Goal: Task Accomplishment & Management: Complete application form

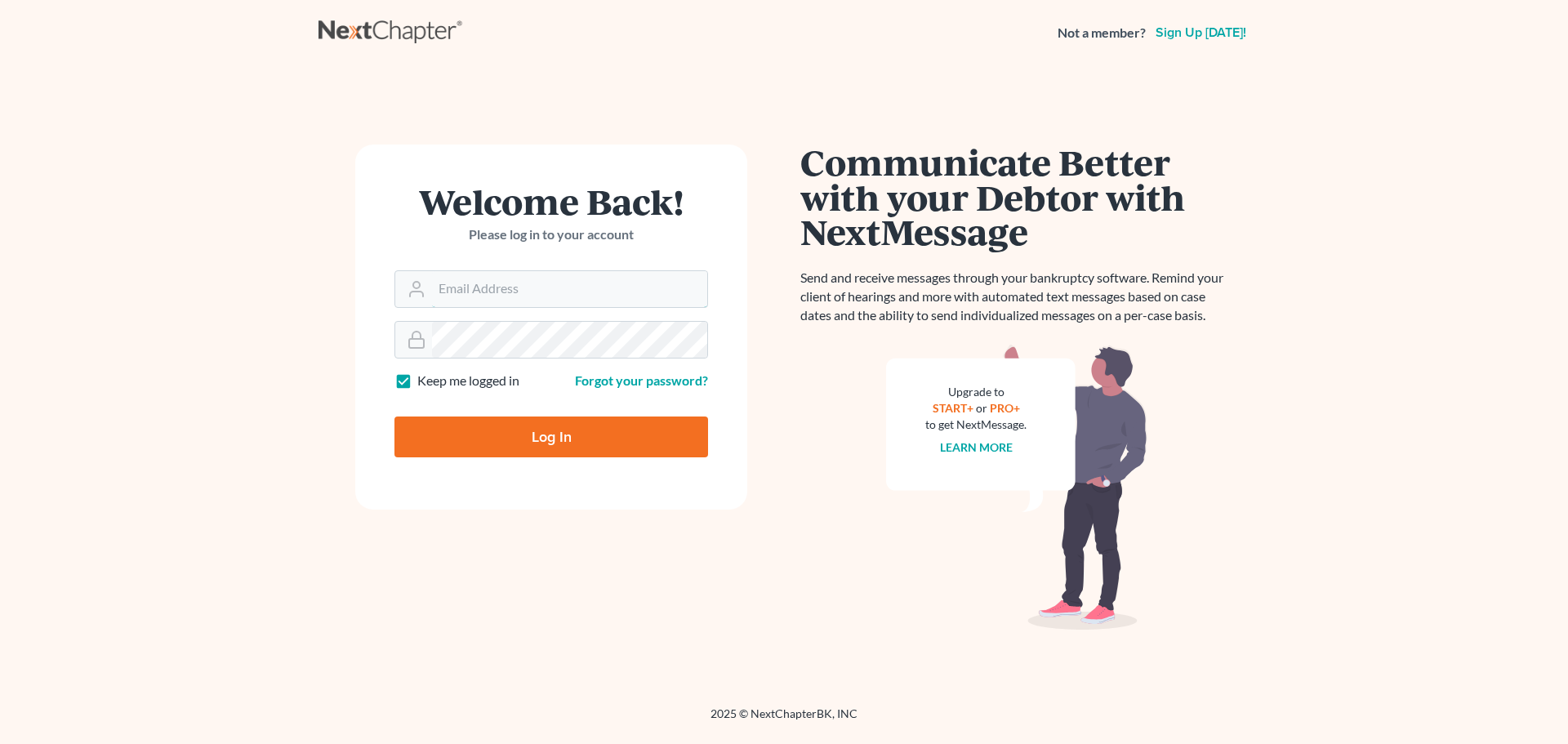
type input "[EMAIL_ADDRESS][DOMAIN_NAME]"
click at [603, 423] on input "Log In" at bounding box center [551, 436] width 314 height 41
type input "Thinking..."
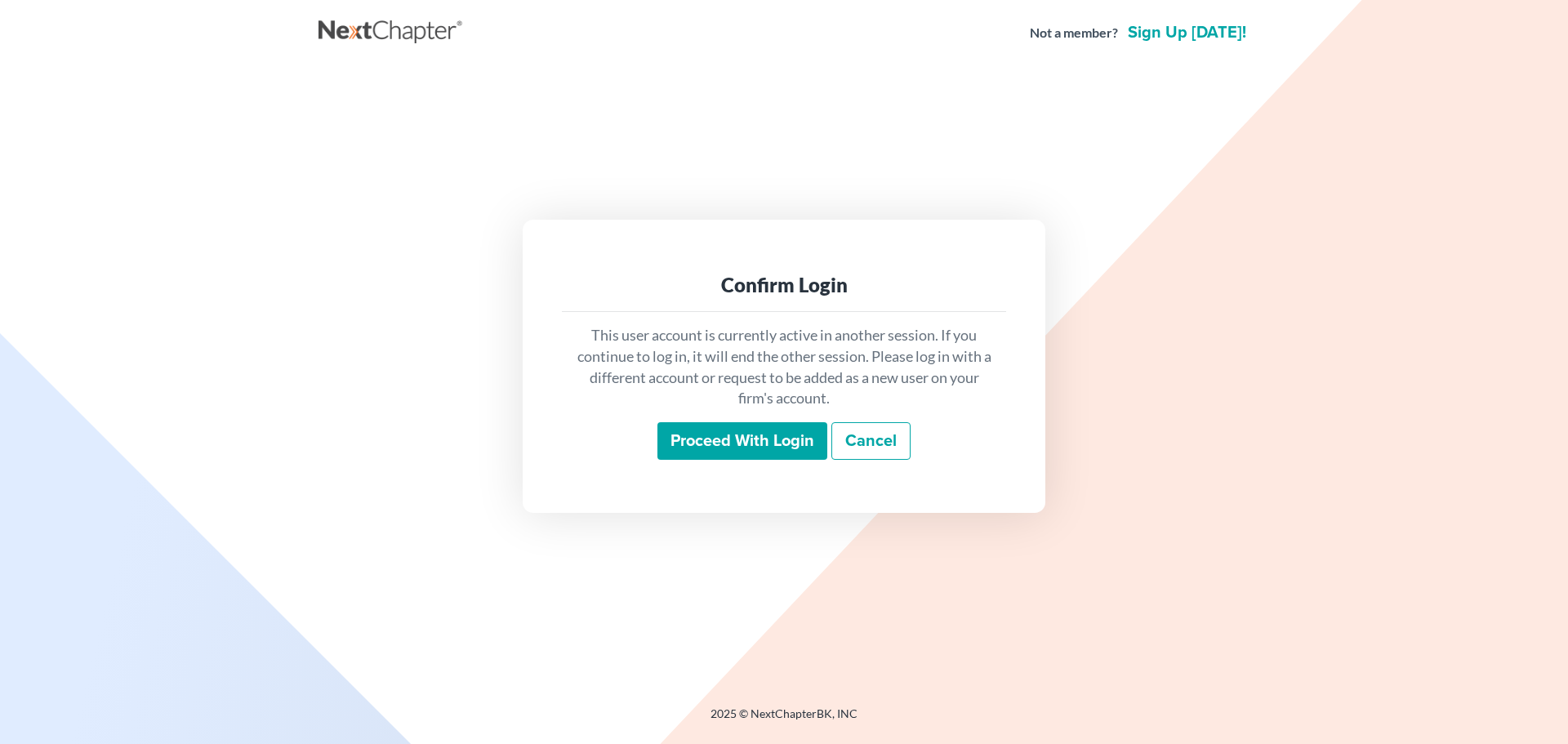
click at [797, 429] on input "Proceed with login" at bounding box center [742, 441] width 170 height 37
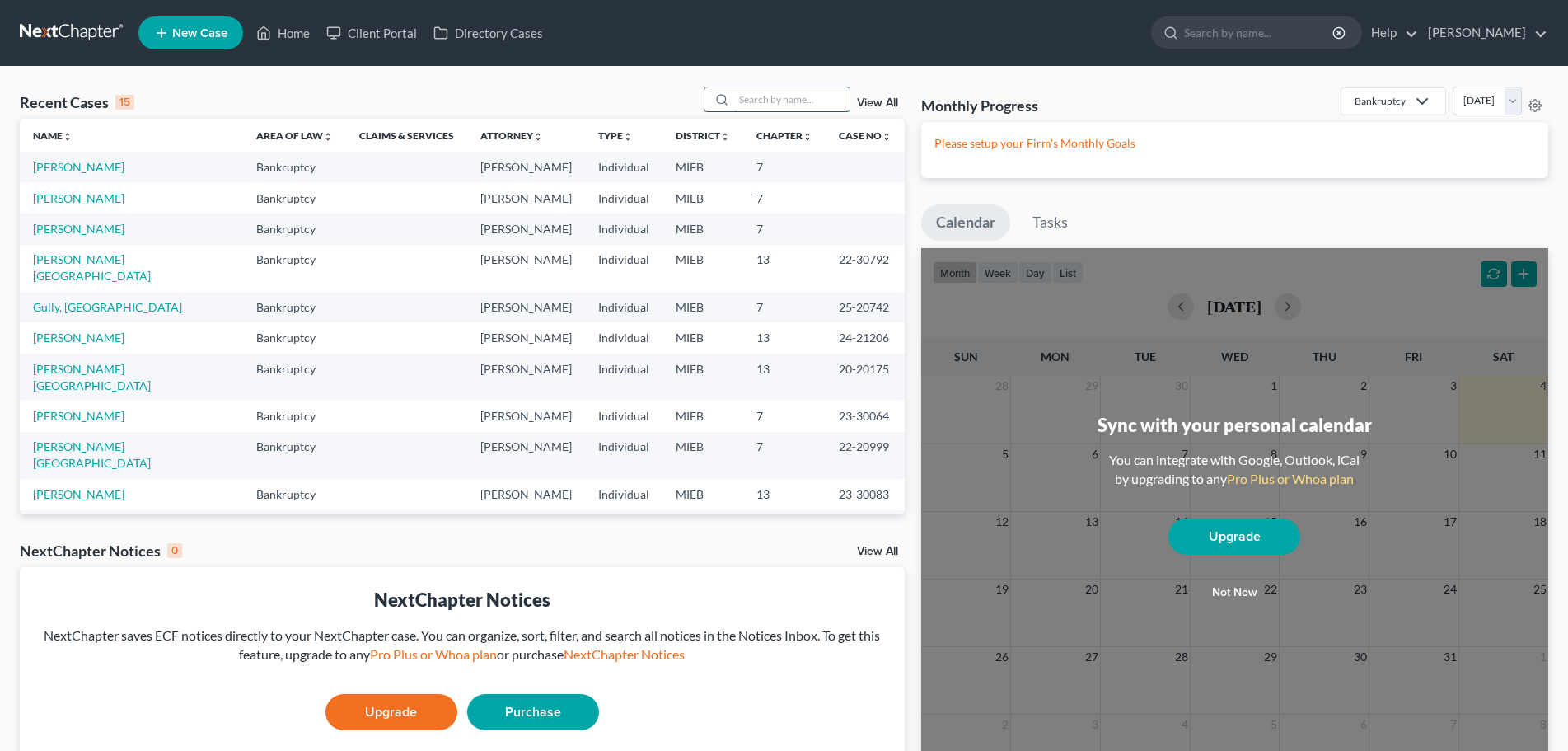
click at [770, 107] on input "search" at bounding box center [792, 99] width 116 height 24
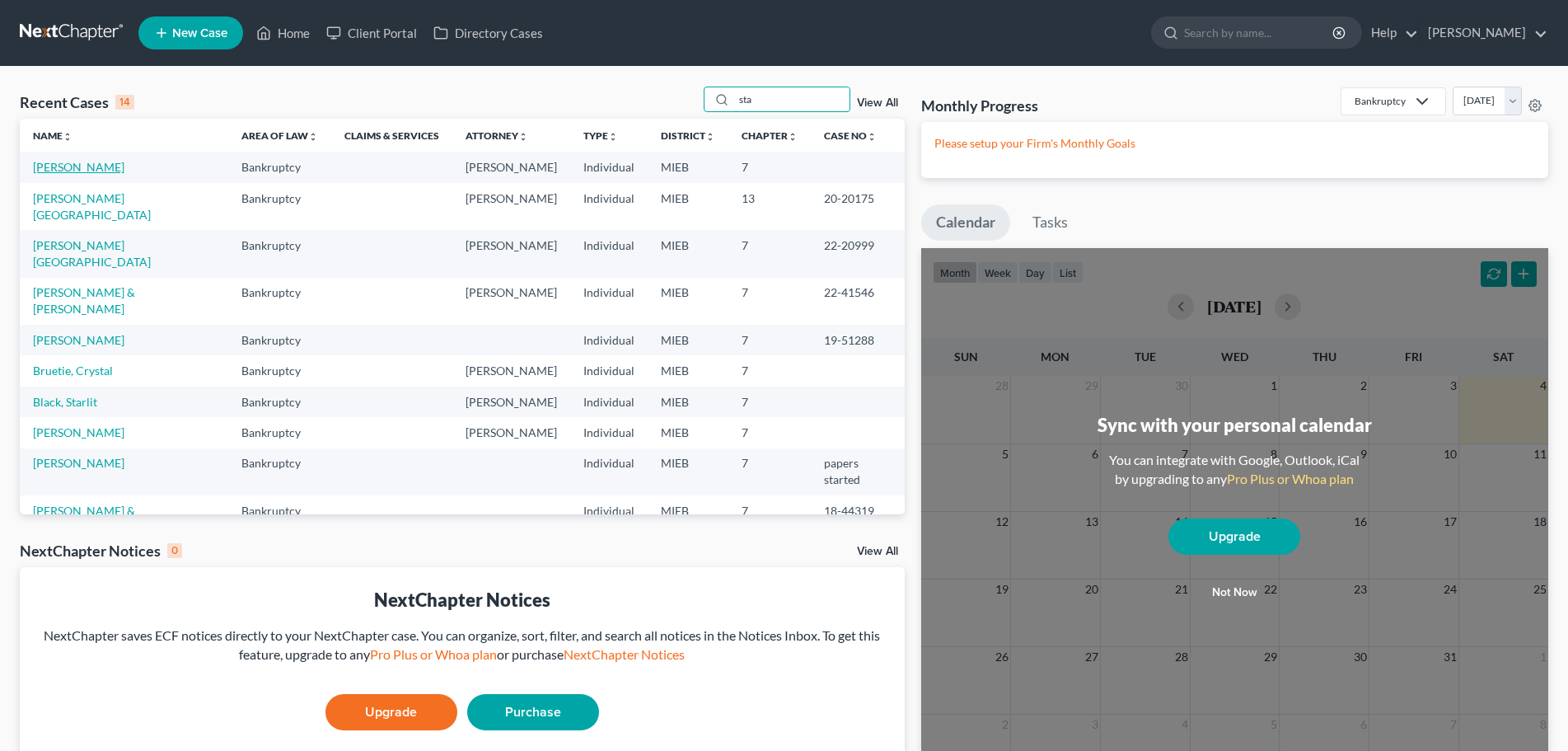
type input "sta"
click at [47, 168] on link "[PERSON_NAME]" at bounding box center [79, 167] width 91 height 14
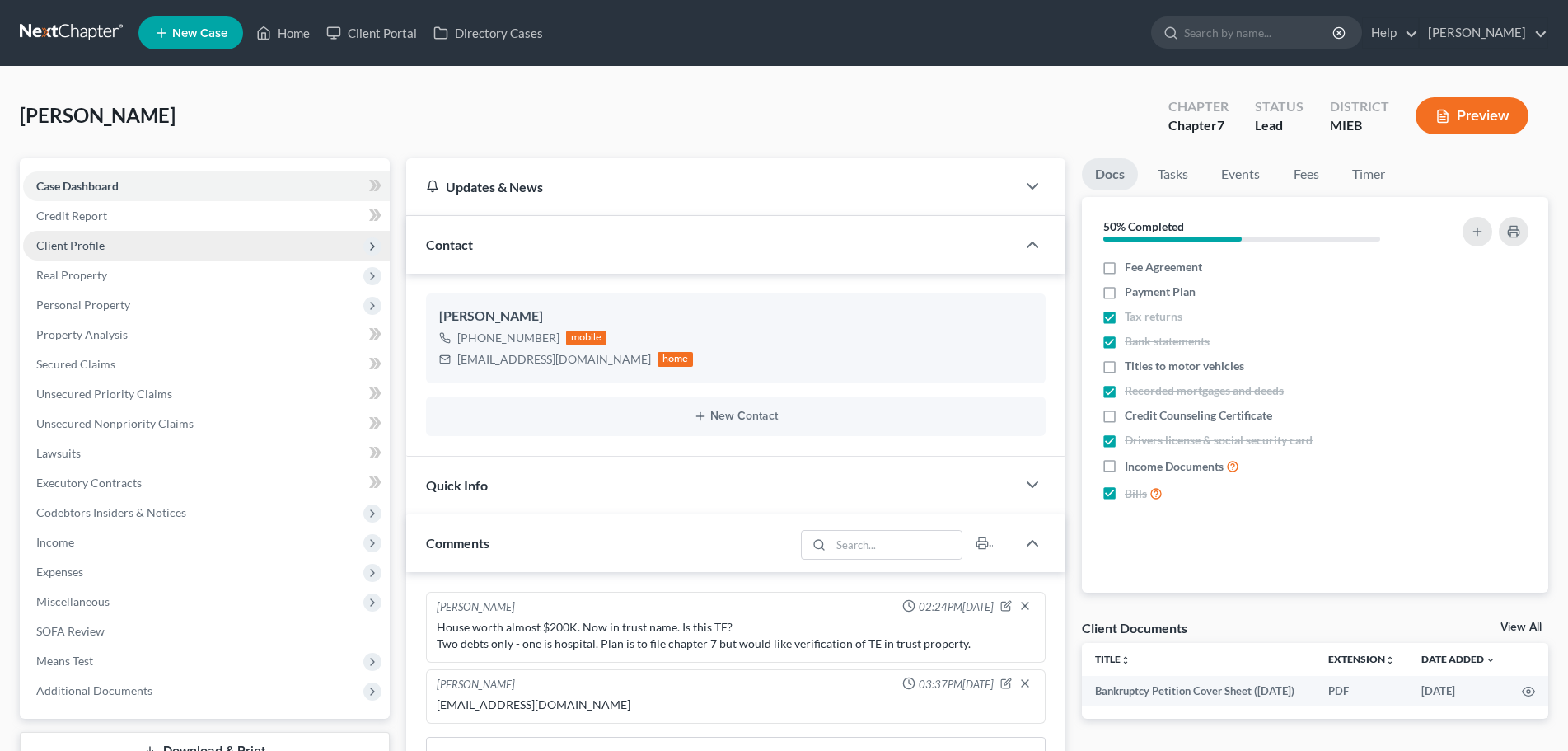
click at [61, 247] on span "Client Profile" at bounding box center [70, 245] width 68 height 14
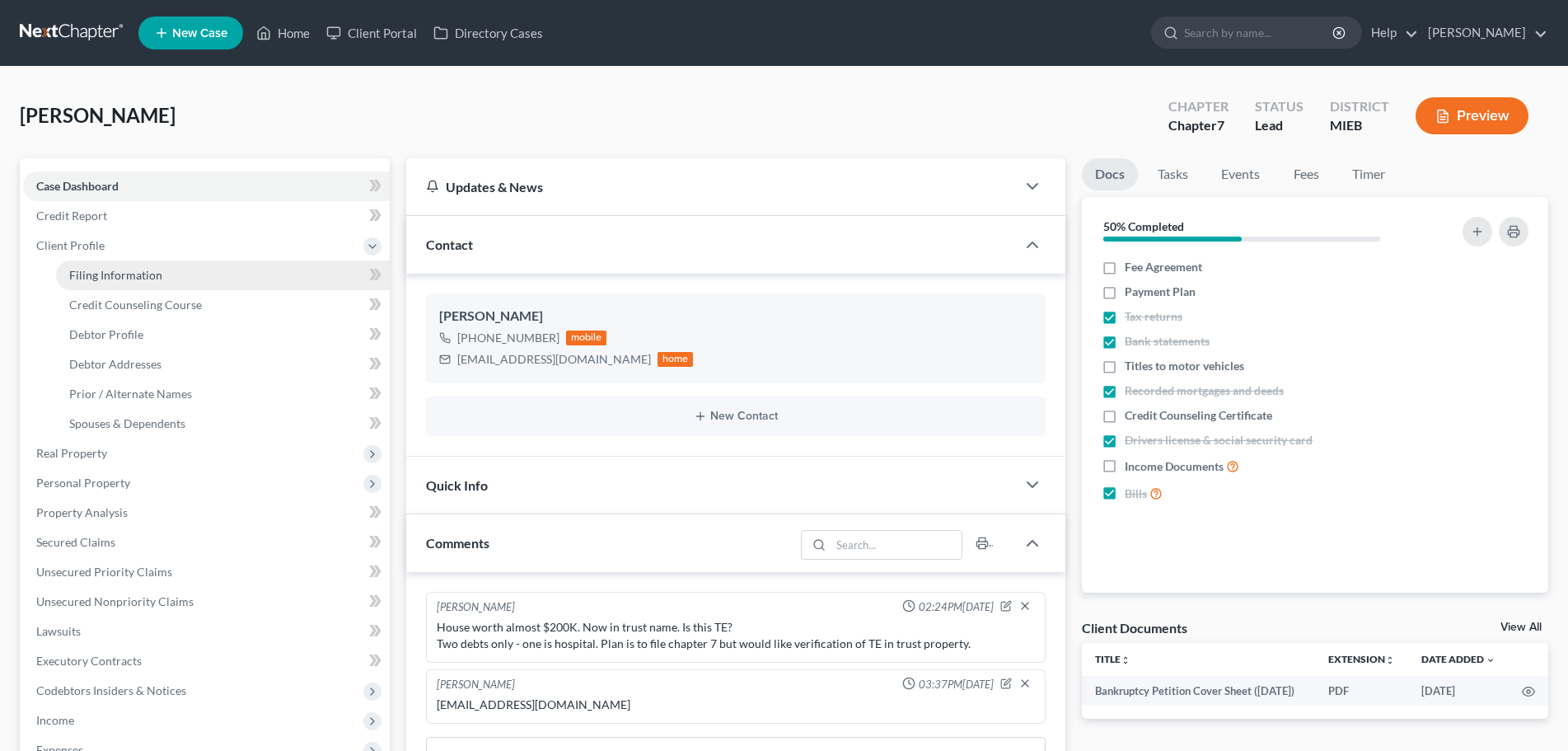
click at [75, 276] on span "Filing Information" at bounding box center [116, 275] width 93 height 14
select select "1"
select select "0"
select select "23"
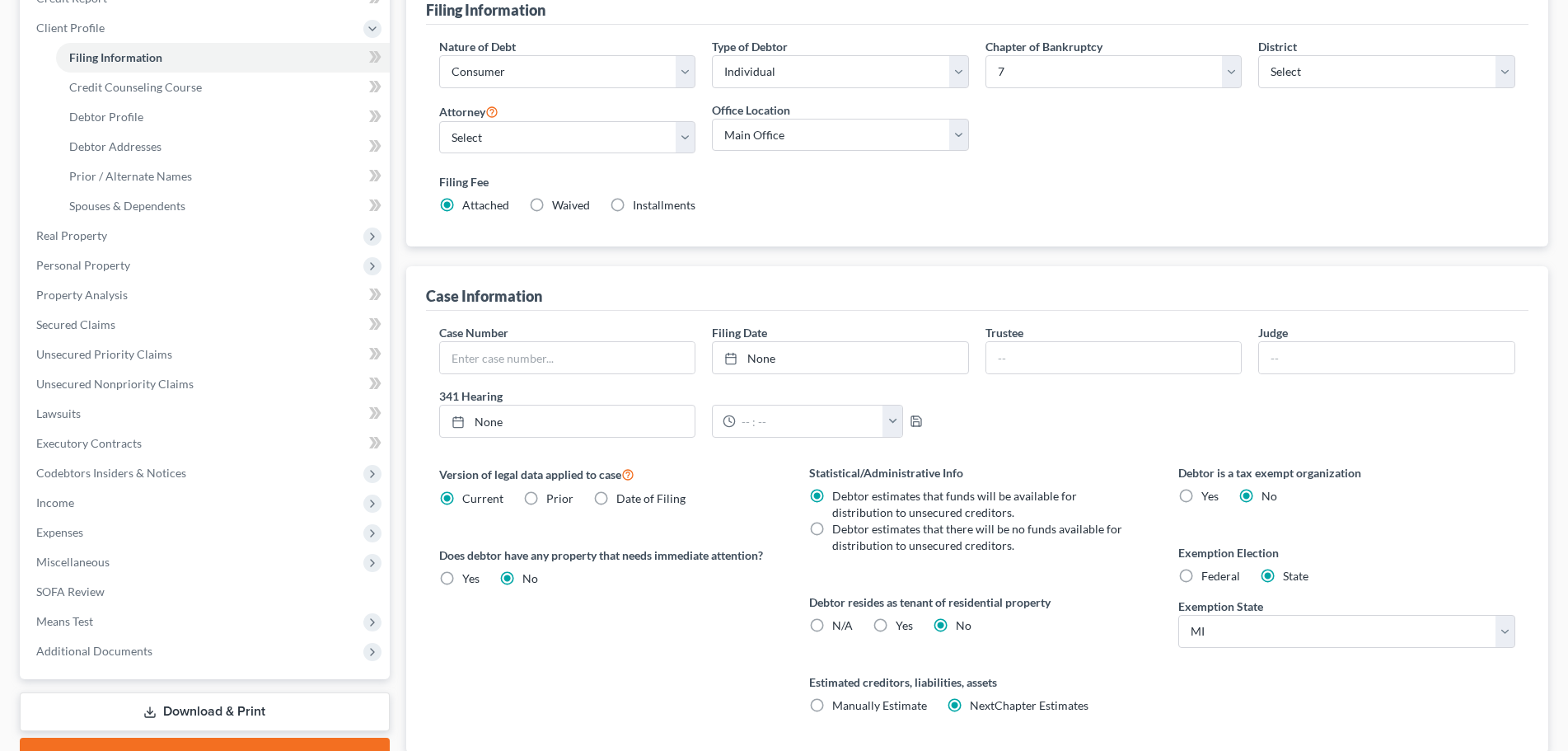
scroll to position [247, 0]
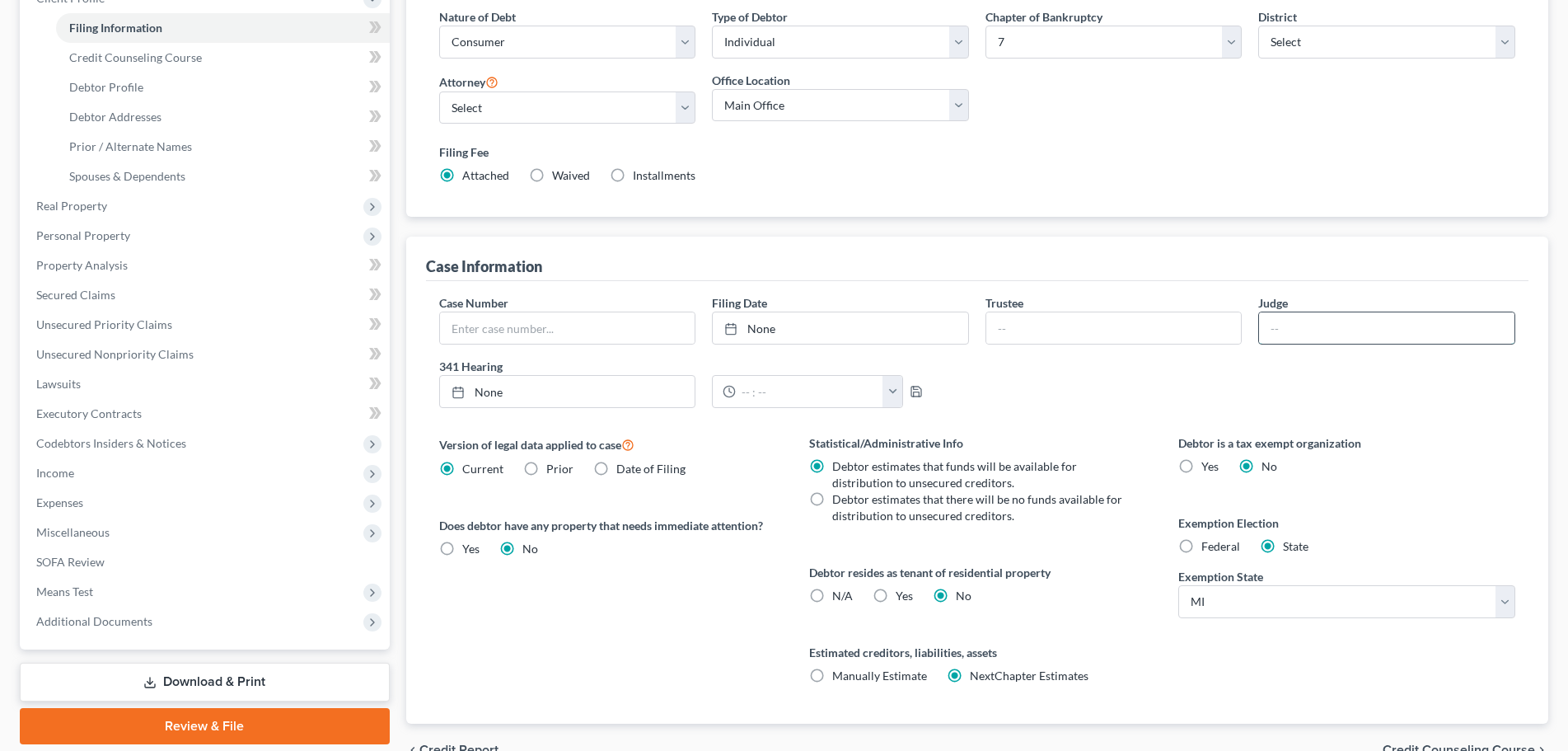
click at [1300, 334] on input "text" at bounding box center [1386, 328] width 255 height 32
click at [1349, 336] on input "[PERSON_NAME]" at bounding box center [1386, 328] width 255 height 32
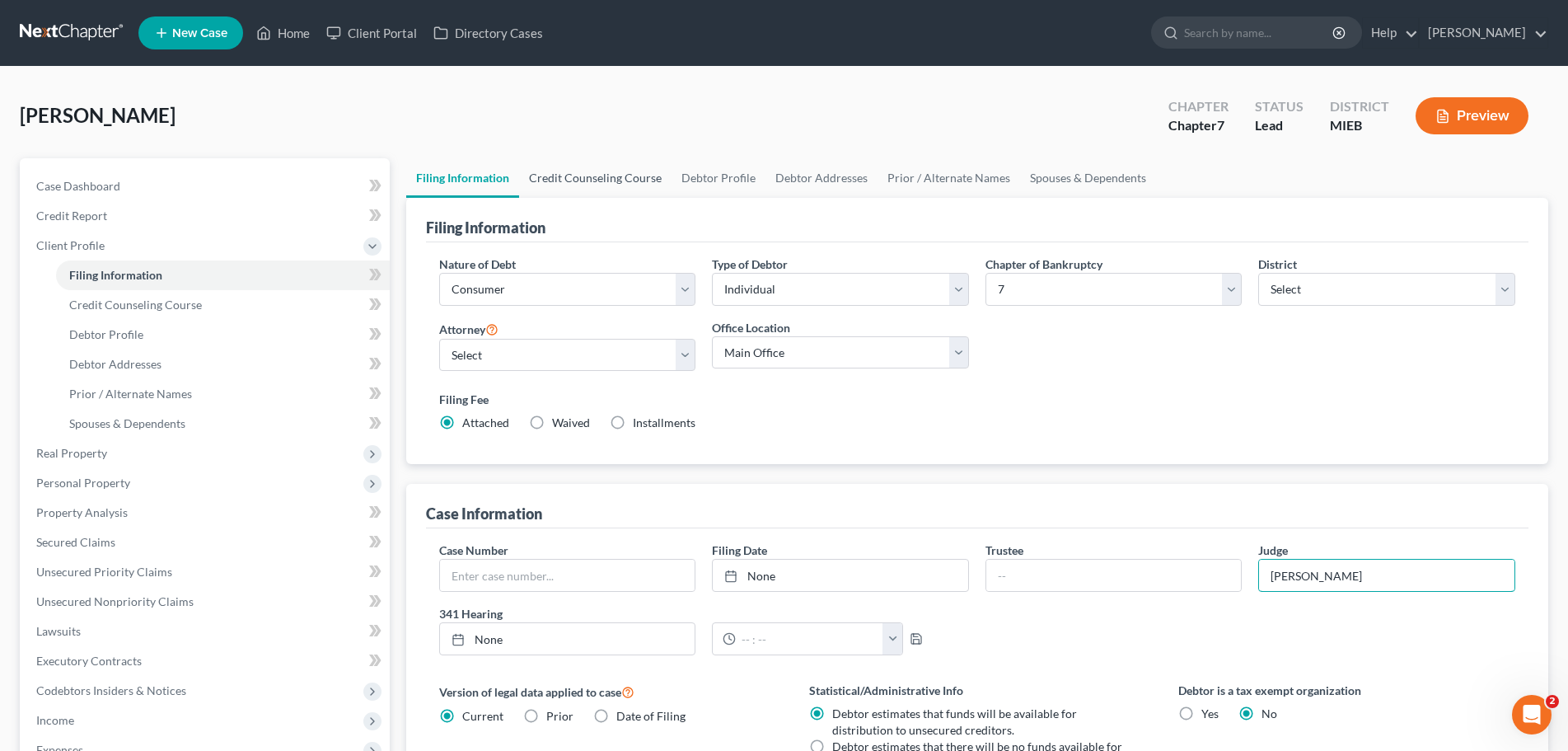
type input "[PERSON_NAME]"
click at [578, 181] on link "Credit Counseling Course" at bounding box center [596, 177] width 153 height 39
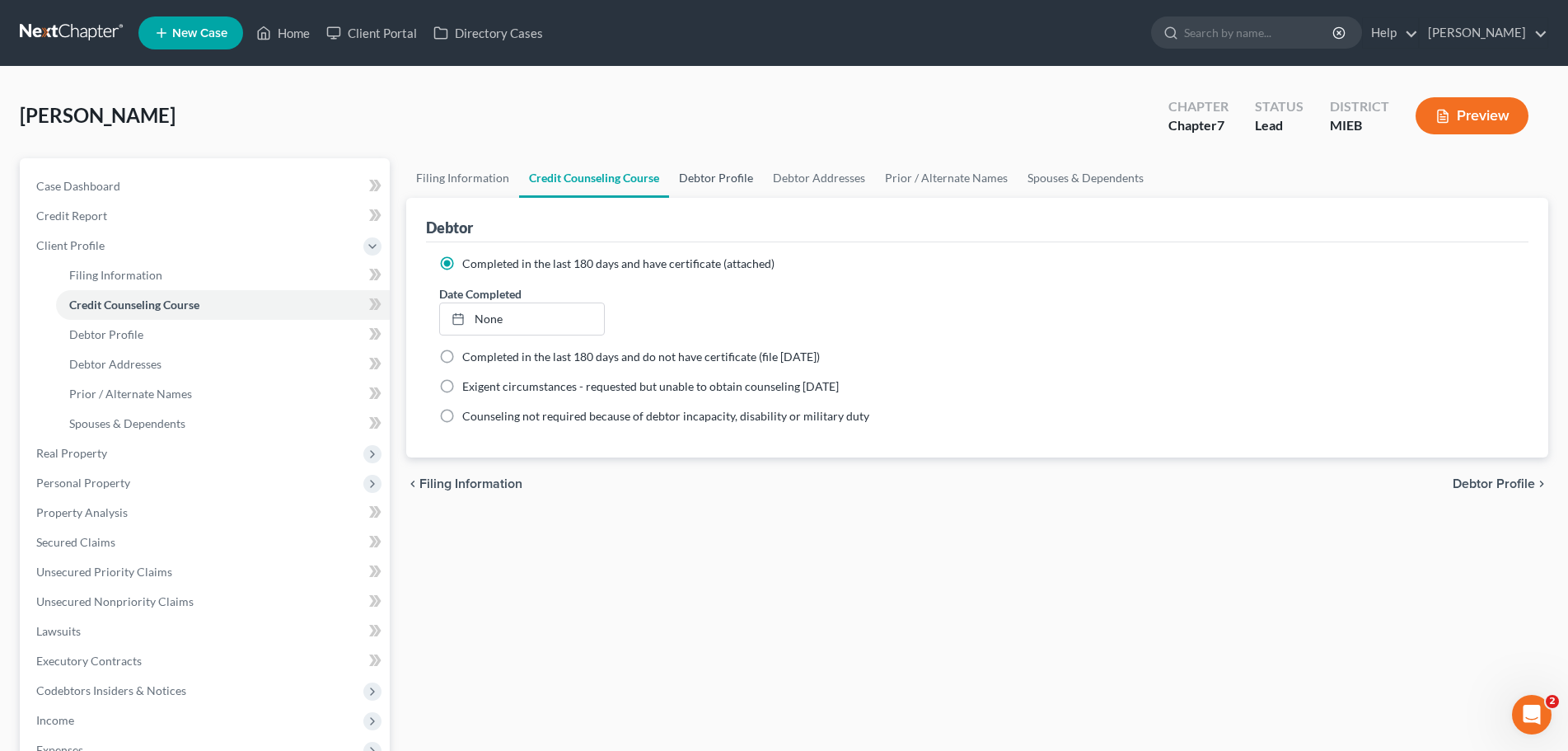
click at [719, 173] on link "Debtor Profile" at bounding box center [716, 177] width 94 height 39
select select "1"
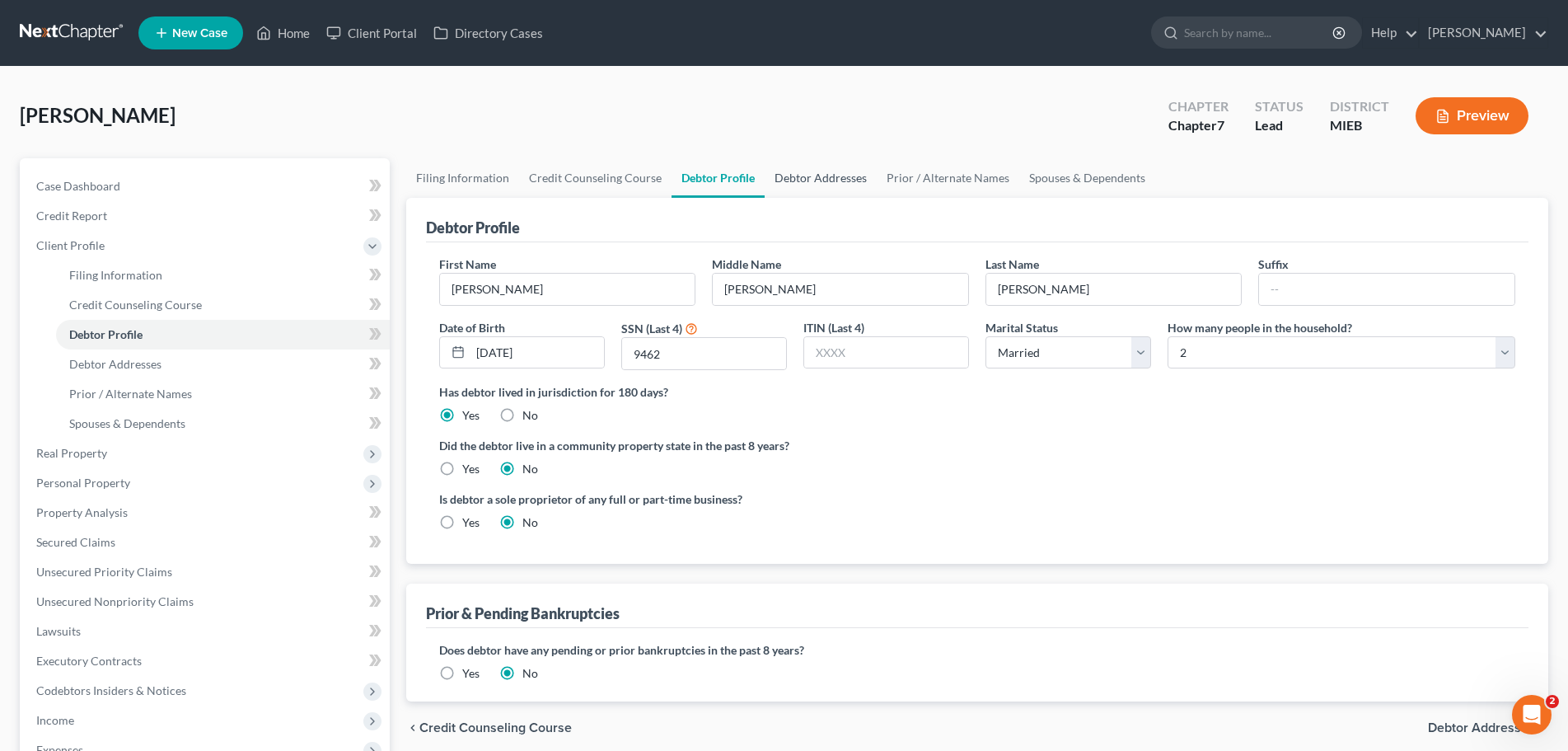
click at [794, 166] on link "Debtor Addresses" at bounding box center [821, 177] width 112 height 39
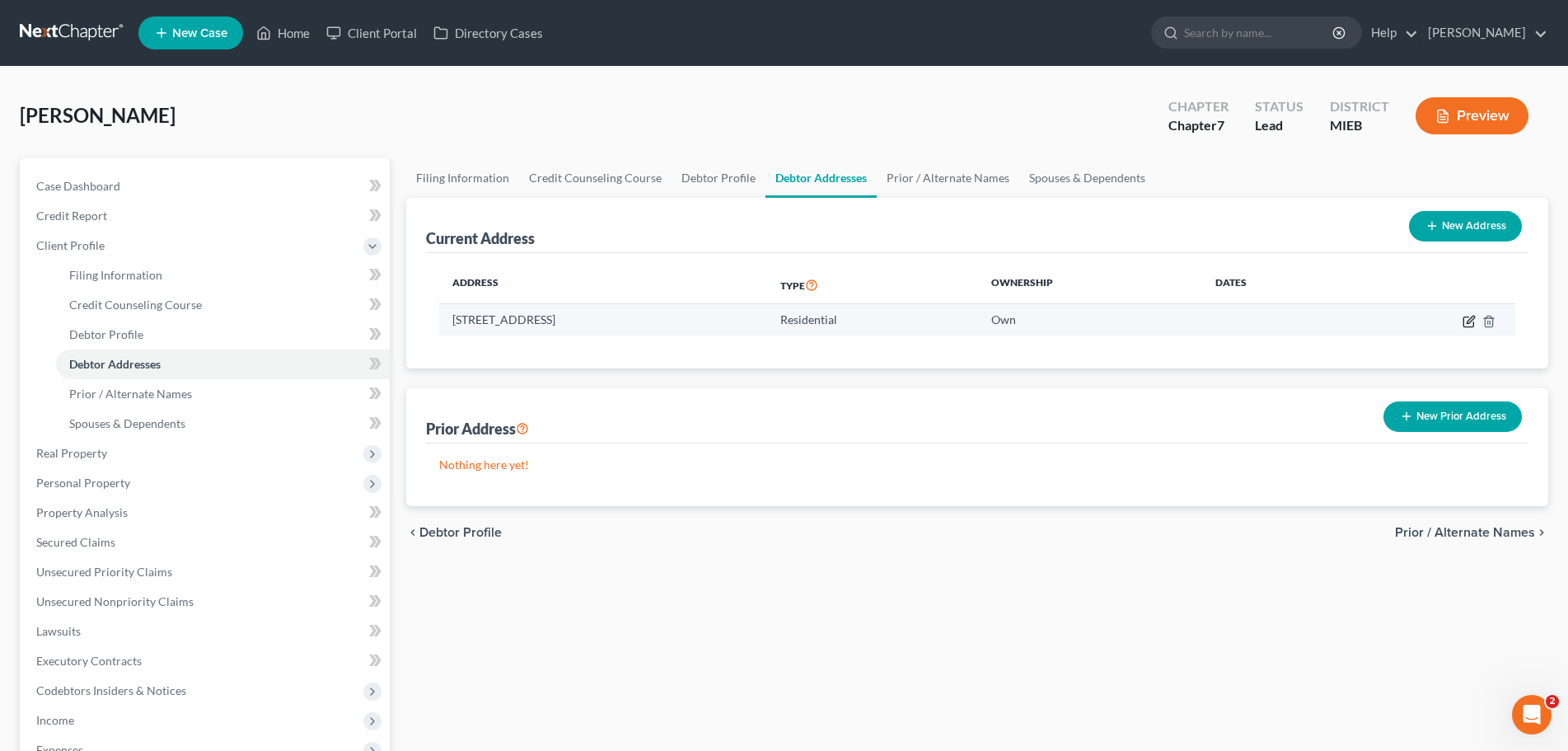
click at [1470, 320] on icon "button" at bounding box center [1469, 321] width 13 height 13
select select "23"
select select "0"
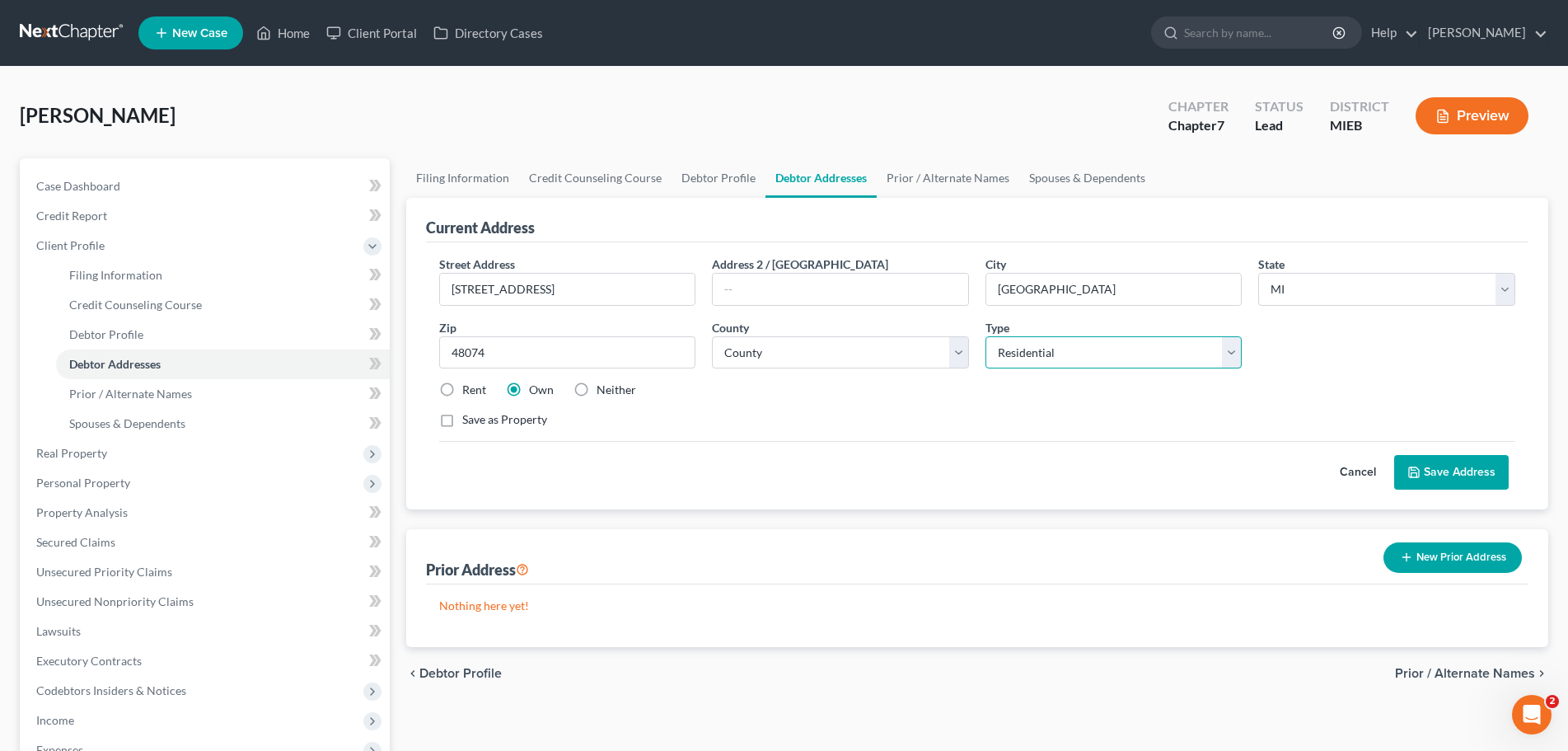
click at [1080, 342] on select "Select Residential Mailing Rental Business" at bounding box center [1113, 353] width 257 height 33
click at [1080, 341] on select "Select Residential Mailing Rental Business" at bounding box center [1113, 353] width 257 height 33
click at [597, 389] on label "Neither" at bounding box center [616, 390] width 39 height 17
click at [604, 389] on input "Neither" at bounding box center [609, 387] width 11 height 11
radio input "true"
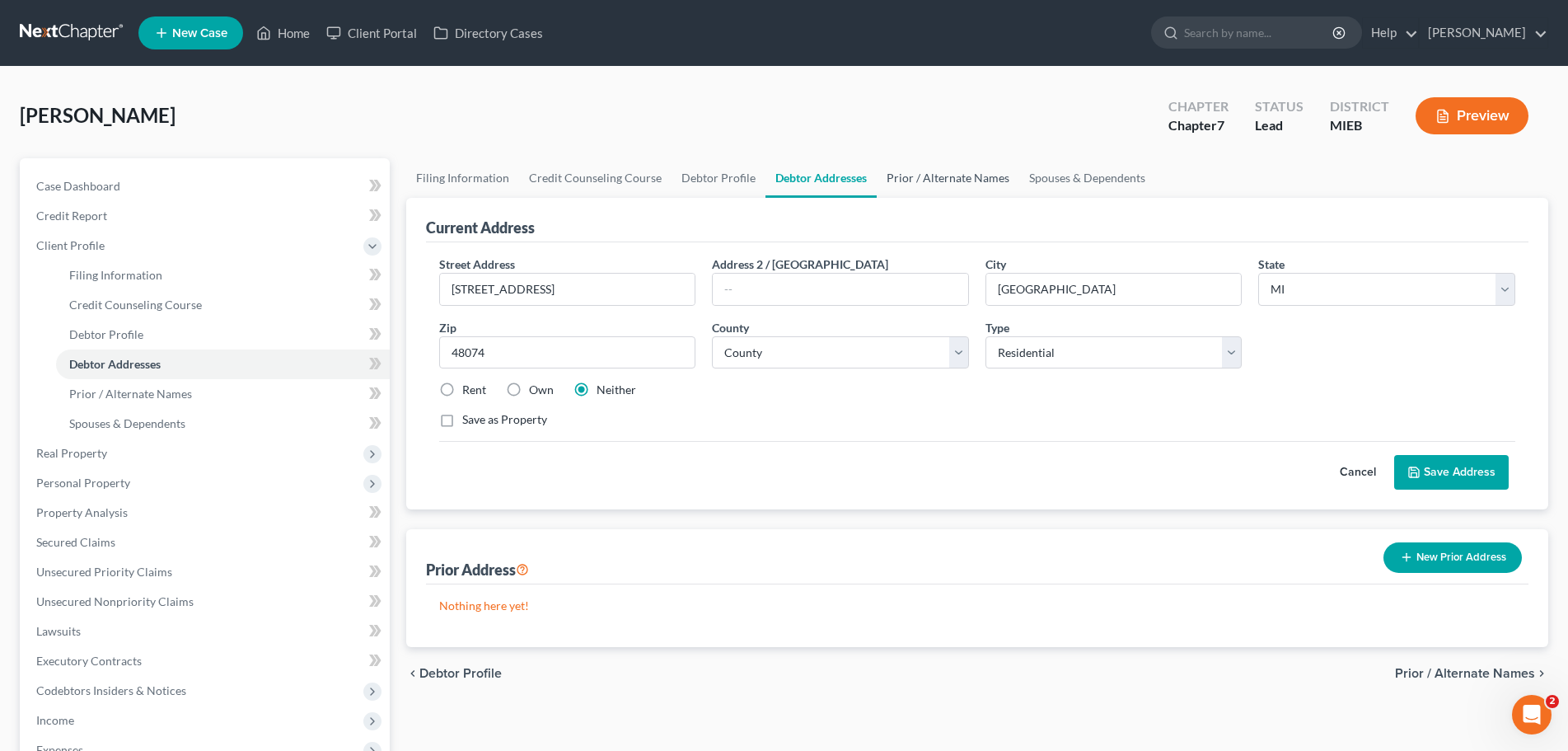
click at [931, 177] on link "Prior / Alternate Names" at bounding box center [948, 177] width 142 height 39
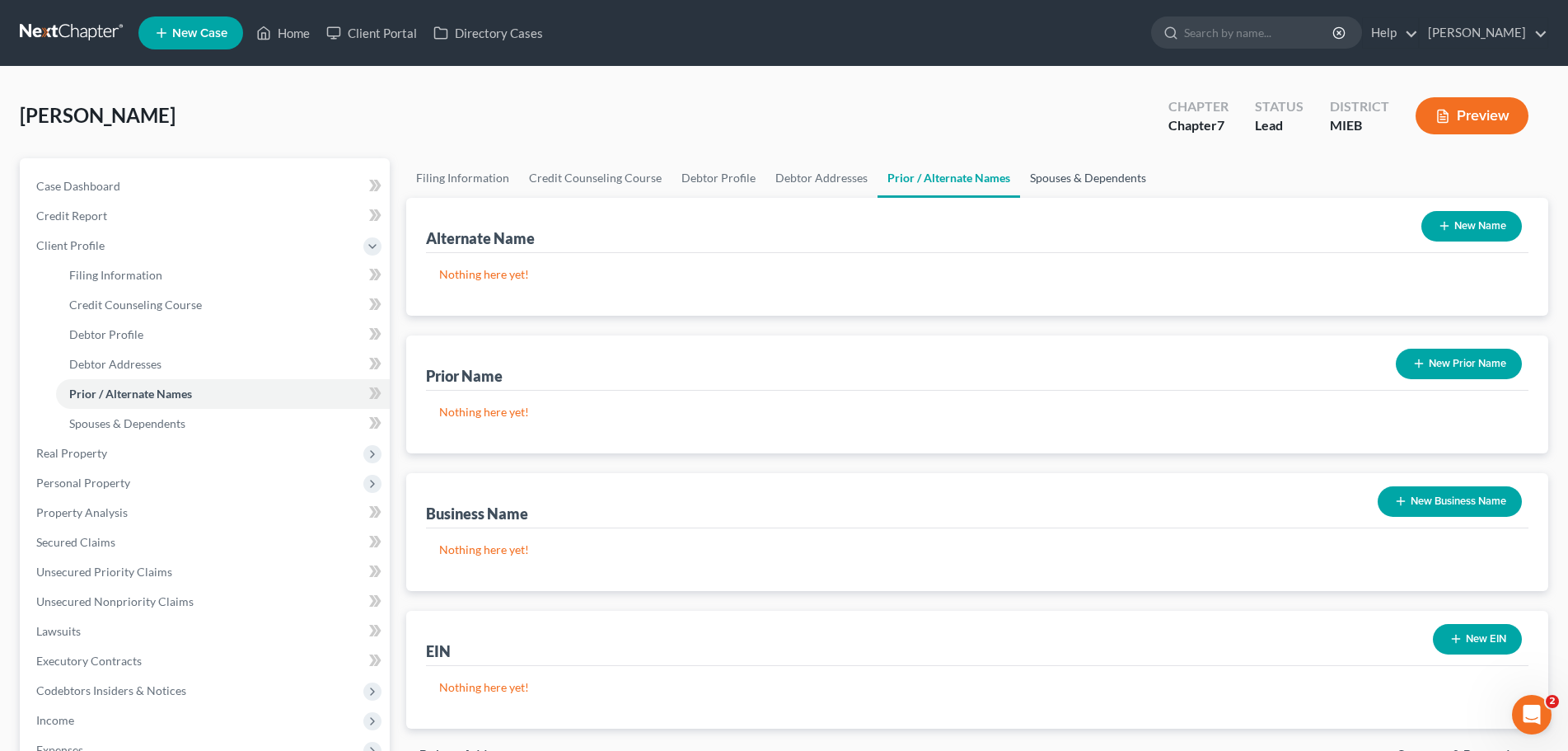
click at [1055, 176] on link "Spouses & Dependents" at bounding box center [1088, 177] width 136 height 39
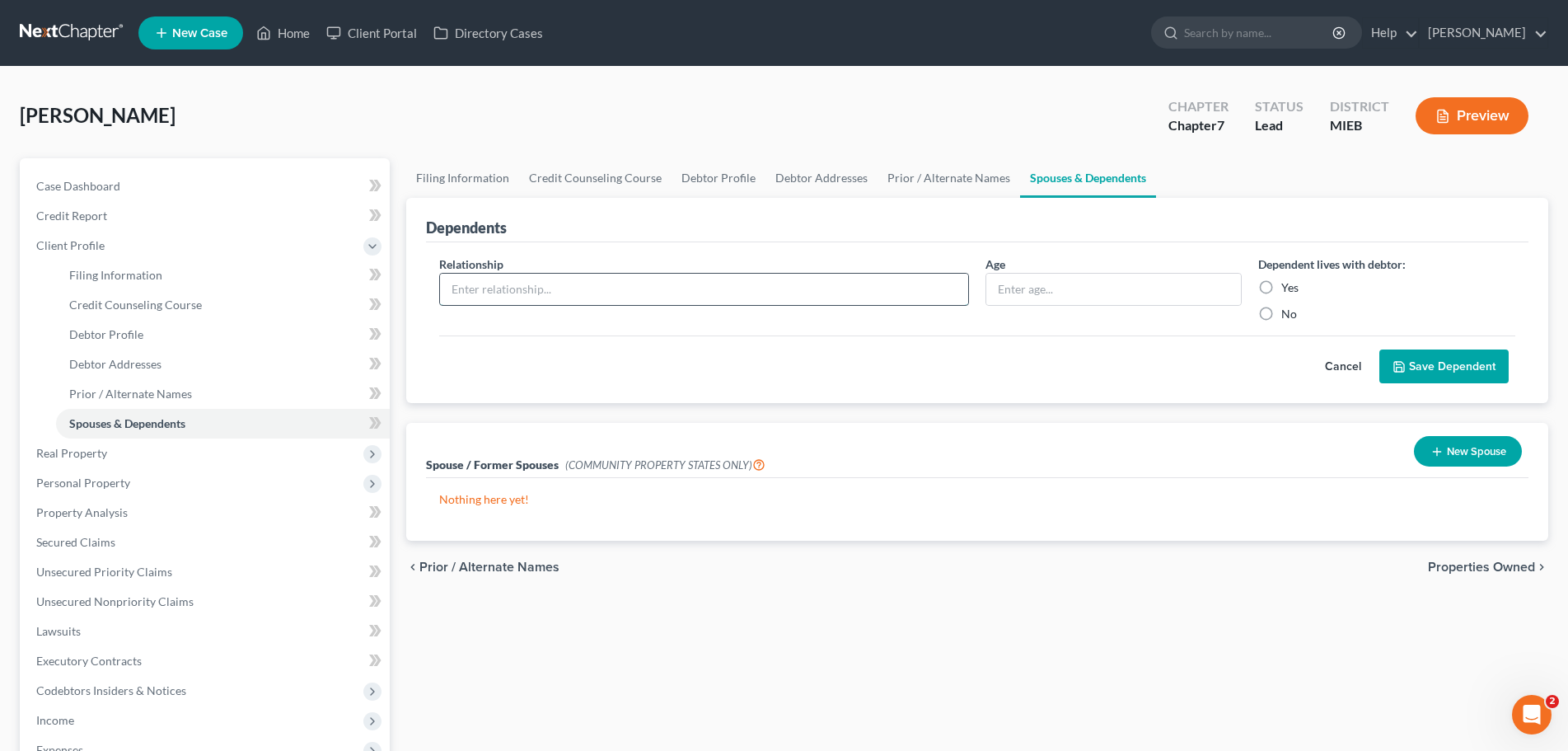
click at [517, 278] on input "text" at bounding box center [705, 290] width 528 height 32
click at [541, 242] on div "Relationship * Age Dependent lives with debtor: Yes No Cancel Save Dependent" at bounding box center [977, 323] width 1103 height 161
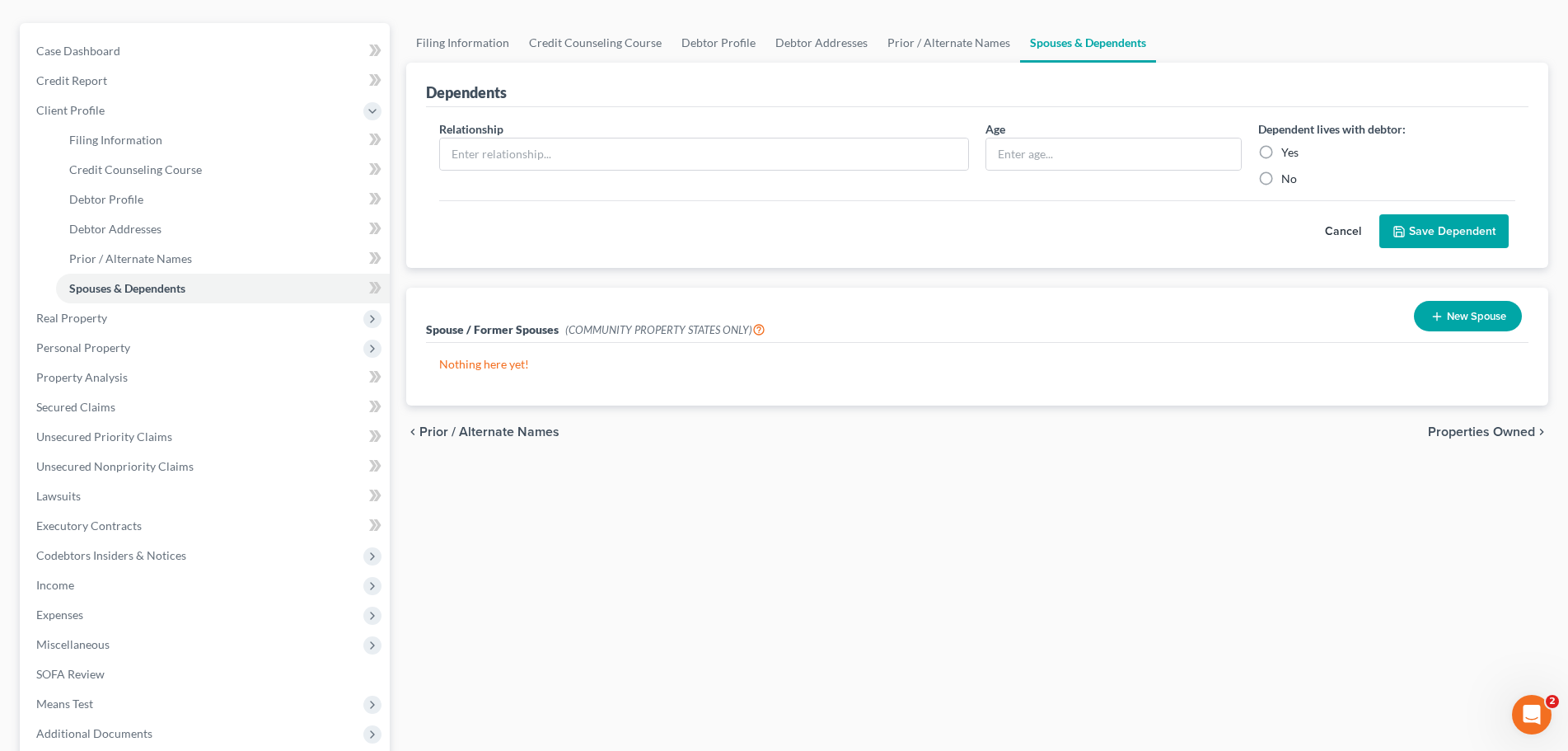
scroll to position [165, 0]
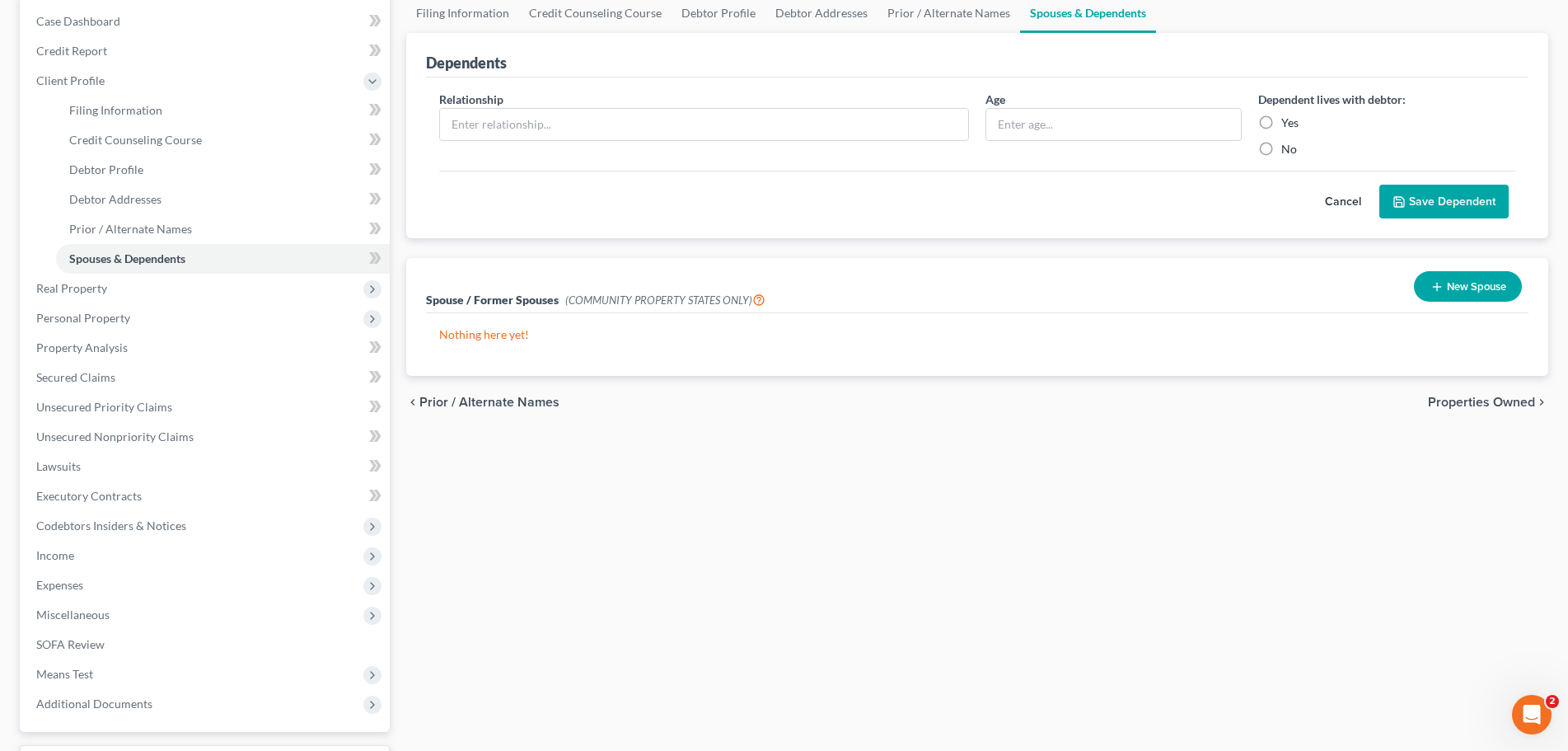
click at [516, 297] on span "Spouse / Former Spouses" at bounding box center [492, 299] width 132 height 14
click at [605, 299] on span "(COMMUNITY PROPERTY STATES ONLY)" at bounding box center [665, 299] width 200 height 13
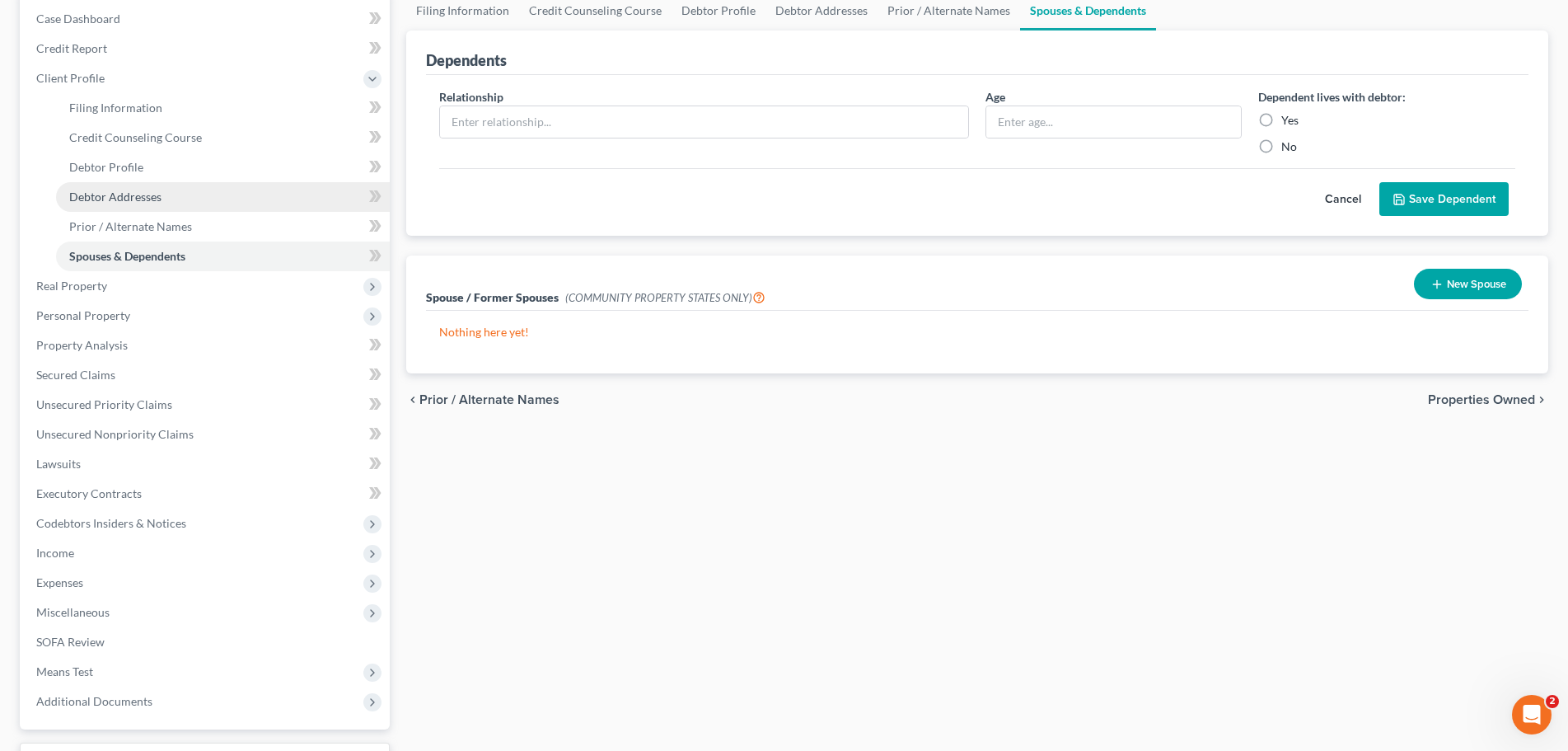
scroll to position [139, 0]
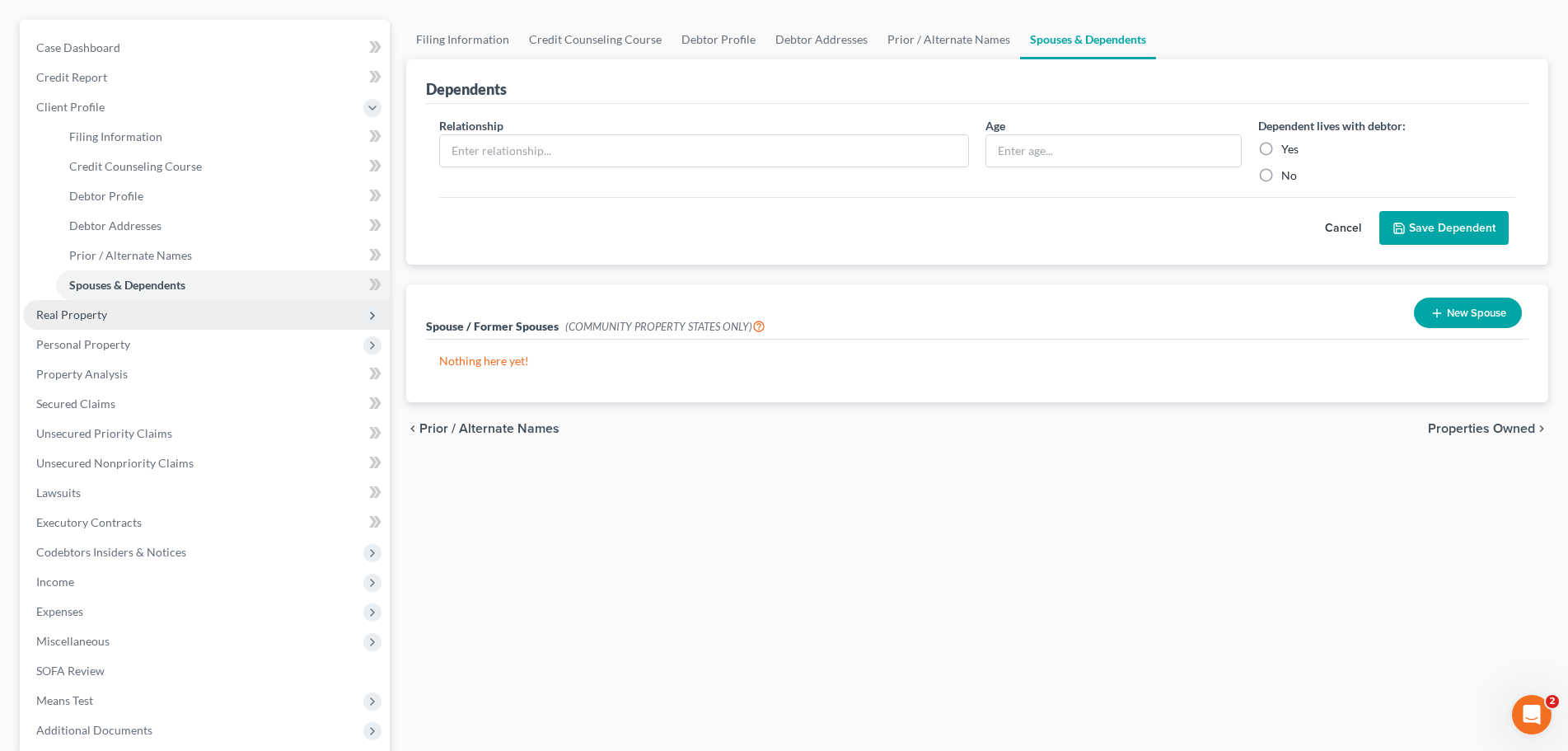
click at [61, 317] on span "Real Property" at bounding box center [71, 314] width 71 height 14
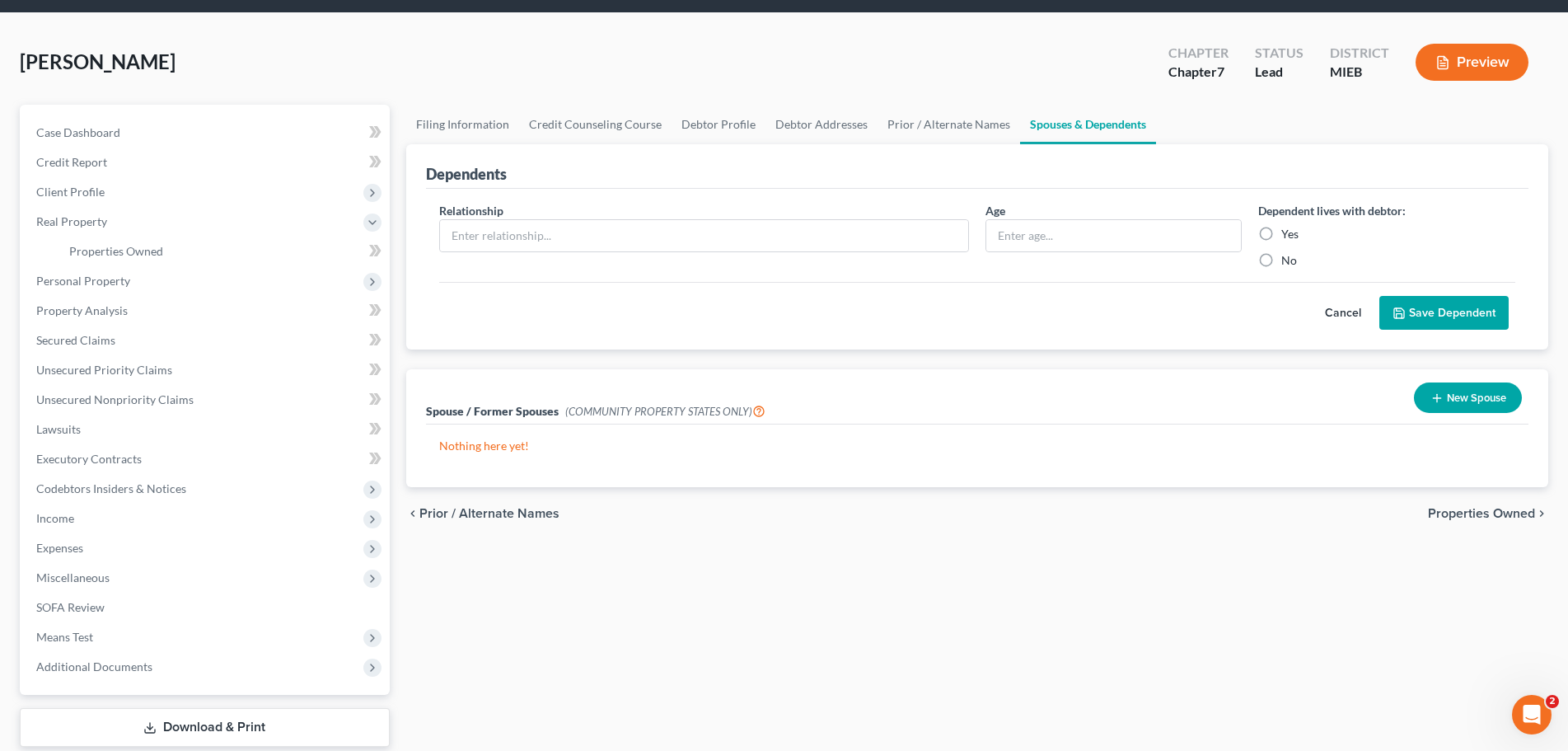
scroll to position [82, 0]
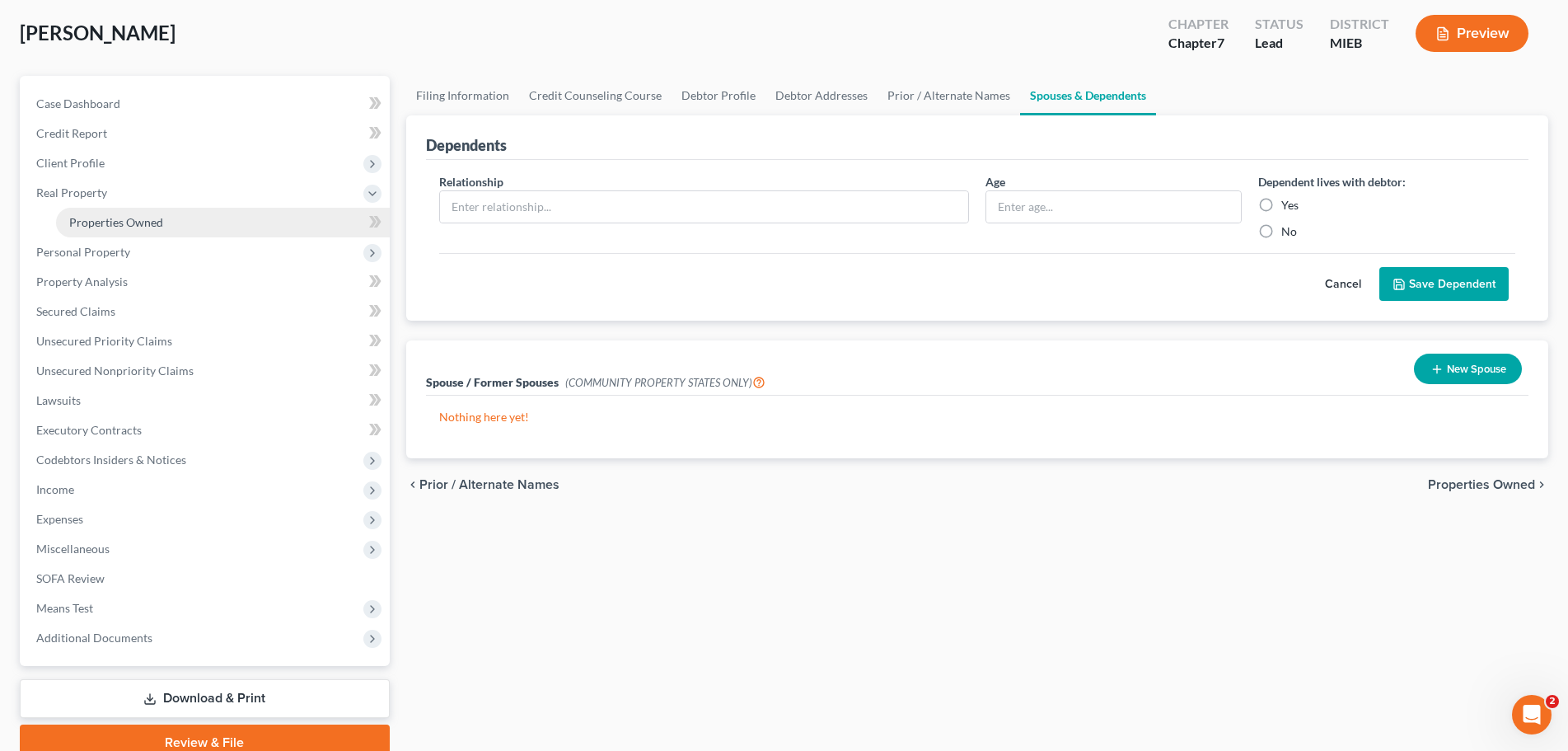
click at [110, 217] on span "Properties Owned" at bounding box center [116, 222] width 94 height 14
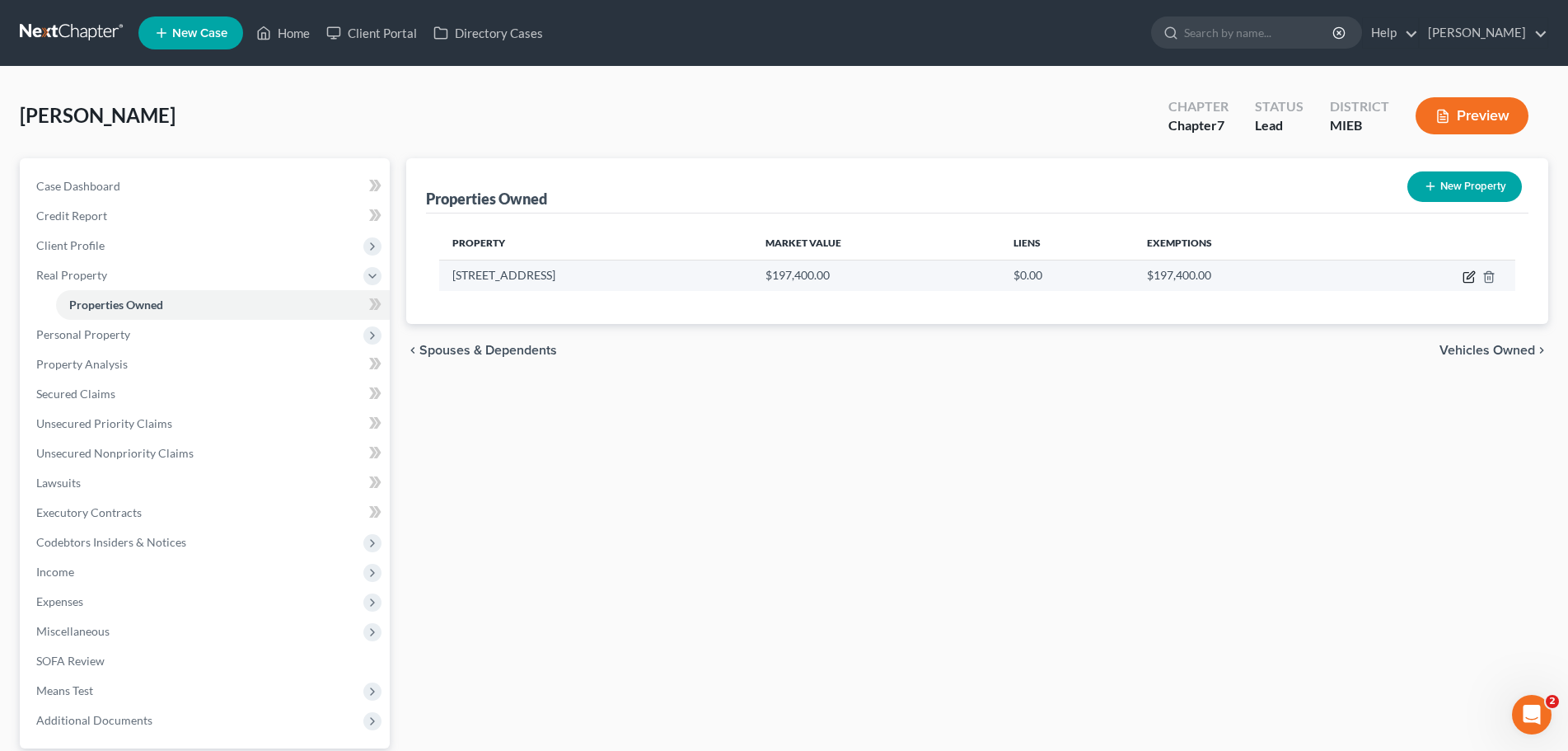
click at [1469, 274] on icon "button" at bounding box center [1469, 276] width 13 height 13
select select "23"
select select "76"
select select "3"
select select "5"
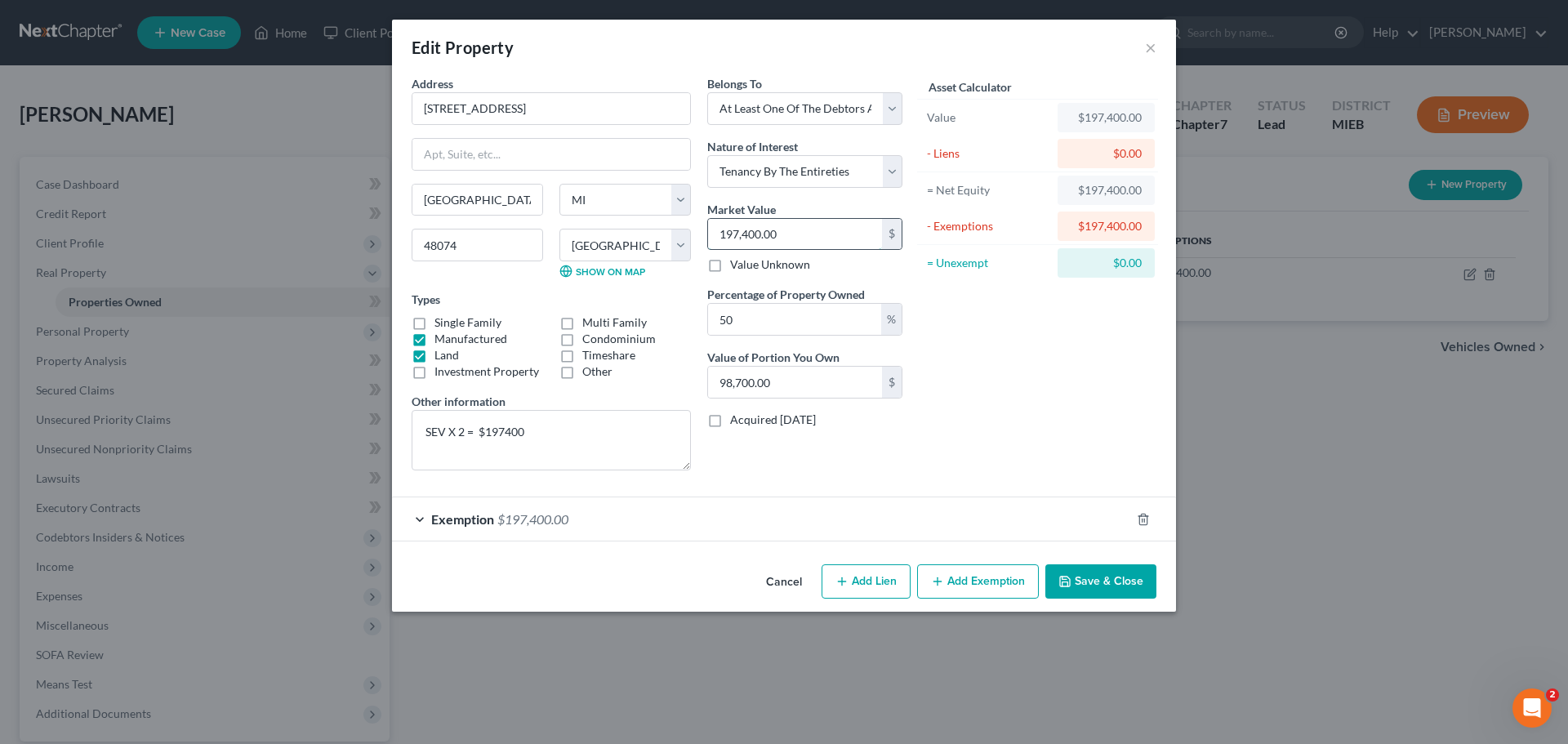
click at [814, 238] on input "197,400.00" at bounding box center [795, 235] width 174 height 31
type input "1"
type input "0.50"
type input "19"
type input "9.50"
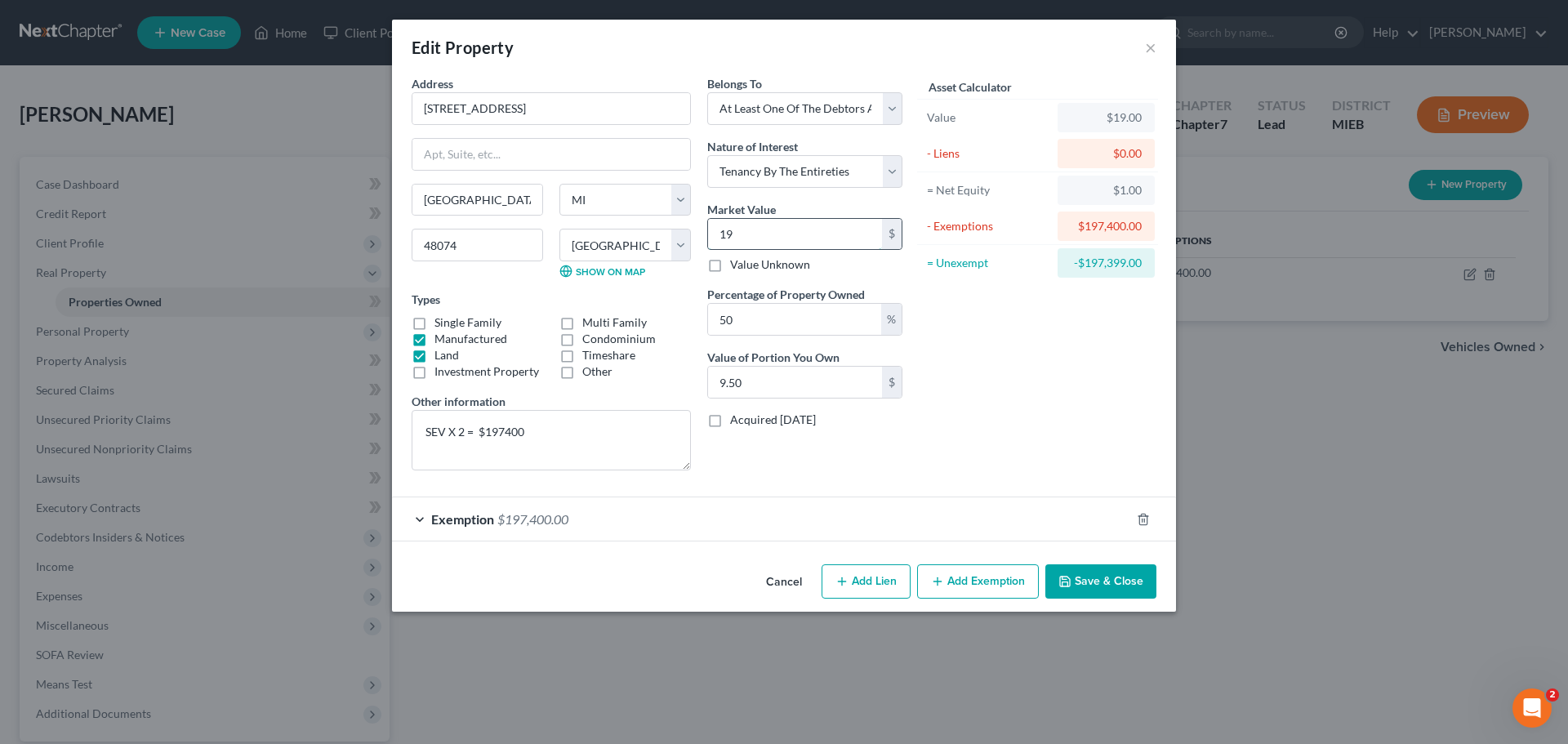
type input "196"
type input "98.00"
type input "19"
type input "9.50"
type input "195"
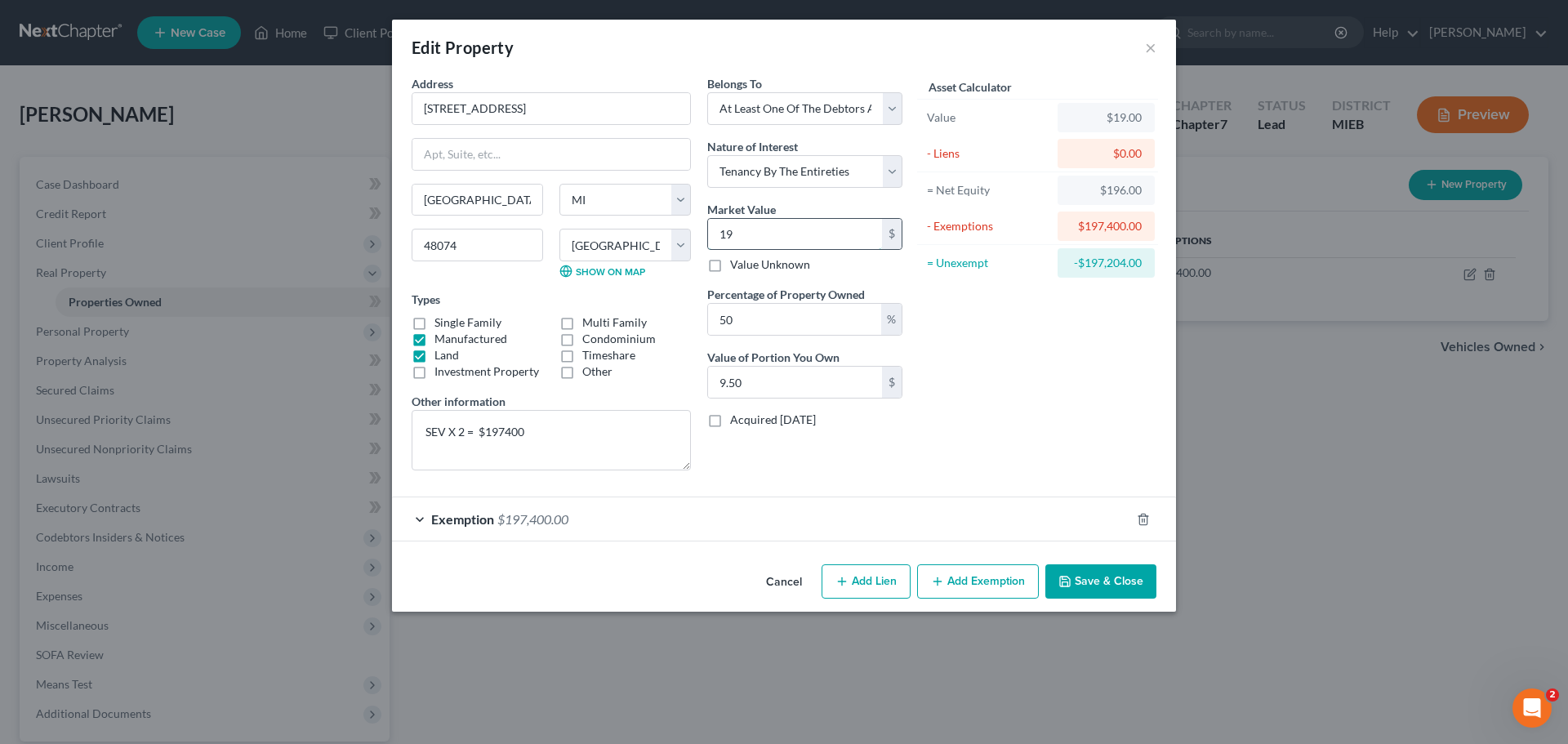
type input "97.50"
type input "1950"
type input "975.00"
type input "1,9500"
type input "9,750.00"
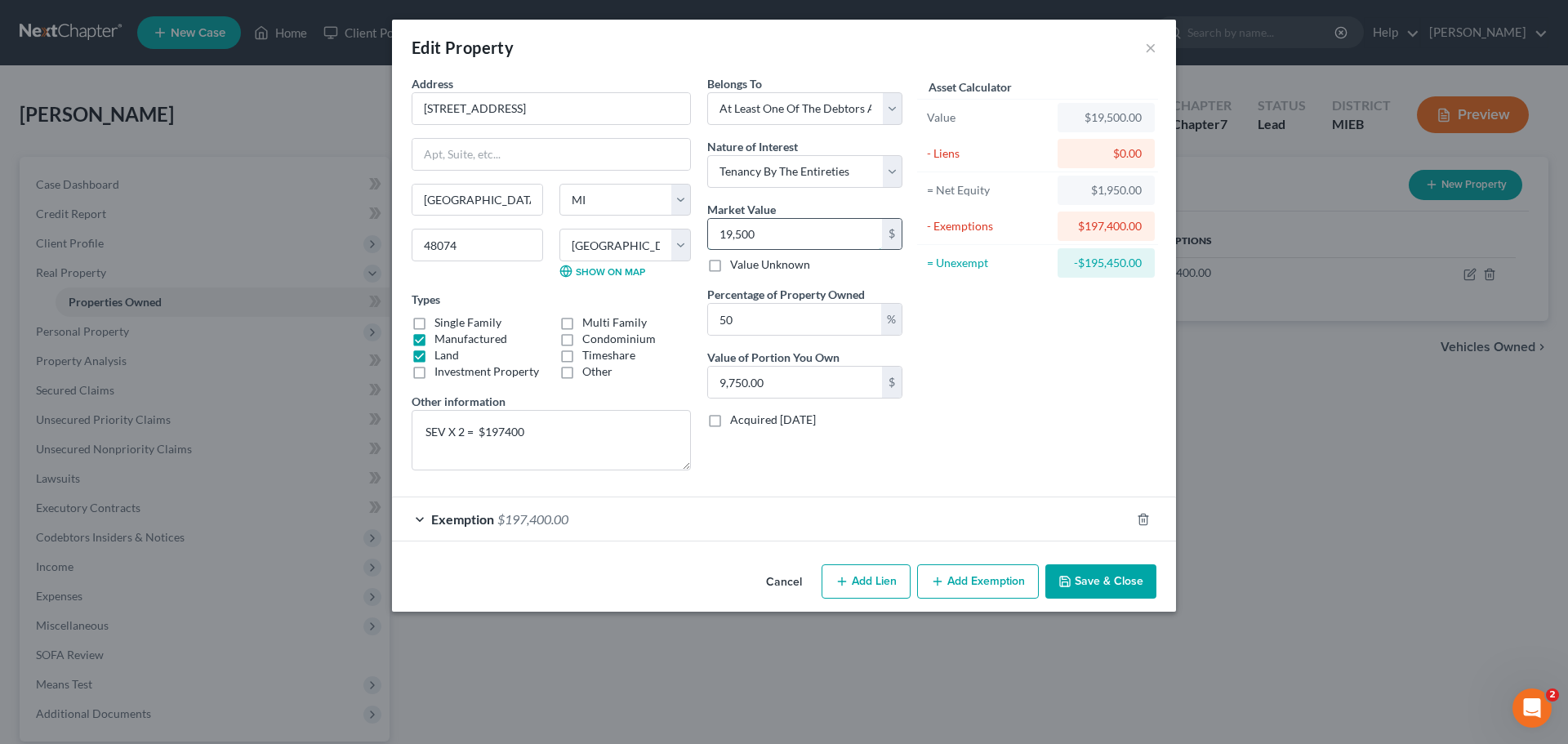
type input "19,5000"
type input "97,500.00"
type input "195,000"
click at [488, 525] on span "Exemption" at bounding box center [463, 519] width 63 height 16
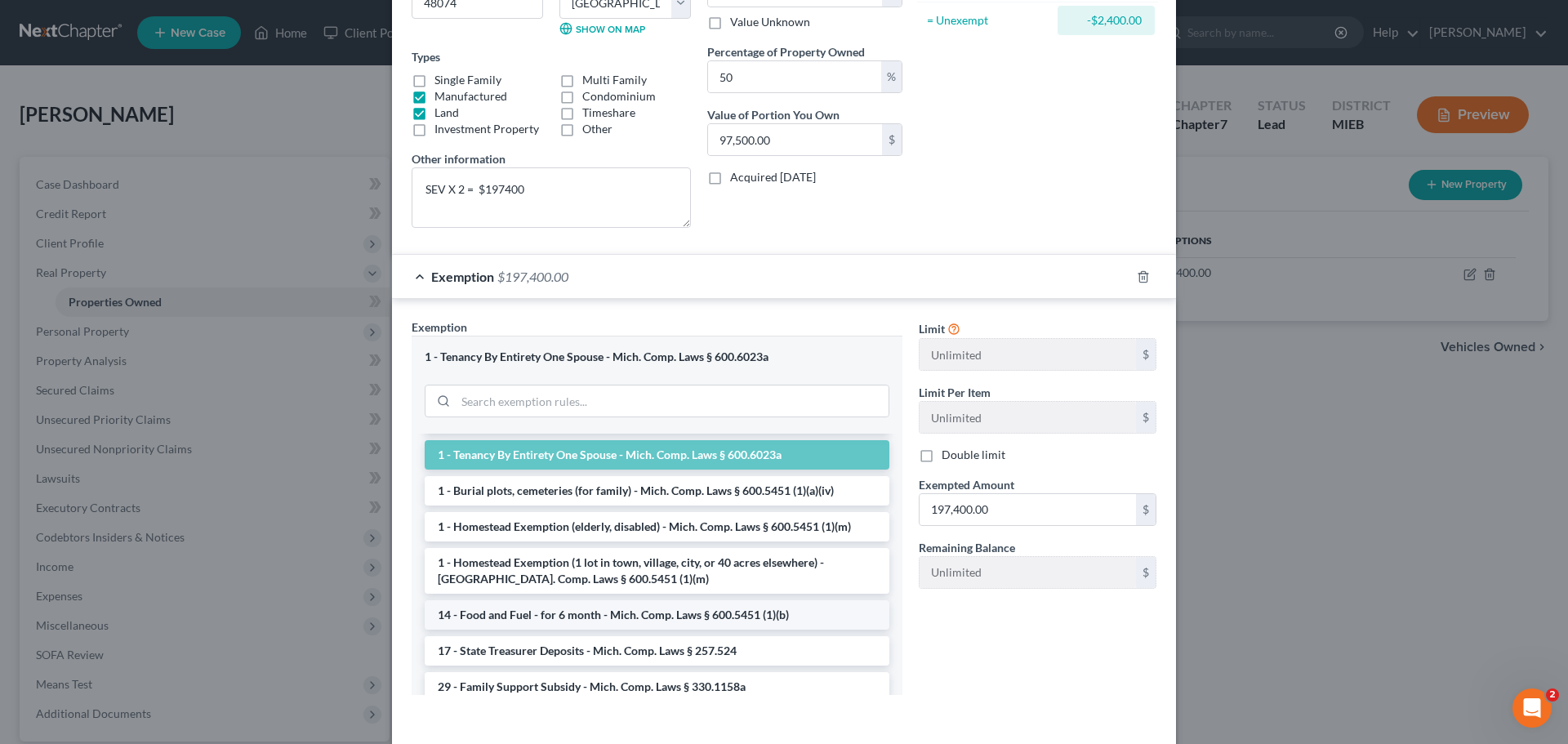
scroll to position [309, 0]
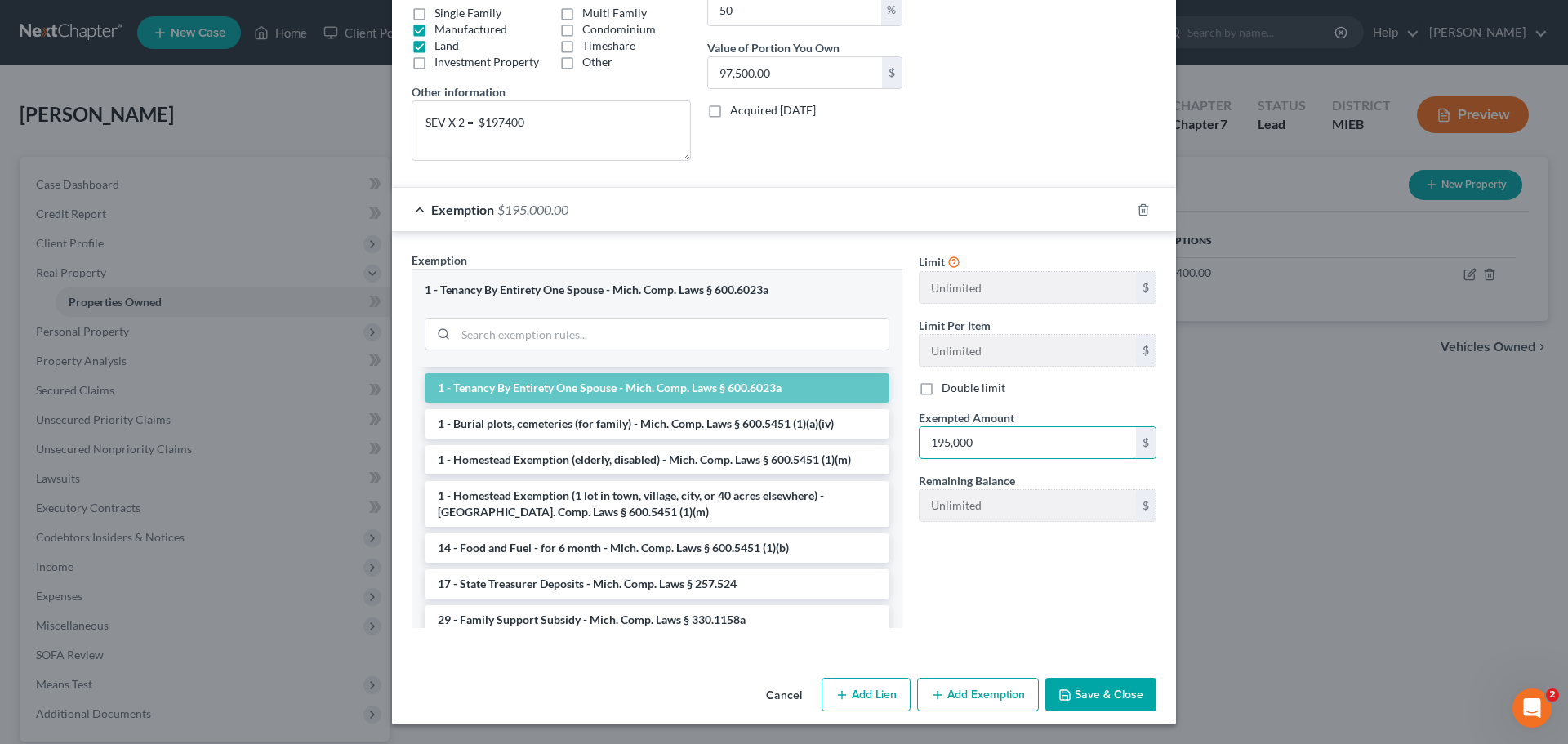
type input "195,000"
click at [1090, 703] on button "Save & Close" at bounding box center [1101, 694] width 111 height 34
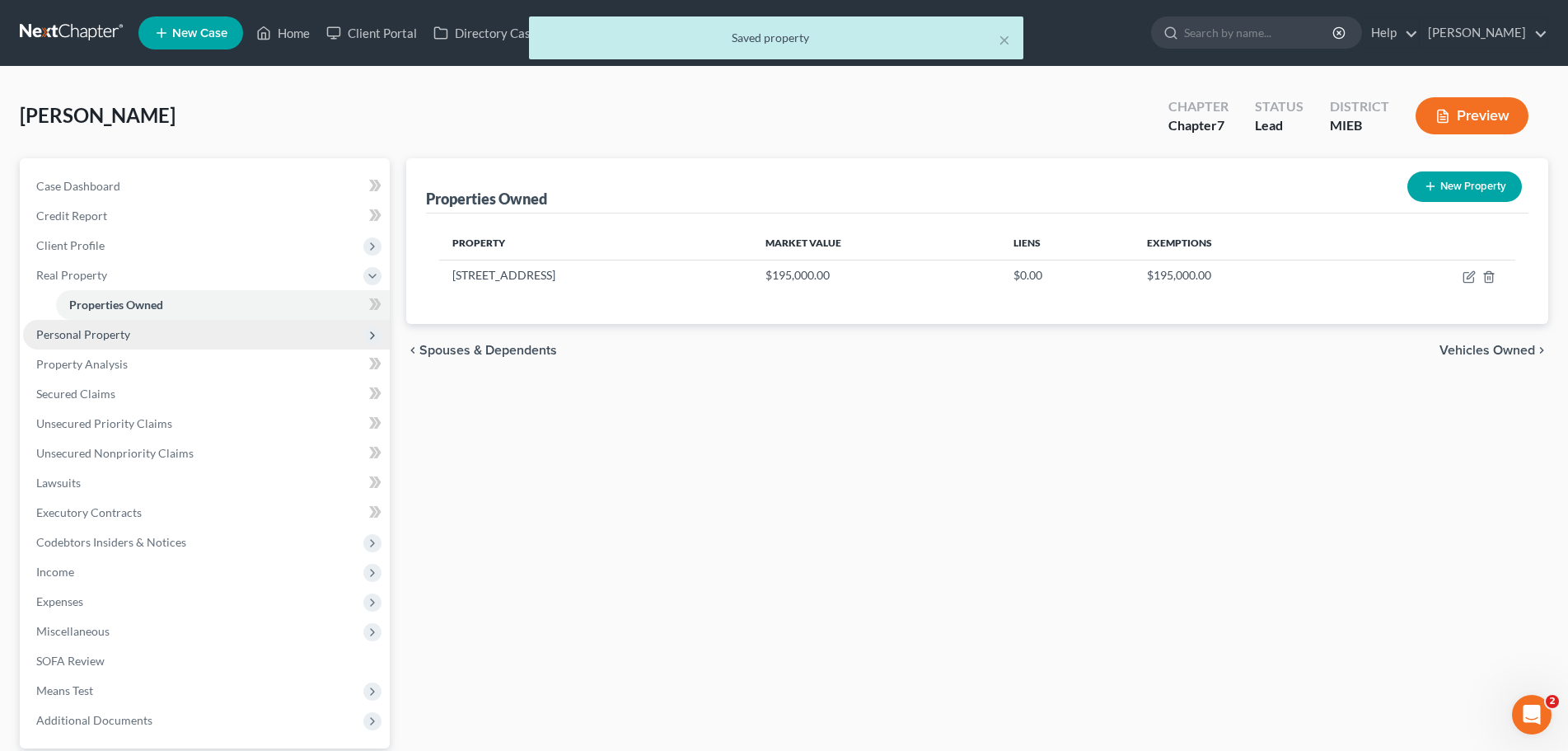
click at [94, 329] on span "Personal Property" at bounding box center [82, 334] width 94 height 14
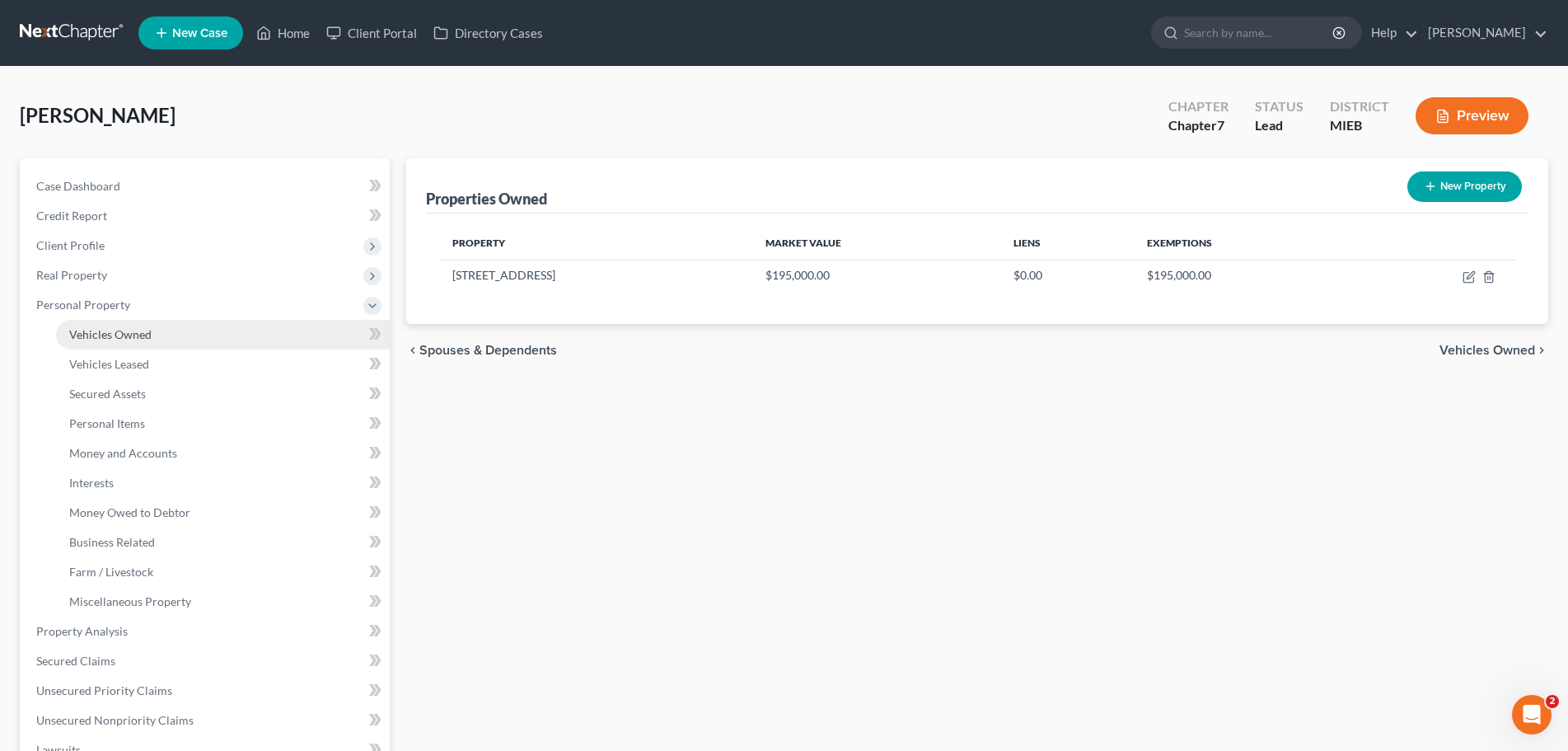
click at [107, 337] on span "Vehicles Owned" at bounding box center [111, 334] width 82 height 14
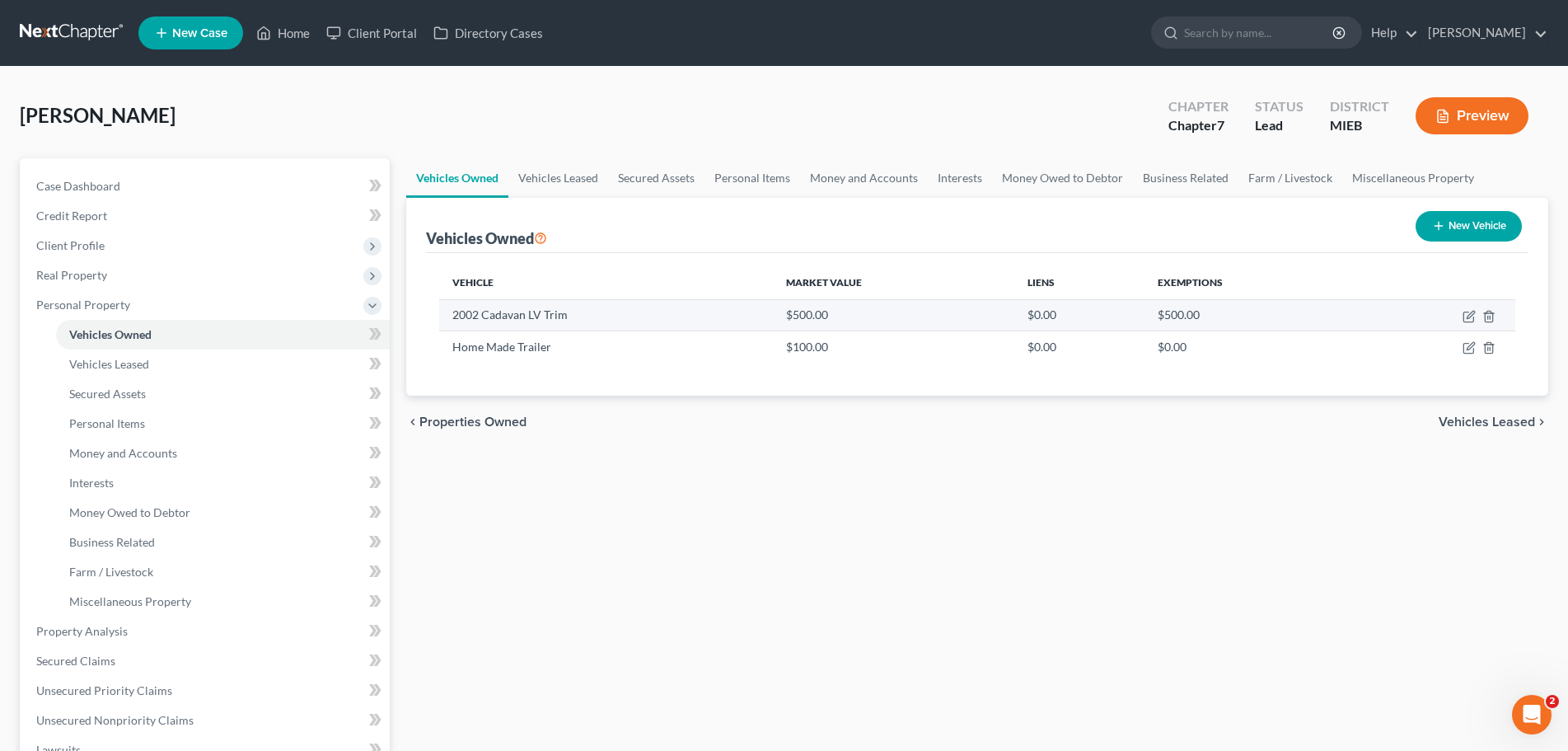
click at [498, 315] on td "2002 Cadavan LV Trim" at bounding box center [606, 315] width 334 height 32
click at [501, 309] on td "2002 Cadavan LV Trim" at bounding box center [606, 315] width 334 height 32
click at [1472, 318] on icon "button" at bounding box center [1469, 316] width 13 height 13
select select "0"
select select "24"
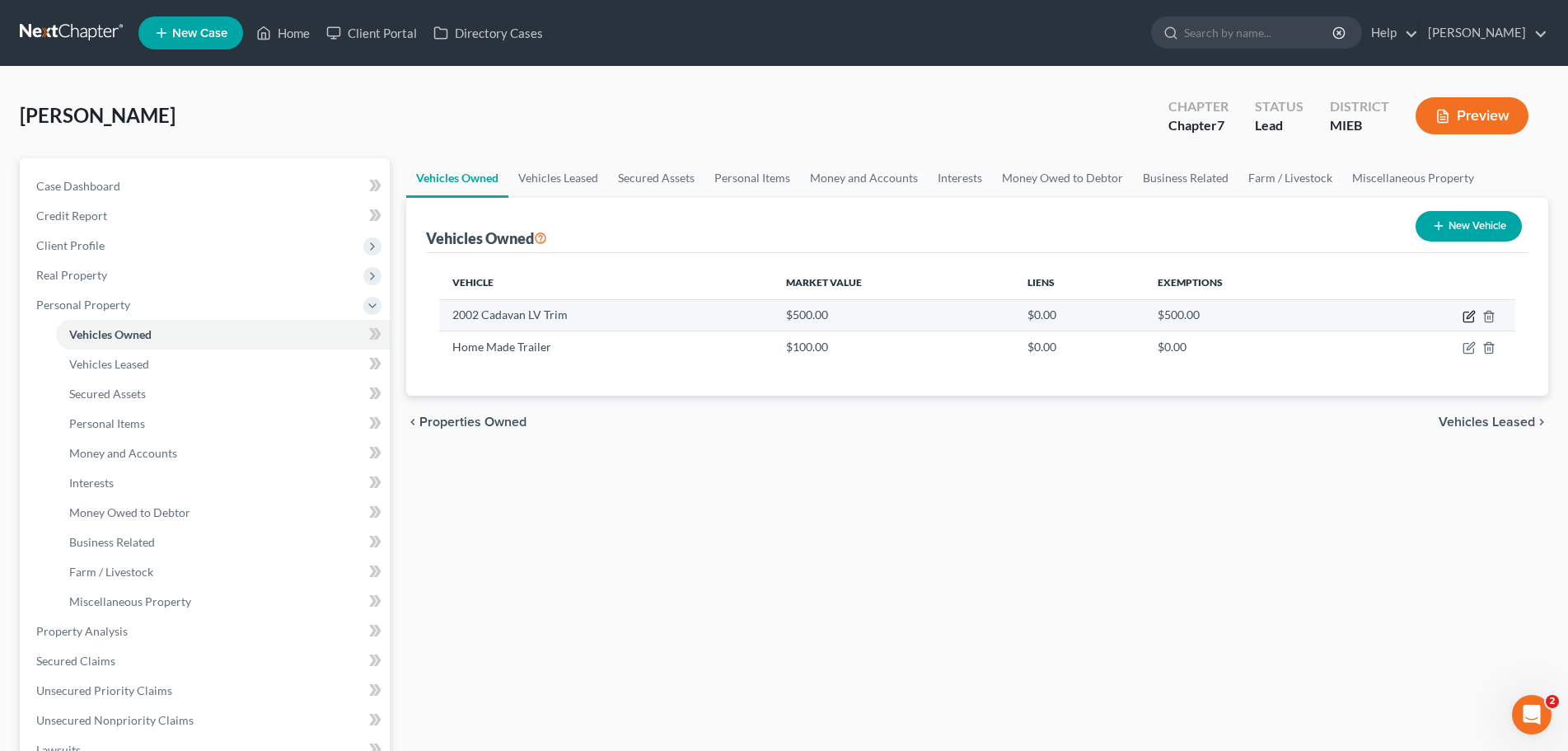
select select "4"
select select "0"
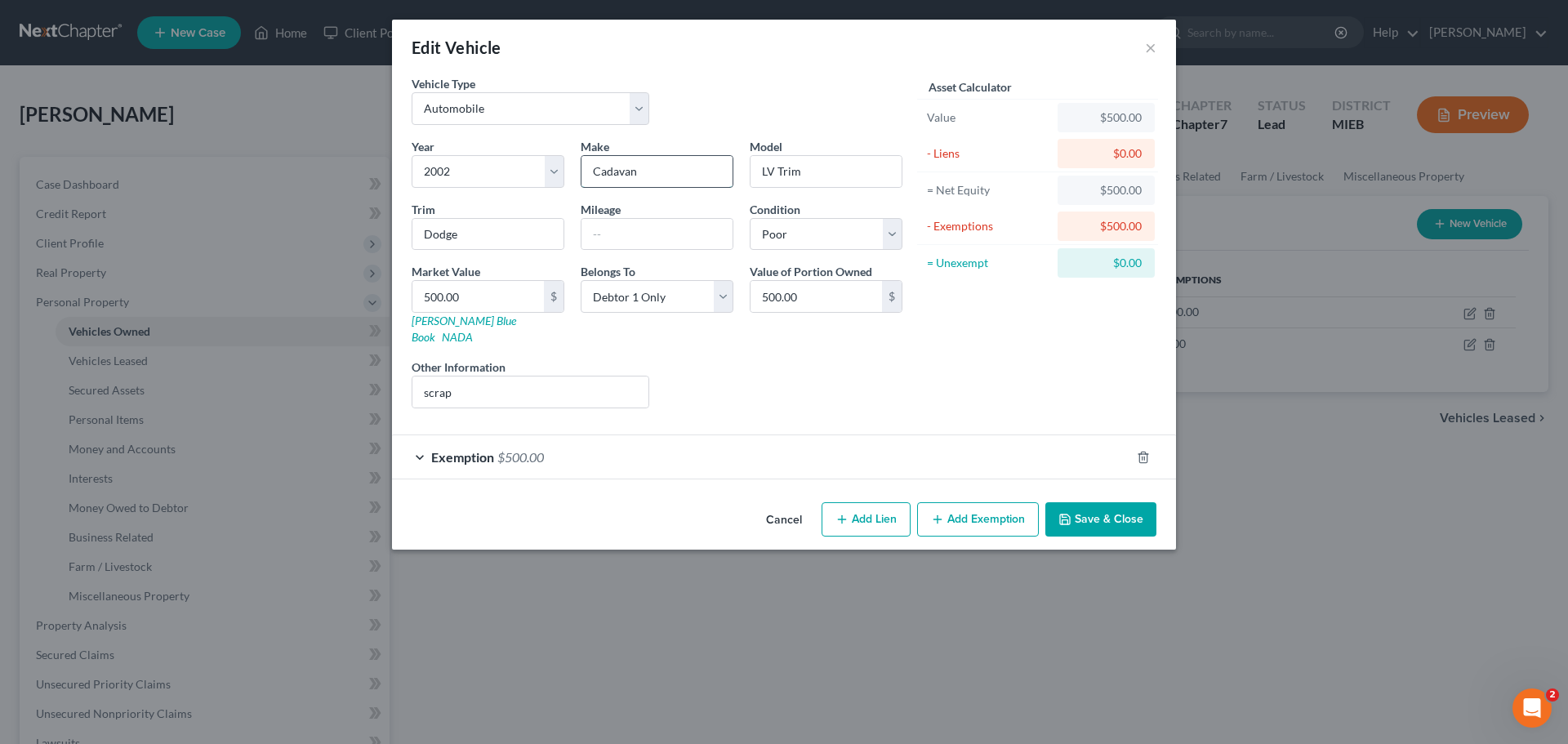
click at [612, 169] on input "Cadavan" at bounding box center [657, 171] width 151 height 31
type input "Caravan"
click at [651, 234] on input "text" at bounding box center [657, 235] width 151 height 31
type input "160000"
drag, startPoint x: 1123, startPoint y: 116, endPoint x: 1086, endPoint y: 115, distance: 37.0
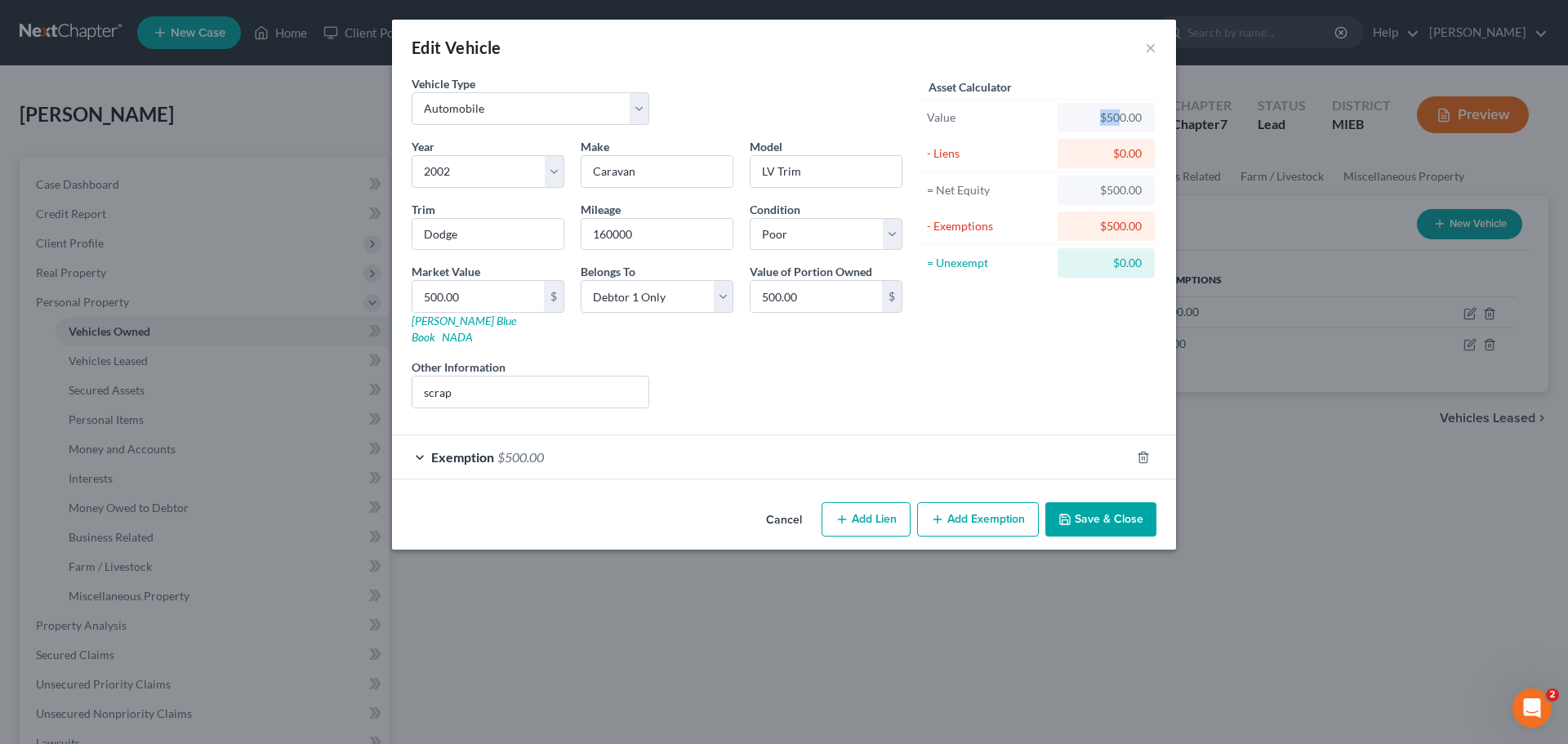
click at [1086, 115] on div "$500.00" at bounding box center [1106, 117] width 71 height 17
click at [1118, 503] on button "Save & Close" at bounding box center [1101, 519] width 111 height 34
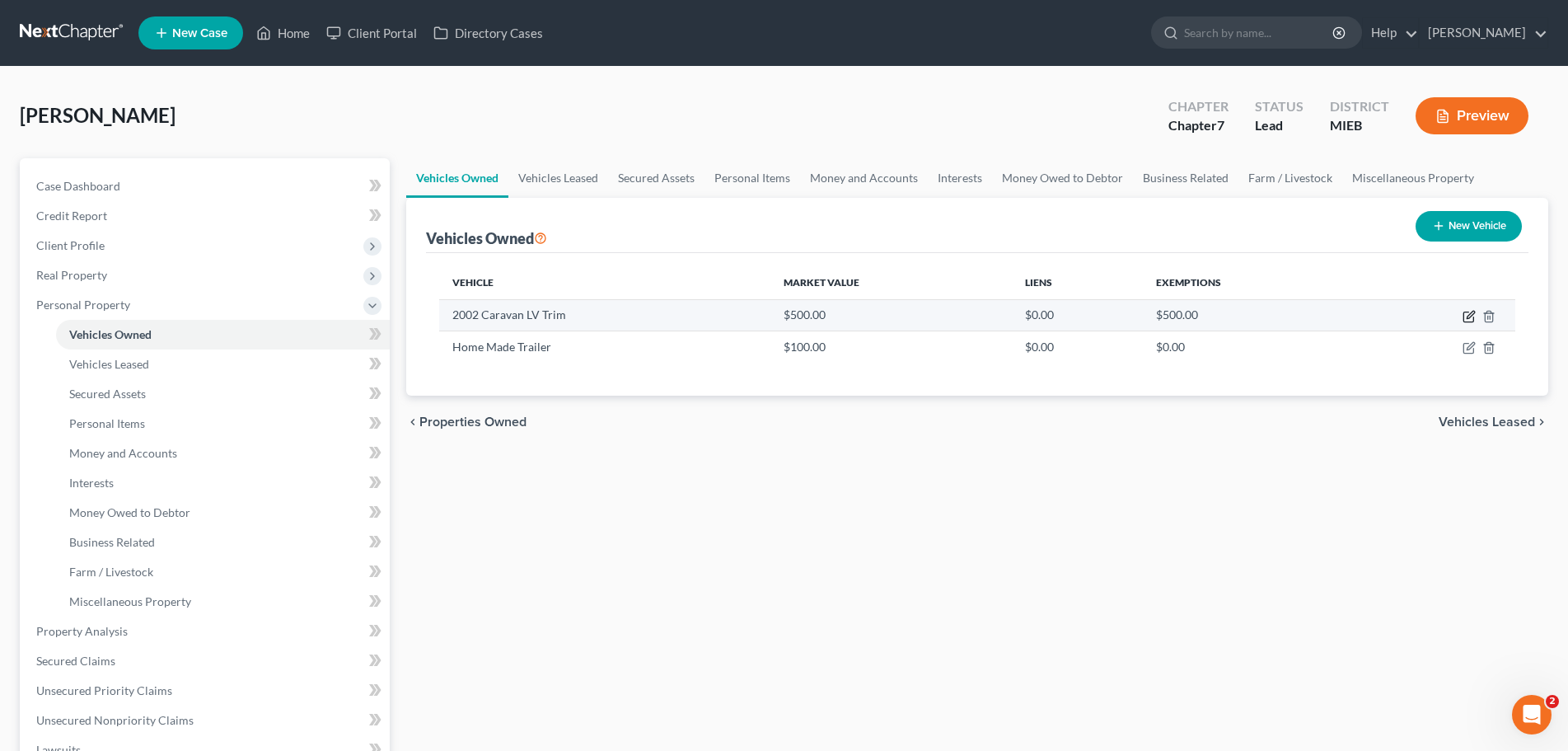
click at [1472, 313] on icon "button" at bounding box center [1469, 316] width 13 height 13
select select "0"
select select "24"
select select "4"
select select "0"
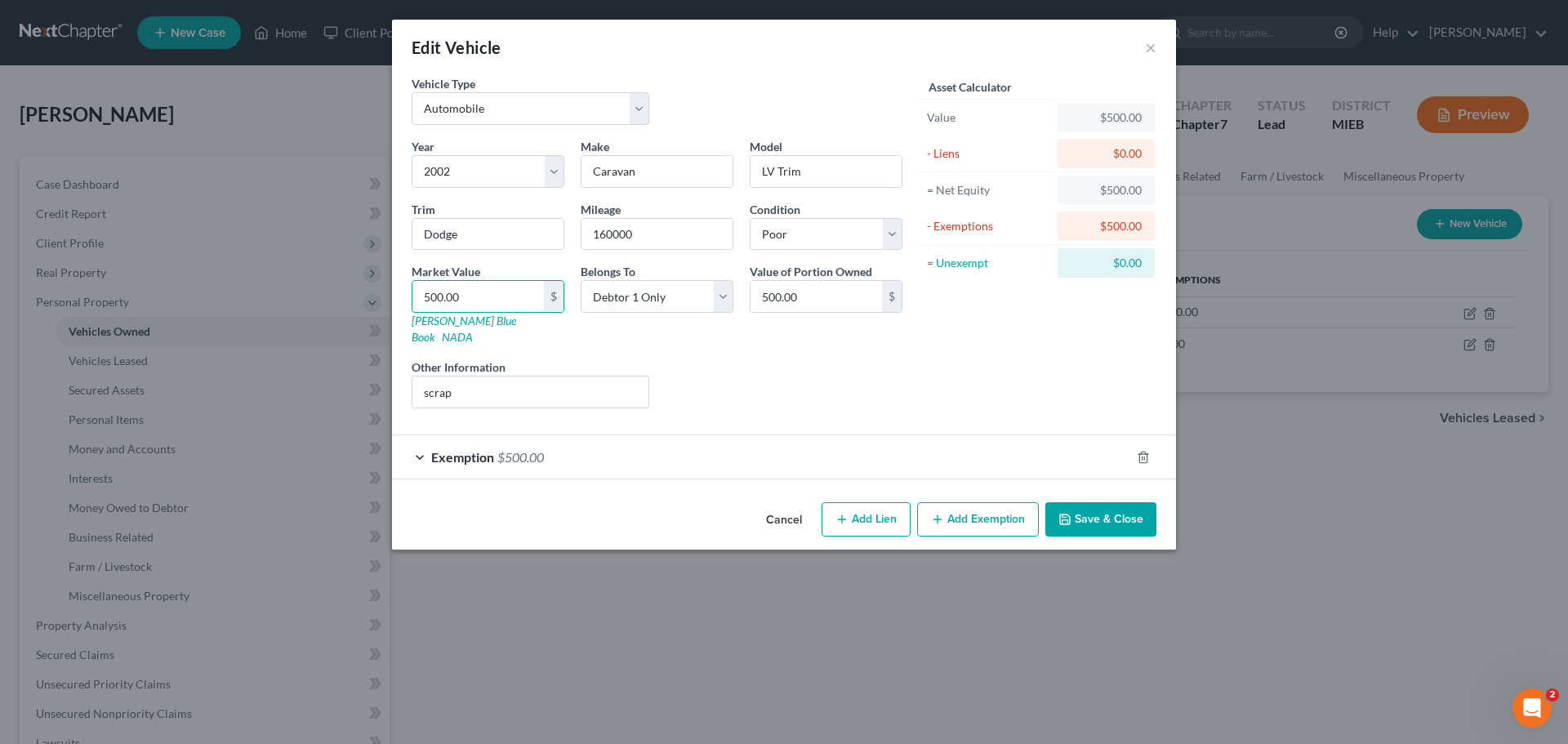
type input "3"
type input "3.00"
type input "30"
type input "30.00"
type input "300"
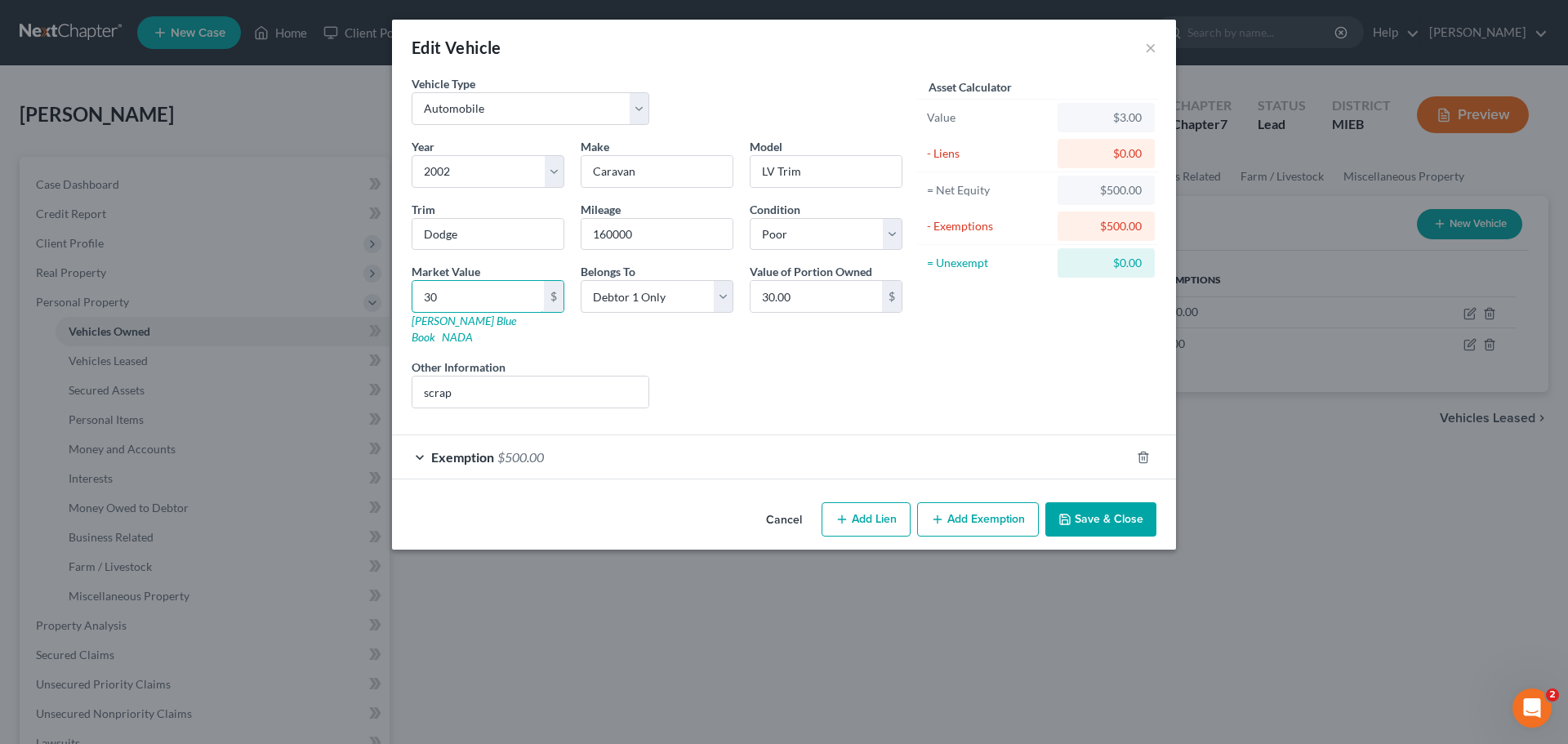
type input "300.00"
type input "300"
click at [481, 449] on span "Exemption" at bounding box center [463, 457] width 63 height 16
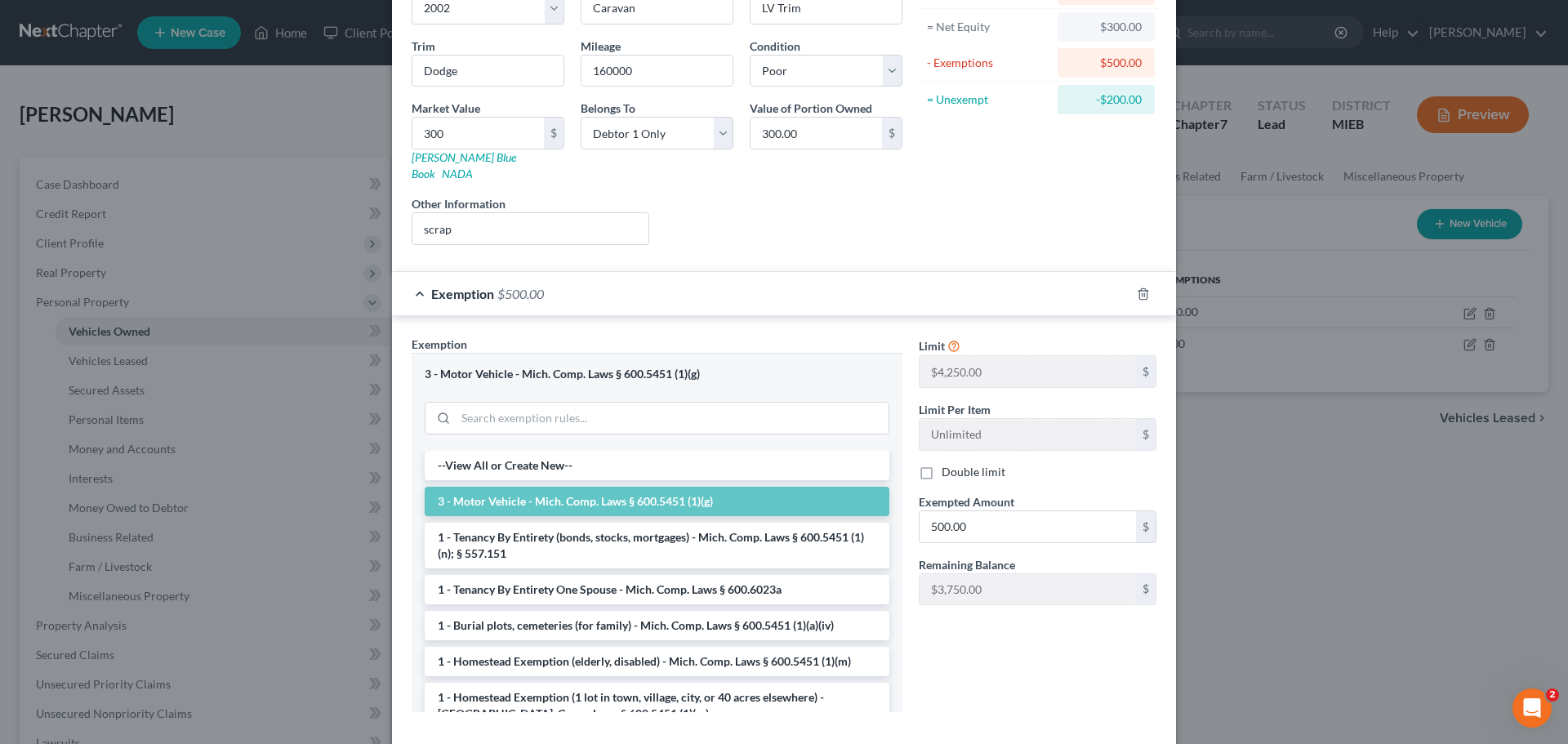
scroll to position [231, 0]
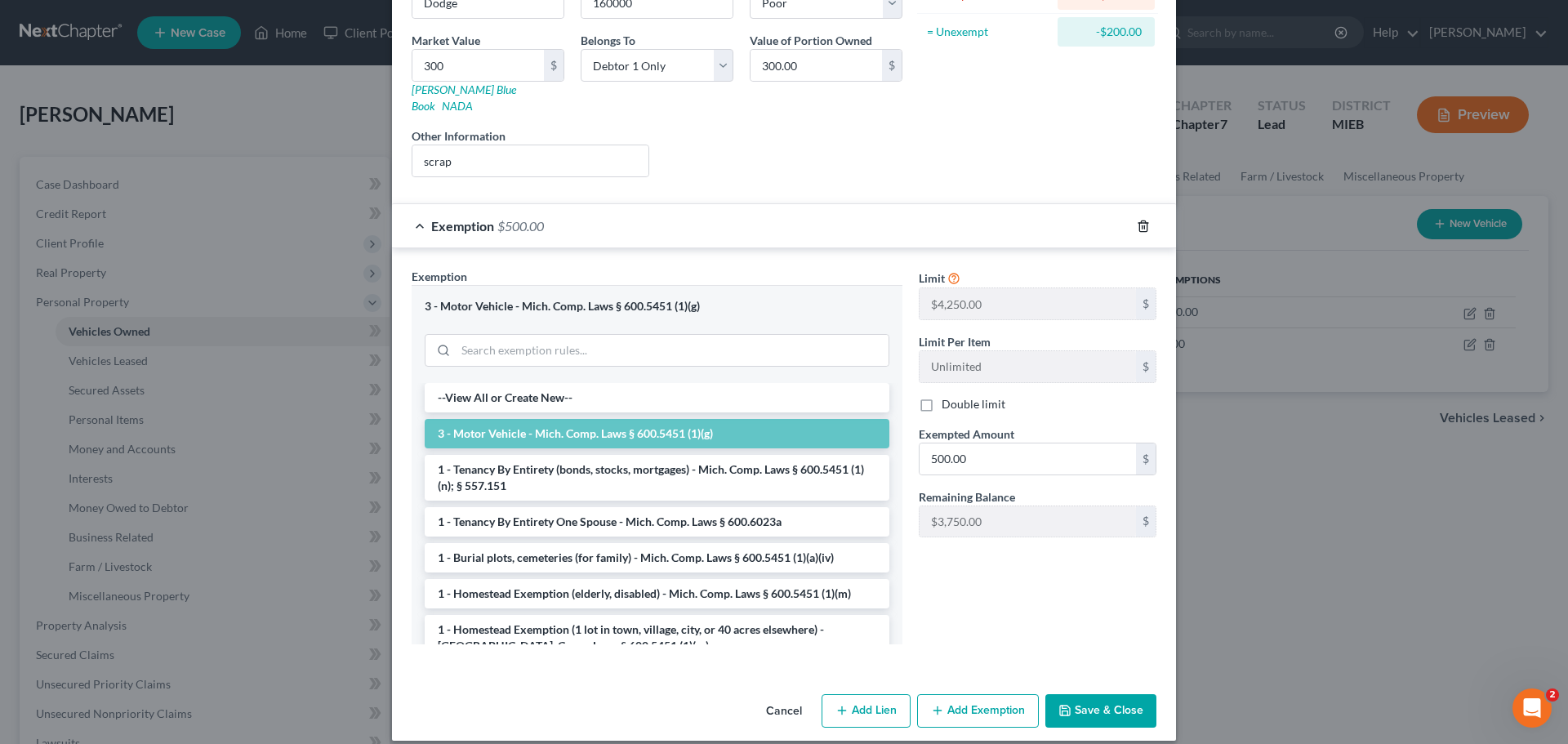
click at [1138, 220] on icon "button" at bounding box center [1143, 226] width 13 height 13
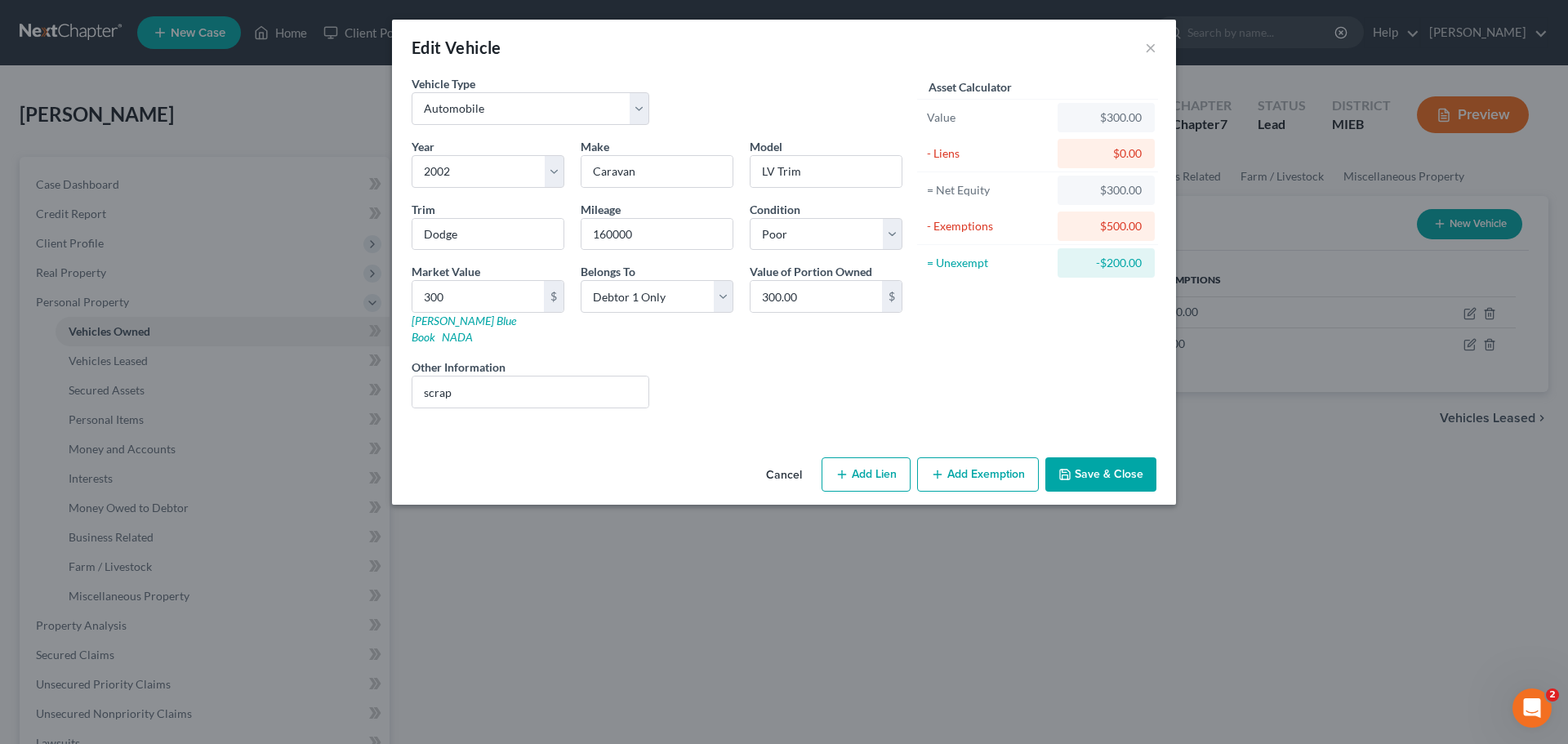
scroll to position [0, 0]
click at [1096, 457] on button "Save & Close" at bounding box center [1101, 474] width 111 height 34
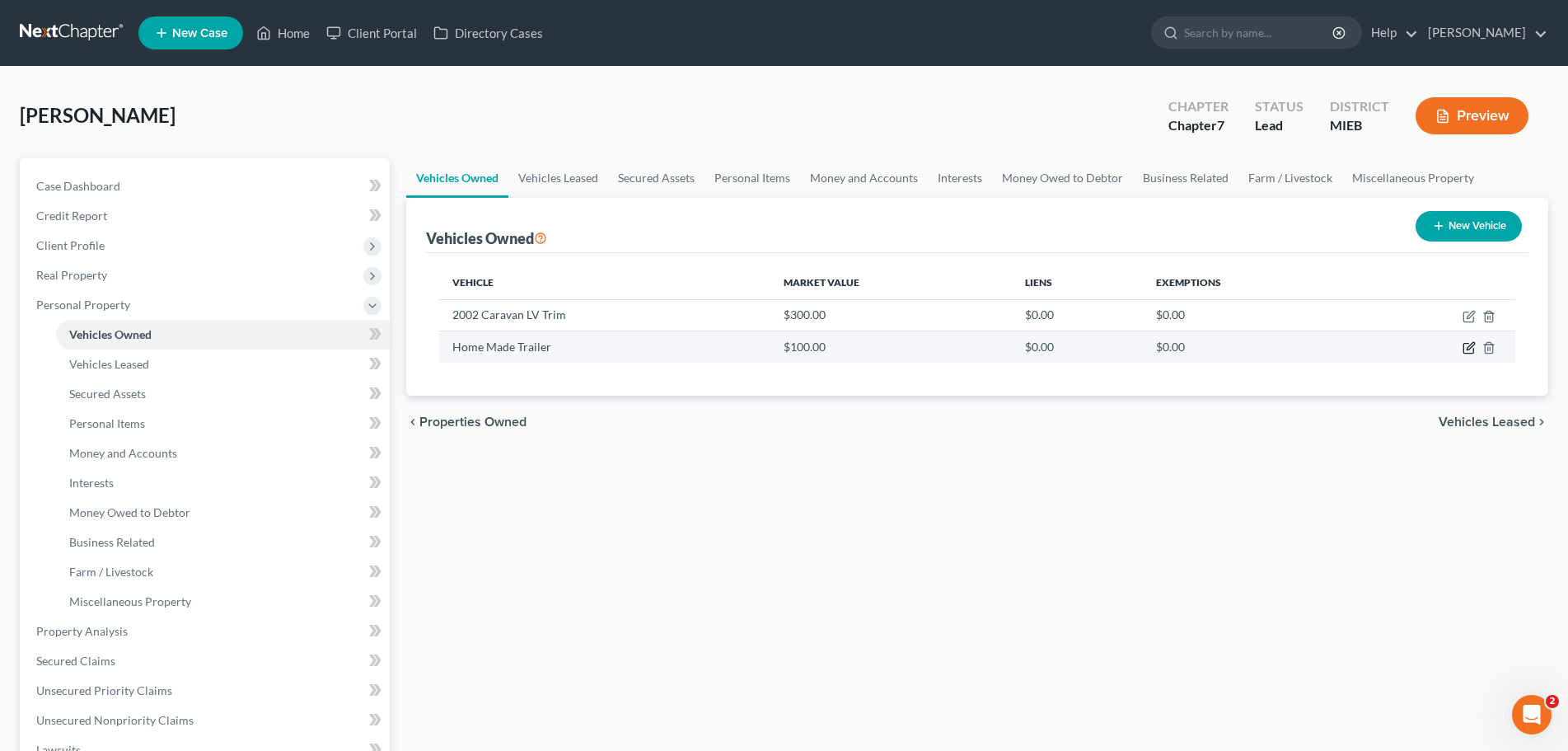
click at [1465, 342] on icon "button" at bounding box center [1469, 347] width 13 height 13
select select "2"
select select "0"
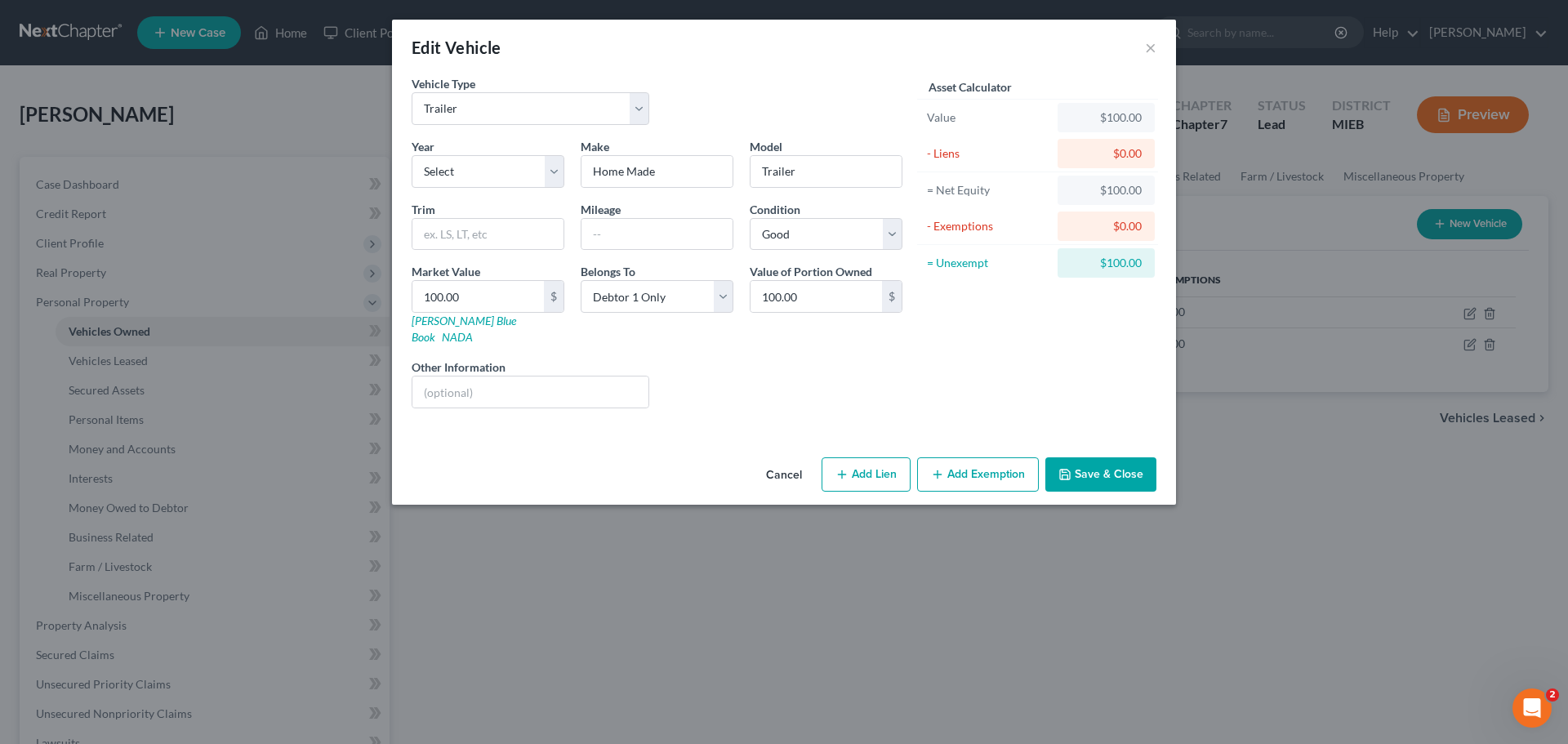
click at [1100, 457] on button "Save & Close" at bounding box center [1101, 474] width 111 height 34
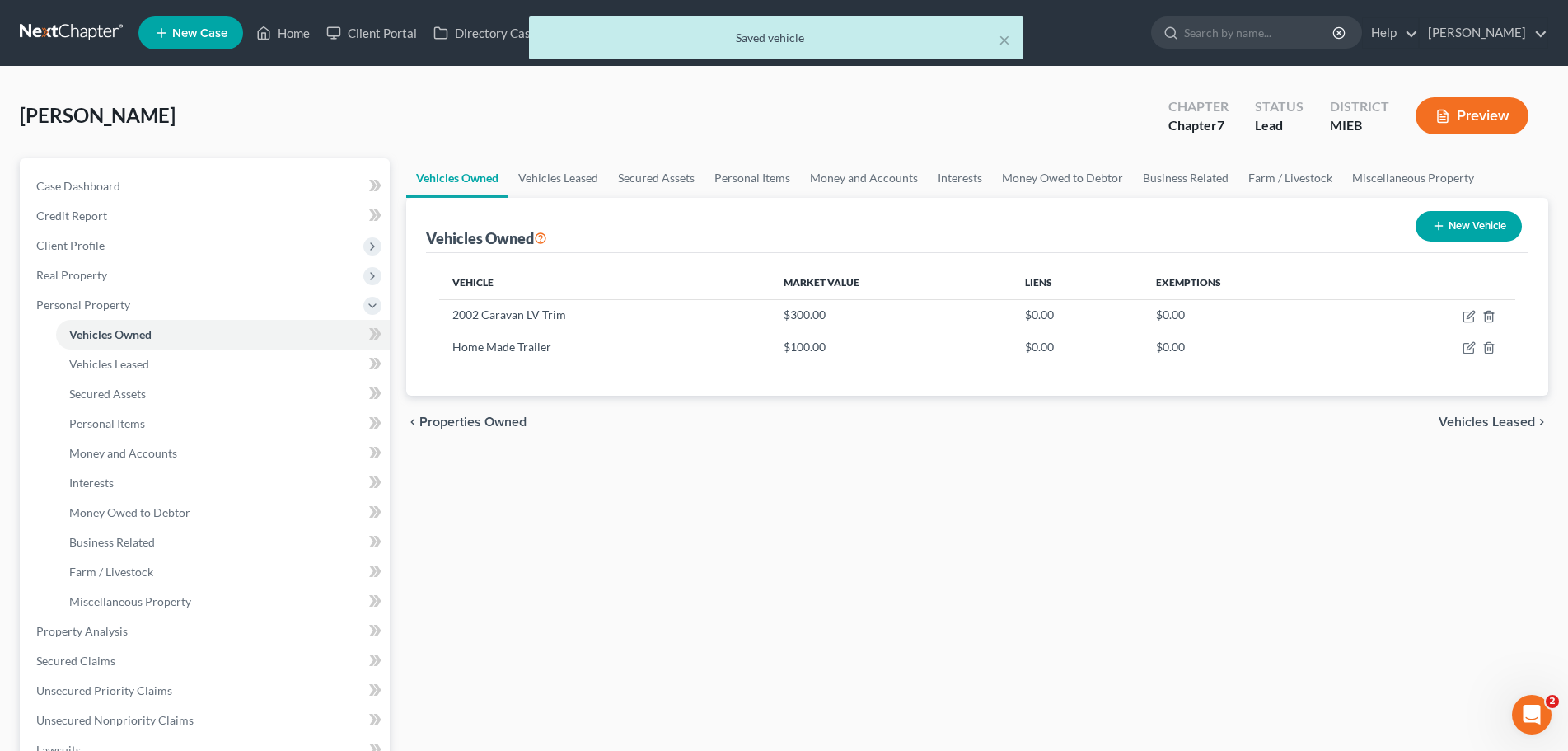
click at [1482, 217] on button "New Vehicle" at bounding box center [1469, 225] width 106 height 31
select select "0"
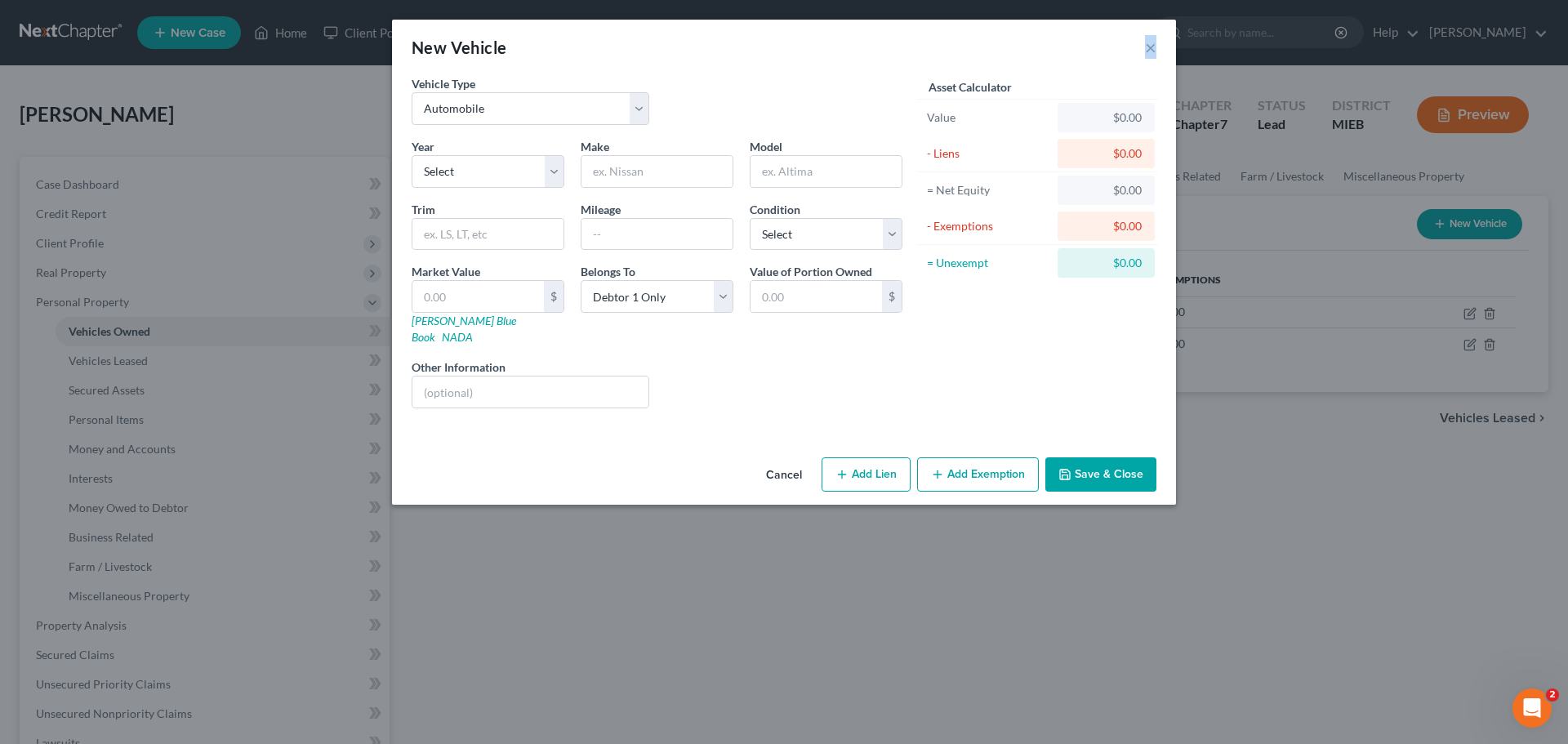
drag, startPoint x: 611, startPoint y: 36, endPoint x: 762, endPoint y: 92, distance: 161.0
click at [762, 92] on div "New Vehicle × Vehicle Type Select Automobile Truck Trailer Watercraft Aircraft …" at bounding box center [784, 262] width 784 height 485
click at [477, 170] on select "Select 2026 2025 2024 2023 2022 2021 2020 2019 2018 2017 2016 2015 2014 2013 20…" at bounding box center [488, 171] width 153 height 33
select select "23"
click at [411, 155] on select "Select 2026 2025 2024 2023 2022 2021 2020 2019 2018 2017 2016 2015 2014 2013 20…" at bounding box center [488, 171] width 153 height 33
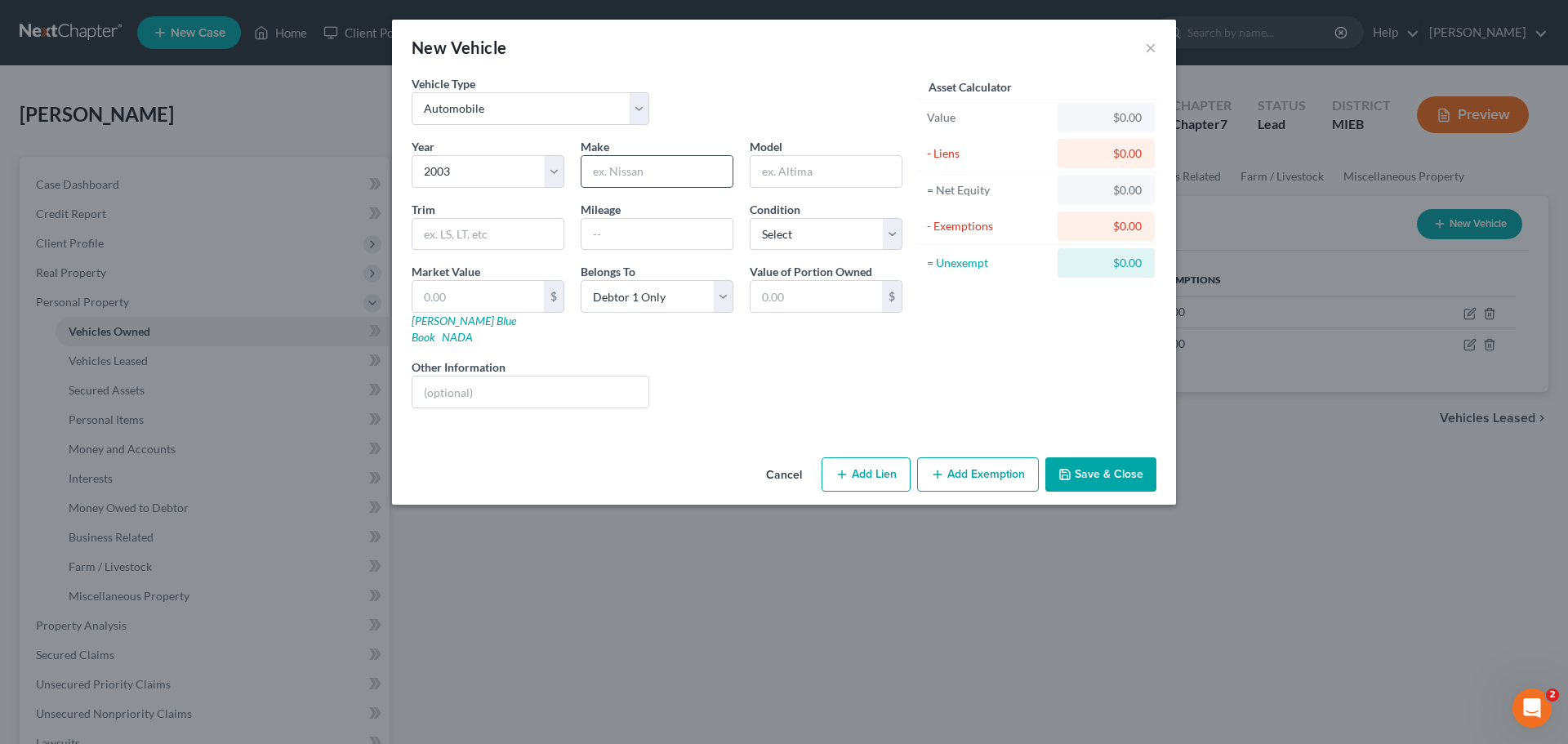
click at [589, 163] on input "text" at bounding box center [657, 171] width 151 height 31
type input "Dodge"
click at [800, 161] on input "text" at bounding box center [826, 171] width 151 height 31
drag, startPoint x: 868, startPoint y: 171, endPoint x: 624, endPoint y: 149, distance: 245.0
click at [624, 149] on div "Year Select 2026 2025 2024 2023 2022 2021 2020 2019 2018 2017 2016 2015 2014 20…" at bounding box center [657, 280] width 507 height 283
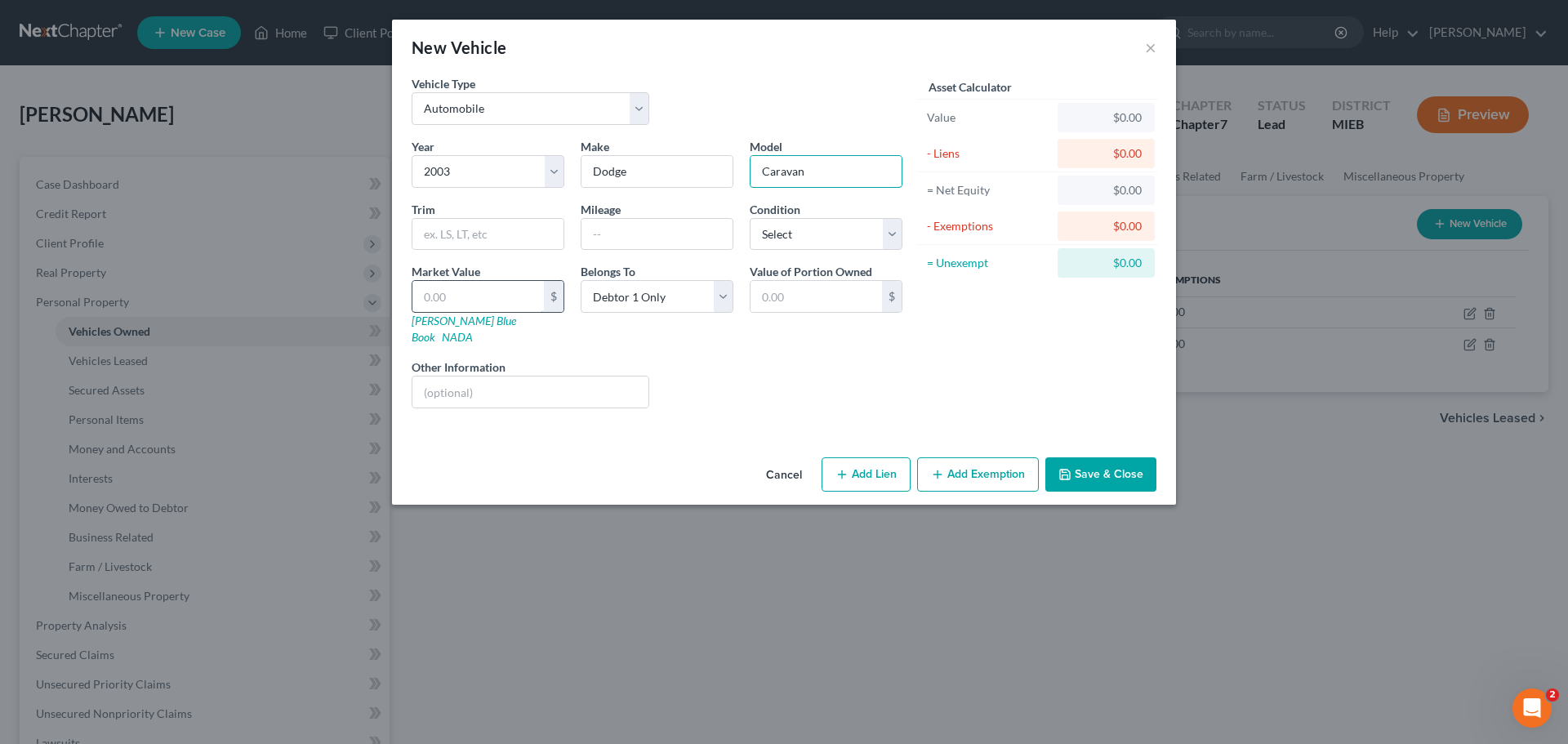
type input "Caravan"
click at [487, 290] on input "text" at bounding box center [477, 296] width 131 height 31
type input "2"
type input "2.00"
type input "20"
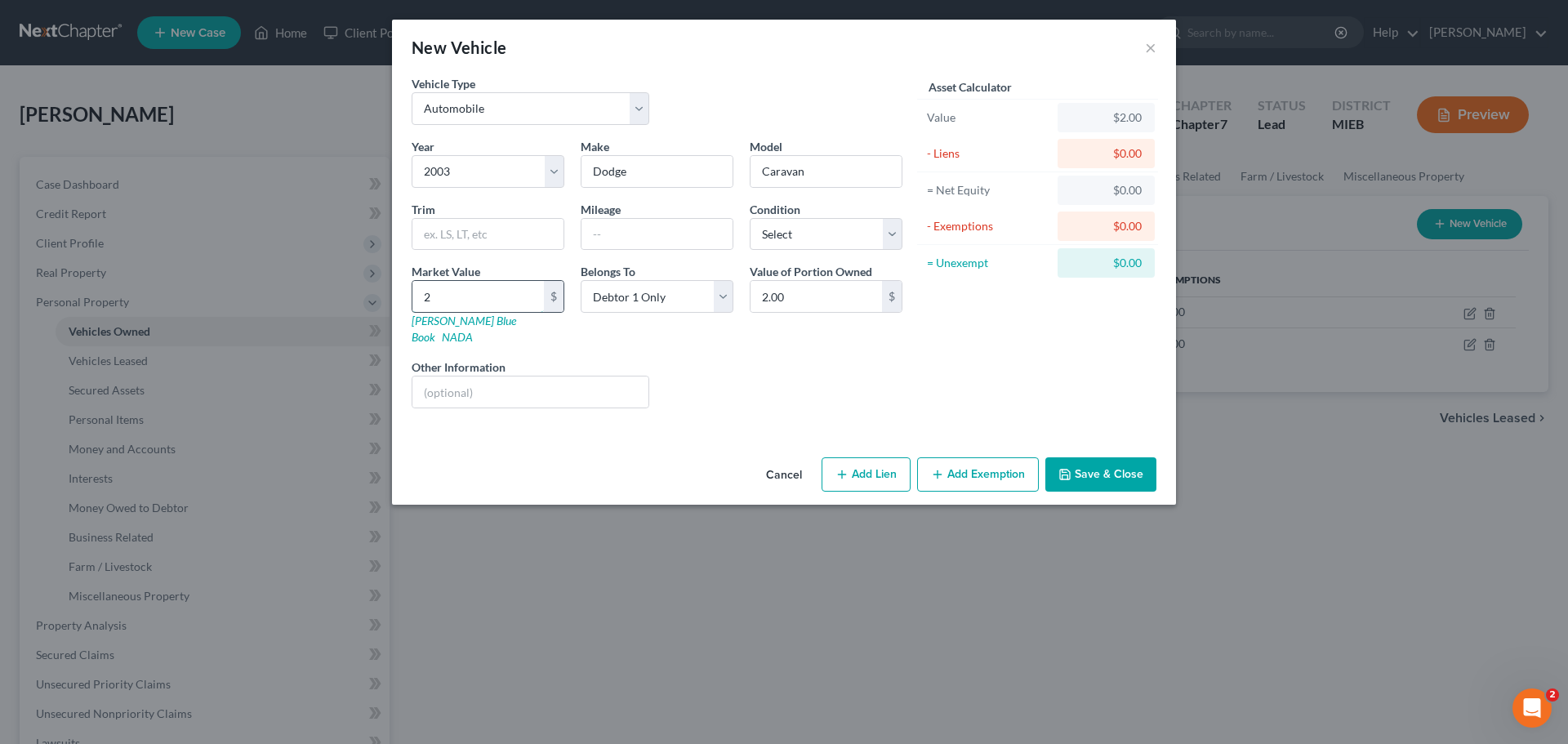
type input "20.00"
type input "200"
type input "200.00"
type input "200"
click at [811, 234] on select "Select Excellent Very Good Good Fair Poor" at bounding box center [826, 235] width 153 height 33
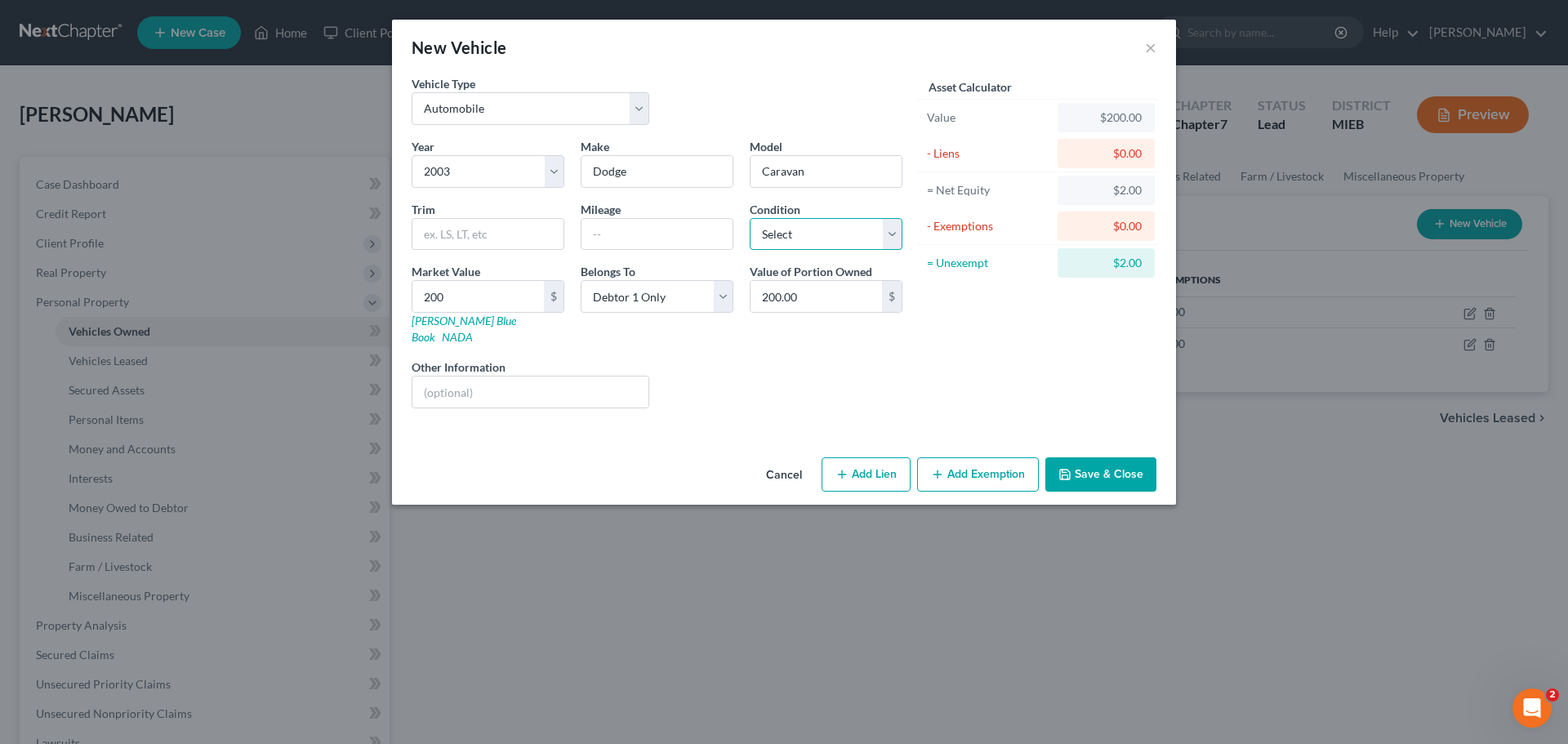
select select "4"
click at [750, 218] on select "Select Excellent Very Good Good Fair Poor" at bounding box center [826, 235] width 153 height 33
click at [457, 376] on input "text" at bounding box center [530, 392] width 236 height 31
type input "a"
type input "scrap"
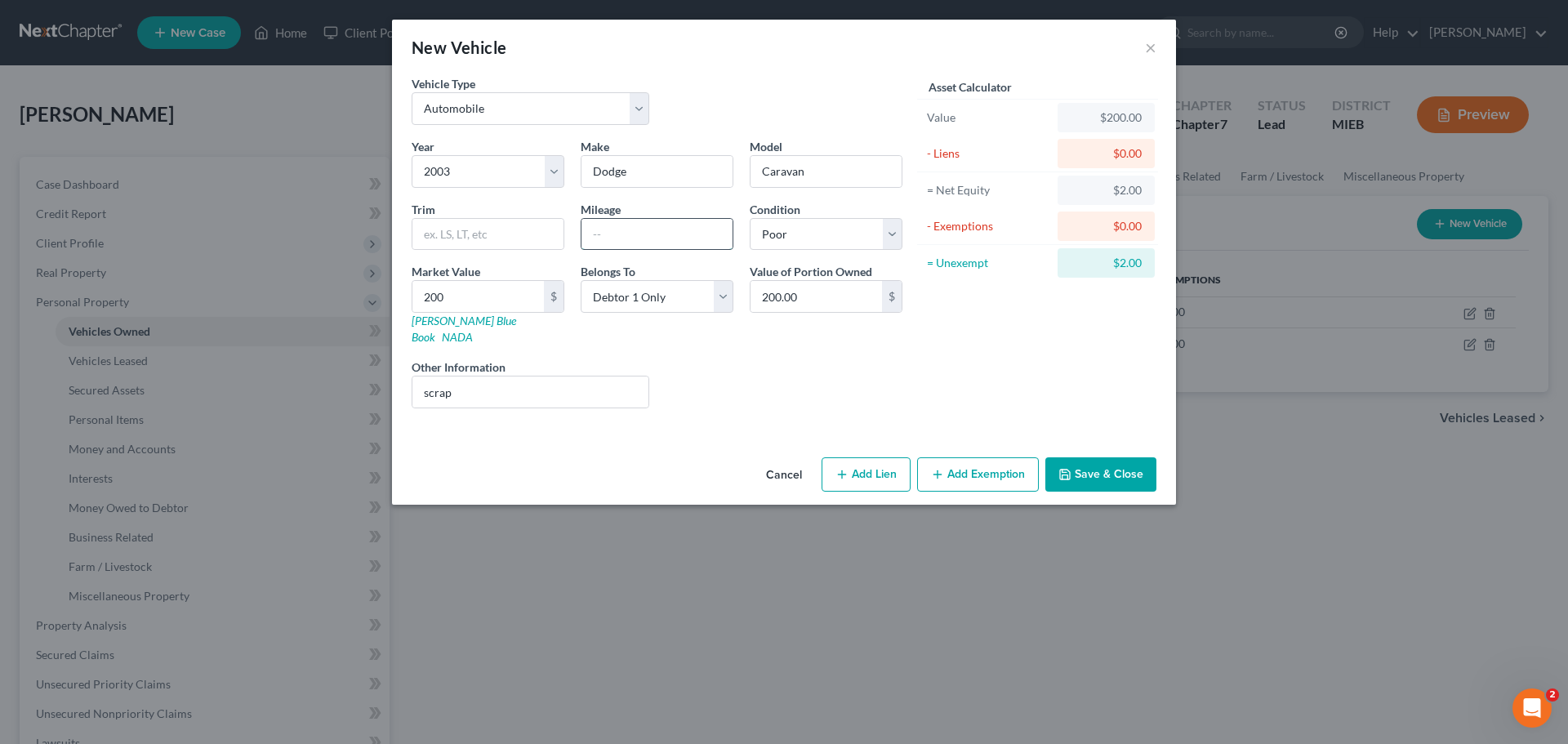
click at [622, 236] on input "text" at bounding box center [657, 235] width 151 height 31
type input "300000"
click at [1106, 457] on button "Save & Close" at bounding box center [1101, 474] width 111 height 34
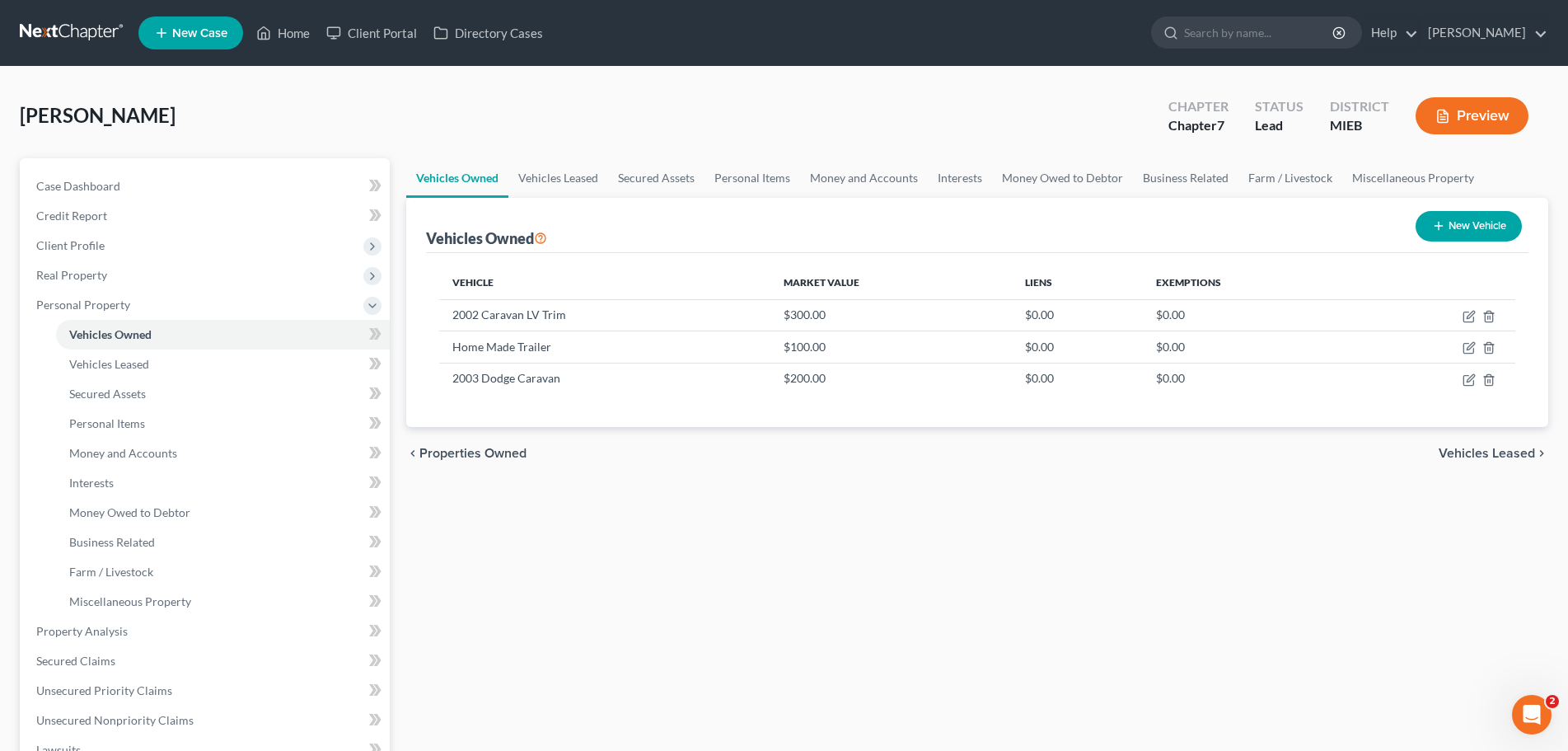
click at [1458, 215] on button "New Vehicle" at bounding box center [1469, 225] width 106 height 31
select select "0"
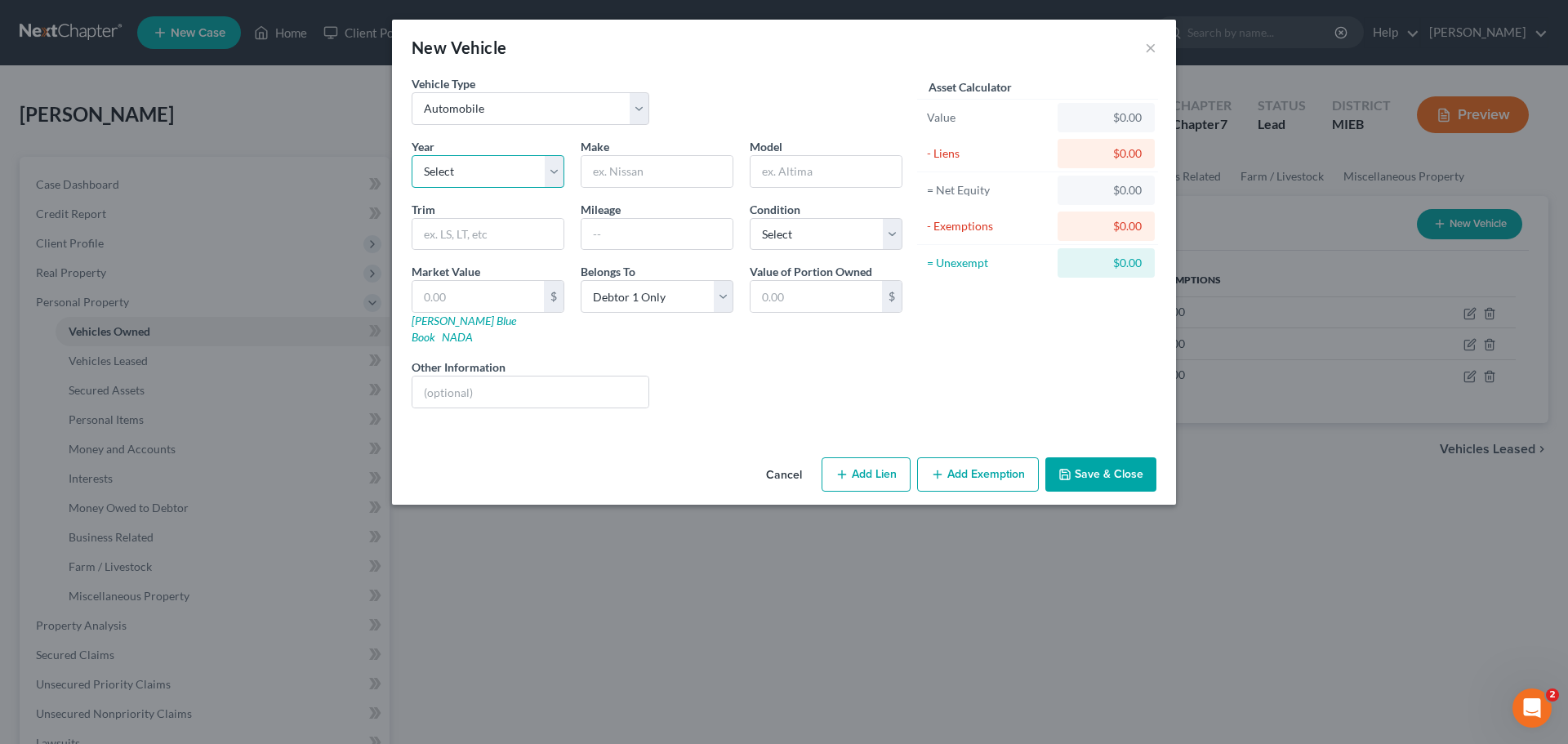
click at [530, 167] on select "Select 2026 2025 2024 2023 2022 2021 2020 2019 2018 2017 2016 2015 2014 2013 20…" at bounding box center [488, 171] width 153 height 33
select select "16"
click at [411, 155] on select "Select 2026 2025 2024 2023 2022 2021 2020 2019 2018 2017 2016 2015 2014 2013 20…" at bounding box center [488, 171] width 153 height 33
click at [636, 164] on input "text" at bounding box center [657, 171] width 151 height 31
type input "Dodge"
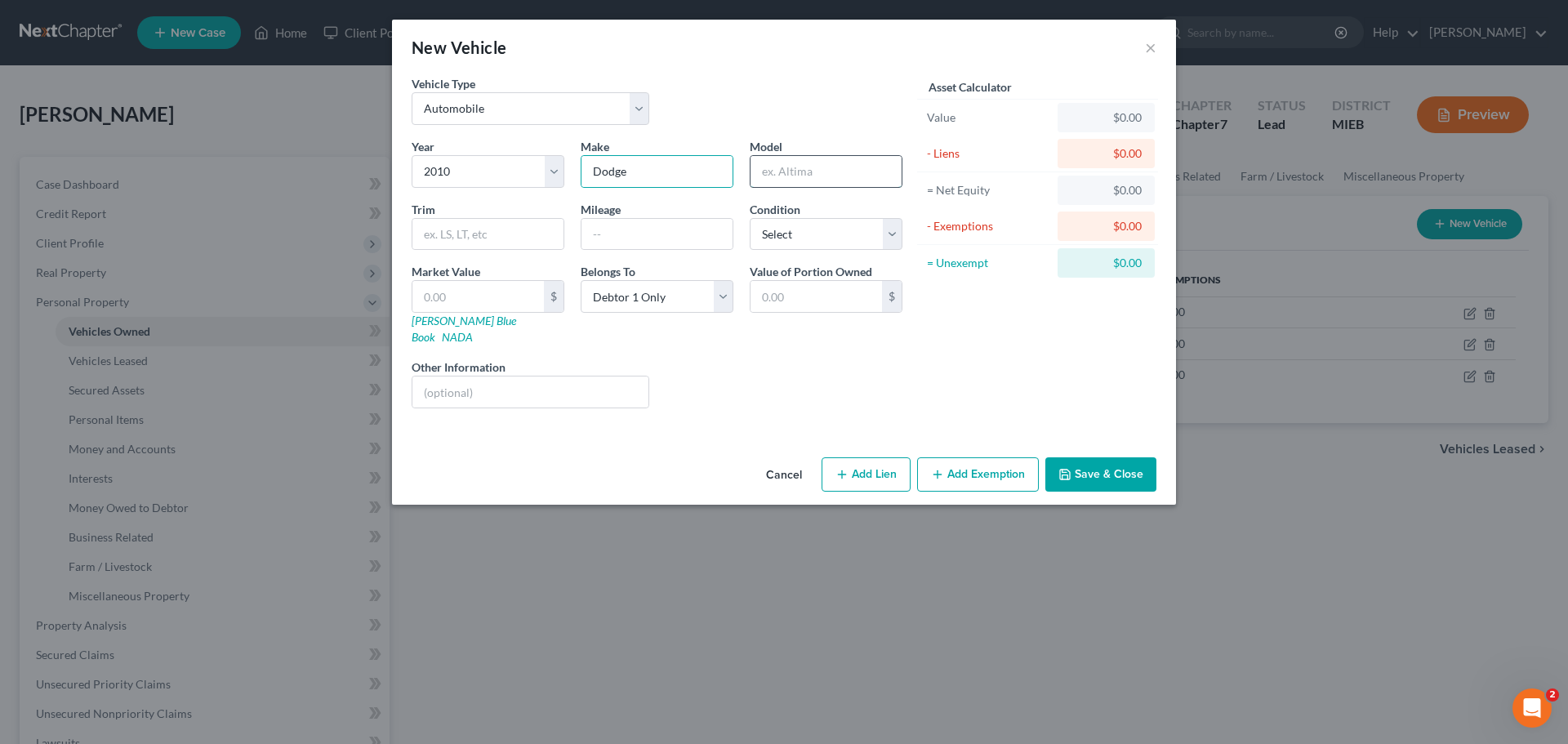
click at [803, 167] on input "text" at bounding box center [826, 171] width 151 height 31
type input "Caravan"
click at [446, 224] on input "text" at bounding box center [488, 235] width 151 height 31
click at [664, 242] on input "text" at bounding box center [657, 235] width 151 height 31
type input "163000"
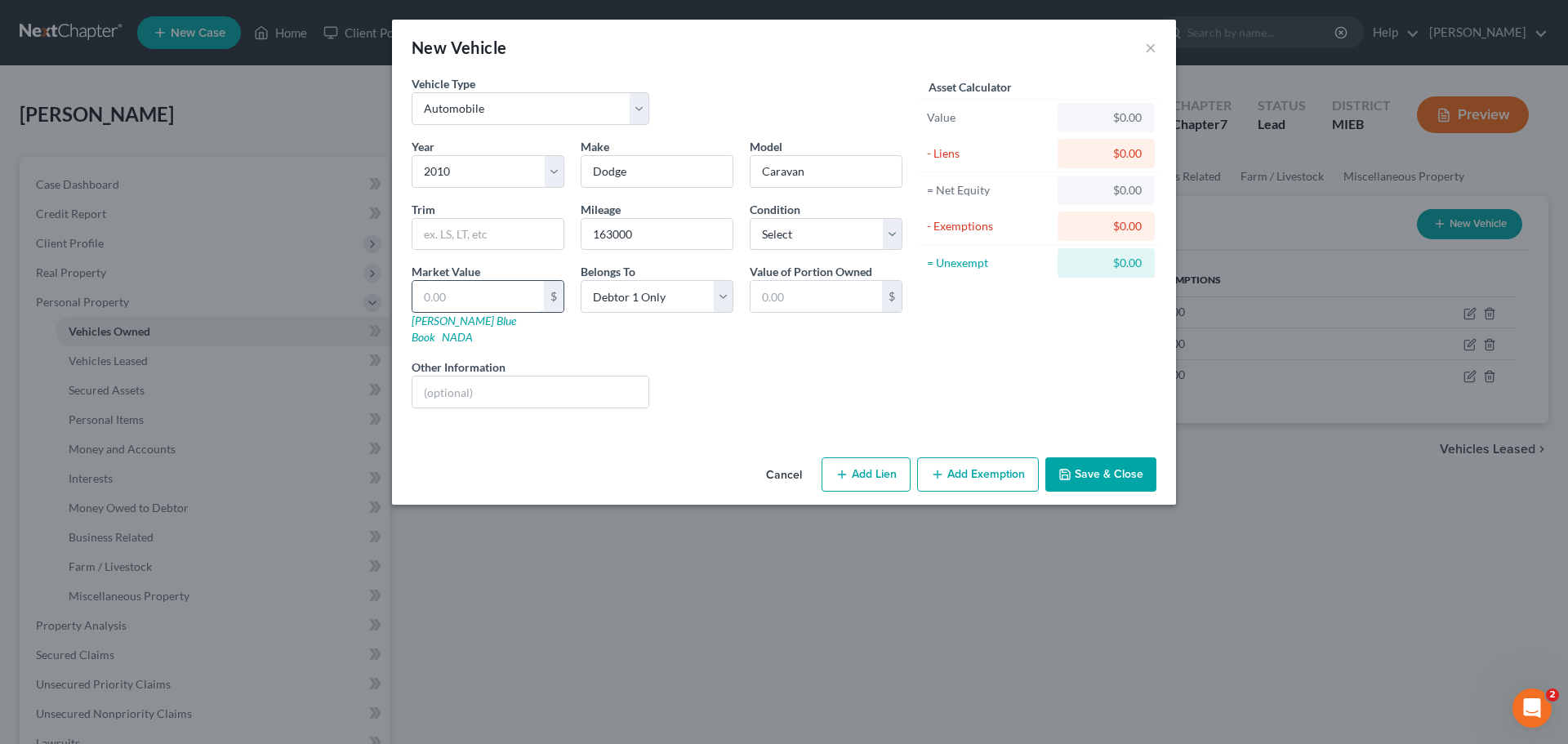
click at [477, 294] on input "text" at bounding box center [477, 296] width 131 height 31
click at [891, 231] on select "Select Excellent Very Good Good Fair Poor" at bounding box center [826, 235] width 153 height 33
select select "4"
click at [750, 218] on select "Select Excellent Very Good Good Fair Poor" at bounding box center [826, 235] width 153 height 33
click at [444, 376] on input "text" at bounding box center [530, 392] width 236 height 31
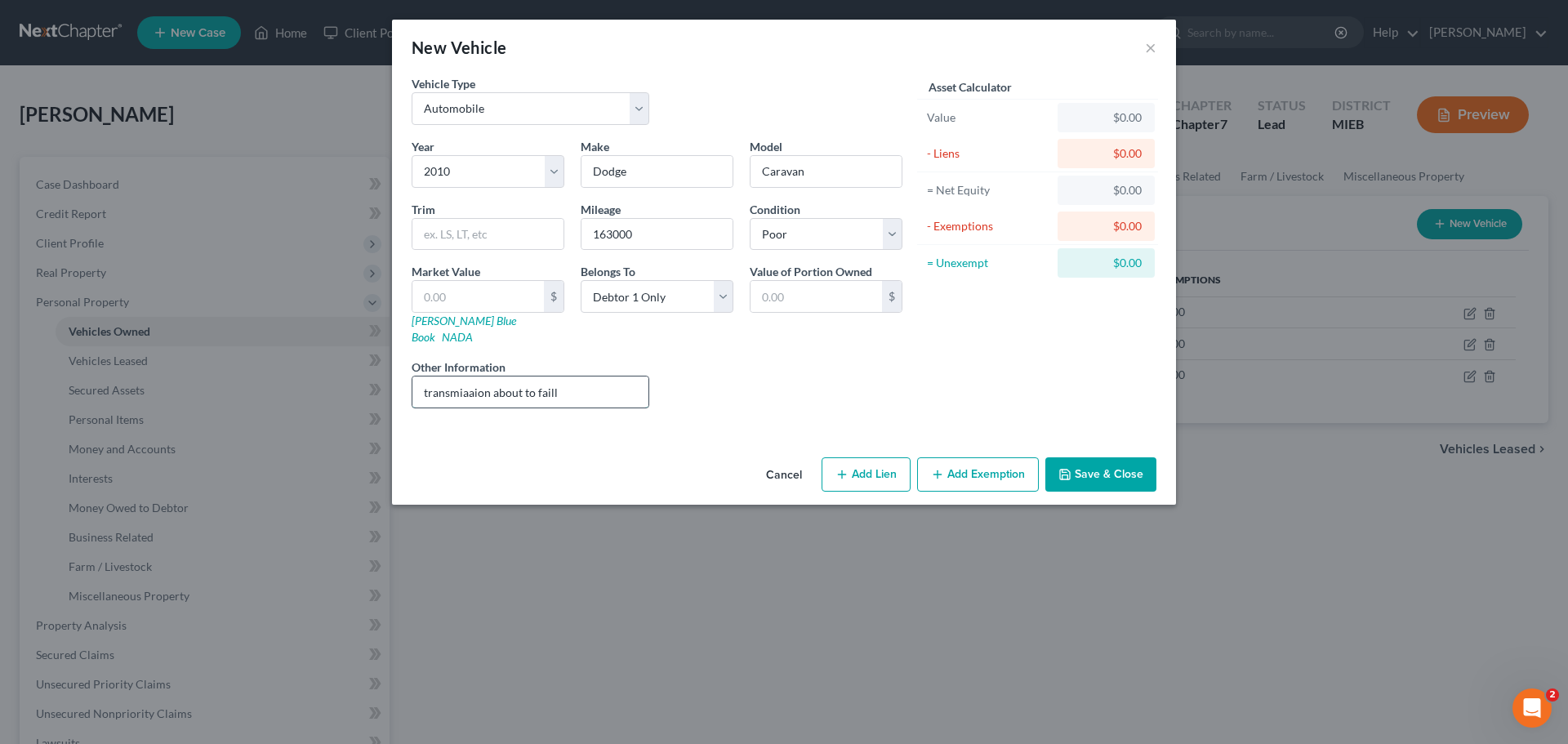
drag, startPoint x: 473, startPoint y: 376, endPoint x: 499, endPoint y: 388, distance: 28.6
click at [497, 387] on input "transmiaaion about to faill" at bounding box center [530, 392] width 236 height 31
type input "transmission about to faill"
click at [465, 289] on input "text" at bounding box center [477, 296] width 131 height 31
type input "3"
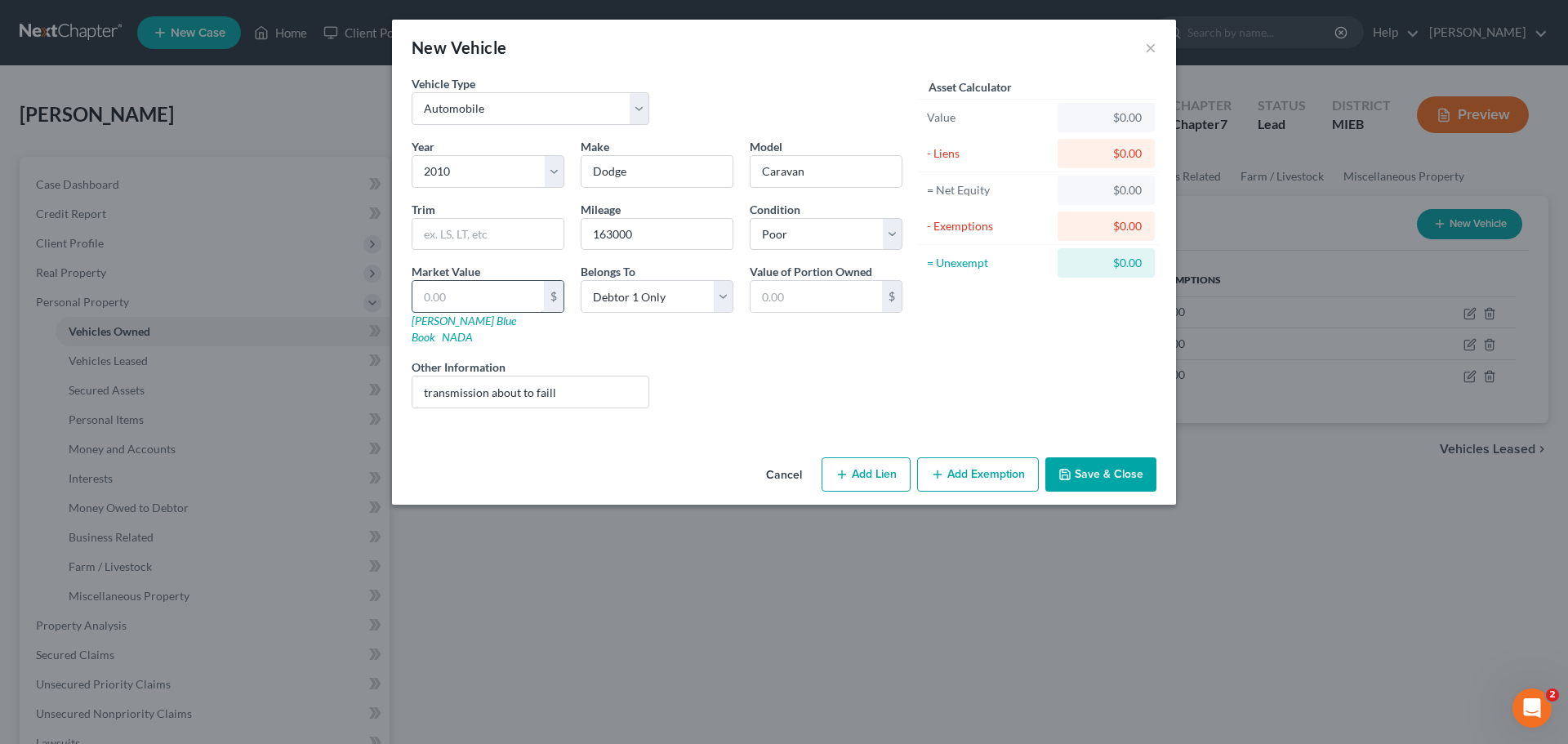
type input "3.00"
type input "30"
type input "30.00"
type input "300"
type input "300.00"
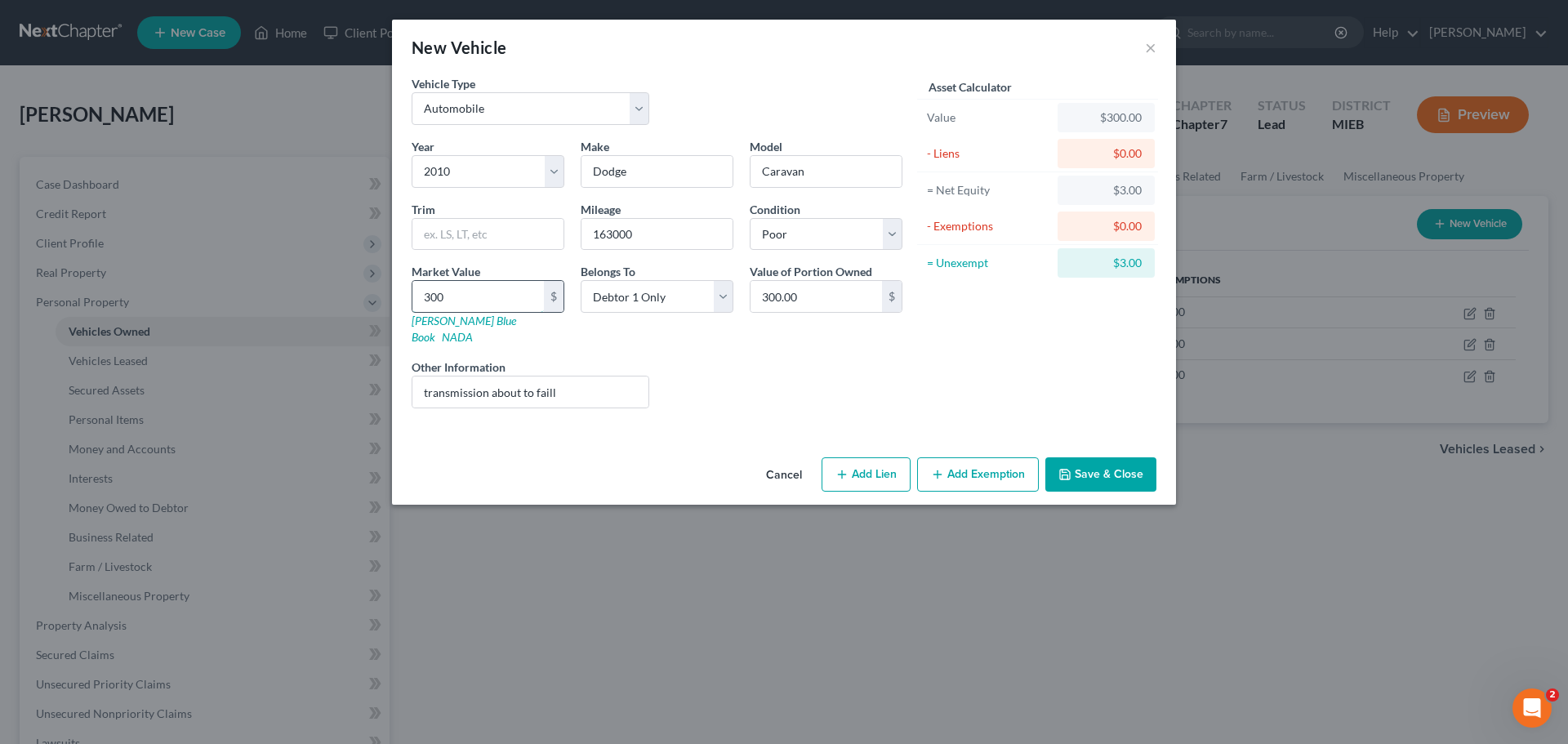
type input "300"
click at [1096, 457] on button "Save & Close" at bounding box center [1101, 474] width 111 height 34
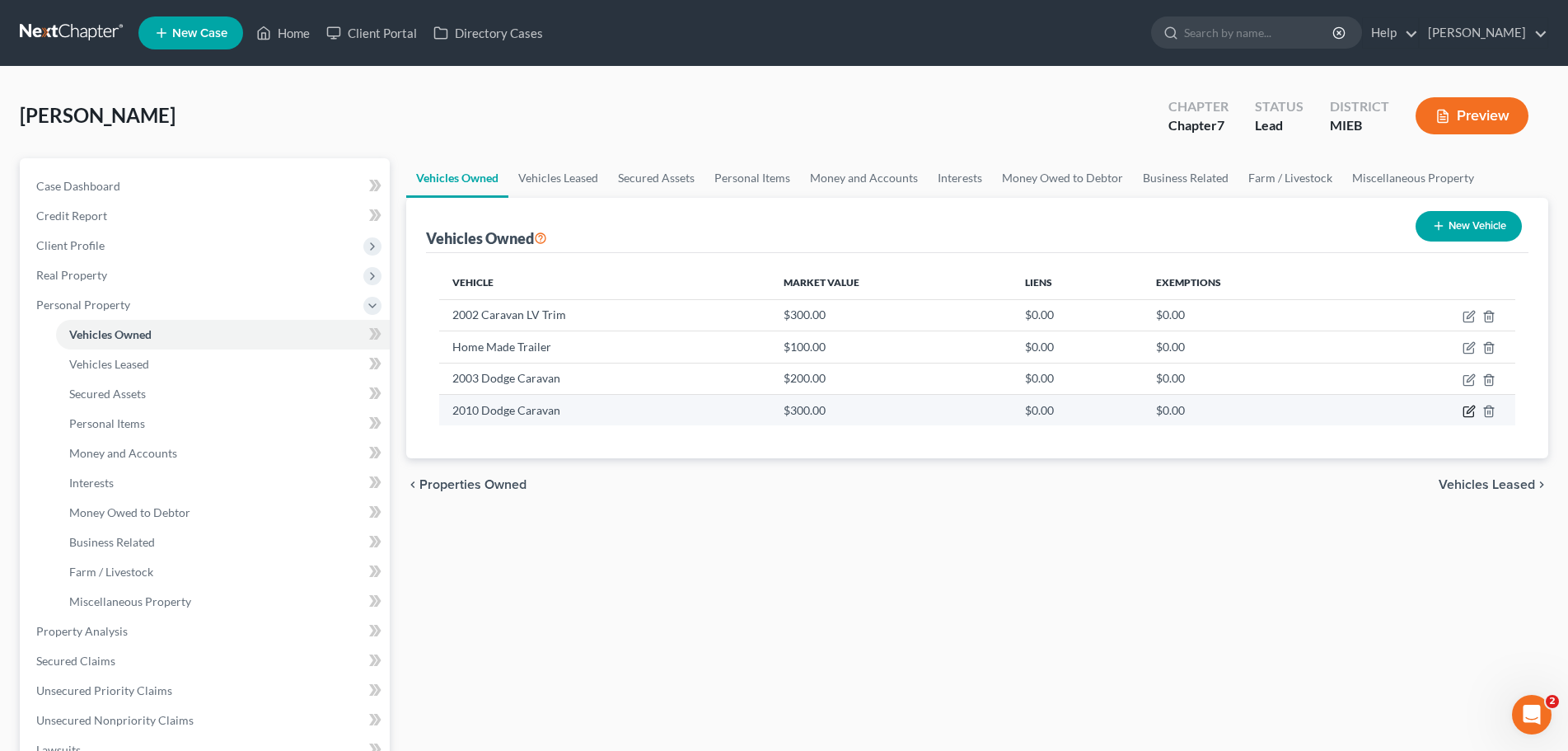
click at [1468, 408] on icon "button" at bounding box center [1469, 411] width 13 height 13
select select "0"
select select "16"
select select "4"
select select "0"
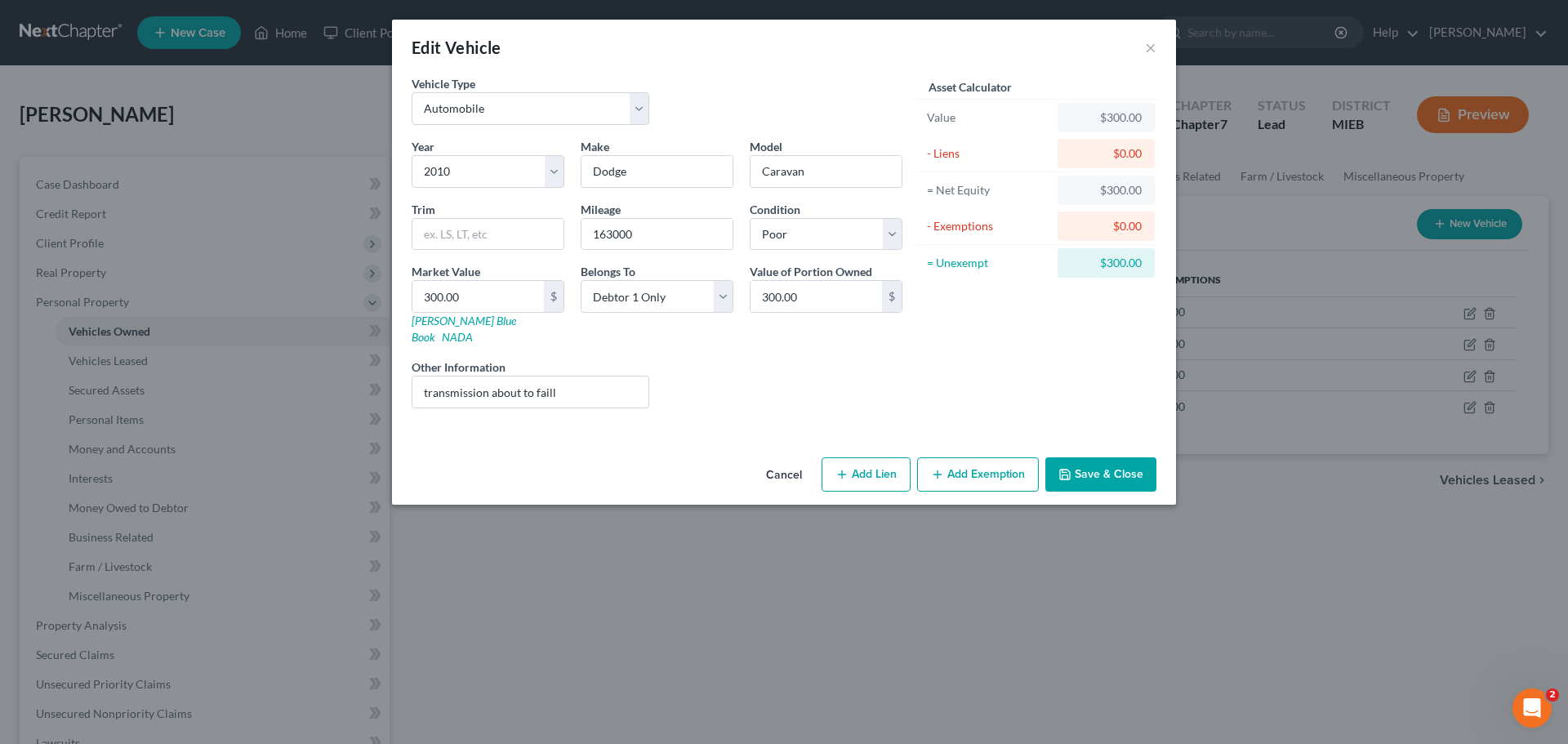
click at [966, 457] on button "Add Exemption" at bounding box center [978, 474] width 122 height 34
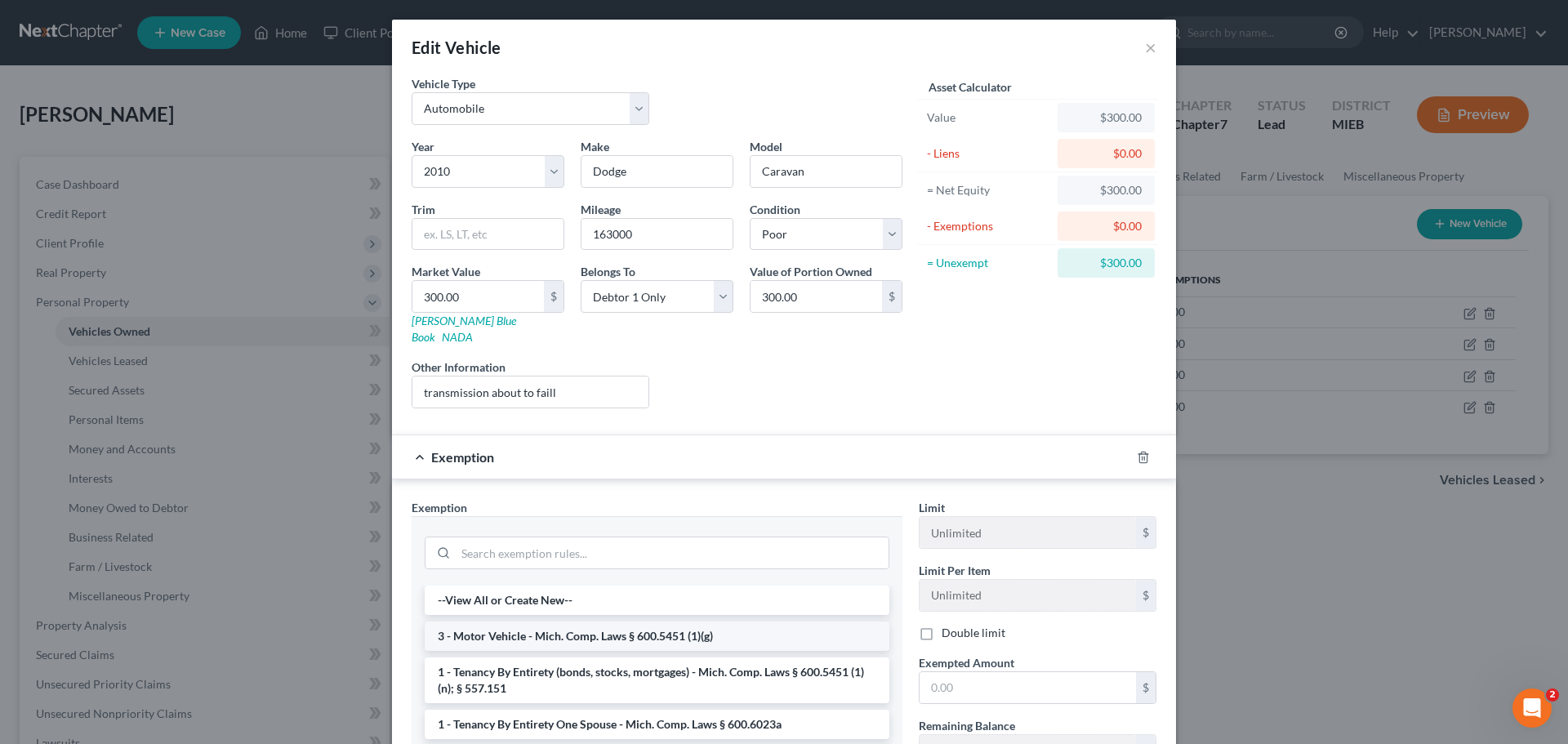
click at [635, 621] on li "3 - Motor Vehicle - Mich. Comp. Laws § 600.5451 (1)(g)" at bounding box center [657, 636] width 464 height 30
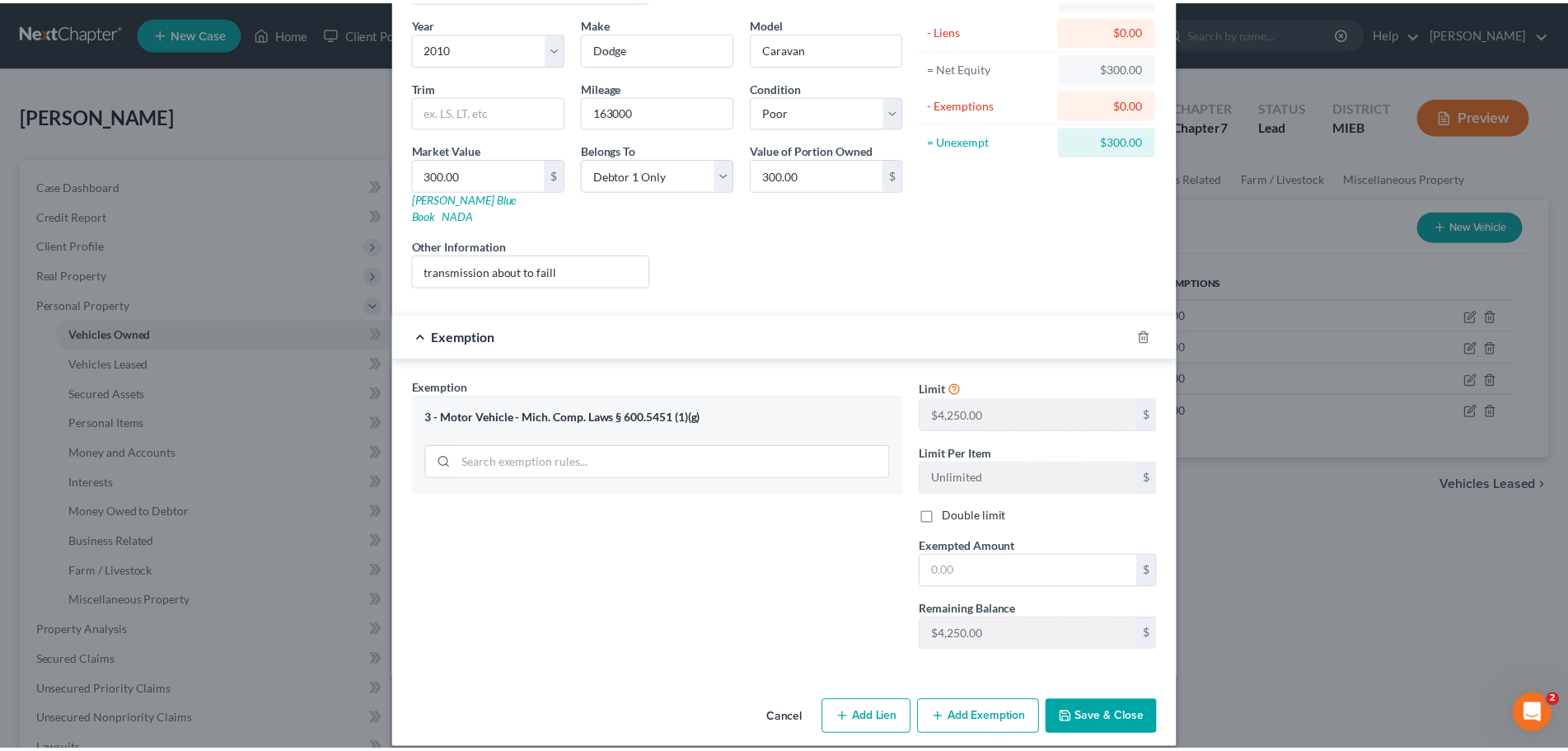
scroll to position [126, 0]
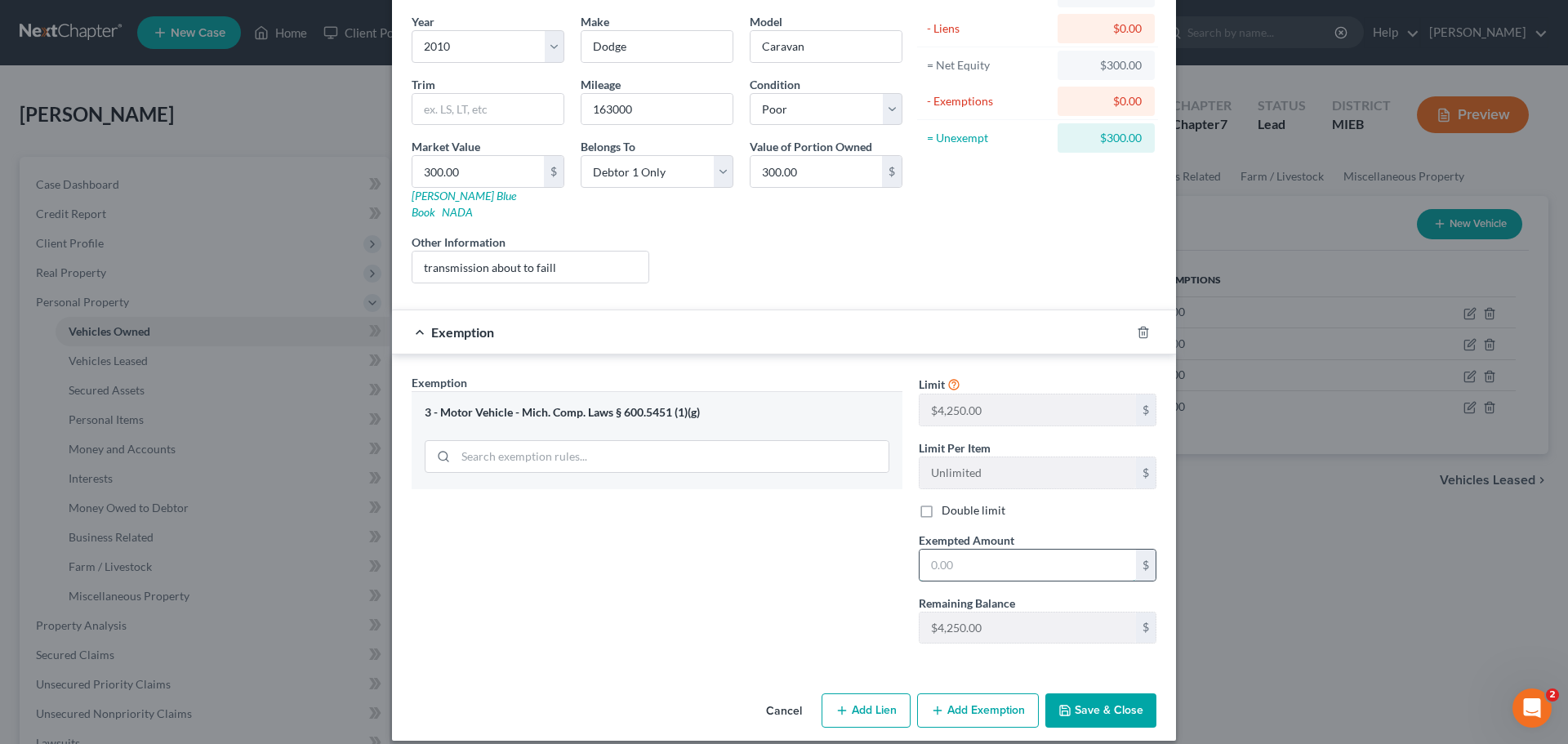
click at [968, 549] on input "text" at bounding box center [1028, 565] width 217 height 31
type input "300"
click at [1084, 697] on button "Save & Close" at bounding box center [1101, 709] width 111 height 34
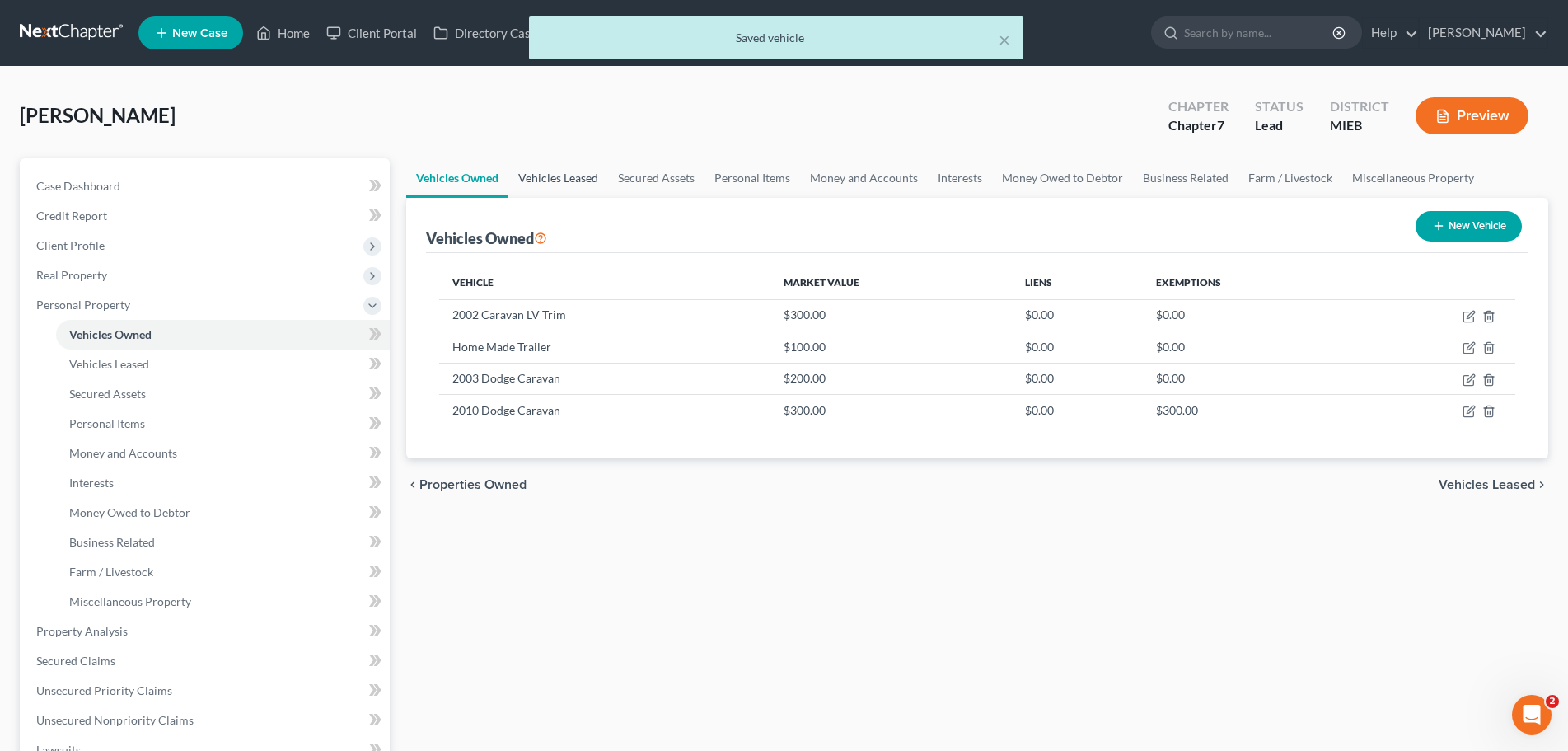
click at [555, 176] on link "Vehicles Leased" at bounding box center [559, 177] width 100 height 39
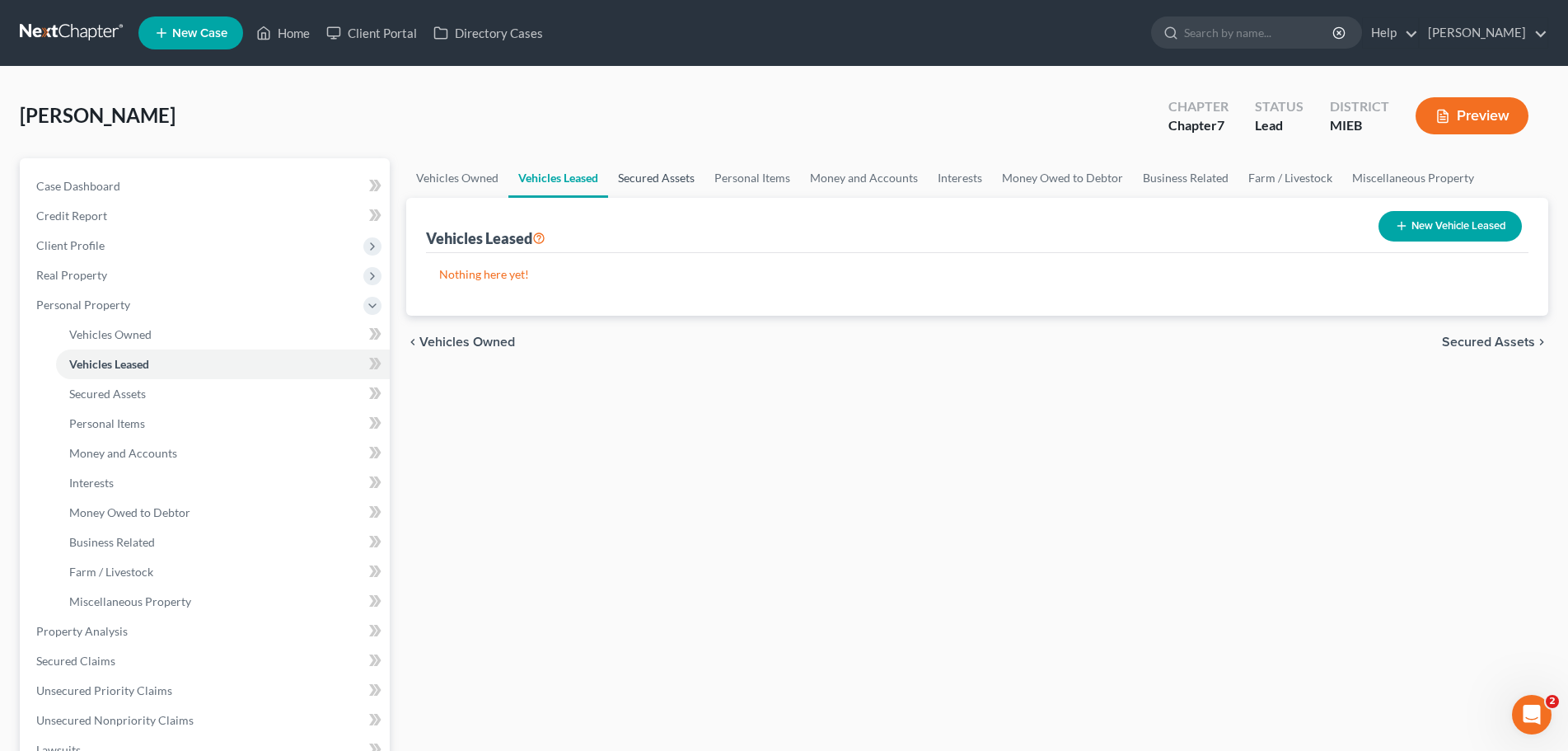
click at [655, 175] on link "Secured Assets" at bounding box center [656, 177] width 97 height 39
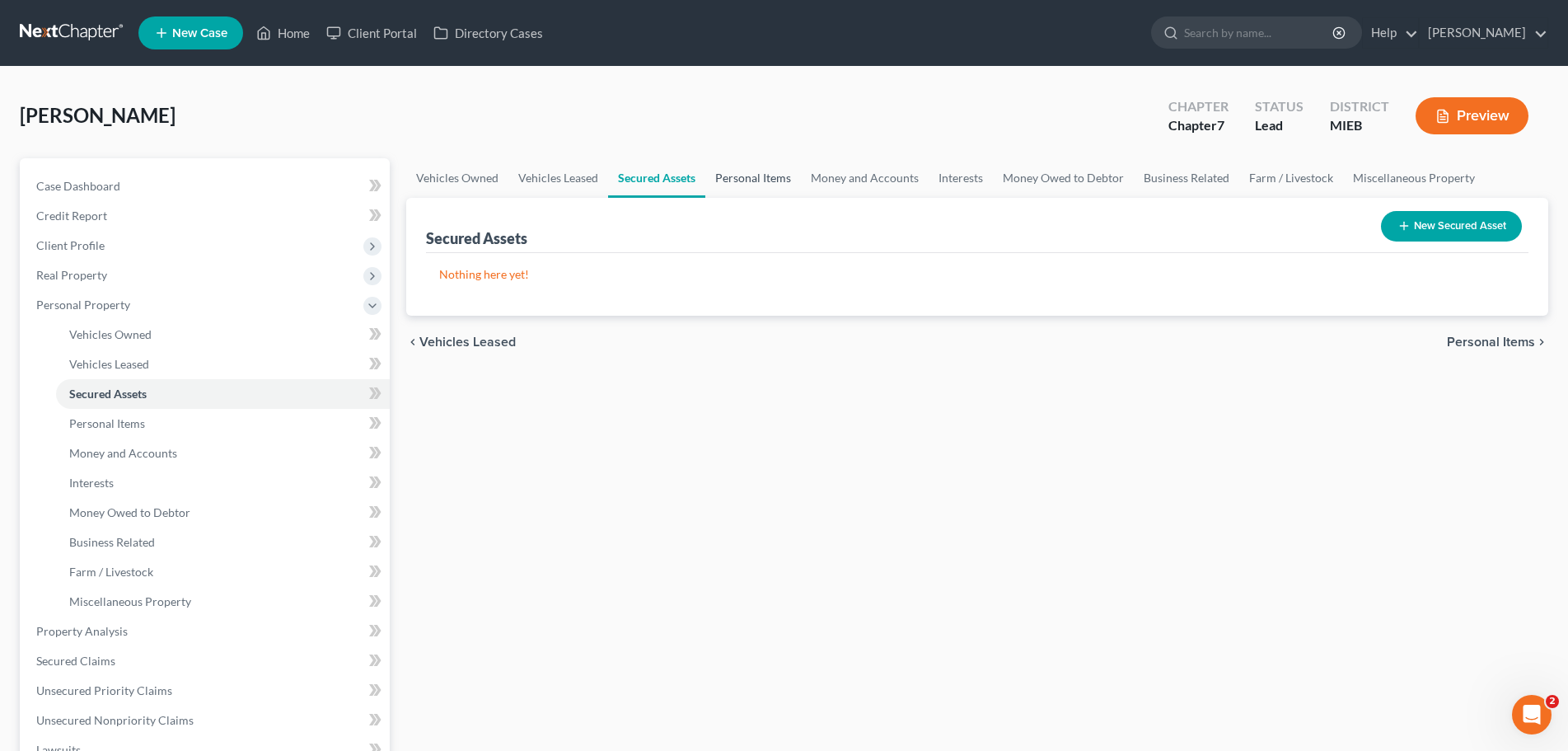
click at [758, 181] on link "Personal Items" at bounding box center [753, 177] width 96 height 39
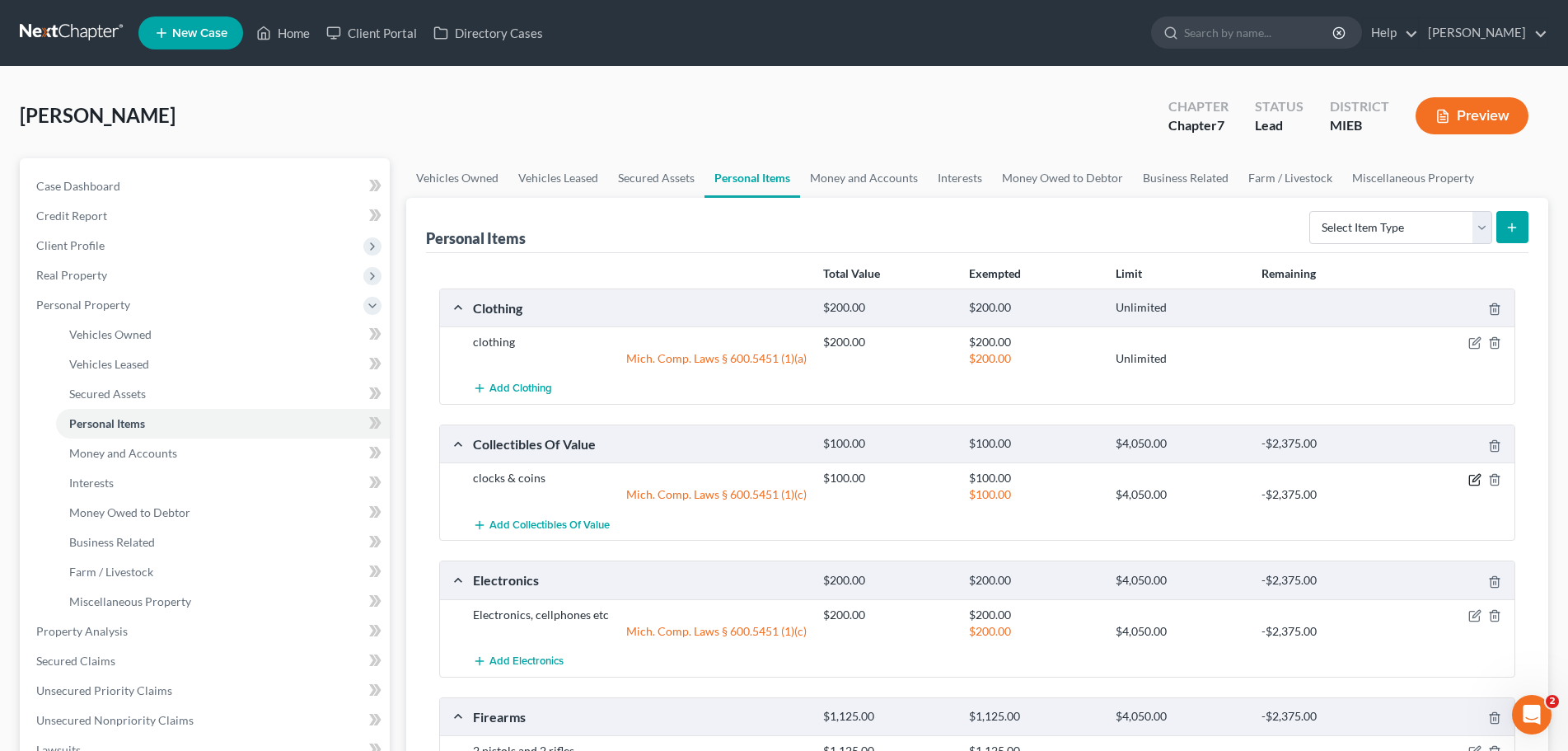
click at [1475, 478] on icon "button" at bounding box center [1477, 477] width 7 height 7
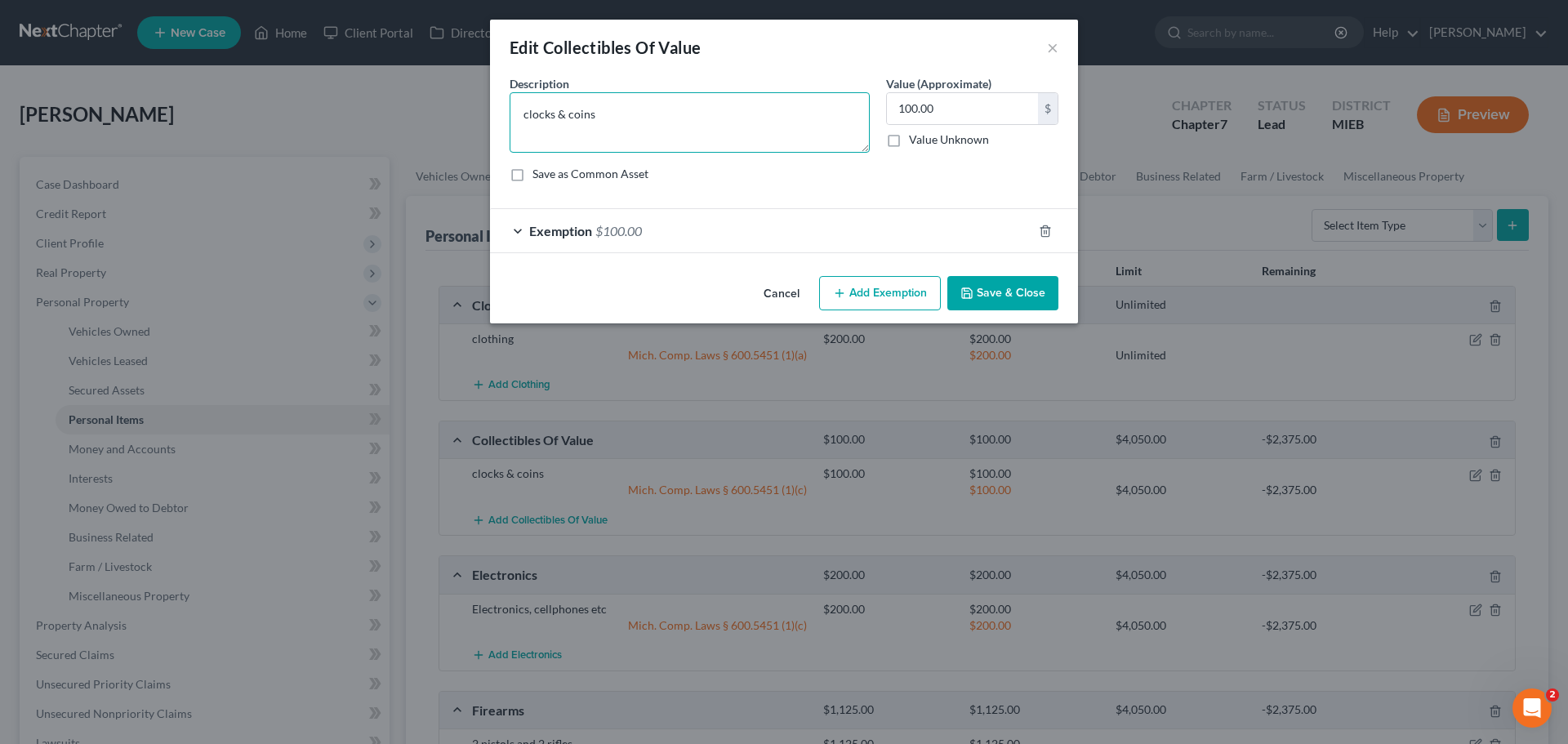
click at [620, 115] on textarea "clocks & coins" at bounding box center [690, 123] width 360 height 61
type textarea "clocks"
click at [1016, 293] on button "Save & Close" at bounding box center [1004, 292] width 111 height 34
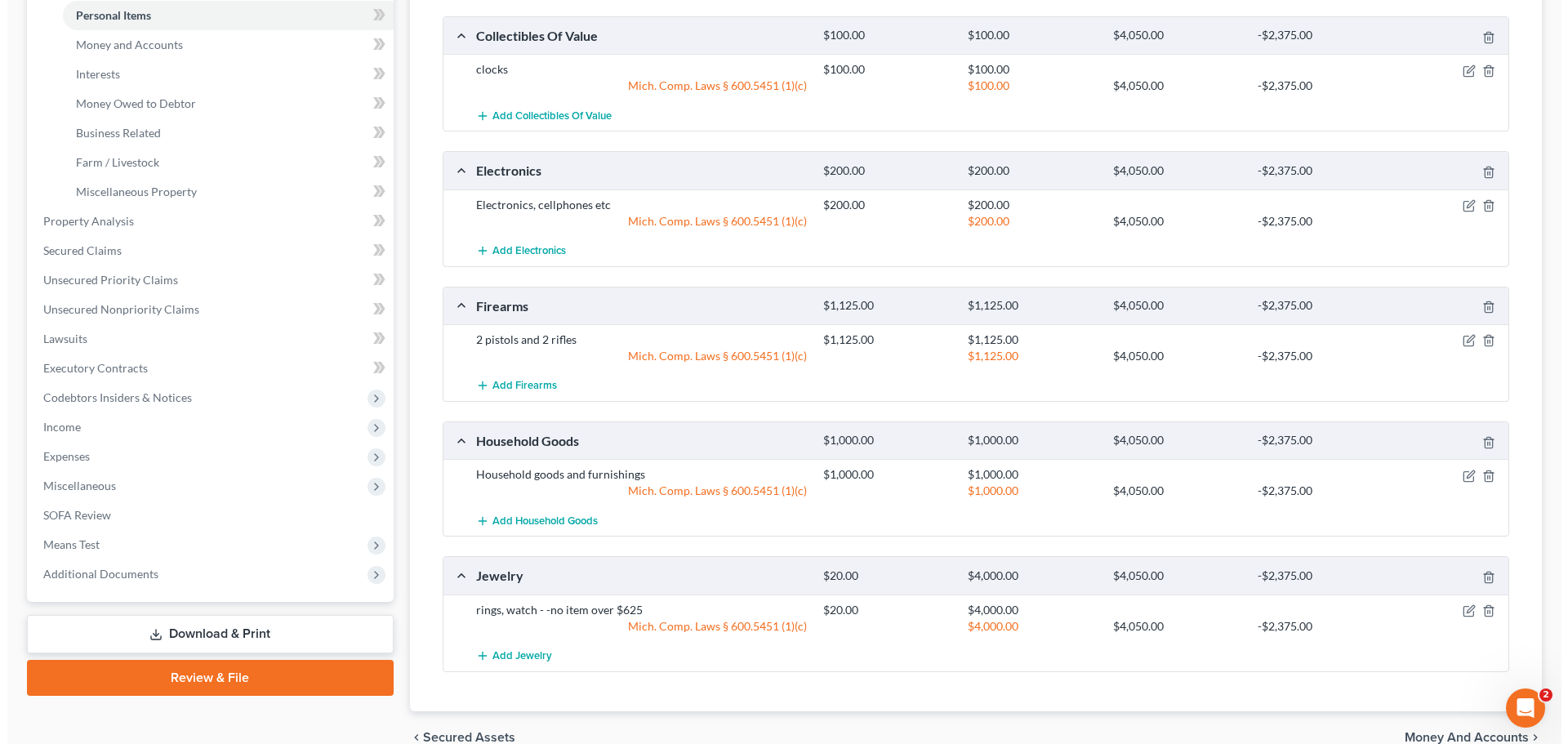
scroll to position [486, 0]
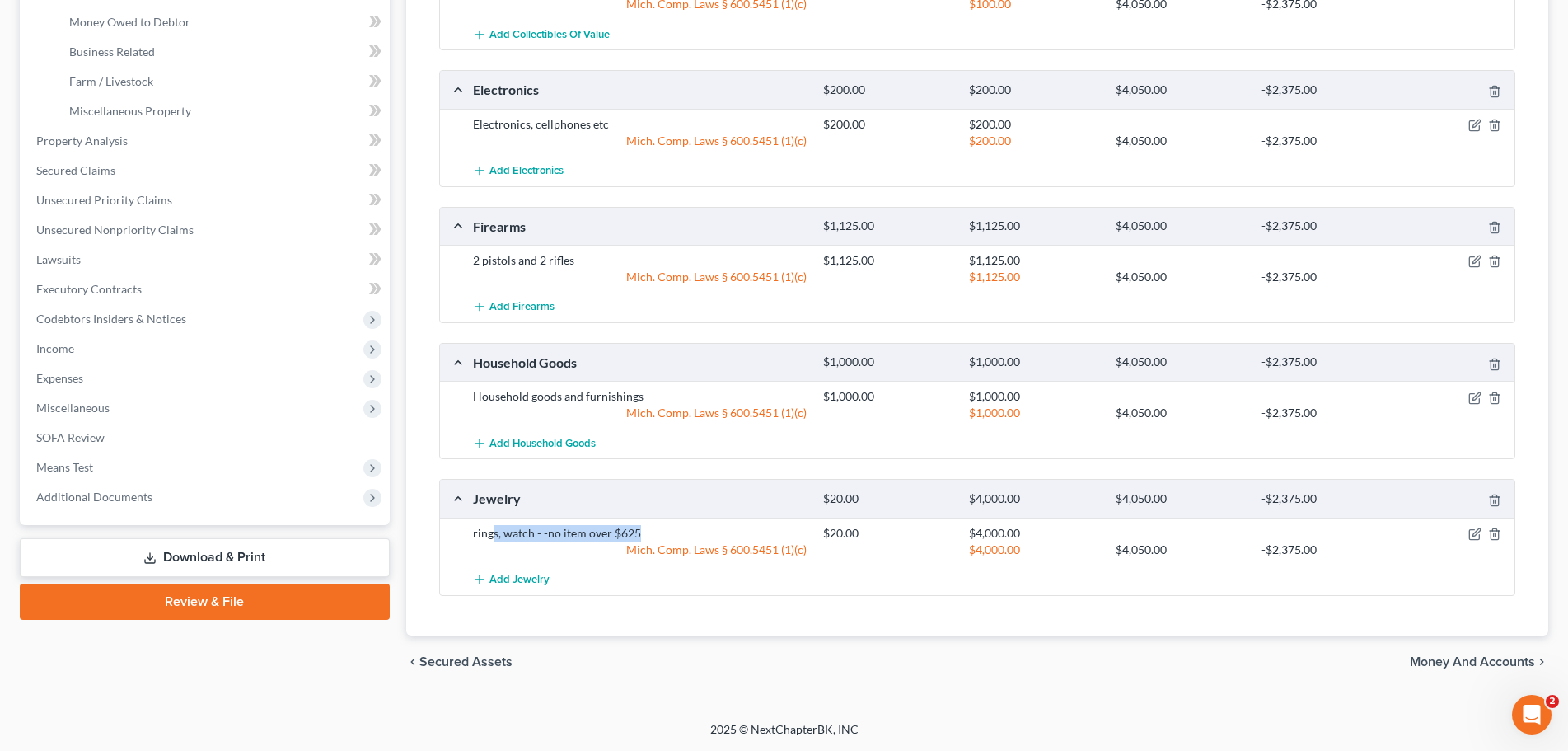
drag, startPoint x: 490, startPoint y: 533, endPoint x: 715, endPoint y: 522, distance: 225.3
click at [715, 522] on div "rings, watch - -no item over $625 $20.00 $4,000.00 Mich. Comp. Laws § 600.5451 …" at bounding box center [977, 541] width 1075 height 47
click at [1474, 530] on icon "button" at bounding box center [1474, 534] width 10 height 10
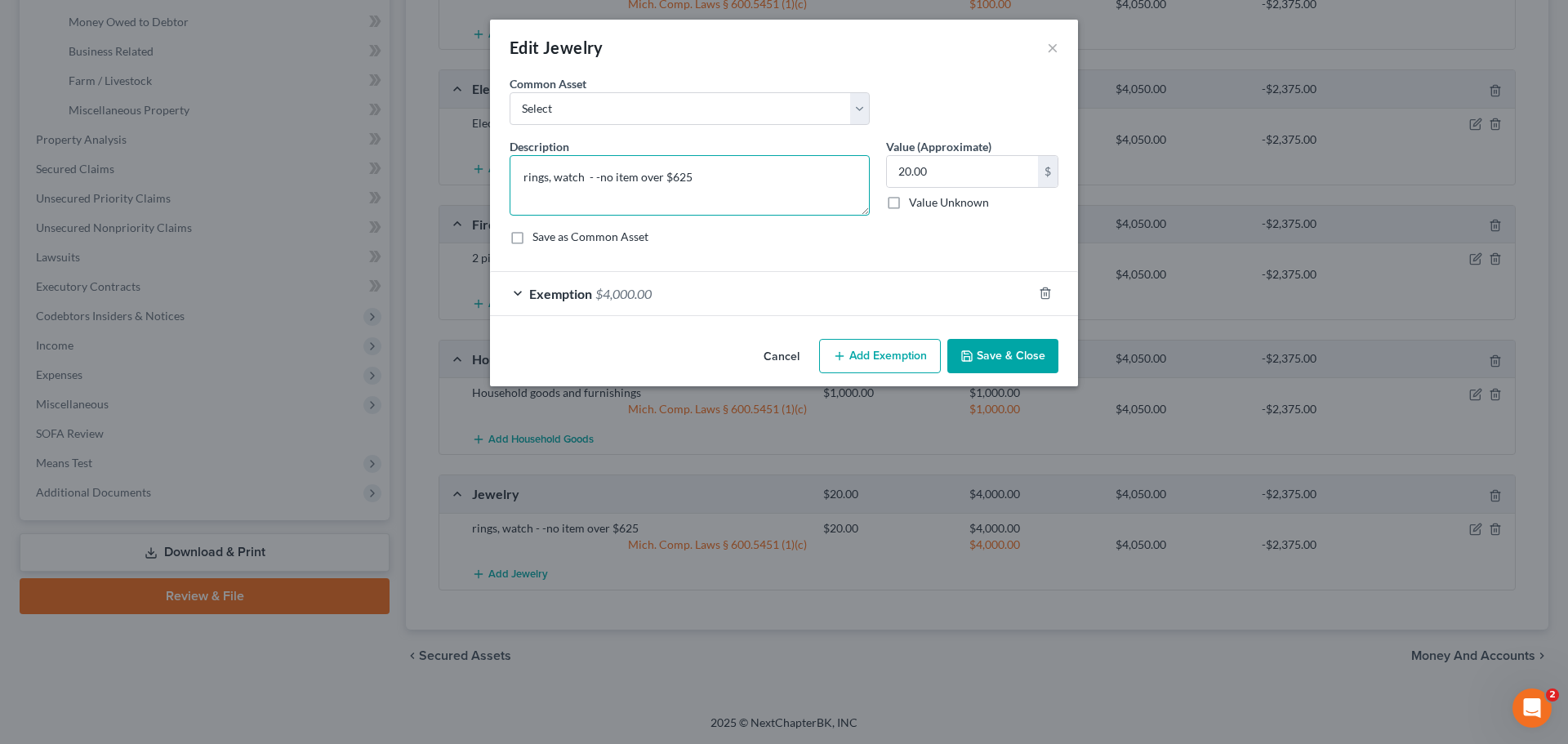
drag, startPoint x: 724, startPoint y: 181, endPoint x: 382, endPoint y: 173, distance: 342.1
click at [382, 173] on div "Edit Jewelry × An exemption set must first be selected from the Filing Informat…" at bounding box center [784, 372] width 1568 height 744
type textarea "wedding ring"
type input "1,000"
type textarea "wedding ring"
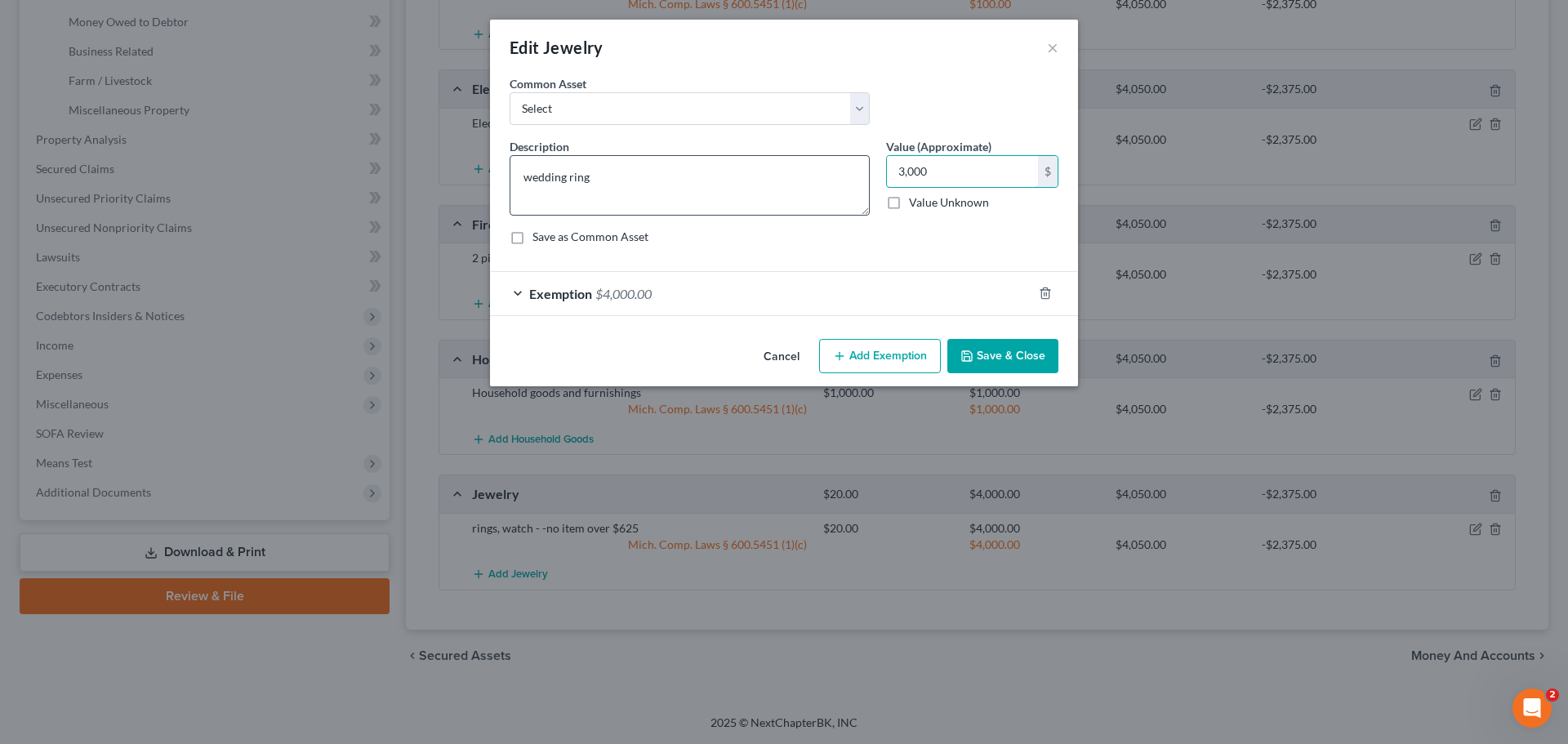
type input "3,000"
click at [634, 173] on textarea "wedding ring" at bounding box center [690, 185] width 360 height 61
type textarea "wedding ring (gold)"
click at [625, 291] on span "$4,000.00" at bounding box center [624, 294] width 57 height 16
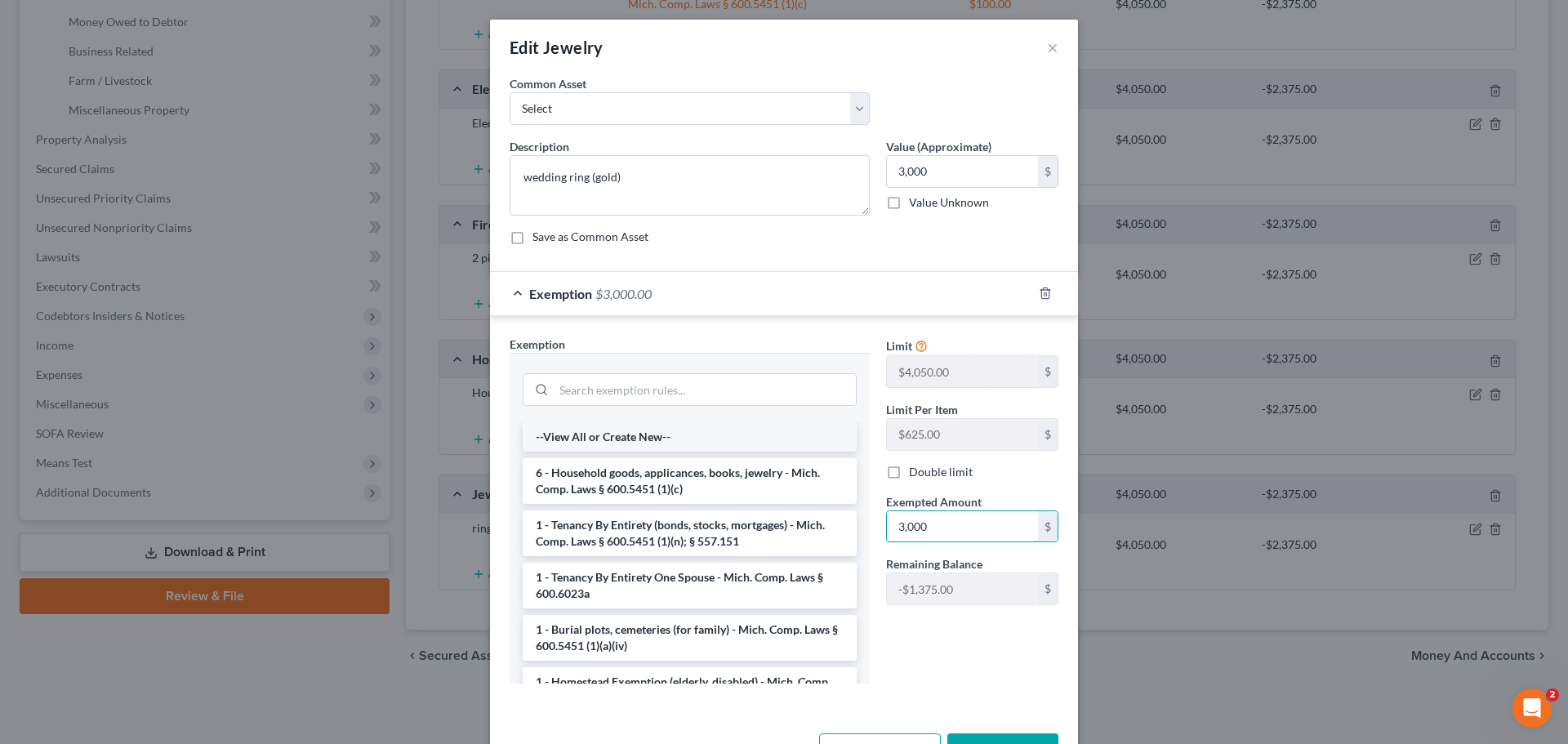
type input "3,000"
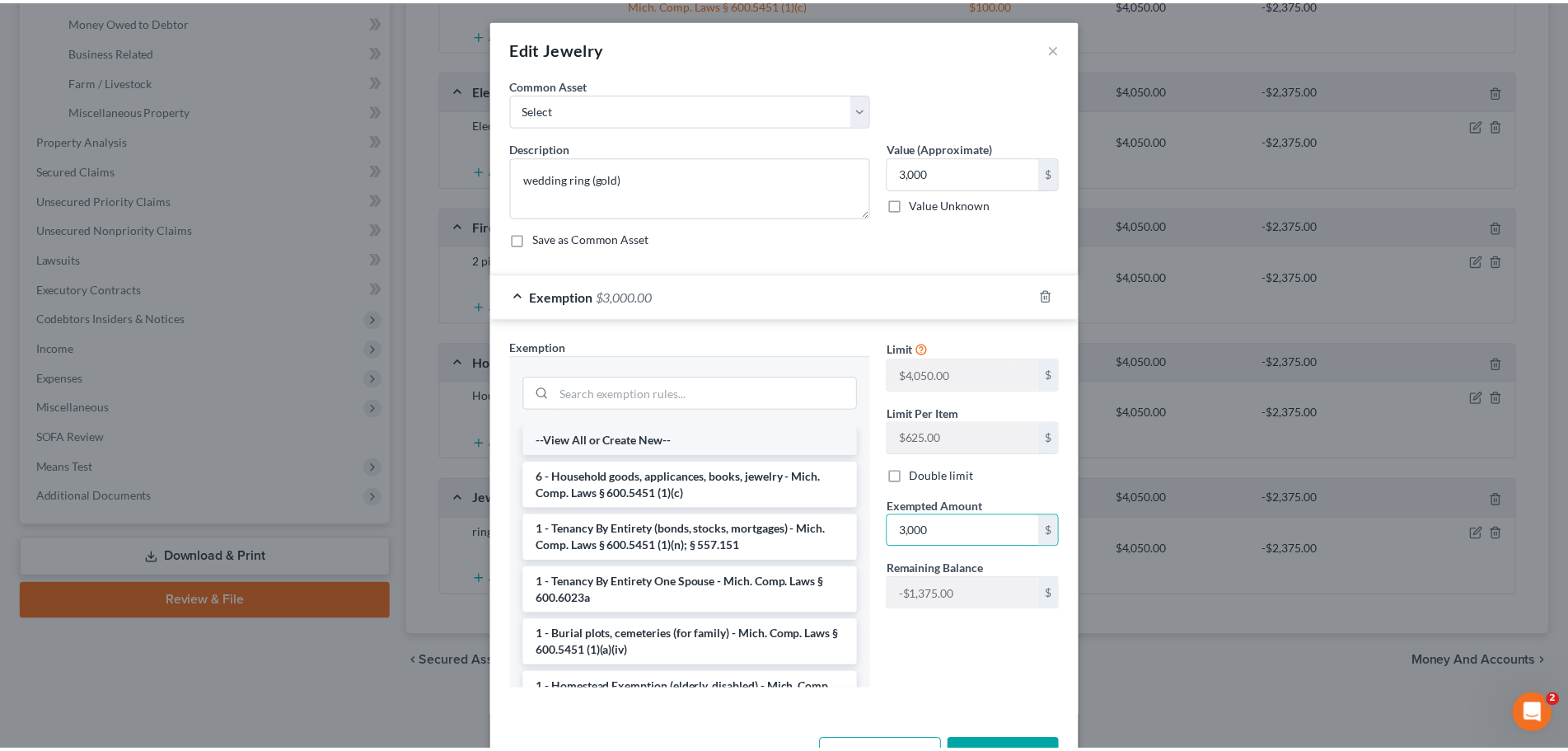
scroll to position [23, 0]
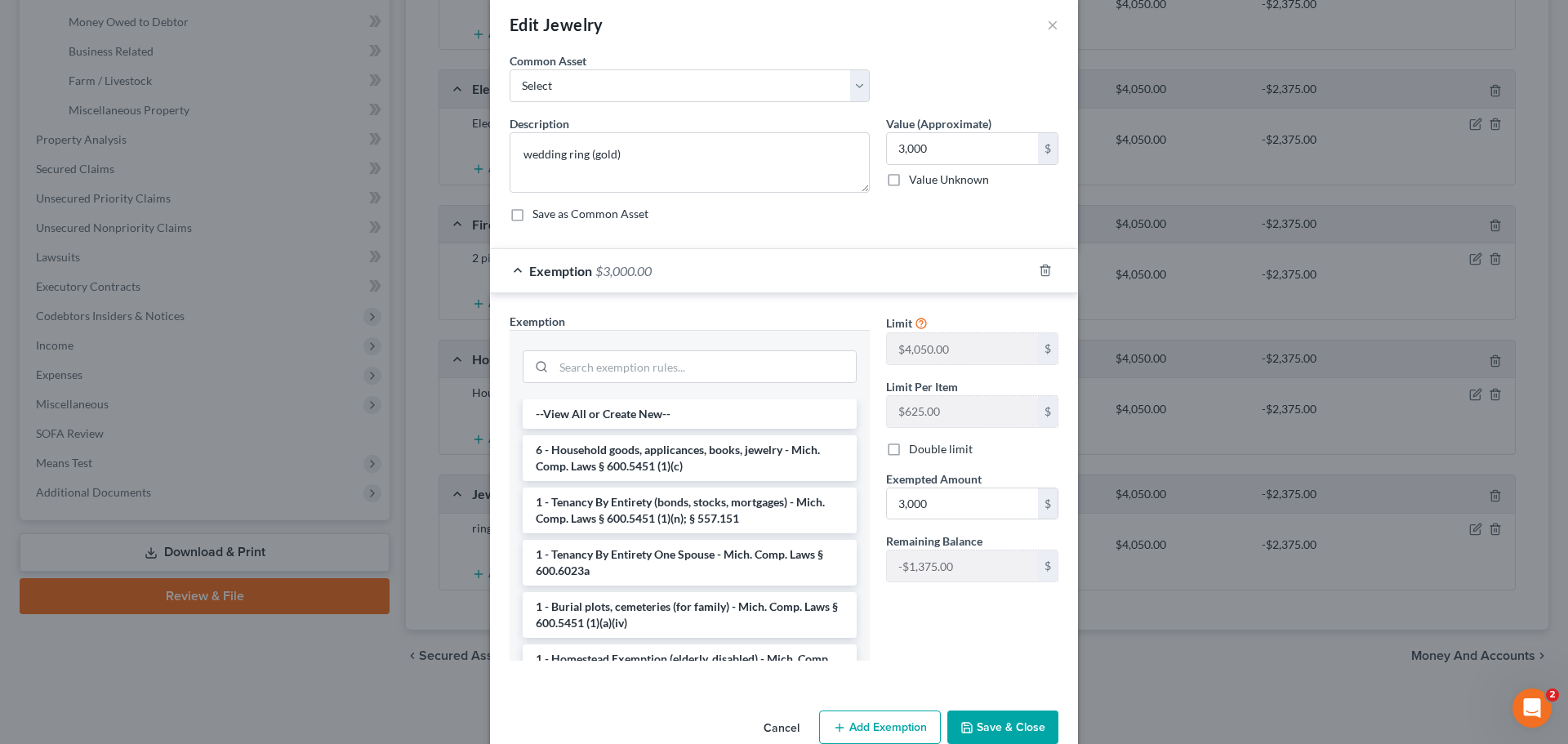
click at [1018, 727] on button "Save & Close" at bounding box center [1004, 727] width 111 height 34
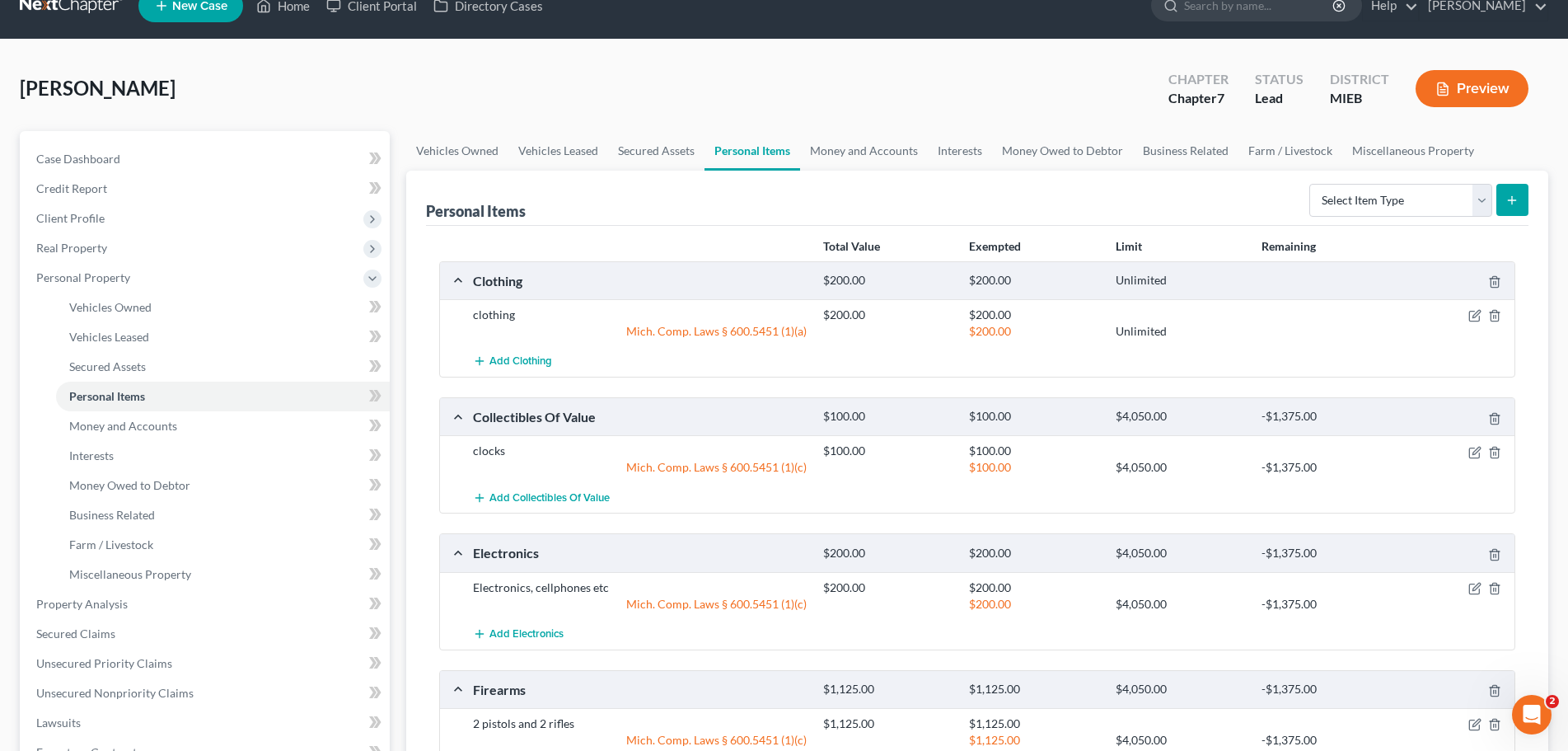
scroll to position [0, 0]
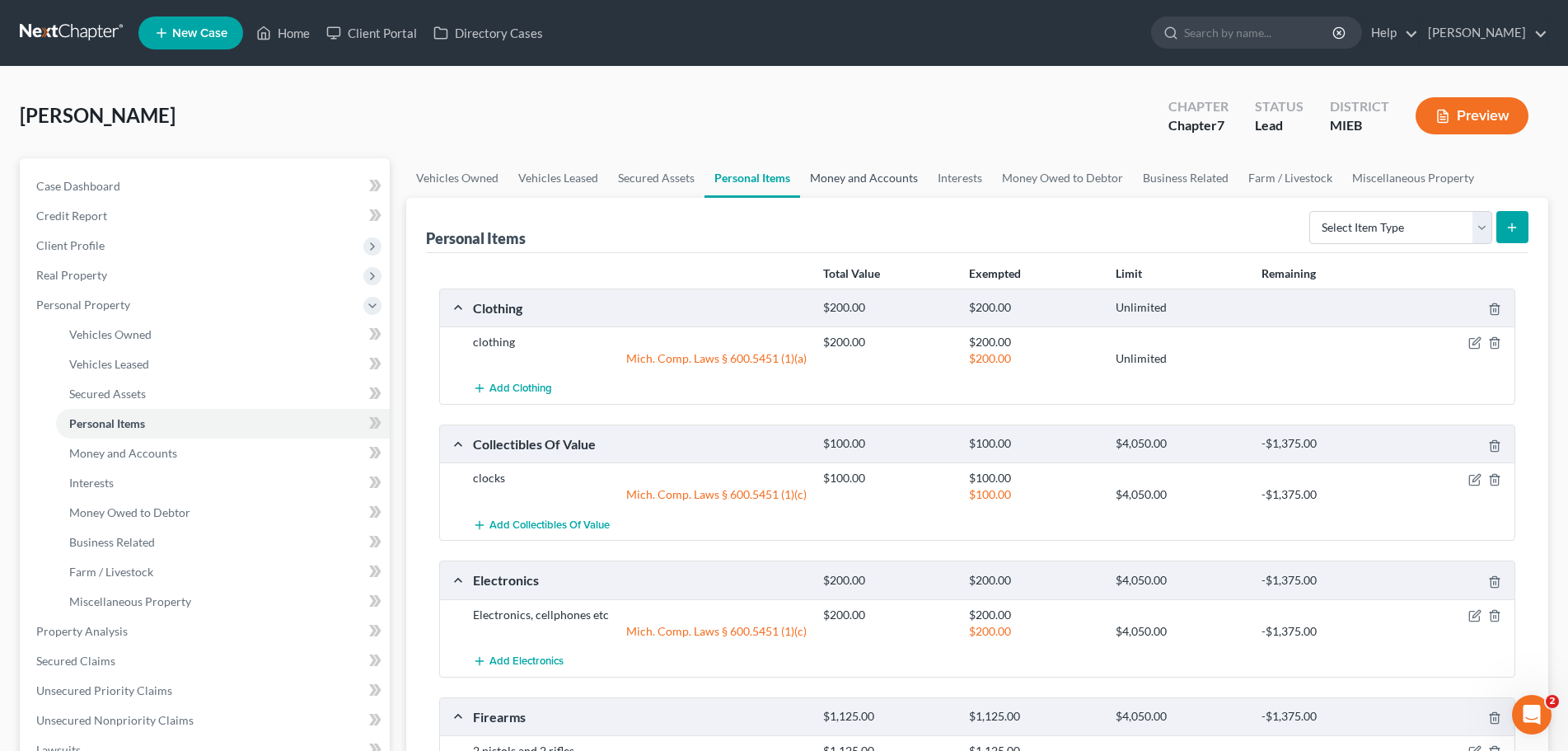
click at [843, 176] on link "Money and Accounts" at bounding box center [864, 177] width 128 height 39
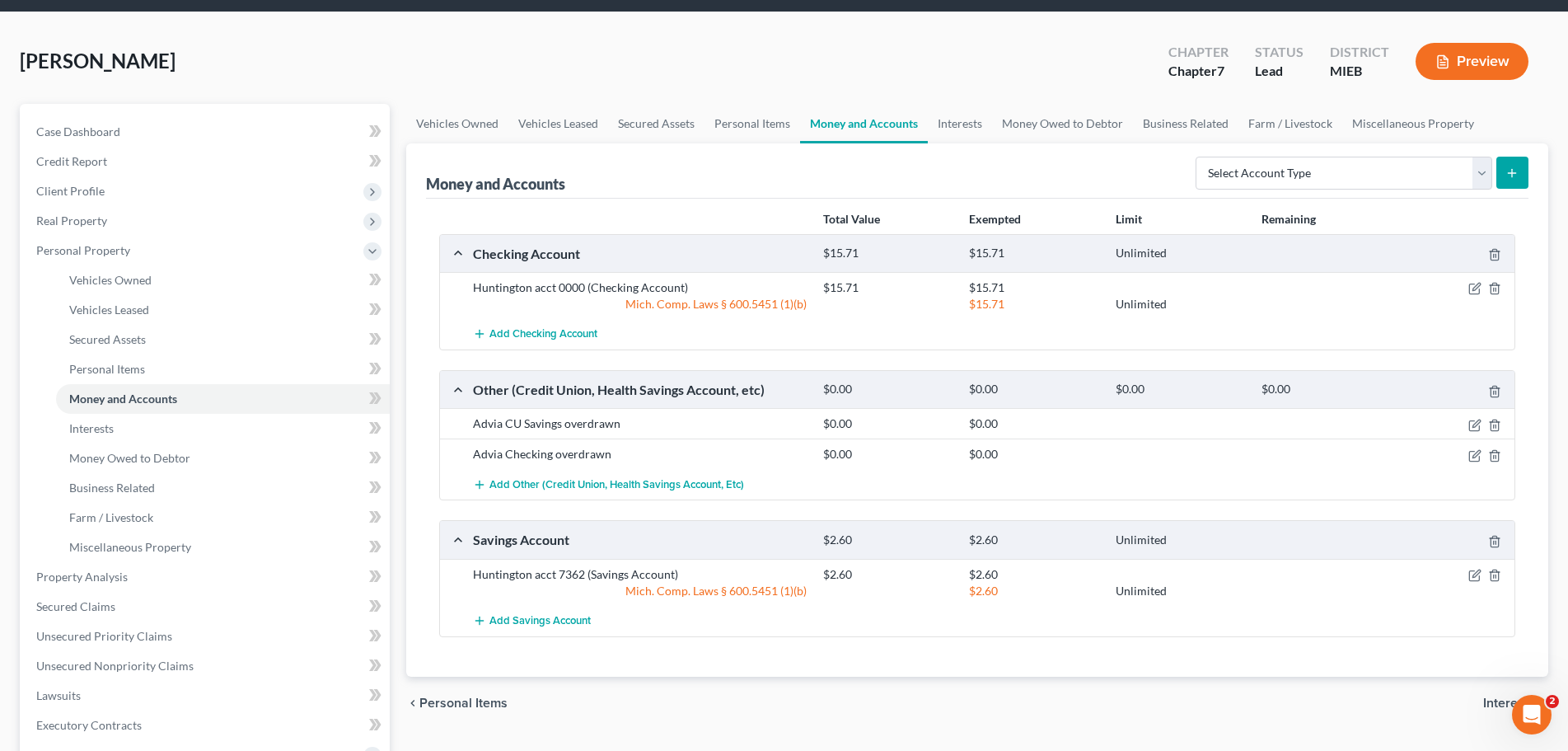
scroll to position [82, 0]
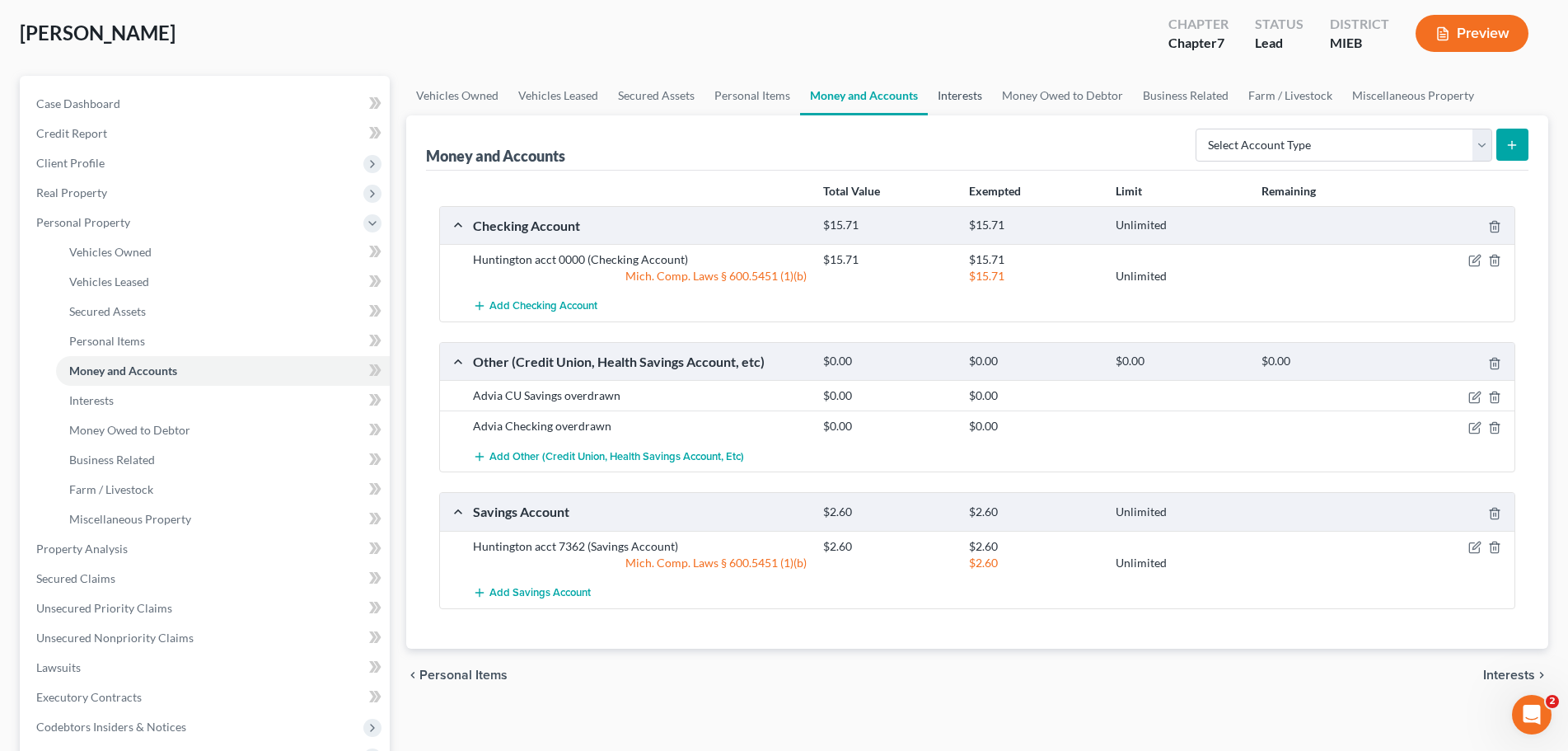
click at [947, 95] on link "Interests" at bounding box center [960, 95] width 64 height 39
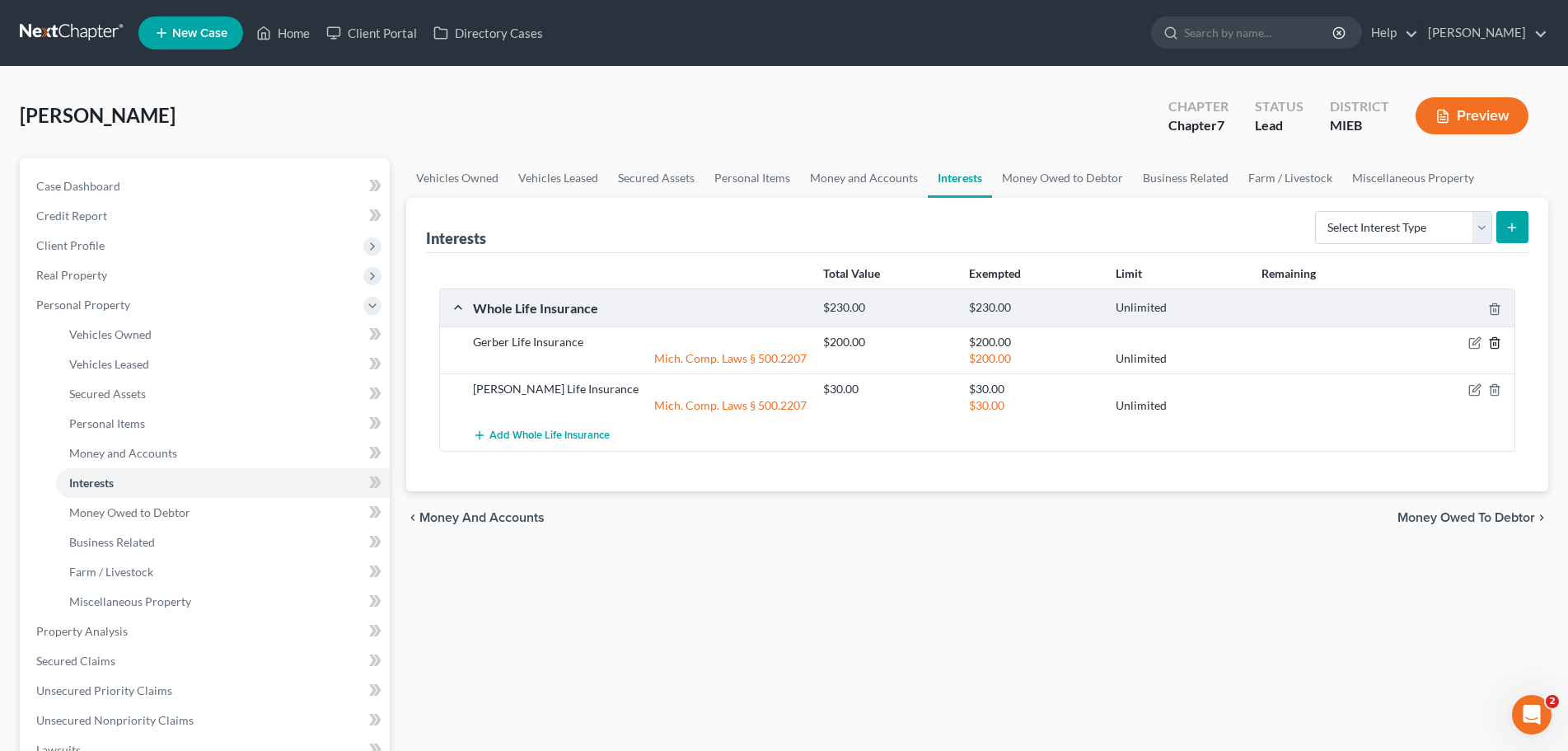
click at [1499, 345] on icon "button" at bounding box center [1494, 343] width 7 height 11
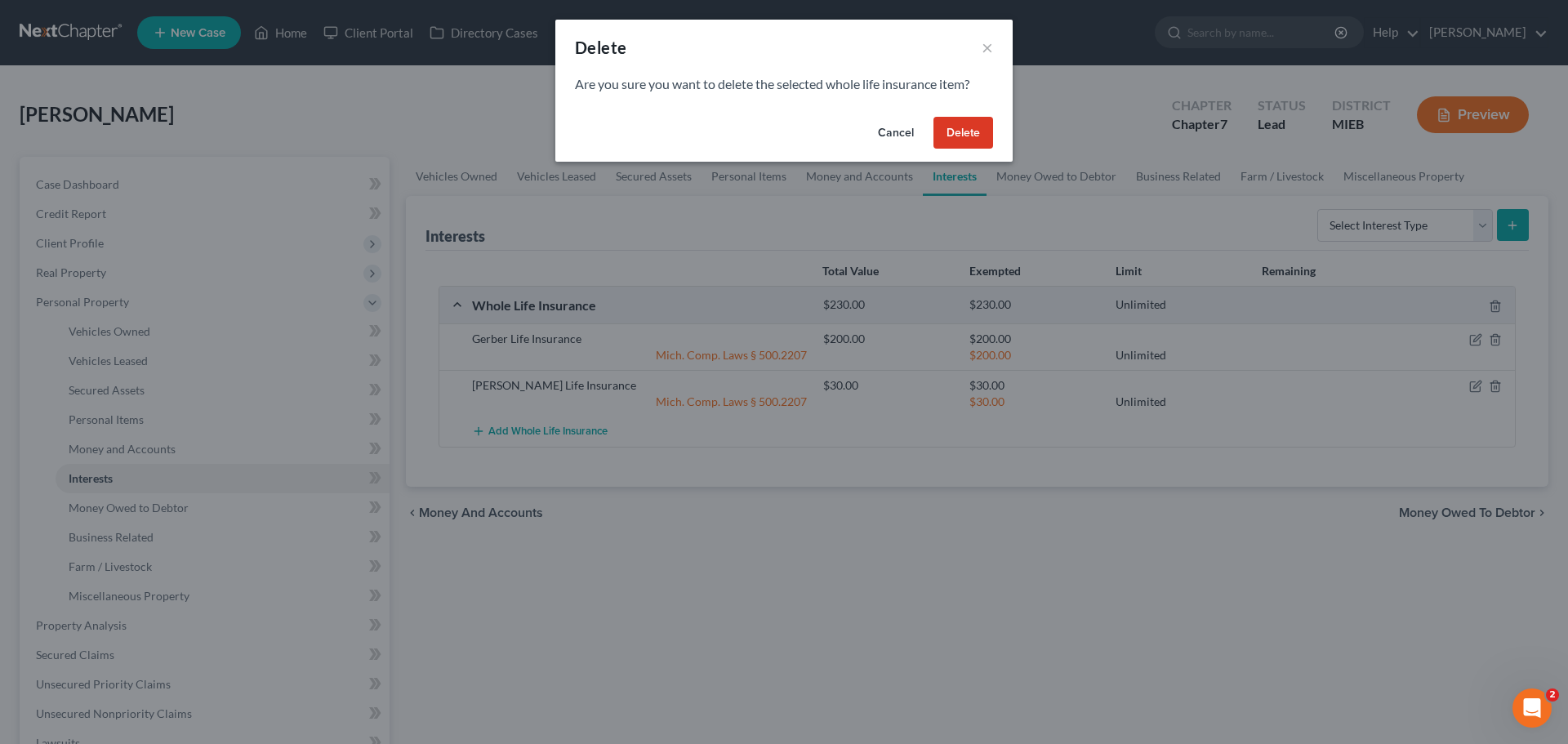
click at [955, 130] on button "Delete" at bounding box center [964, 133] width 60 height 33
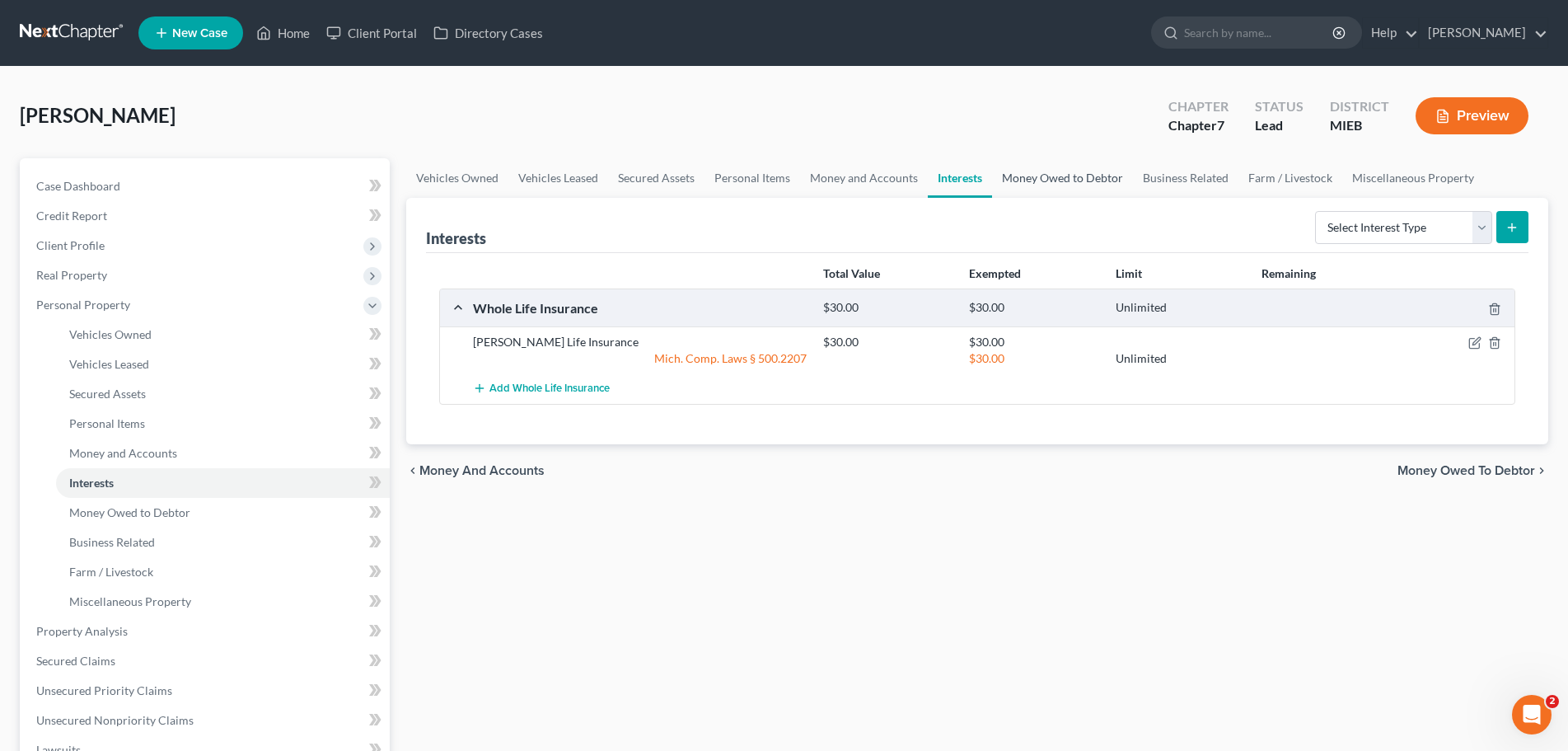
click at [1033, 171] on link "Money Owed to Debtor" at bounding box center [1063, 177] width 141 height 39
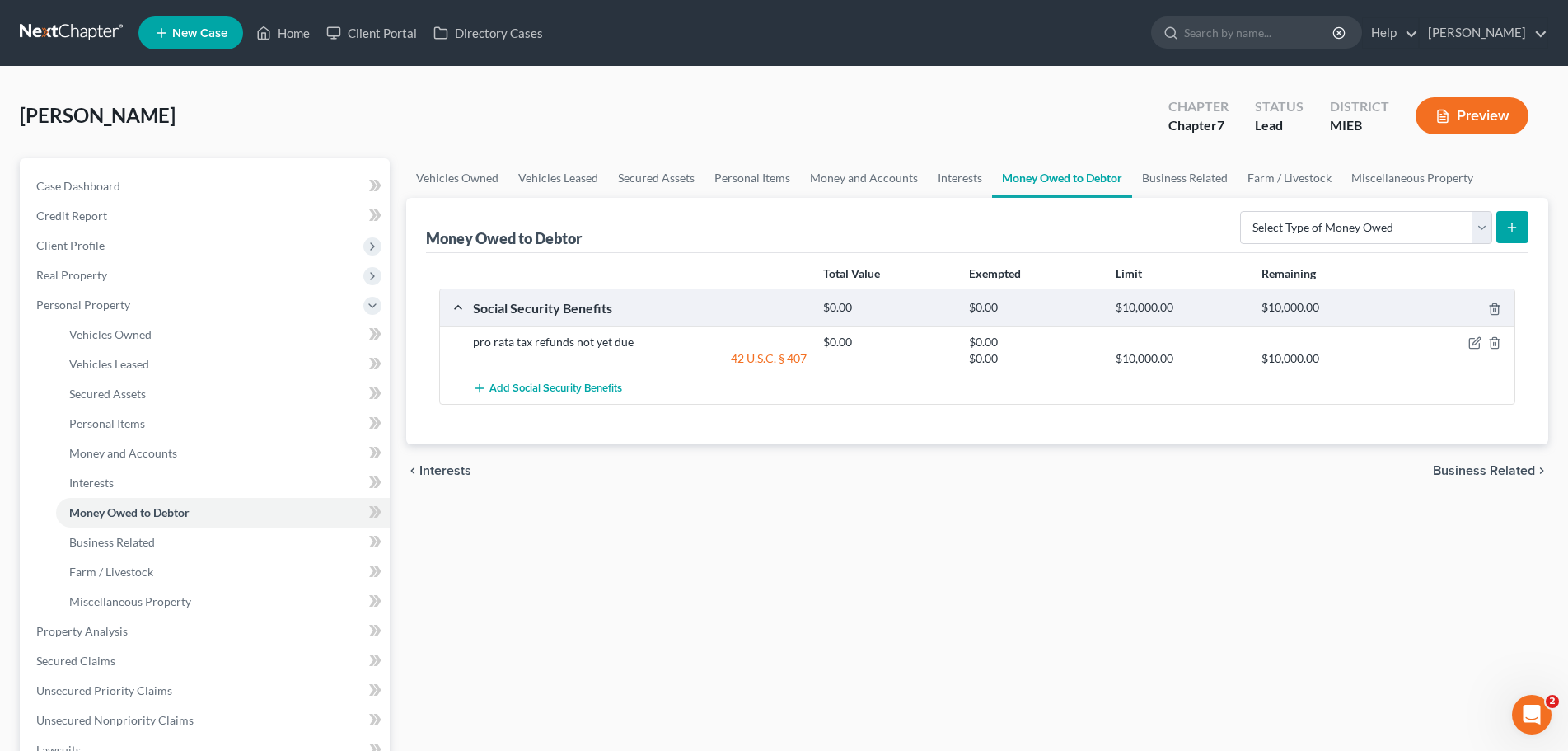
click at [620, 342] on div "pro rata tax refunds not yet due" at bounding box center [640, 341] width 350 height 17
click at [618, 346] on div "pro rata tax refunds not yet due" at bounding box center [640, 341] width 350 height 17
click at [623, 345] on div "pro rata tax refunds not yet due" at bounding box center [640, 341] width 350 height 17
click at [534, 342] on div "pro rata tax refunds not yet due" at bounding box center [640, 341] width 350 height 17
click at [1477, 340] on icon "button" at bounding box center [1477, 341] width 7 height 7
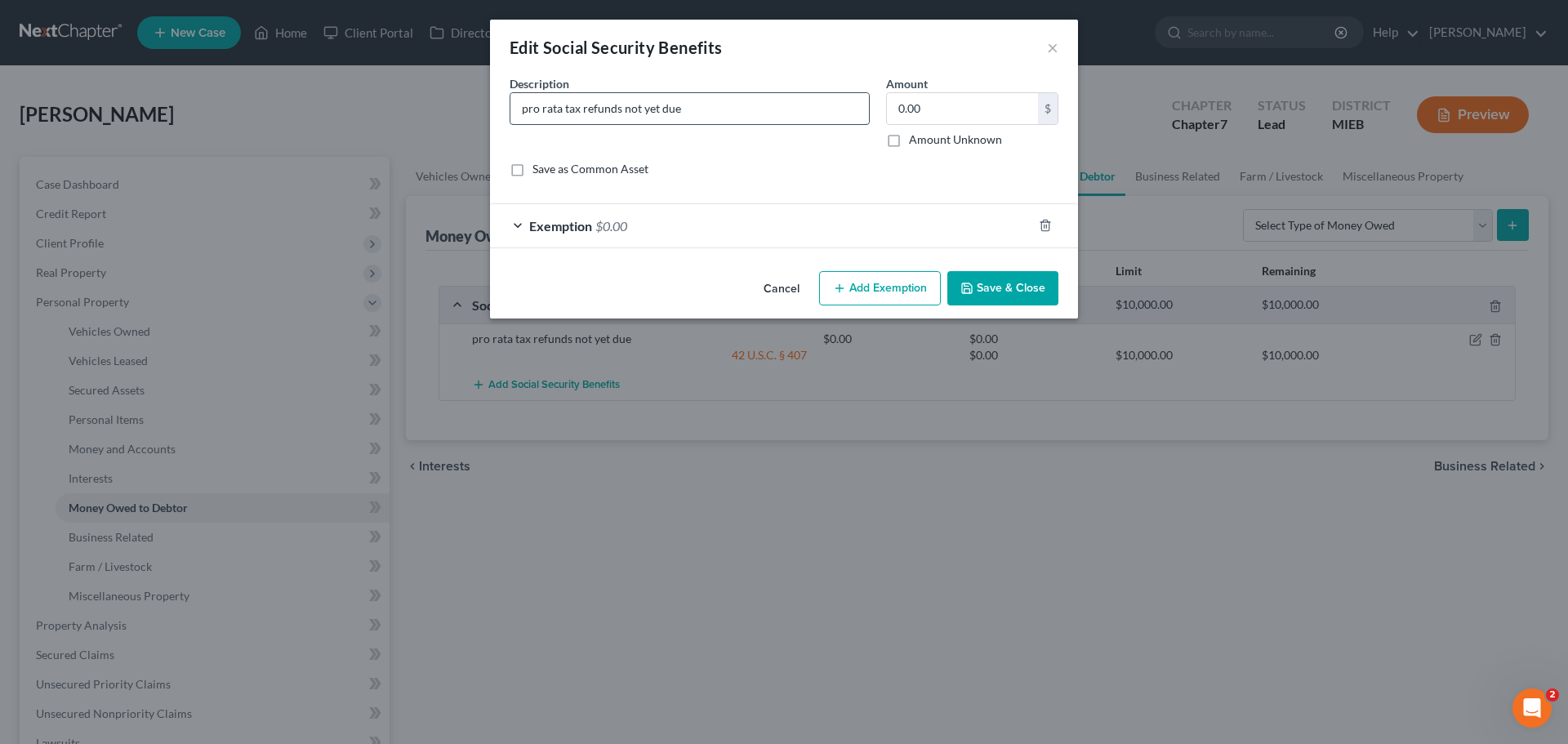
click at [564, 108] on input "pro rata tax refunds not yet due" at bounding box center [690, 109] width 358 height 31
click at [682, 111] on input "pro rata joint 2025 tax refunds" at bounding box center [690, 109] width 358 height 31
type input "pro rata joint 2025 tax refunds not expected"
click at [977, 282] on button "Save & Close" at bounding box center [1004, 288] width 111 height 34
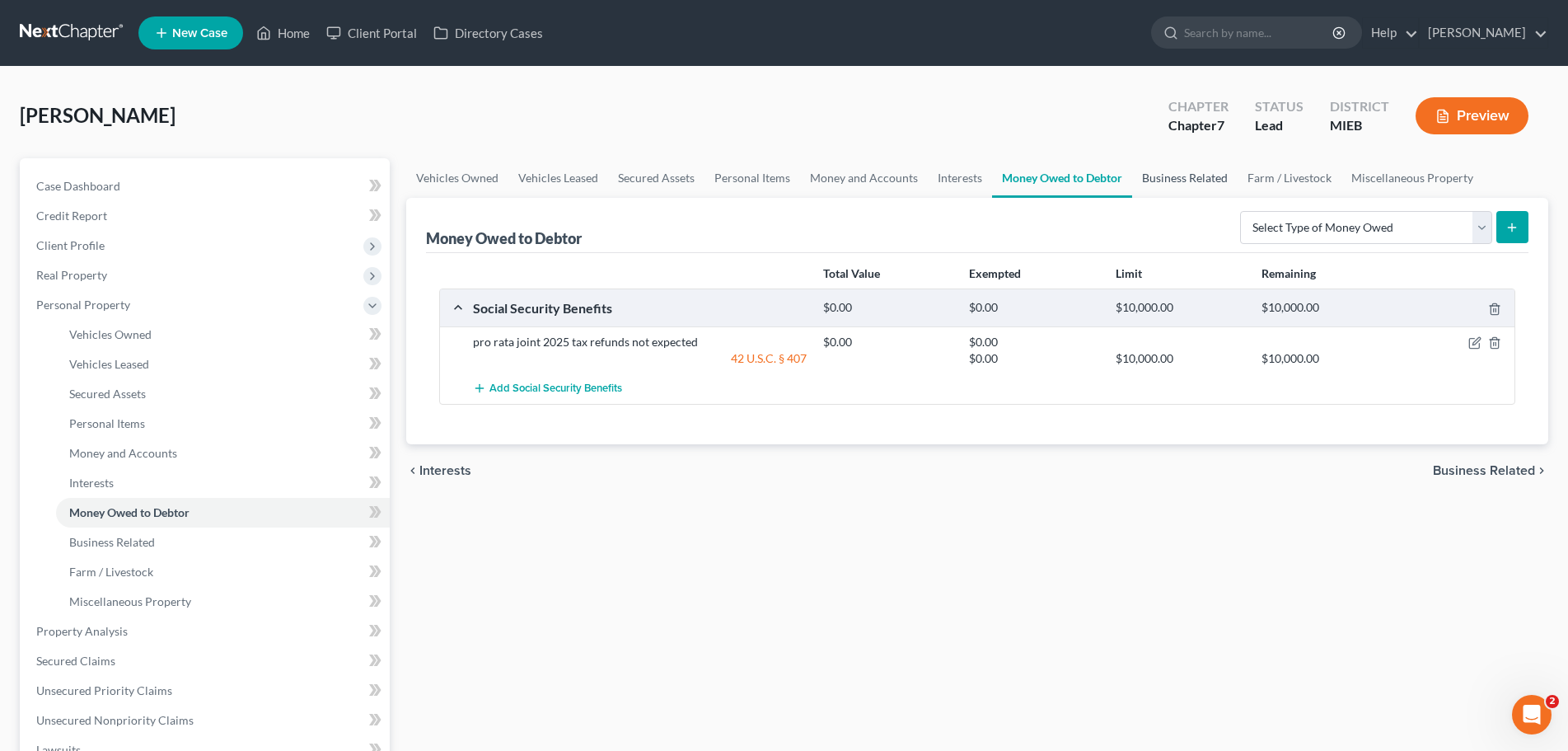
click at [1180, 183] on link "Business Related" at bounding box center [1185, 177] width 105 height 39
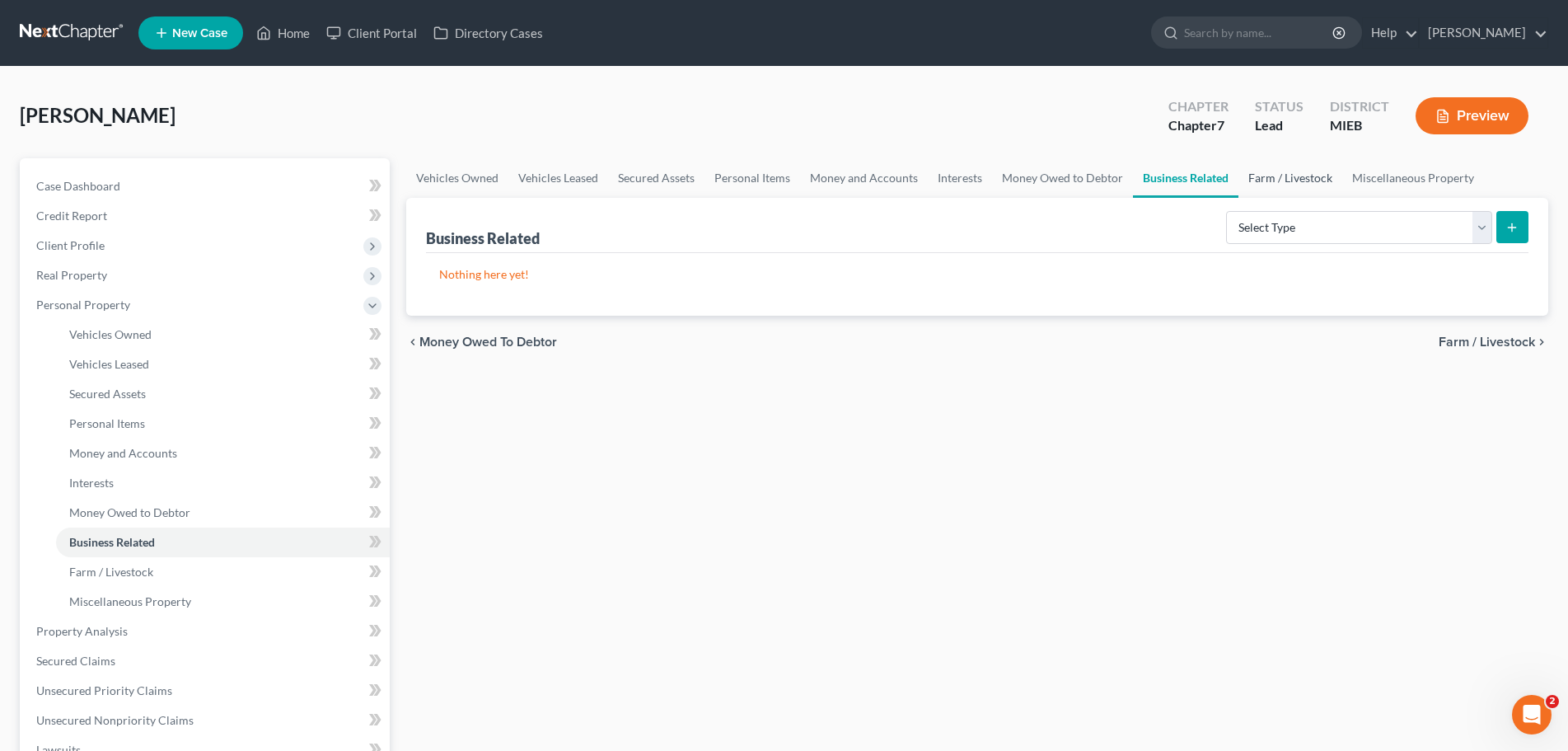
click at [1264, 175] on link "Farm / Livestock" at bounding box center [1291, 177] width 104 height 39
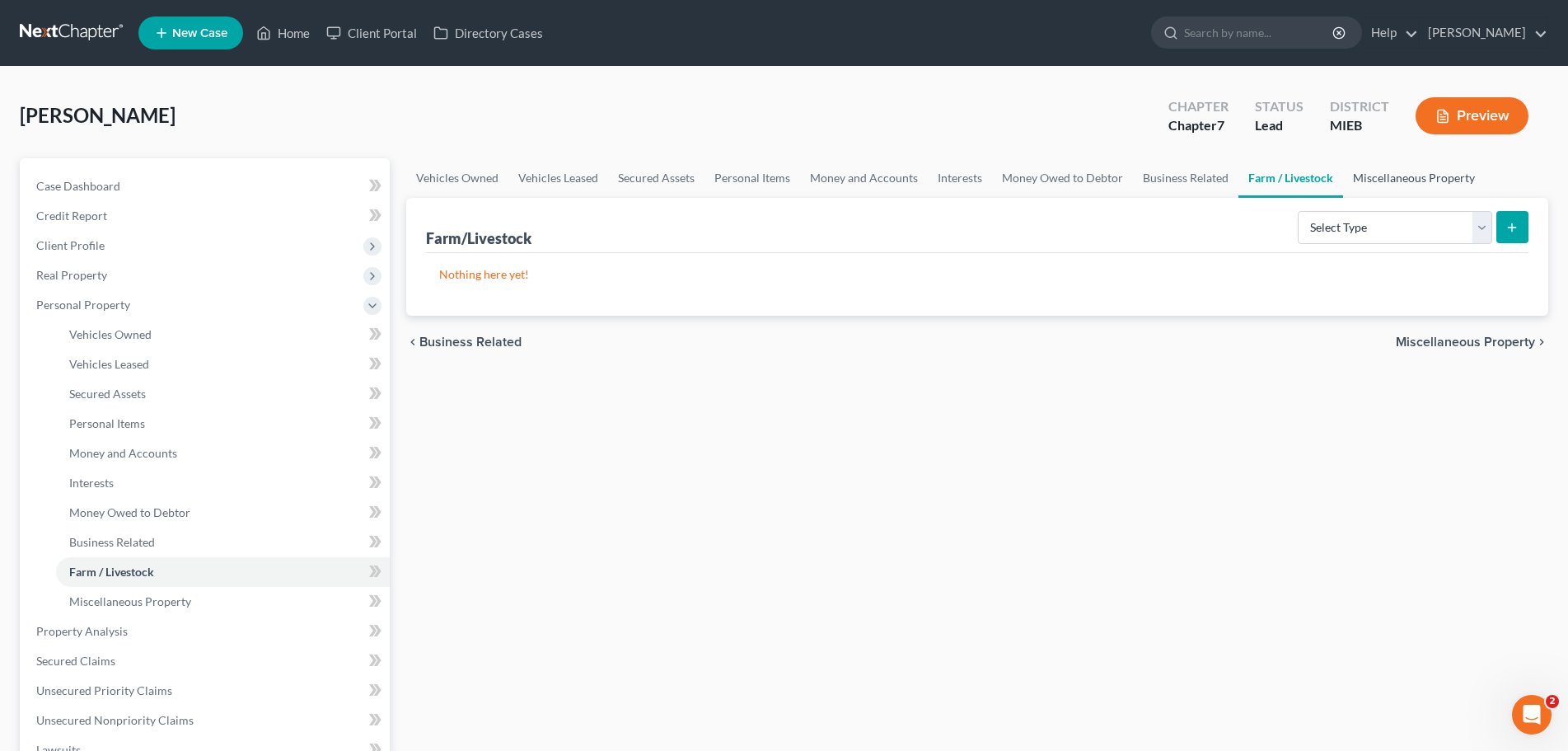
click at [1396, 180] on link "Miscellaneous Property" at bounding box center [1414, 177] width 142 height 39
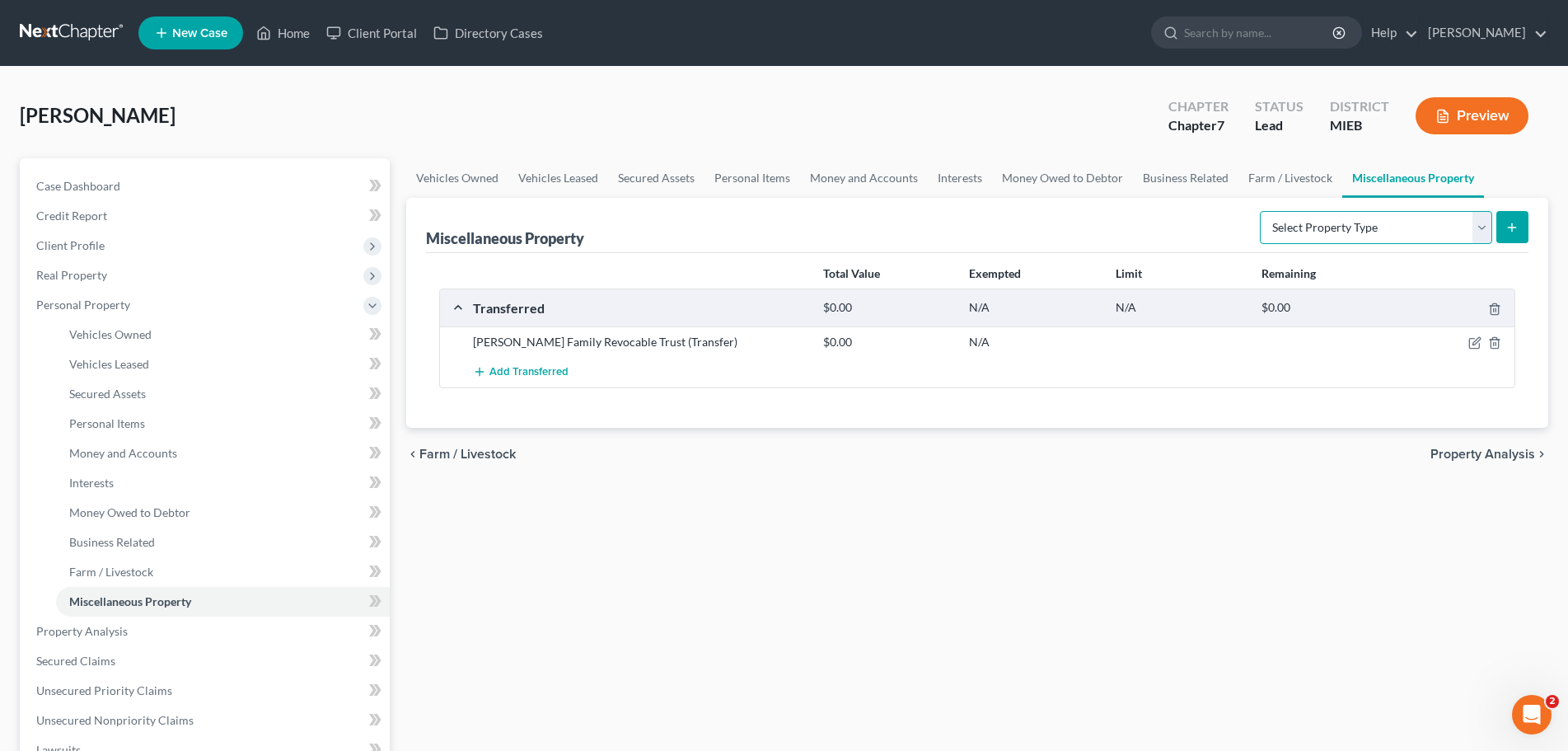
click at [1483, 230] on select "Select Property Type Assigned for Creditor Benefit [DATE] Holding for Another N…" at bounding box center [1376, 227] width 233 height 33
click at [1055, 174] on link "Money Owed to Debtor" at bounding box center [1063, 177] width 141 height 39
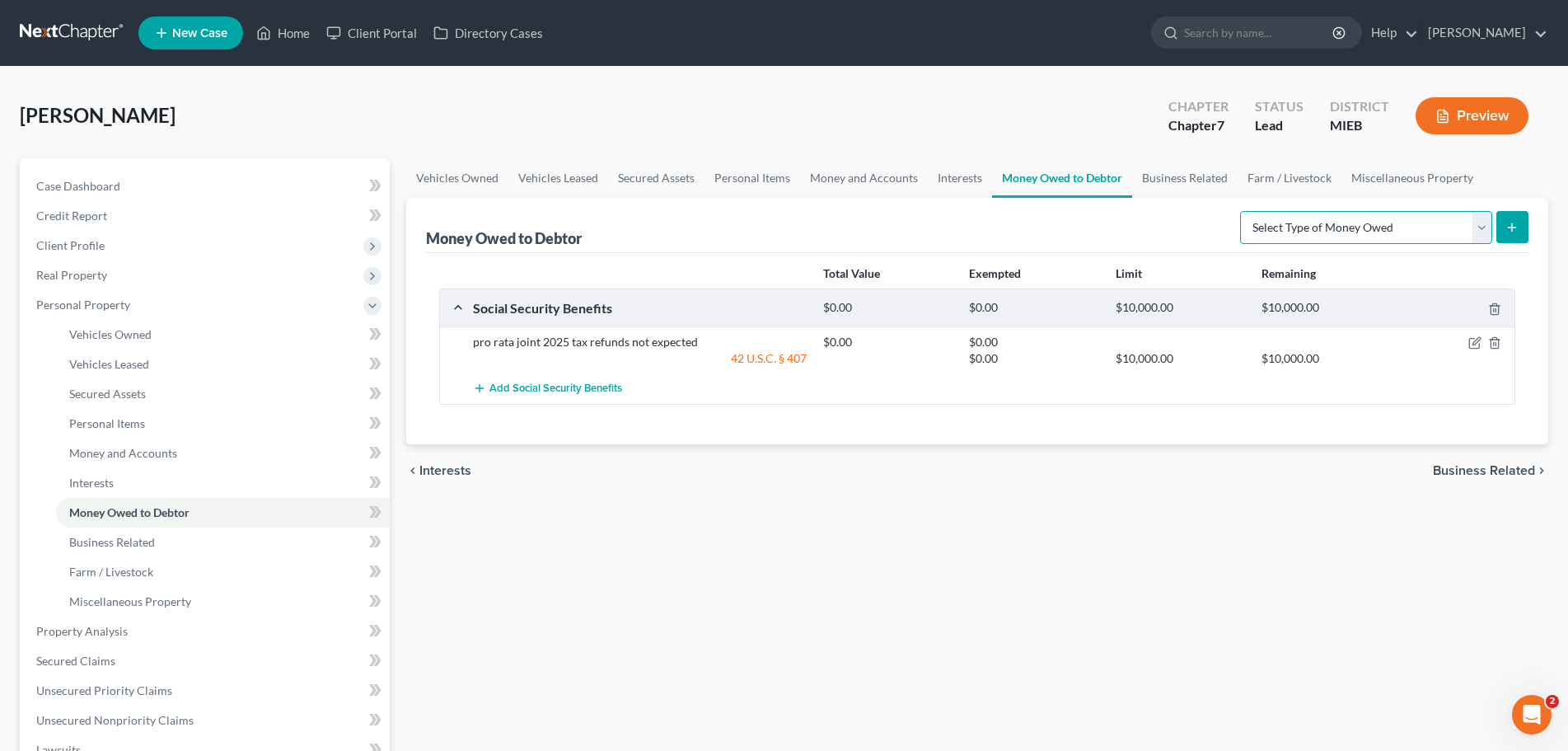
click at [1485, 224] on select "Select Type of Money Owed Accounts Receivable Alimony Child Support Claims Agai…" at bounding box center [1366, 227] width 252 height 33
select select "claims_against_third_parties"
click at [1242, 211] on select "Select Type of Money Owed Accounts Receivable Alimony Child Support Claims Agai…" at bounding box center [1366, 227] width 252 height 33
click at [1516, 223] on icon "submit" at bounding box center [1512, 227] width 13 height 13
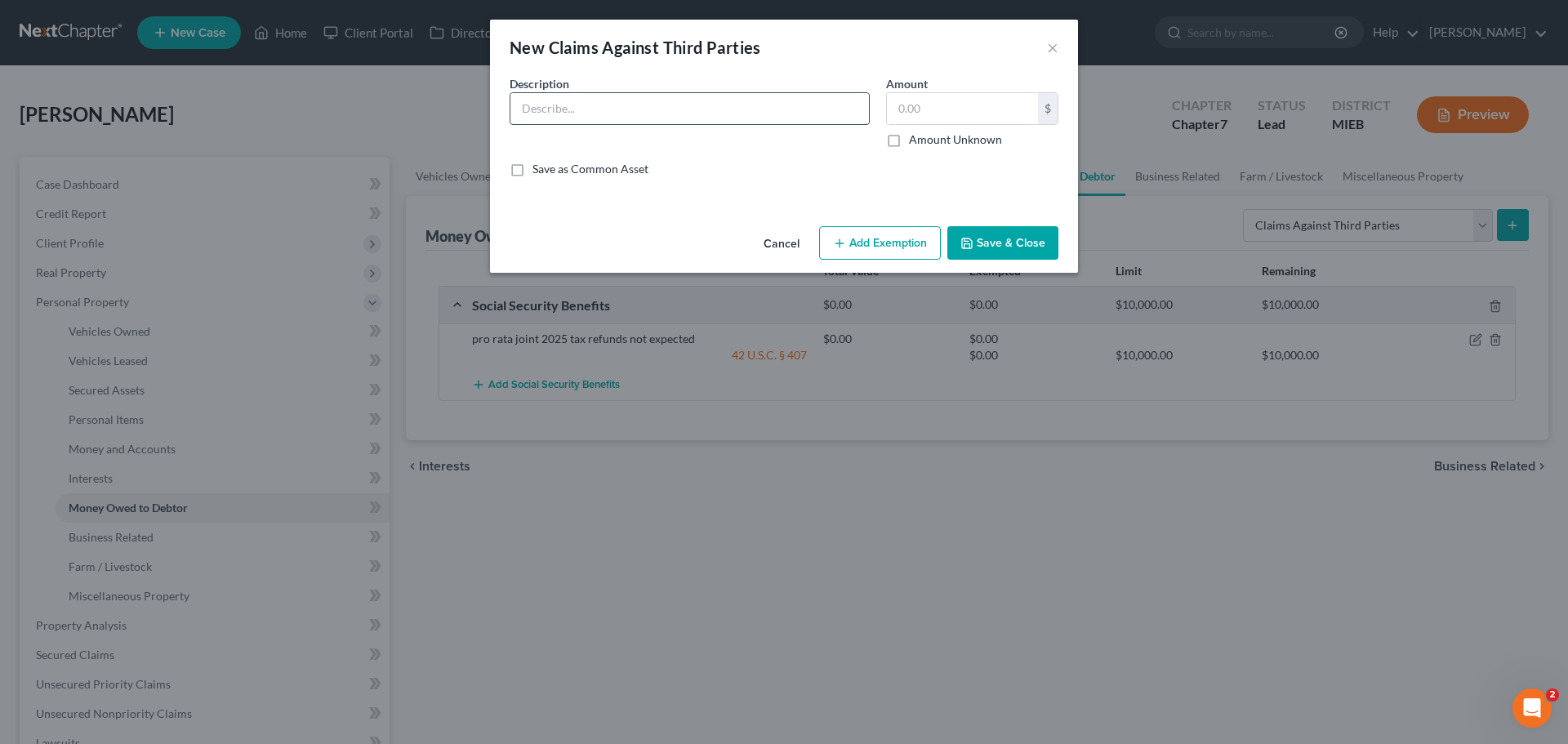
click at [546, 103] on input "text" at bounding box center [690, 109] width 358 height 31
type input "debtor et al v Boy Scouts of america"
type input "300,000"
click at [909, 141] on label "Amount Unknown" at bounding box center [955, 139] width 93 height 17
click at [916, 141] on input "Amount Unknown" at bounding box center [921, 136] width 10 height 10
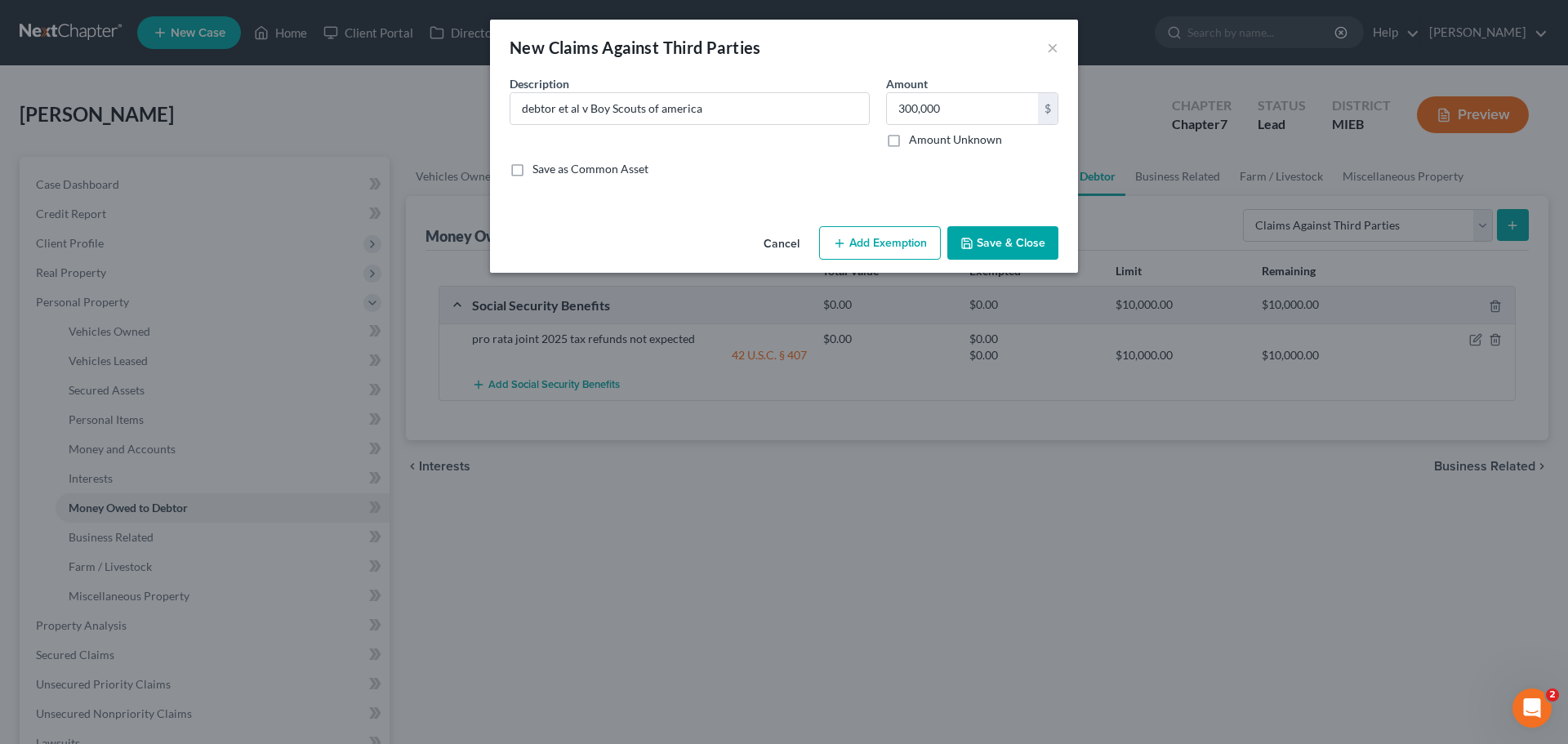
checkbox input "true"
type input "0.00"
click at [896, 239] on button "Add Exemption" at bounding box center [880, 242] width 122 height 34
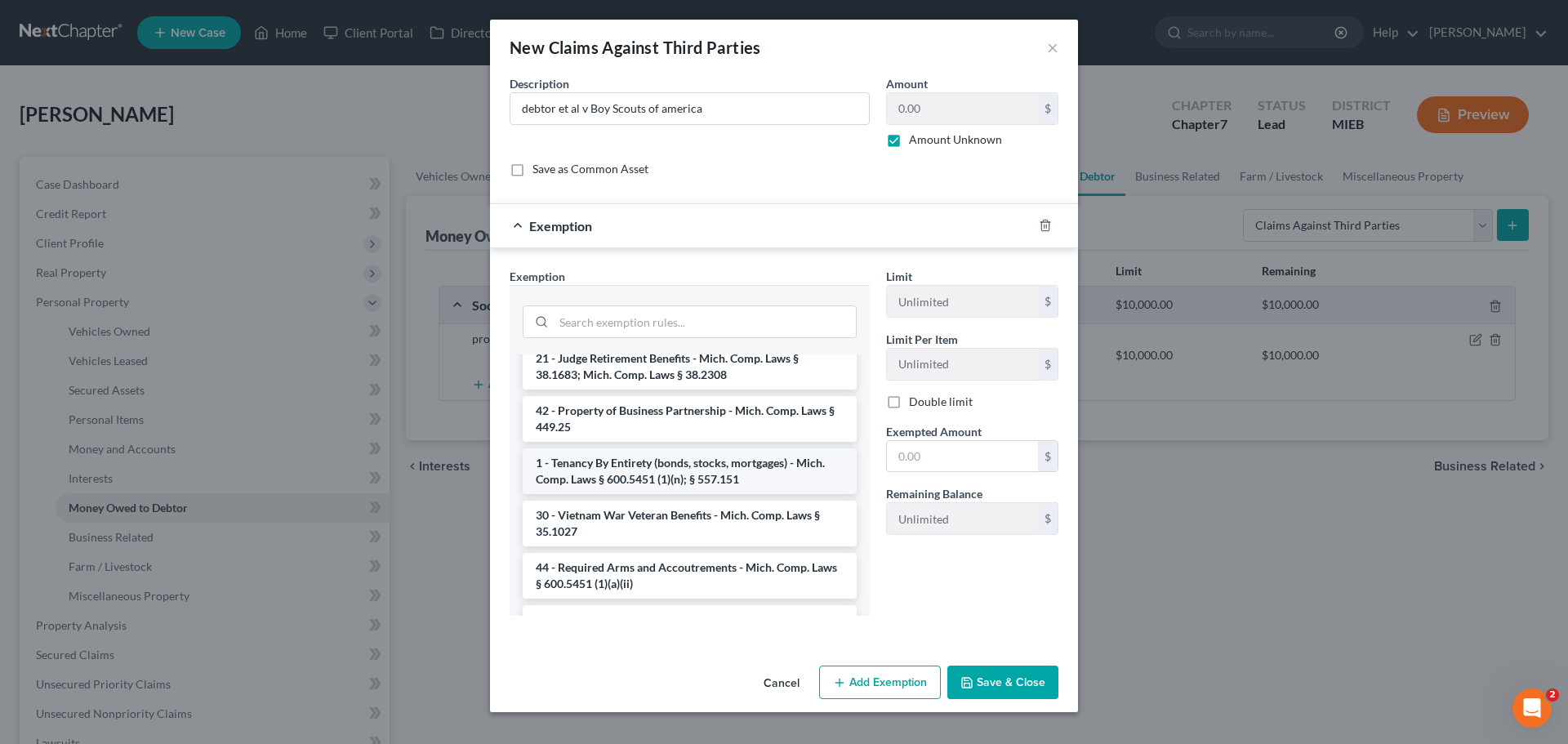
scroll to position [163, 0]
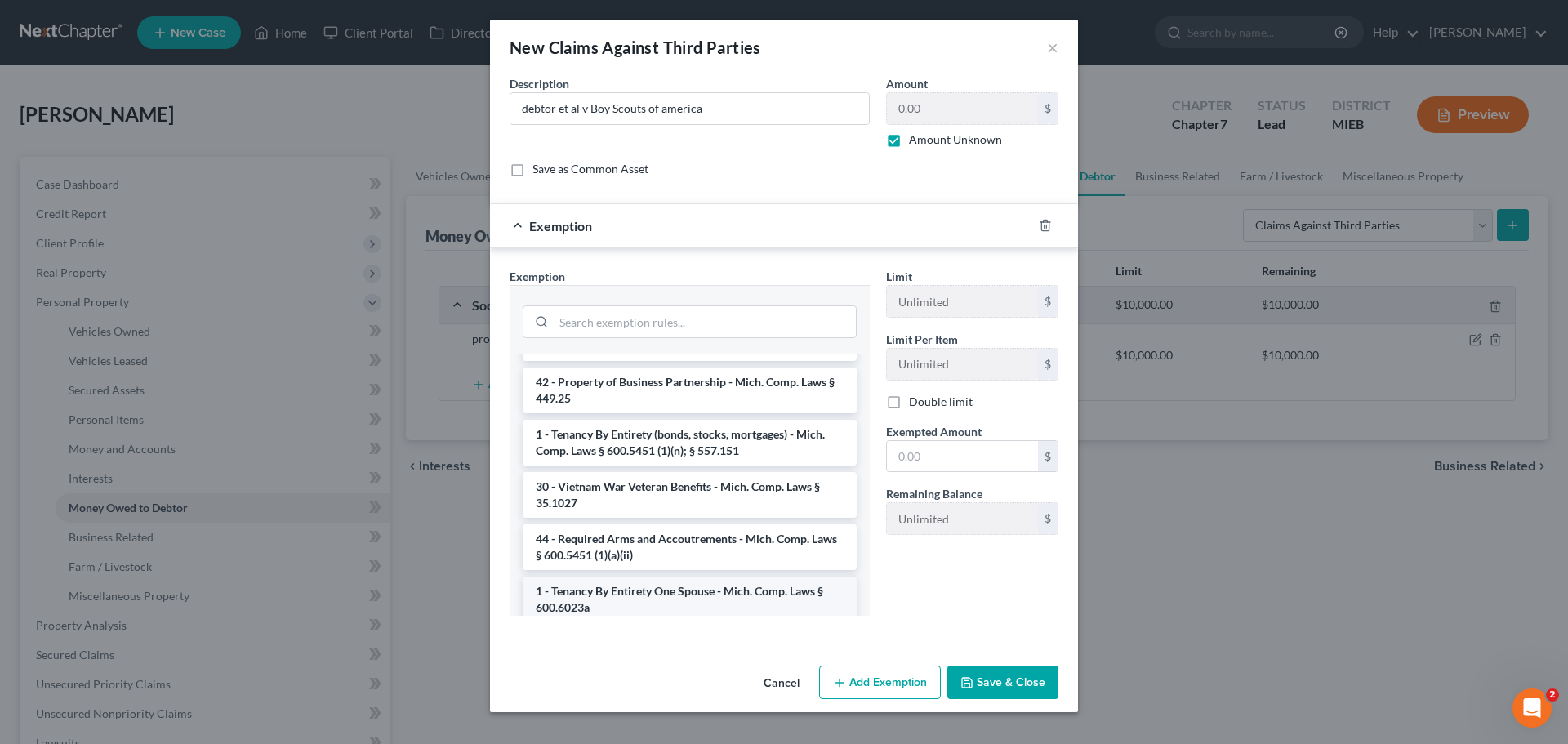
click at [616, 607] on li "1 - Tenancy By Entirety One Spouse - Mich. Comp. Laws § 600.6023a" at bounding box center [690, 599] width 334 height 46
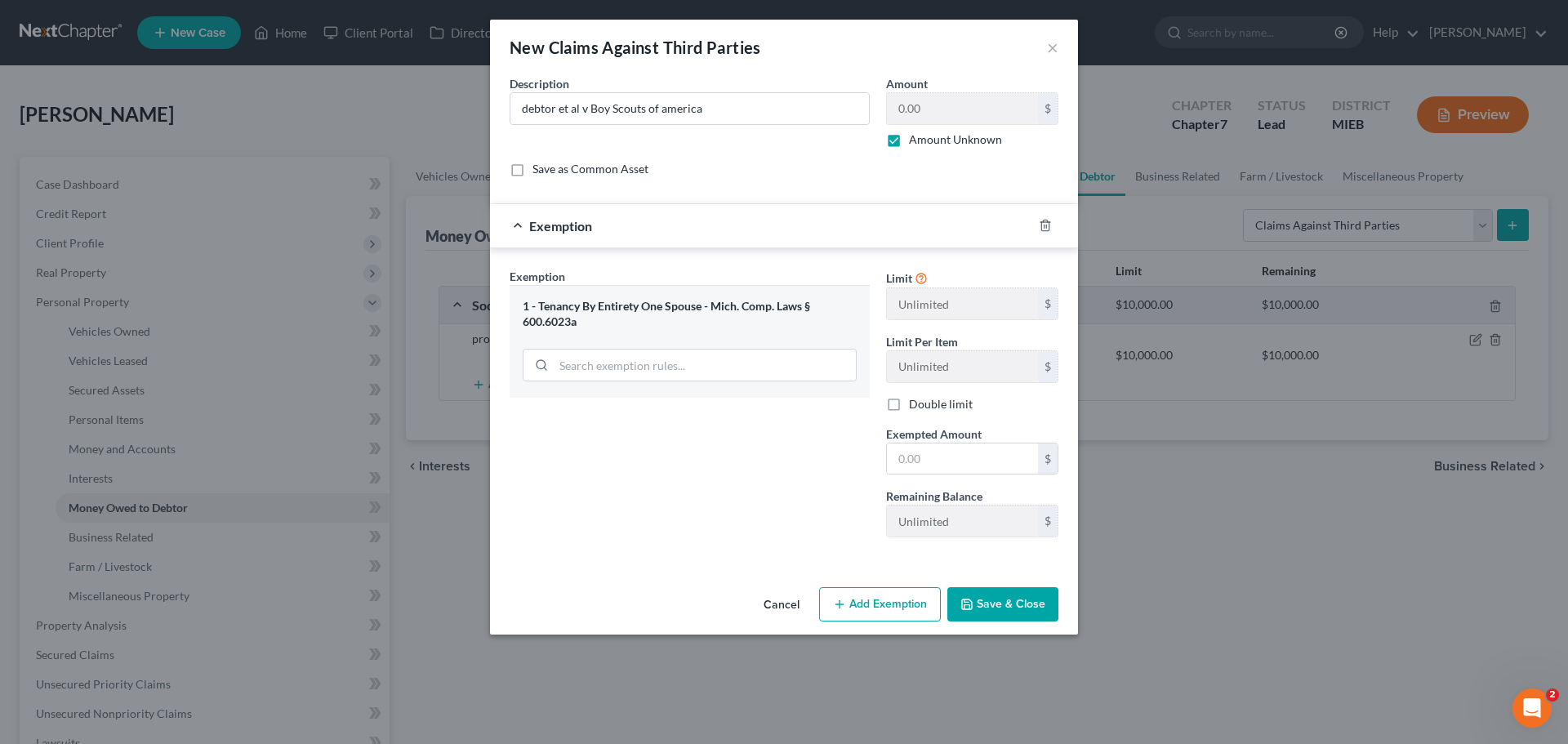
click at [842, 302] on div "1 - Tenancy By Entirety One Spouse - Mich. Comp. Laws § 600.6023a" at bounding box center [690, 314] width 334 height 30
click at [902, 599] on button "Add Exemption" at bounding box center [880, 603] width 122 height 34
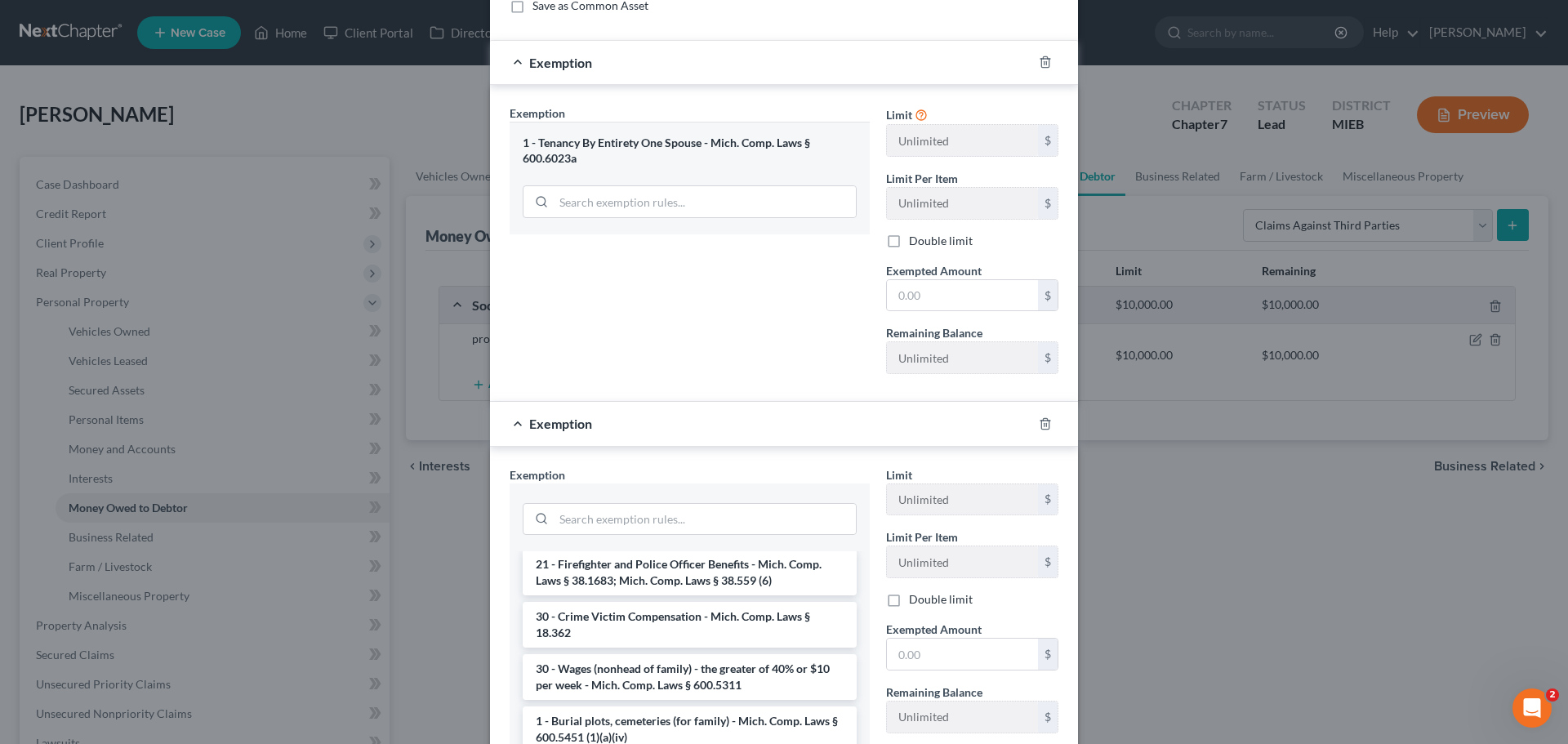
scroll to position [572, 0]
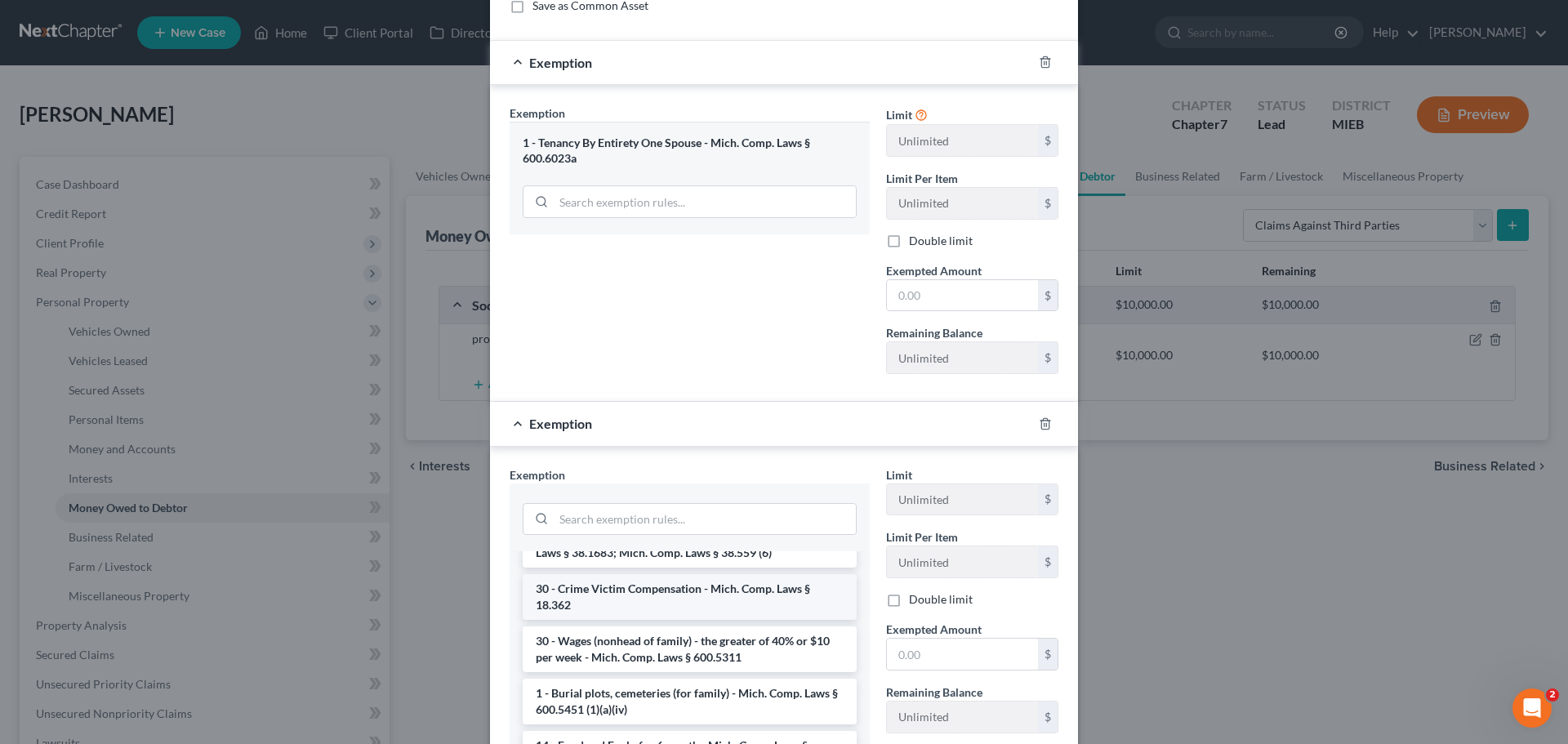
click at [644, 601] on li "30 - Crime Victim Compensation - Mich. Comp. Laws § 18.362" at bounding box center [690, 596] width 334 height 46
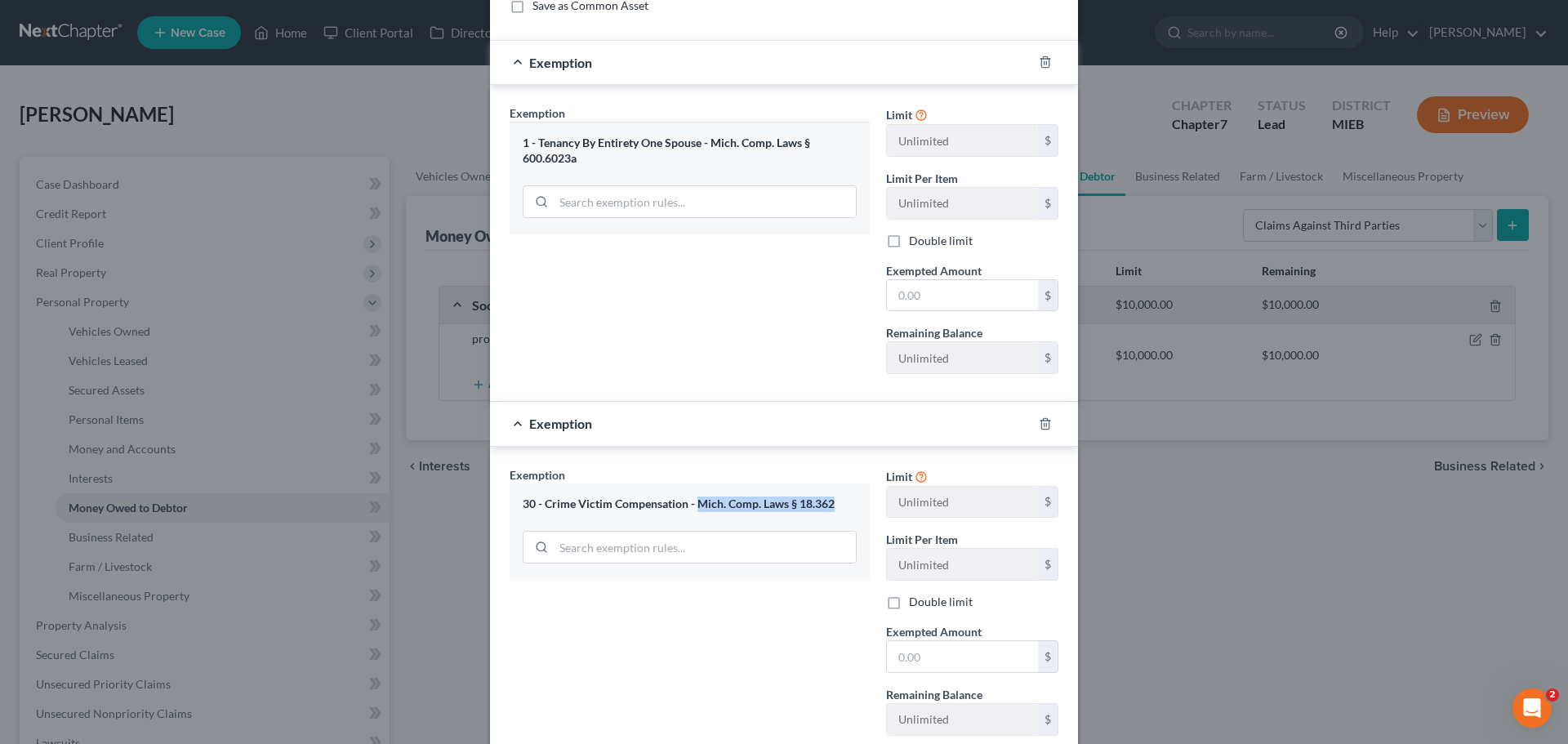
drag, startPoint x: 827, startPoint y: 502, endPoint x: 692, endPoint y: 501, distance: 135.0
click at [692, 501] on div "30 - Crime Victim Compensation - Mich. Comp. Laws § 18.362" at bounding box center [690, 504] width 334 height 16
copy div "Mich. Comp. Laws § 18.362"
click at [779, 278] on div "Exemption Set must be selected for CA. Exemption * 1 - Tenancy By Entirety One …" at bounding box center [690, 245] width 377 height 282
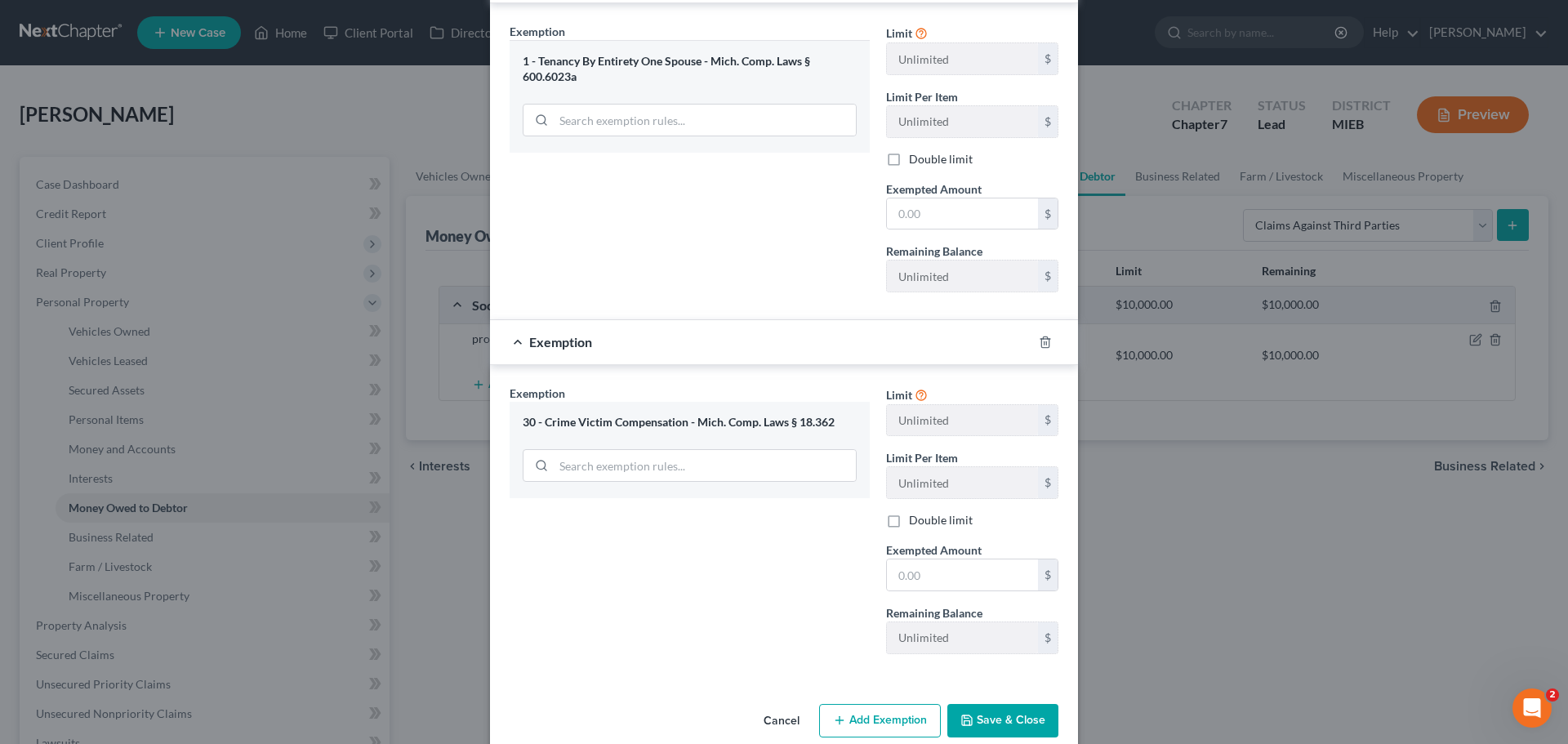
scroll to position [271, 0]
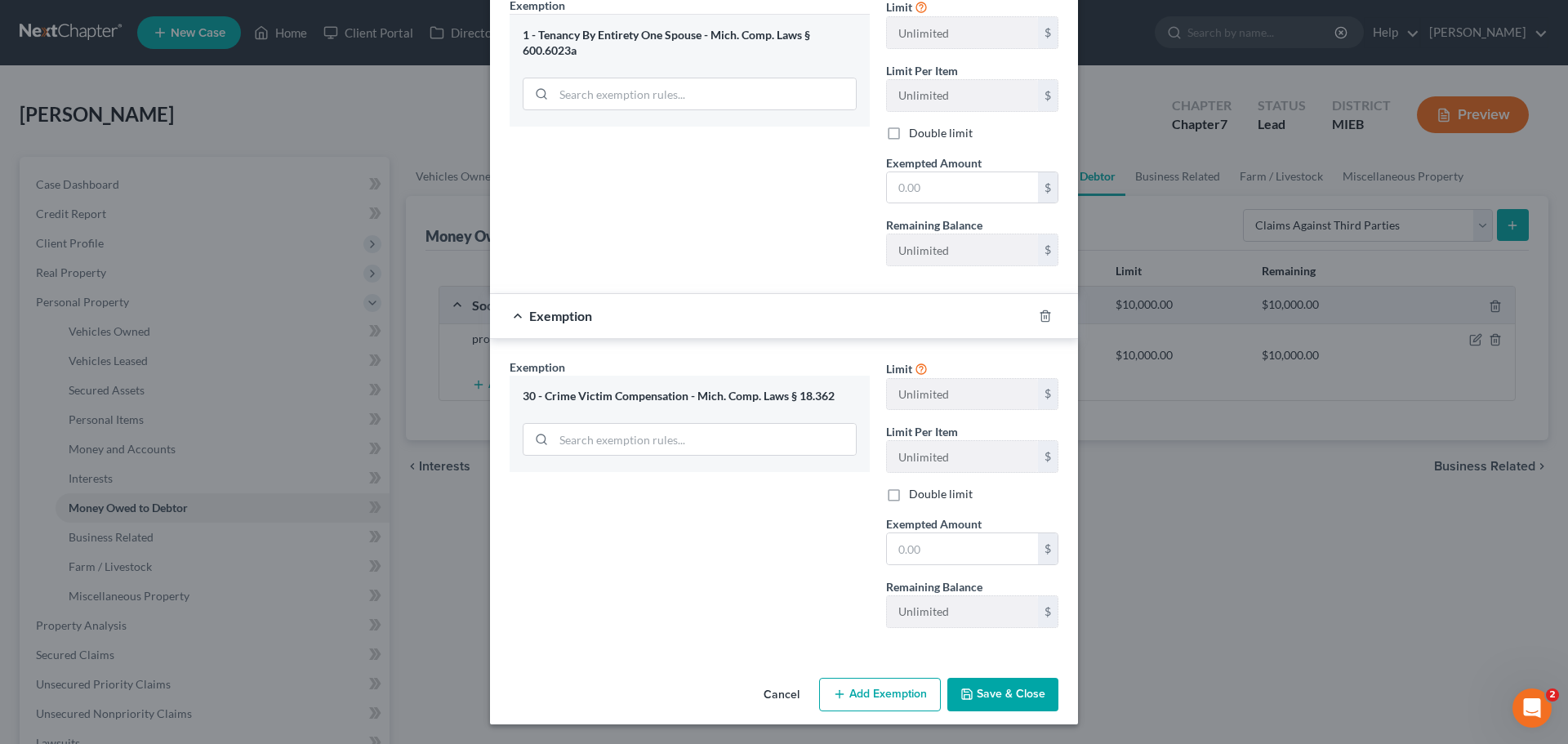
click at [1011, 688] on button "Save & Close" at bounding box center [1004, 694] width 111 height 34
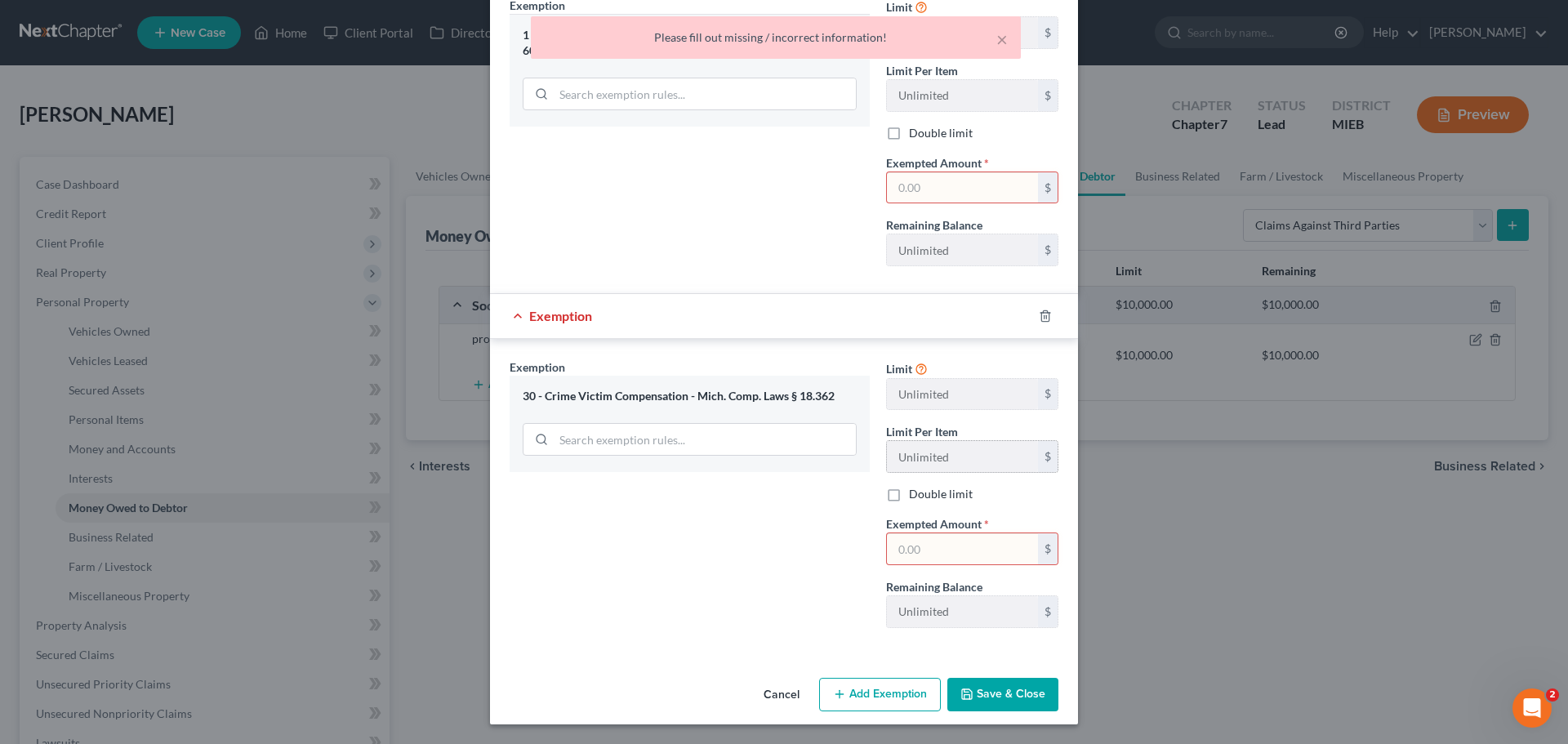
scroll to position [189, 0]
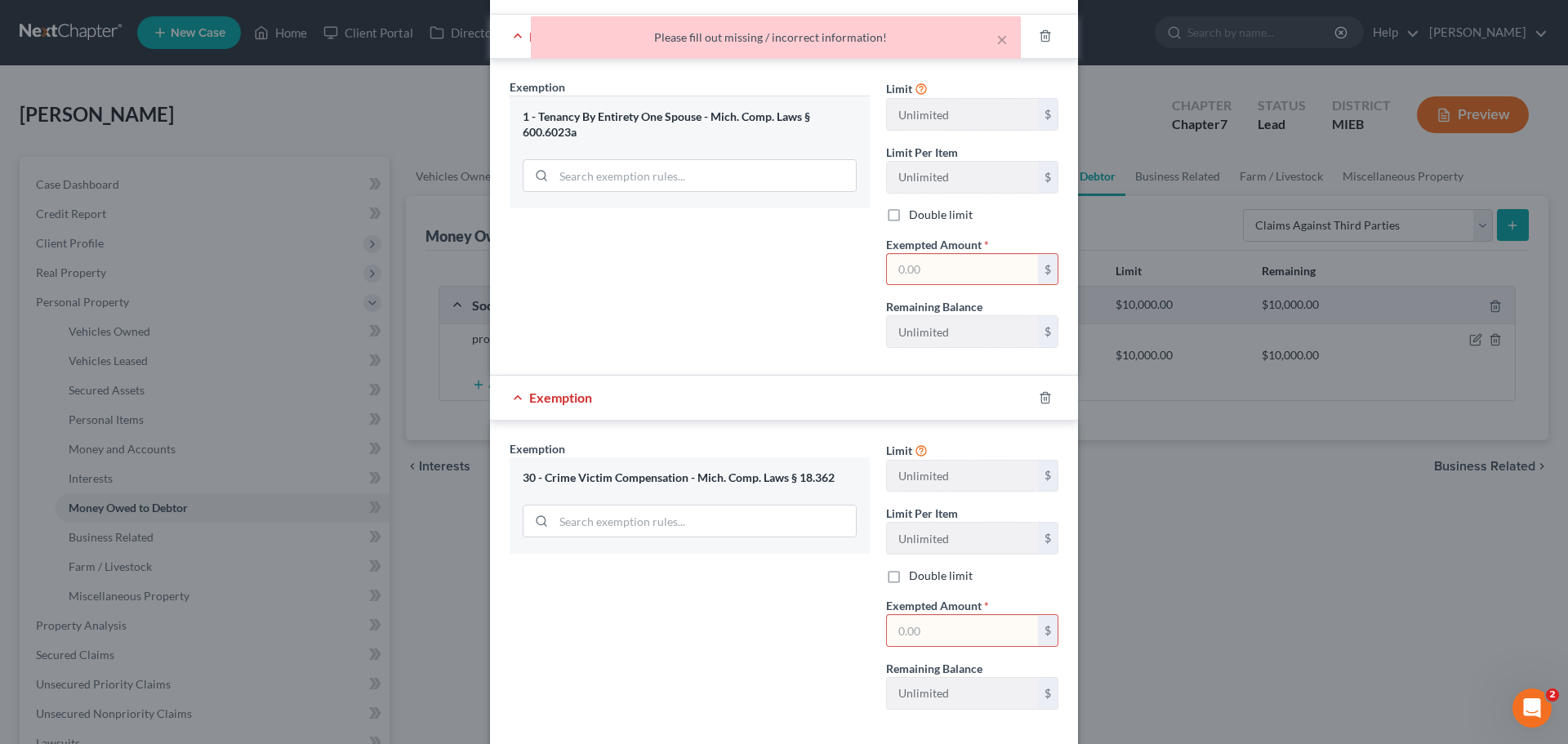
click at [937, 267] on input "text" at bounding box center [963, 269] width 151 height 31
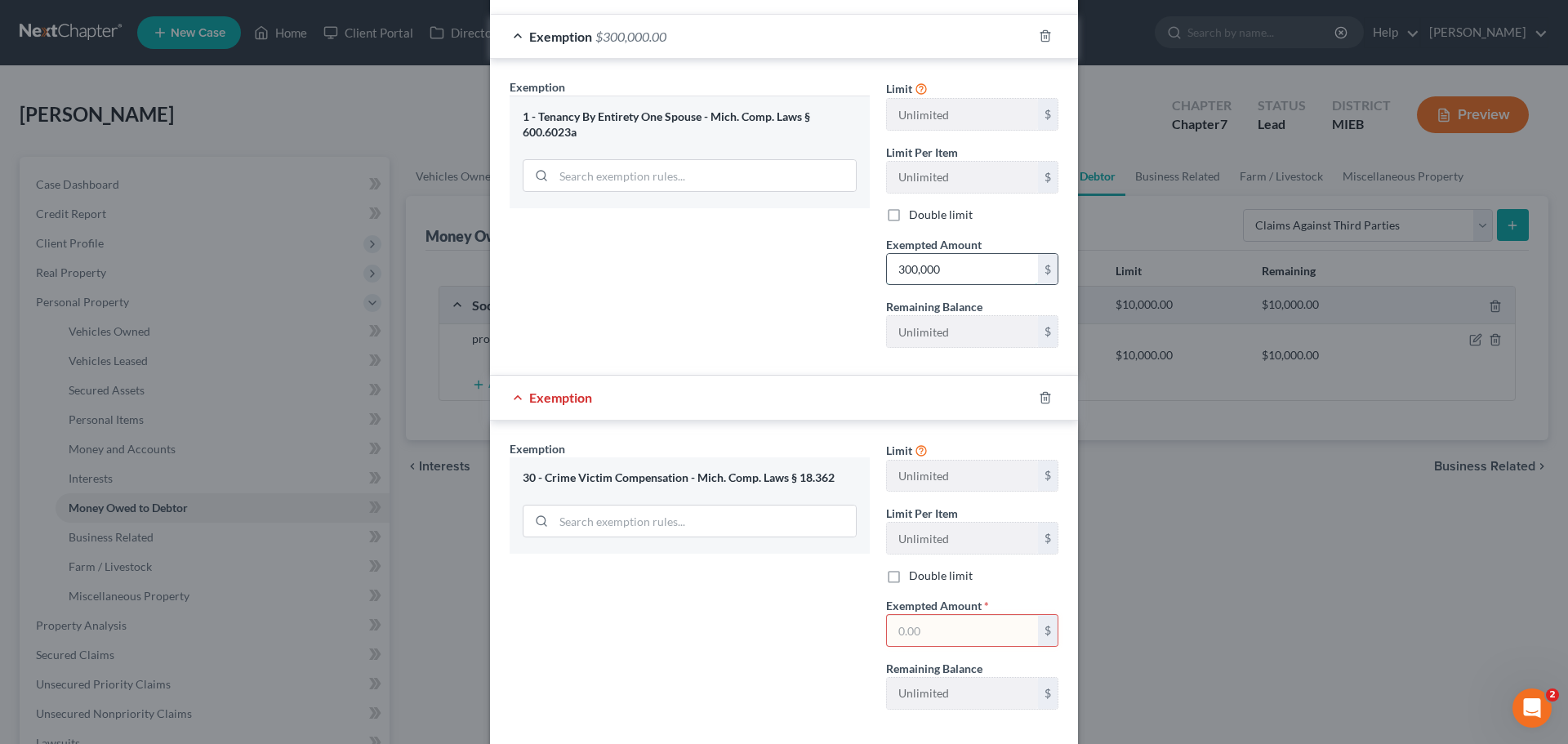
type input "300,000"
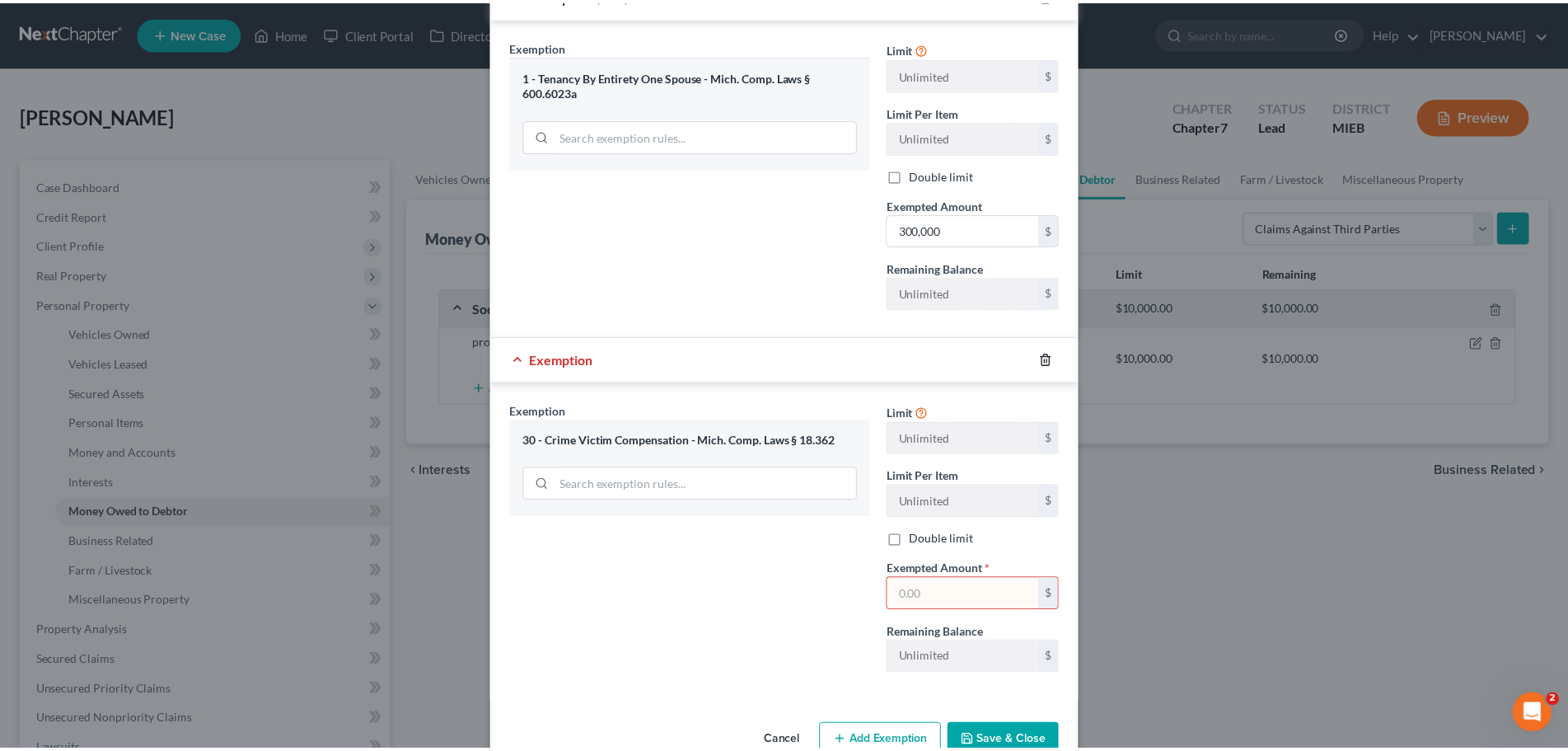
scroll to position [274, 0]
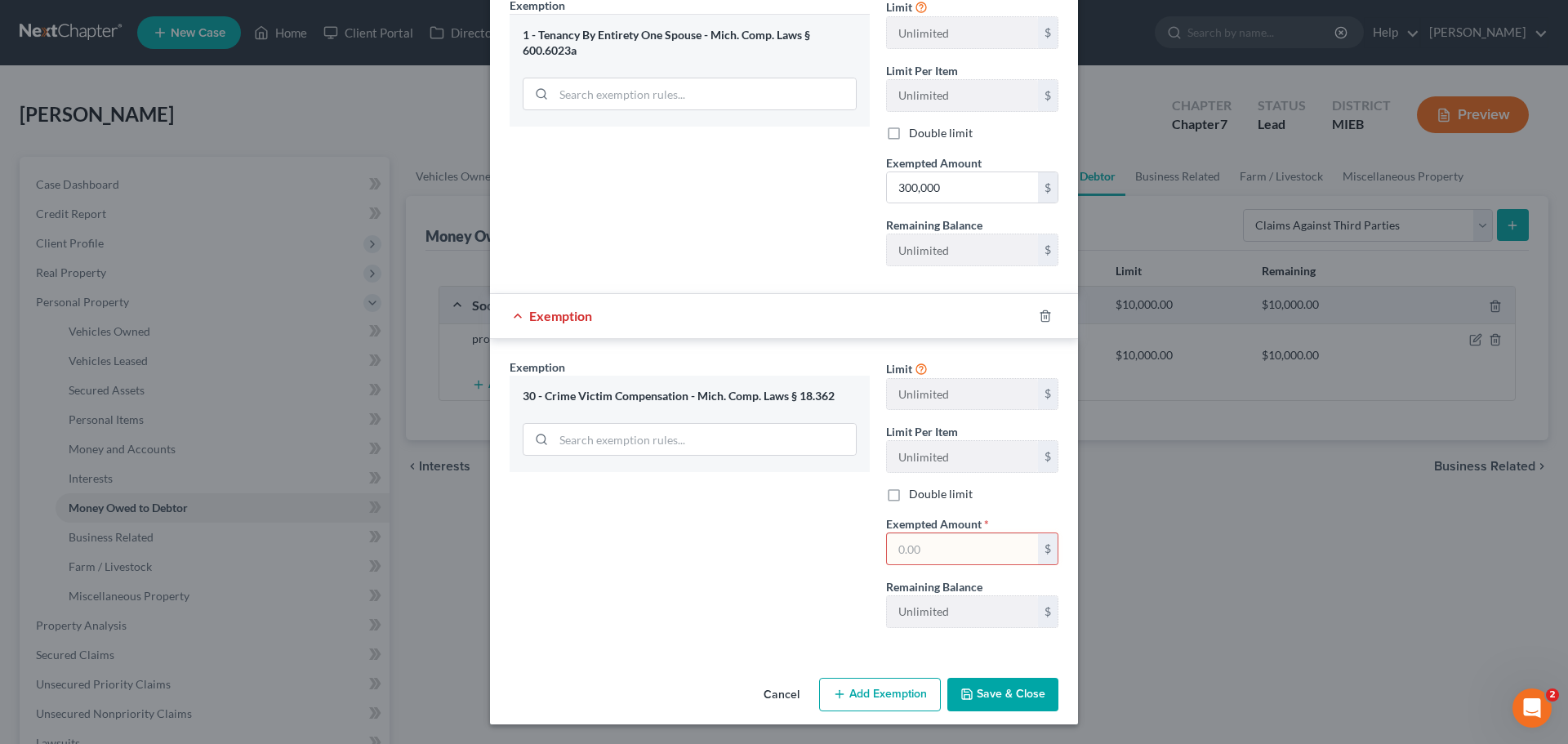
click at [1001, 694] on button "Save & Close" at bounding box center [1004, 694] width 111 height 34
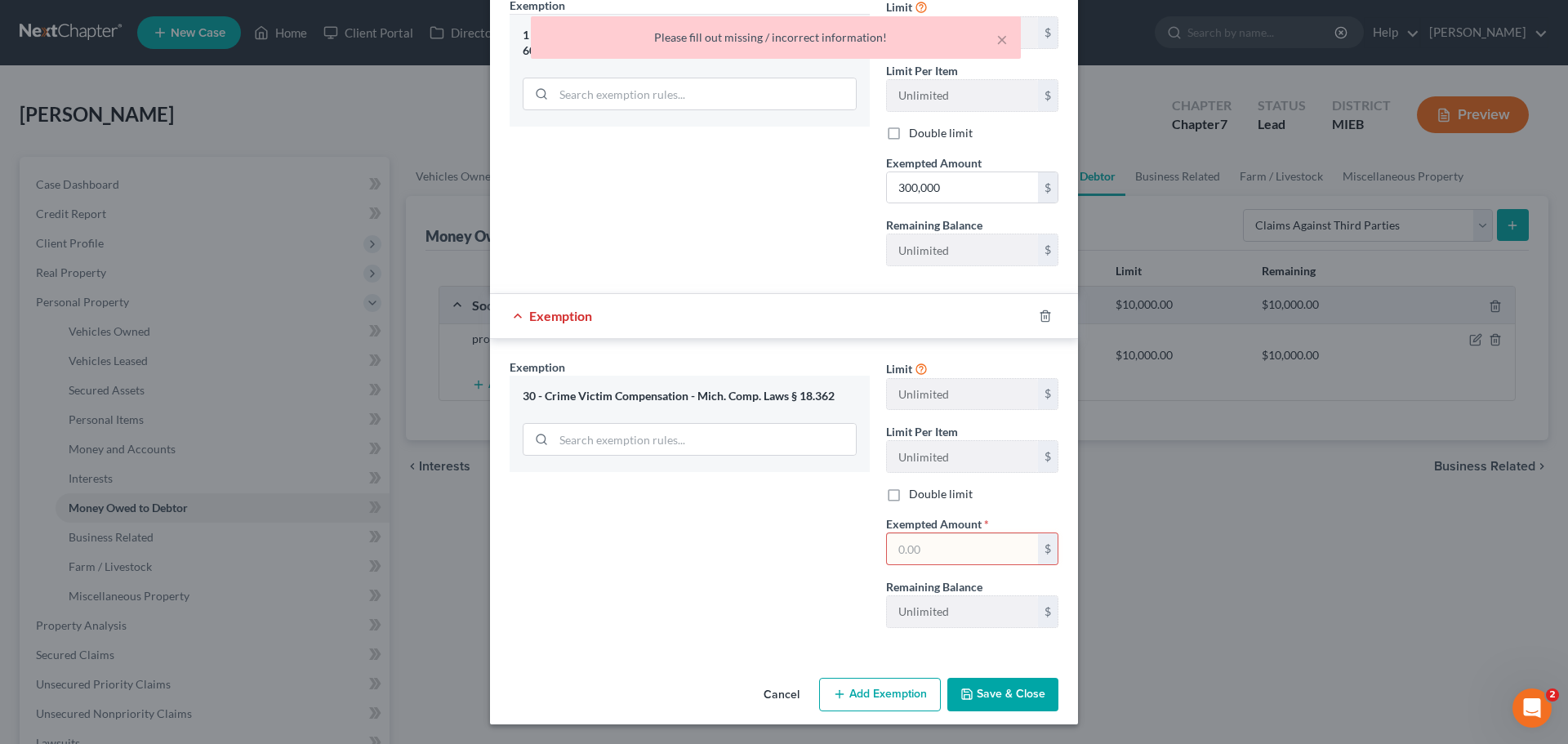
click at [968, 545] on input "text" at bounding box center [963, 548] width 151 height 31
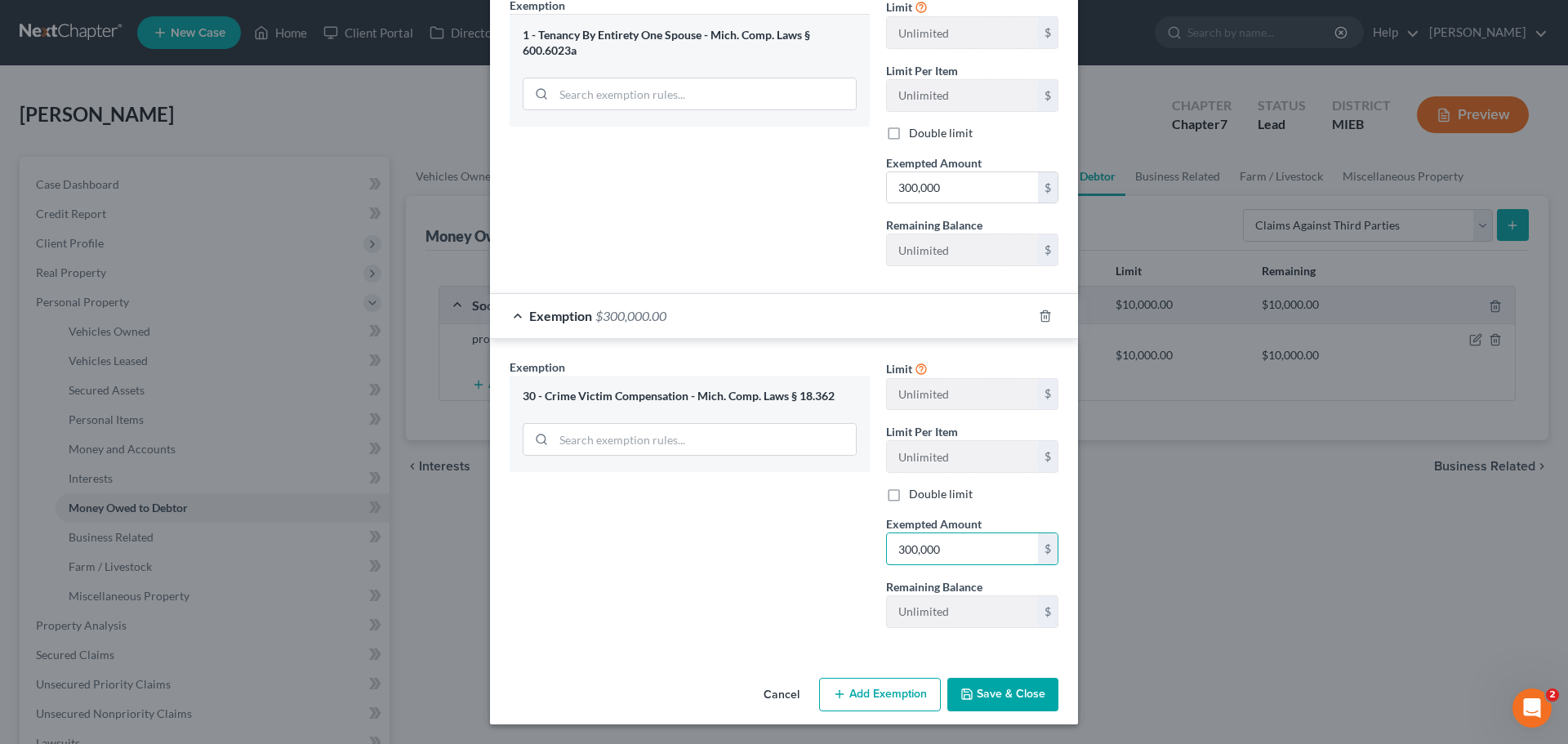
type input "300,000"
click at [1008, 697] on button "Save & Close" at bounding box center [1004, 694] width 111 height 34
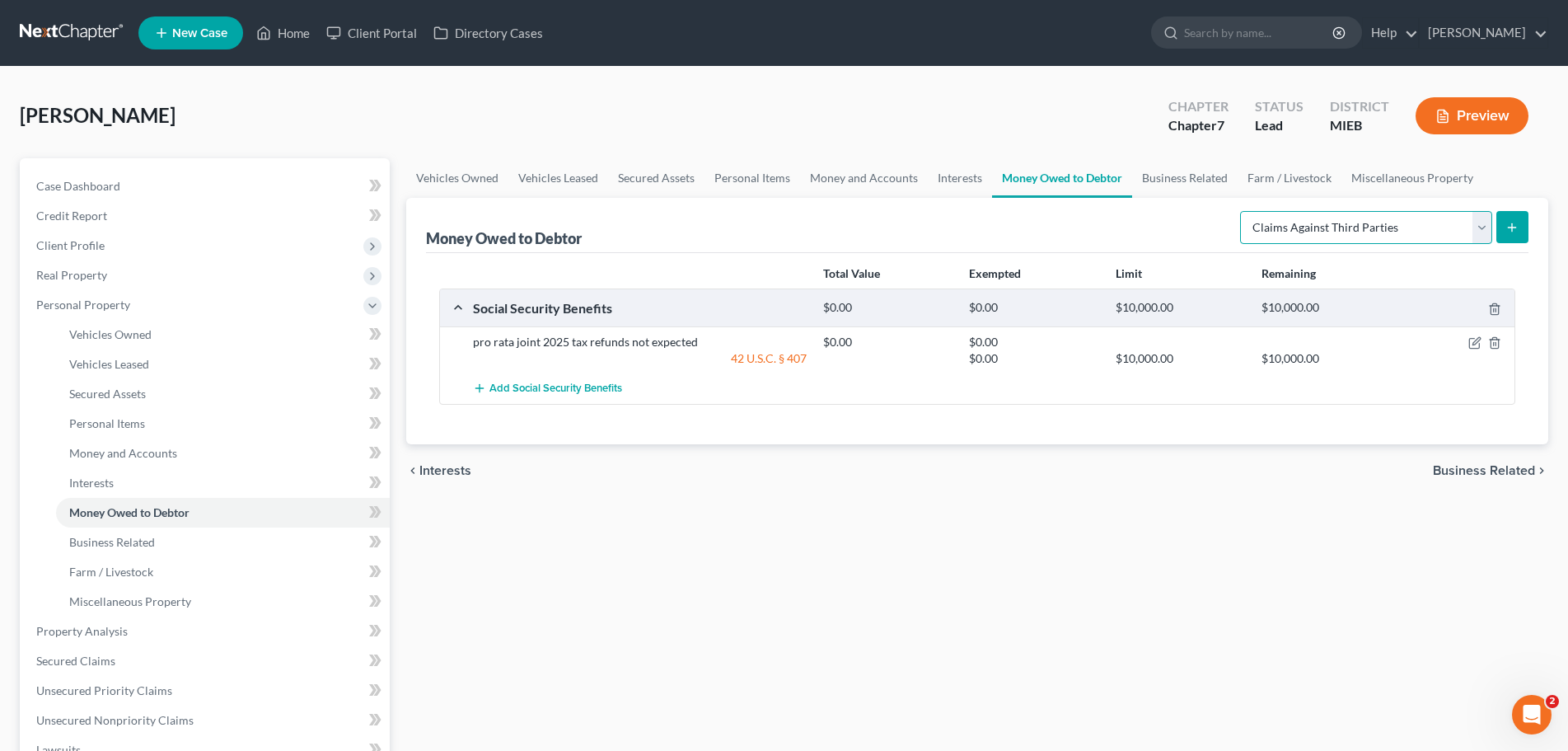
click at [1479, 219] on select "Select Type of Money Owed Accounts Receivable Alimony Child Support Claims Agai…" at bounding box center [1366, 227] width 252 height 33
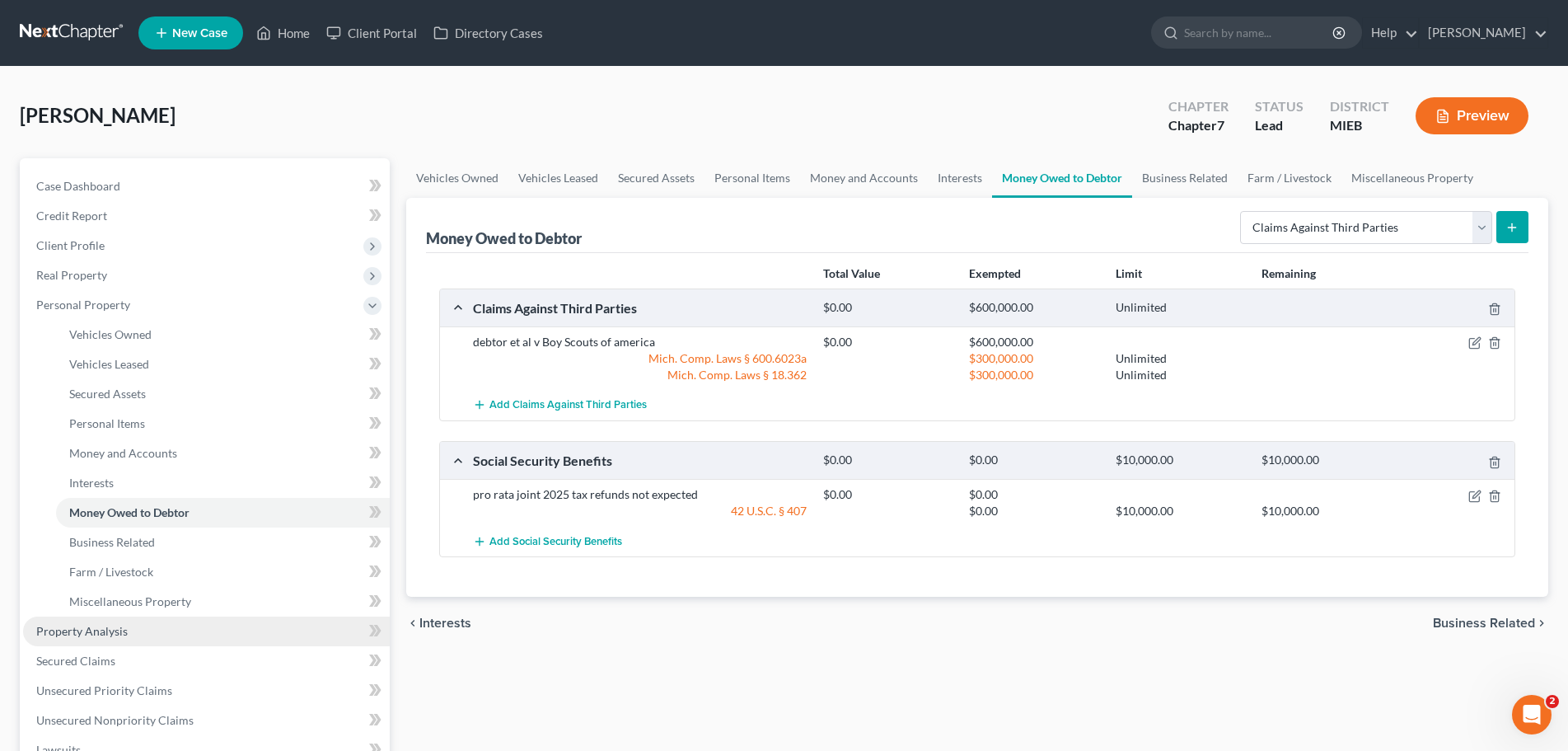
drag, startPoint x: 325, startPoint y: 515, endPoint x: 137, endPoint y: 626, distance: 218.3
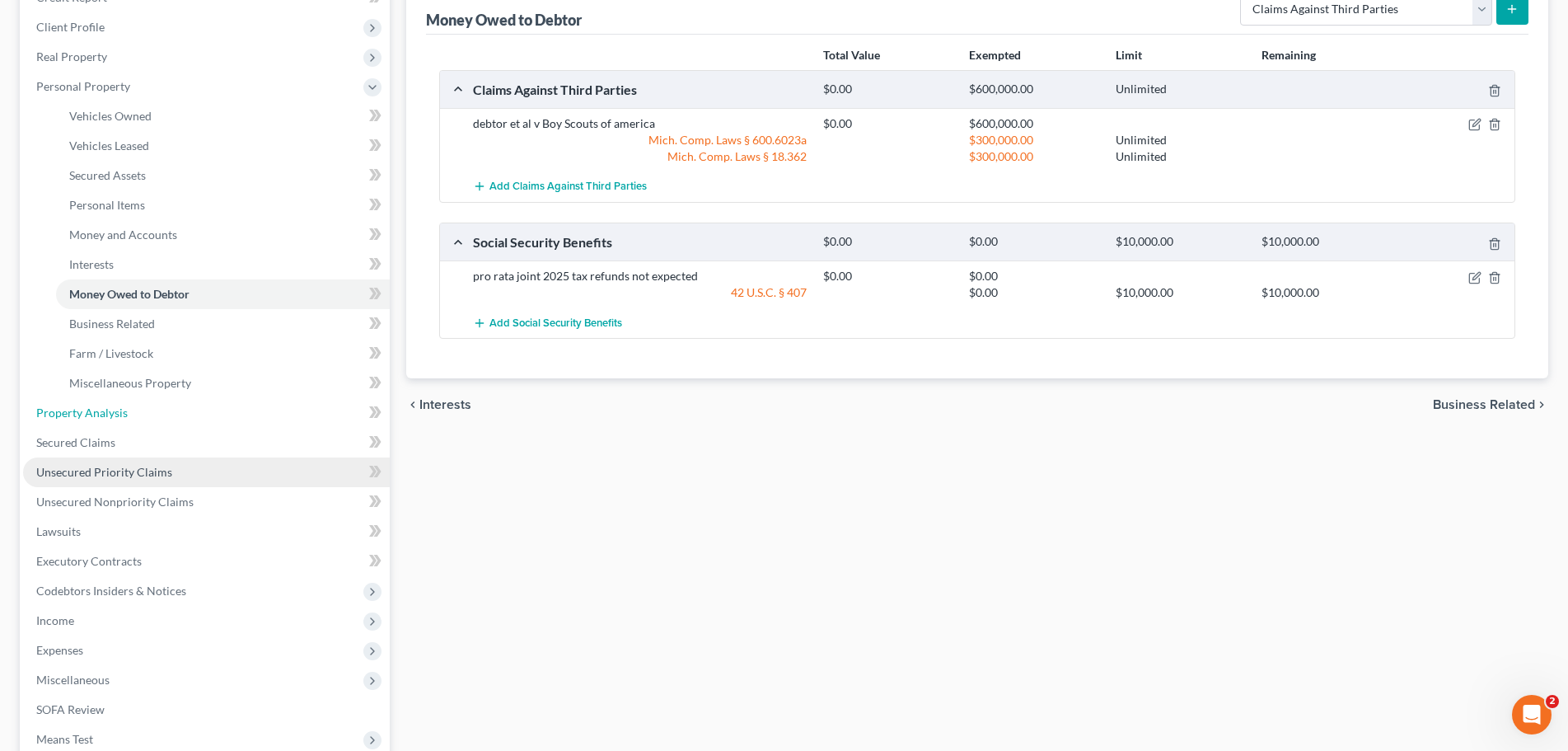
scroll to position [247, 0]
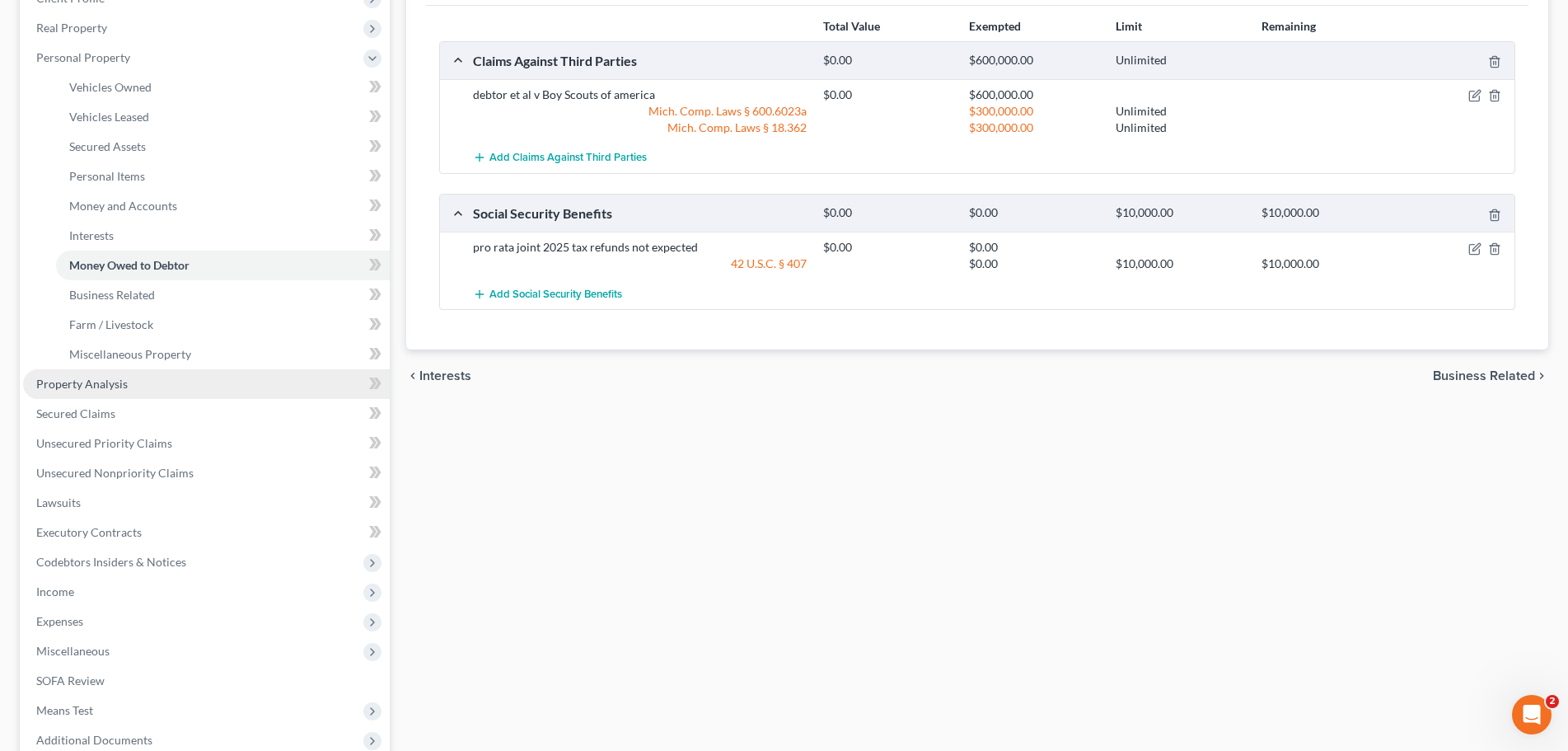
click at [77, 378] on span "Property Analysis" at bounding box center [82, 383] width 91 height 14
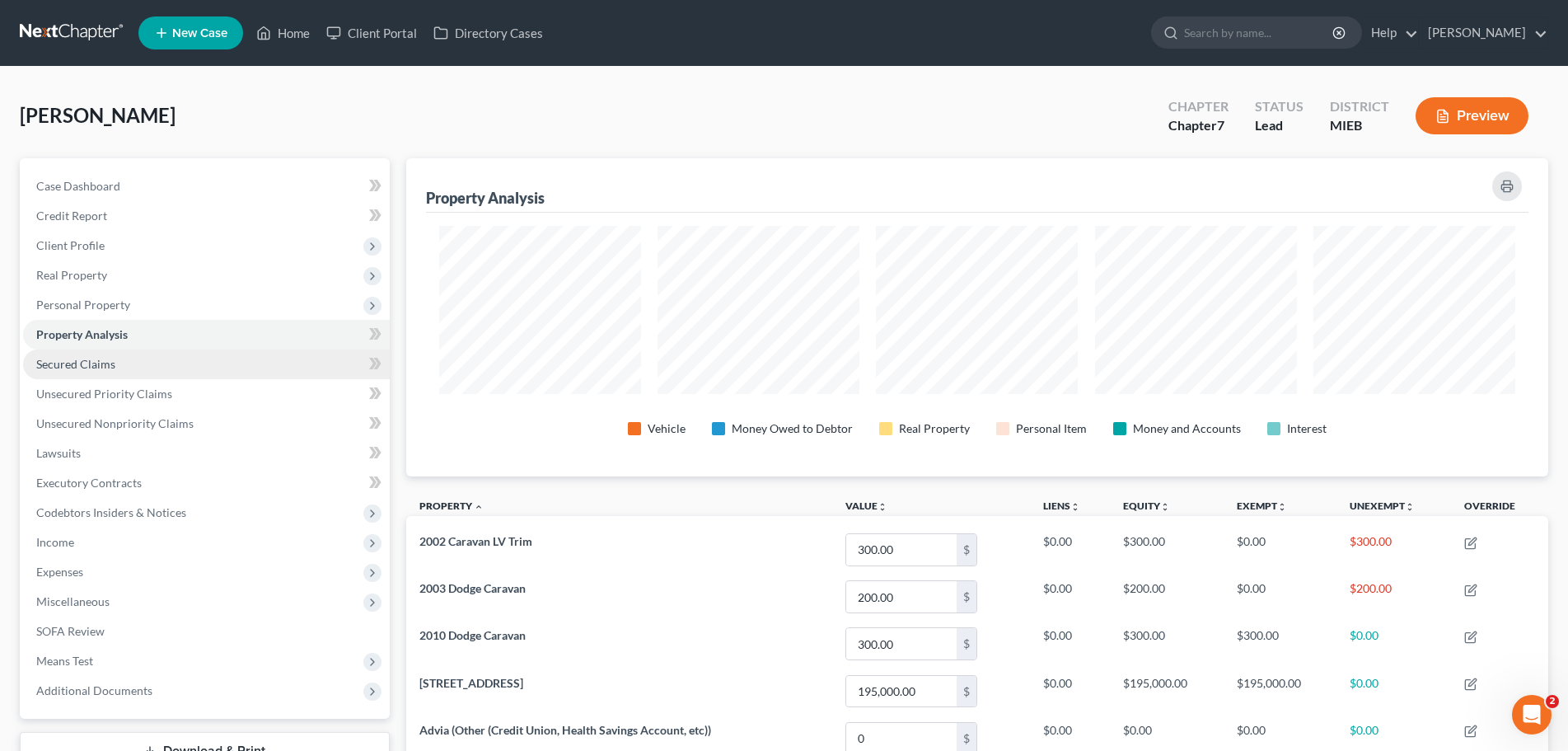
click at [73, 361] on span "Secured Claims" at bounding box center [75, 364] width 79 height 14
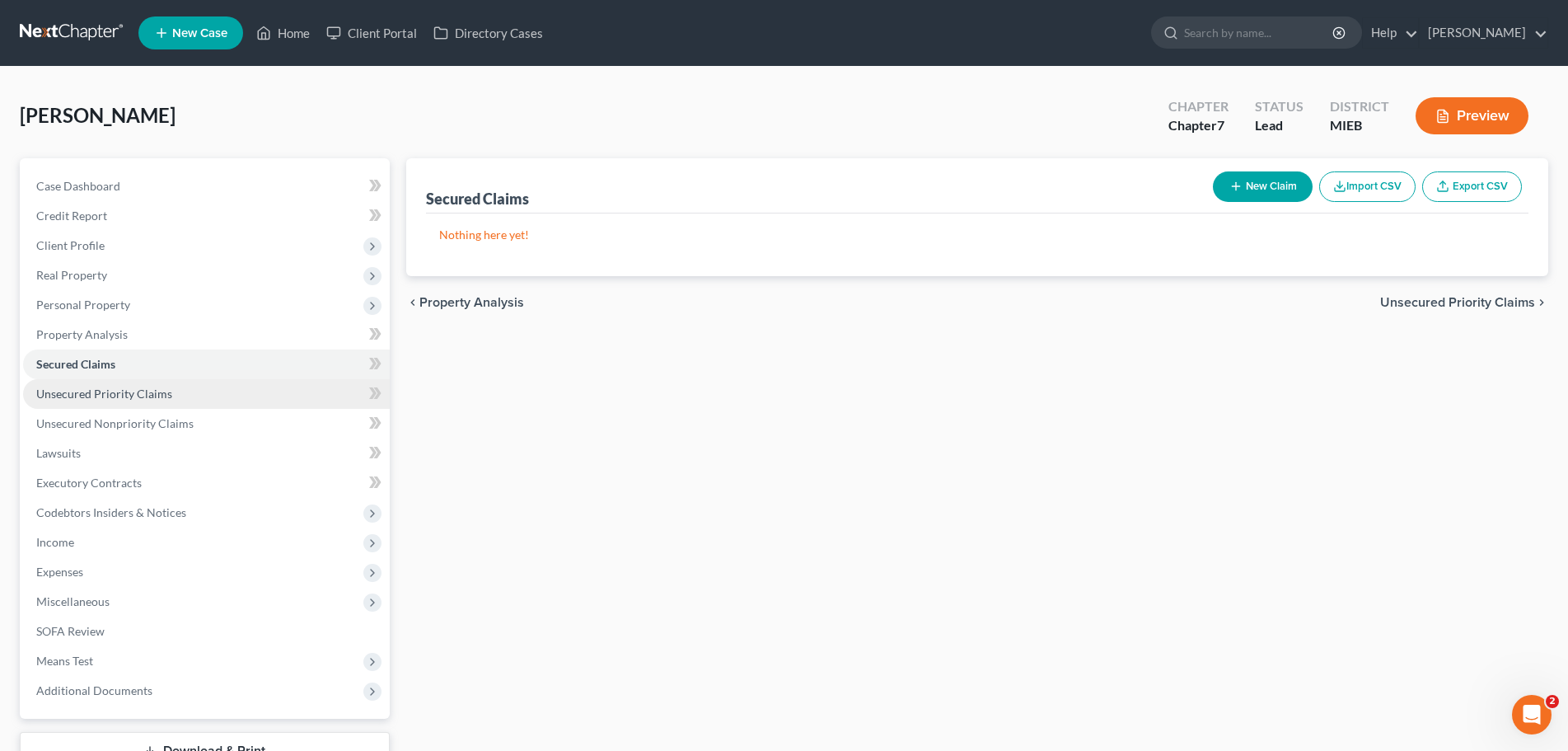
click at [71, 393] on span "Unsecured Priority Claims" at bounding box center [104, 394] width 136 height 14
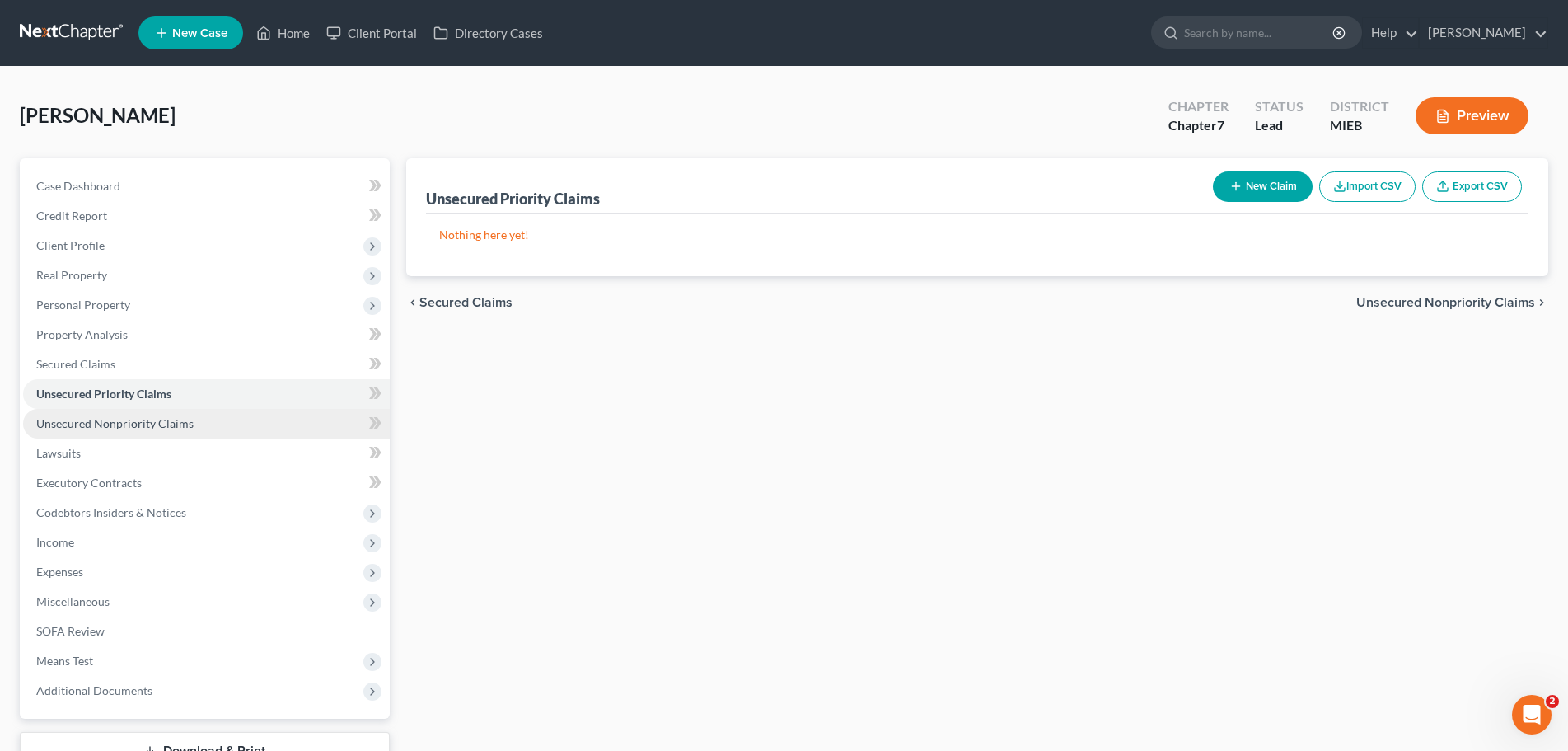
click at [147, 429] on span "Unsecured Nonpriority Claims" at bounding box center [114, 423] width 157 height 14
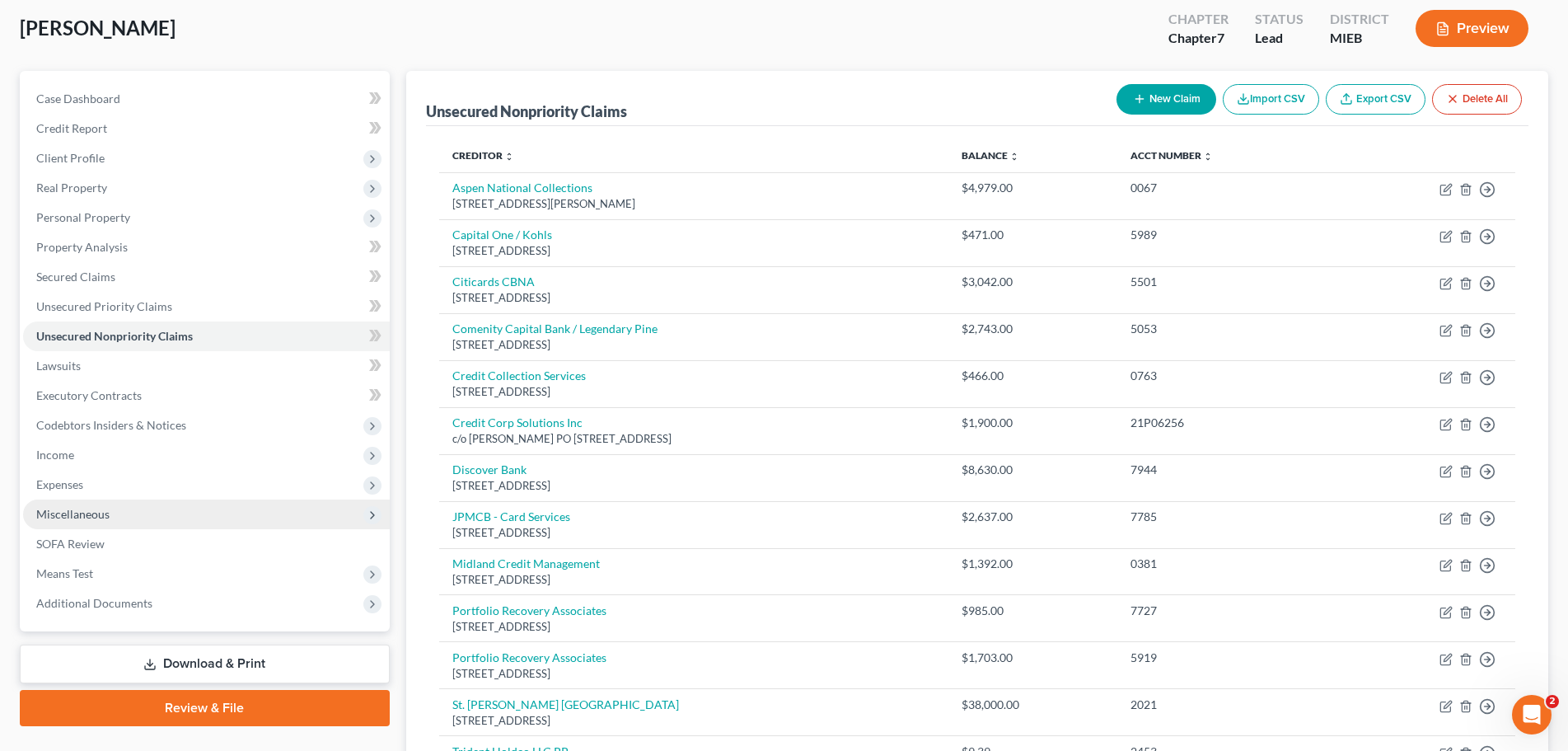
scroll to position [165, 0]
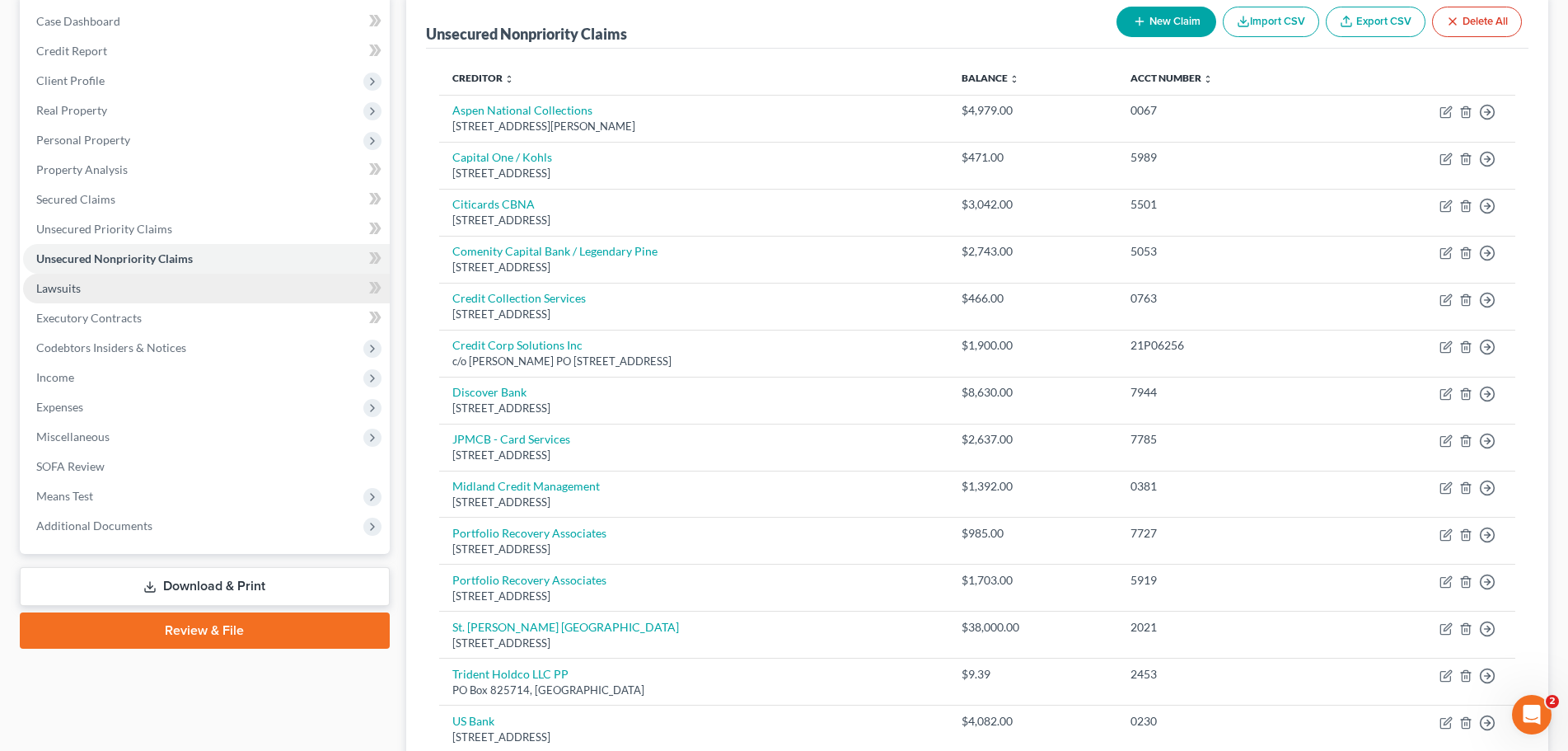
click at [58, 288] on span "Lawsuits" at bounding box center [58, 288] width 45 height 14
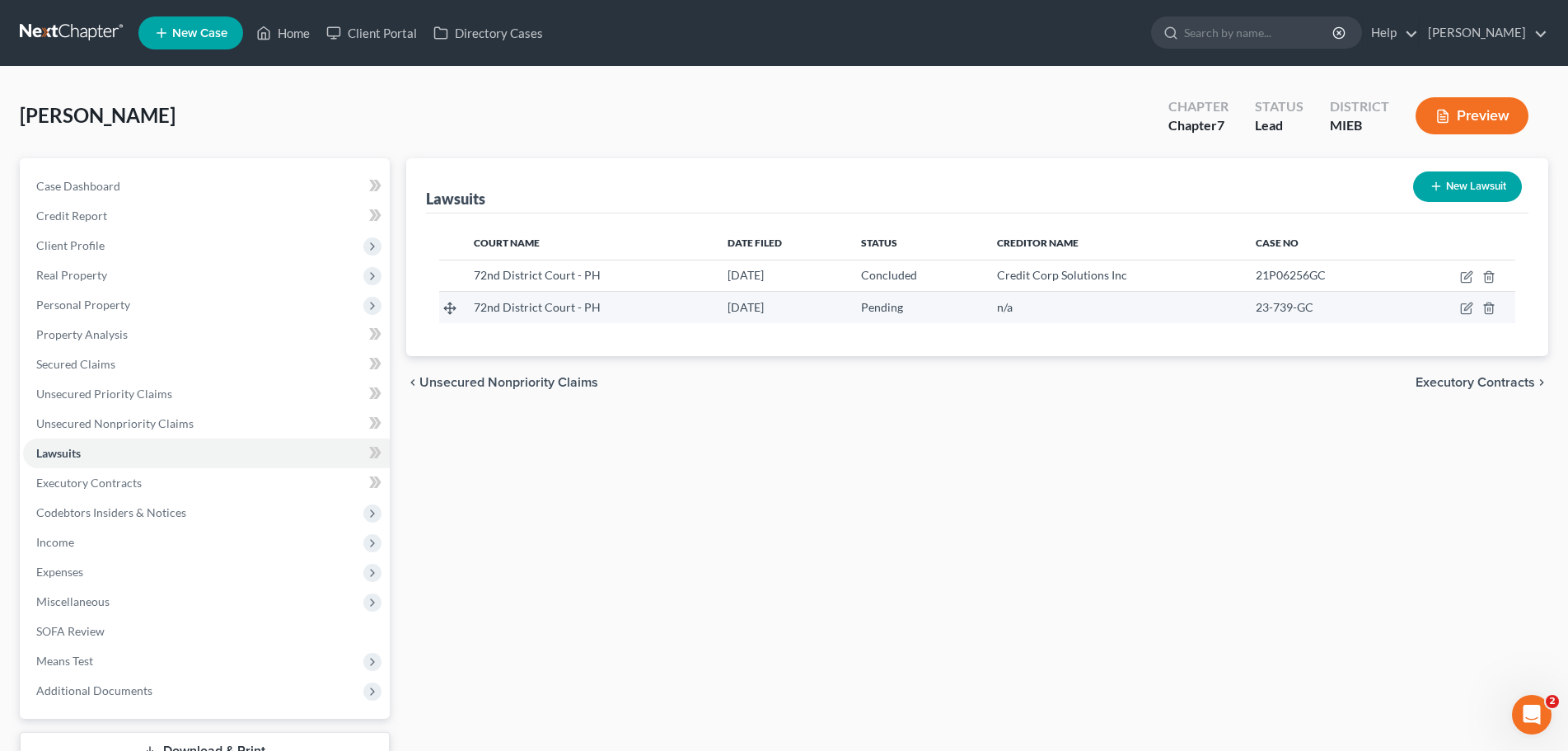
click at [784, 306] on div "[DATE]" at bounding box center [781, 307] width 107 height 17
click at [447, 309] on icon at bounding box center [449, 308] width 13 height 13
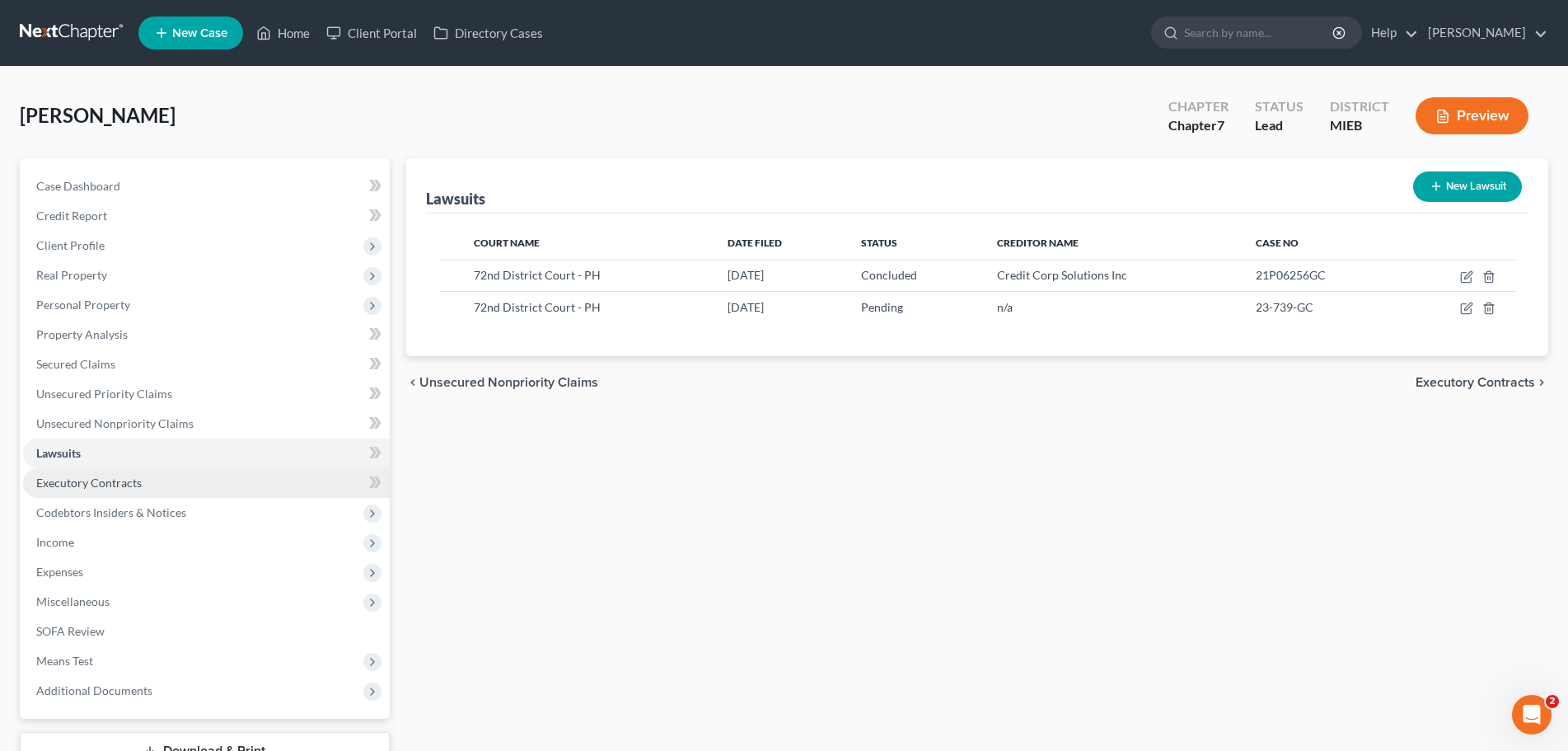
click at [133, 483] on span "Executory Contracts" at bounding box center [89, 483] width 105 height 14
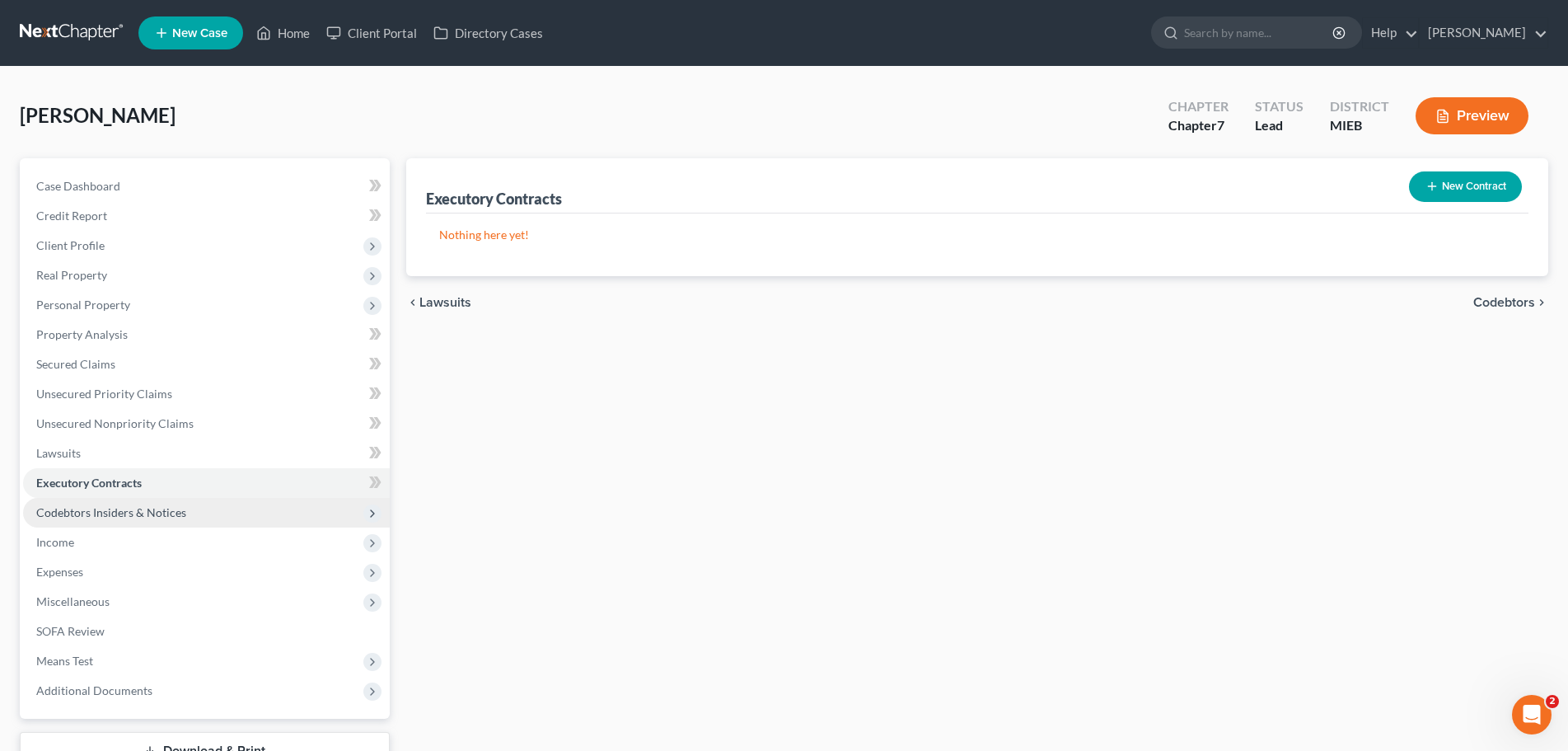
click at [112, 509] on span "Codebtors Insiders & Notices" at bounding box center [111, 512] width 150 height 14
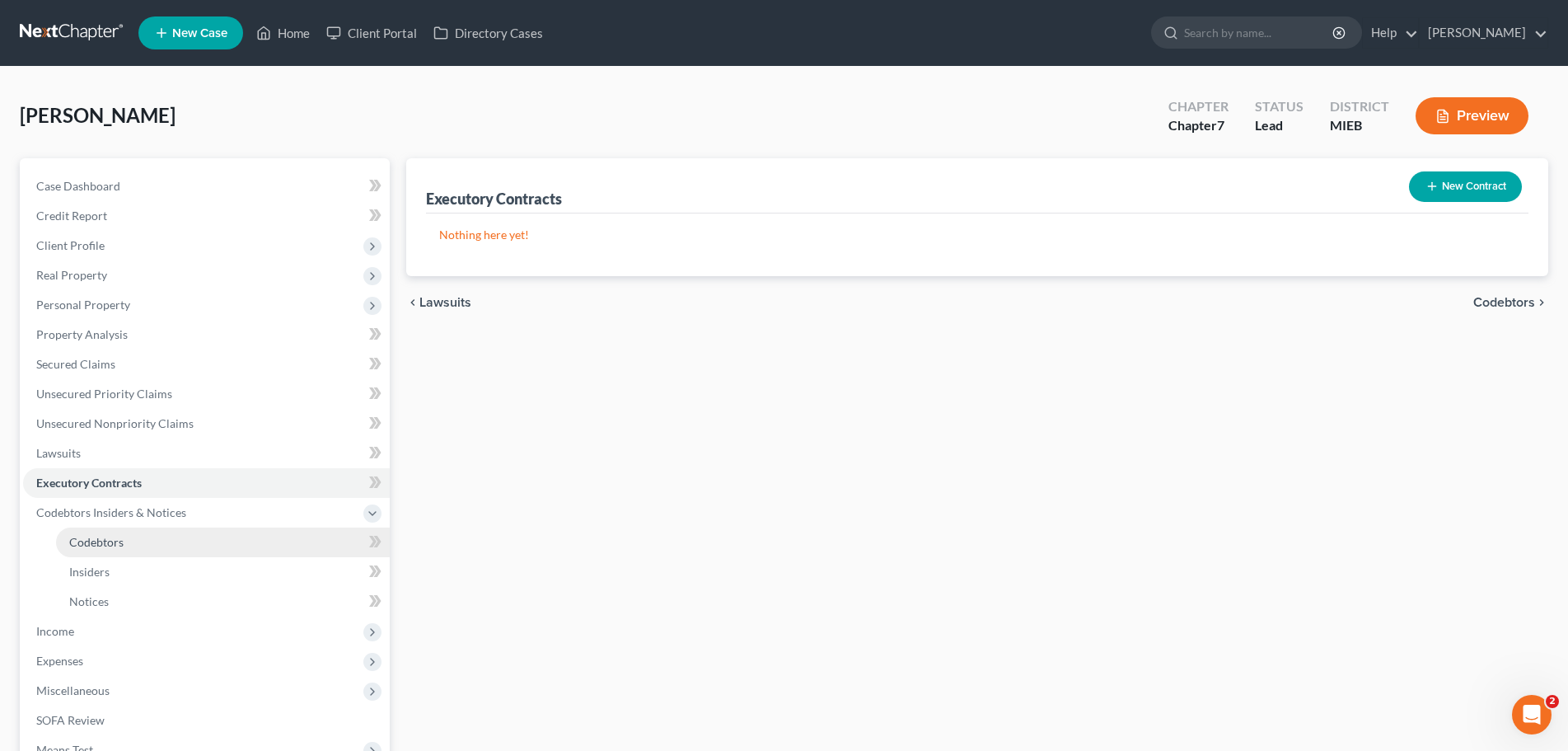
click at [97, 536] on span "Codebtors" at bounding box center [97, 542] width 54 height 14
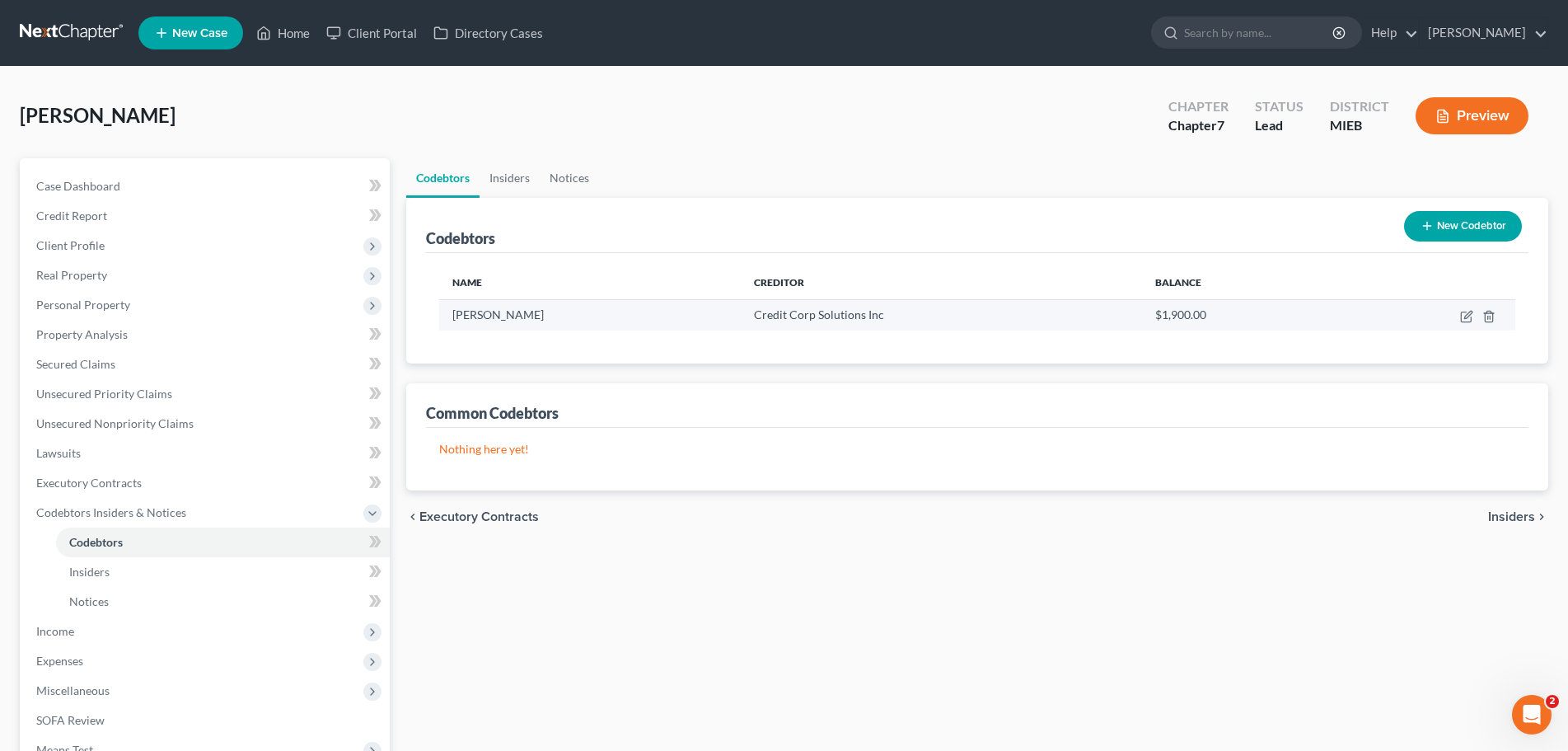
click at [483, 317] on span "[PERSON_NAME]" at bounding box center [498, 314] width 91 height 14
click at [1490, 319] on line "button" at bounding box center [1490, 318] width 0 height 4
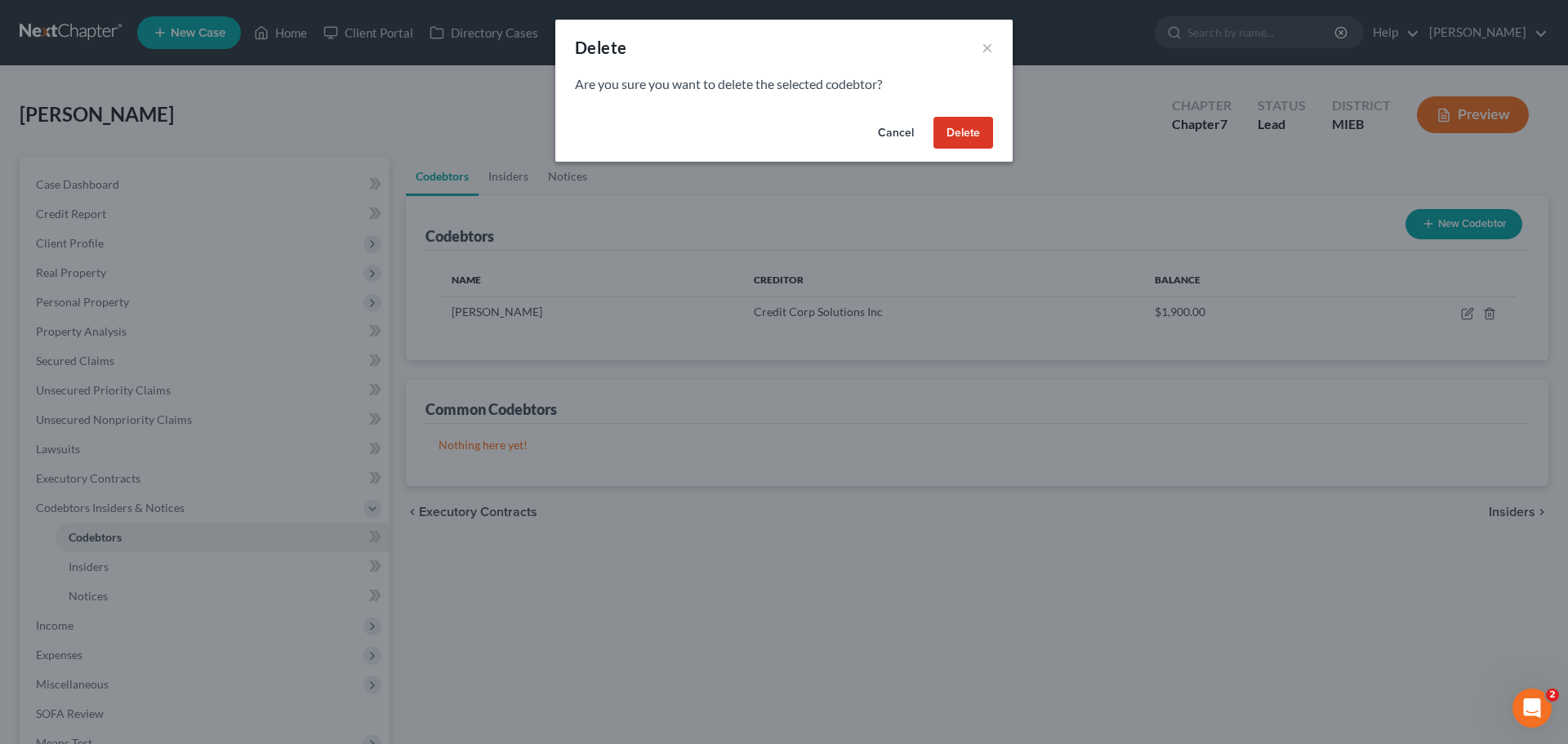
click at [962, 128] on button "Delete" at bounding box center [964, 133] width 60 height 33
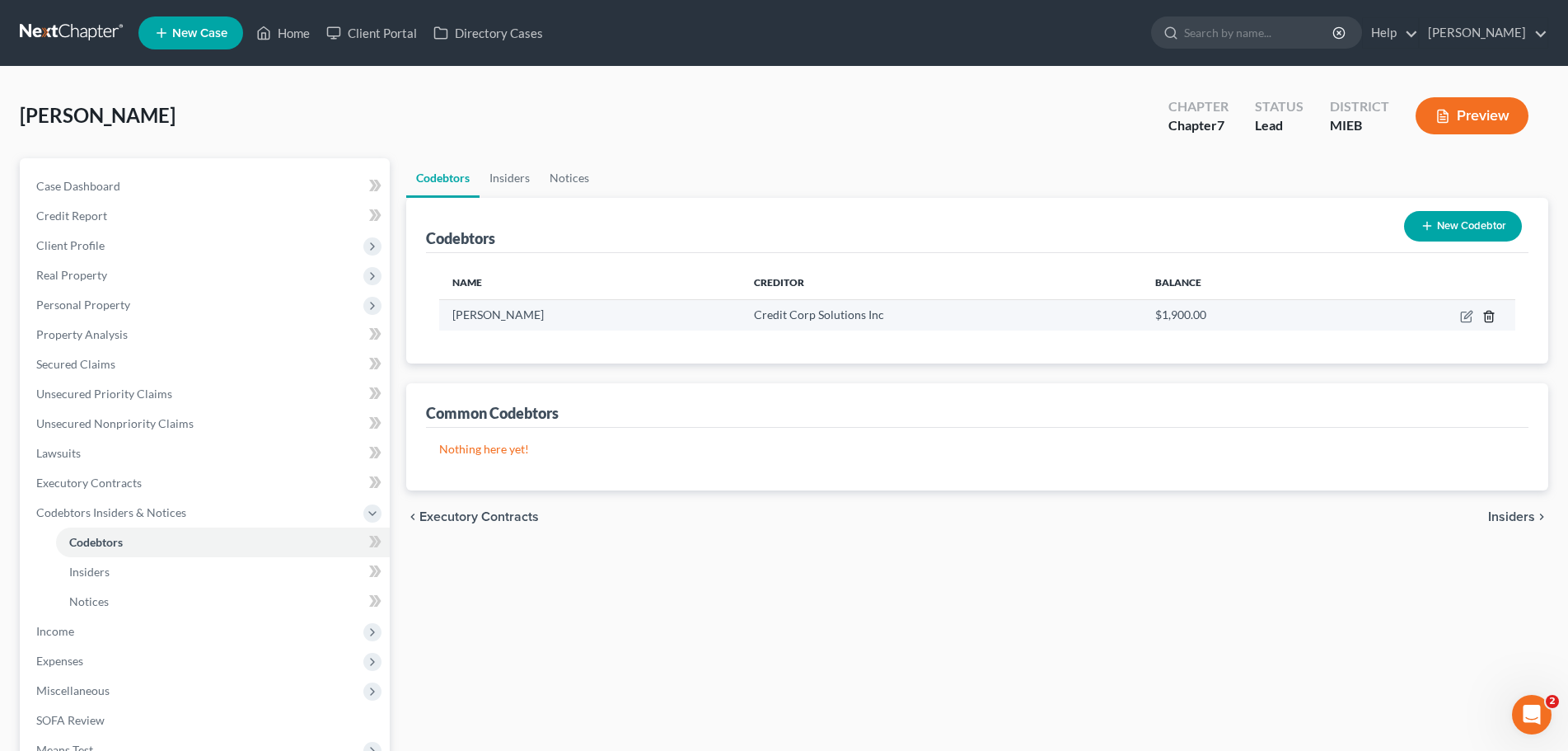
click at [1492, 318] on icon "button" at bounding box center [1489, 316] width 13 height 13
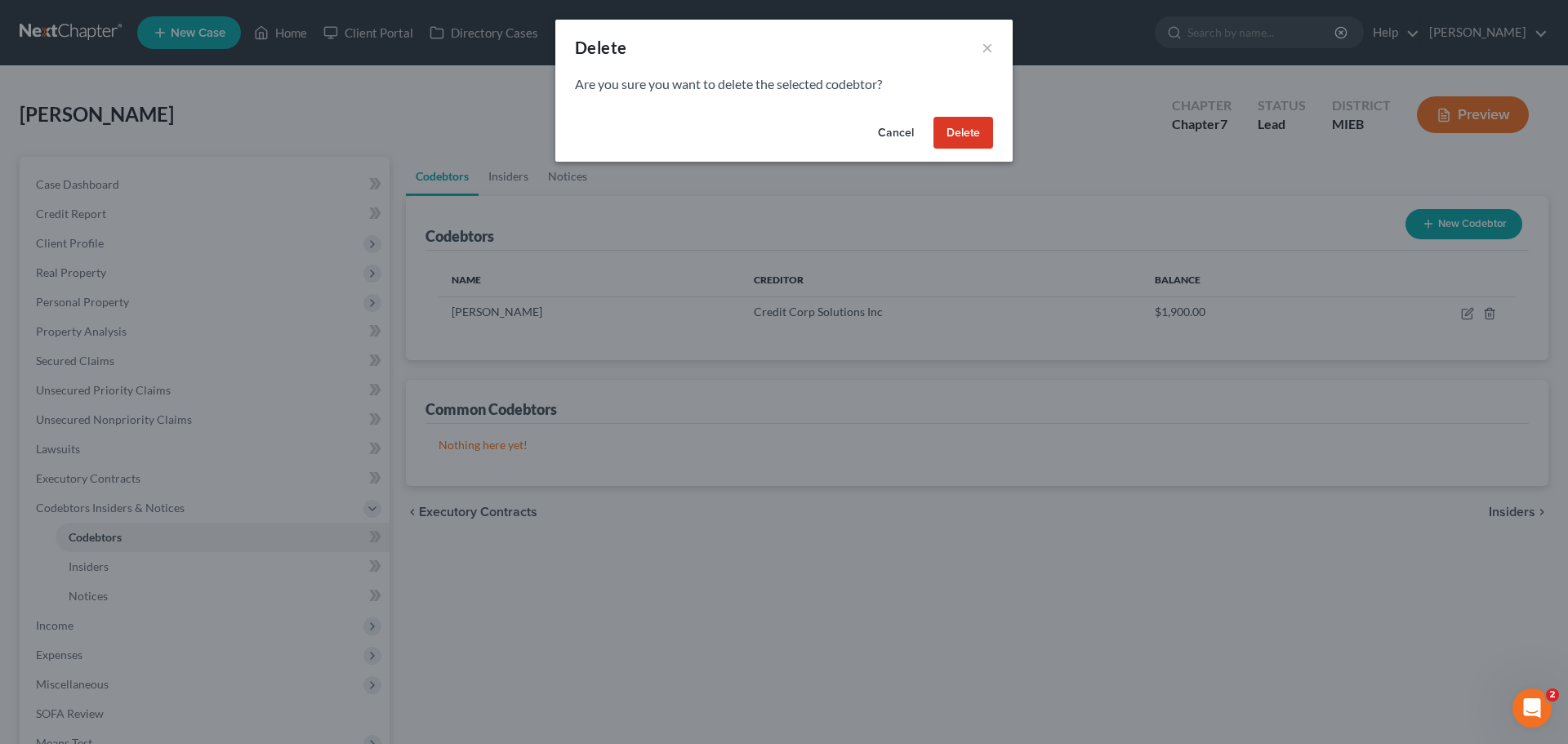
click at [989, 132] on button "Delete" at bounding box center [964, 133] width 60 height 33
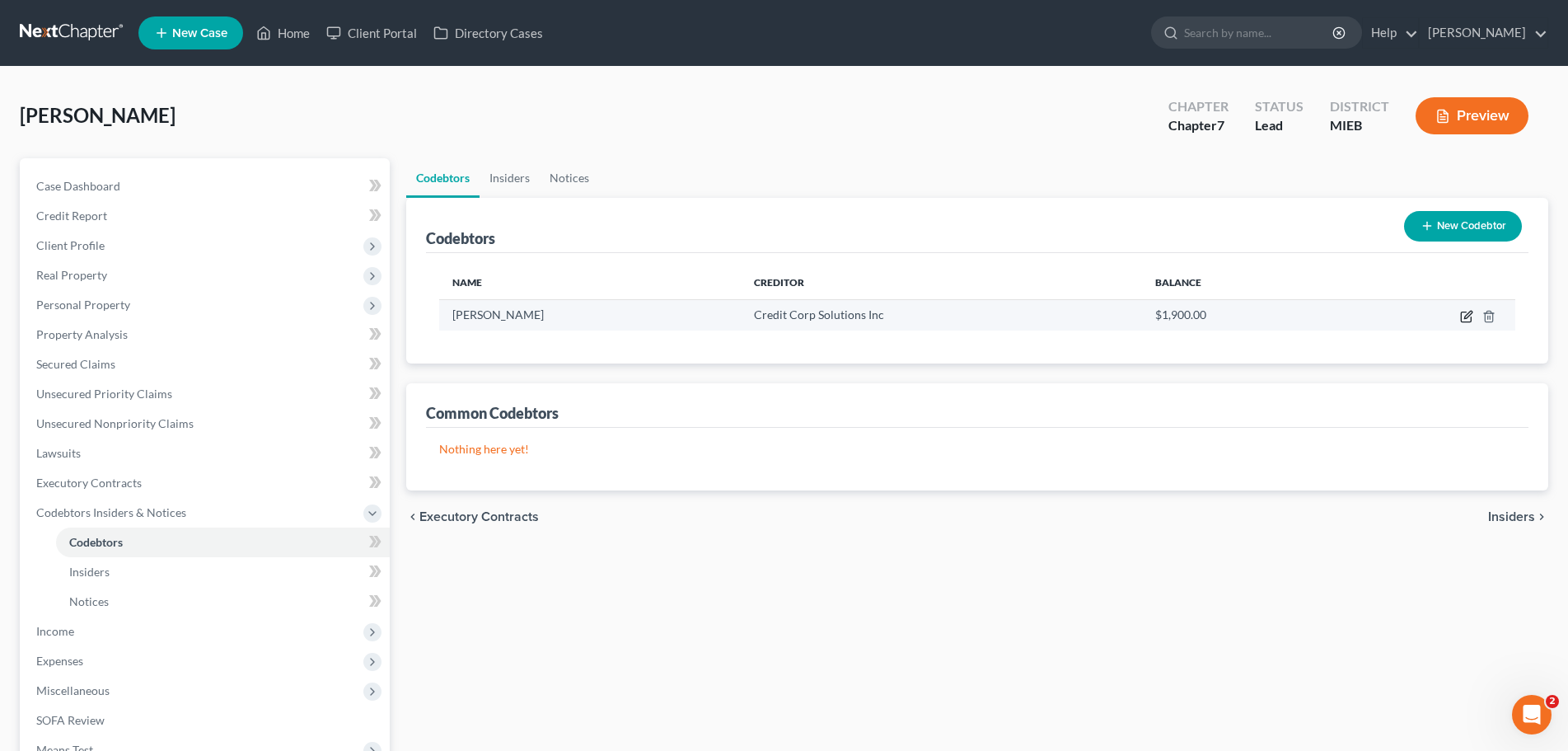
click at [1468, 315] on icon "button" at bounding box center [1468, 314] width 7 height 7
select select "23"
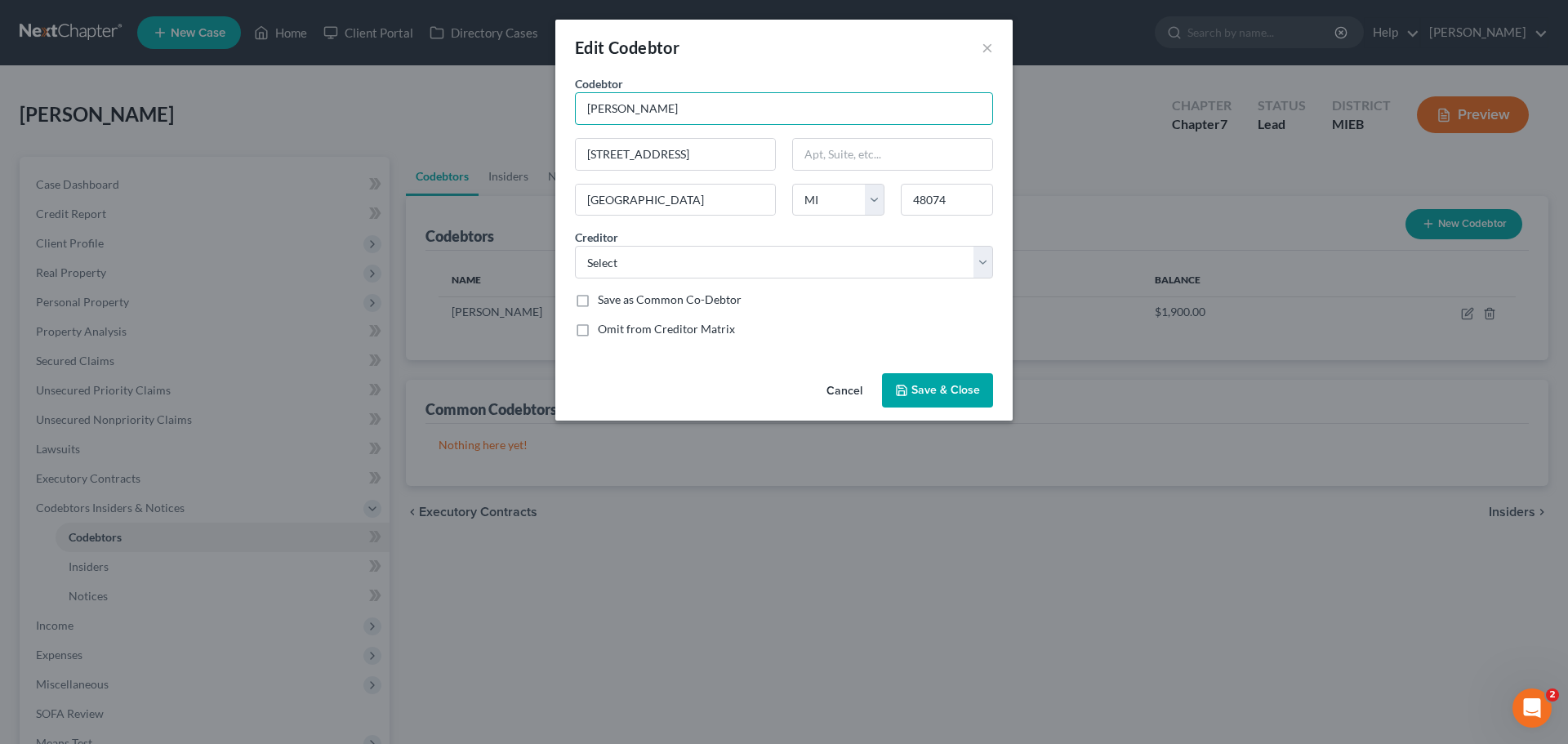
click at [771, 114] on input "[PERSON_NAME]" at bounding box center [784, 109] width 418 height 33
drag, startPoint x: 771, startPoint y: 114, endPoint x: 350, endPoint y: 85, distance: 422.0
click at [350, 85] on div "Edit Codebtor × Codebtor * [PERSON_NAME] Codebtor * [PERSON_NAME] [STREET_ADDRE…" at bounding box center [784, 372] width 1568 height 744
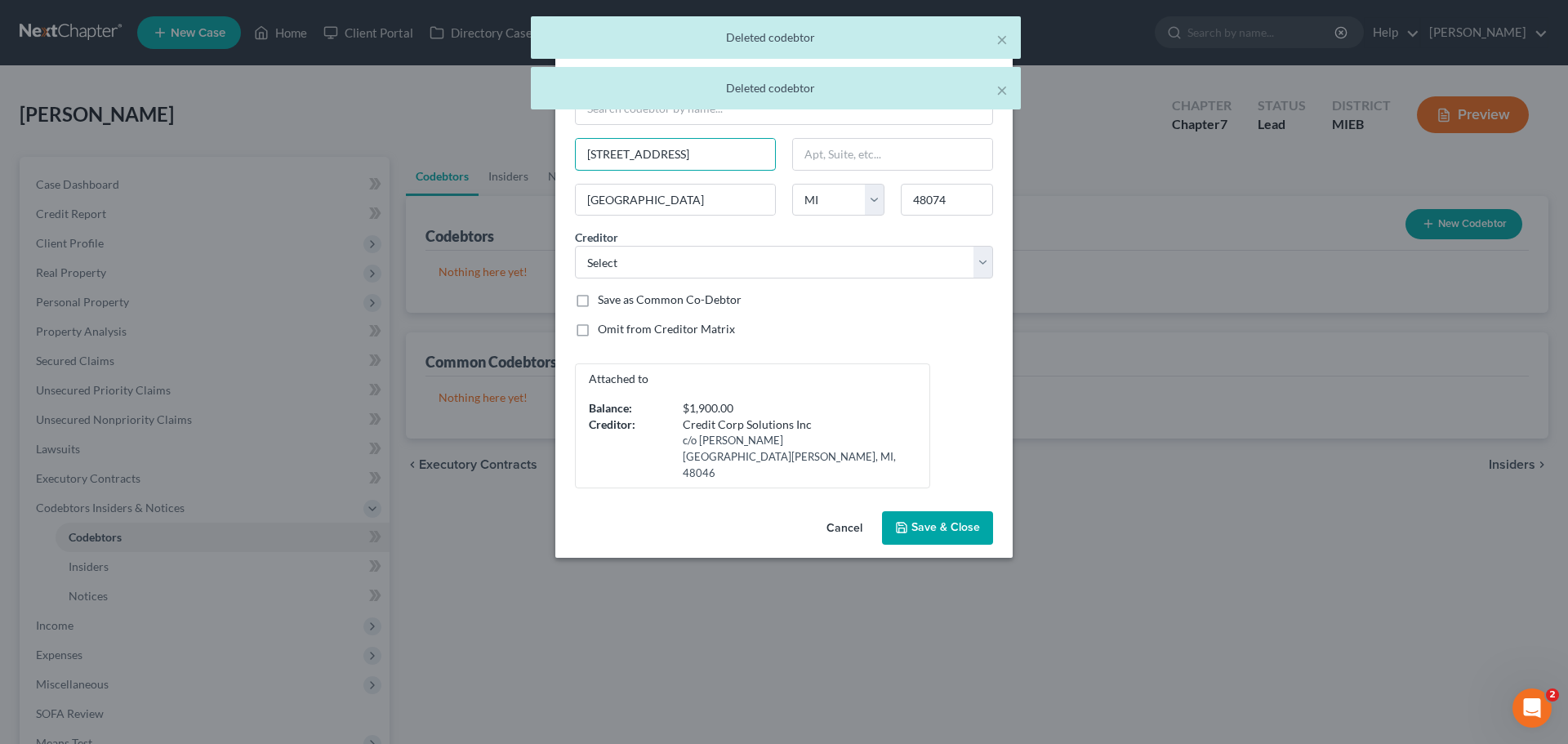
drag, startPoint x: 699, startPoint y: 145, endPoint x: 550, endPoint y: 137, distance: 149.2
click at [550, 137] on div "Edit Codebtor × Codebtor * Codebtor * [PERSON_NAME] [STREET_ADDRESS][PERSON_NAM…" at bounding box center [784, 372] width 1568 height 744
drag, startPoint x: 668, startPoint y: 194, endPoint x: 570, endPoint y: 182, distance: 98.7
click at [570, 182] on div "Codebtor * Codebtor * [PERSON_NAME] [GEOGRAPHIC_DATA] [US_STATE] AK AR AZ CA CO…" at bounding box center [784, 281] width 435 height 413
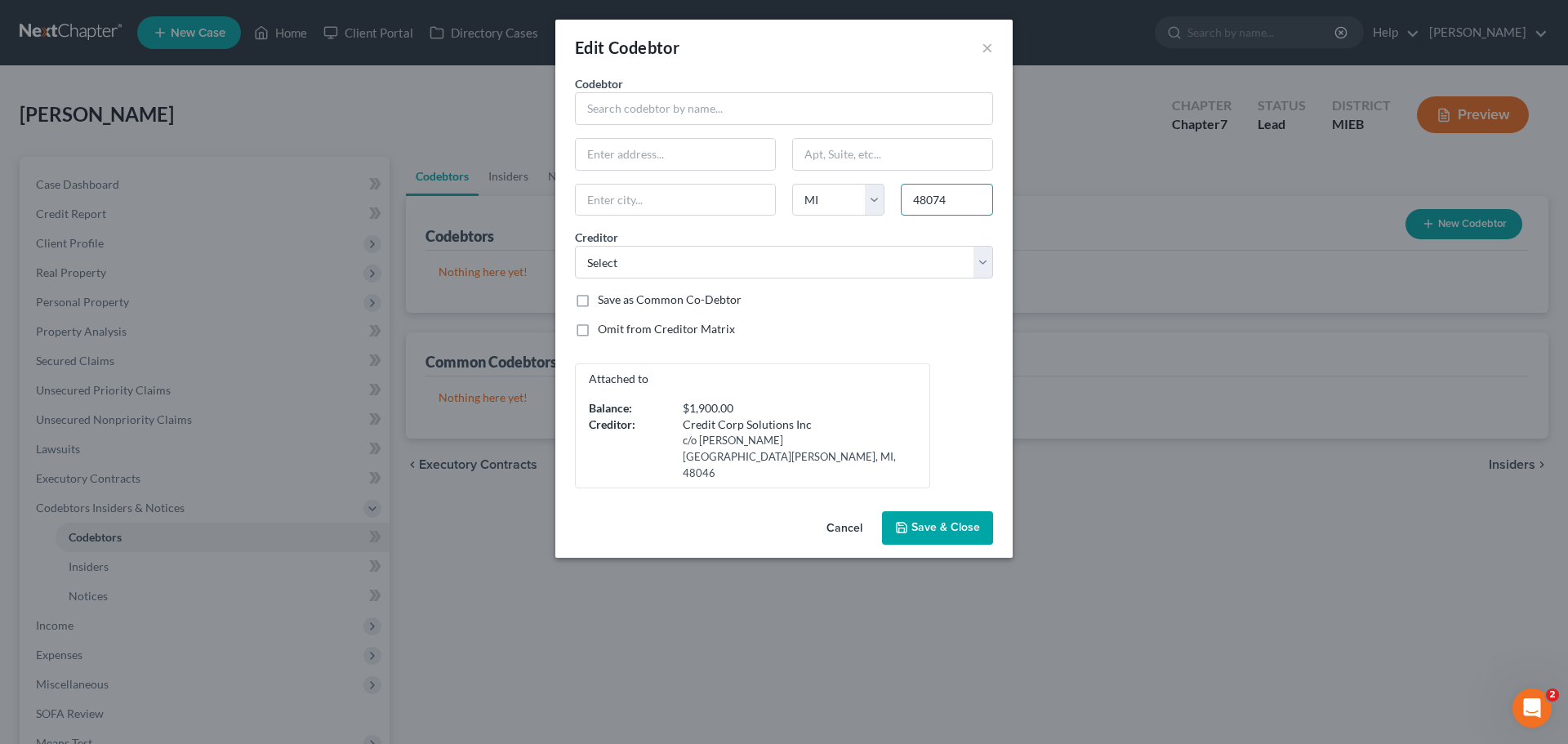
click at [958, 201] on input "48074" at bounding box center [947, 200] width 92 height 33
type input "4"
click at [855, 188] on select "State [US_STATE] AK AR AZ CA CO CT DE DC [GEOGRAPHIC_DATA] [GEOGRAPHIC_DATA] GU…" at bounding box center [838, 200] width 92 height 33
drag, startPoint x: 853, startPoint y: 187, endPoint x: 804, endPoint y: 189, distance: 49.0
click at [804, 189] on select "State [US_STATE] AK AR AZ CA CO CT DE DC [GEOGRAPHIC_DATA] [GEOGRAPHIC_DATA] GU…" at bounding box center [838, 200] width 92 height 33
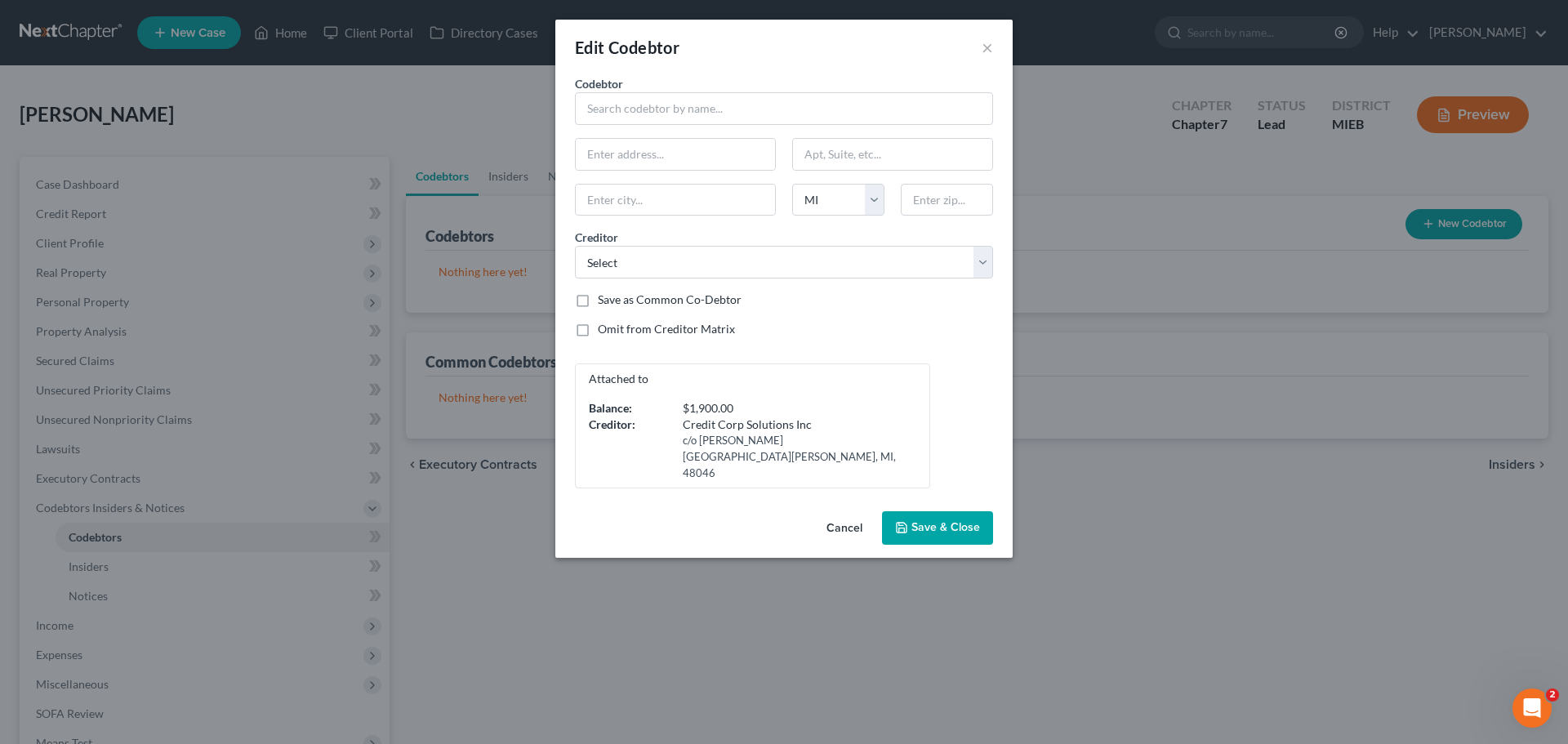
click at [906, 511] on button "Save & Close" at bounding box center [937, 528] width 111 height 34
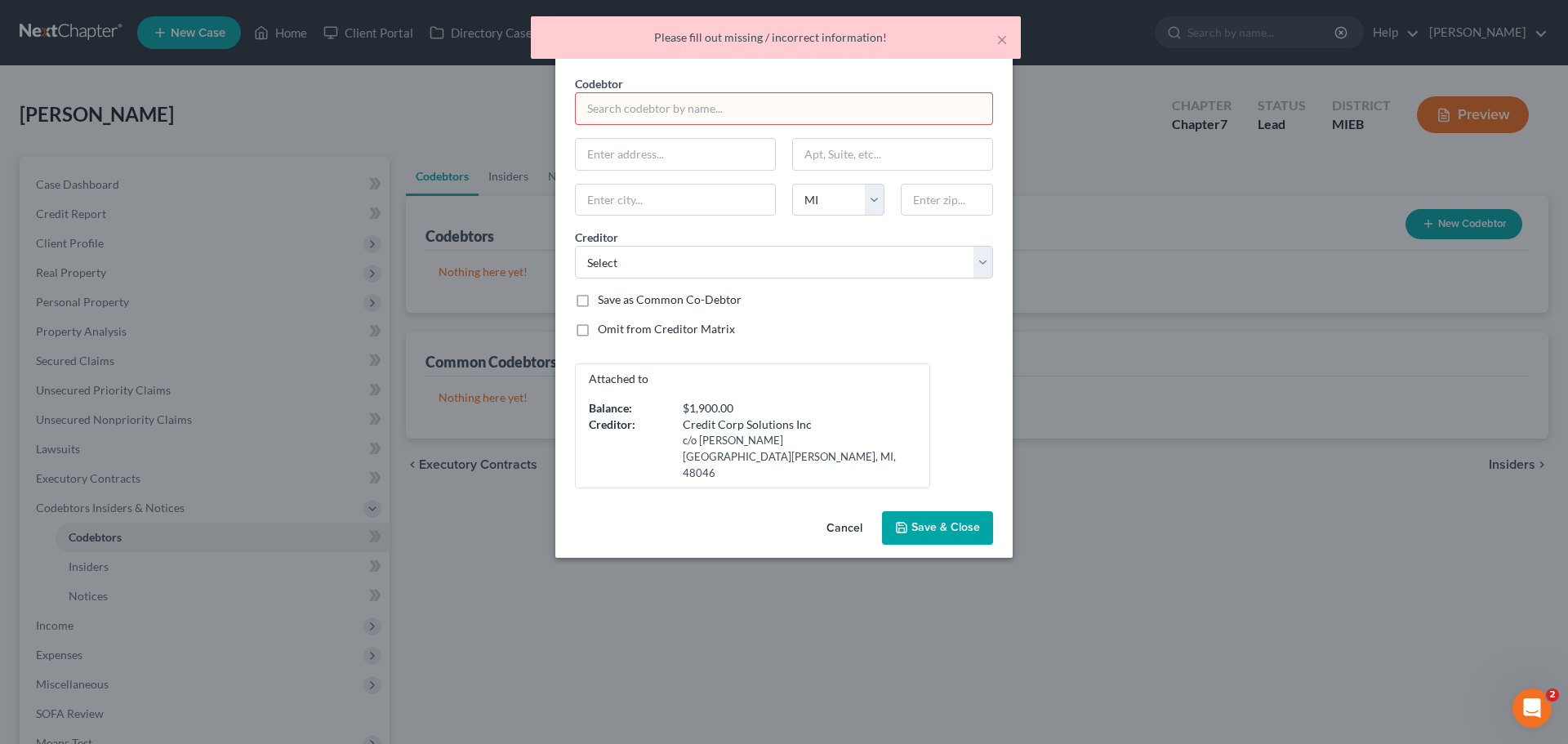
click at [922, 521] on span "Save & Close" at bounding box center [945, 528] width 69 height 14
click at [998, 38] on button "×" at bounding box center [1002, 39] width 11 height 20
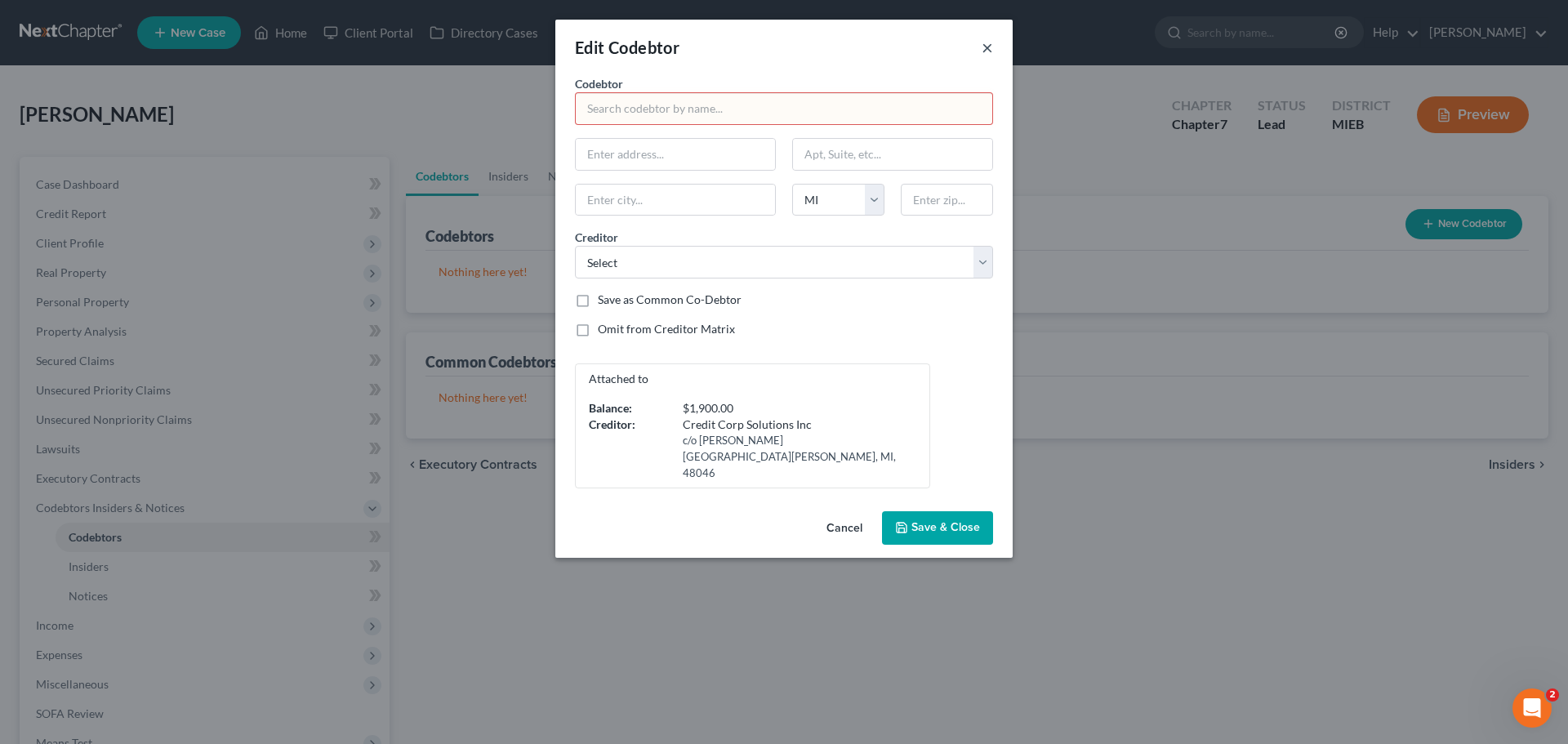
click at [988, 47] on button "×" at bounding box center [987, 47] width 11 height 20
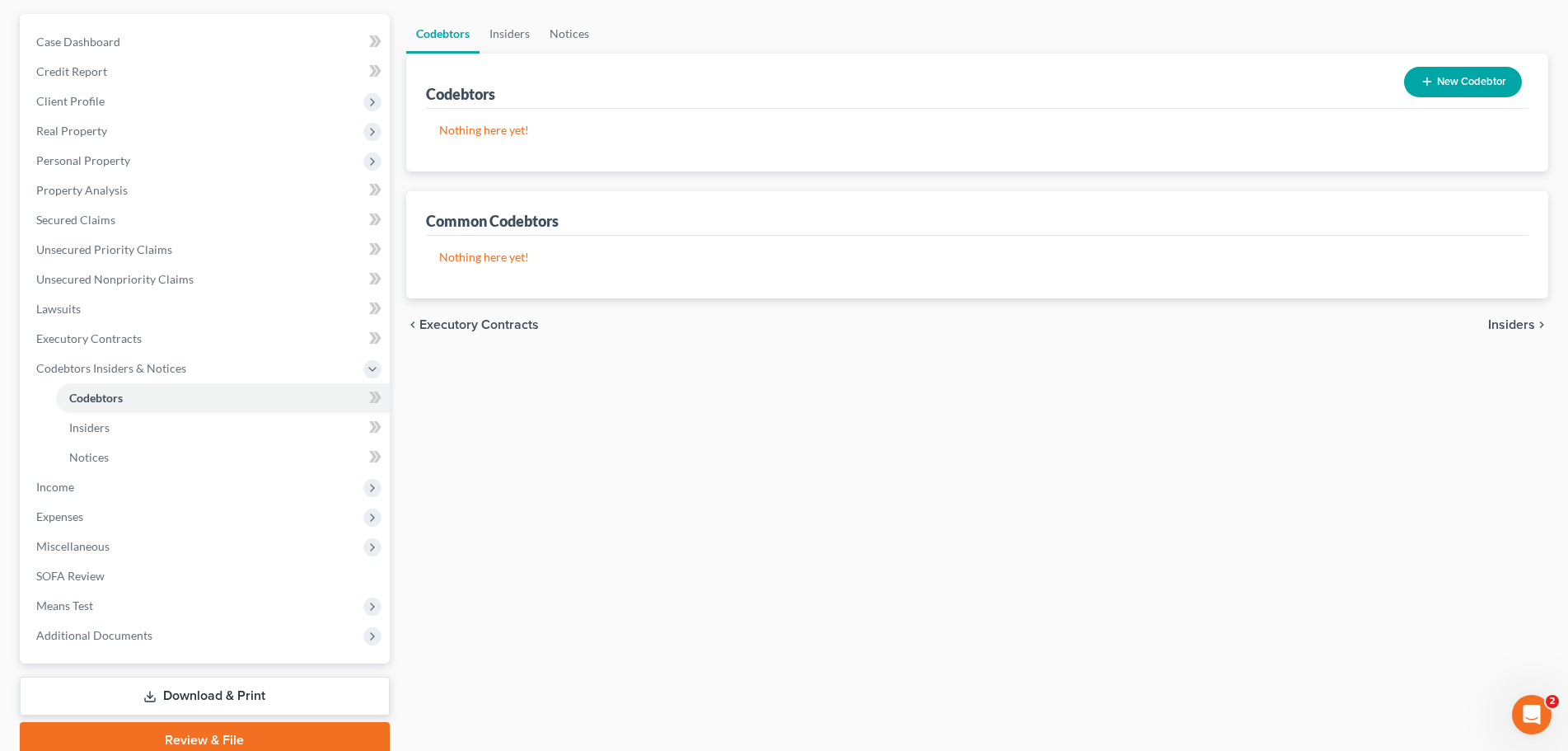
scroll to position [165, 0]
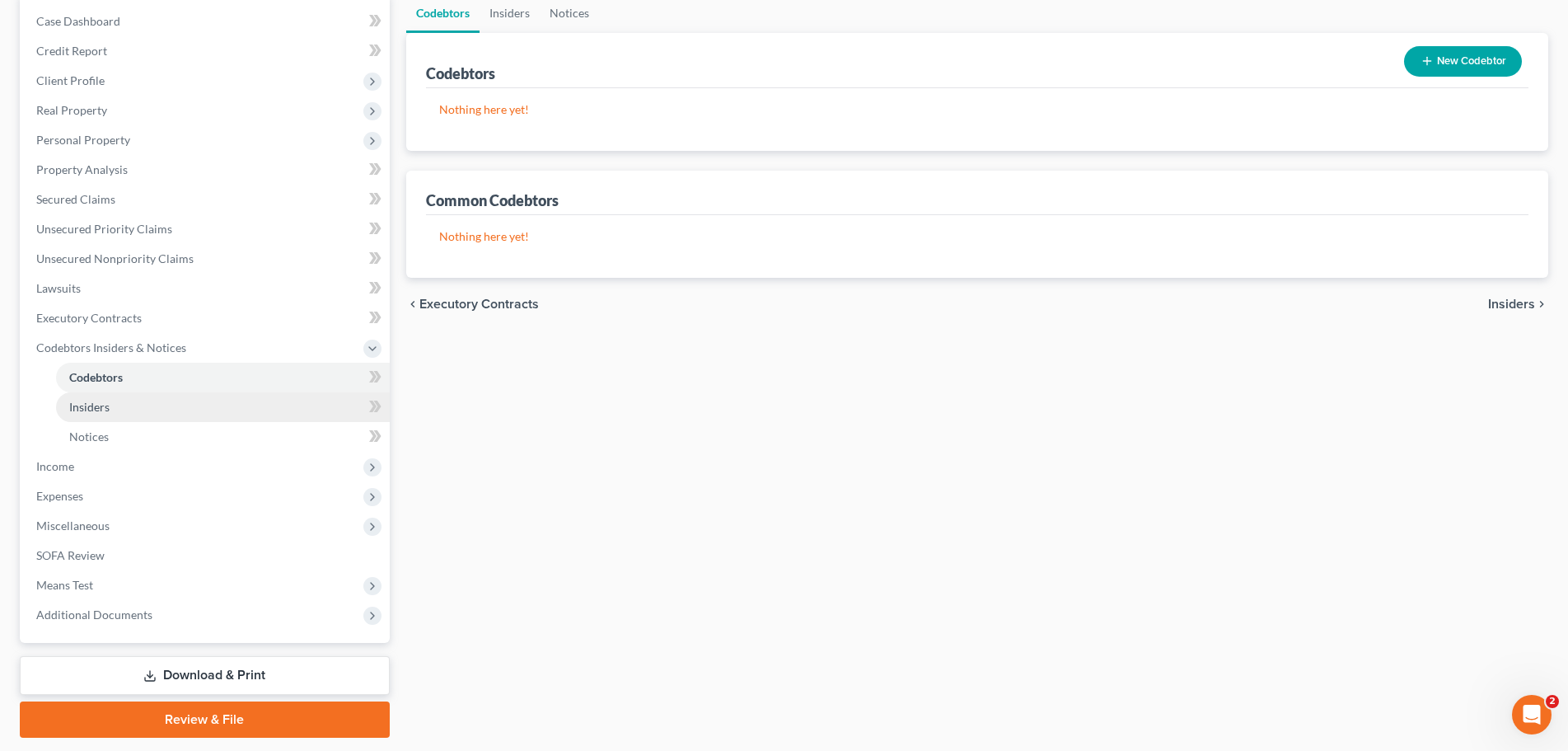
click at [77, 401] on span "Insiders" at bounding box center [89, 407] width 40 height 14
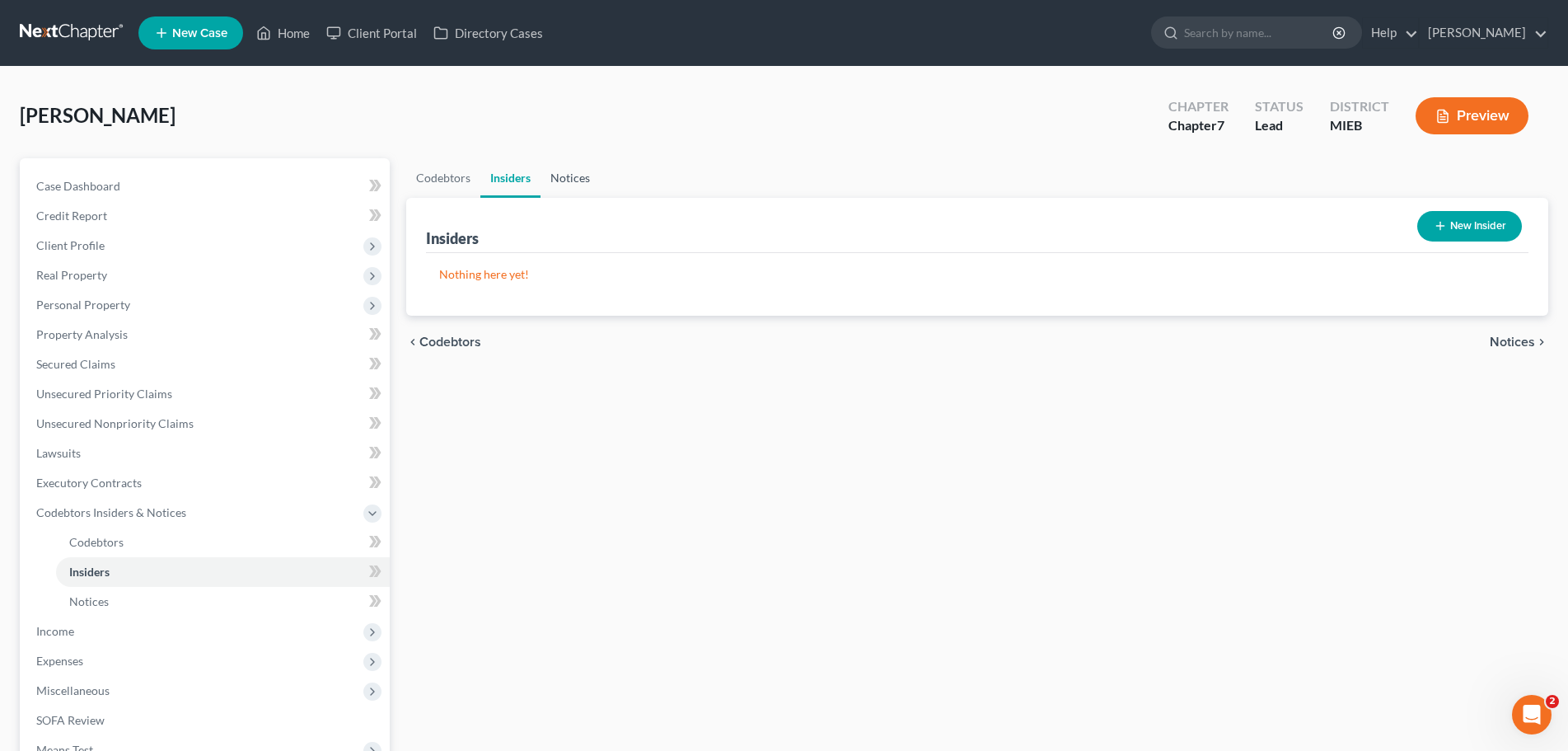
click at [572, 178] on link "Notices" at bounding box center [570, 177] width 60 height 39
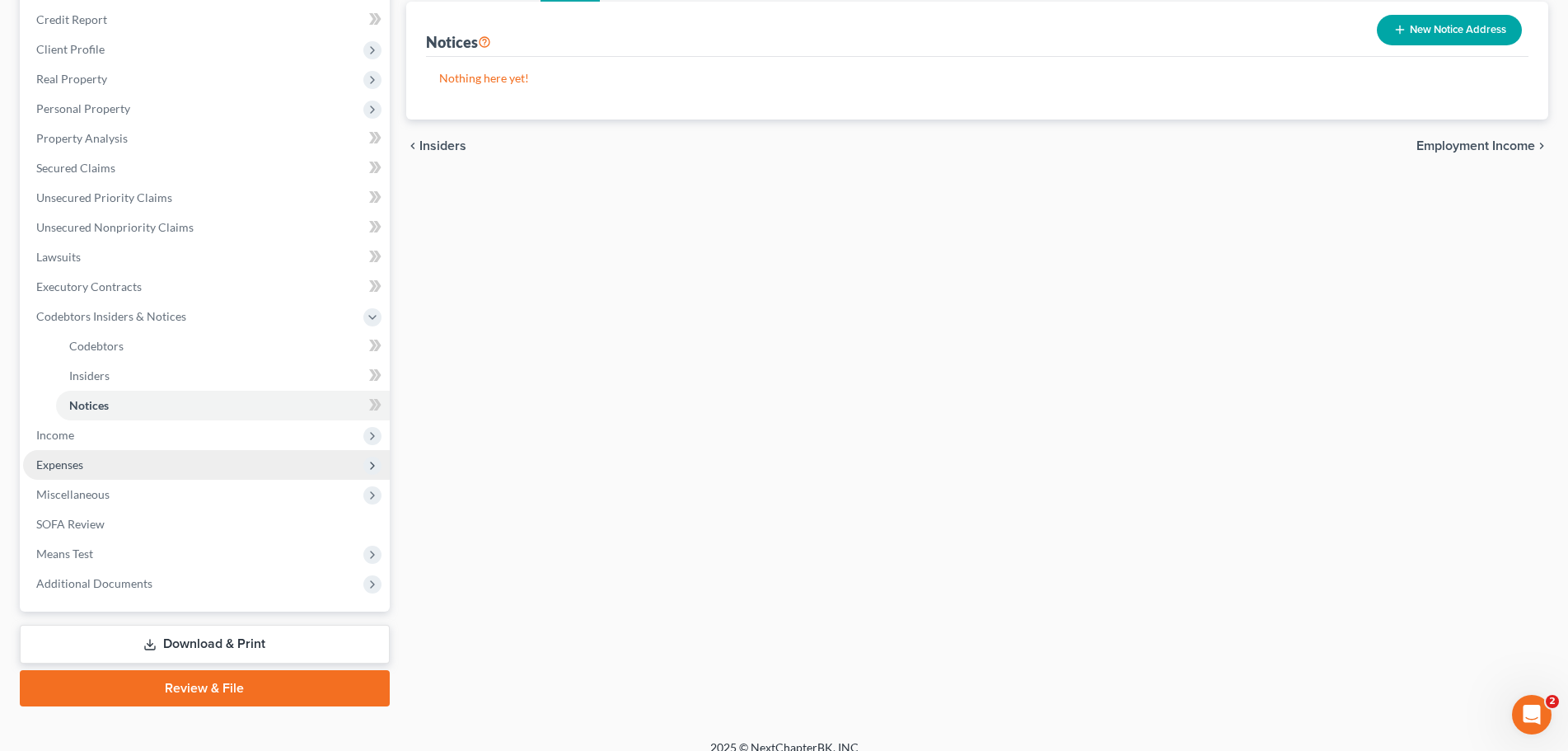
scroll to position [214, 0]
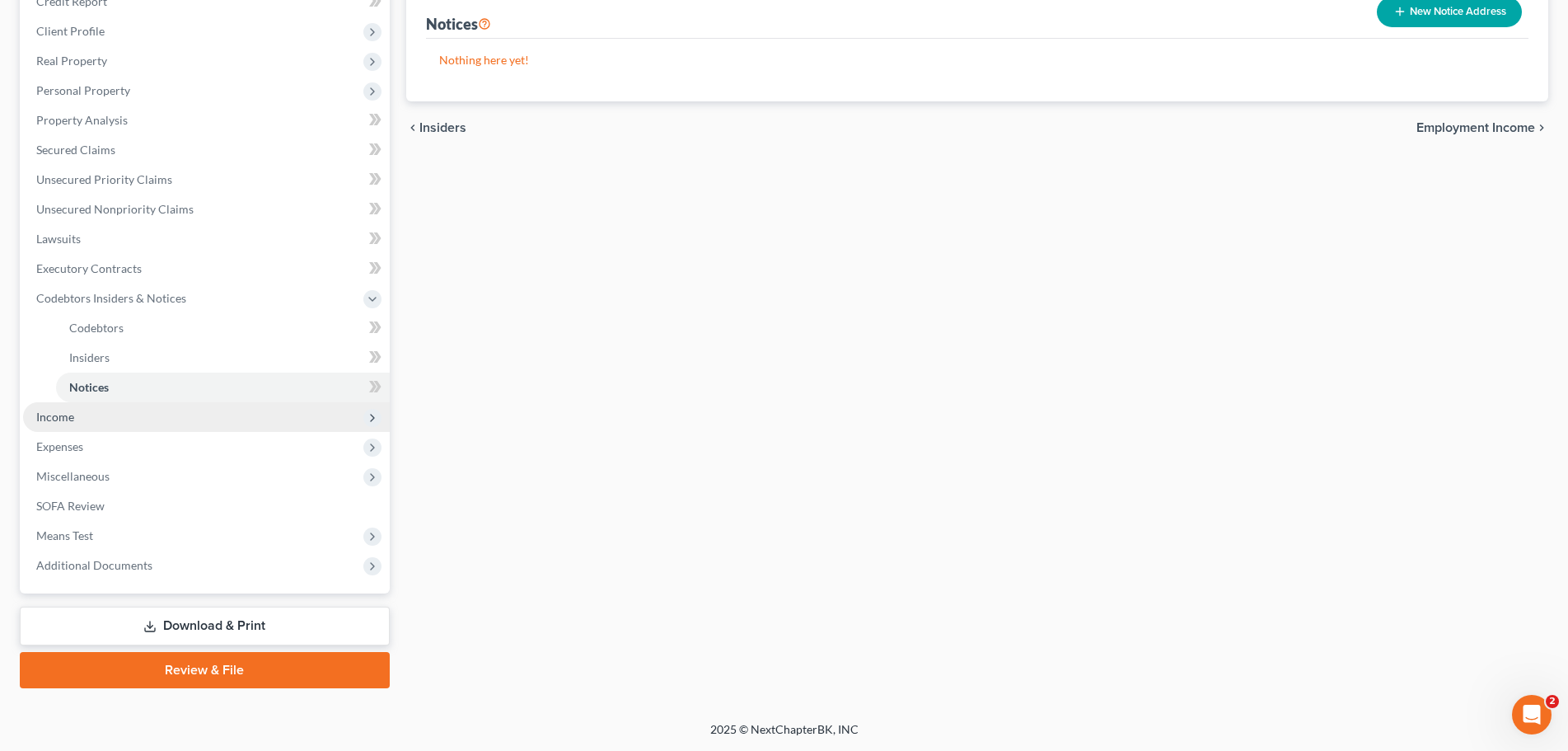
click at [47, 414] on span "Income" at bounding box center [54, 417] width 38 height 14
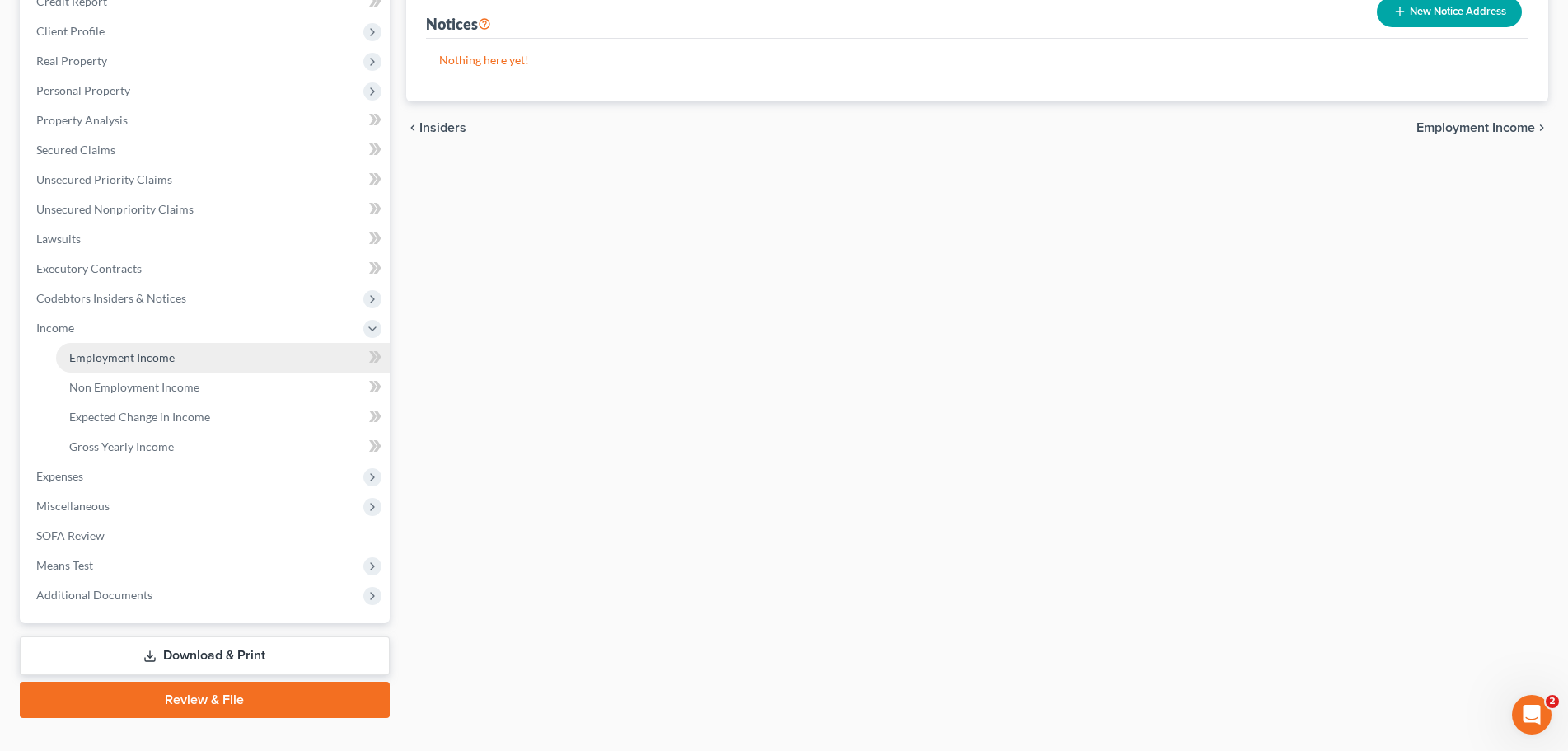
click at [97, 354] on span "Employment Income" at bounding box center [122, 357] width 105 height 14
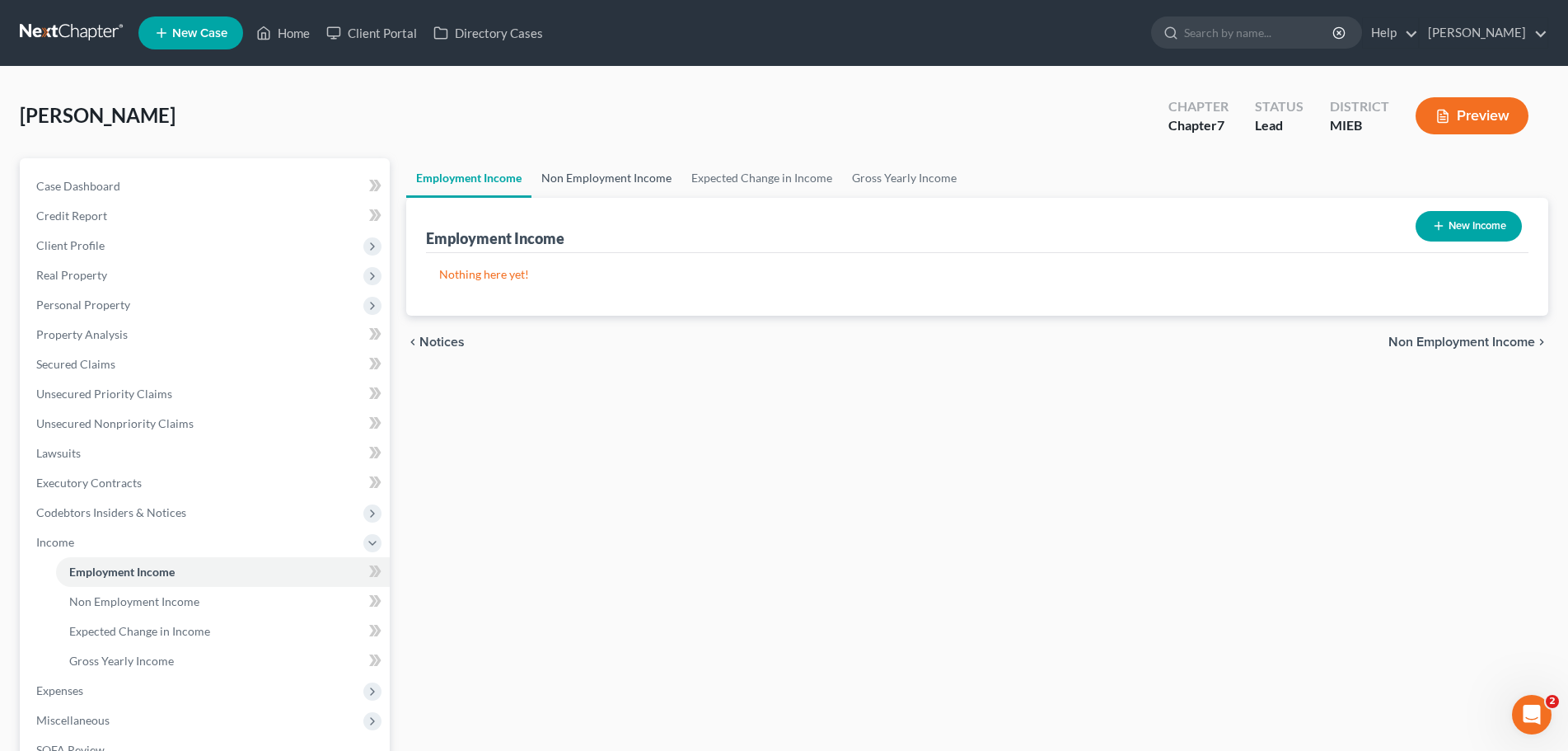
click at [605, 174] on link "Non Employment Income" at bounding box center [606, 177] width 150 height 39
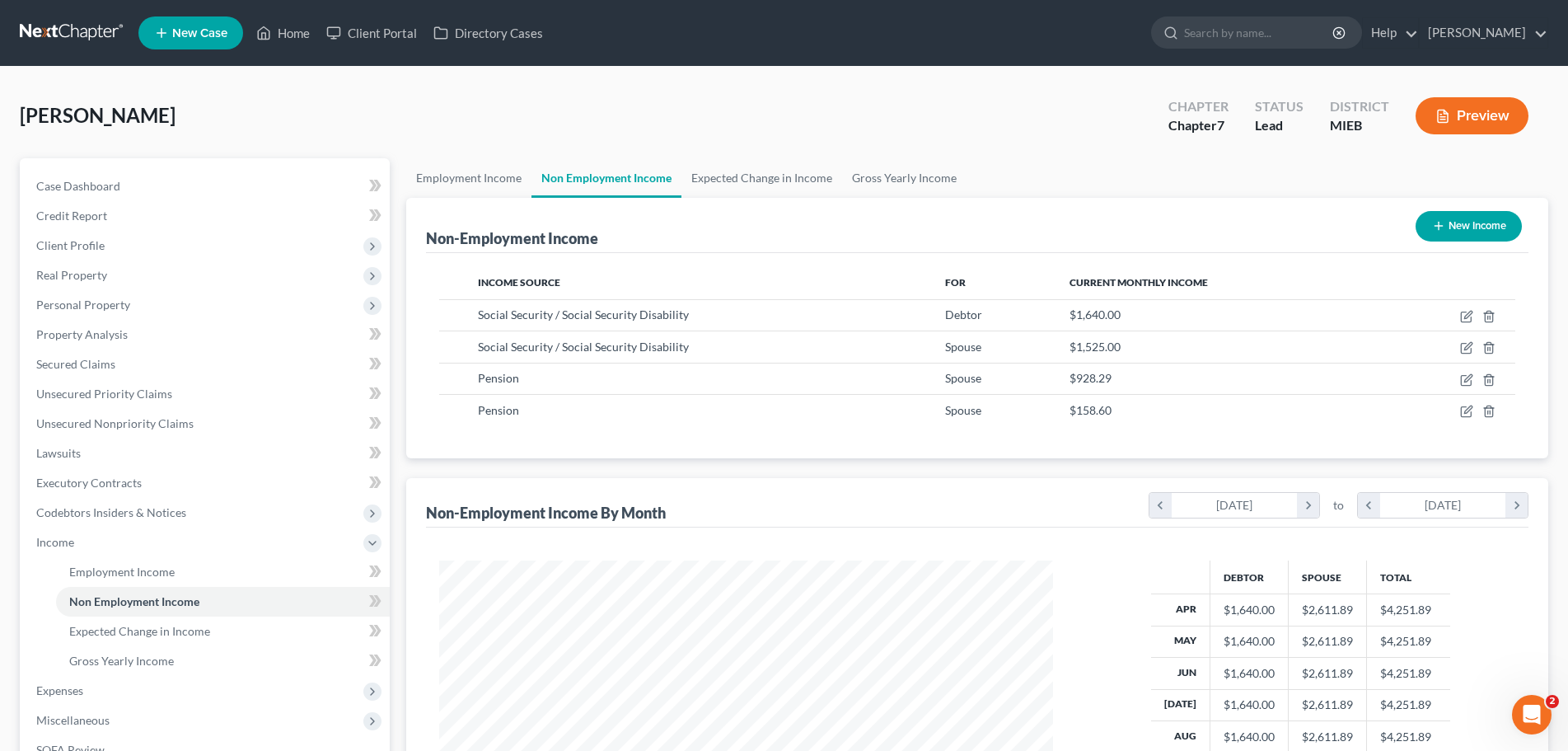
scroll to position [306, 648]
click at [458, 176] on link "Employment Income" at bounding box center [469, 177] width 125 height 39
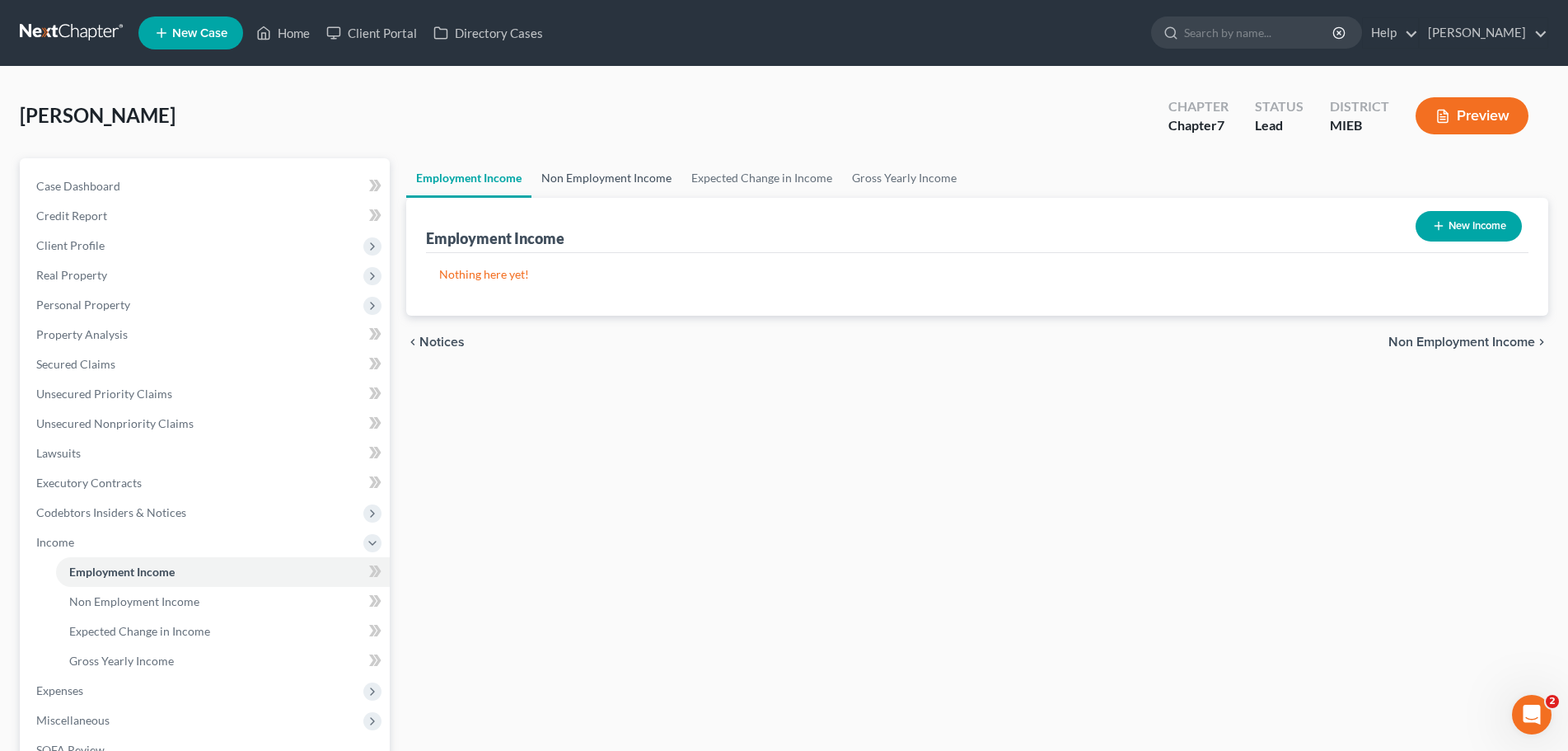
click at [605, 174] on link "Non Employment Income" at bounding box center [606, 177] width 150 height 39
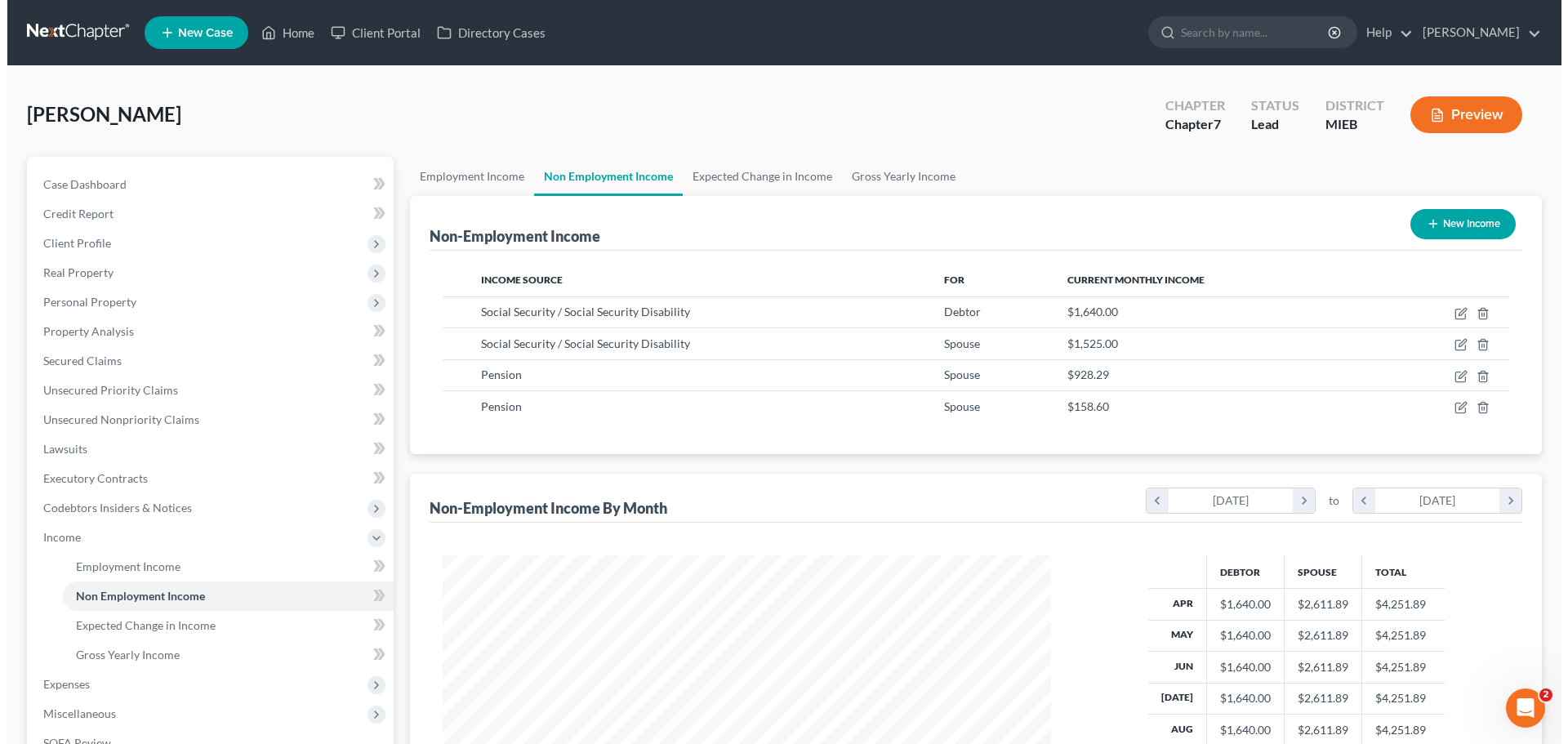
scroll to position [303, 642]
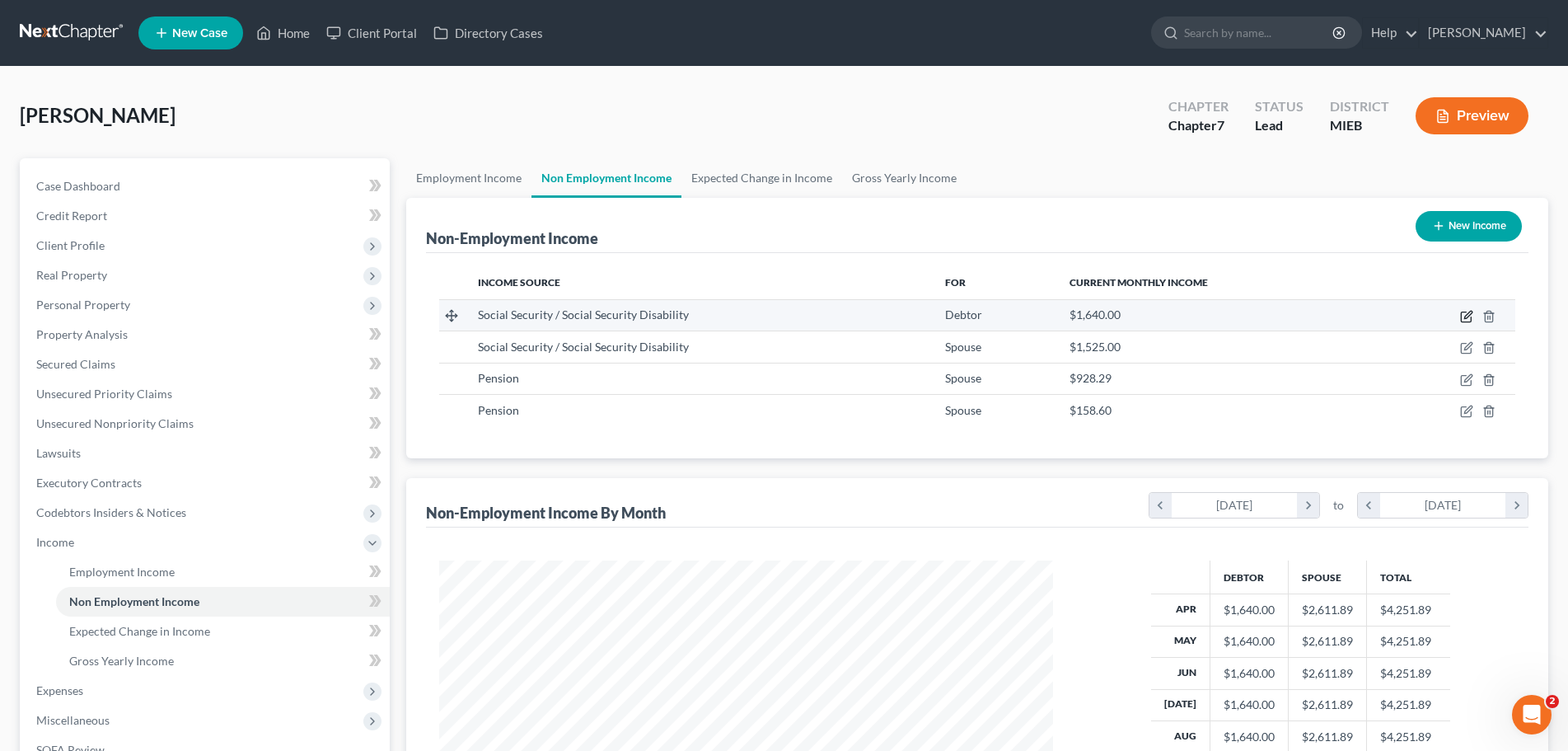
click at [1467, 313] on icon "button" at bounding box center [1466, 316] width 13 height 13
select select "4"
select select "0"
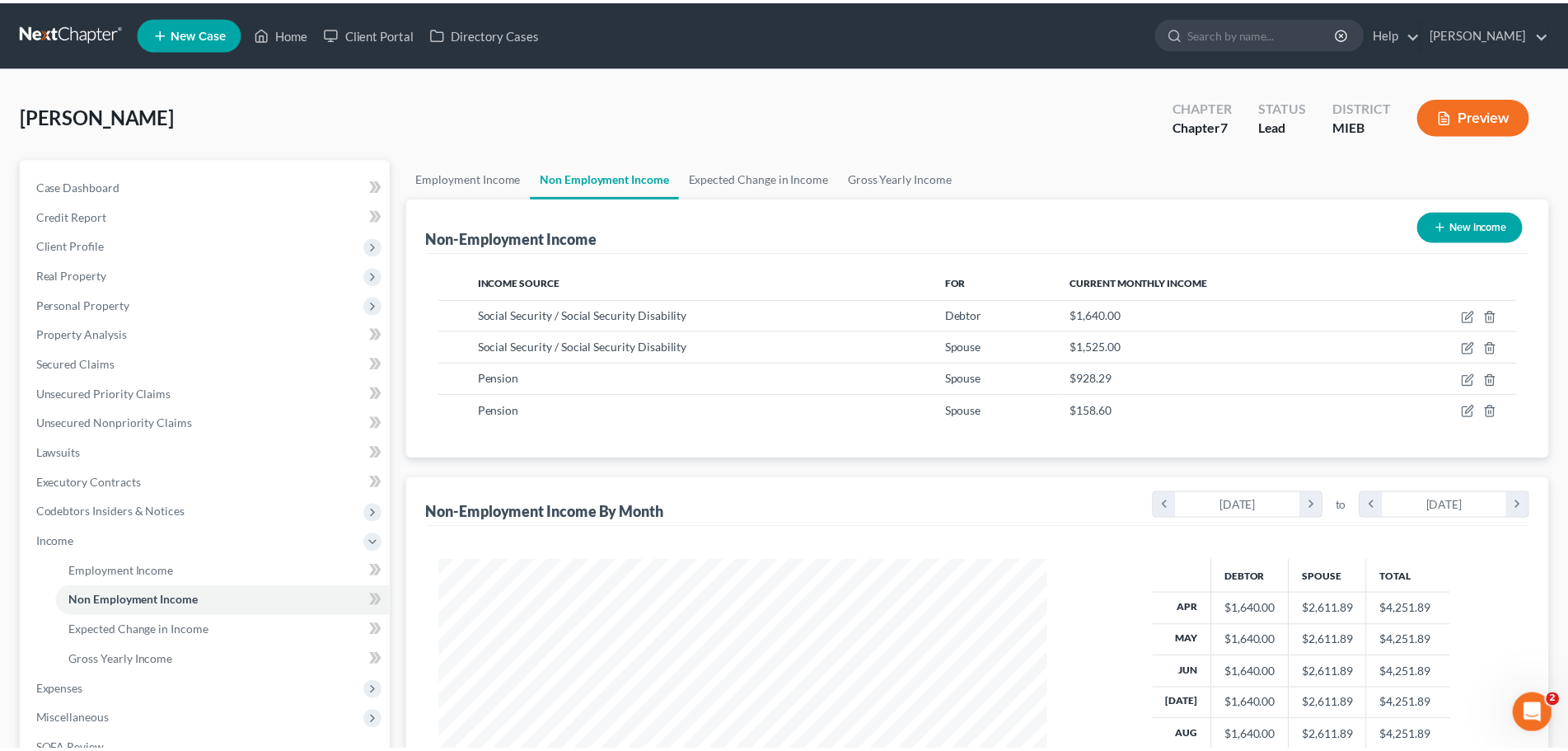
scroll to position [310, 654]
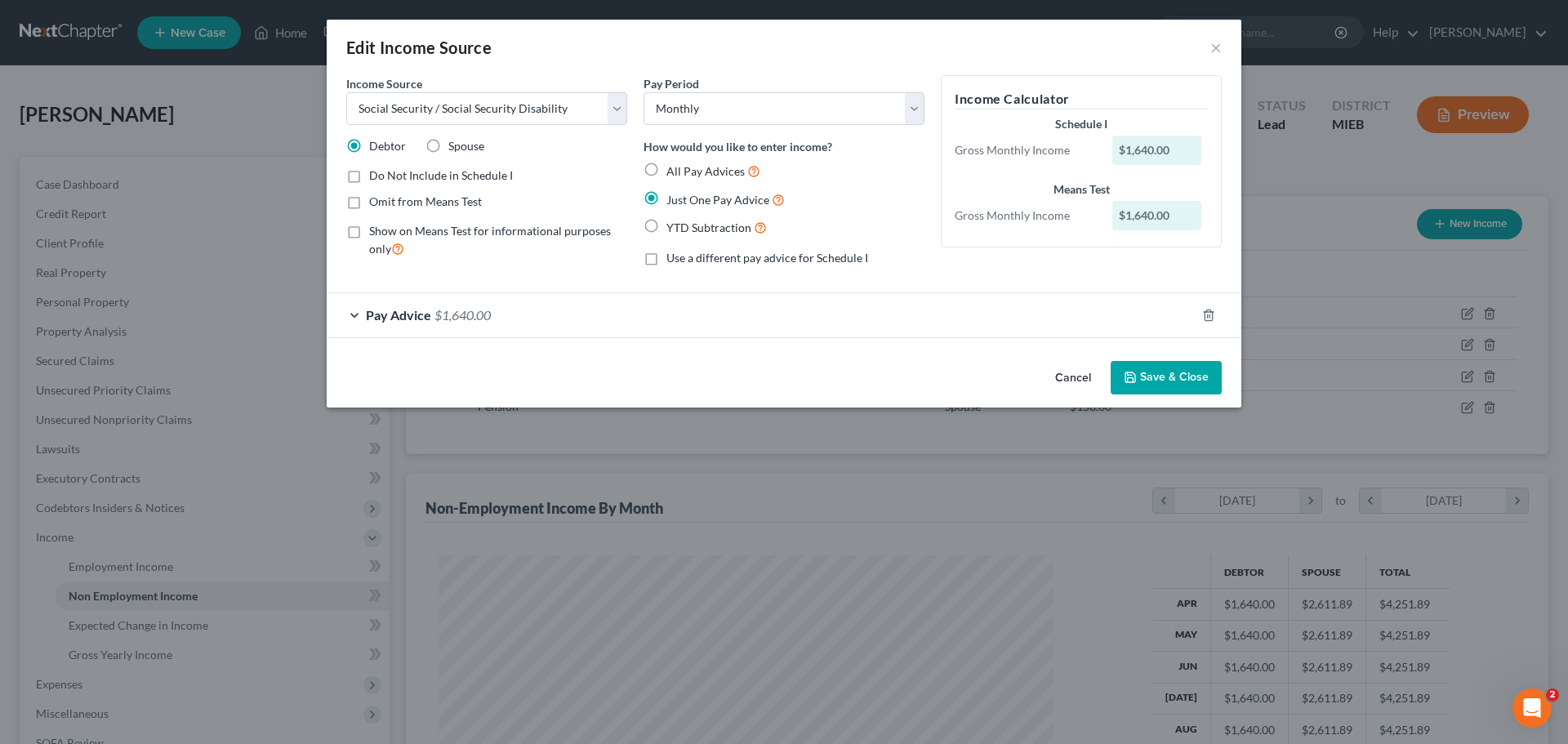
click at [435, 316] on span "$1,640.00" at bounding box center [463, 315] width 57 height 16
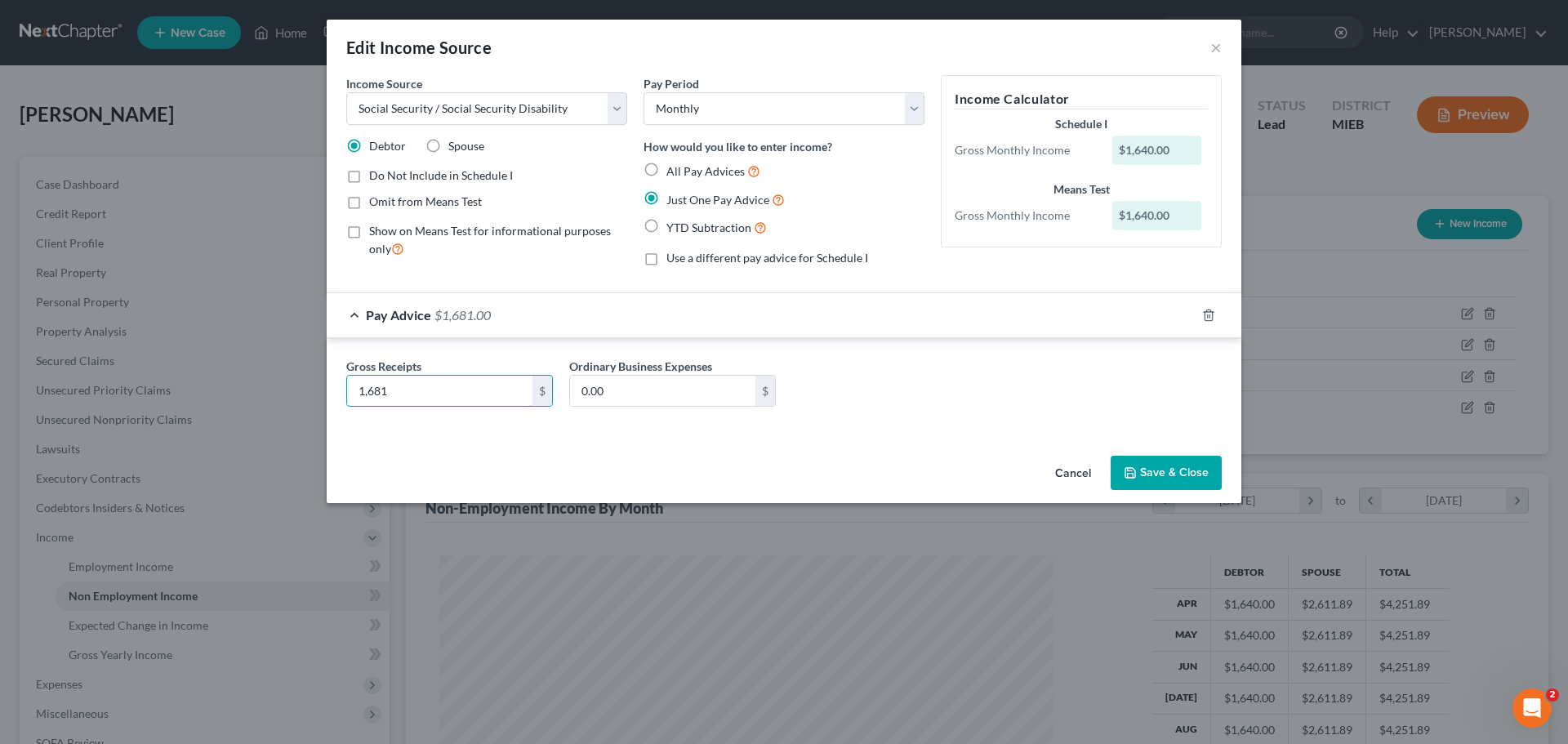
type input "1,681"
click at [1178, 465] on button "Save & Close" at bounding box center [1166, 472] width 111 height 34
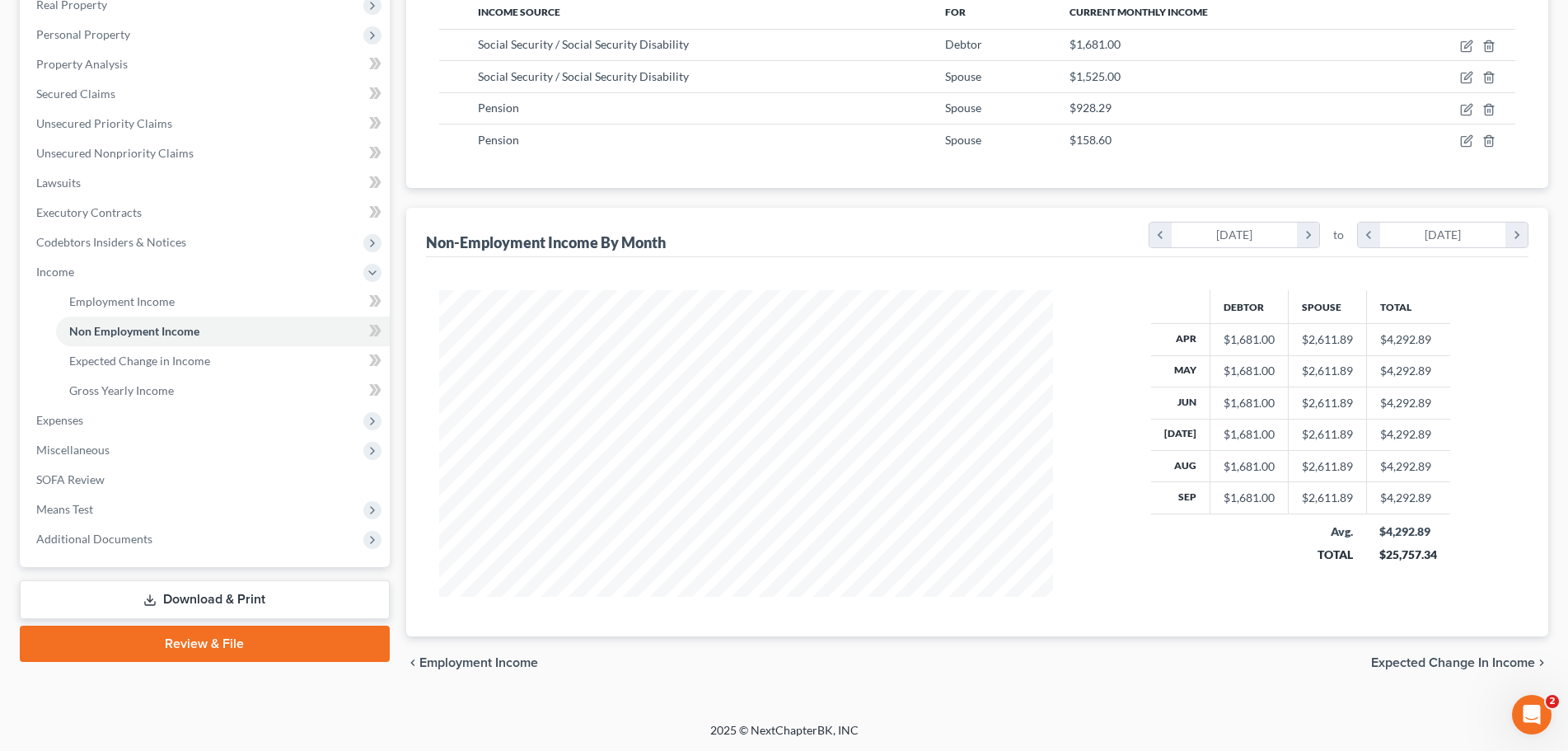
scroll to position [271, 0]
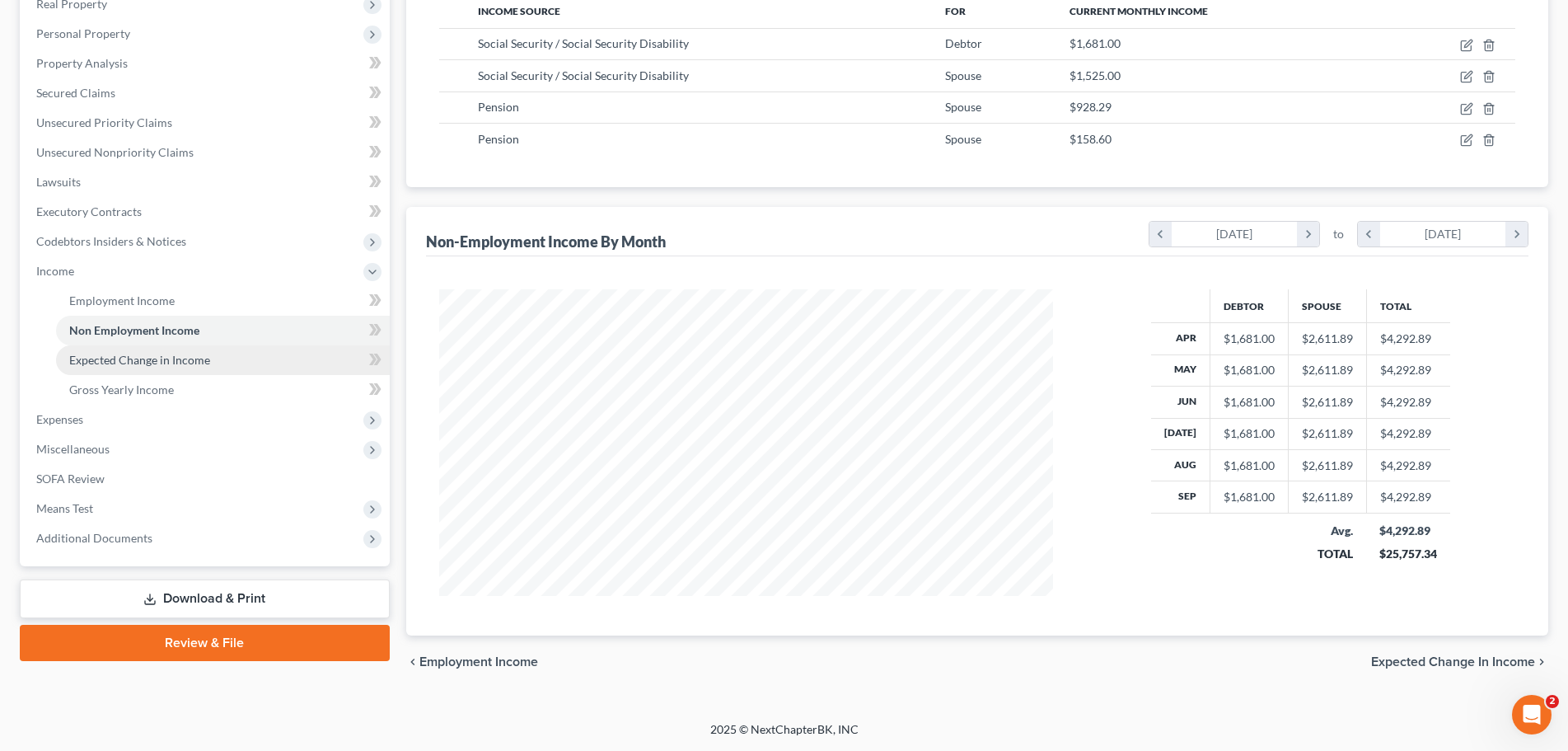
click at [110, 353] on span "Expected Change in Income" at bounding box center [140, 360] width 141 height 14
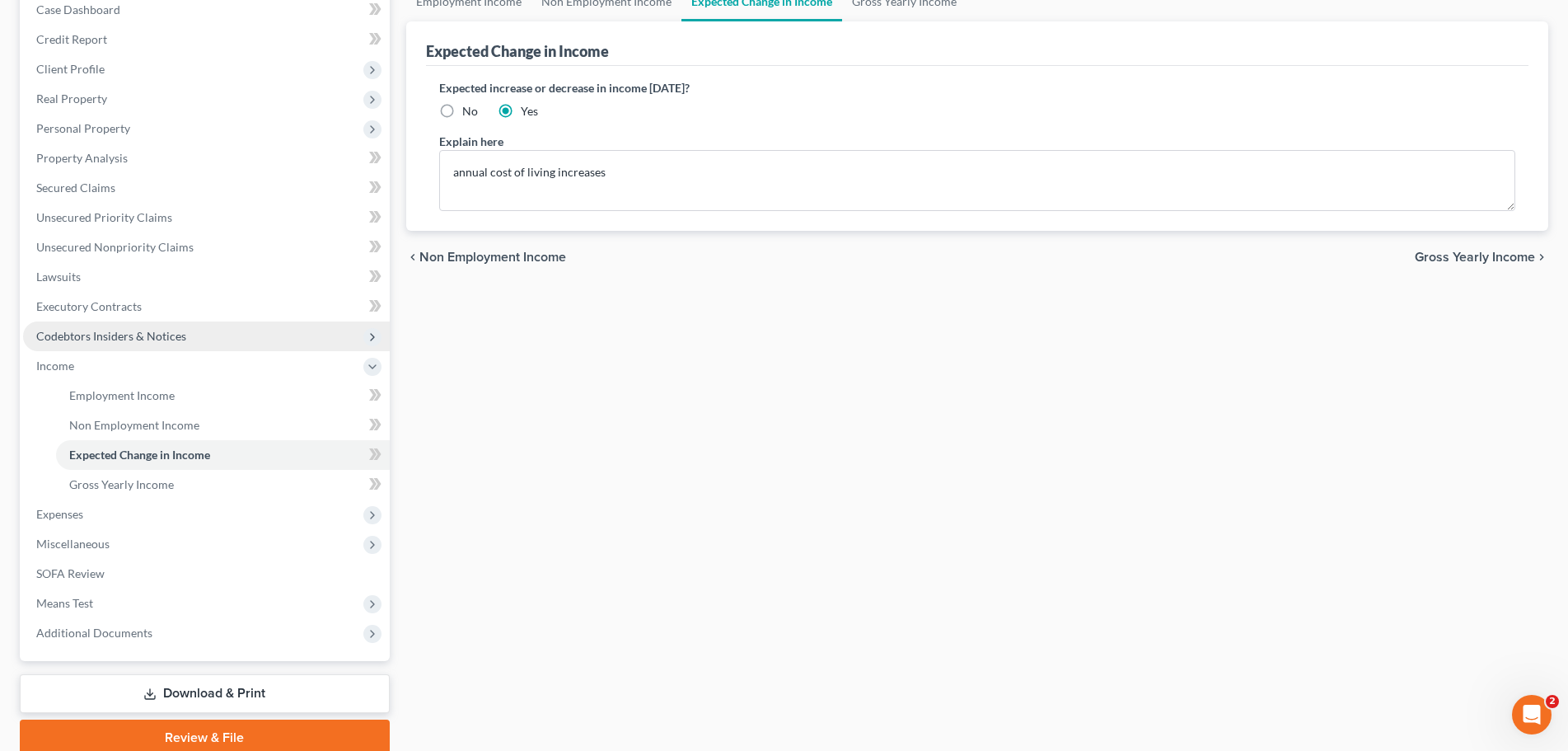
scroll to position [244, 0]
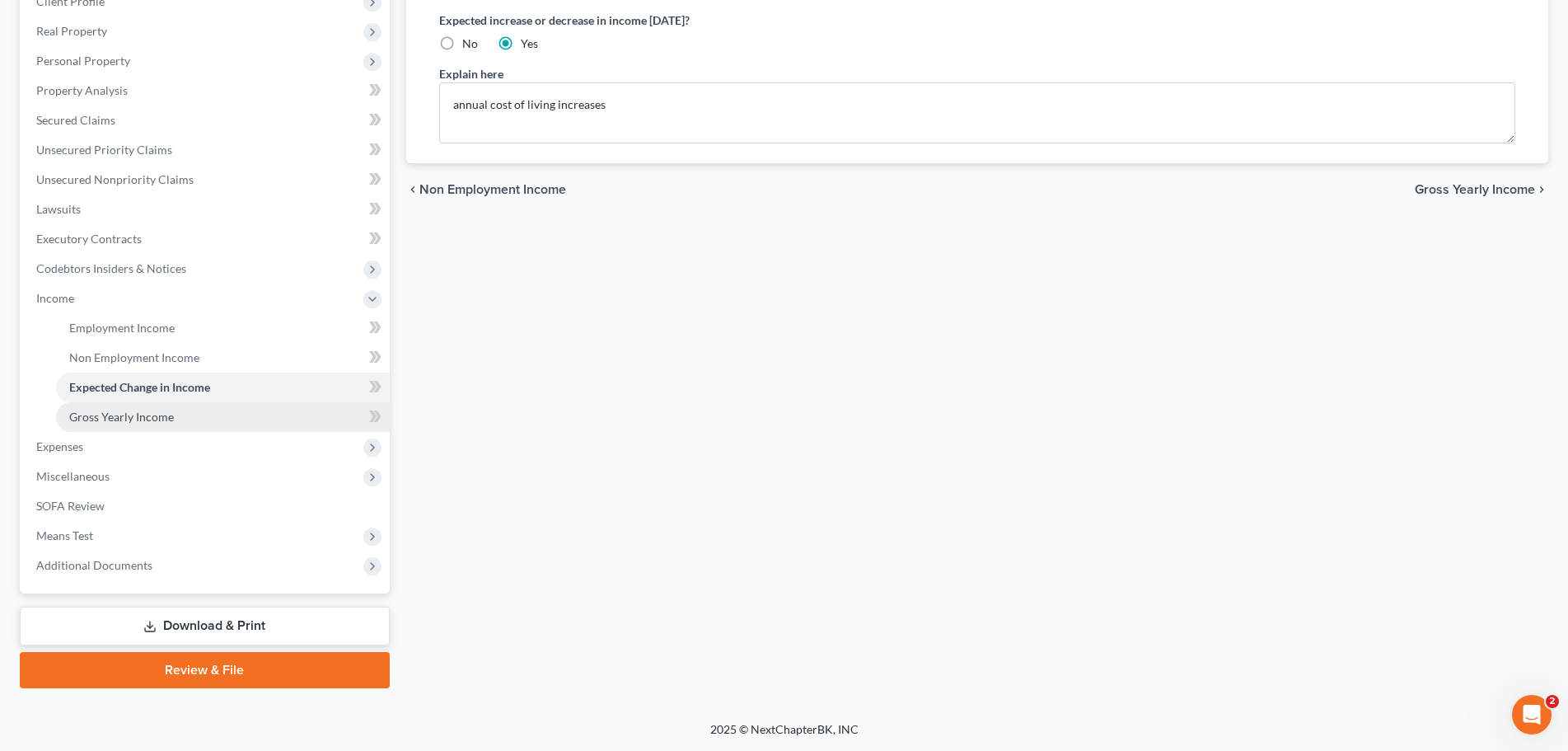
click at [129, 412] on span "Gross Yearly Income" at bounding box center [121, 417] width 104 height 14
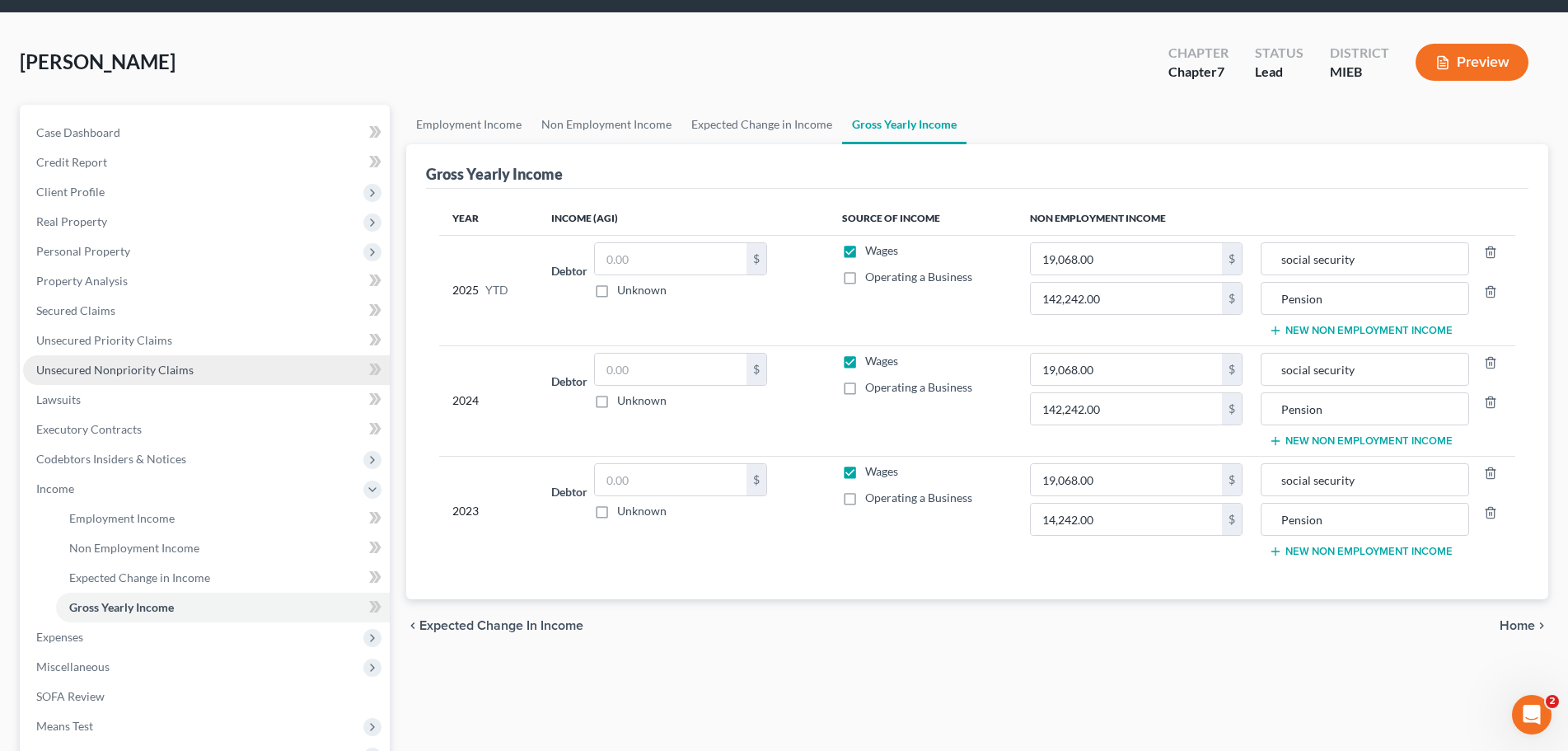
scroll to position [82, 0]
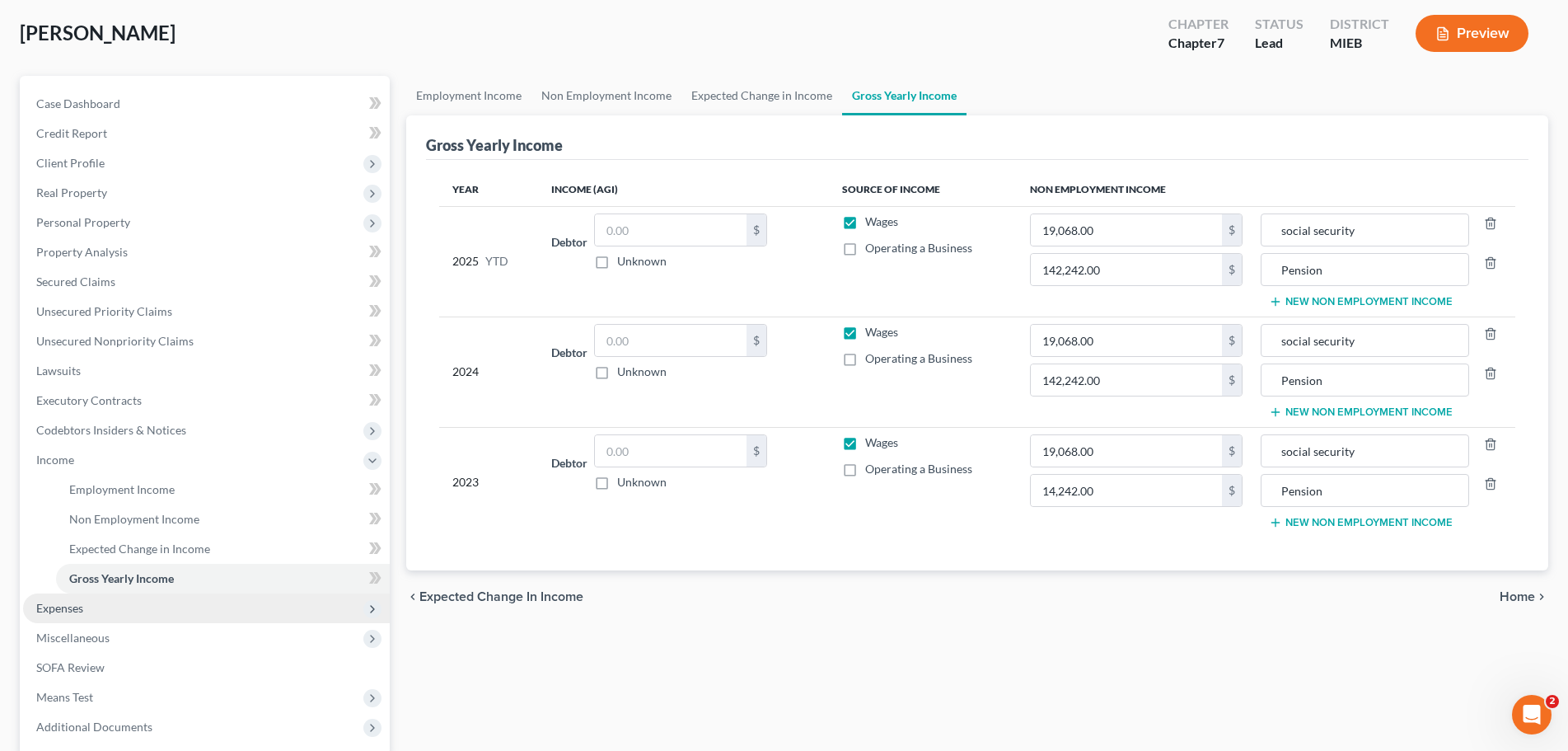
click at [76, 604] on span "Expenses" at bounding box center [60, 608] width 47 height 14
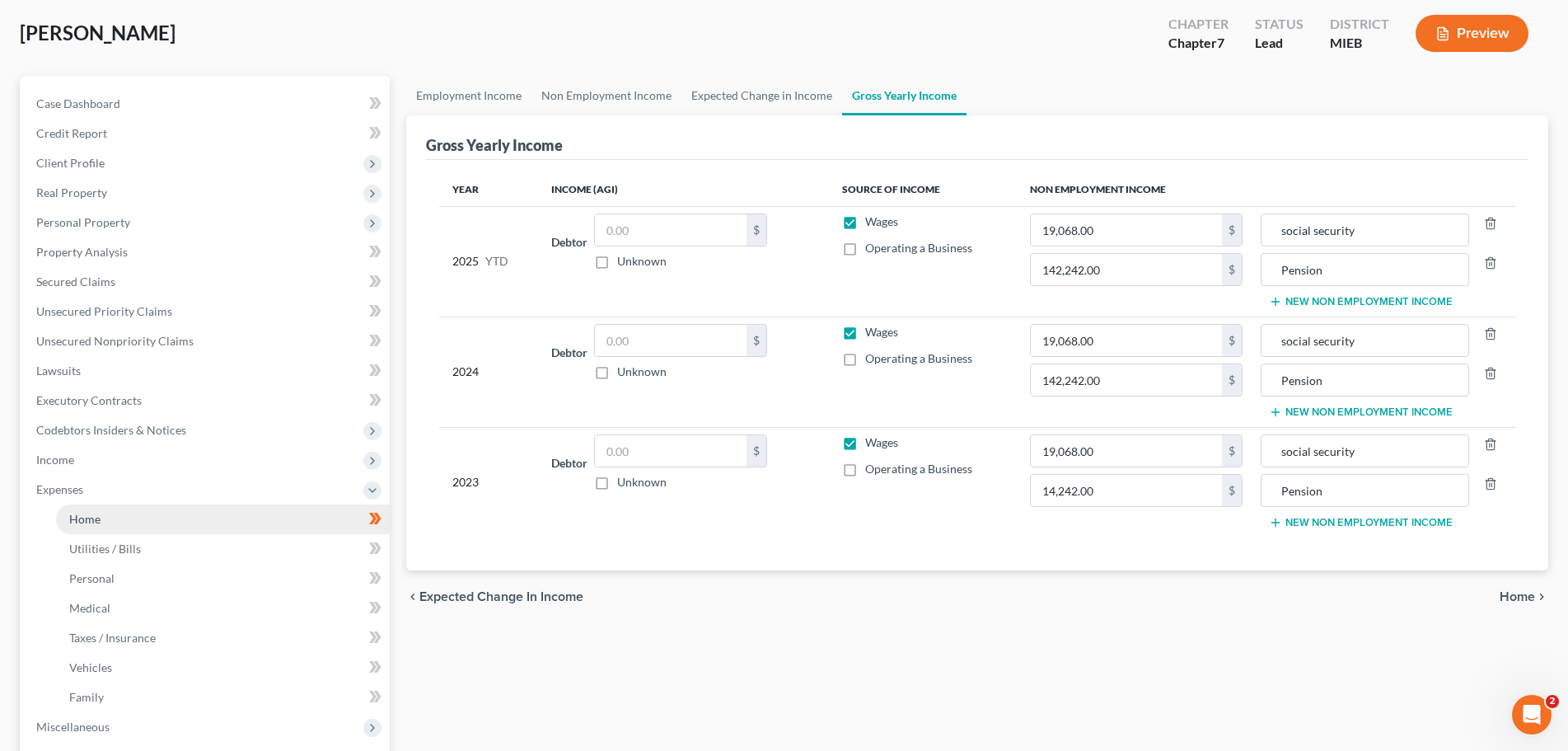
click at [89, 523] on span "Home" at bounding box center [85, 519] width 32 height 14
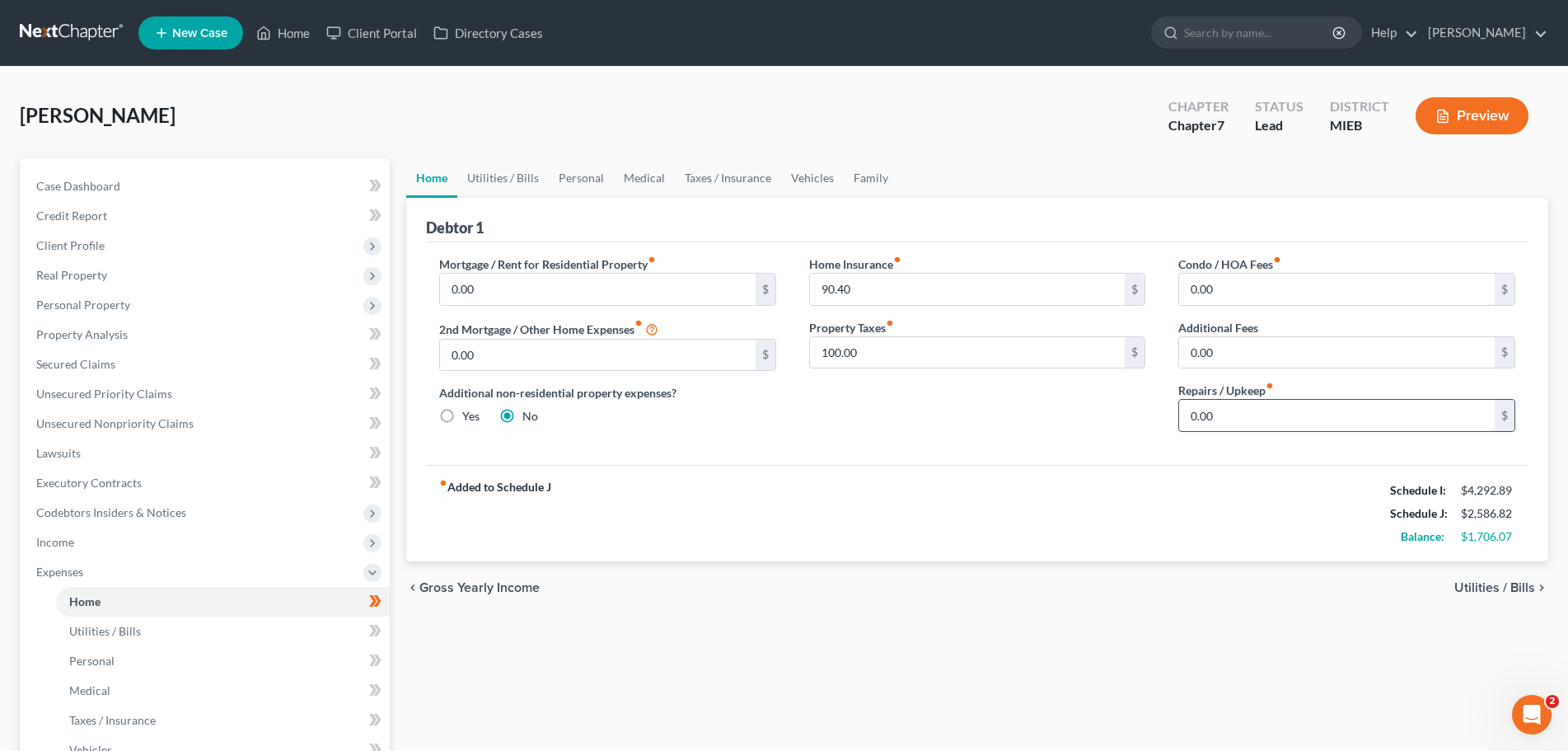
click at [1235, 409] on input "0.00" at bounding box center [1337, 416] width 316 height 32
type input "500"
click at [490, 177] on link "Utilities / Bills" at bounding box center [503, 177] width 91 height 39
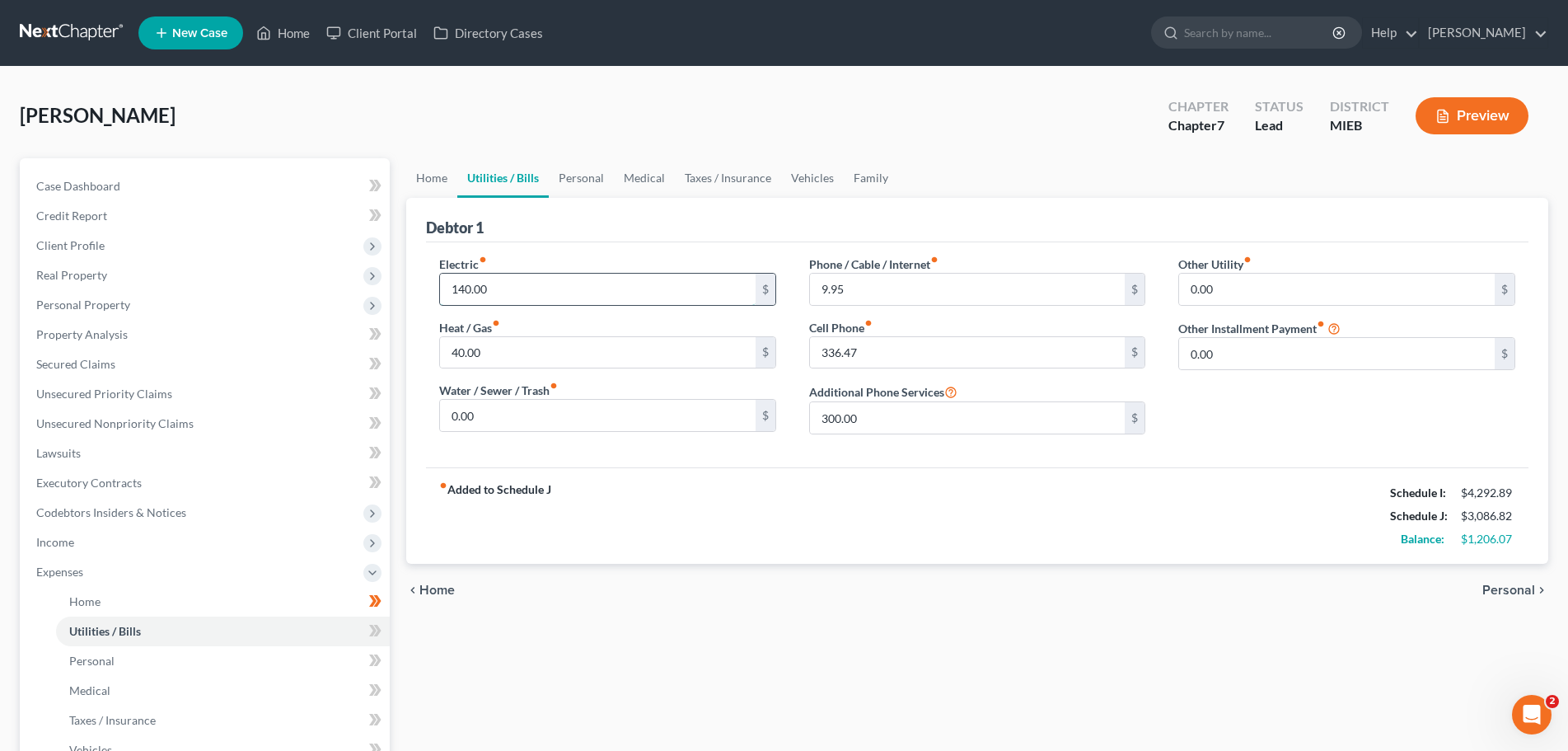
click at [504, 283] on input "140.00" at bounding box center [598, 290] width 316 height 32
type input "150"
type input "0"
click at [956, 285] on input "9.95" at bounding box center [968, 290] width 316 height 32
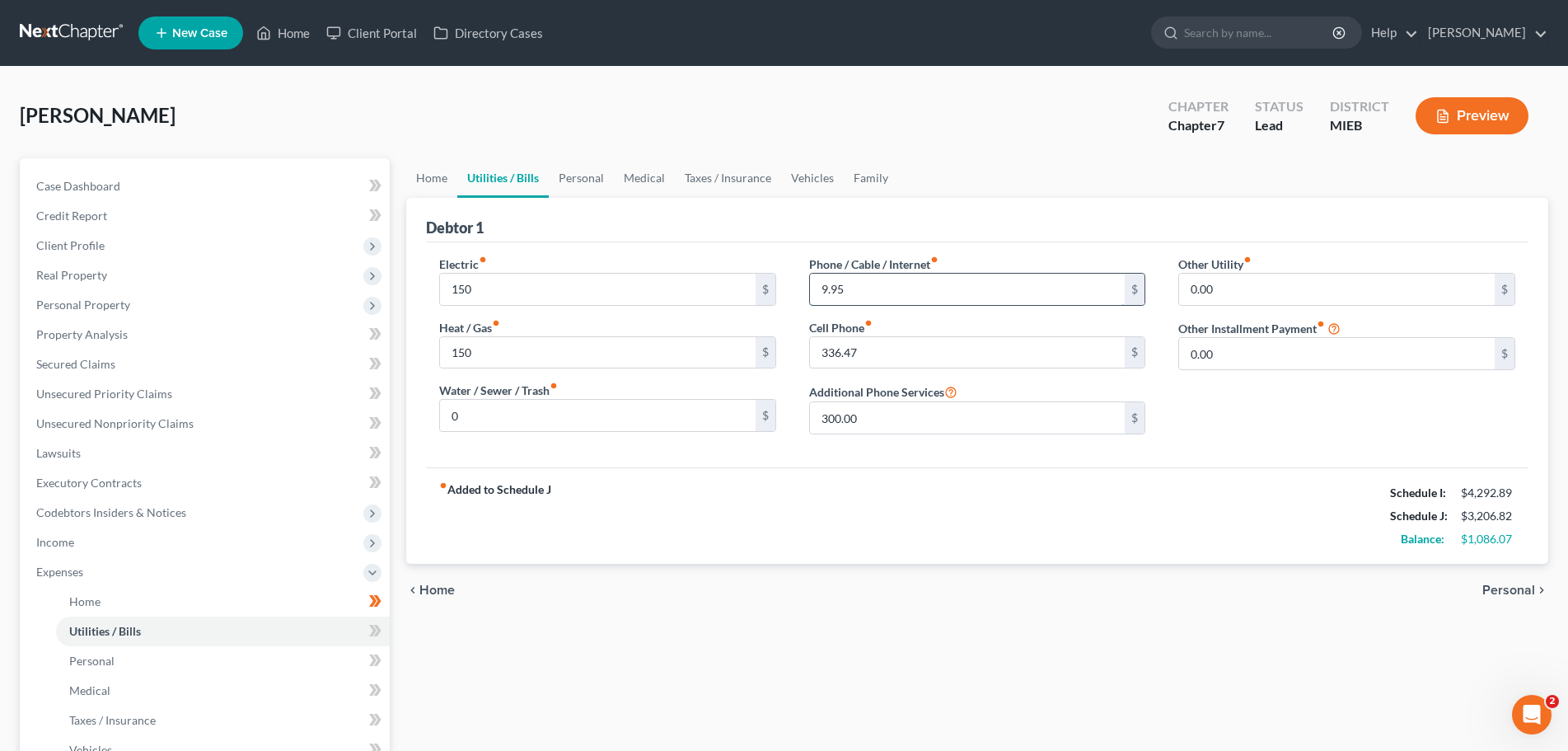
click at [906, 290] on input "9.95" at bounding box center [968, 290] width 316 height 32
click at [885, 285] on input "9.95" at bounding box center [968, 290] width 316 height 32
drag, startPoint x: 883, startPoint y: 285, endPoint x: 780, endPoint y: 263, distance: 105.3
click at [780, 263] on div "Electric fiber_manual_record 150 $ Heat / Gas fiber_manual_record 150 $ Water /…" at bounding box center [977, 351] width 1109 height 192
click at [870, 290] on input "9.95" at bounding box center [968, 290] width 316 height 32
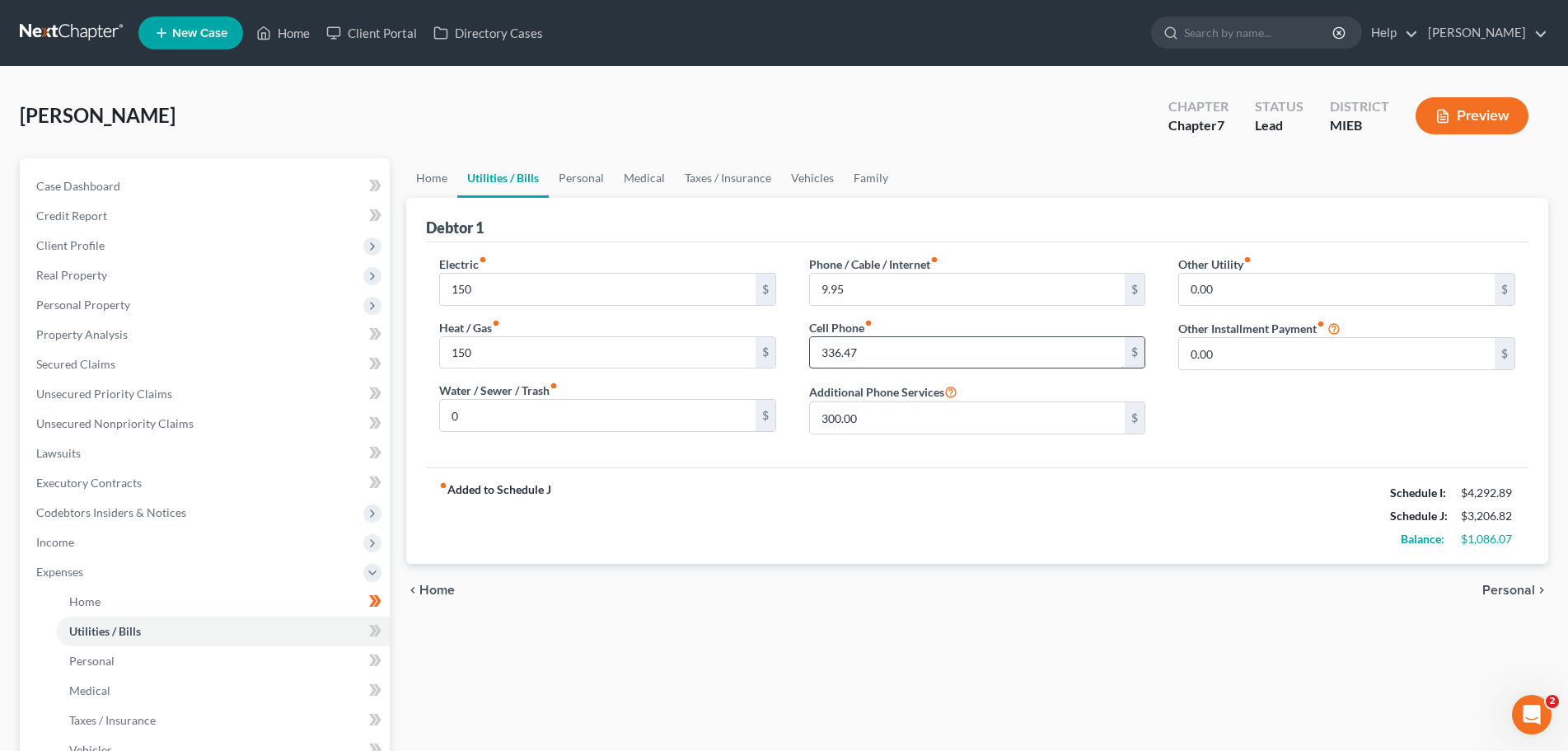
click at [867, 348] on input "336.47" at bounding box center [968, 353] width 316 height 32
click at [871, 346] on input "336.47" at bounding box center [968, 353] width 316 height 32
click at [1228, 284] on input "0.00" at bounding box center [1337, 290] width 316 height 32
type input "15"
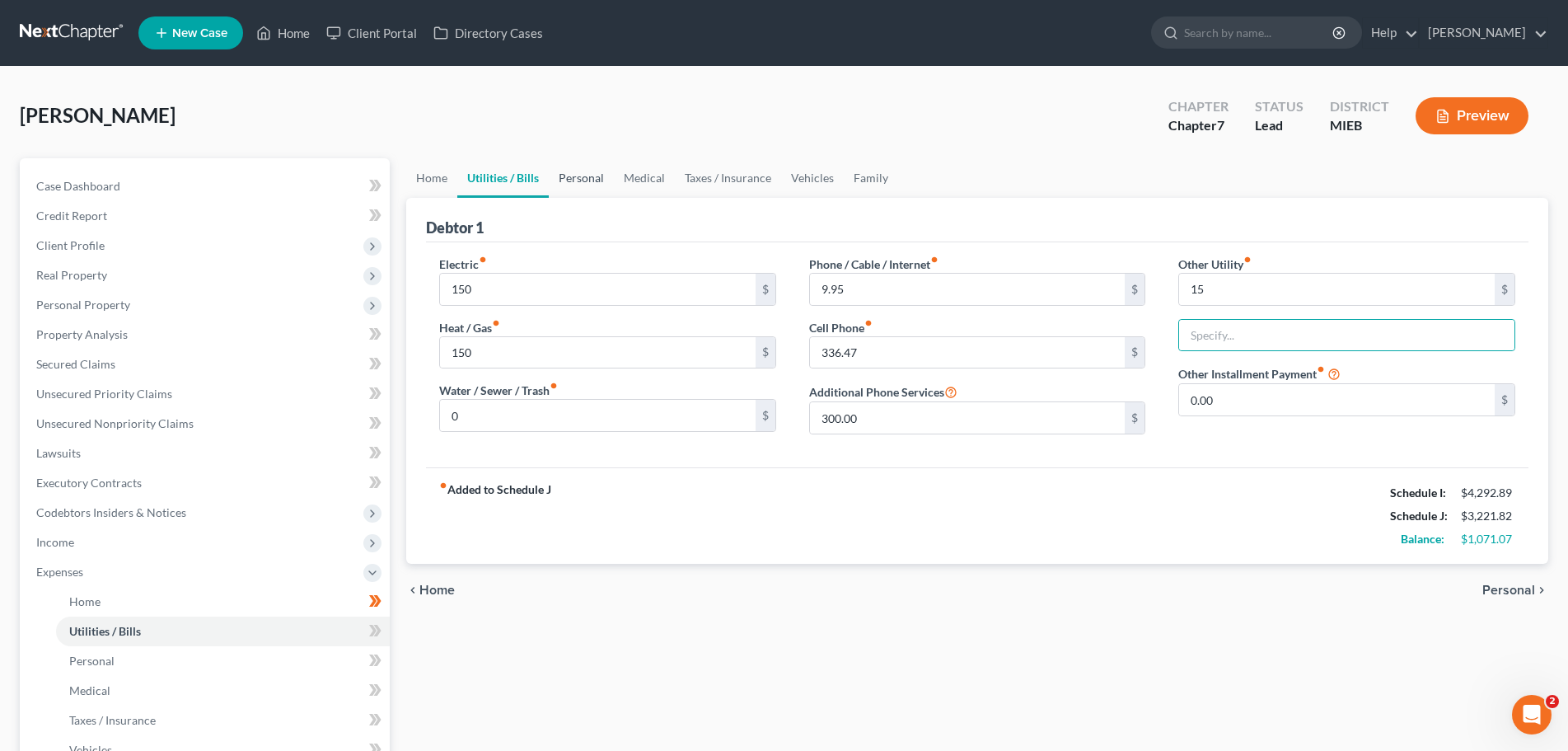
click at [575, 181] on link "Personal" at bounding box center [582, 177] width 65 height 39
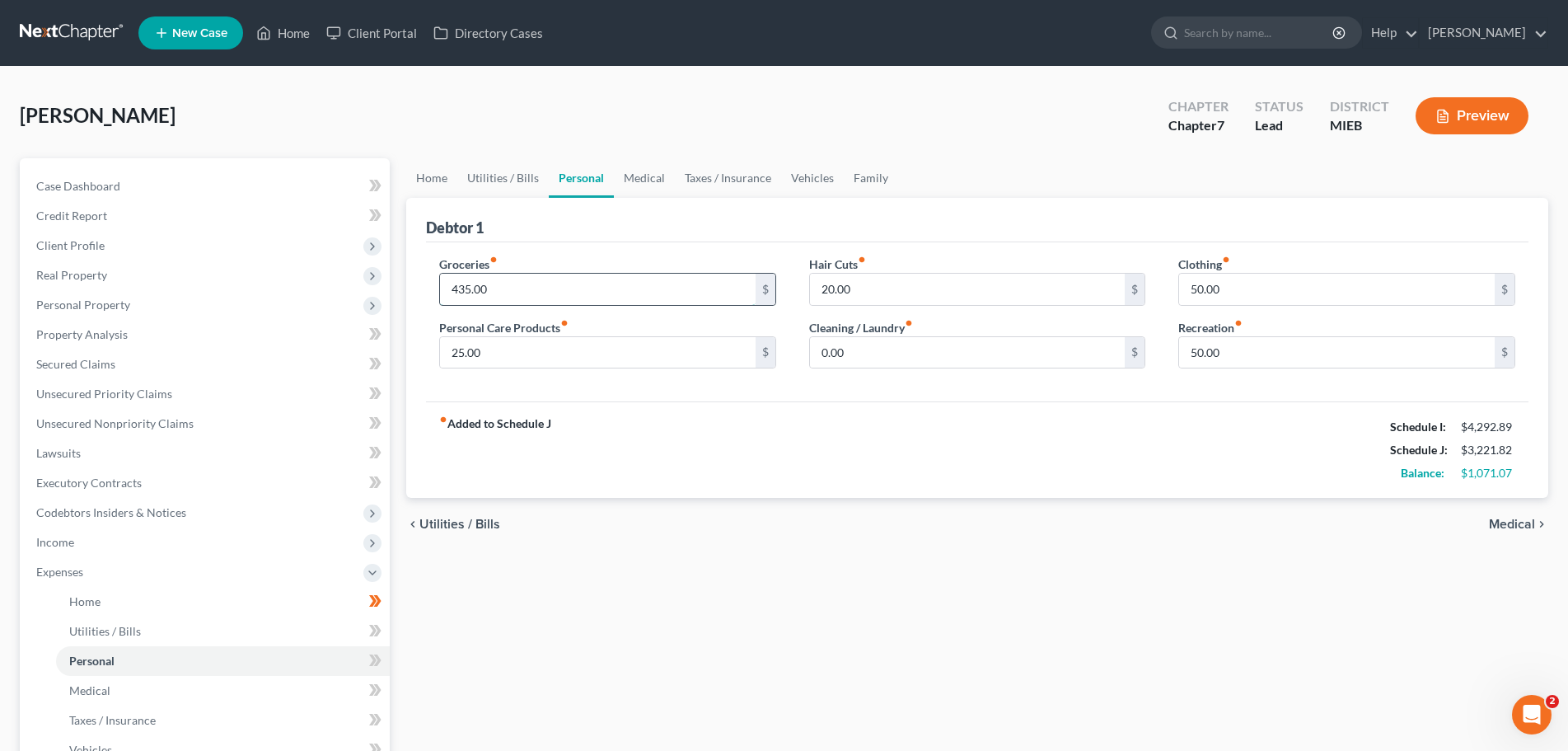
click at [502, 289] on input "435.00" at bounding box center [598, 290] width 316 height 32
click at [1246, 346] on input "50.00" at bounding box center [1337, 353] width 316 height 32
type input "100"
click at [645, 171] on link "Medical" at bounding box center [645, 177] width 61 height 39
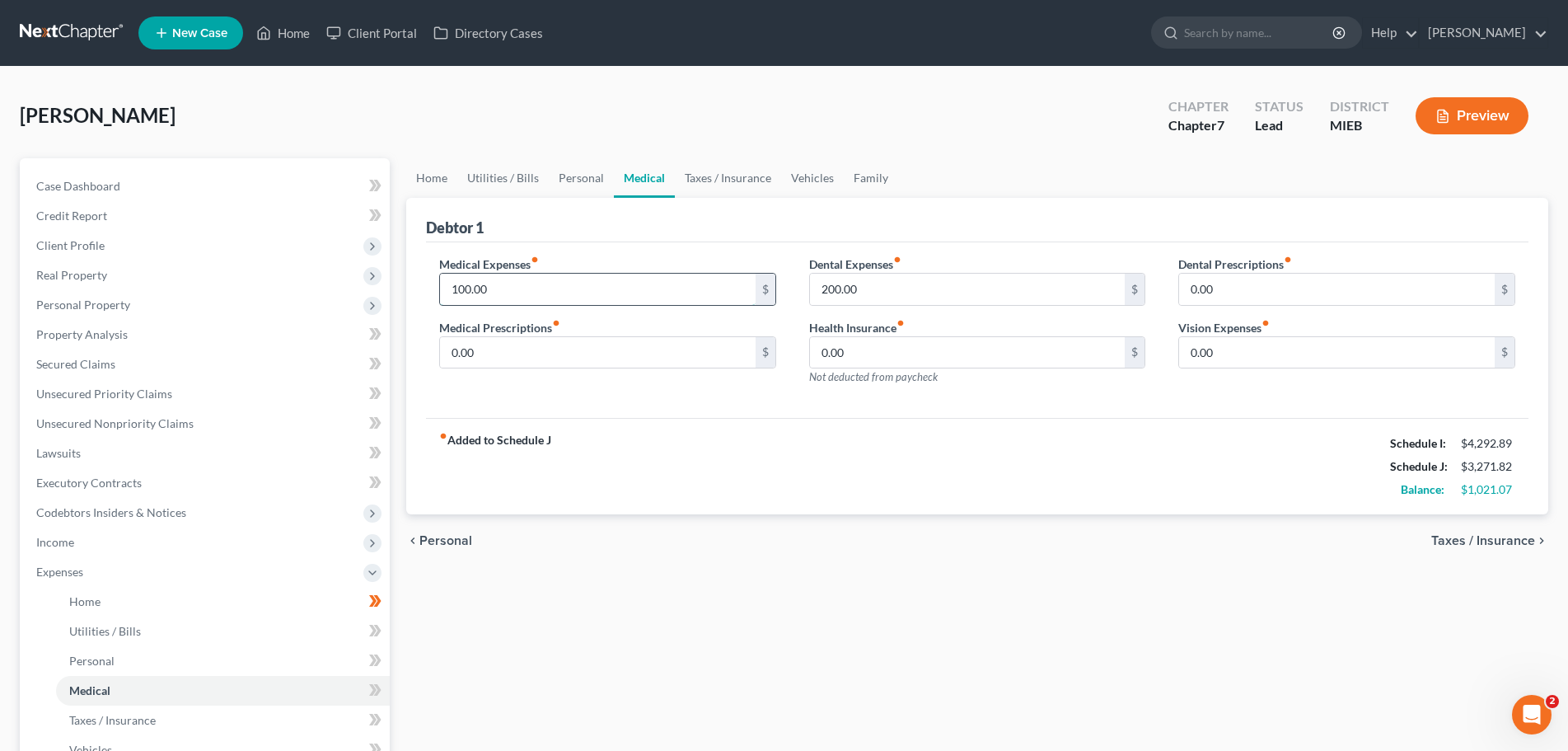
click at [524, 282] on input "100.00" at bounding box center [598, 290] width 316 height 32
click at [526, 283] on input "100.00" at bounding box center [598, 290] width 316 height 32
click at [527, 279] on input "100.00" at bounding box center [598, 290] width 316 height 32
drag, startPoint x: 524, startPoint y: 280, endPoint x: 366, endPoint y: 269, distance: 158.4
click at [366, 269] on div "Petition Navigation Case Dashboard Payments Invoices Payments Payments Credit R…" at bounding box center [784, 589] width 1545 height 862
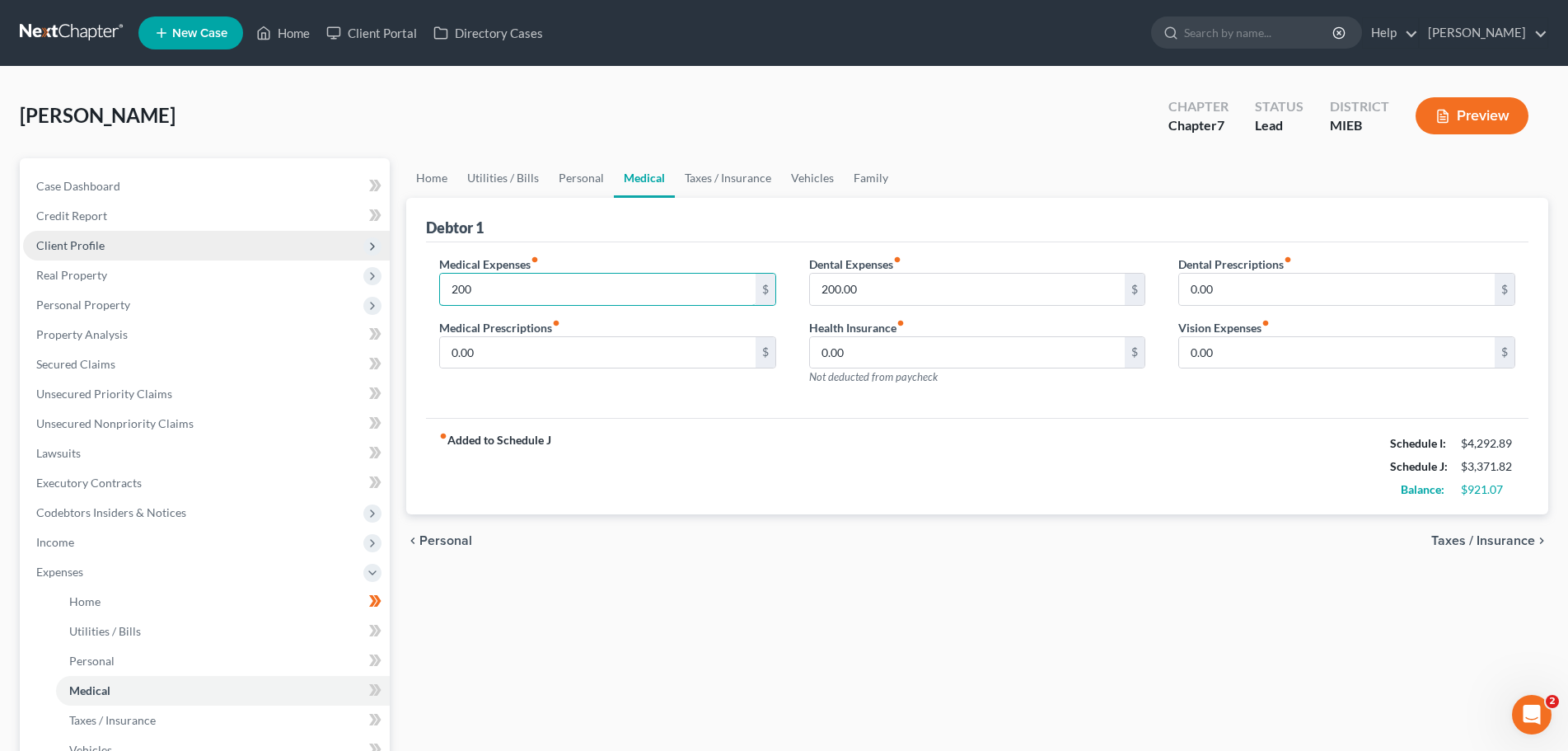
type input "200"
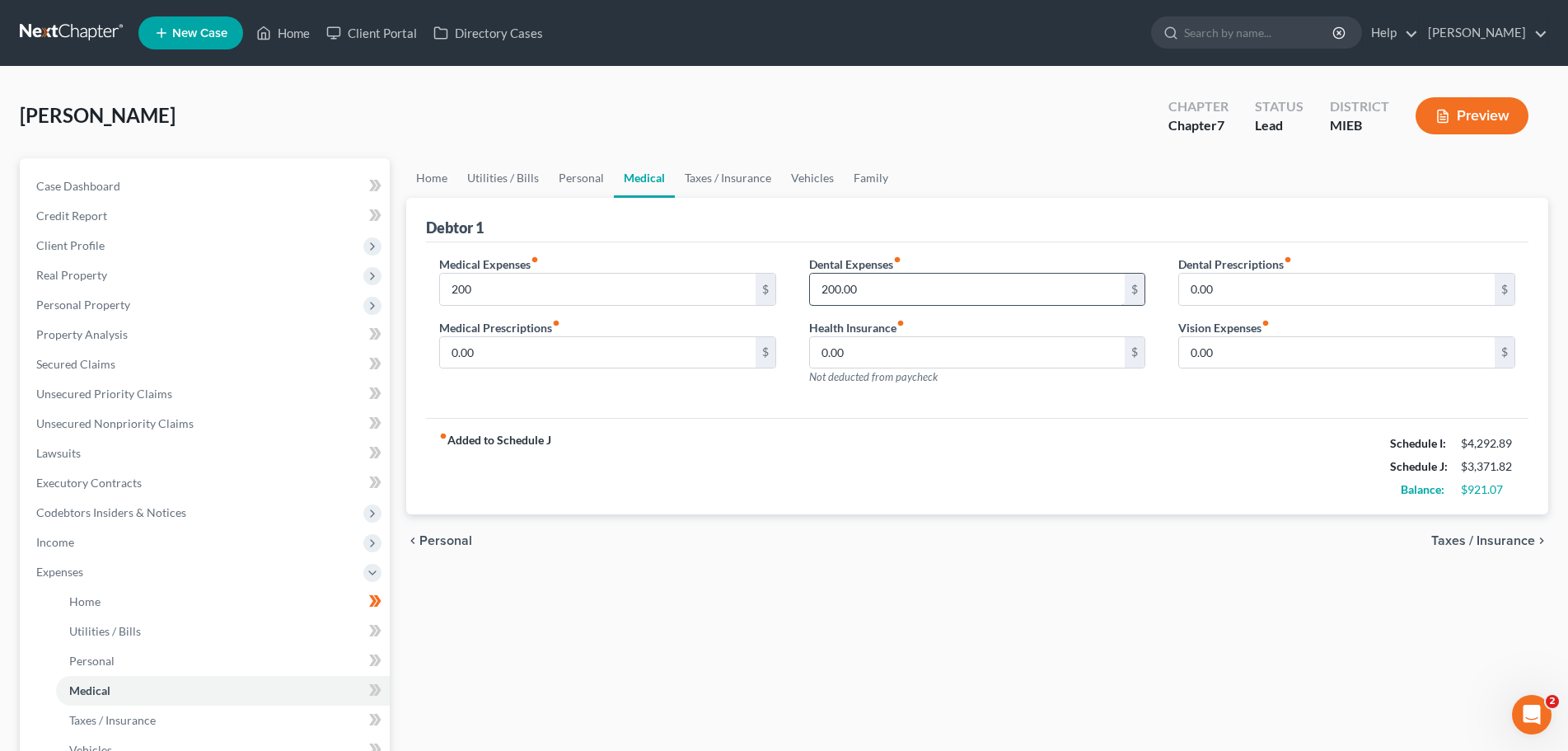
click at [908, 294] on input "200.00" at bounding box center [968, 290] width 316 height 32
click at [907, 291] on input "200.00" at bounding box center [968, 290] width 316 height 32
click at [899, 279] on input "200.00" at bounding box center [968, 290] width 316 height 32
drag, startPoint x: 899, startPoint y: 279, endPoint x: 807, endPoint y: 283, distance: 92.1
click at [807, 283] on div "Dental Expenses fiber_manual_record 200.00 $ Health Insurance fiber_manual_reco…" at bounding box center [978, 326] width 370 height 143
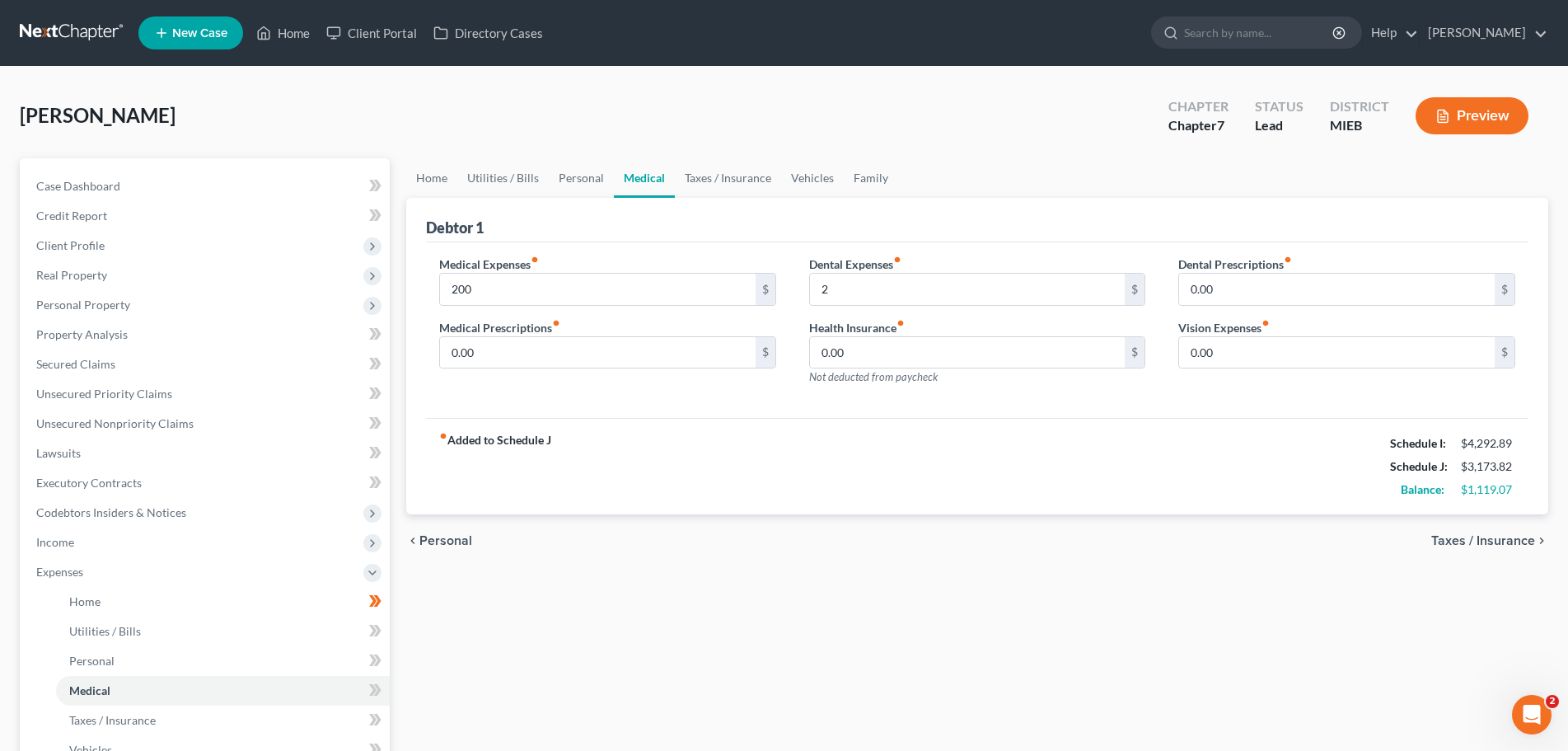
click at [798, 277] on div "Dental Expenses fiber_manual_record 2 $ Health Insurance fiber_manual_record 0.…" at bounding box center [978, 326] width 370 height 143
click at [865, 290] on input "2" at bounding box center [968, 290] width 316 height 32
type input "25"
click at [700, 180] on link "Taxes / Insurance" at bounding box center [727, 177] width 106 height 39
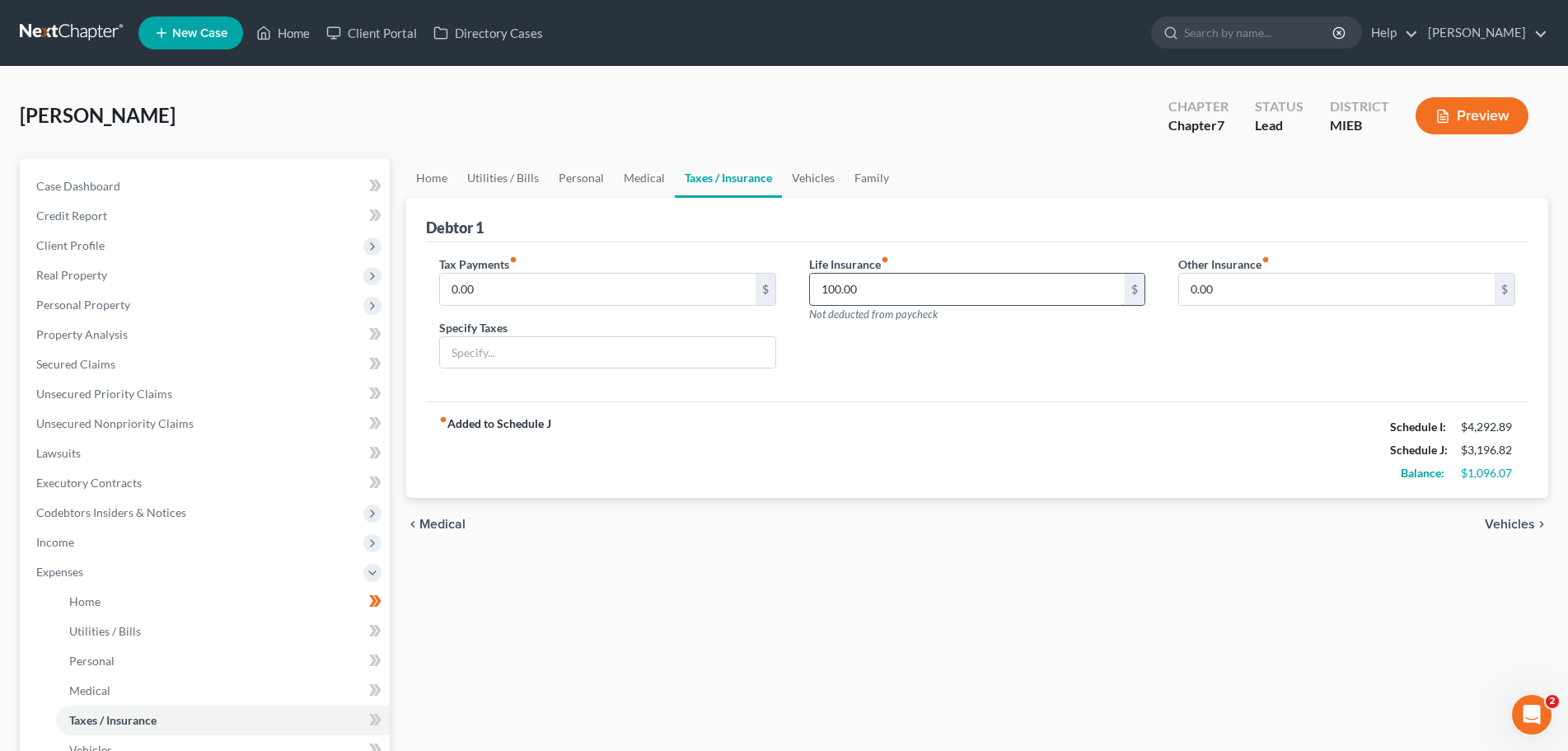
click at [910, 291] on input "100.00" at bounding box center [968, 290] width 316 height 32
drag, startPoint x: 801, startPoint y: 178, endPoint x: 833, endPoint y: 145, distance: 46.0
click at [804, 177] on link "Vehicles" at bounding box center [813, 177] width 62 height 39
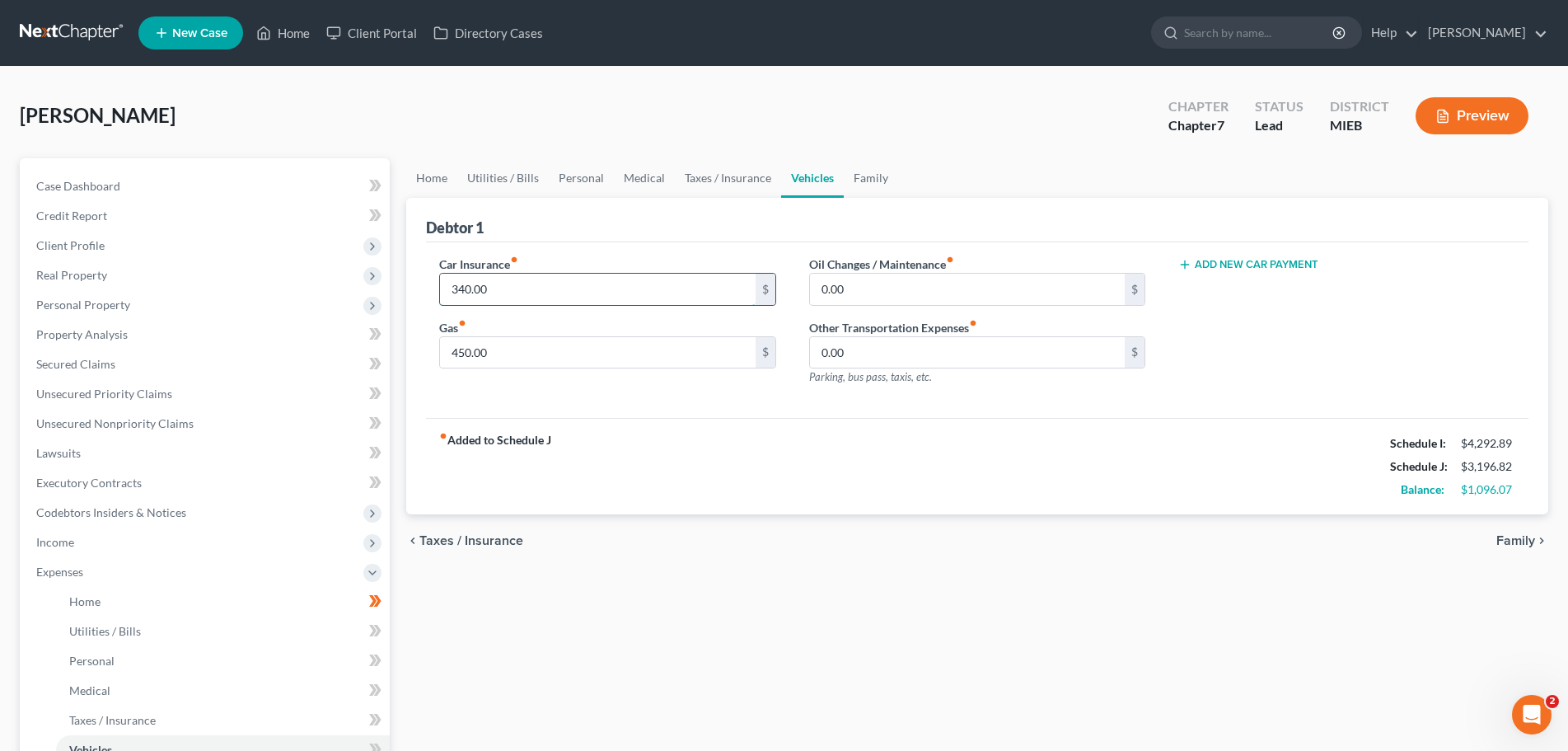
click at [498, 280] on input "340.00" at bounding box center [598, 290] width 316 height 32
click at [490, 344] on input "450.00" at bounding box center [598, 353] width 316 height 32
click at [1226, 259] on button "Add New Car Payment" at bounding box center [1249, 264] width 140 height 13
drag, startPoint x: 1206, startPoint y: 292, endPoint x: 1227, endPoint y: 270, distance: 30.4
click at [1206, 291] on input "text" at bounding box center [1322, 290] width 286 height 32
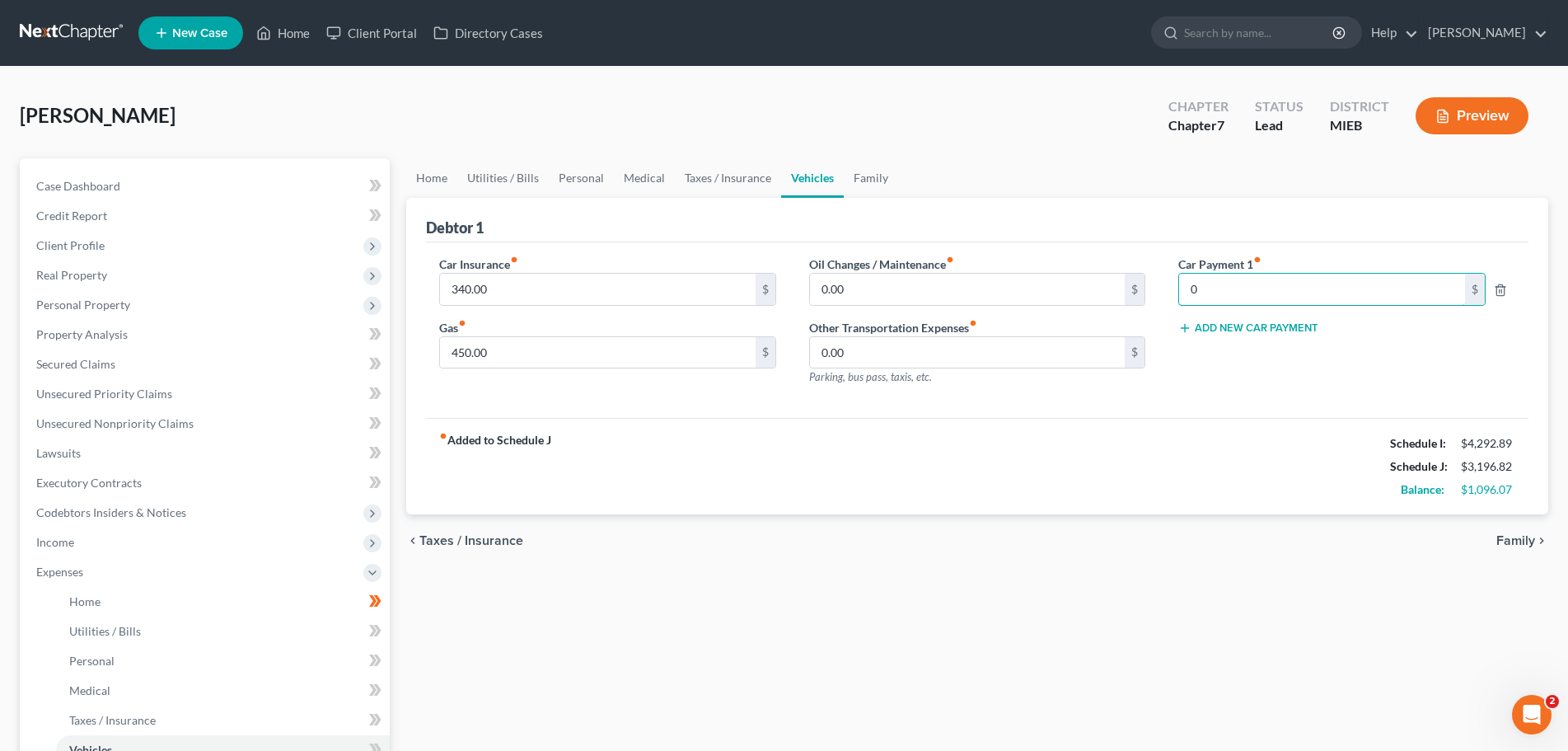
type input "0"
type input "440"
click at [1212, 354] on div "Car Payment 1 fiber_manual_record 440 $ Add New Car Payment" at bounding box center [1347, 326] width 370 height 143
click at [857, 183] on link "Family" at bounding box center [871, 177] width 54 height 39
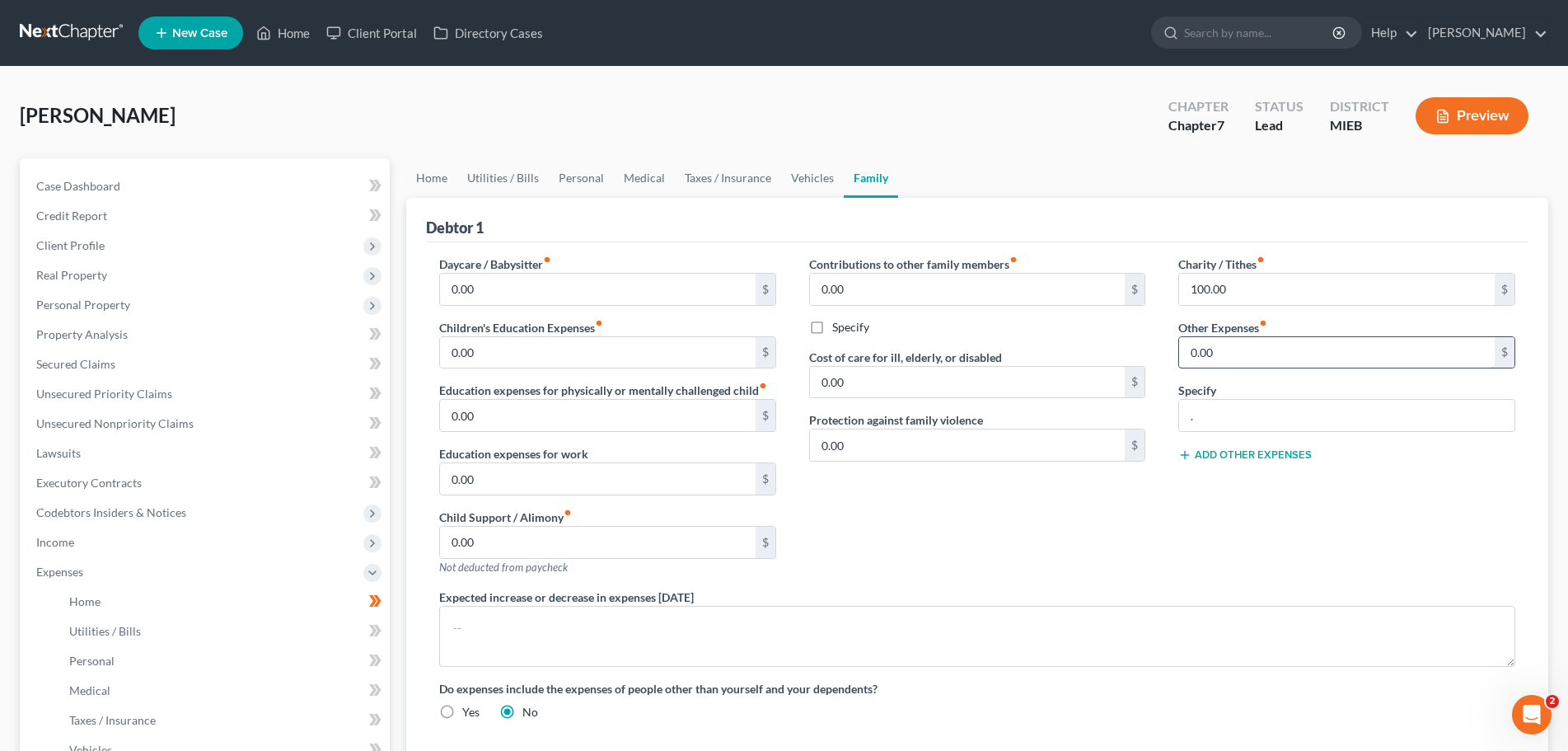
click at [1228, 345] on input "0.00" at bounding box center [1337, 353] width 316 height 32
type input "wife credit cards"
click at [1256, 347] on input "0.00" at bounding box center [1337, 353] width 316 height 32
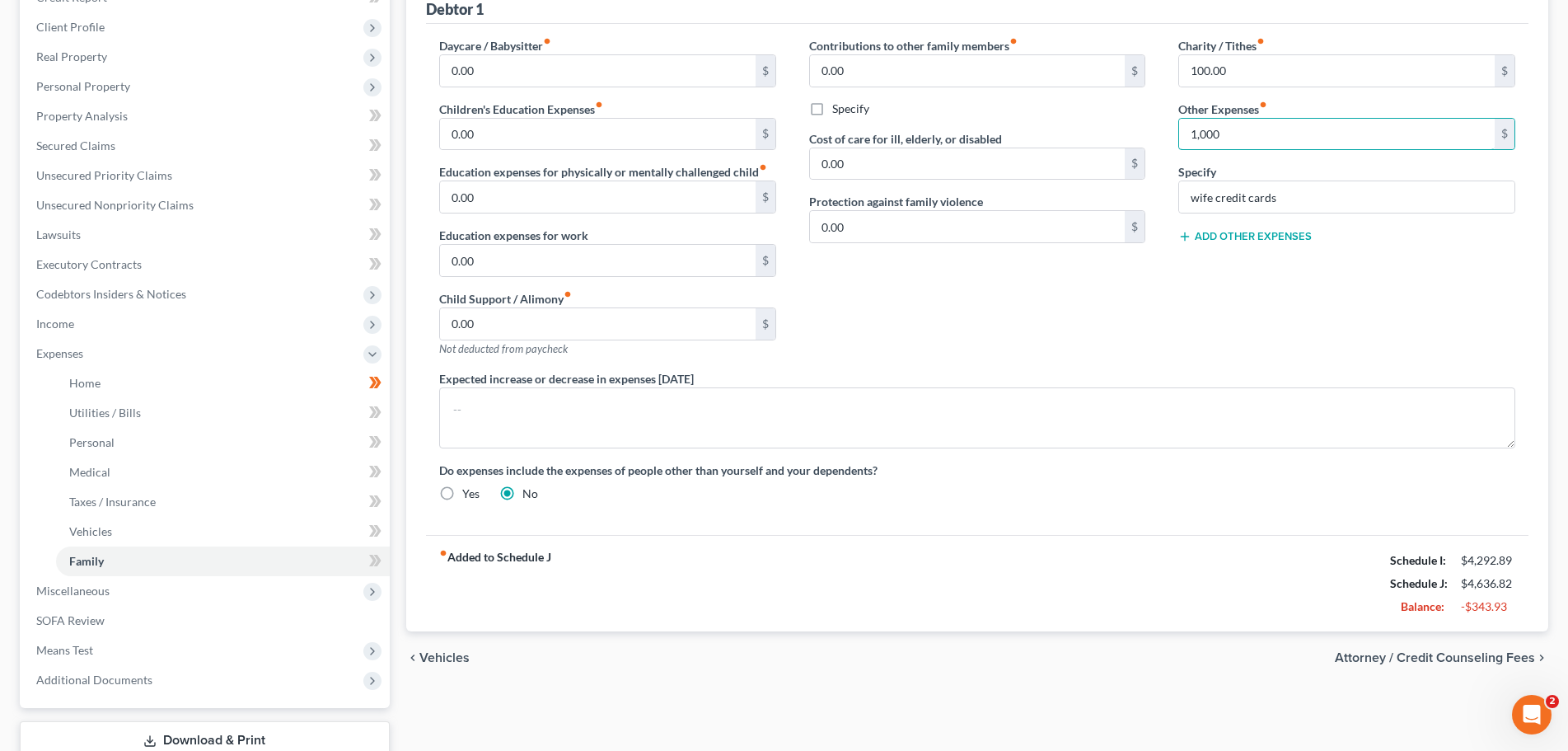
scroll to position [247, 0]
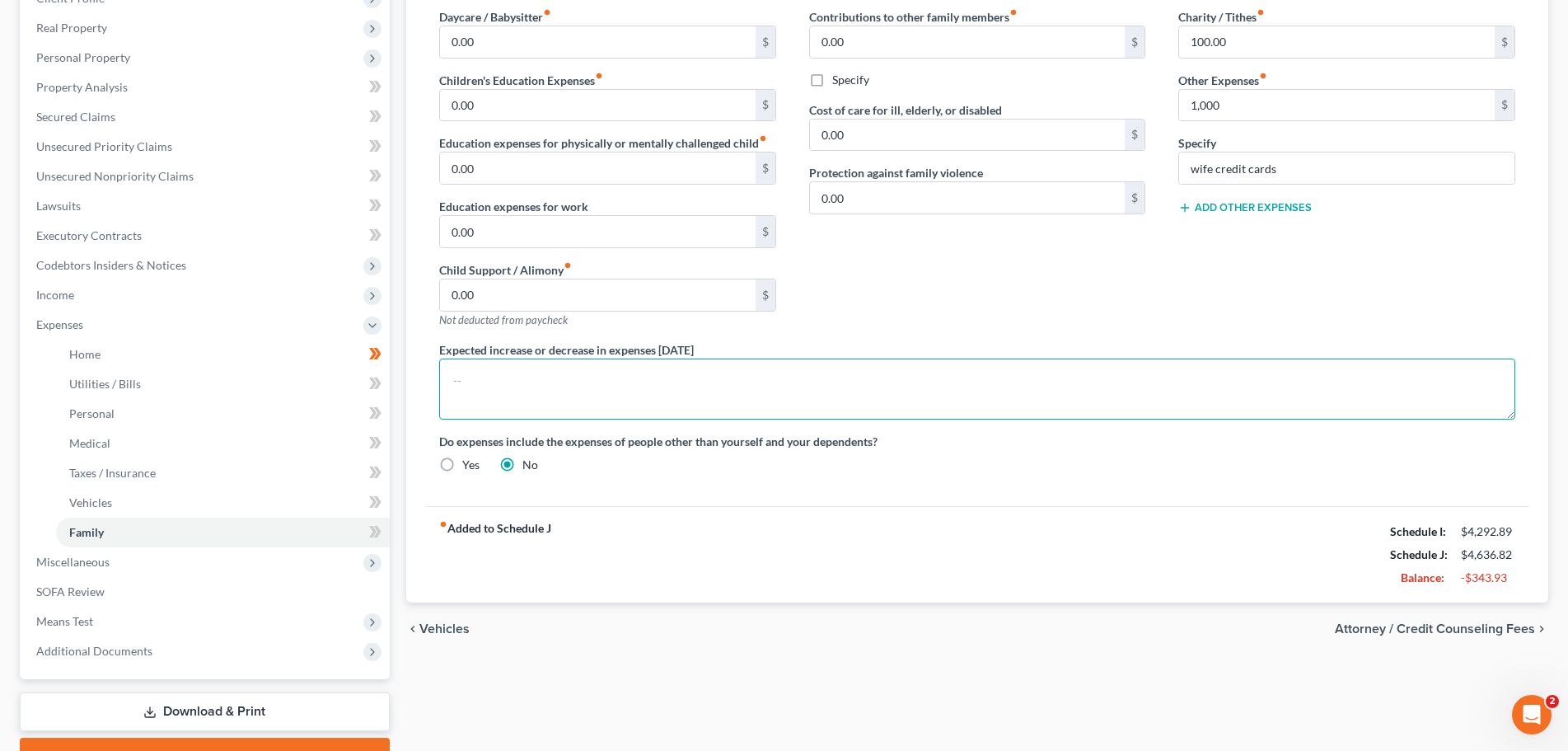
click at [662, 383] on textarea at bounding box center [977, 390] width 1077 height 61
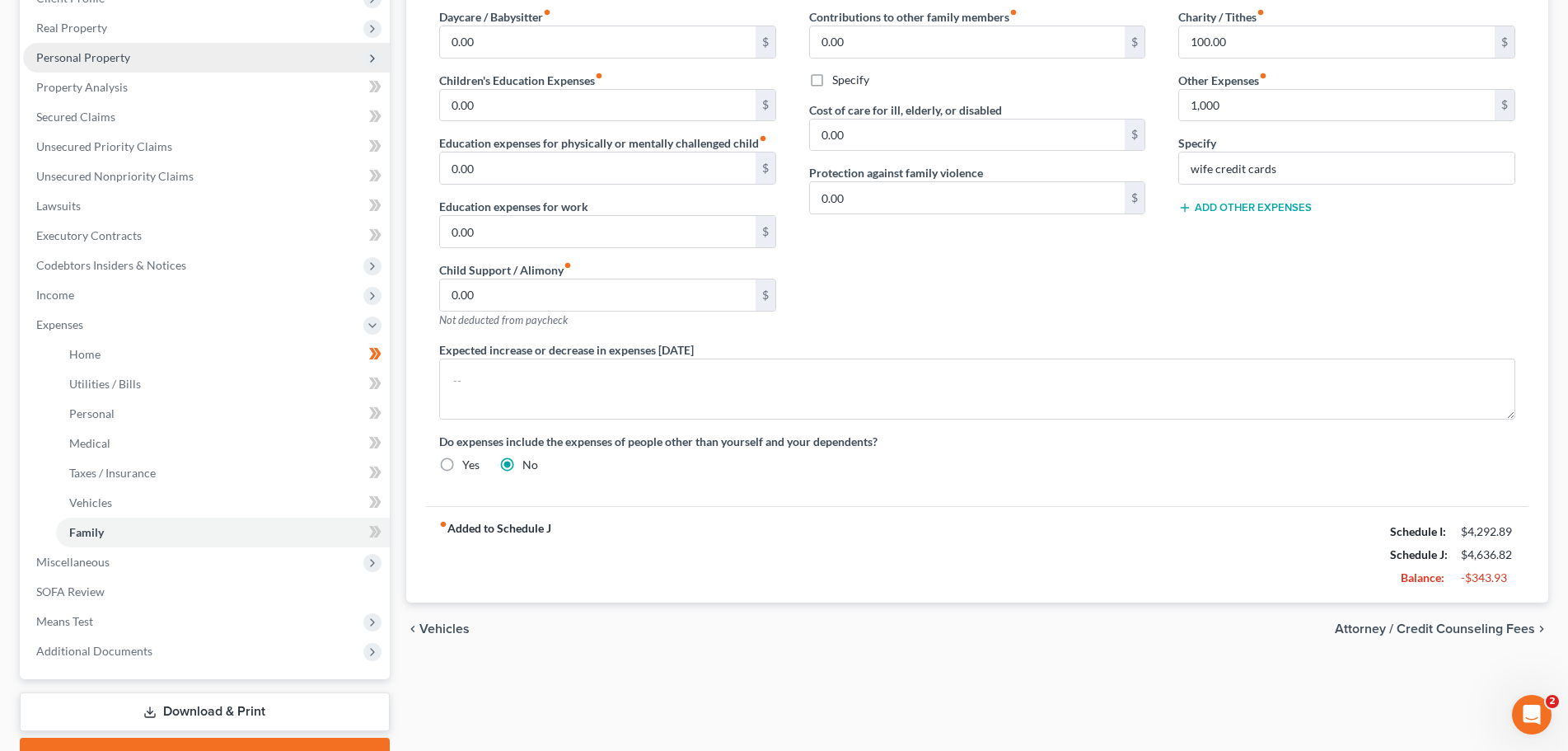
click at [84, 58] on span "Personal Property" at bounding box center [82, 57] width 94 height 14
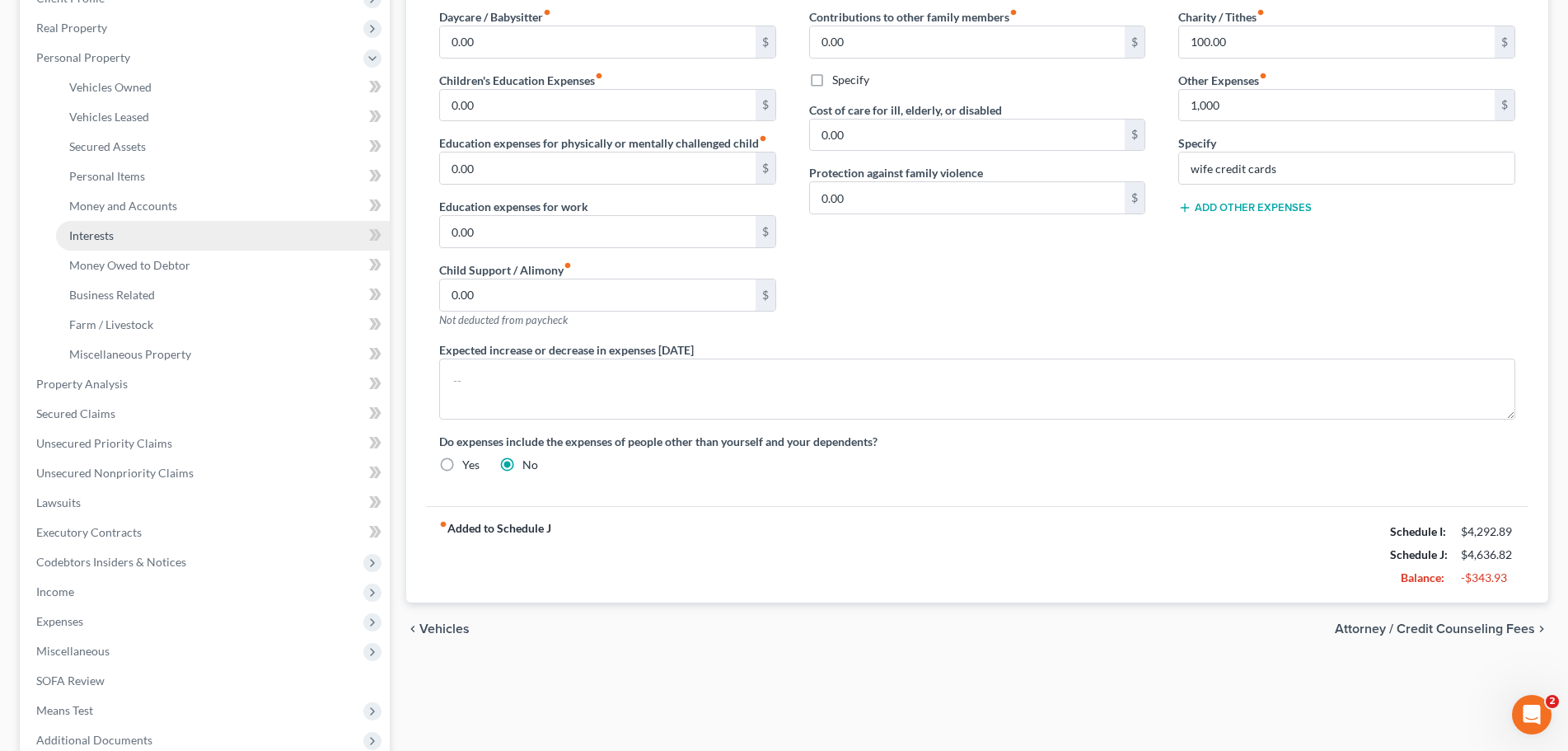
click at [98, 234] on span "Interests" at bounding box center [91, 235] width 45 height 14
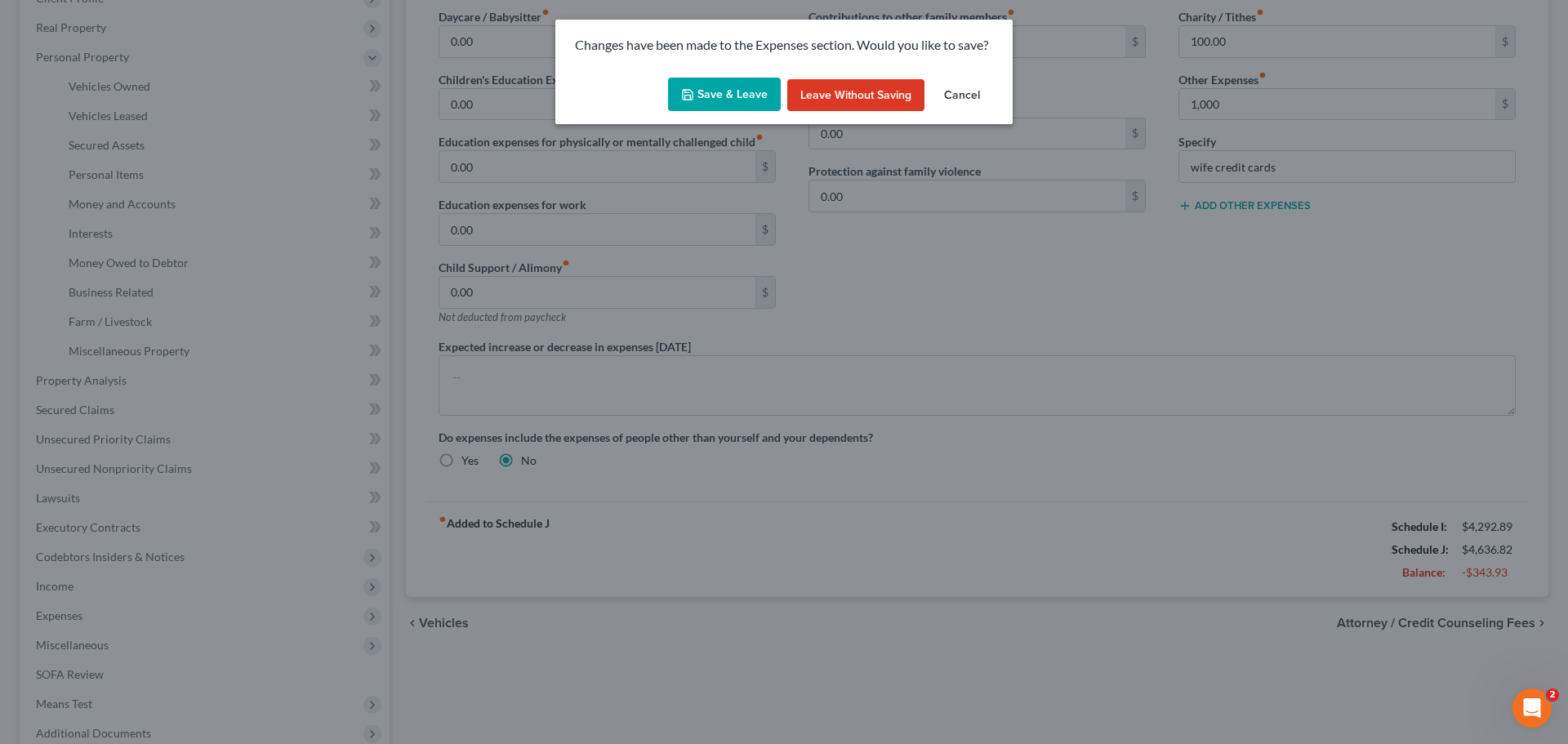
click at [737, 90] on button "Save & Leave" at bounding box center [724, 94] width 113 height 34
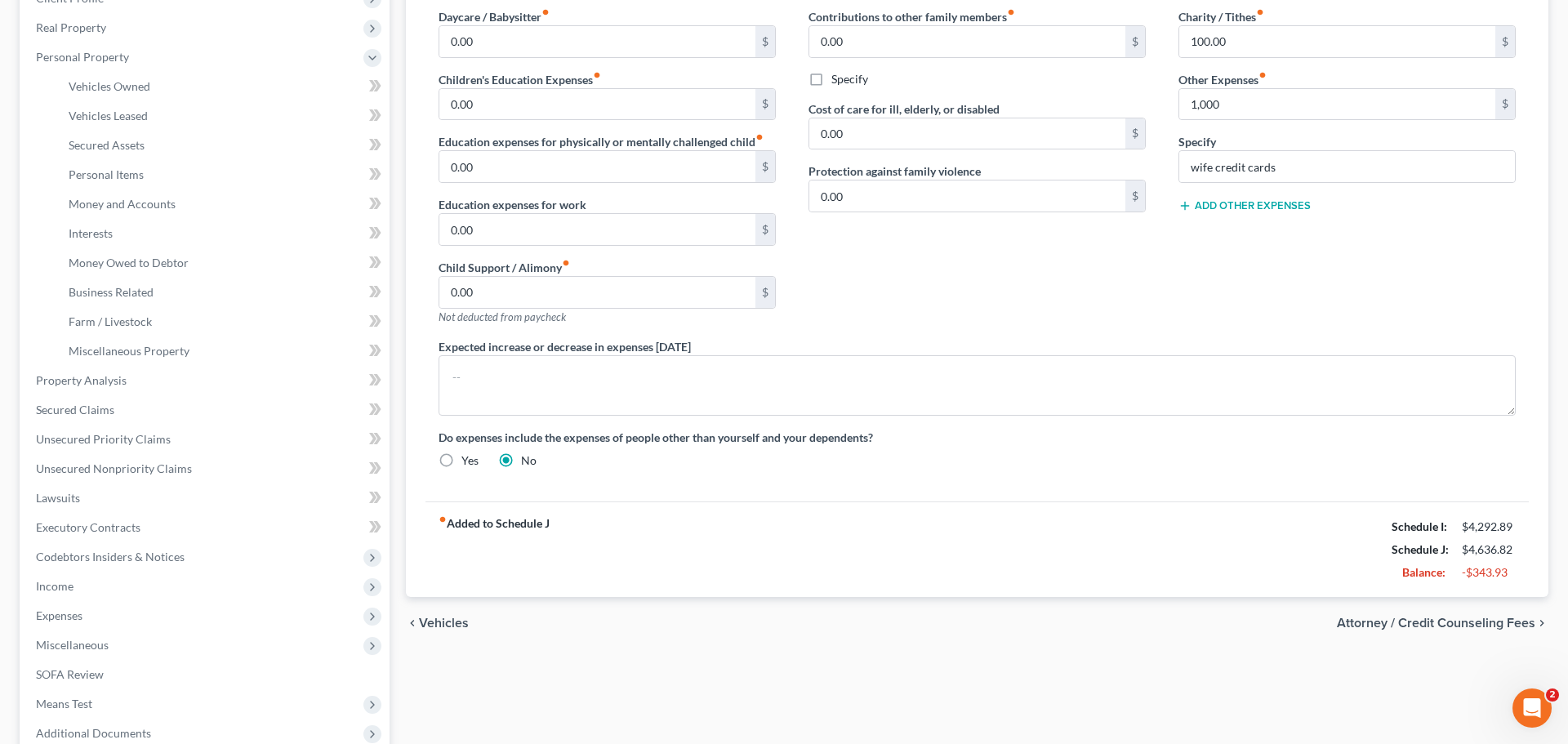
type input "1,000.00"
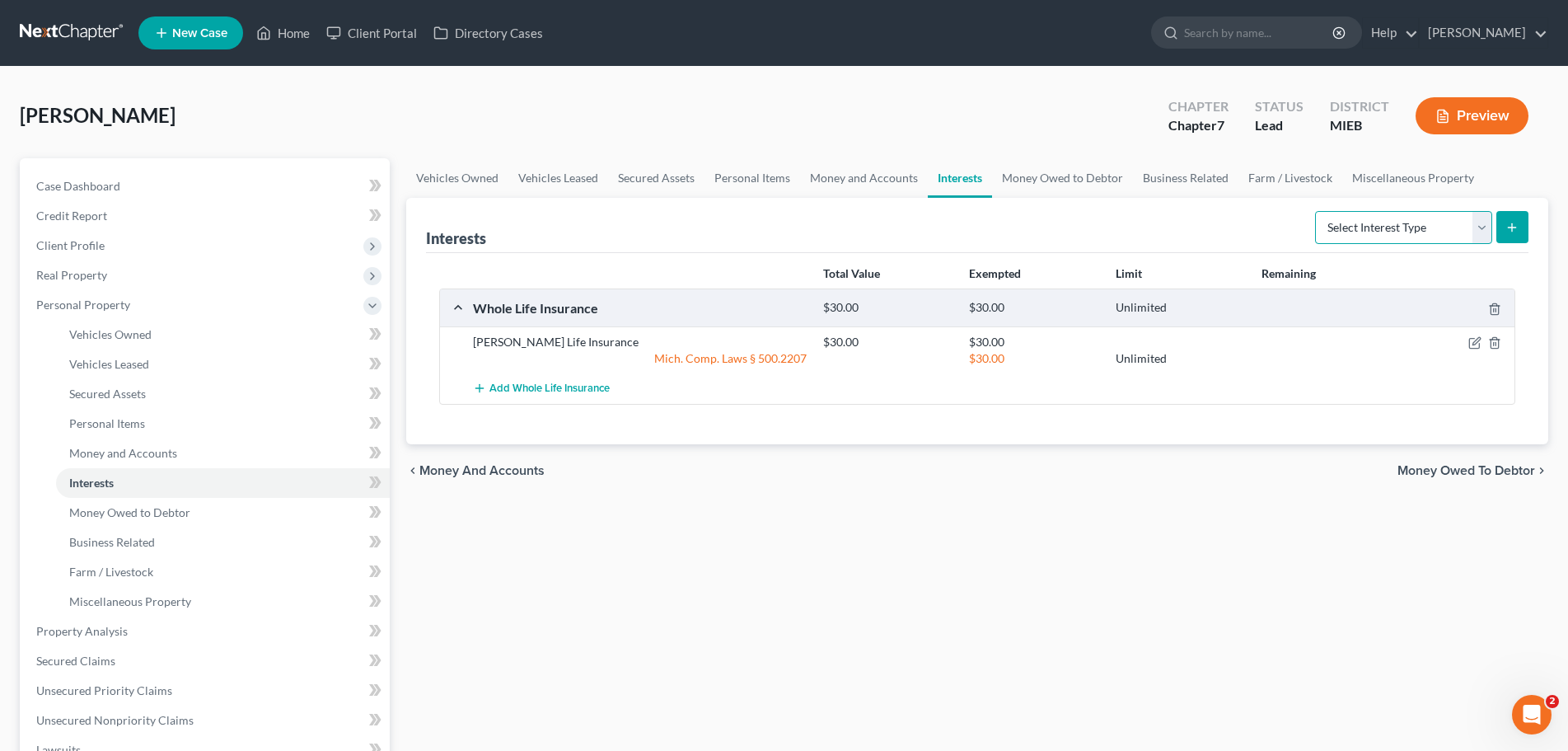
click at [1485, 224] on select "Select Interest Type 401K Annuity Bond Education IRA Government Bond Government…" at bounding box center [1404, 227] width 177 height 33
select select "whole_life_insurance"
click at [1317, 211] on select "Select Interest Type 401K Annuity Bond Education IRA Government Bond Government…" at bounding box center [1404, 227] width 177 height 33
click at [1510, 231] on icon "submit" at bounding box center [1512, 227] width 13 height 13
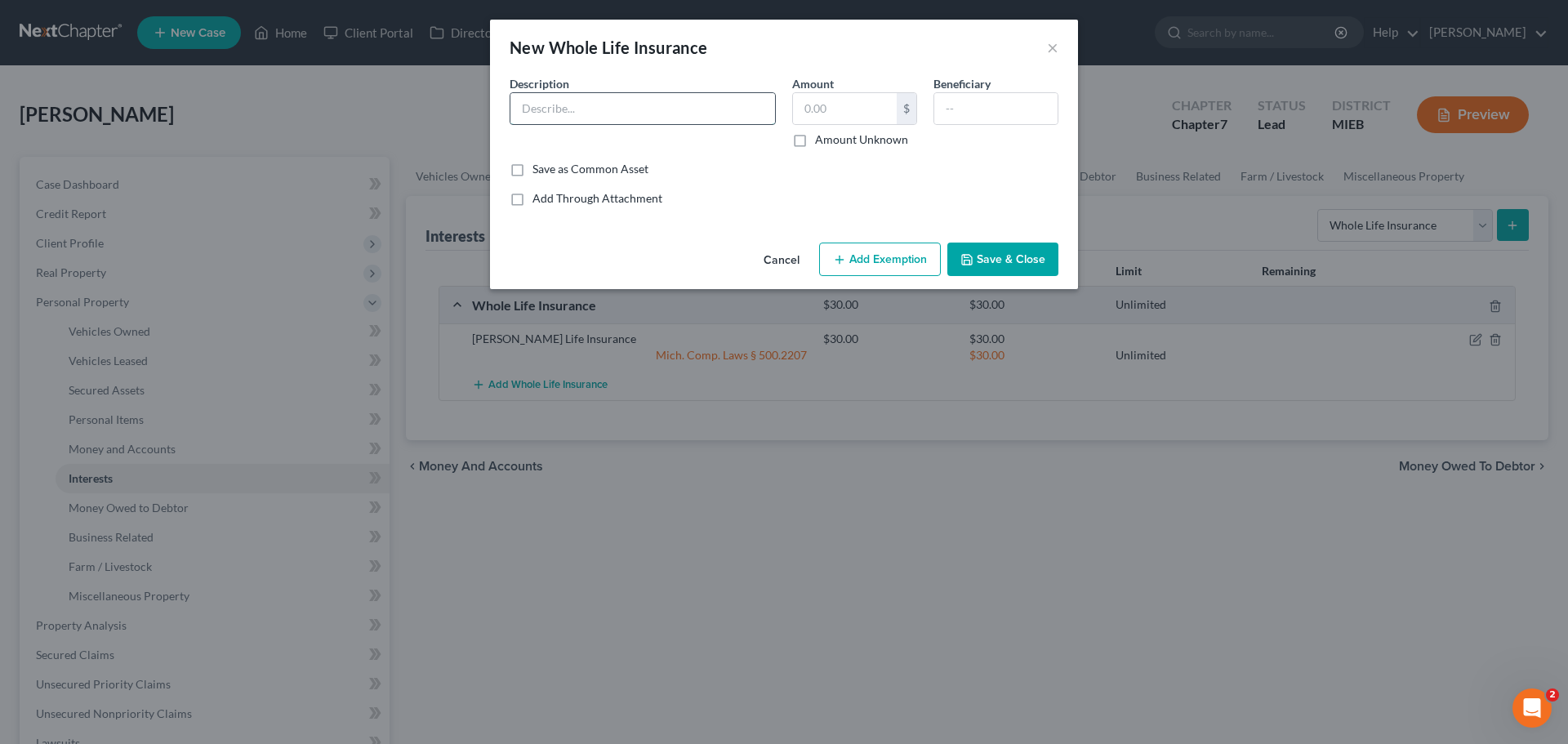
click at [554, 103] on input "text" at bounding box center [643, 109] width 264 height 31
type input "OXYDENTAL LIFE"
type input "41"
click at [976, 115] on input "text" at bounding box center [997, 109] width 123 height 31
type input "WIFE"
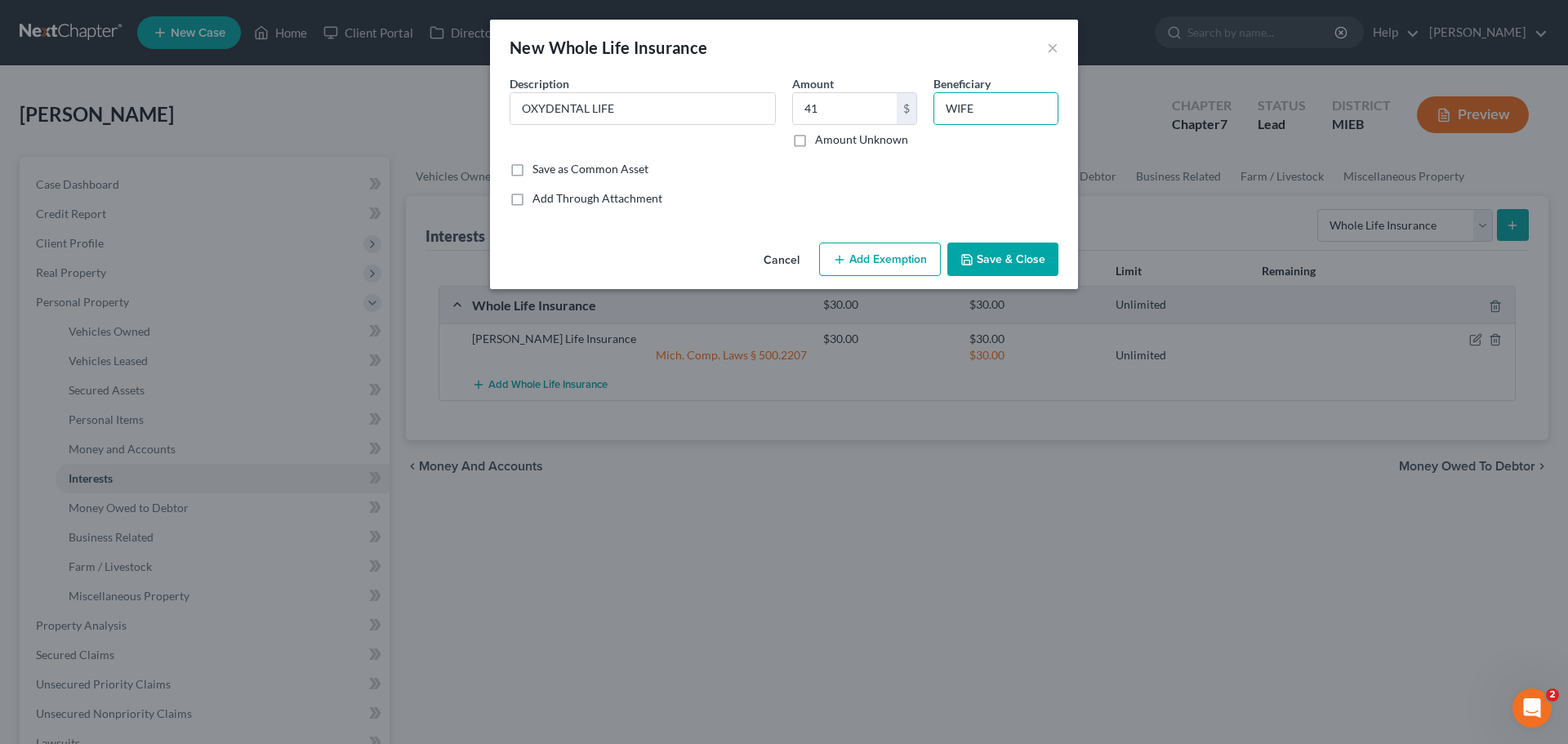
click at [1031, 256] on button "Save & Close" at bounding box center [1004, 259] width 111 height 34
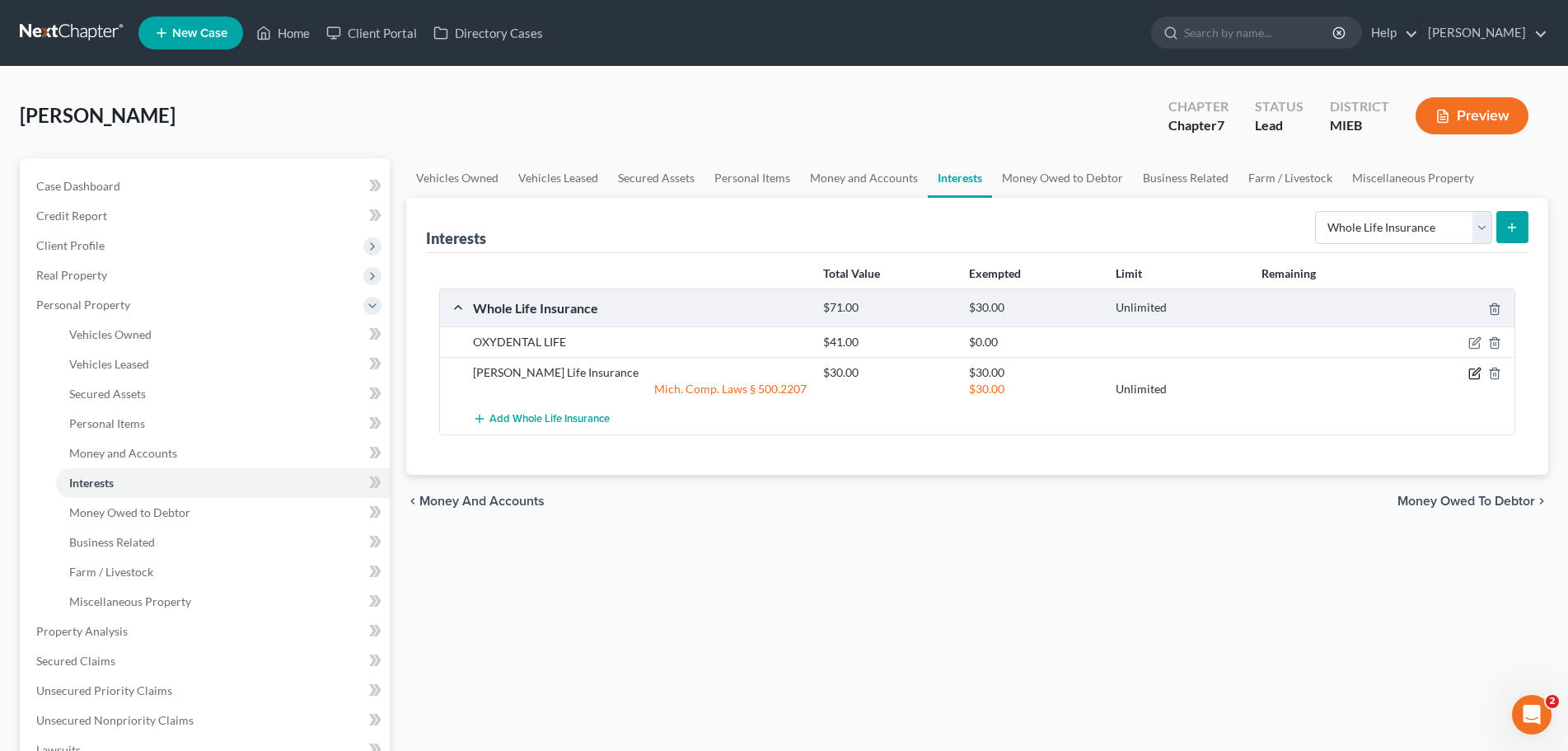
click at [1477, 373] on icon "button" at bounding box center [1475, 373] width 13 height 13
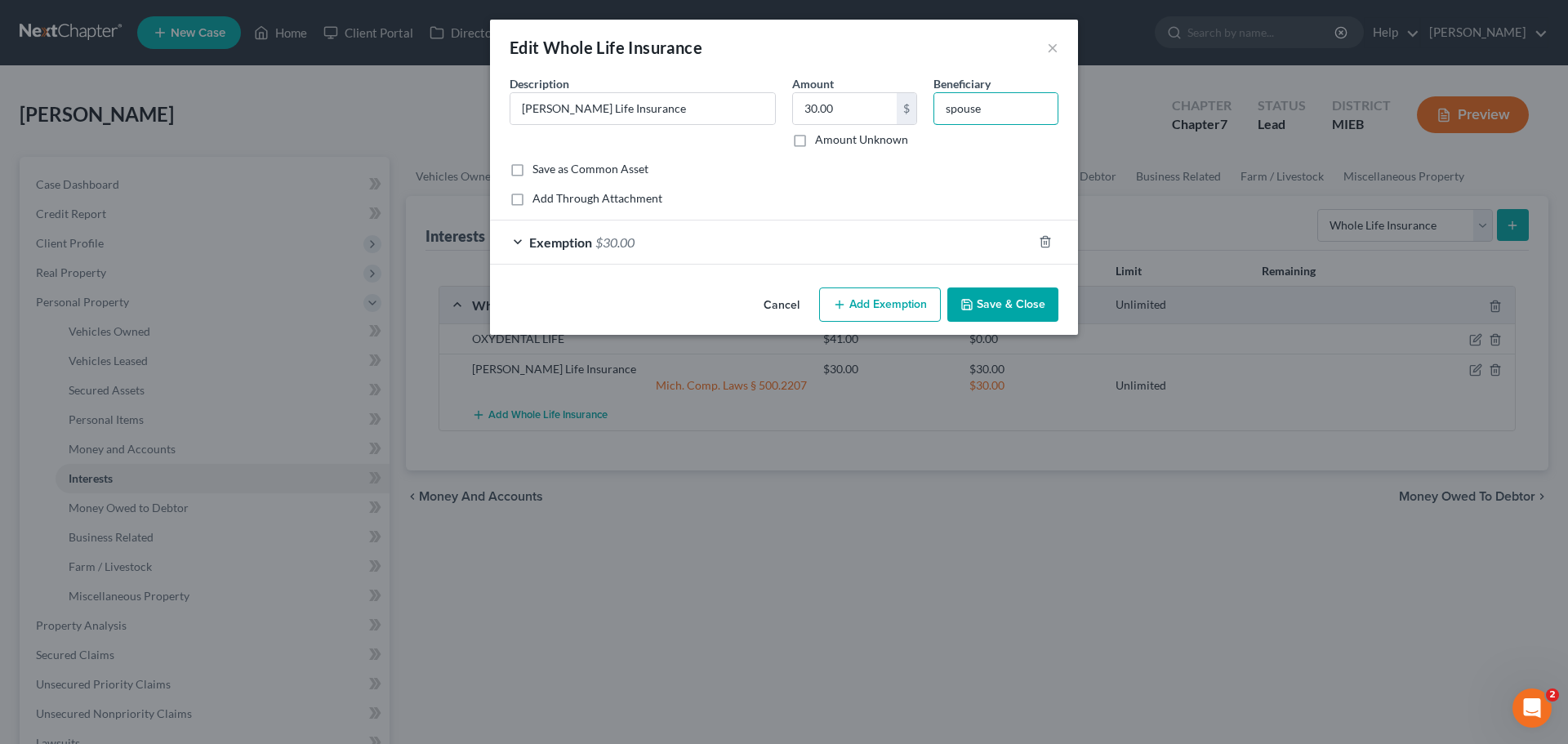
drag, startPoint x: 1017, startPoint y: 111, endPoint x: 874, endPoint y: 89, distance: 144.7
click at [874, 89] on div "Description * [PERSON_NAME] Life Insurance Amount 30.00 $ Amount Unknown Benefi…" at bounding box center [784, 117] width 565 height 86
type input "WIFE"
click at [1004, 304] on button "Save & Close" at bounding box center [1004, 304] width 111 height 34
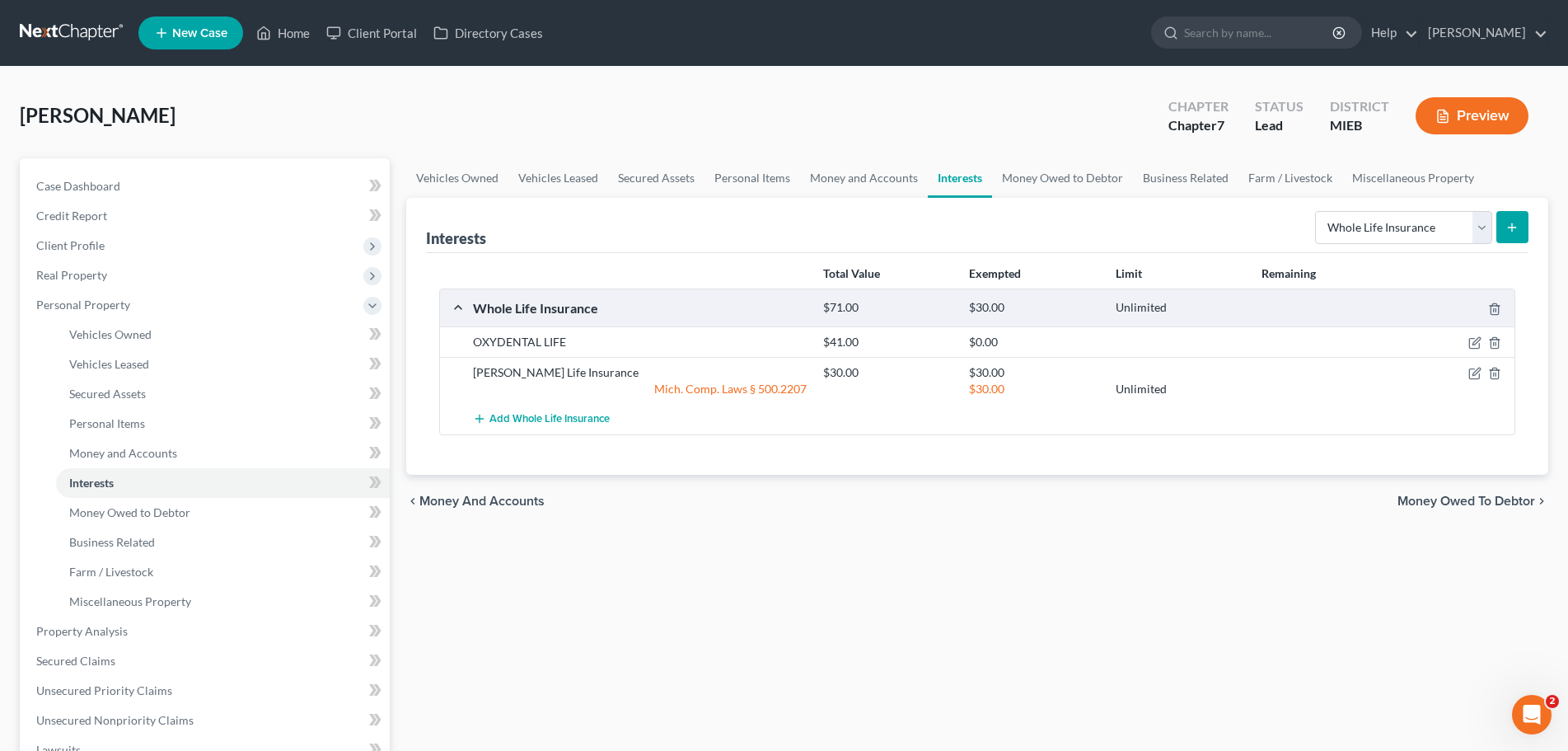
click at [1514, 227] on line "submit" at bounding box center [1513, 227] width 7 height 0
click at [1485, 228] on select "Select Interest Type 401K Annuity Bond Education IRA Government Bond Government…" at bounding box center [1404, 227] width 177 height 33
select select "term_life_insurance"
click at [1317, 211] on select "Select Interest Type 401K Annuity Bond Education IRA Government Bond Government…" at bounding box center [1404, 227] width 177 height 33
click at [1518, 221] on icon "submit" at bounding box center [1512, 227] width 13 height 13
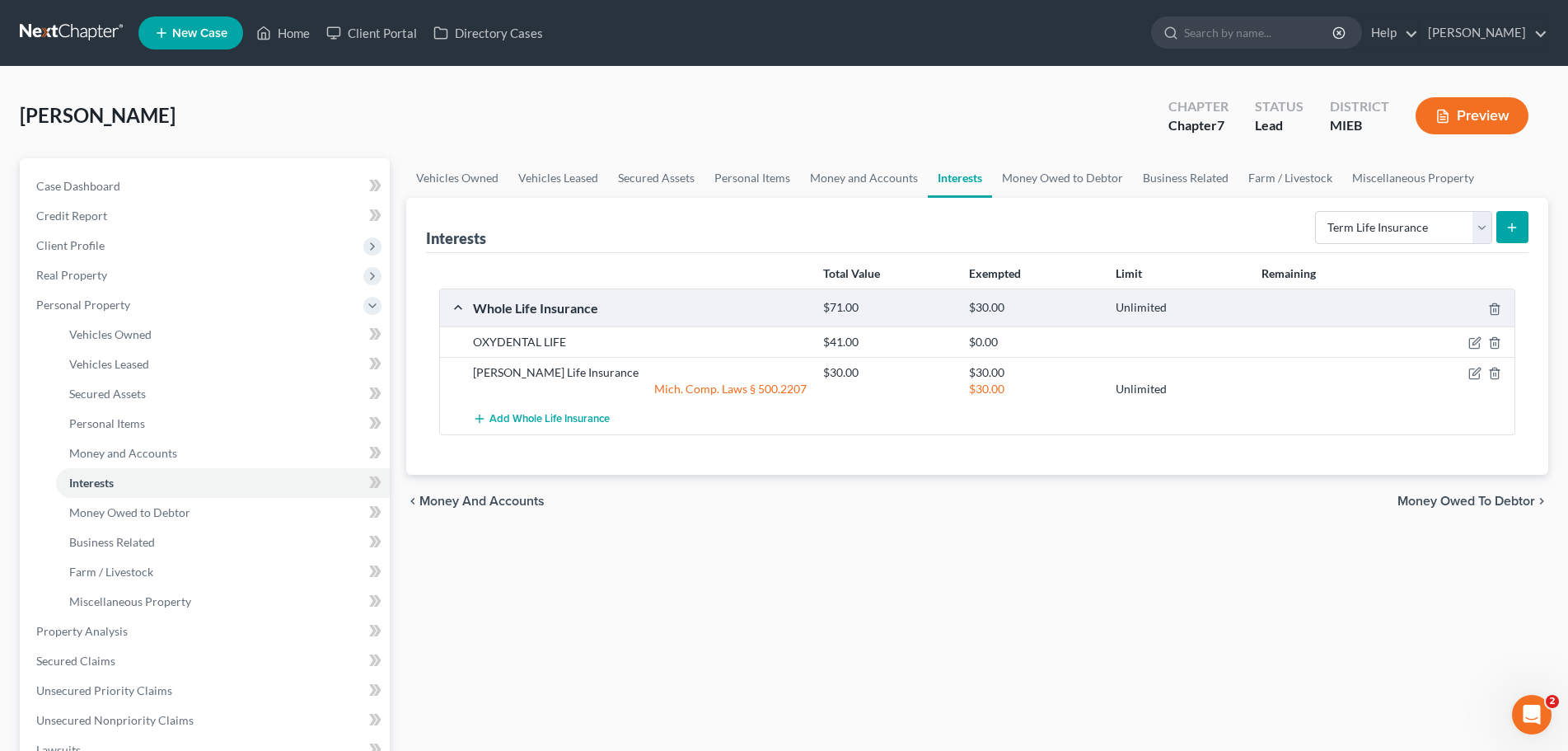
click at [1513, 225] on line "submit" at bounding box center [1513, 227] width 0 height 7
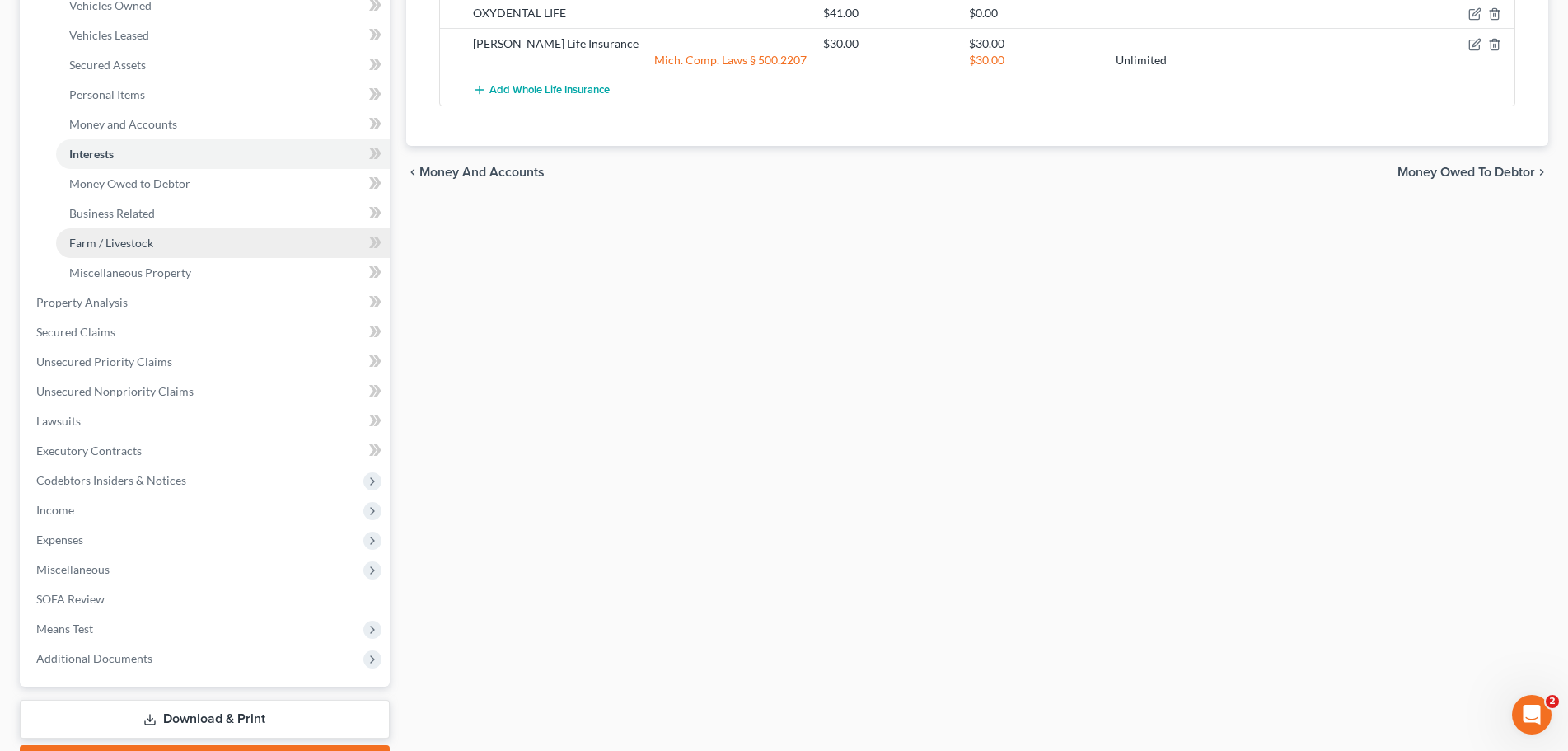
scroll to position [330, 0]
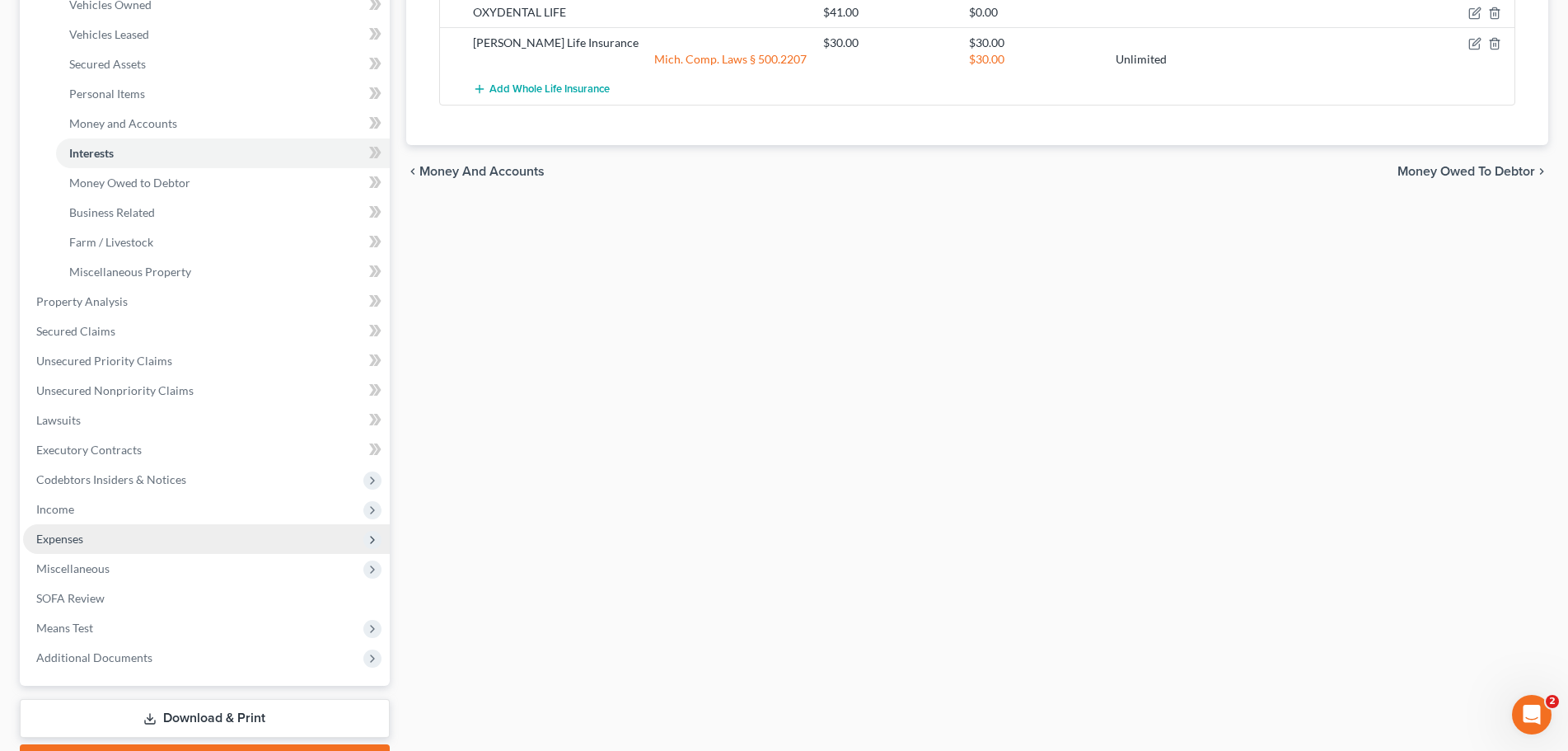
click at [60, 526] on span "Expenses" at bounding box center [206, 539] width 367 height 30
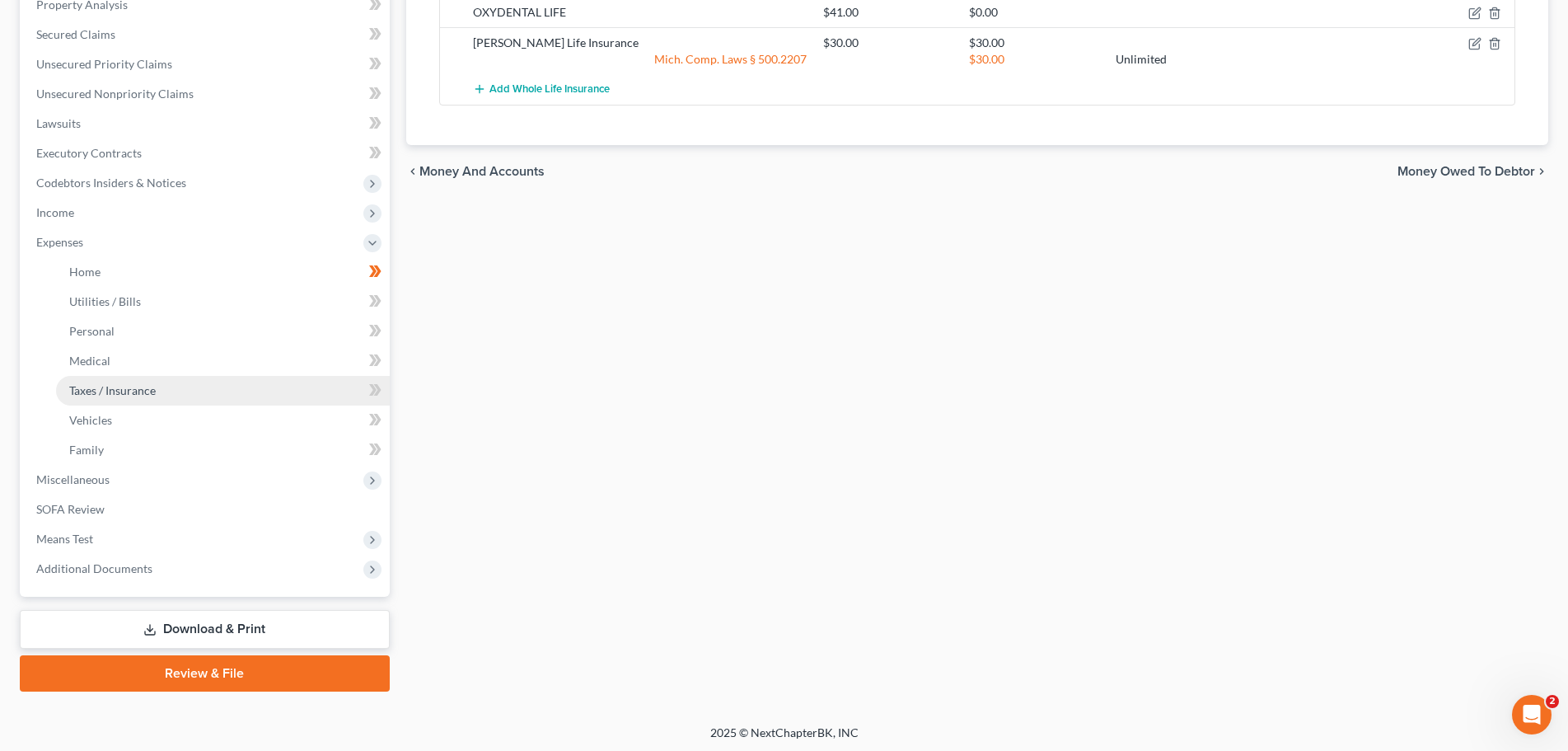
click at [110, 387] on span "Taxes / Insurance" at bounding box center [112, 390] width 87 height 14
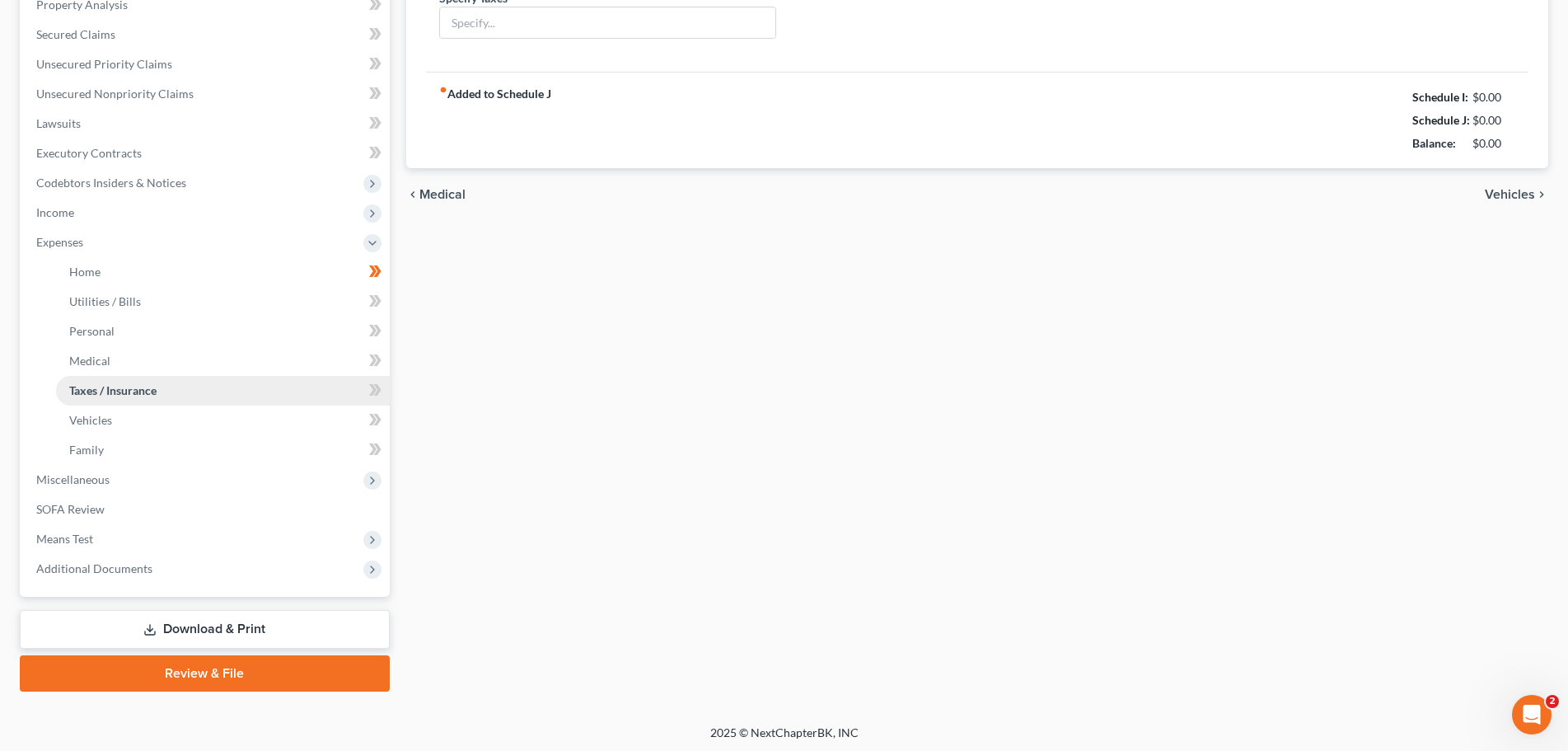
scroll to position [136, 0]
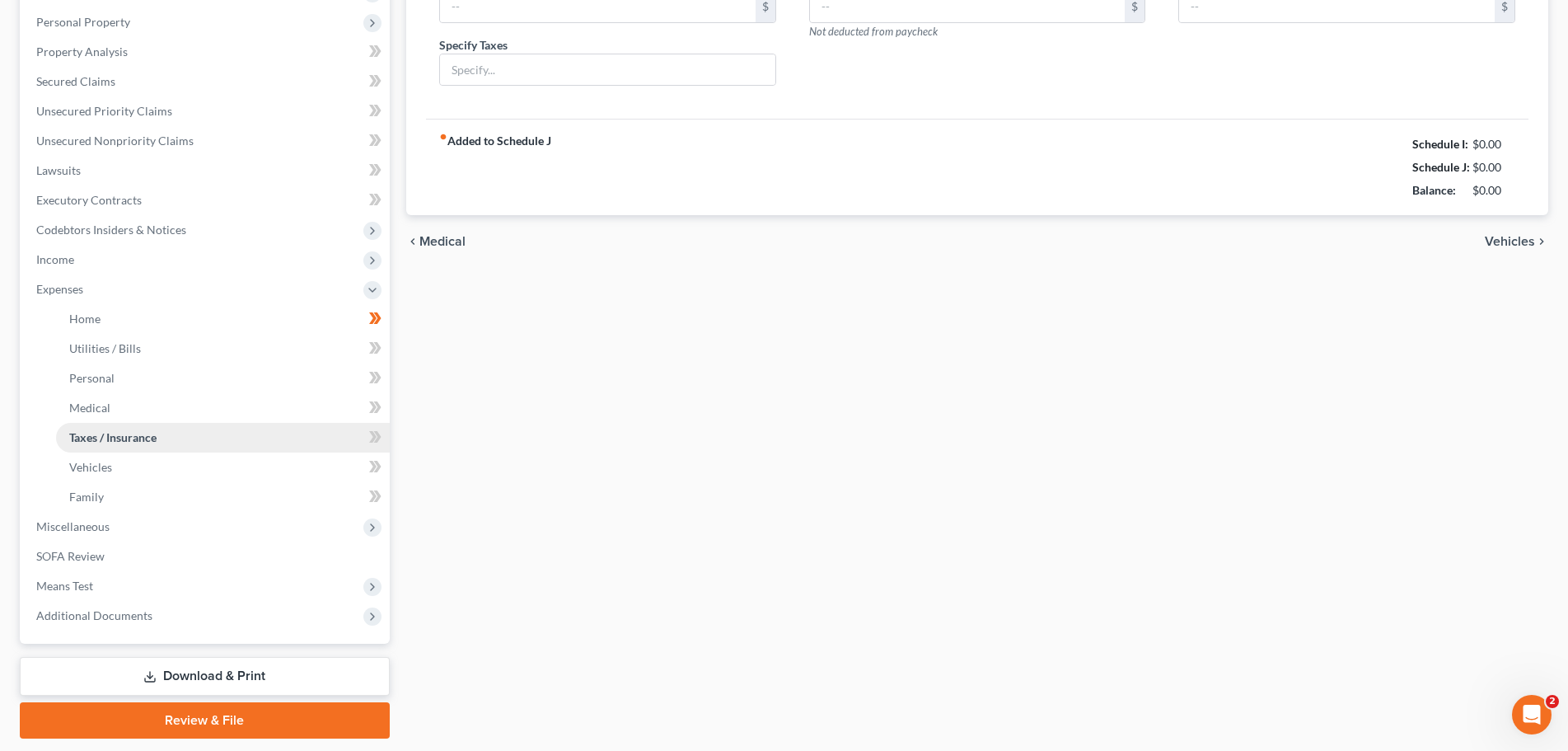
type input "0.00"
type input "100.00"
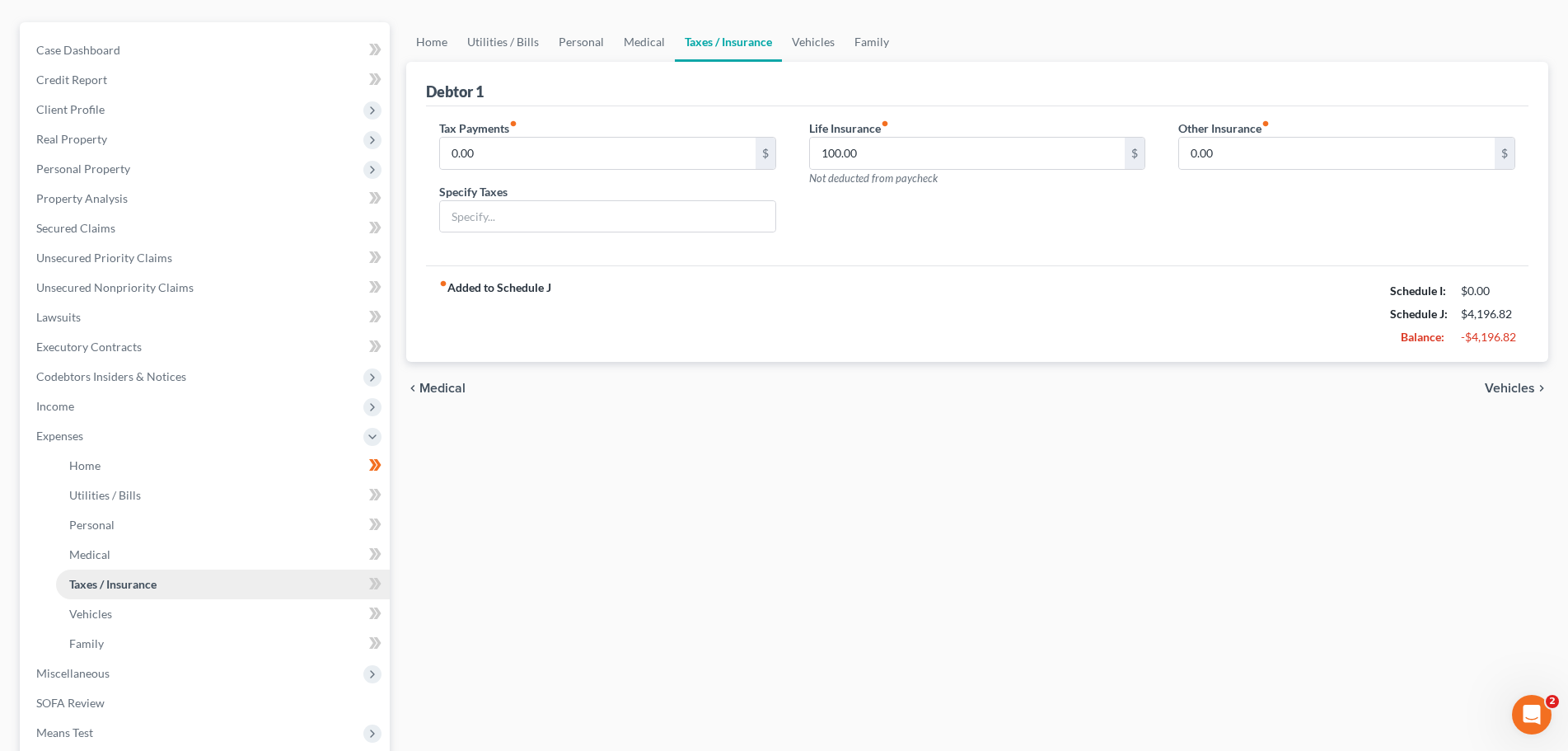
scroll to position [0, 0]
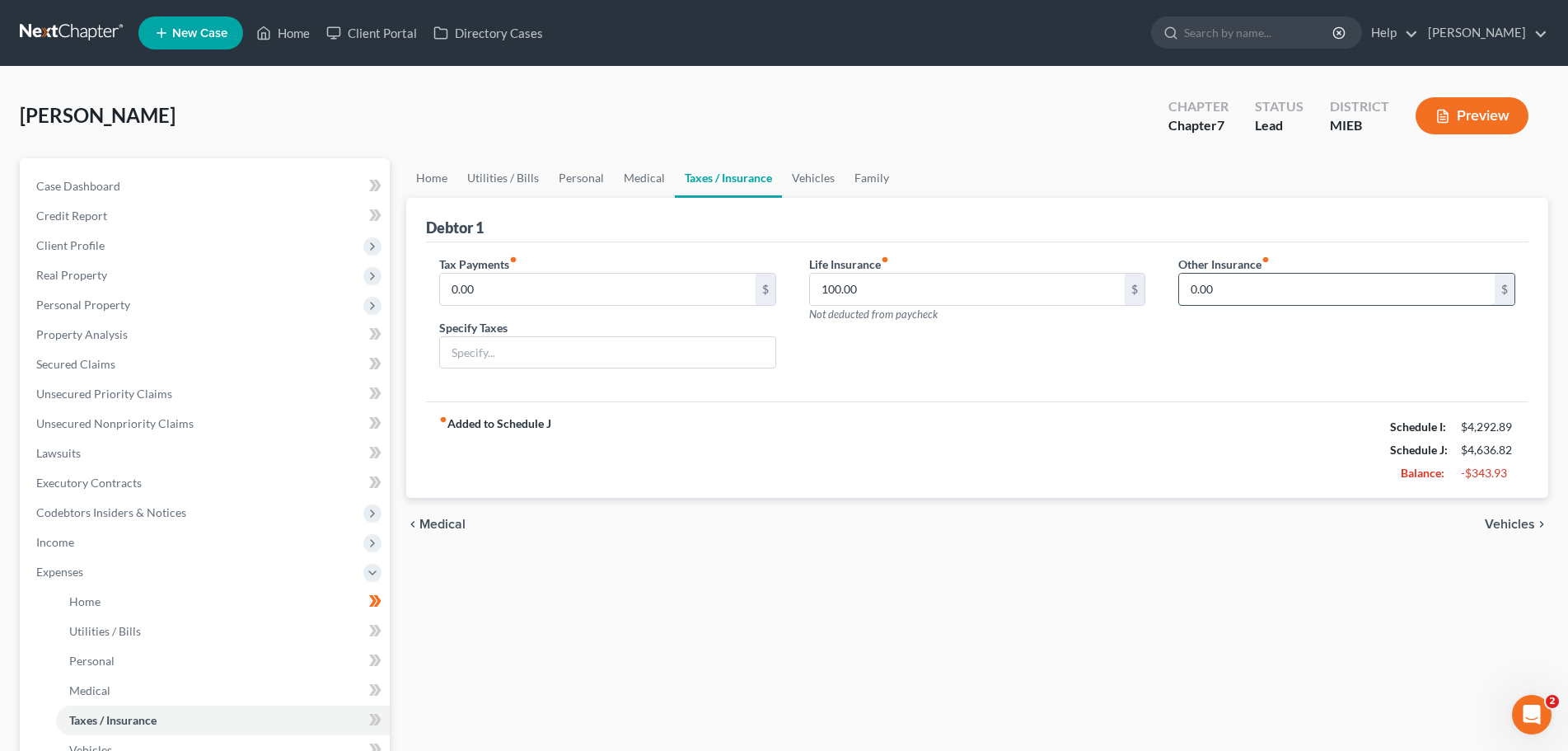
click at [1282, 287] on input "0.00" at bounding box center [1337, 290] width 316 height 32
type input "158.64"
type input "A"
click at [1216, 287] on input "text" at bounding box center [1337, 290] width 316 height 32
type input "32.94"
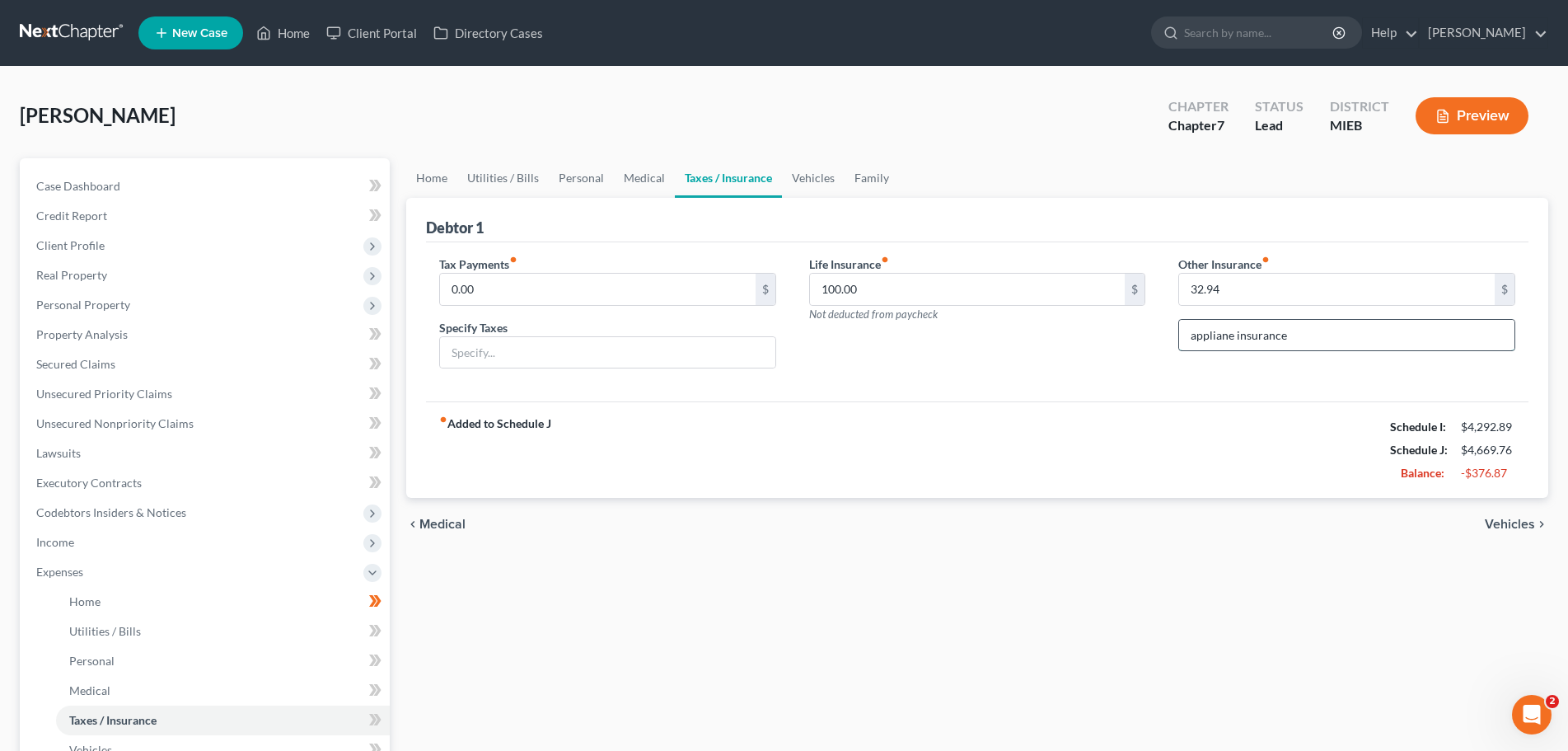
click at [1218, 337] on input "appliane insurance" at bounding box center [1347, 335] width 335 height 32
type input "appliance insurance"
click at [51, 603] on ul "Home Utilities / Bills Personal Medical" at bounding box center [206, 690] width 367 height 208
click at [61, 601] on link "Home" at bounding box center [223, 602] width 333 height 30
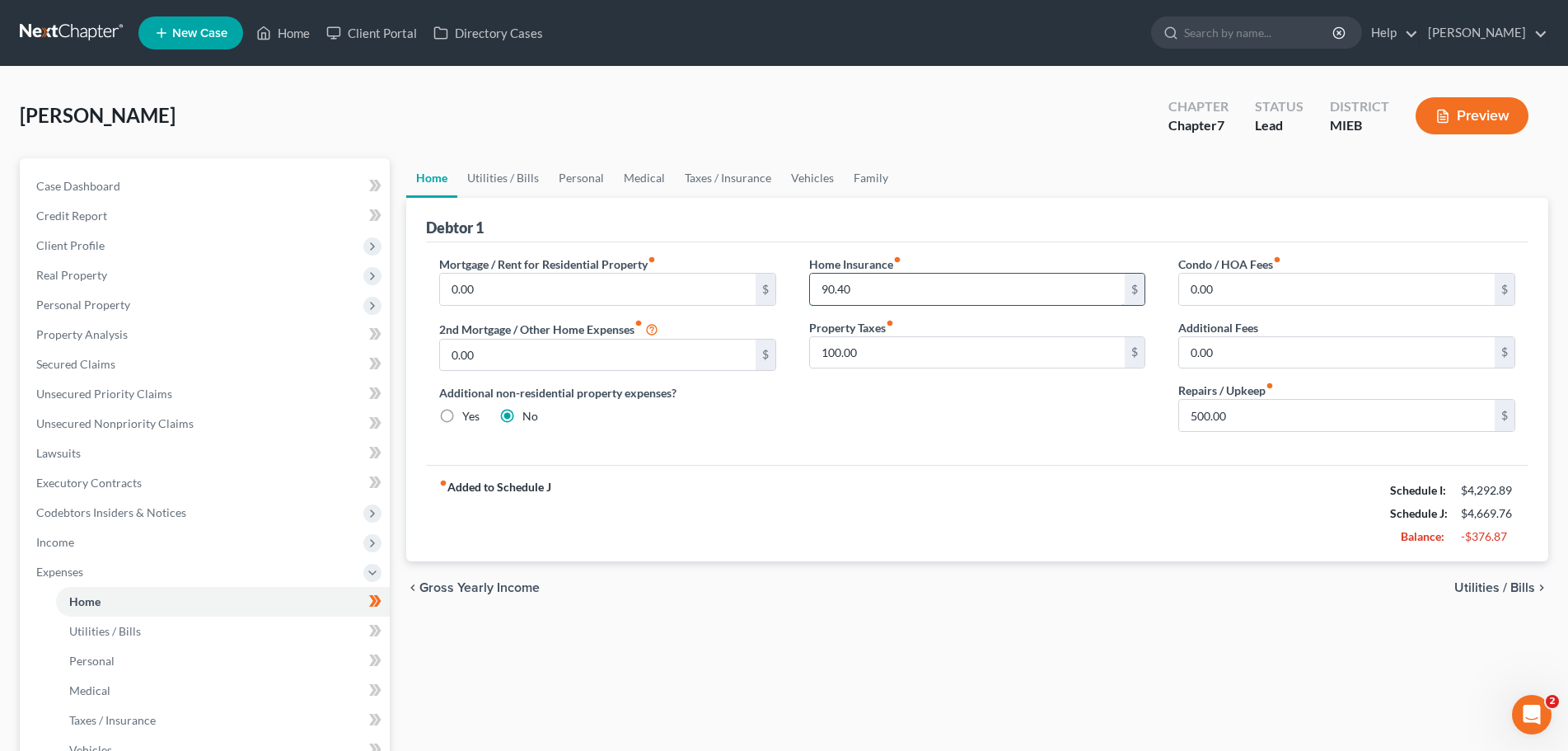
click at [884, 284] on input "90.40" at bounding box center [968, 290] width 316 height 32
click at [864, 282] on input "90.40" at bounding box center [968, 290] width 316 height 32
paste input "158.64"
type input "158.64"
click at [867, 177] on link "Family" at bounding box center [871, 177] width 54 height 39
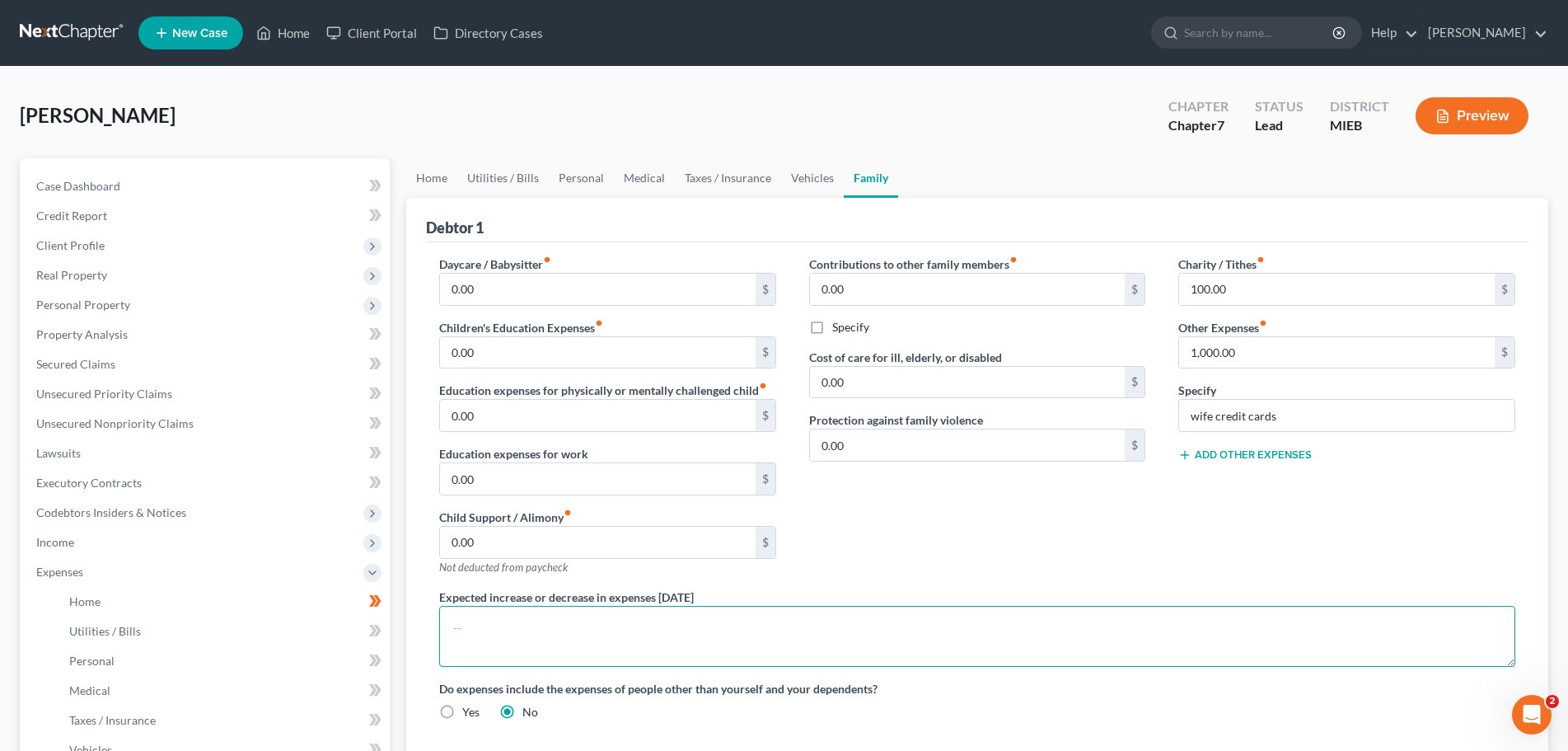
click at [534, 644] on textarea at bounding box center [977, 636] width 1077 height 61
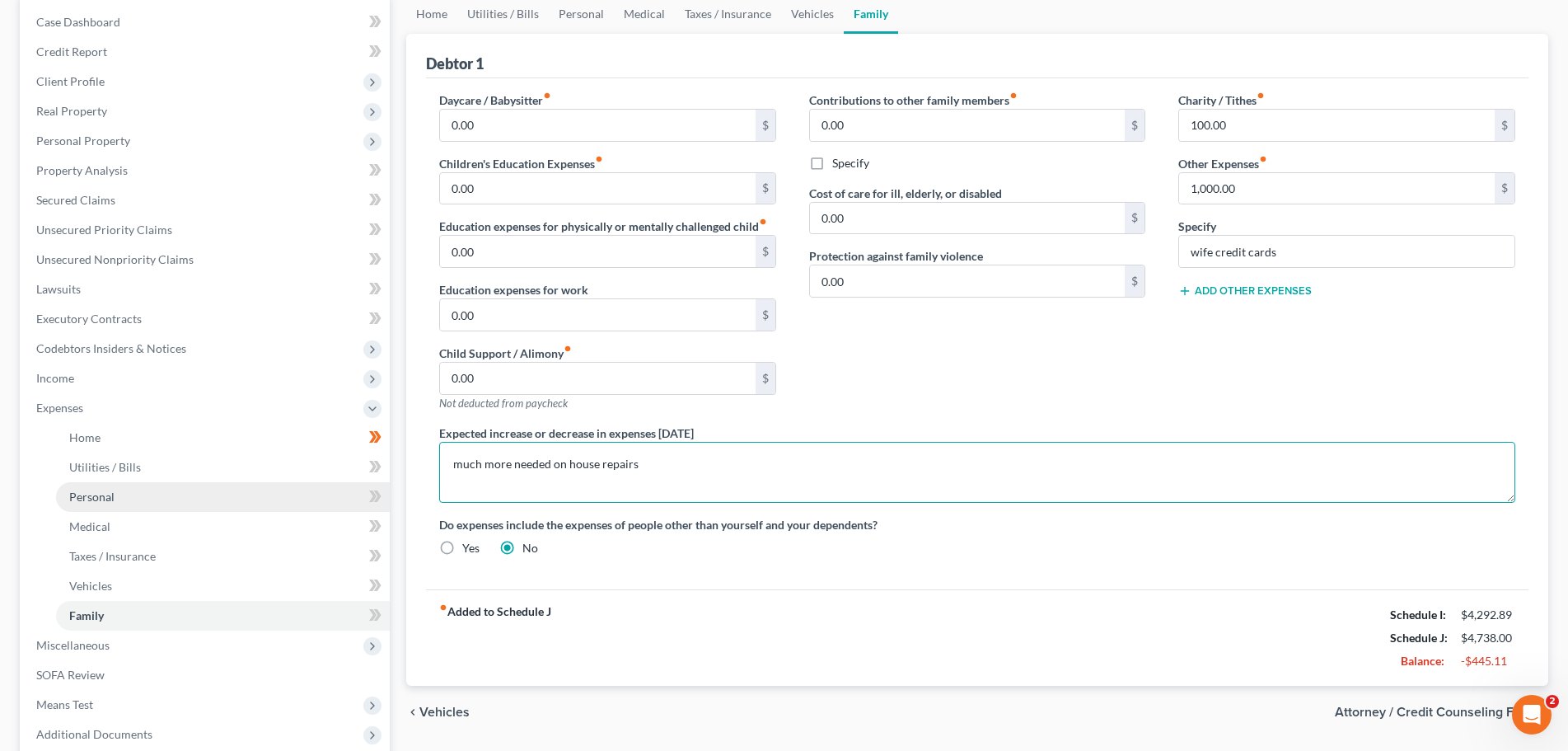
scroll to position [165, 0]
type textarea "much more needed on house repairs"
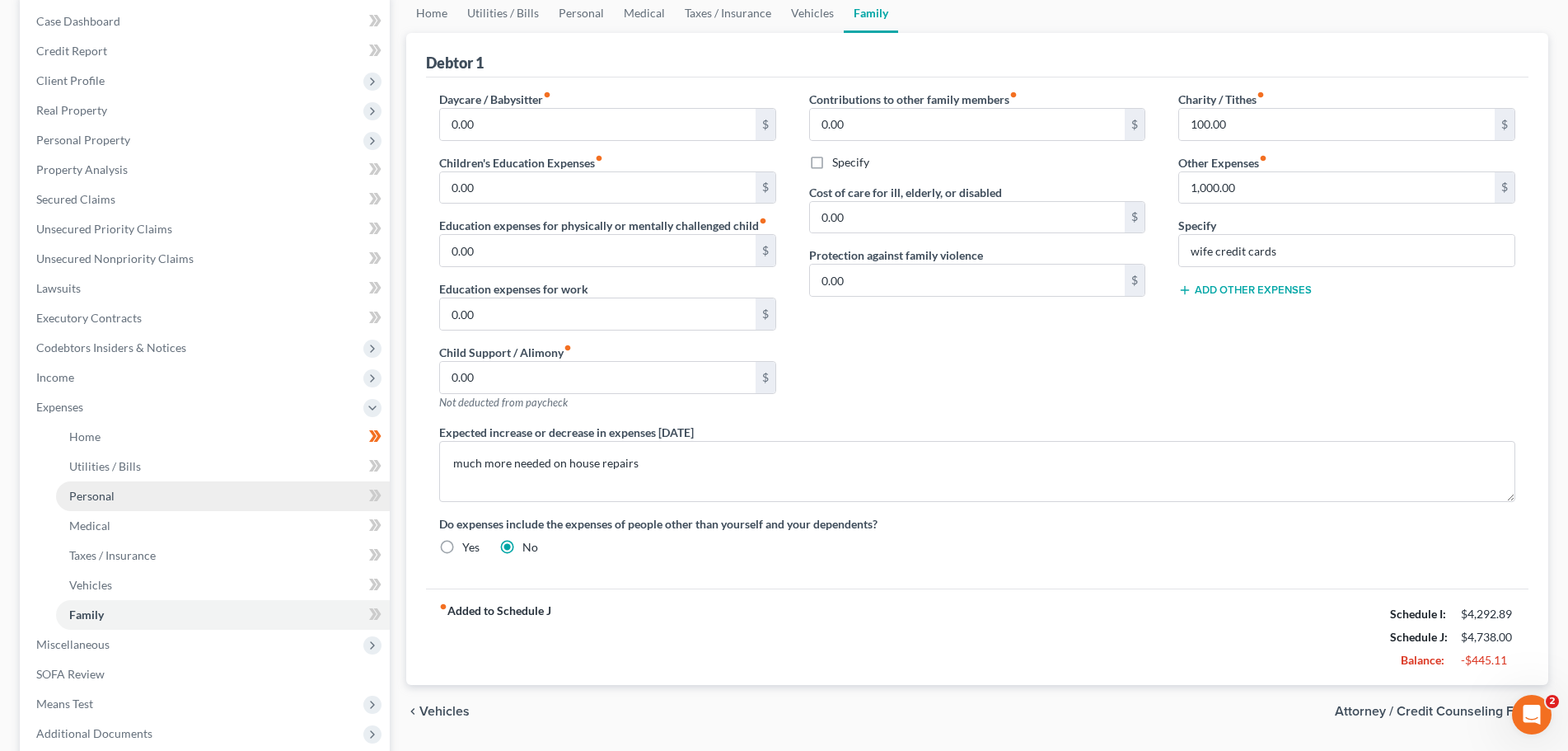
click at [125, 503] on link "Personal" at bounding box center [223, 497] width 333 height 30
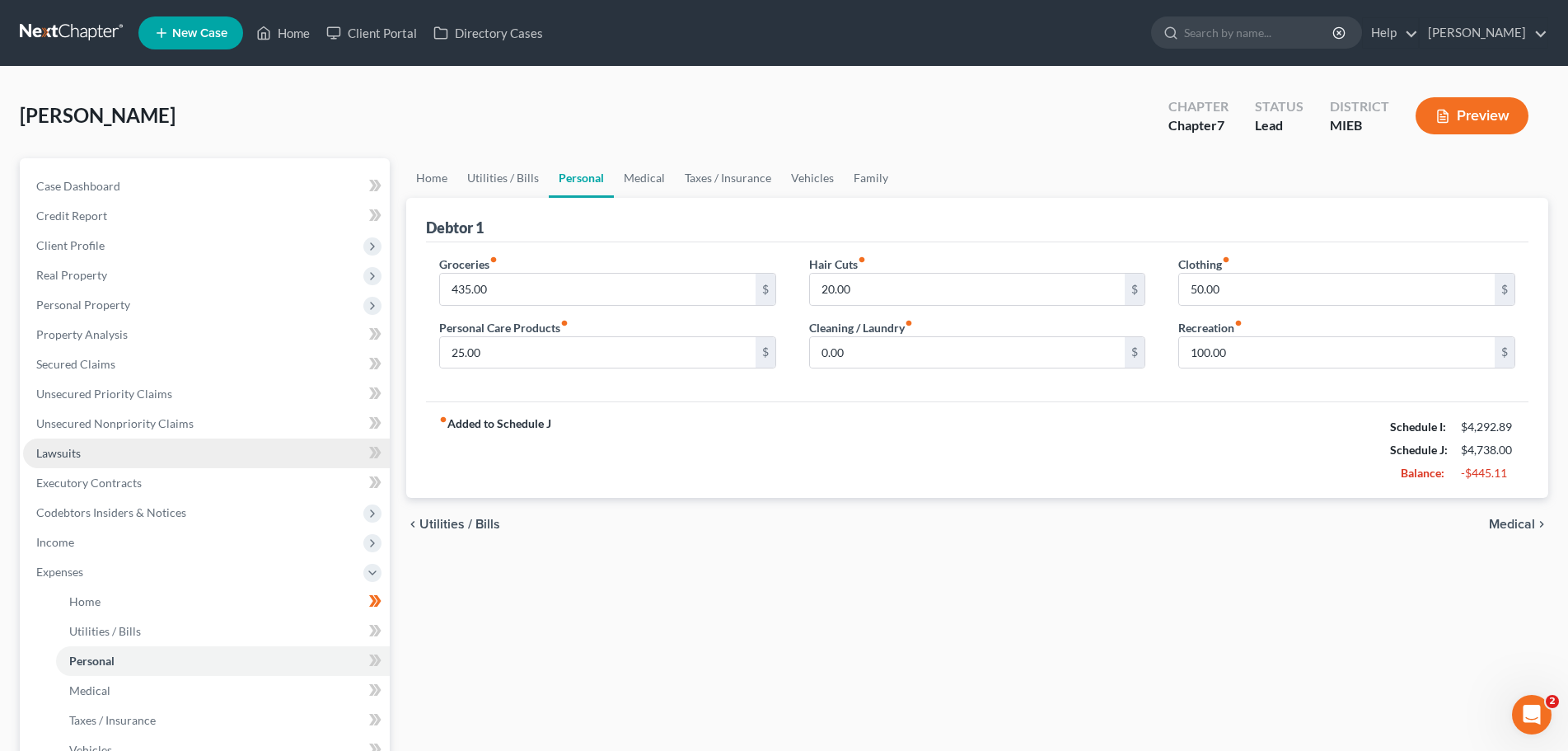
click at [64, 448] on span "Lawsuits" at bounding box center [58, 453] width 45 height 14
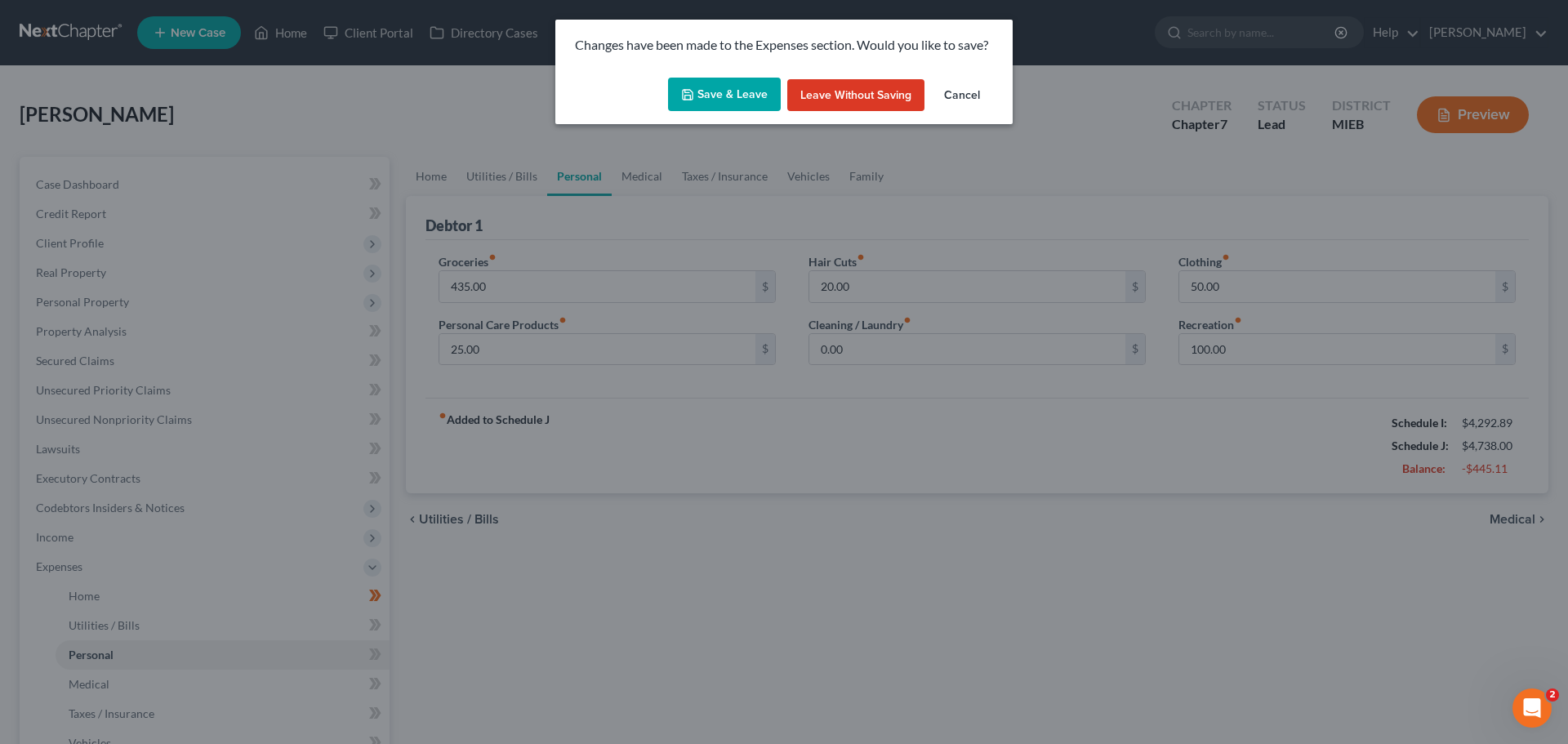
click at [713, 92] on button "Save & Leave" at bounding box center [724, 94] width 113 height 34
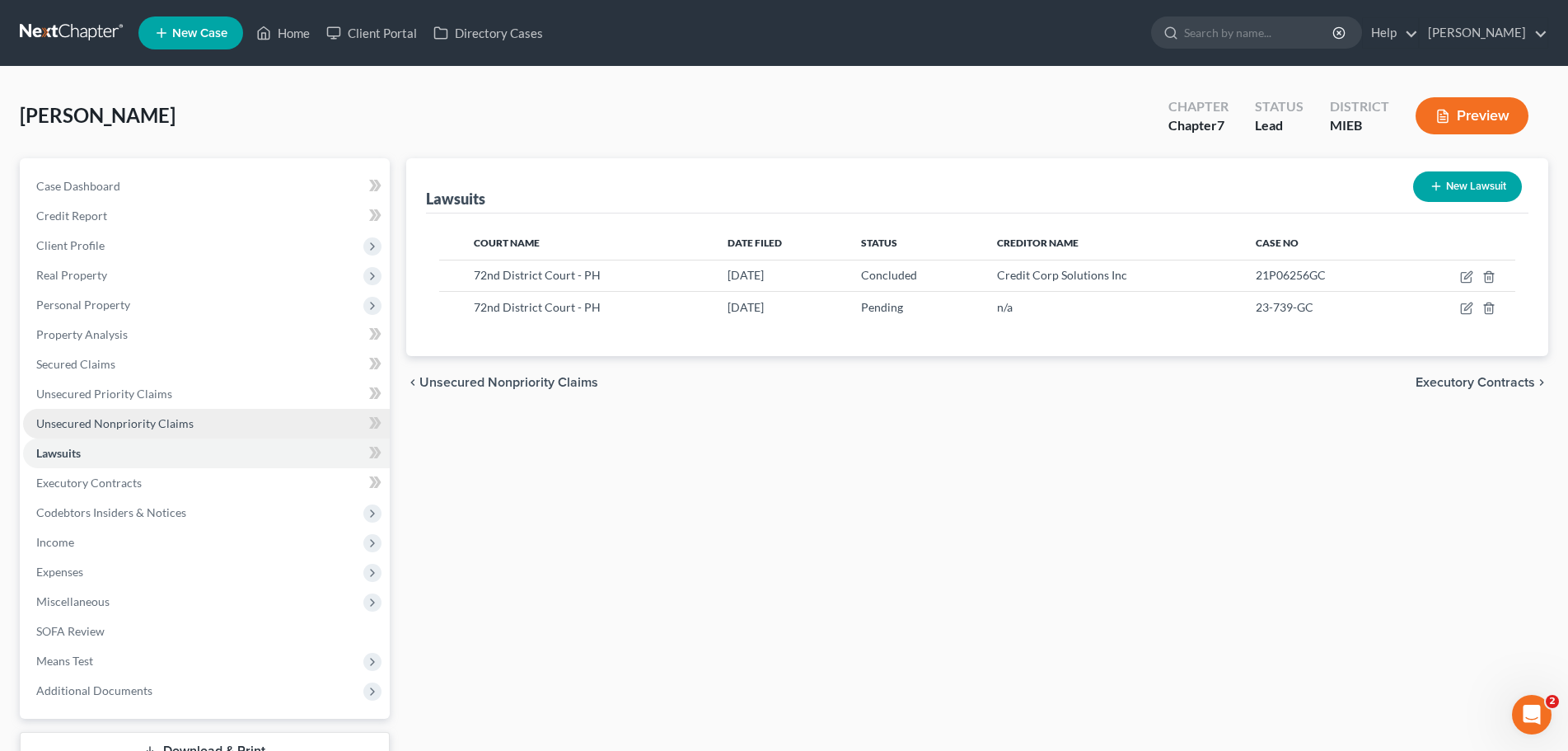
click at [85, 414] on link "Unsecured Nonpriority Claims" at bounding box center [206, 424] width 367 height 30
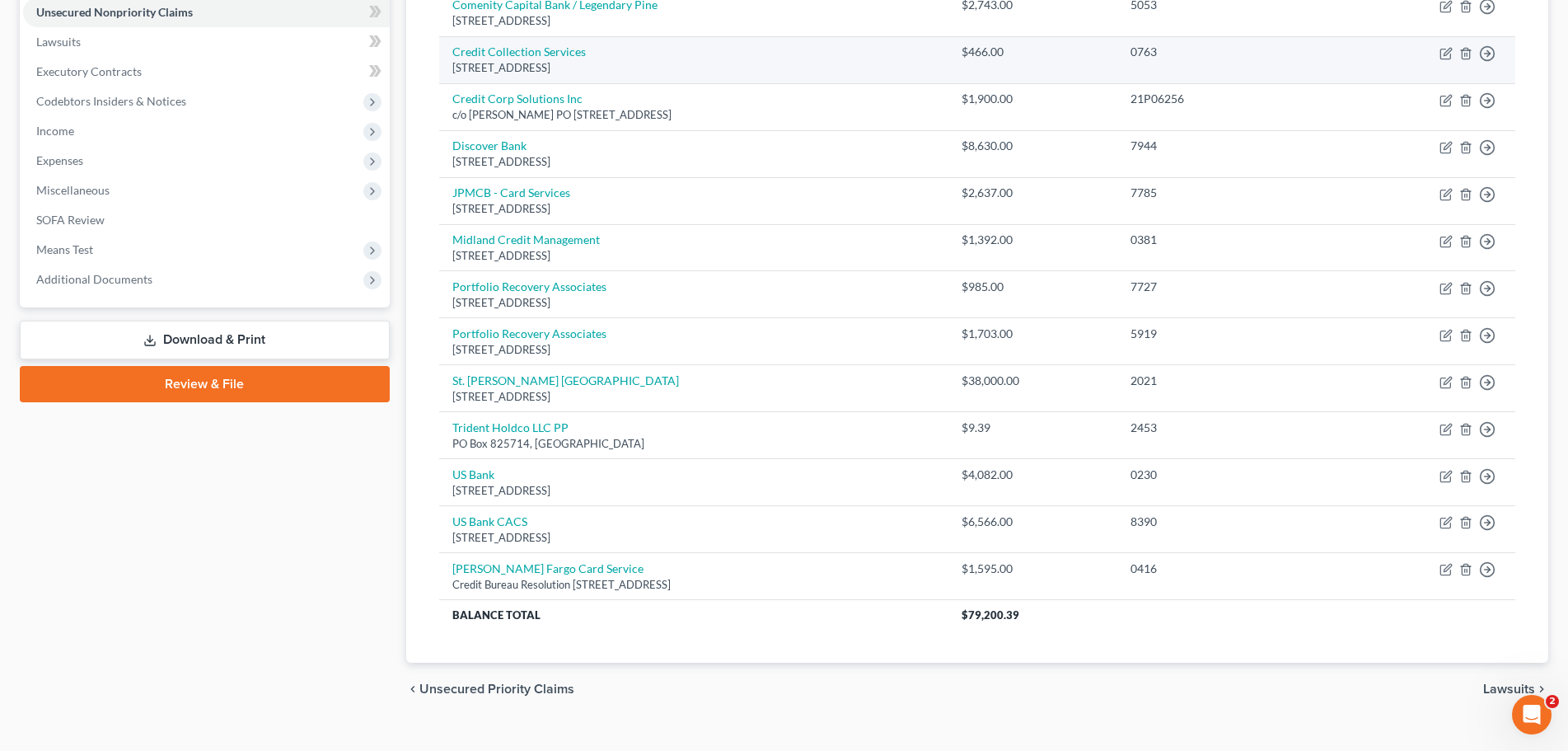
scroll to position [412, 0]
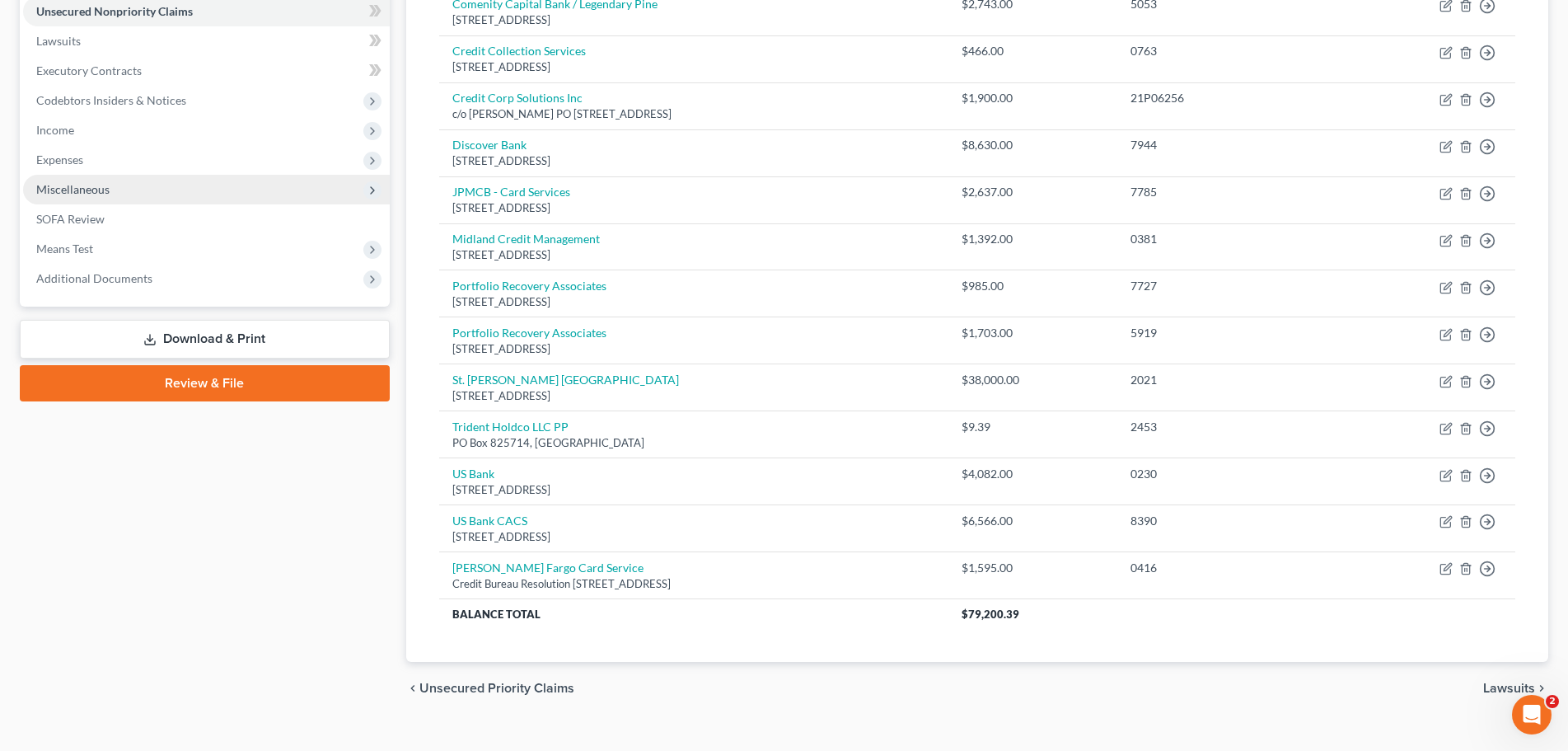
click at [65, 192] on span "Miscellaneous" at bounding box center [73, 190] width 74 height 14
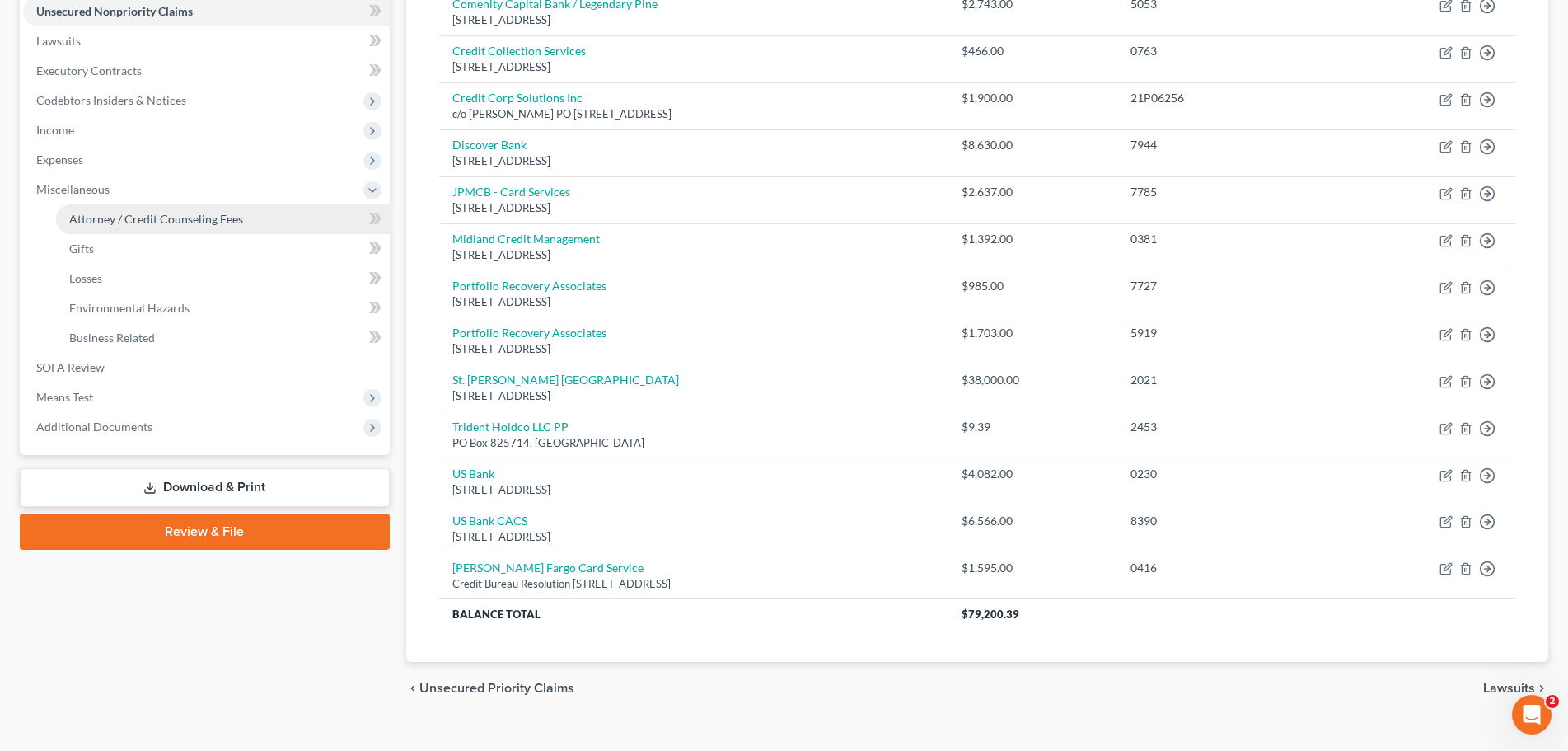
click at [76, 218] on span "Attorney / Credit Counseling Fees" at bounding box center [156, 218] width 174 height 14
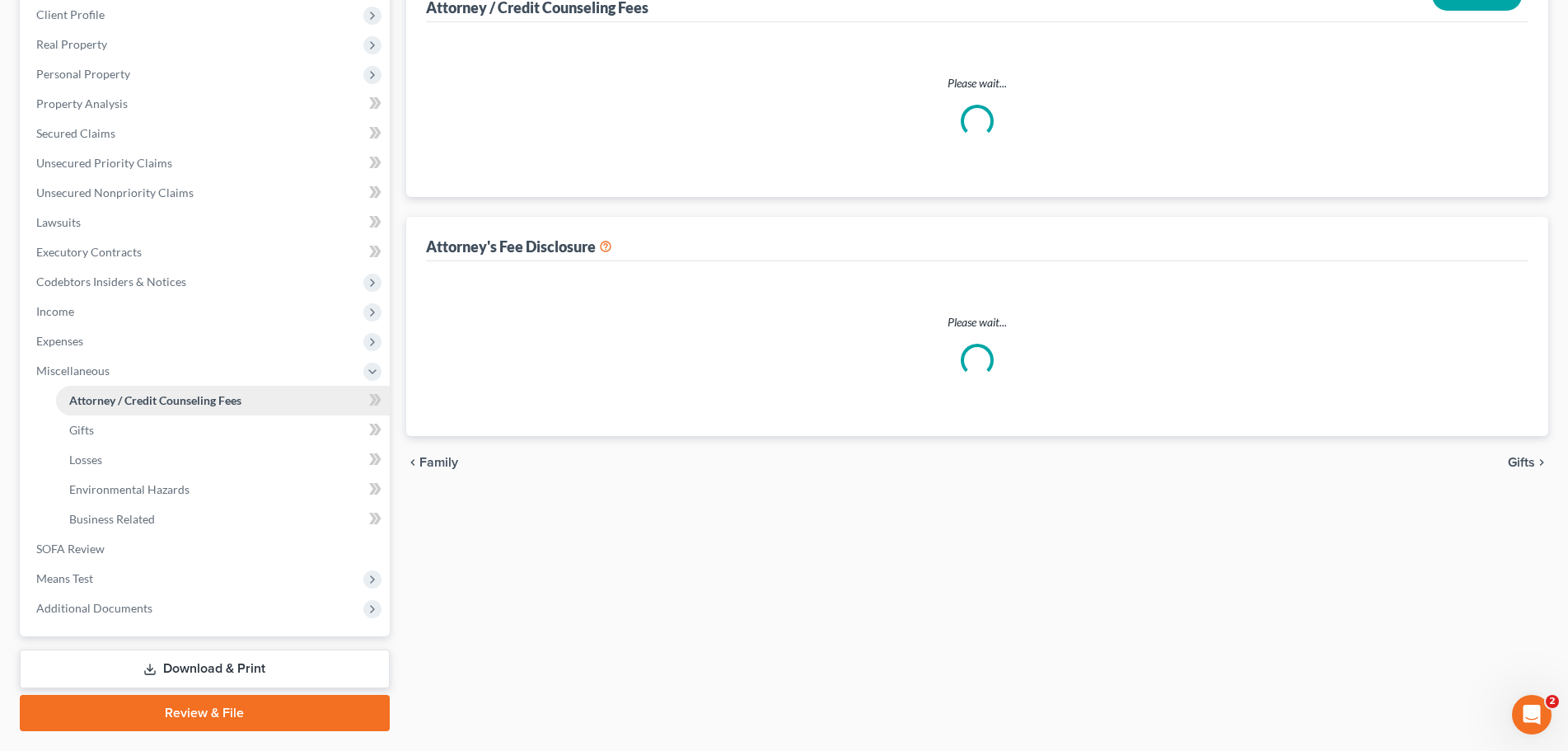
select select "0"
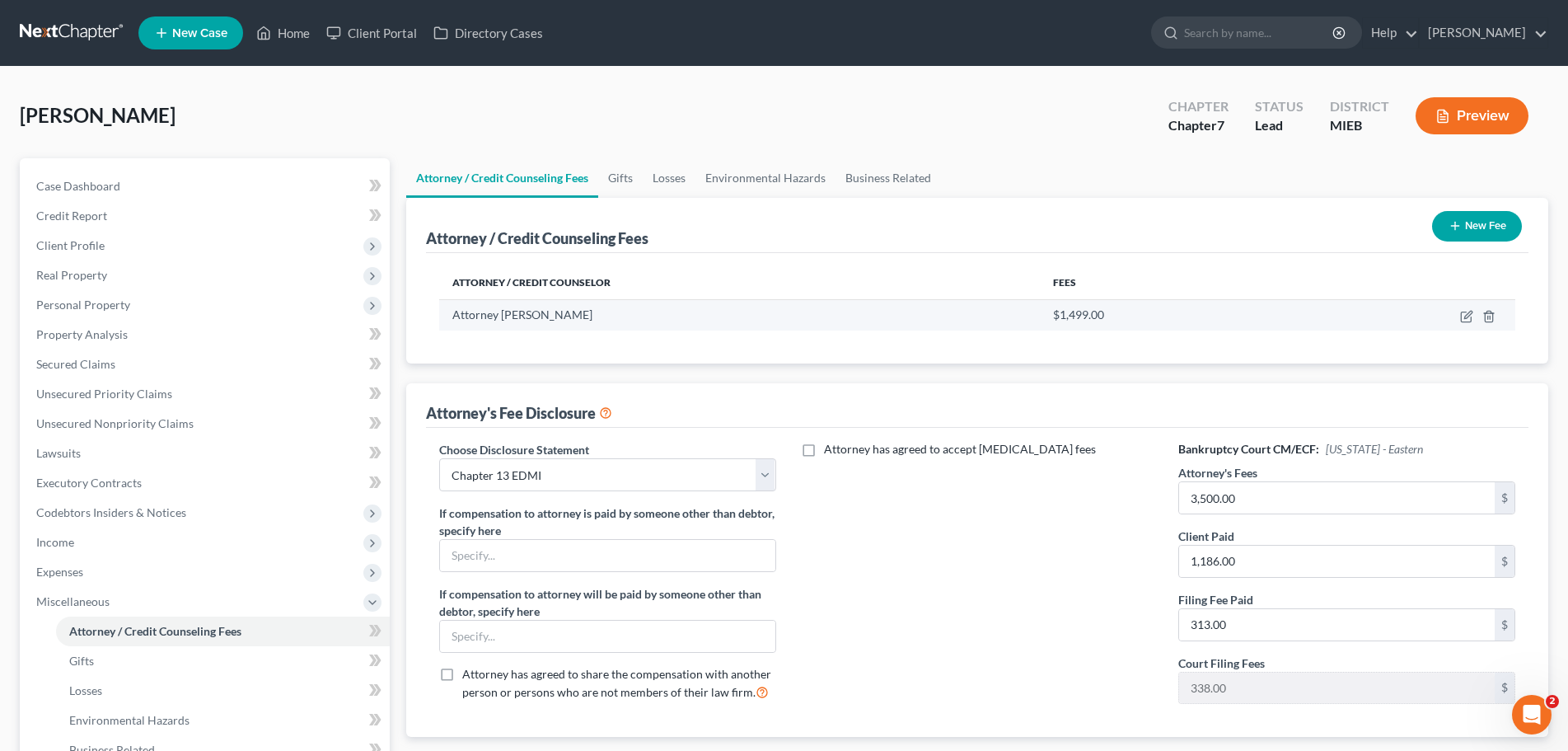
click at [1098, 317] on span "$1,499.00" at bounding box center [1078, 314] width 51 height 14
drag, startPoint x: 1106, startPoint y: 317, endPoint x: 996, endPoint y: 304, distance: 110.8
click at [996, 304] on tr "Attorney [PERSON_NAME] $1,499.00" at bounding box center [977, 315] width 1077 height 32
click at [1466, 315] on icon "button" at bounding box center [1466, 316] width 13 height 13
select select "23"
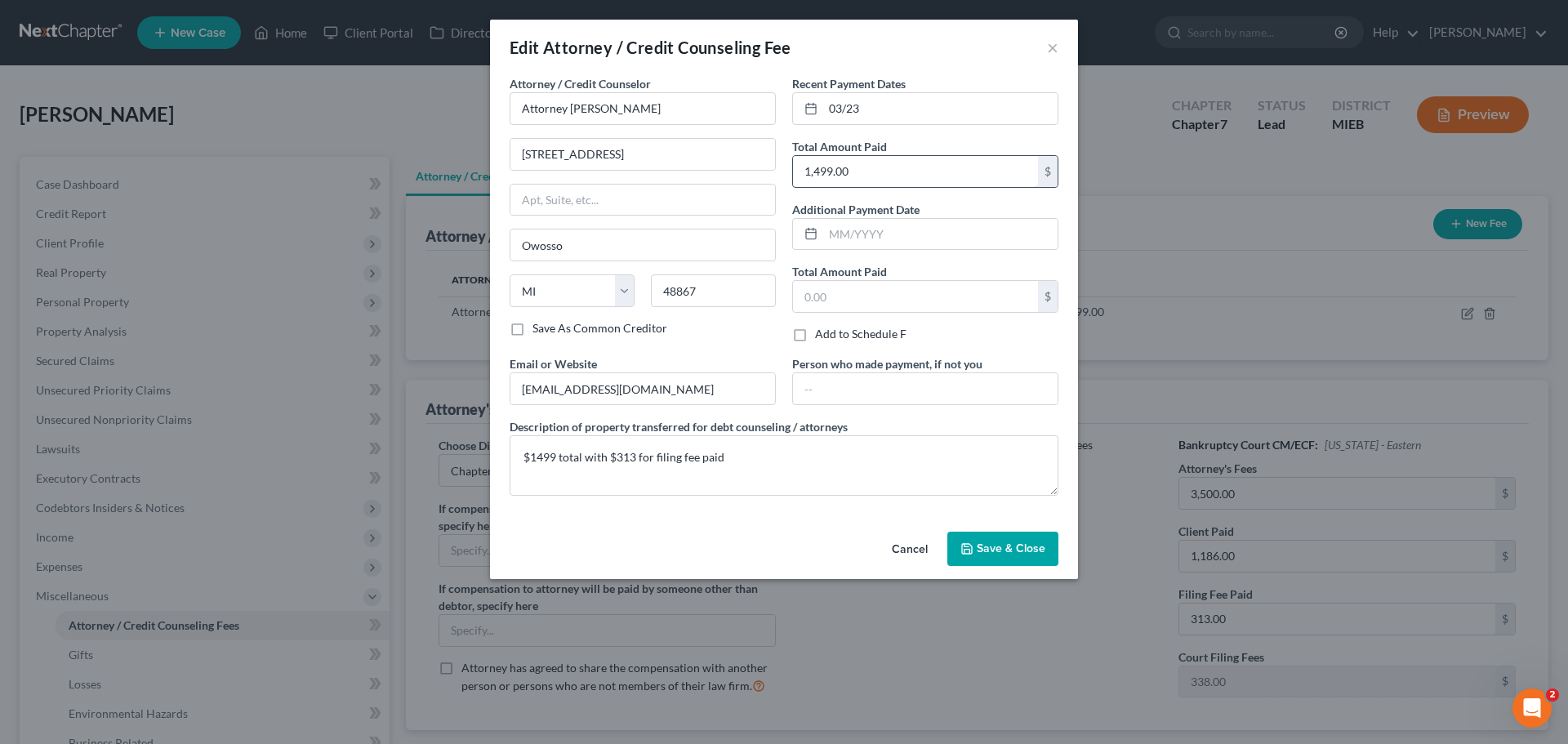
click at [878, 172] on input "1,499.00" at bounding box center [916, 171] width 245 height 31
type input "1,160"
drag, startPoint x: 631, startPoint y: 455, endPoint x: 622, endPoint y: 455, distance: 9.0
click at [622, 455] on textarea "$1499 total with $313 for filing fee paid" at bounding box center [784, 466] width 549 height 61
type textarea "$1499 total with $338 for filing fee paid"
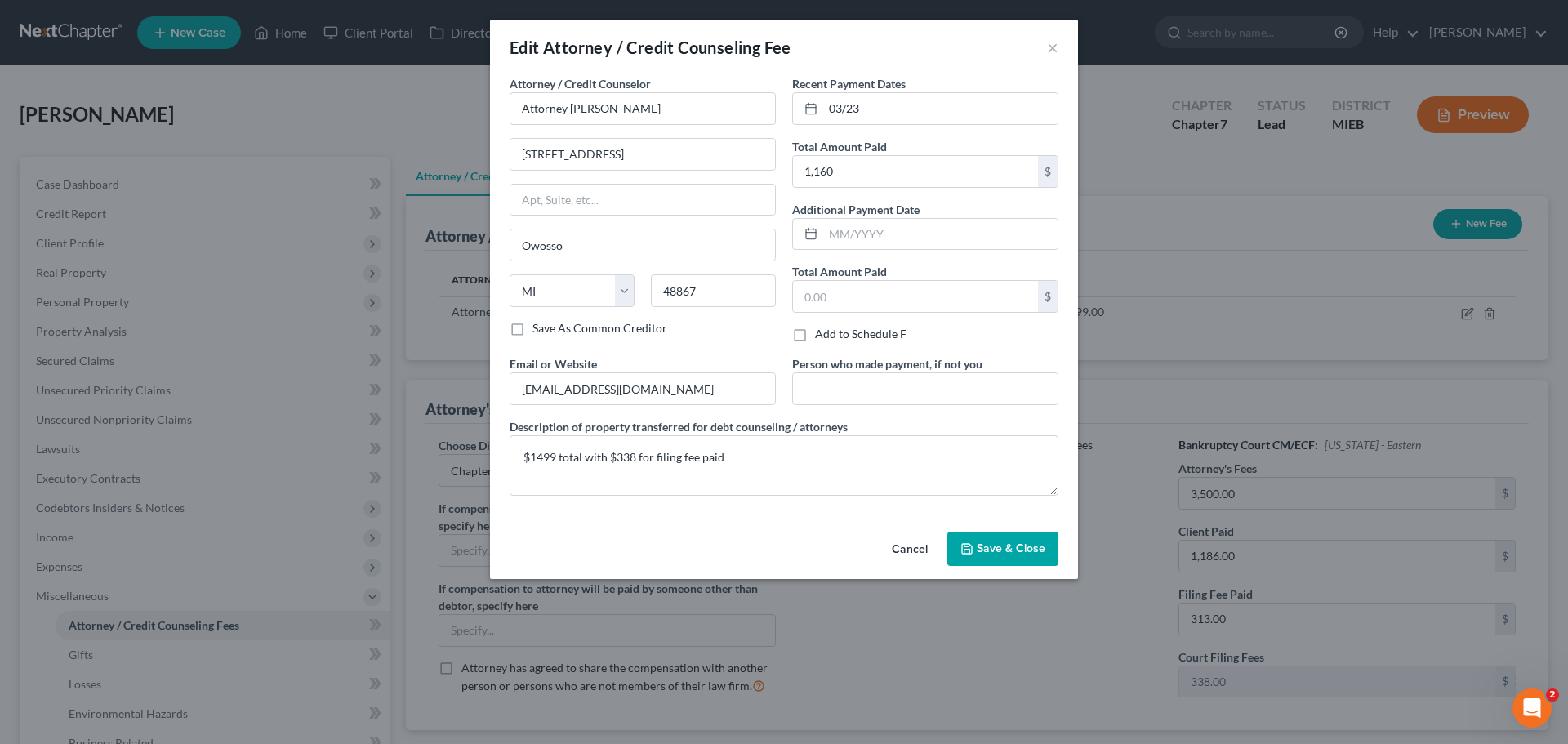
click at [1004, 535] on button "Save & Close" at bounding box center [1004, 548] width 111 height 34
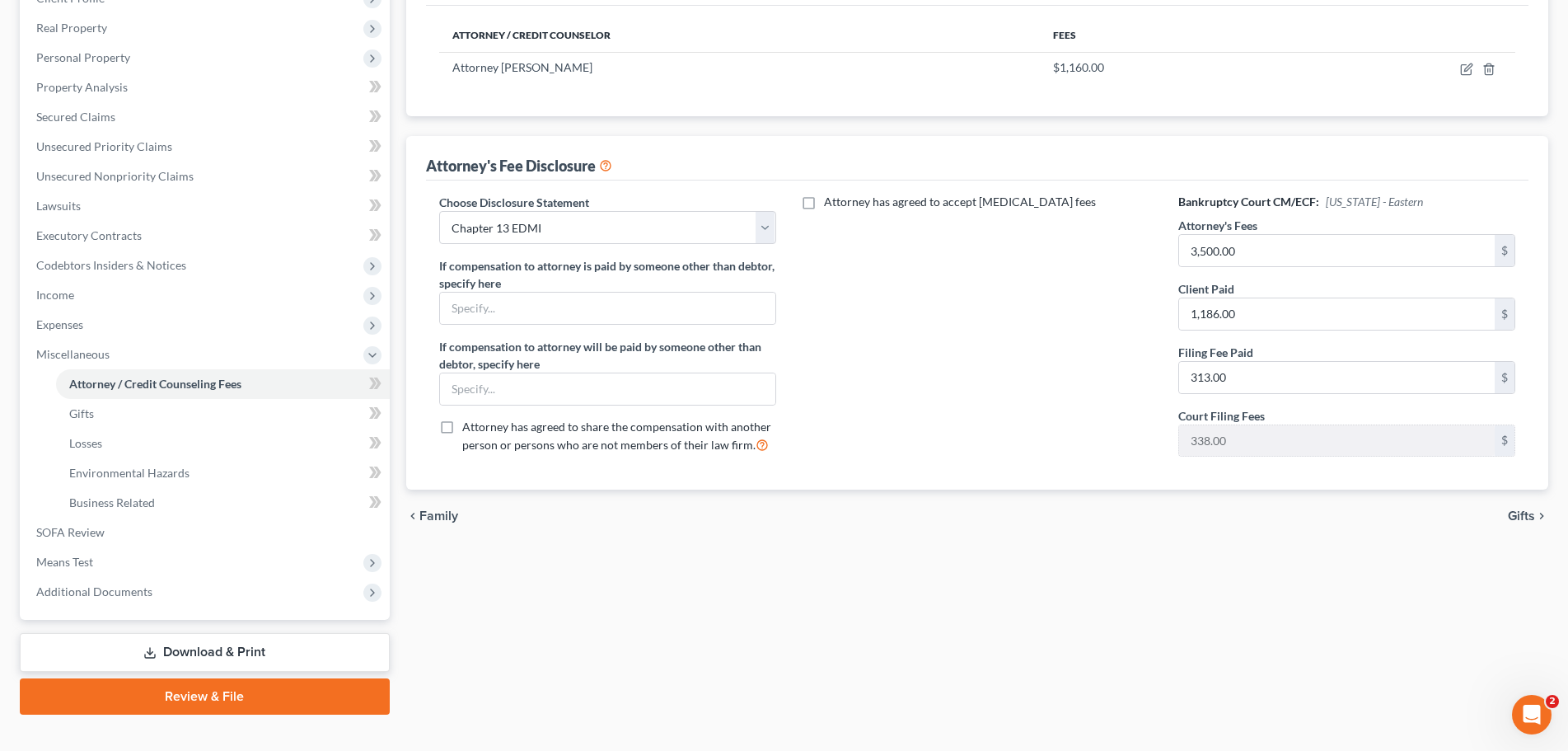
scroll to position [274, 0]
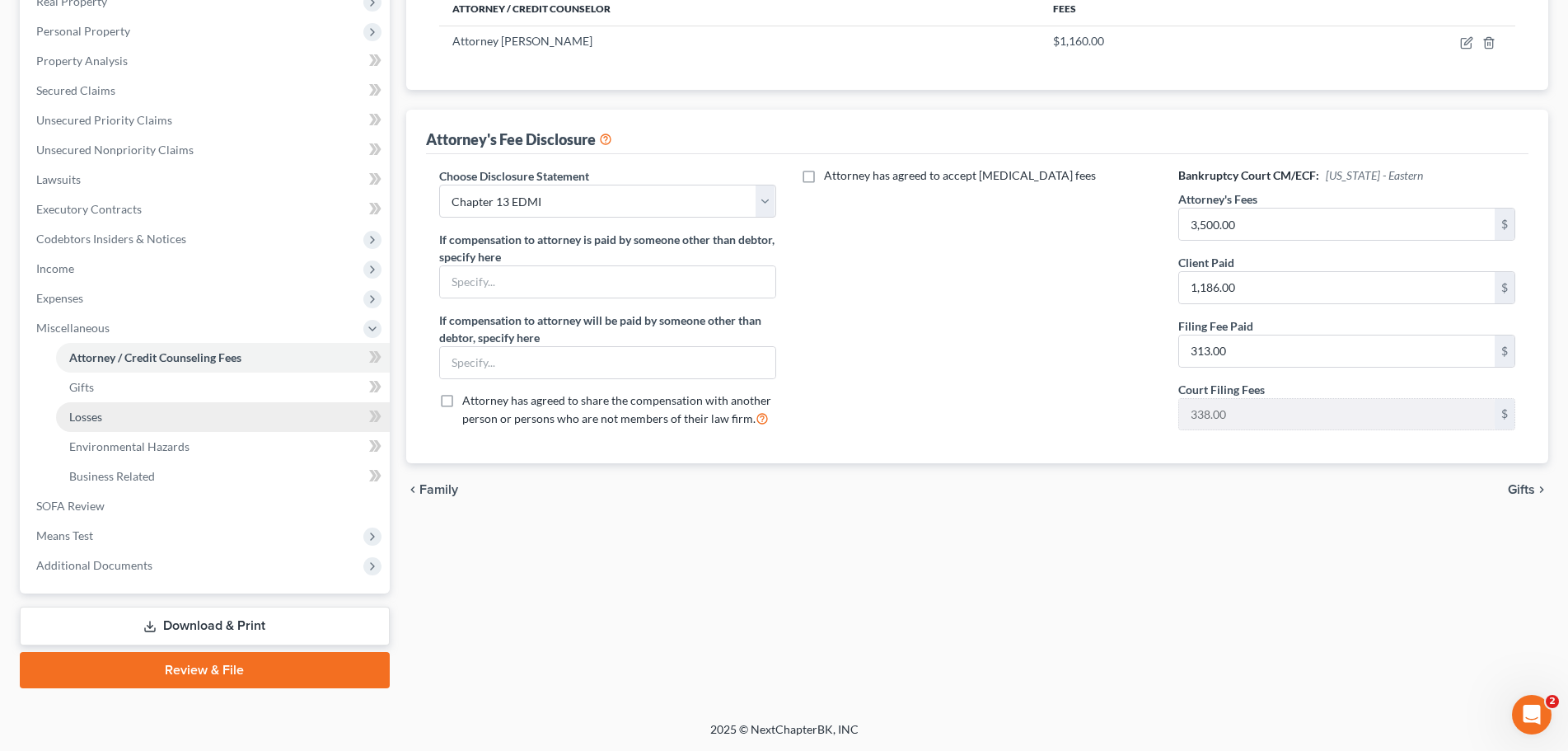
click at [90, 420] on span "Losses" at bounding box center [86, 417] width 33 height 14
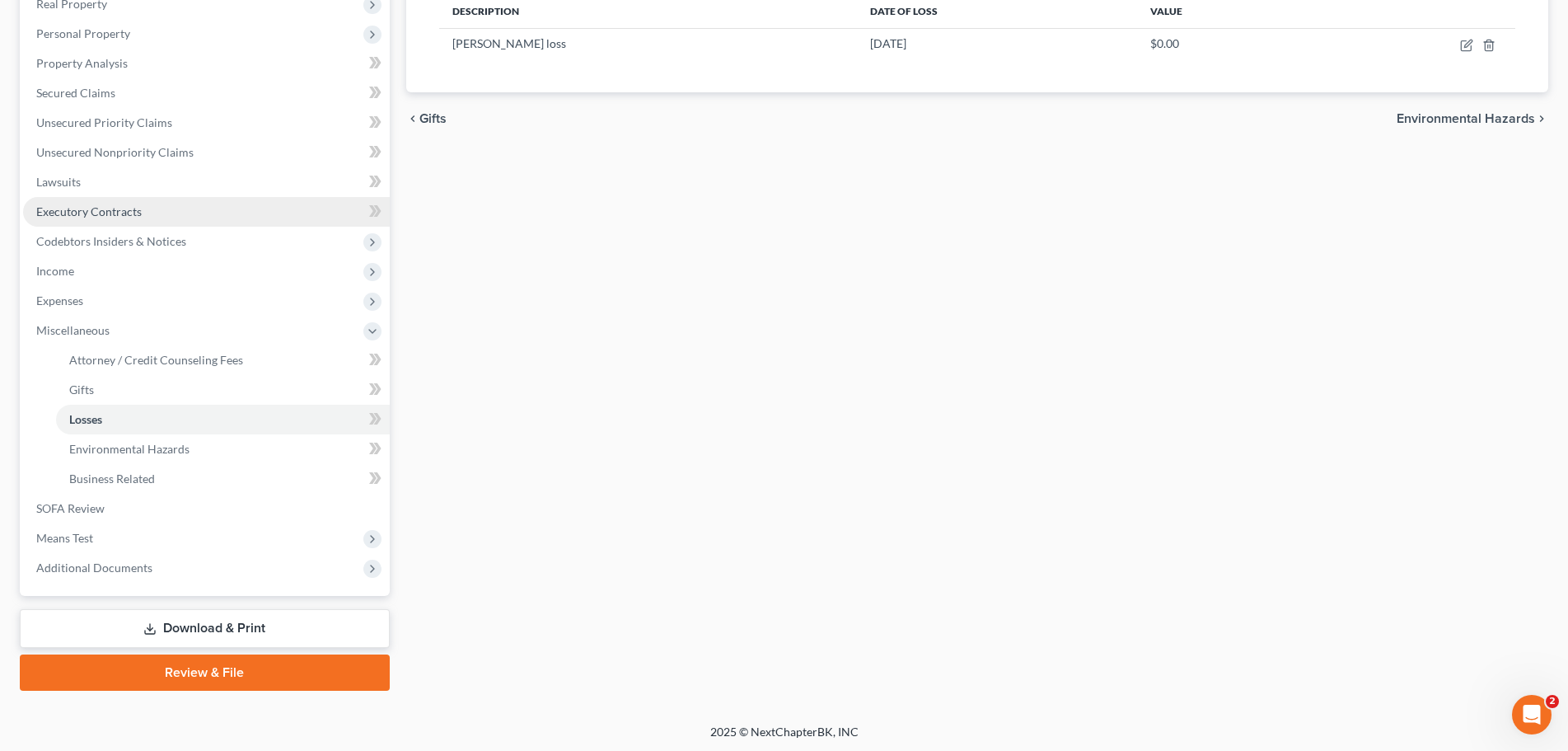
scroll to position [274, 0]
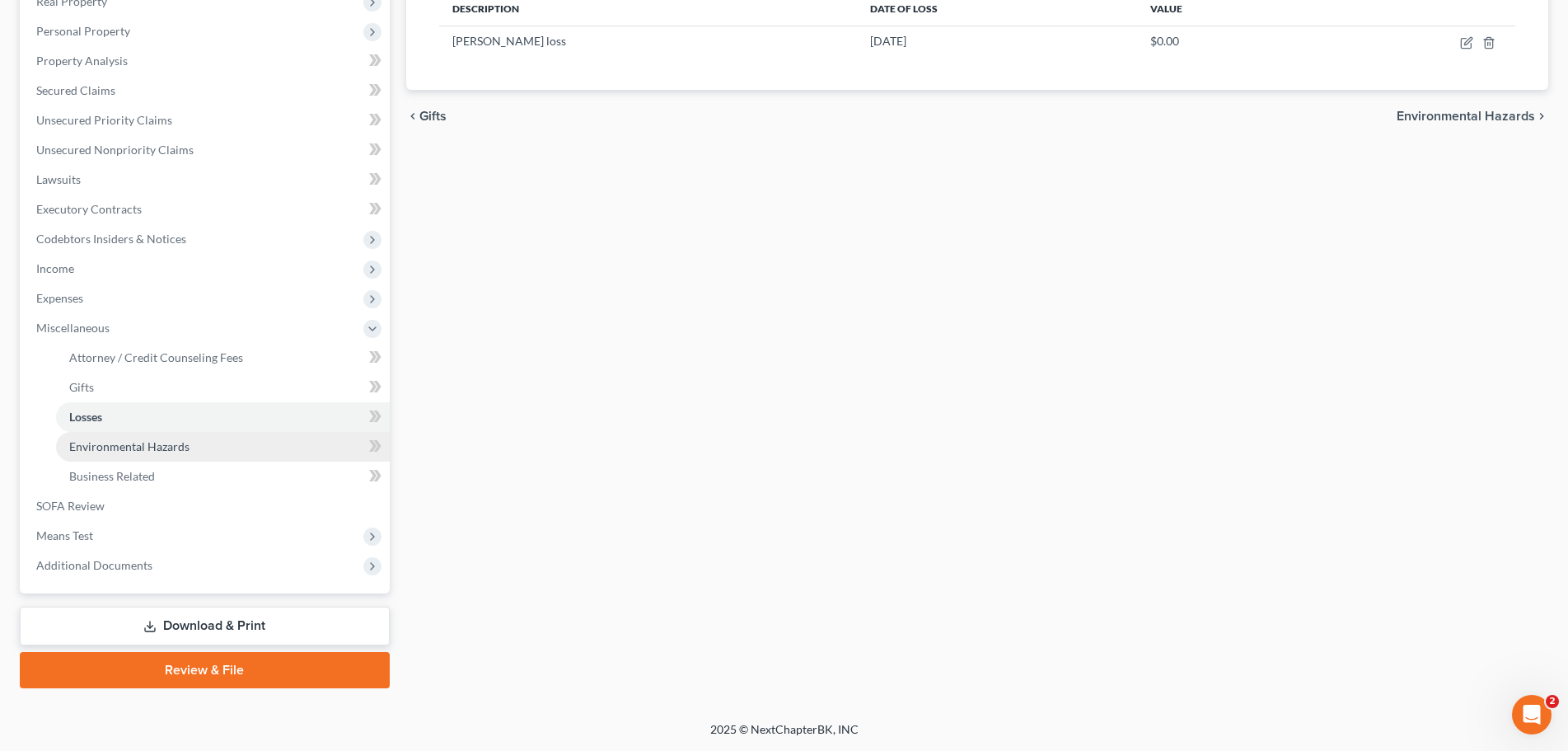
click at [102, 438] on link "Environmental Hazards" at bounding box center [223, 447] width 333 height 30
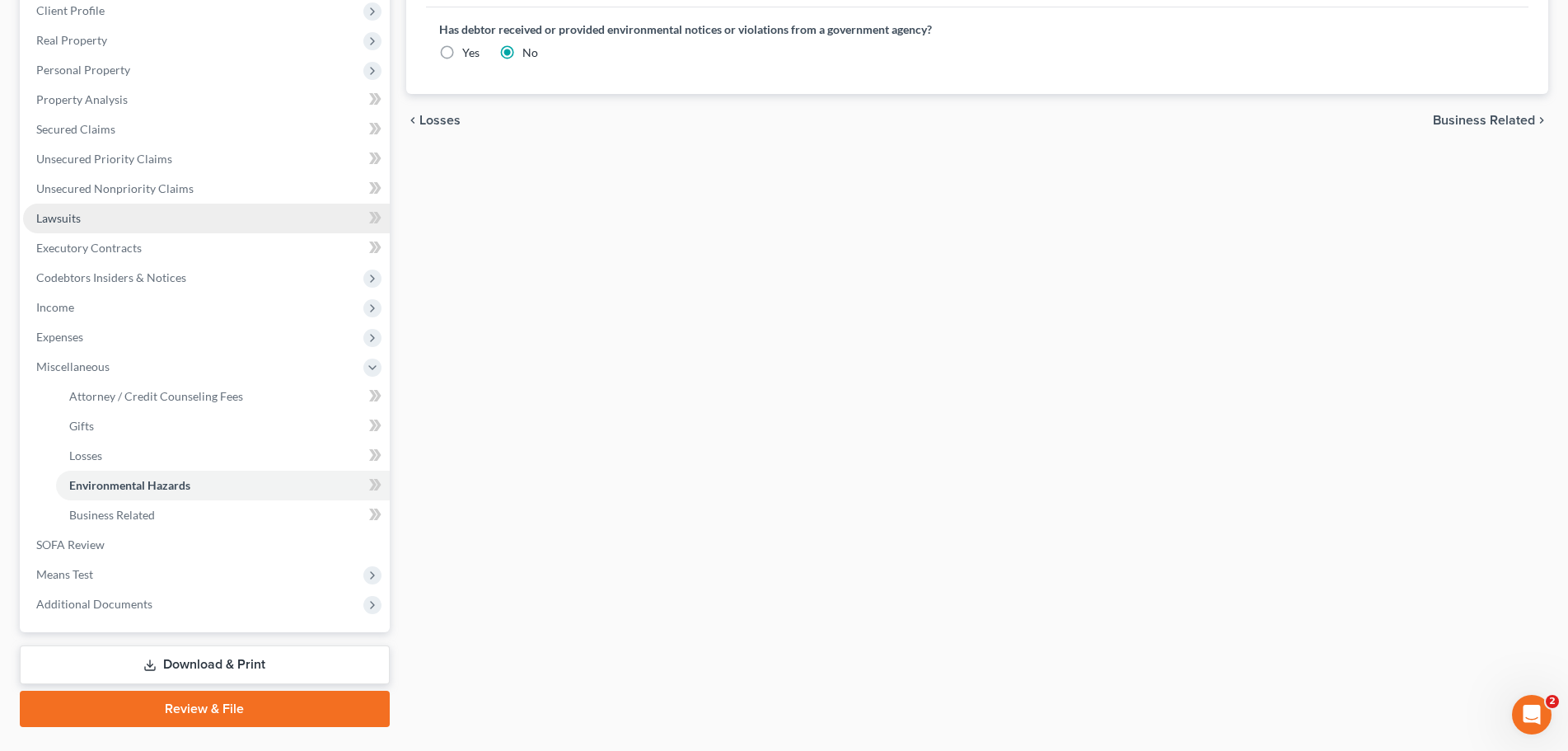
scroll to position [274, 0]
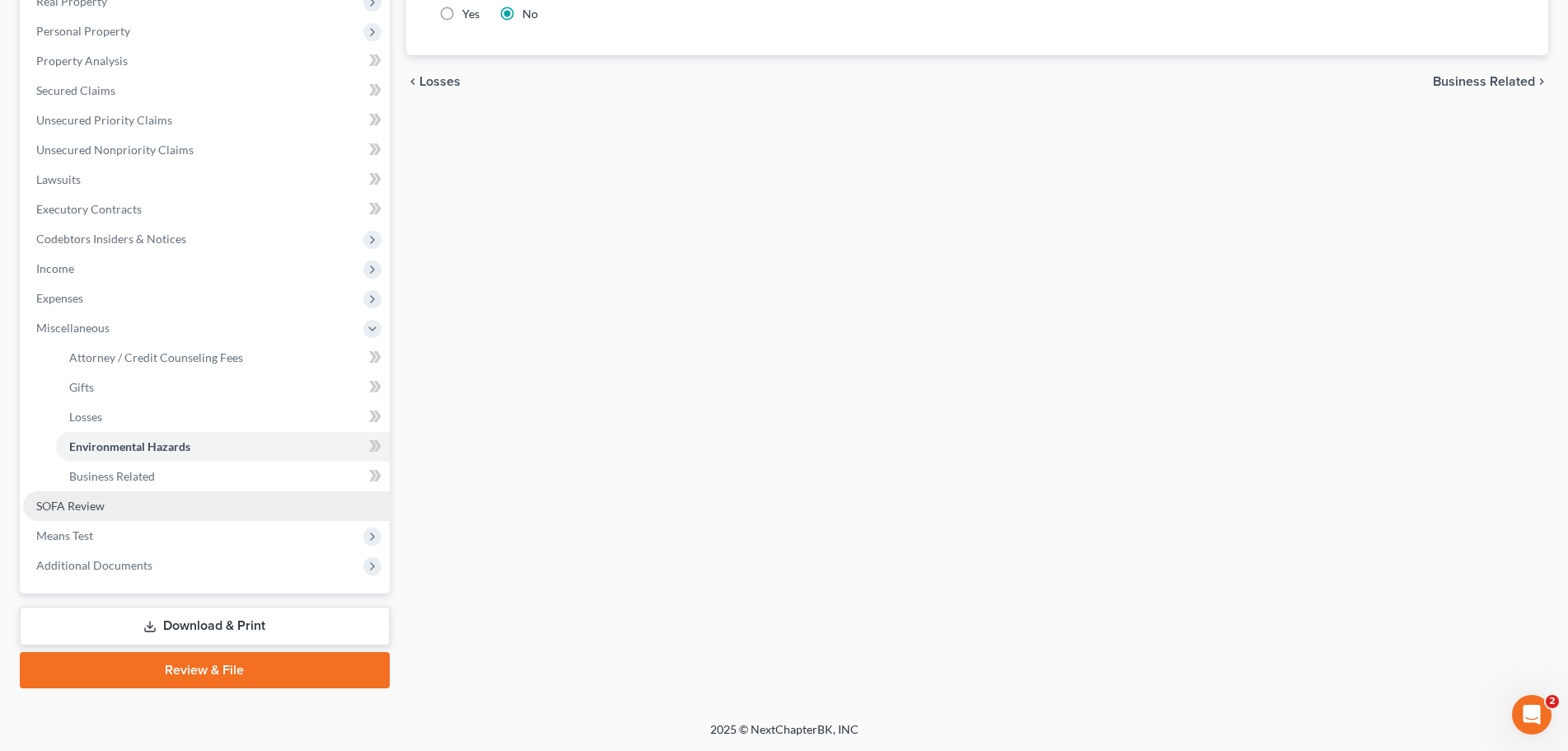
click at [86, 504] on span "SOFA Review" at bounding box center [70, 505] width 68 height 14
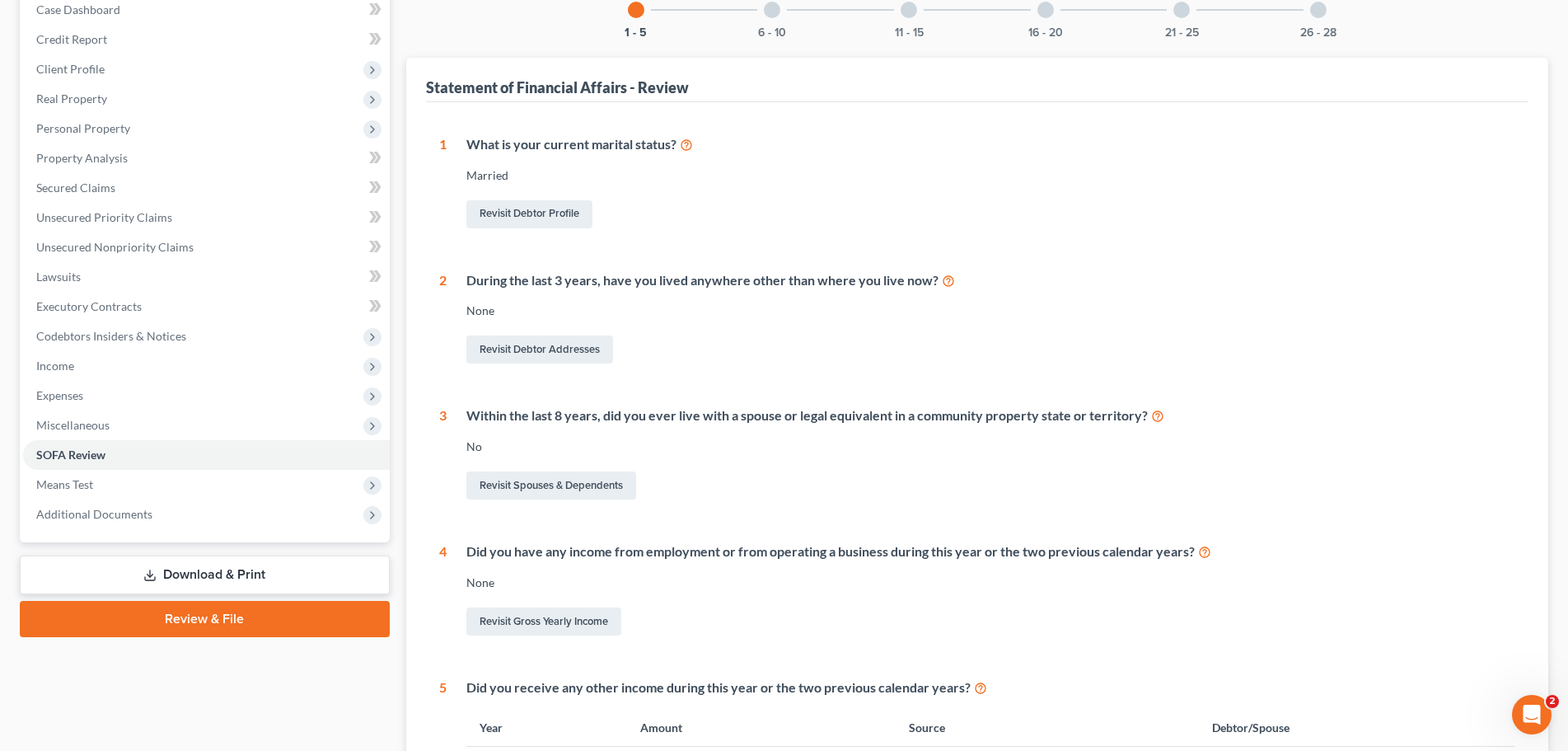
scroll to position [171, 0]
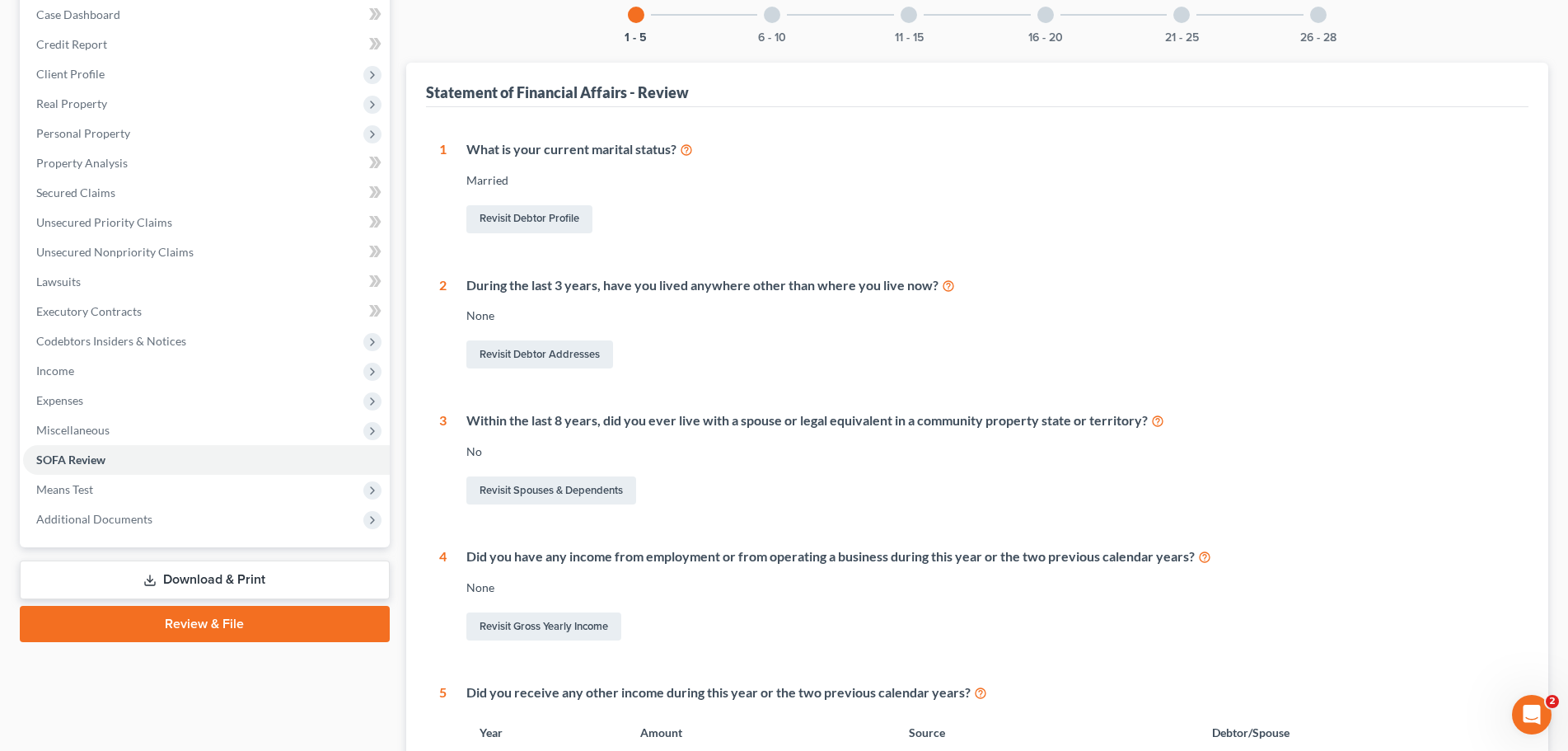
click at [770, 23] on div "6 - 10" at bounding box center [772, 15] width 56 height 56
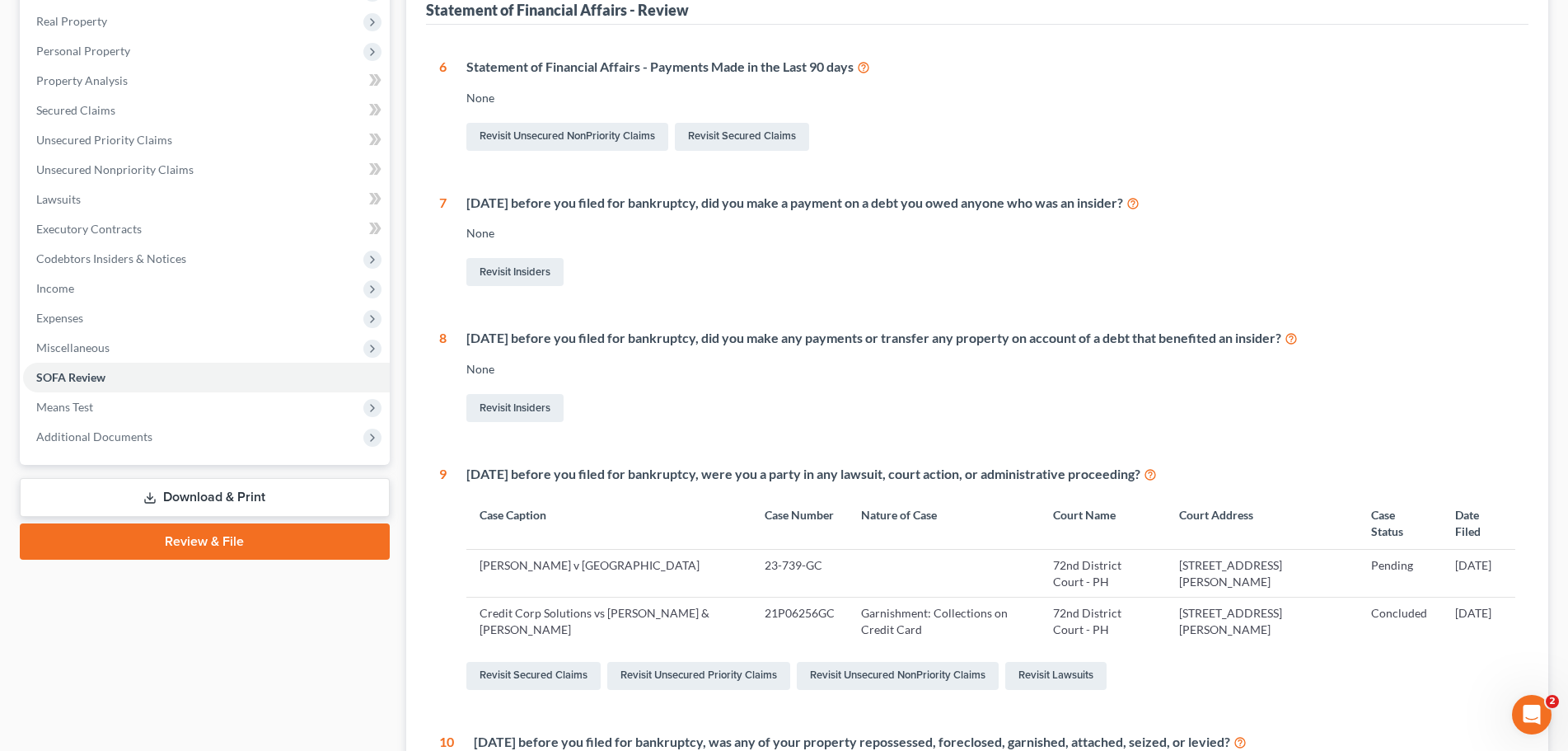
scroll to position [336, 0]
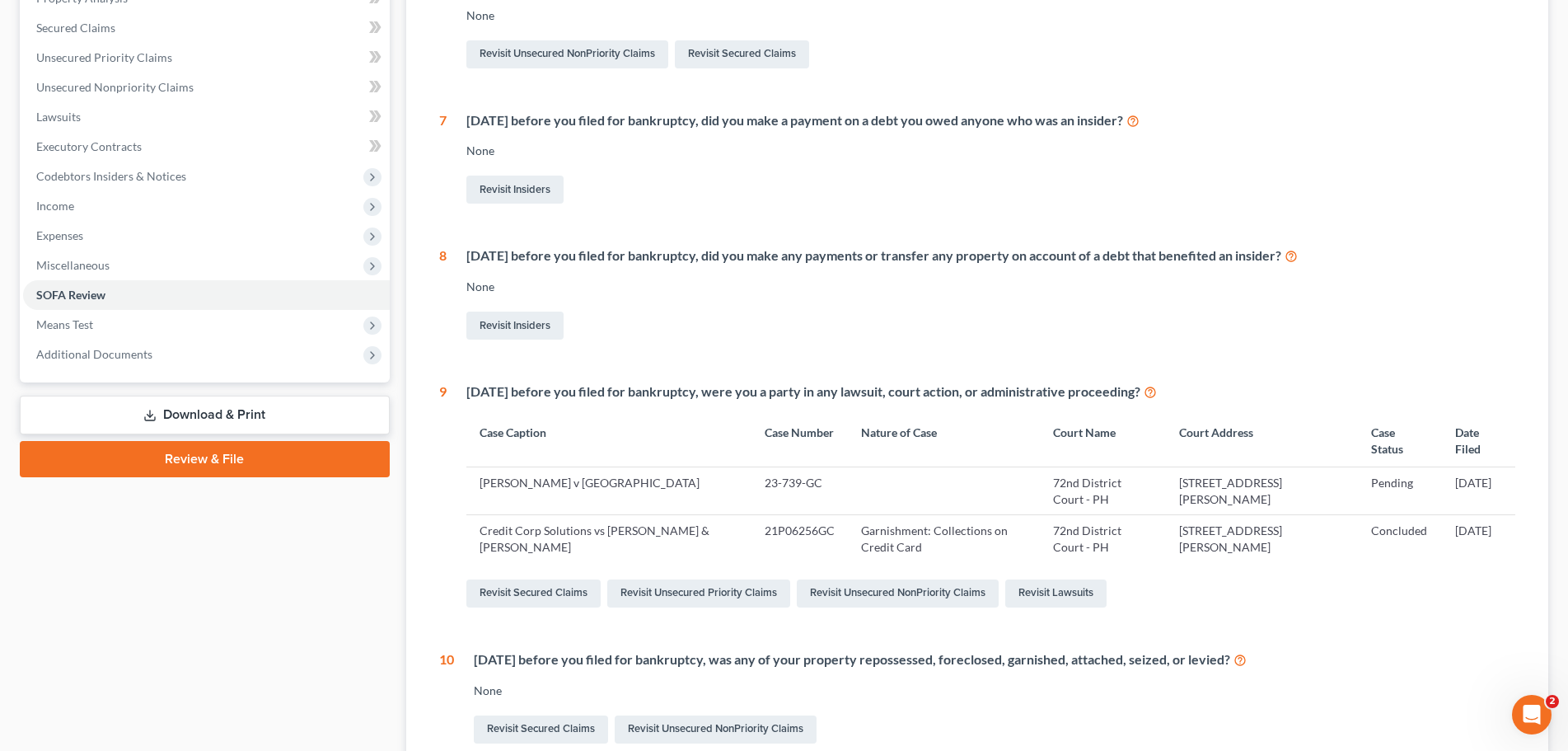
click at [543, 489] on td "[PERSON_NAME] v [GEOGRAPHIC_DATA]" at bounding box center [609, 491] width 285 height 47
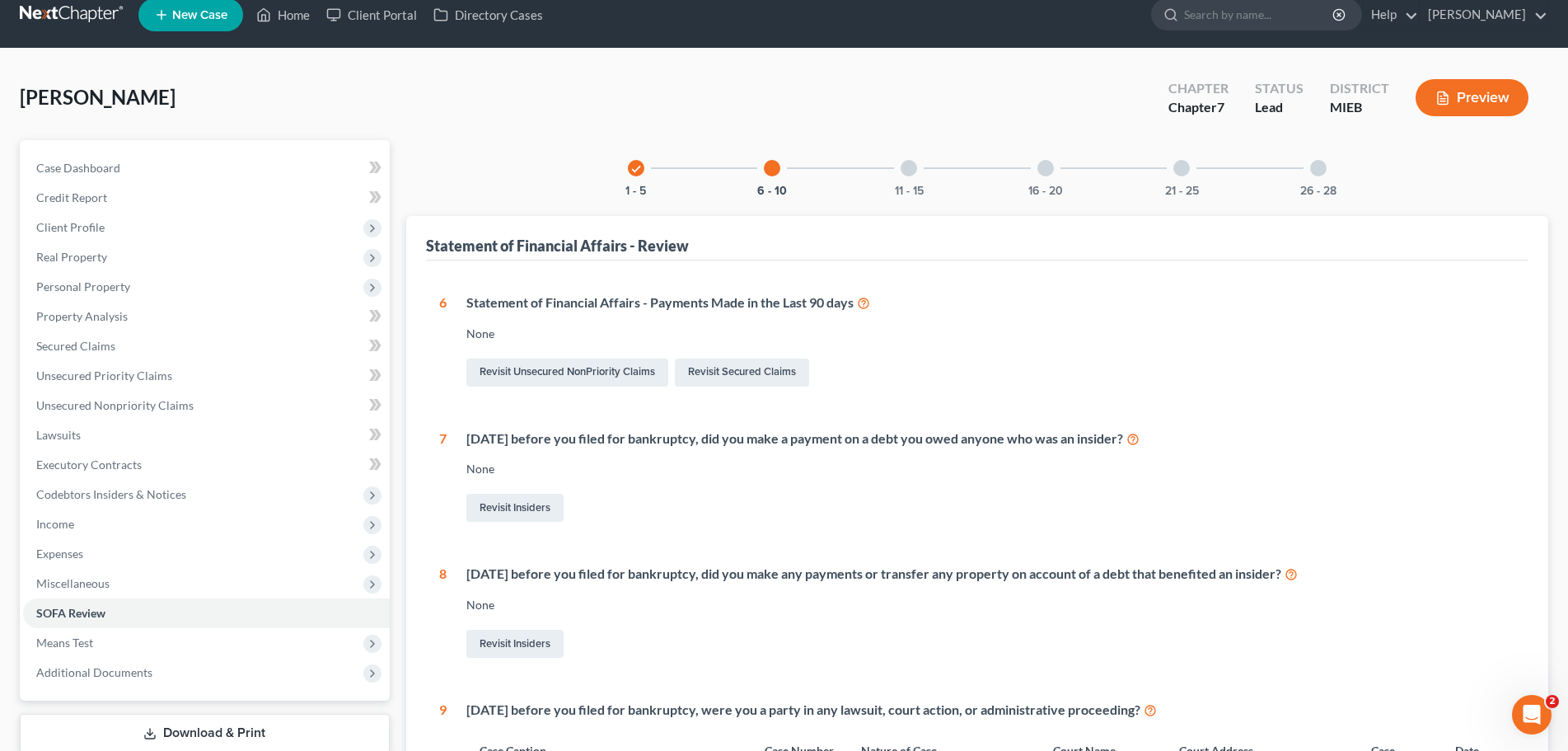
scroll to position [12, 0]
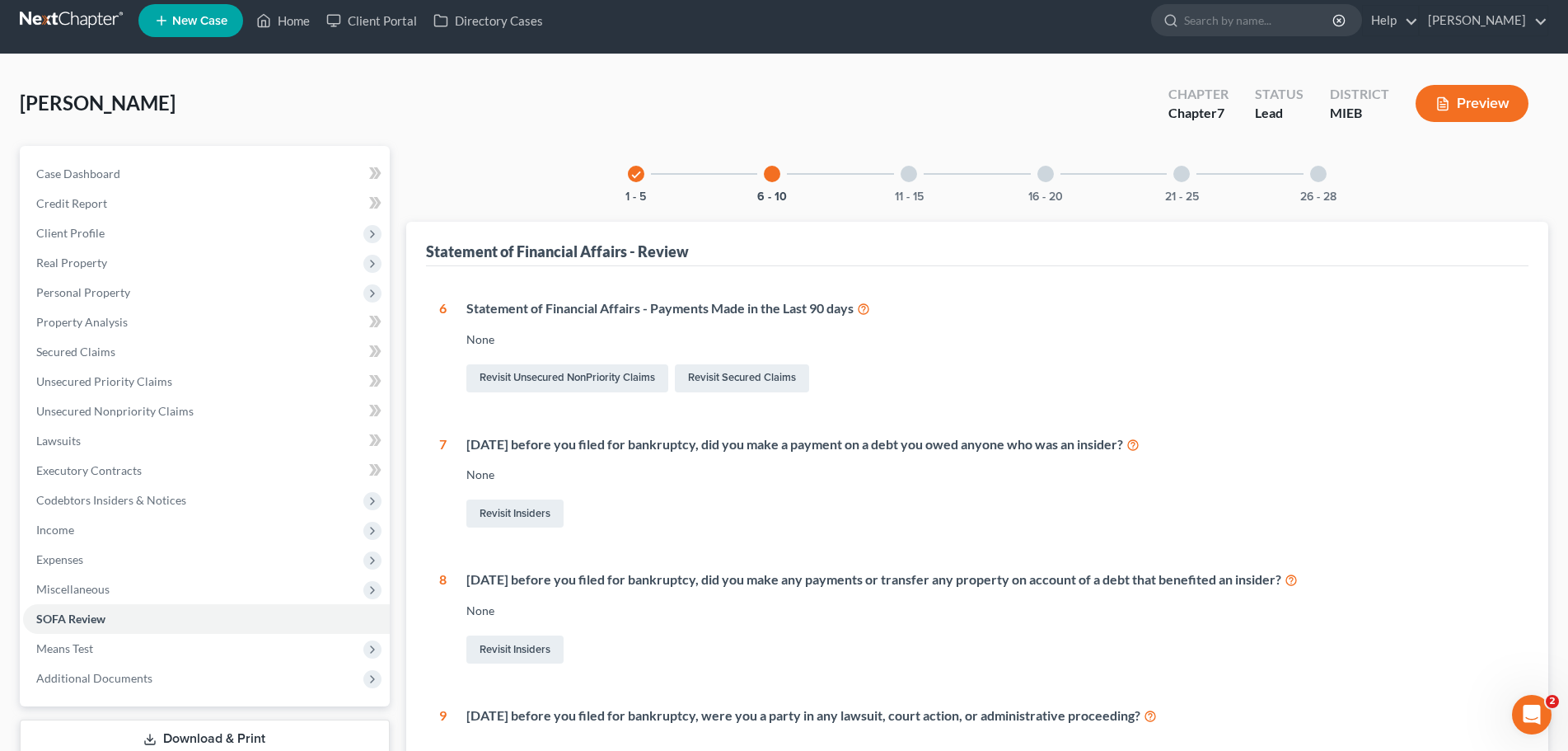
click at [905, 179] on div at bounding box center [909, 174] width 17 height 17
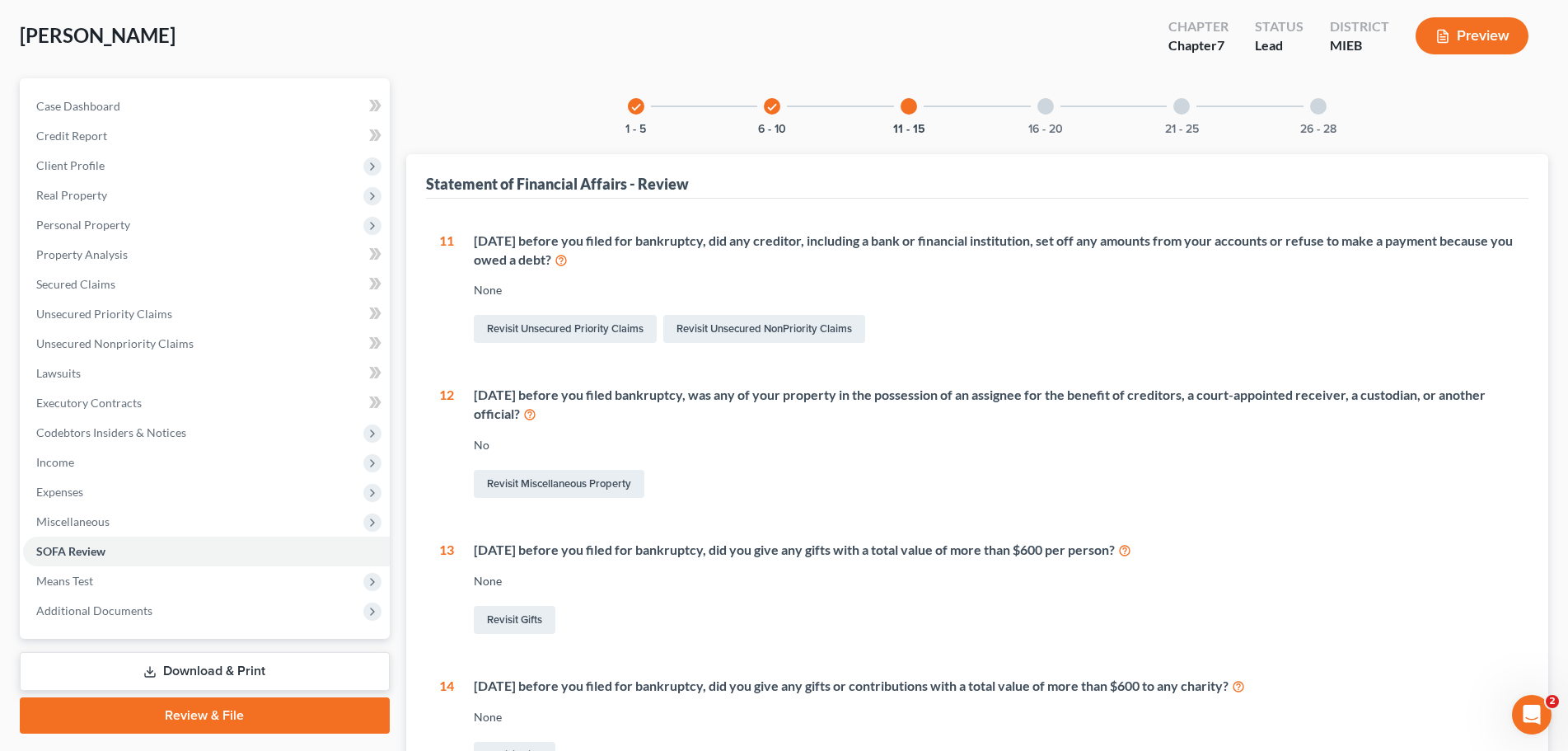
scroll to position [51, 0]
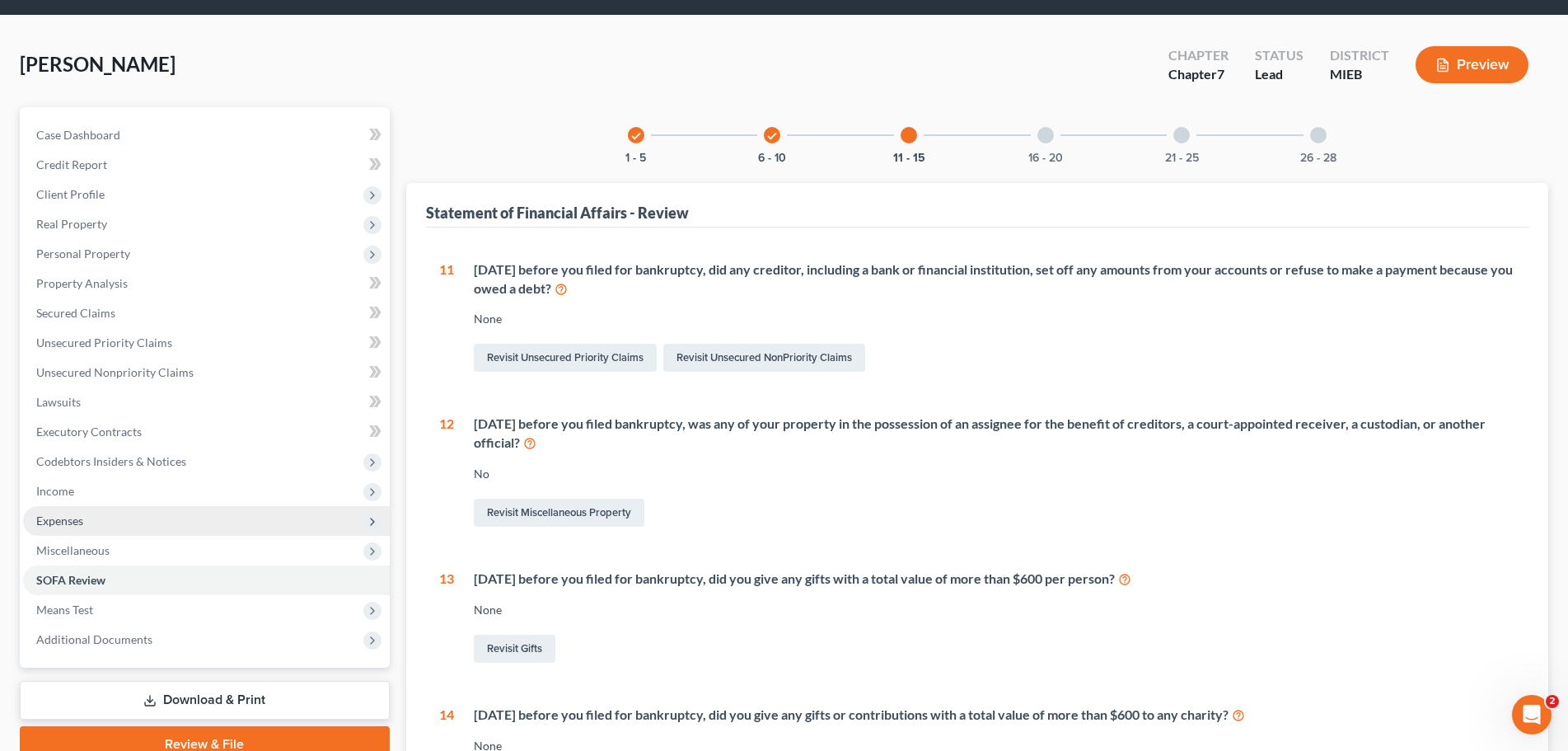
click at [44, 513] on span "Expenses" at bounding box center [60, 520] width 47 height 14
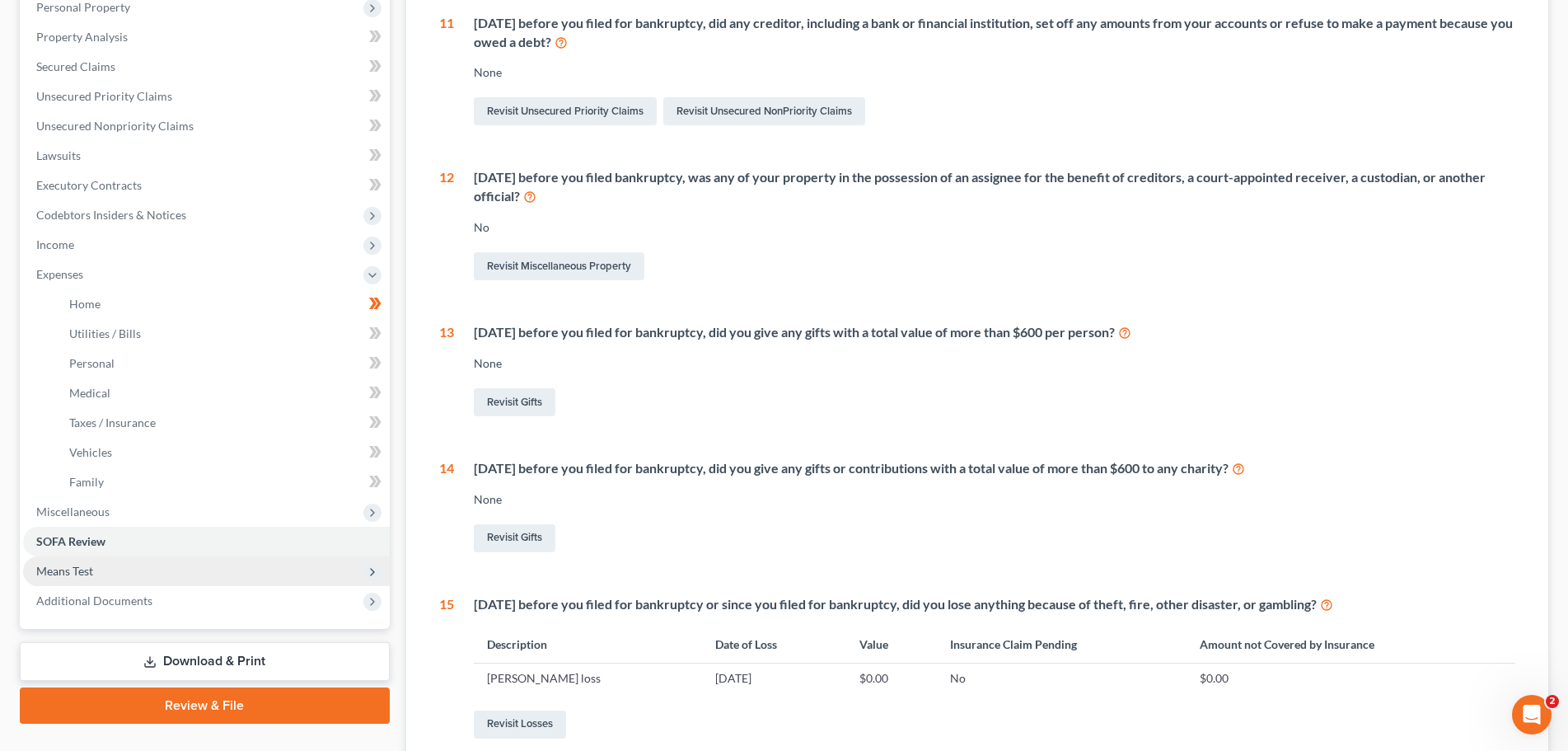
scroll to position [298, 0]
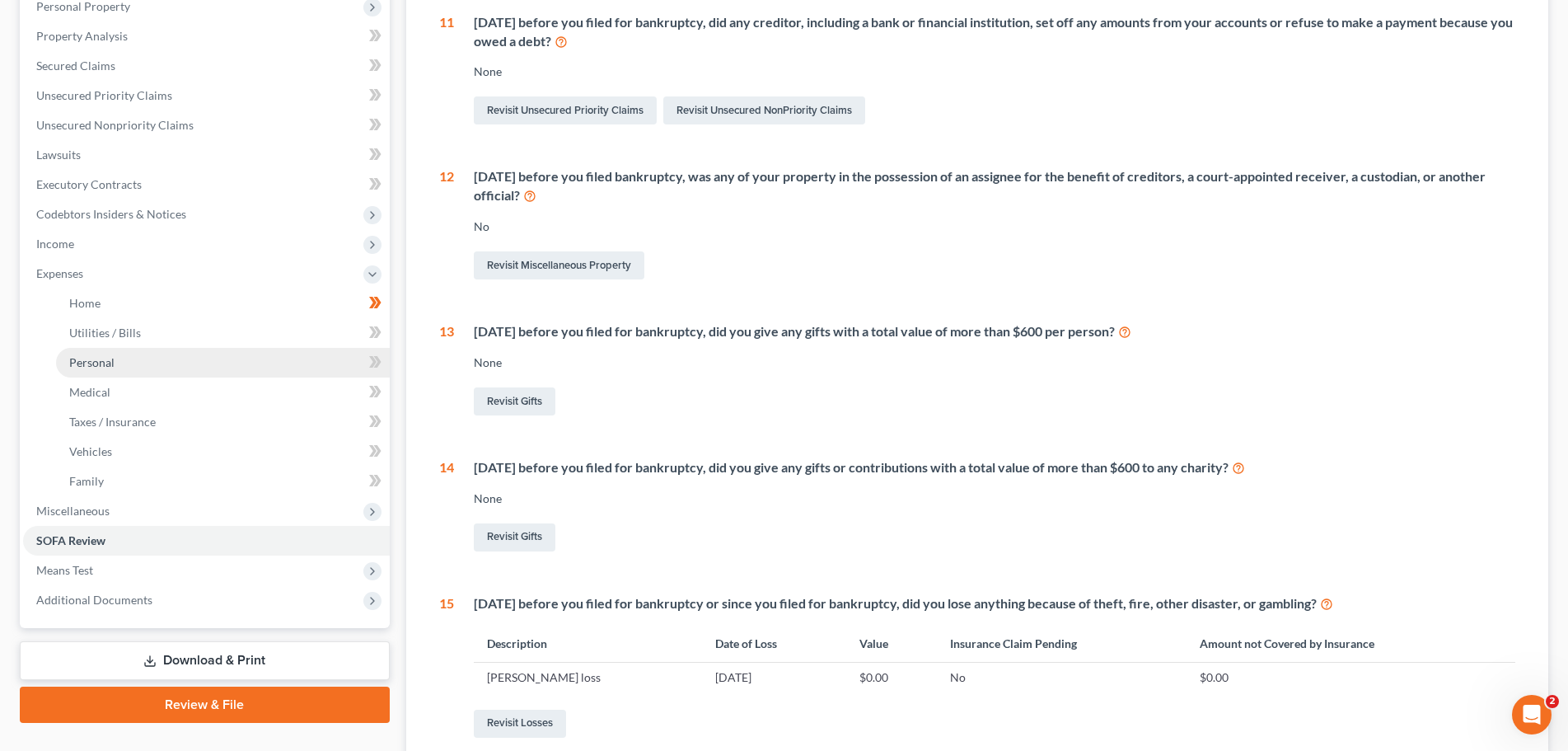
click at [92, 362] on span "Personal" at bounding box center [92, 362] width 46 height 14
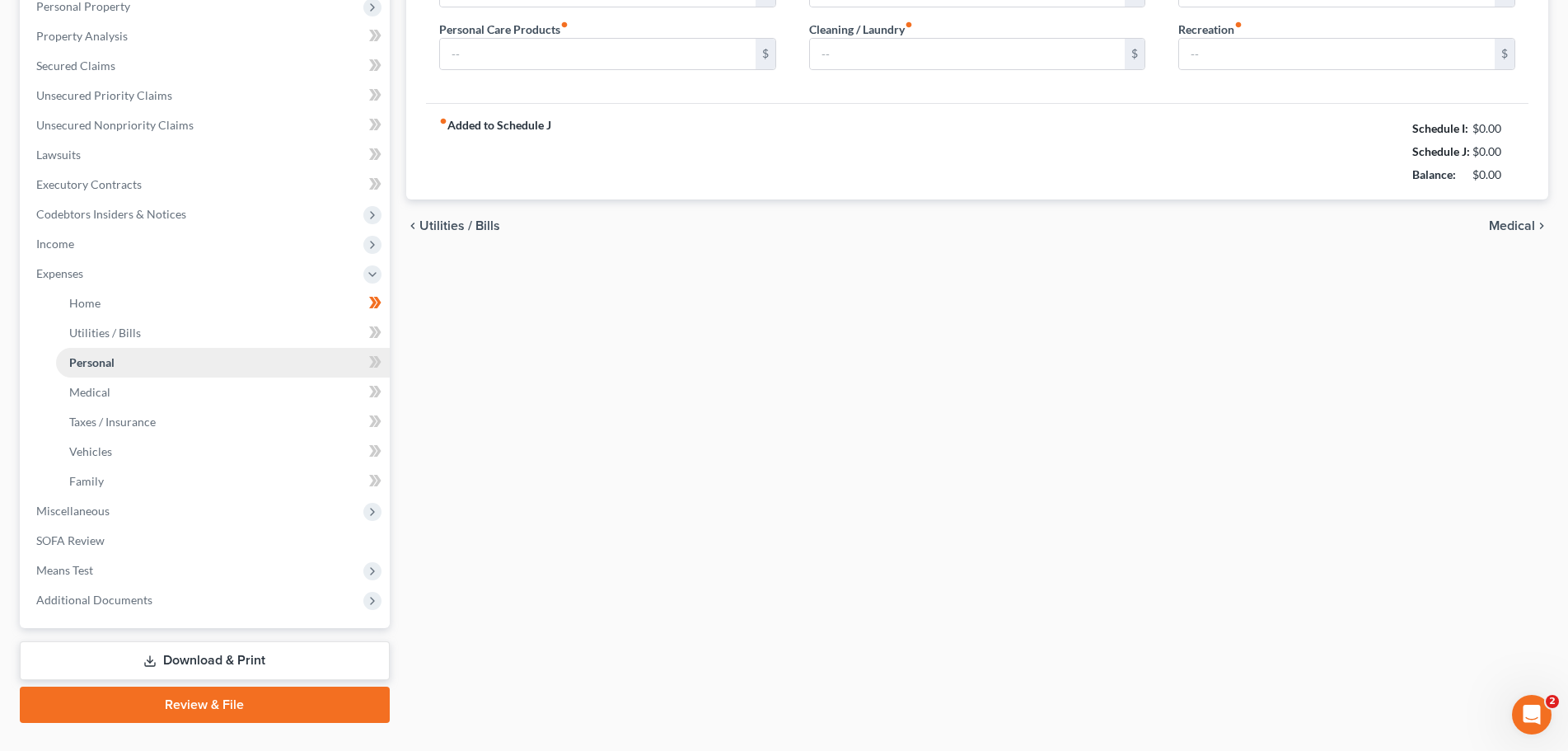
type input "435.00"
type input "25.00"
type input "20.00"
type input "0.00"
type input "50.00"
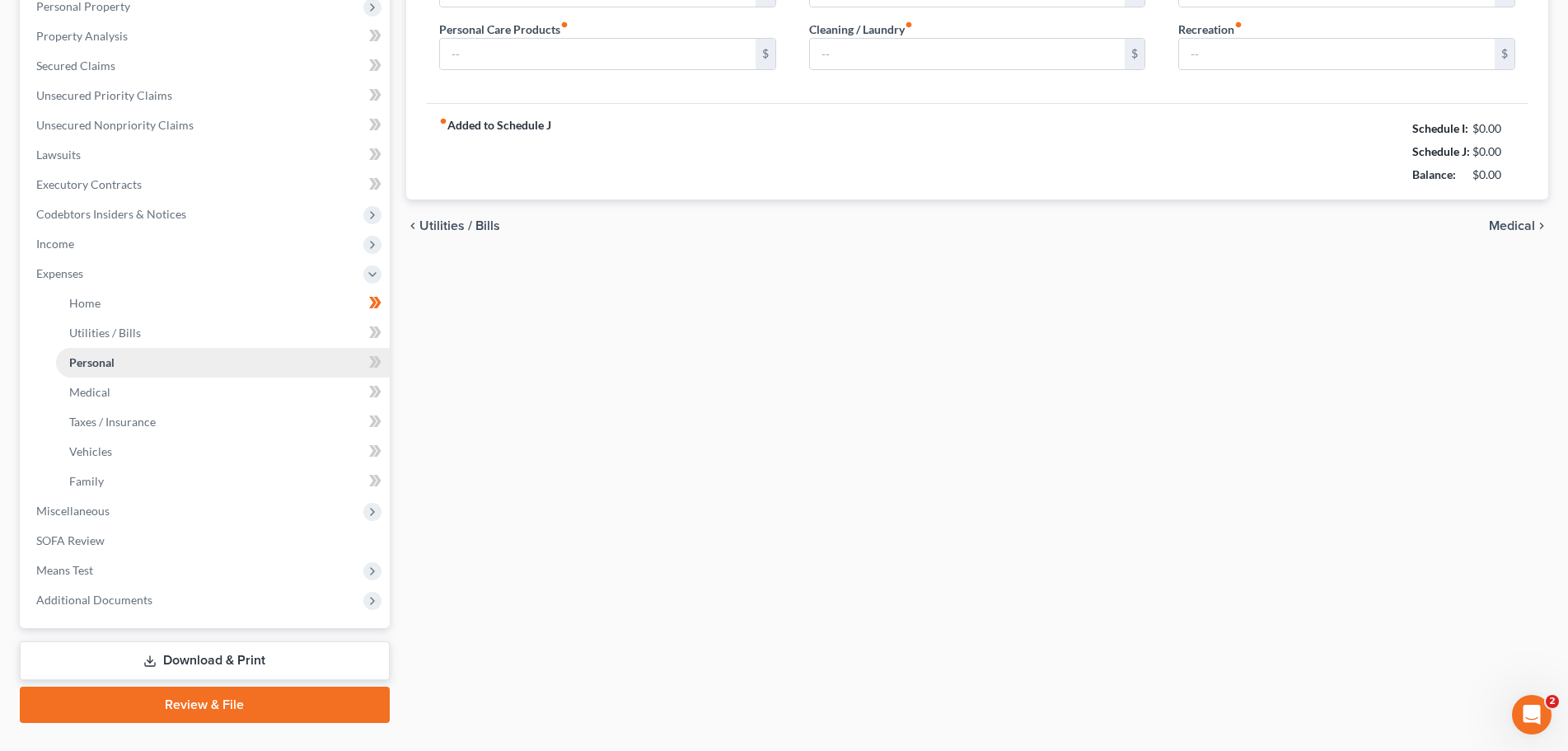
type input "100.00"
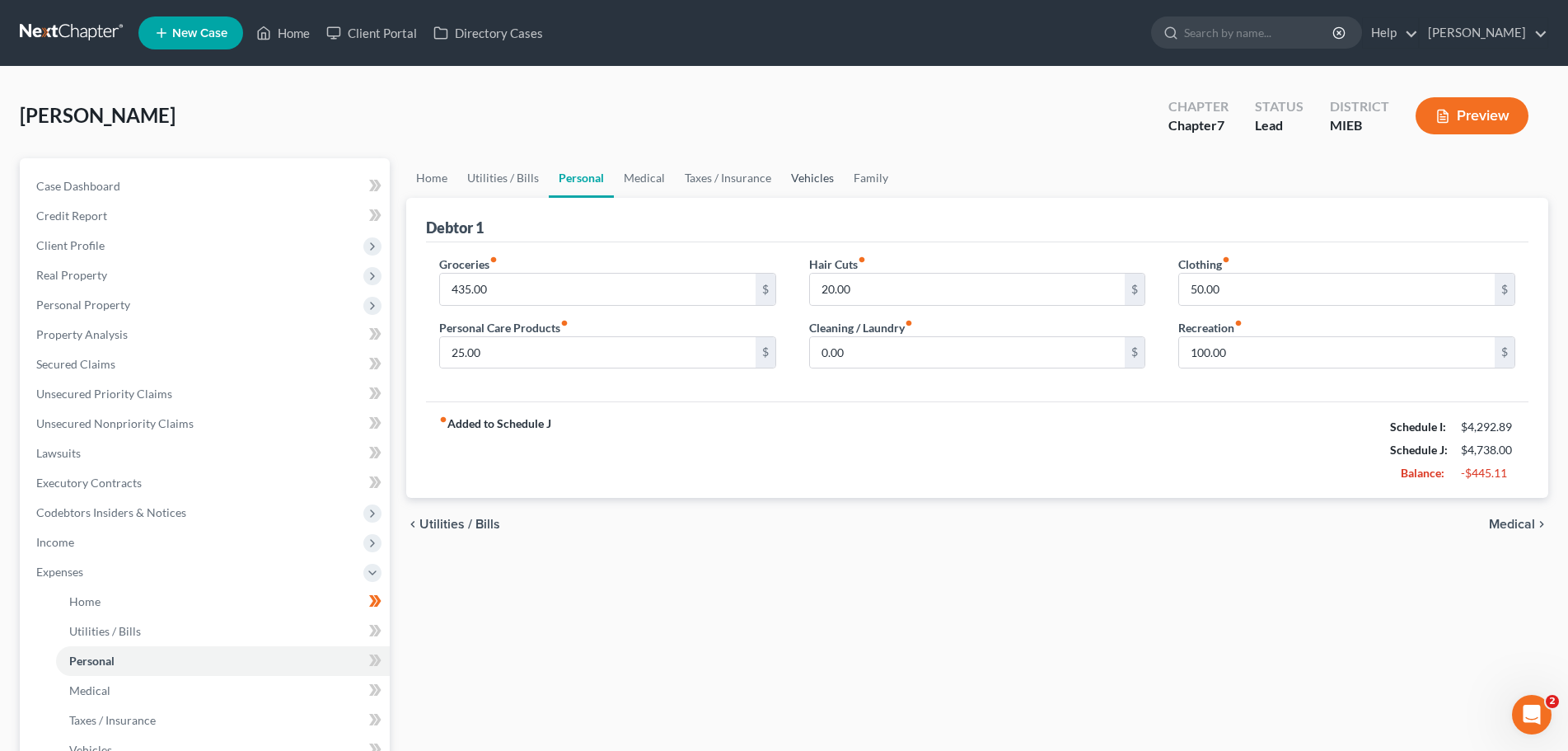
click at [801, 178] on link "Vehicles" at bounding box center [812, 177] width 62 height 39
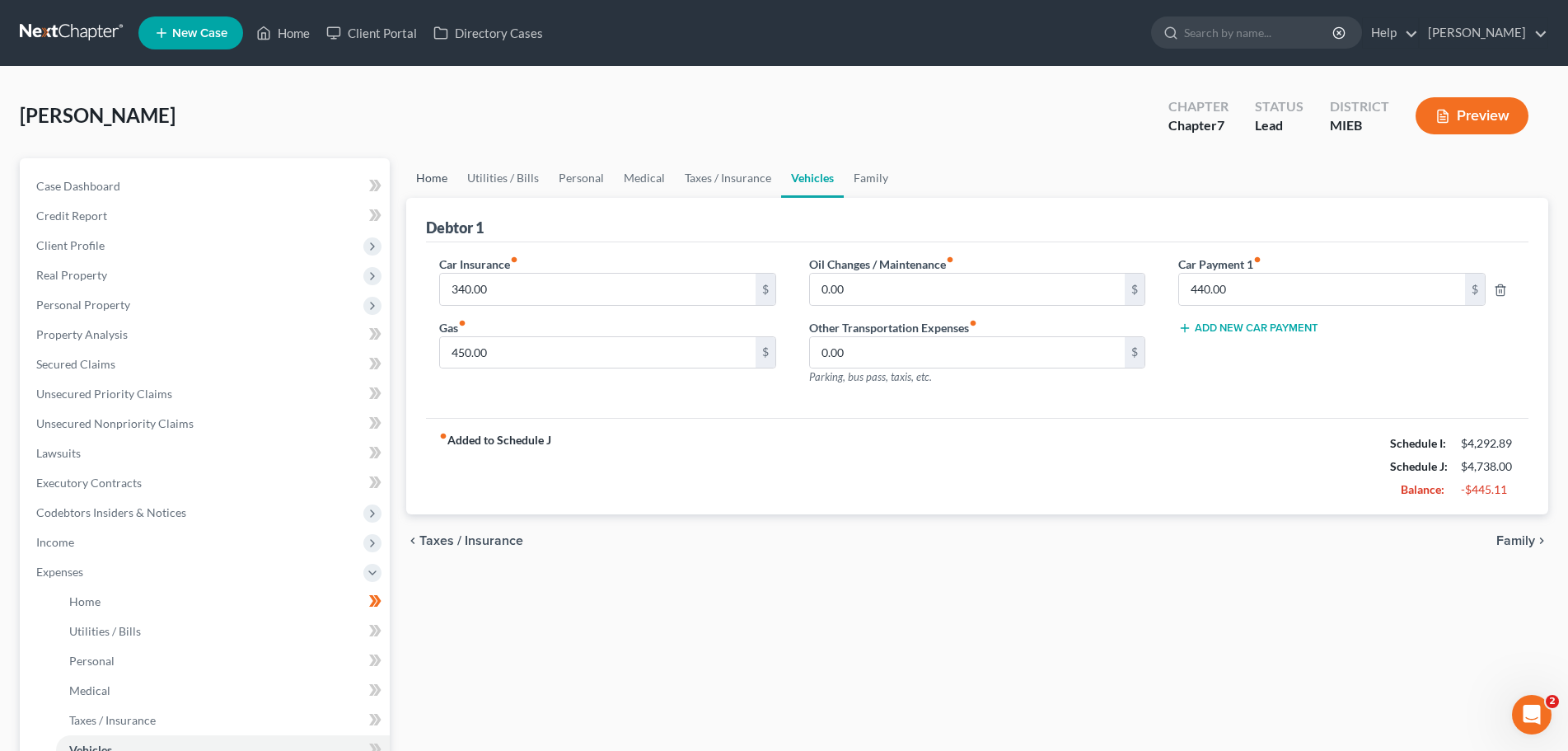
click at [443, 181] on link "Home" at bounding box center [432, 177] width 51 height 39
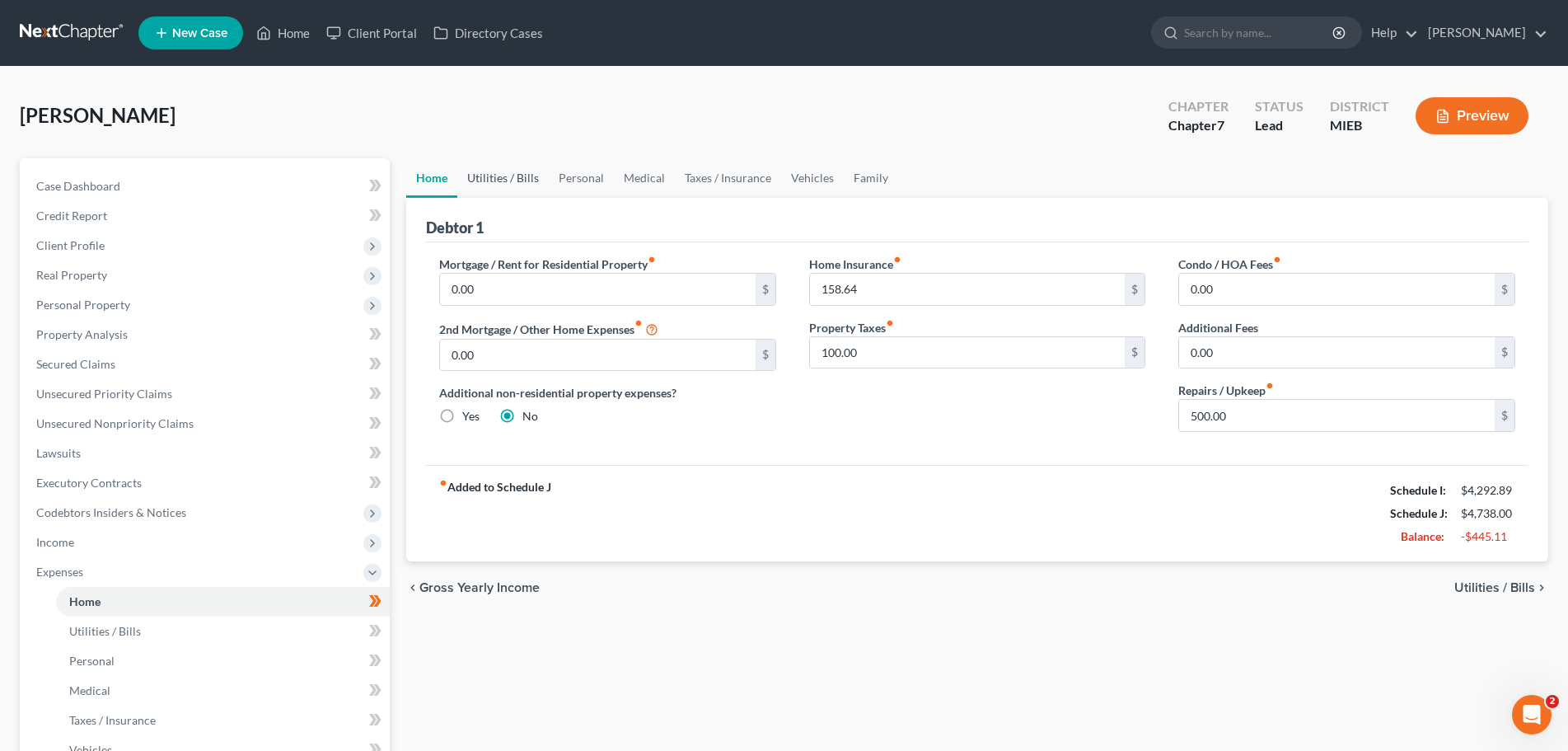
click at [493, 192] on link "Utilities / Bills" at bounding box center [503, 177] width 91 height 39
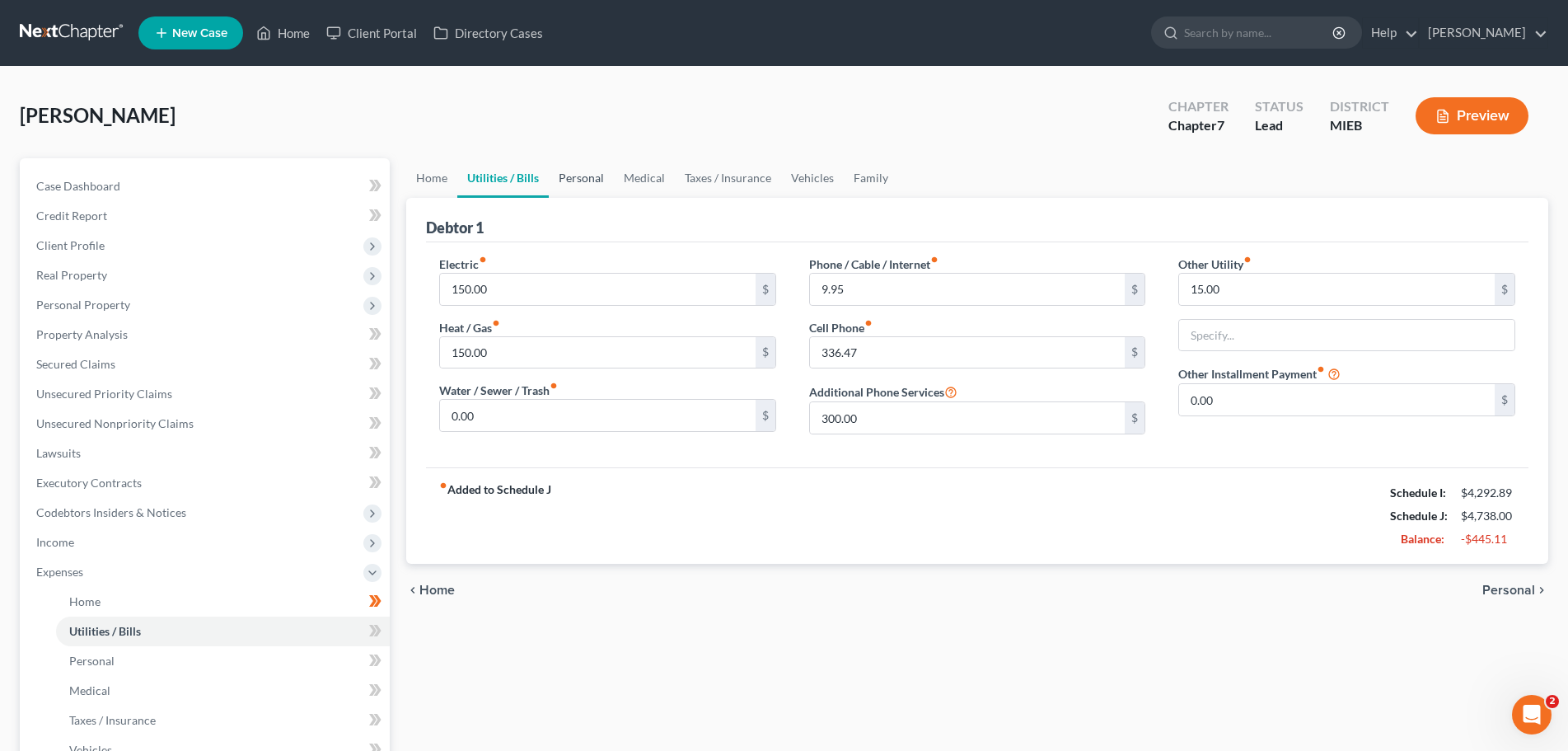
click at [587, 183] on link "Personal" at bounding box center [582, 177] width 65 height 39
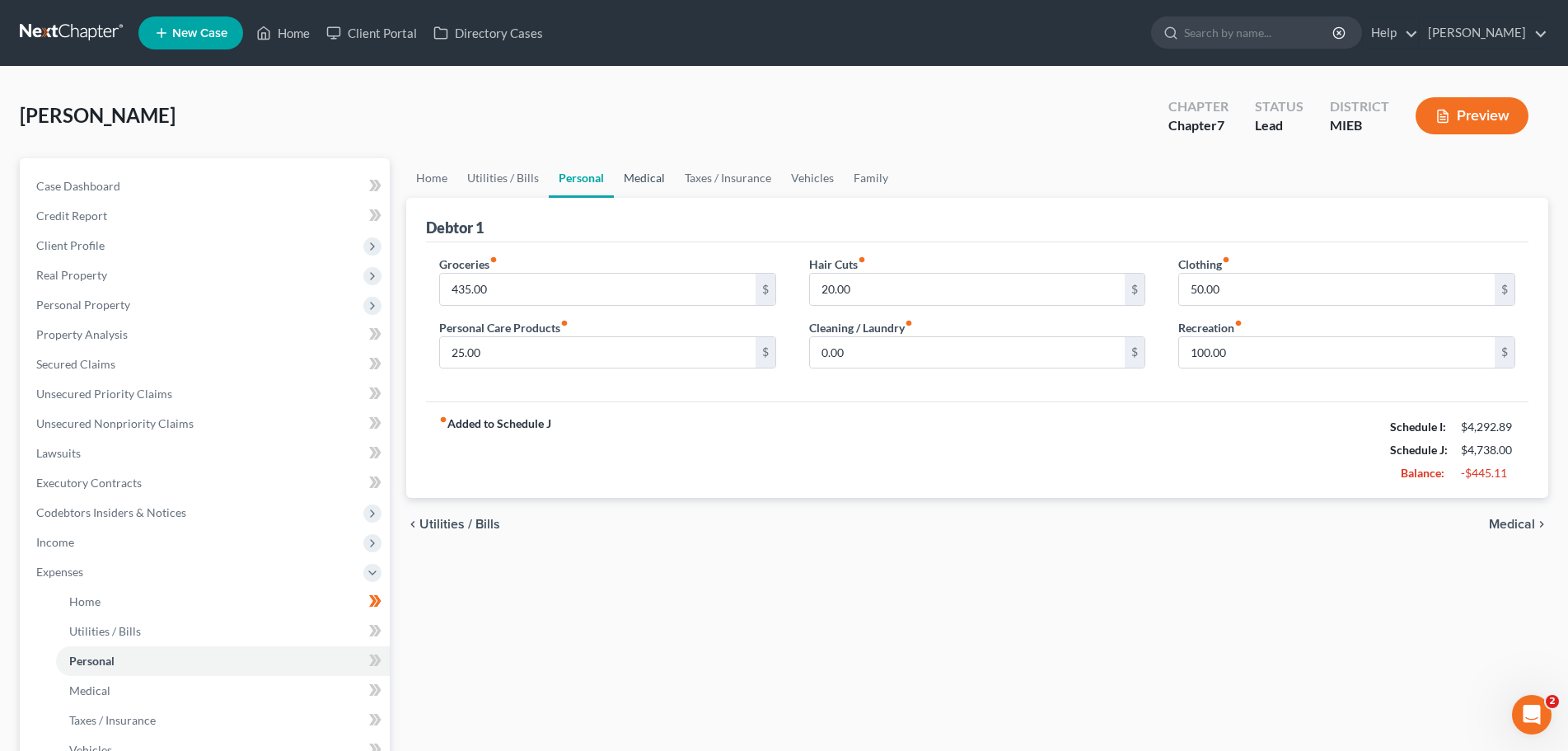
click at [646, 176] on link "Medical" at bounding box center [645, 177] width 61 height 39
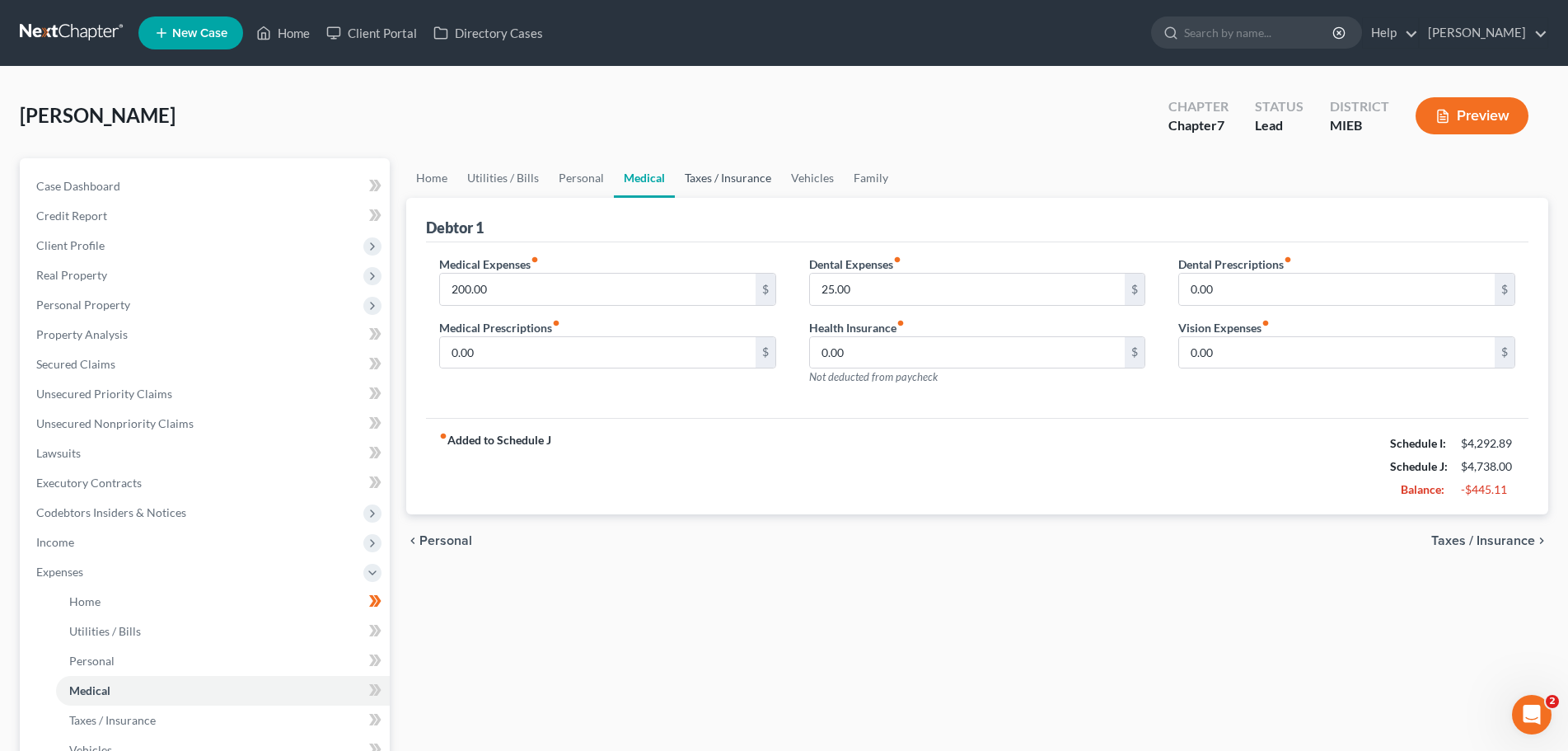
click at [728, 183] on link "Taxes / Insurance" at bounding box center [727, 177] width 106 height 39
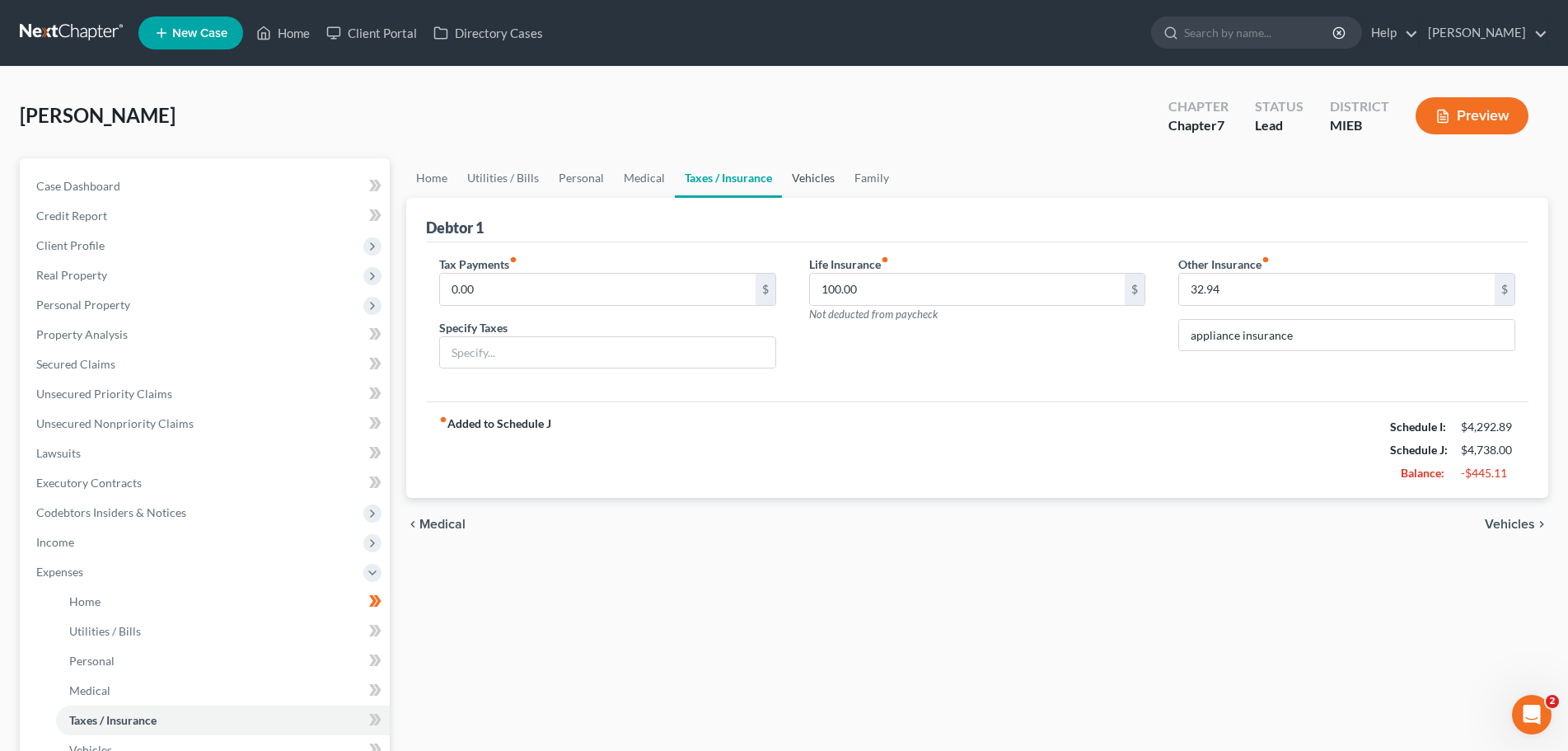
click at [813, 182] on link "Vehicles" at bounding box center [813, 177] width 62 height 39
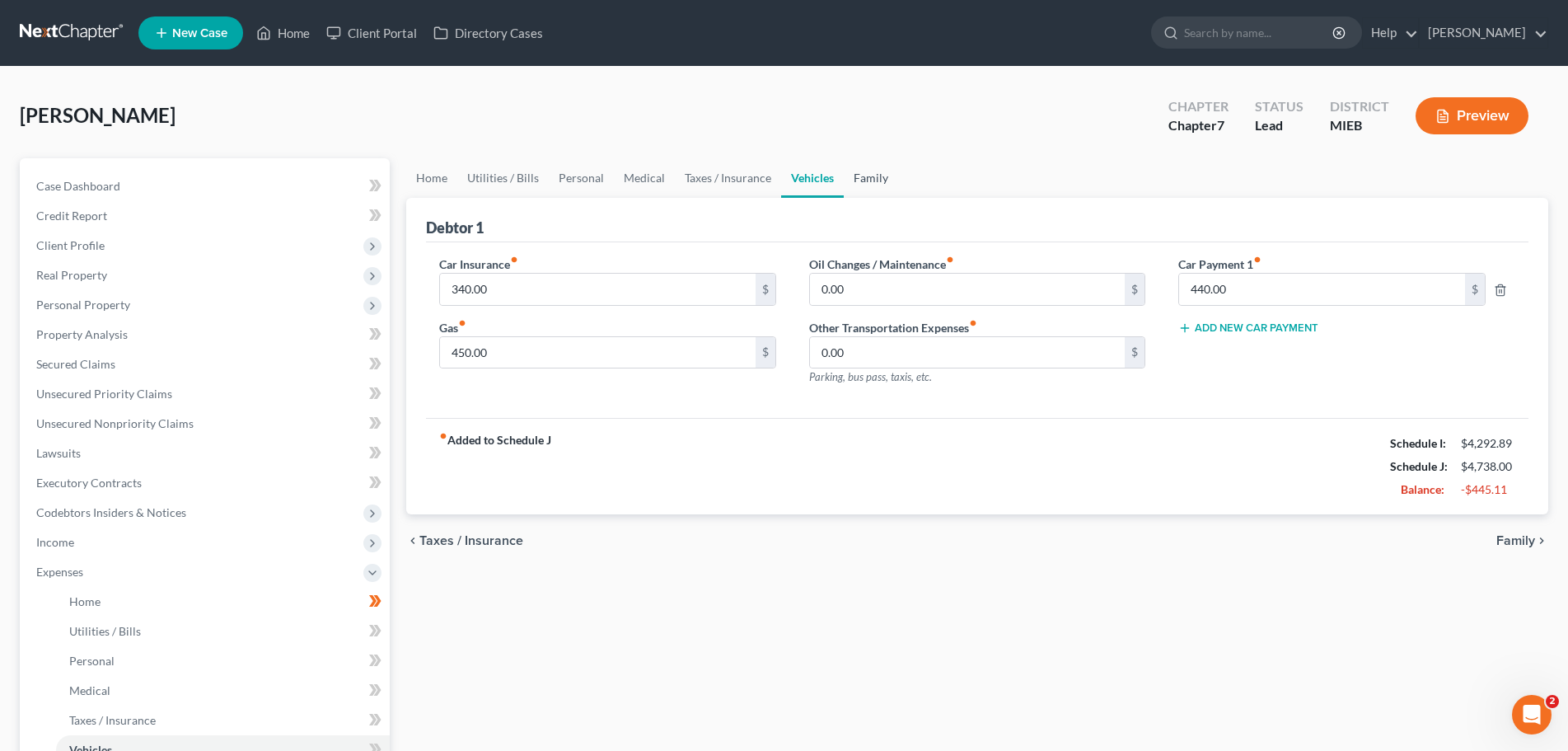
click at [881, 178] on link "Family" at bounding box center [871, 177] width 54 height 39
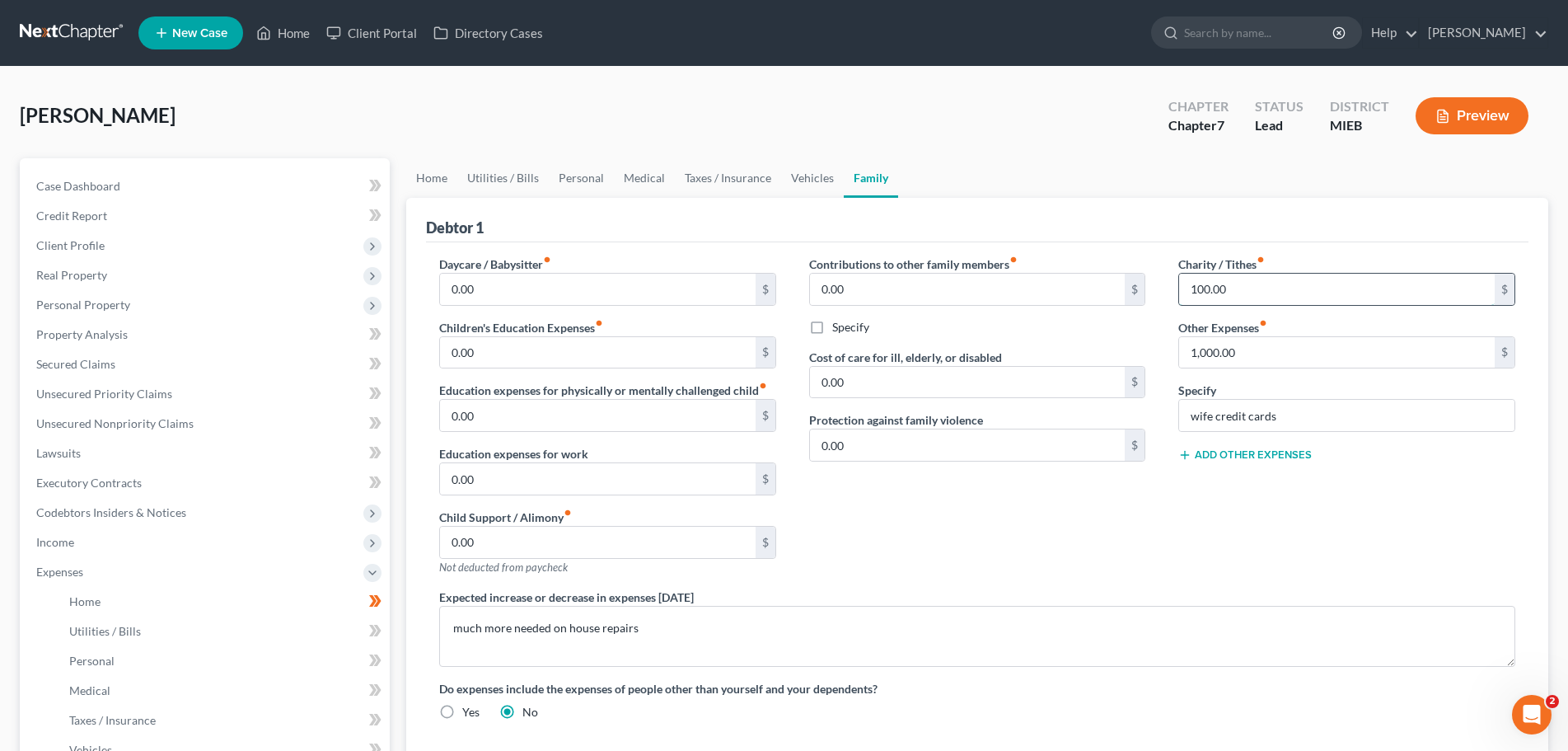
click at [1281, 283] on input "100.00" at bounding box center [1337, 290] width 316 height 32
type input "0"
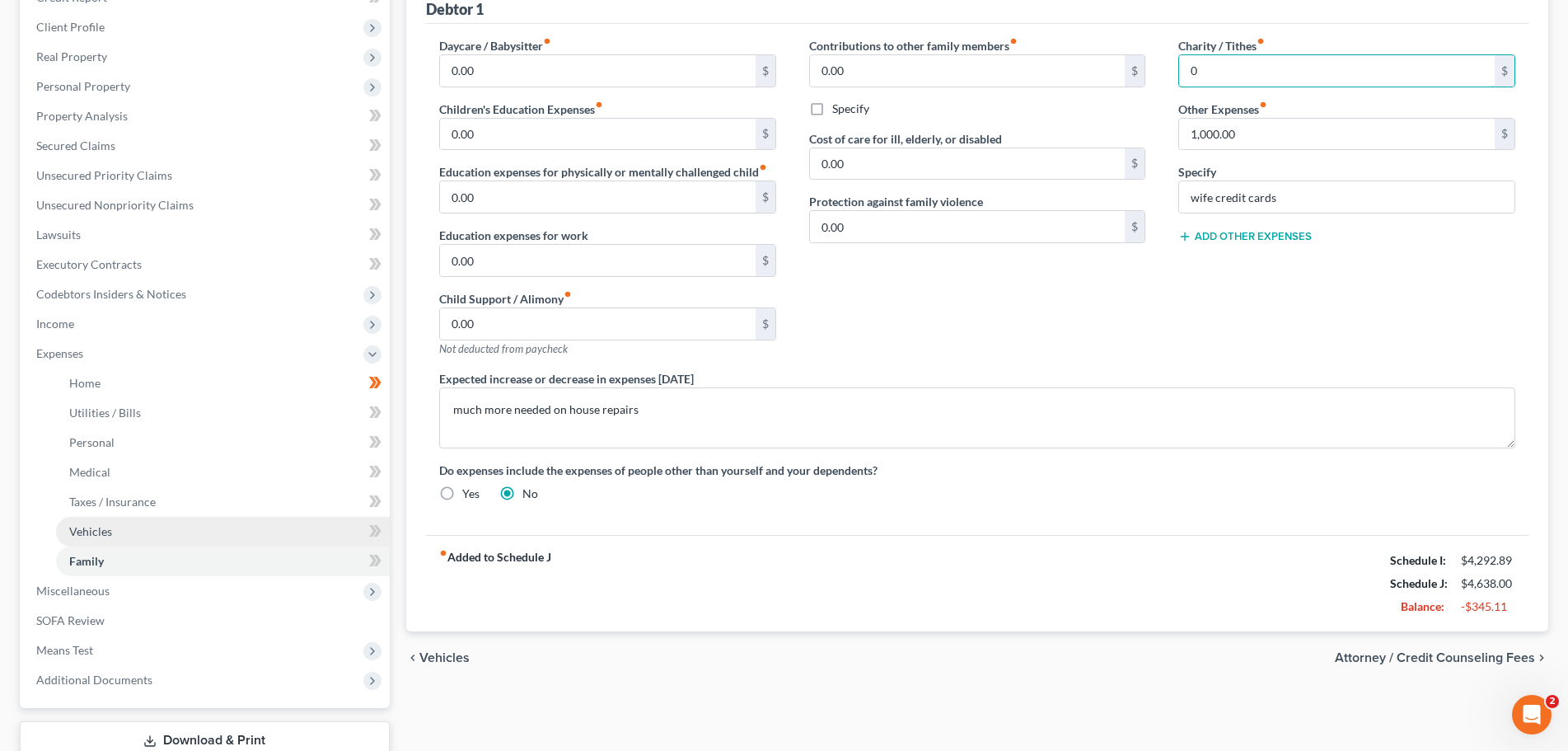
scroll to position [247, 0]
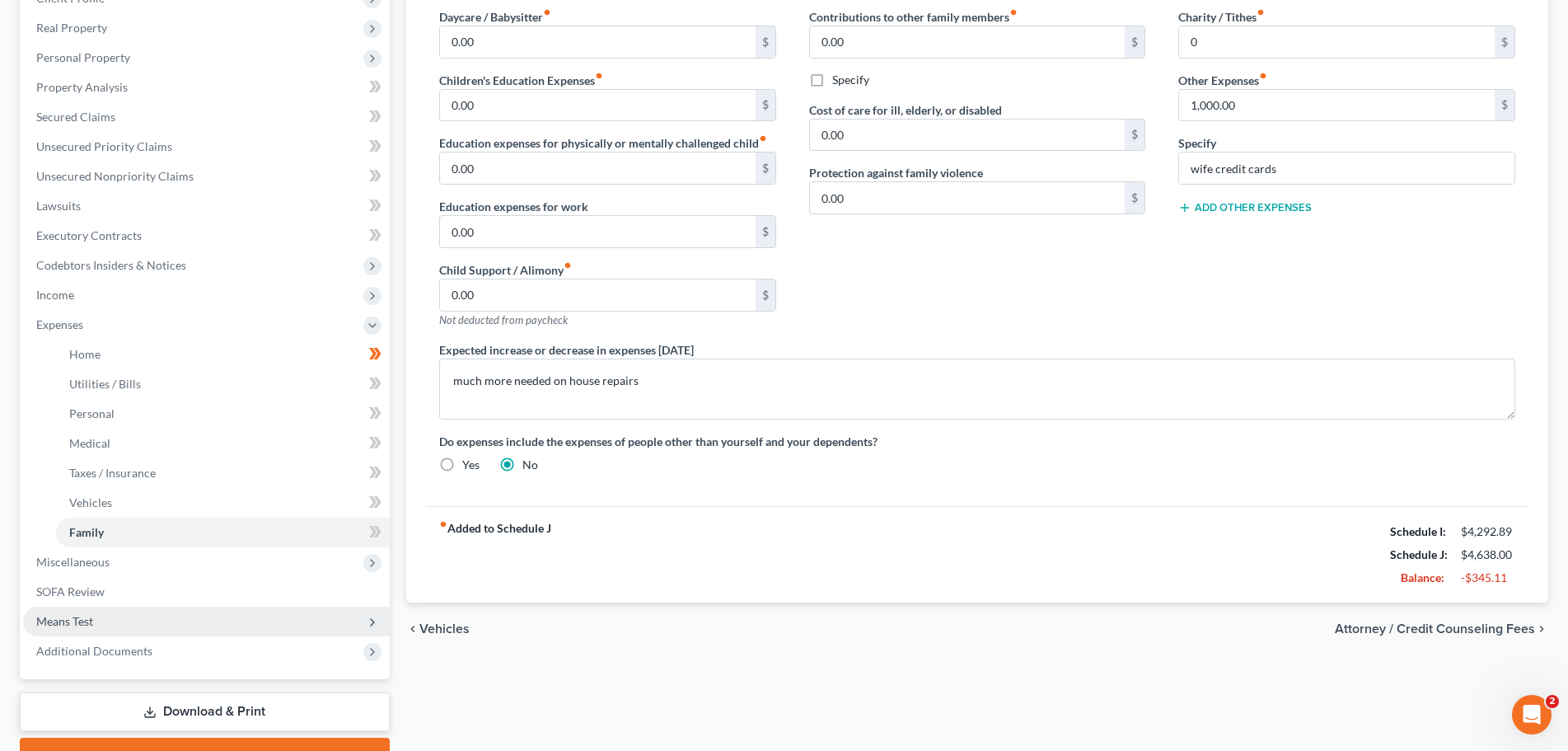
click at [68, 616] on span "Means Test" at bounding box center [64, 621] width 57 height 14
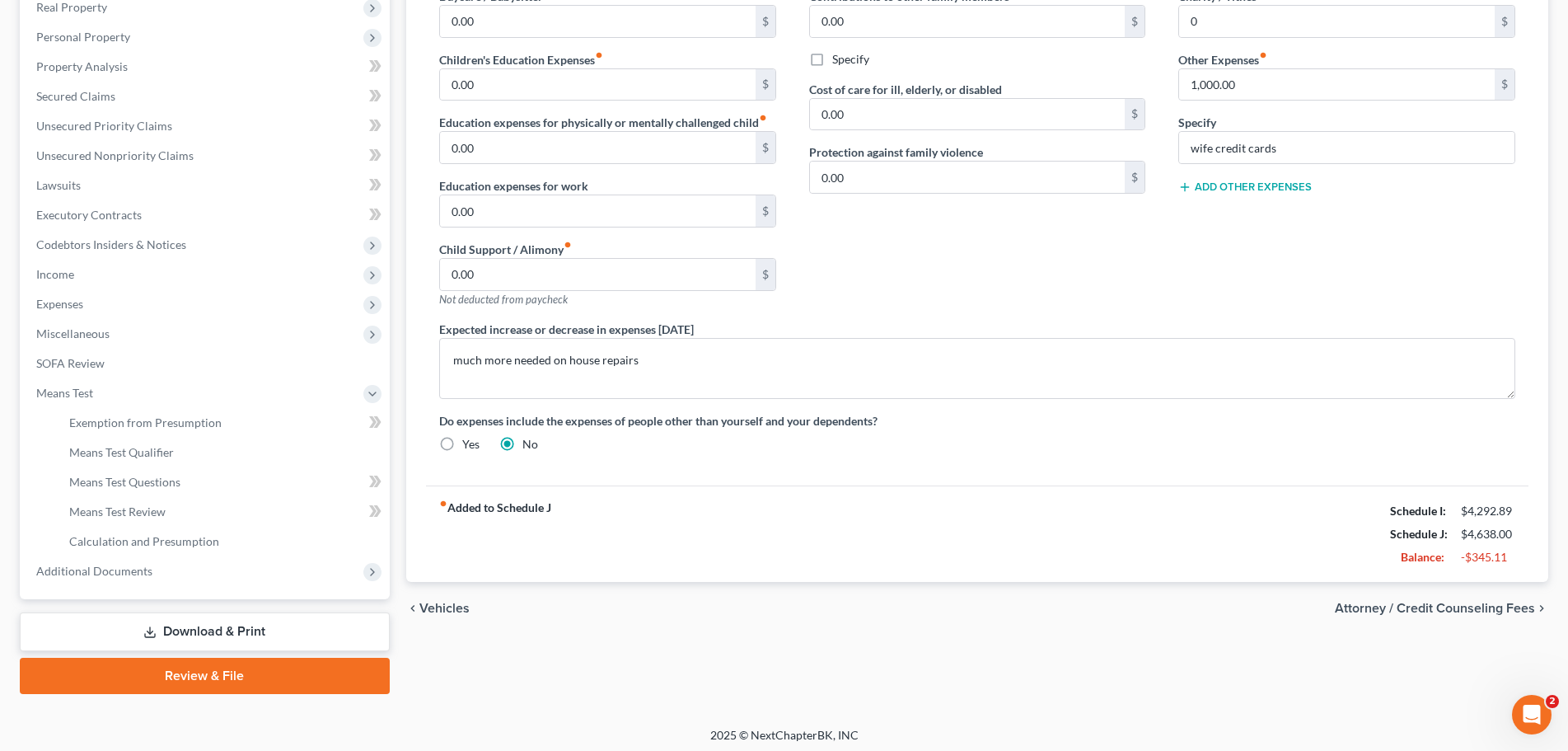
scroll to position [274, 0]
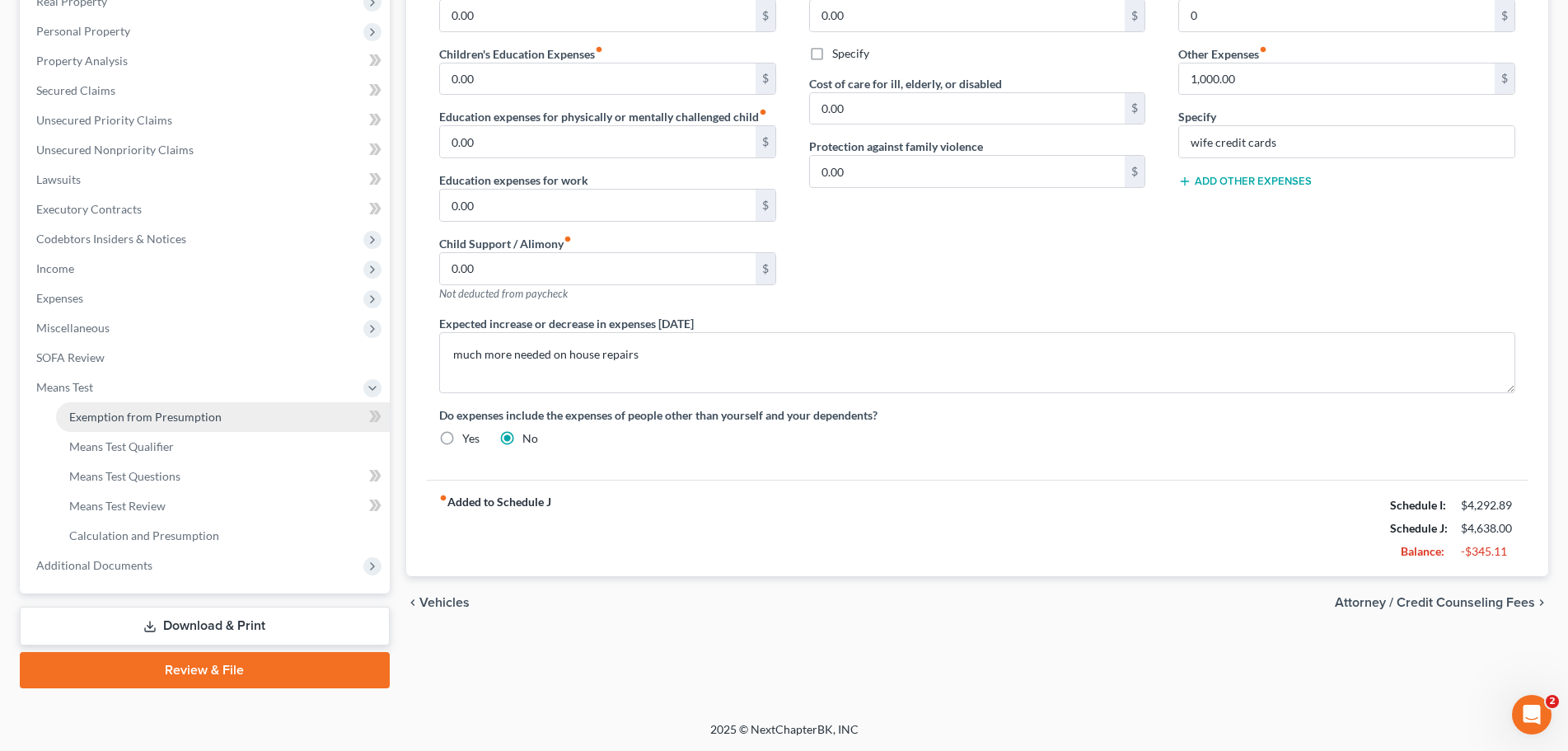
click at [87, 415] on span "Exemption from Presumption" at bounding box center [146, 417] width 153 height 14
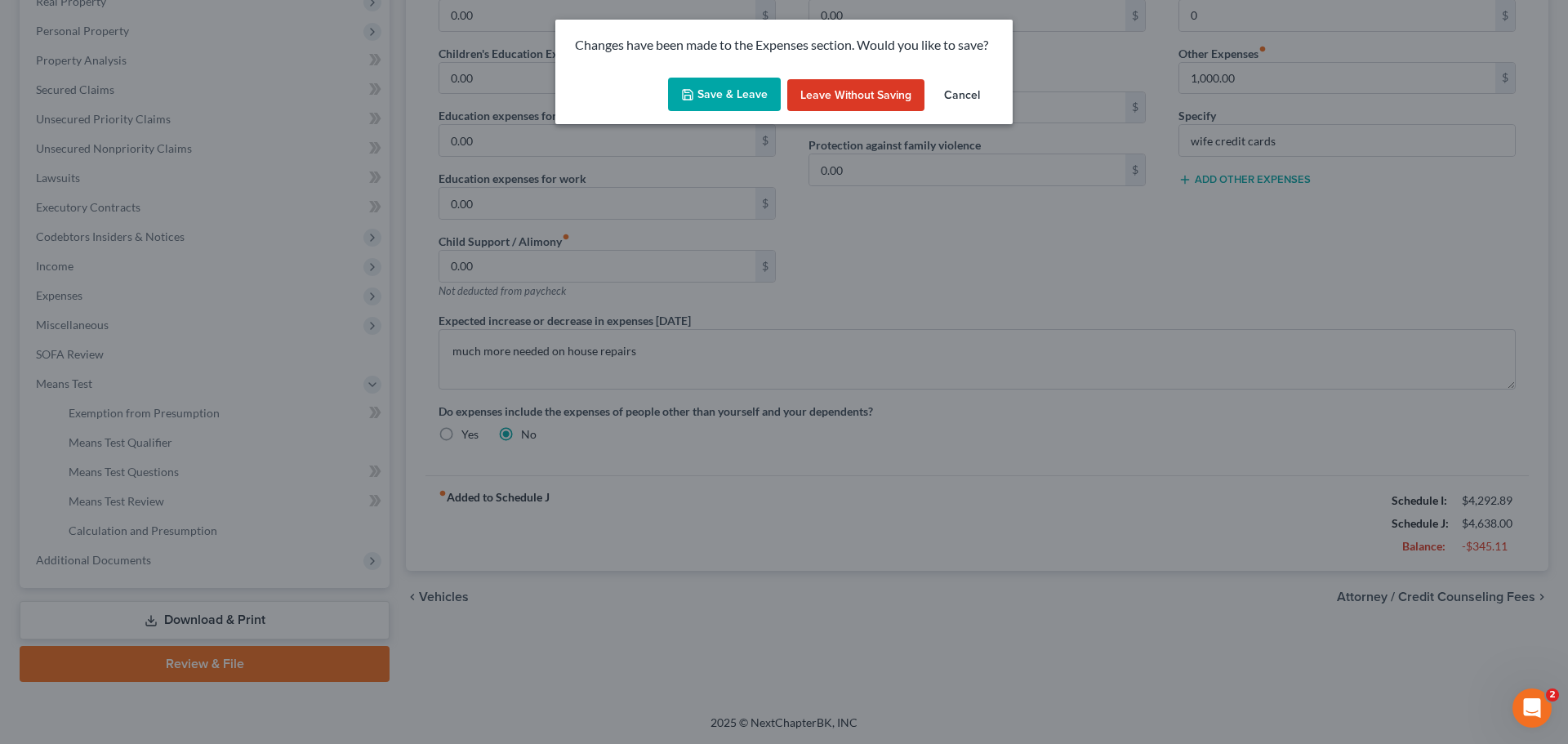
click at [735, 92] on button "Save & Leave" at bounding box center [724, 94] width 113 height 34
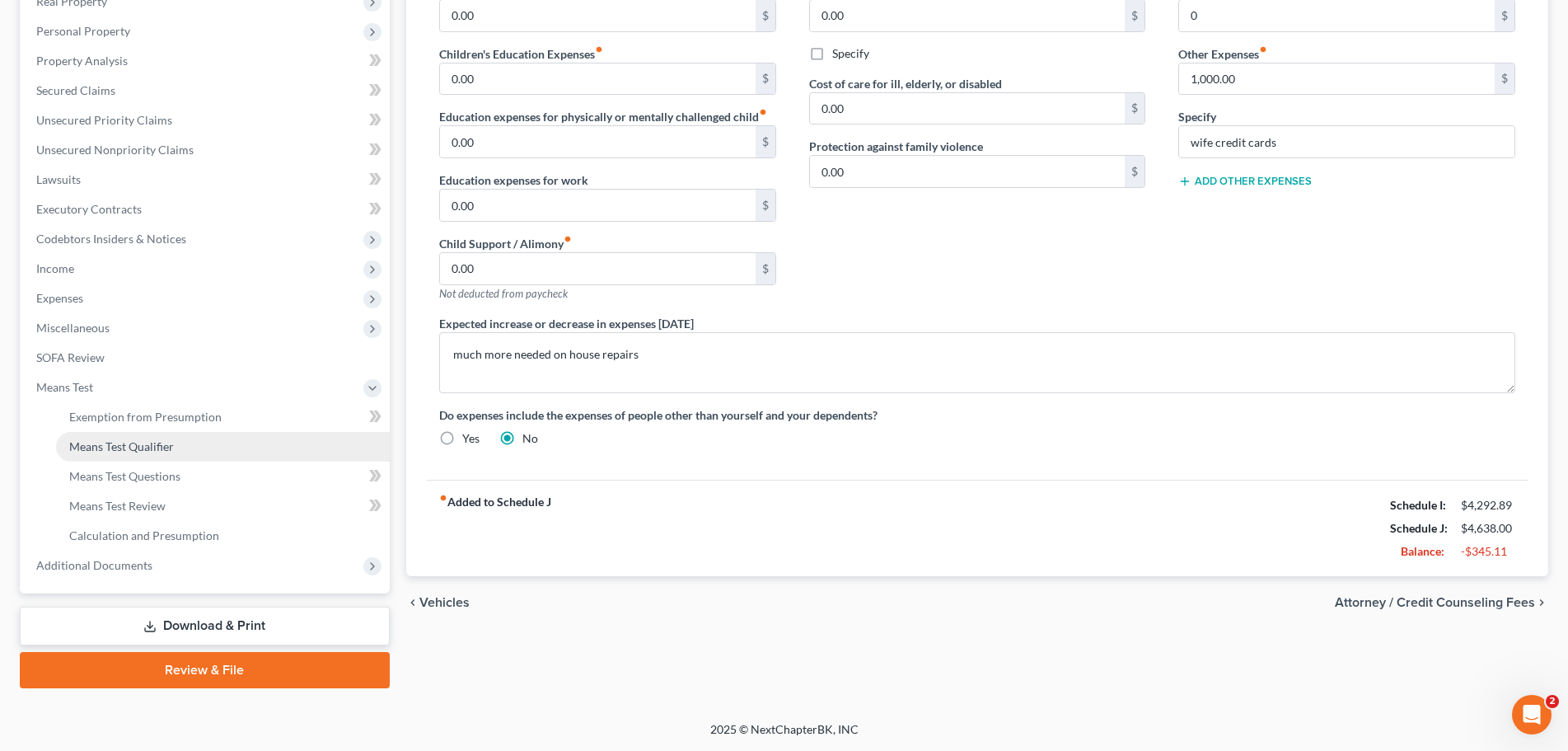
click at [113, 443] on span "Means Test Qualifier" at bounding box center [121, 447] width 104 height 14
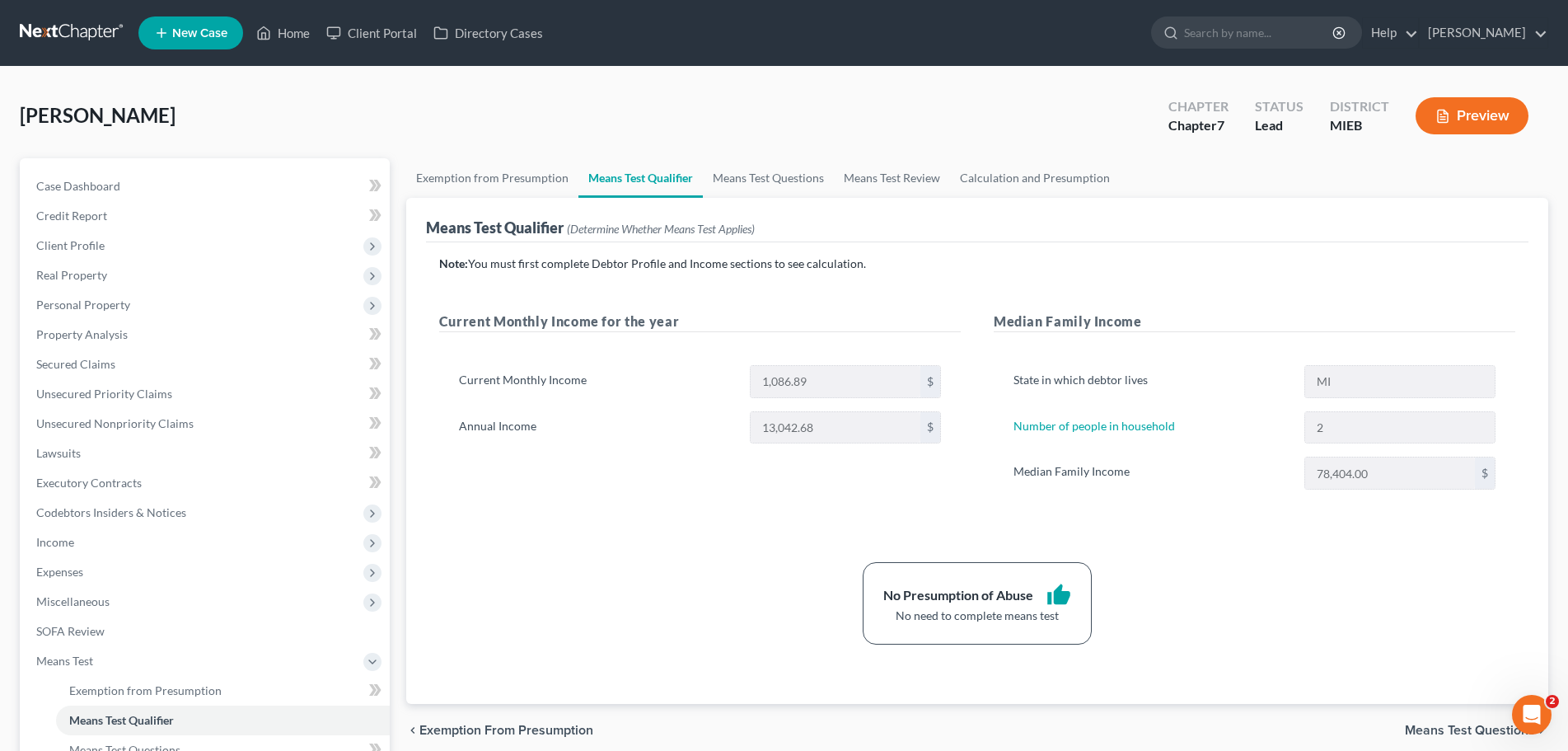
drag, startPoint x: 655, startPoint y: 318, endPoint x: 1, endPoint y: 723, distance: 769.2
click at [653, 318] on h5 "Current Monthly Income for the year" at bounding box center [700, 321] width 522 height 20
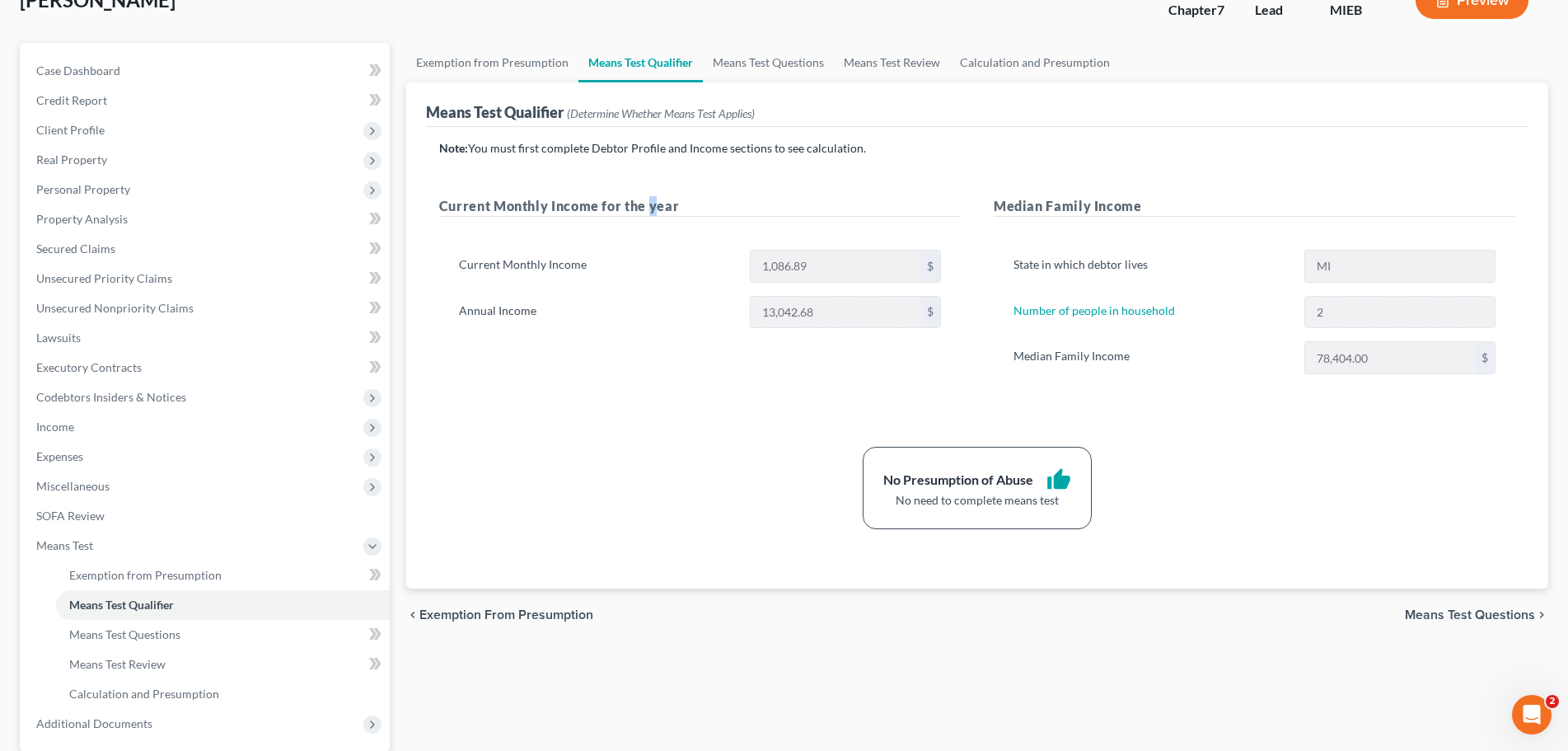
scroll to position [274, 0]
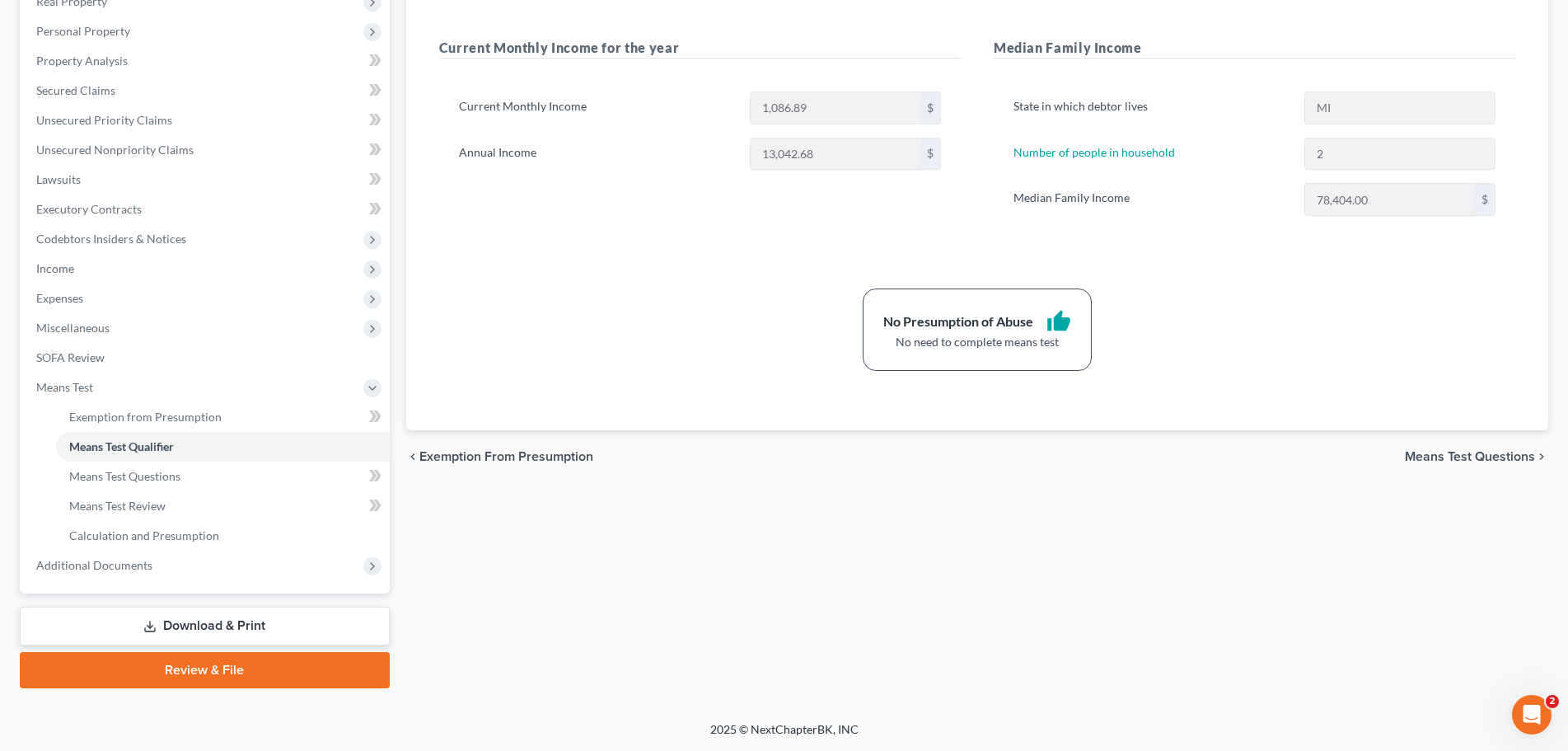
click at [391, 247] on div "Case Dashboard Payments Invoices Payments Payments Credit Report Client Profile" at bounding box center [204, 286] width 387 height 804
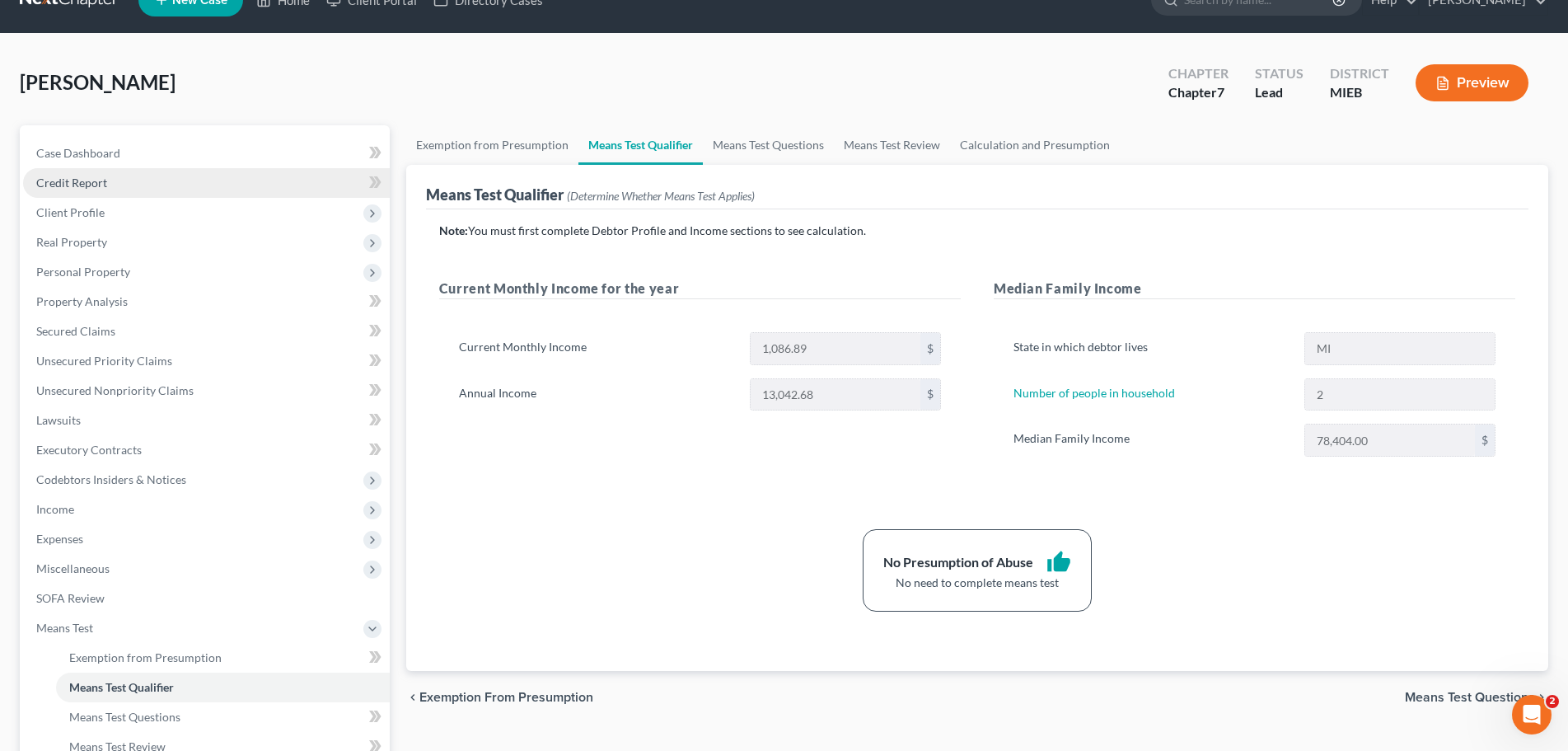
scroll to position [0, 0]
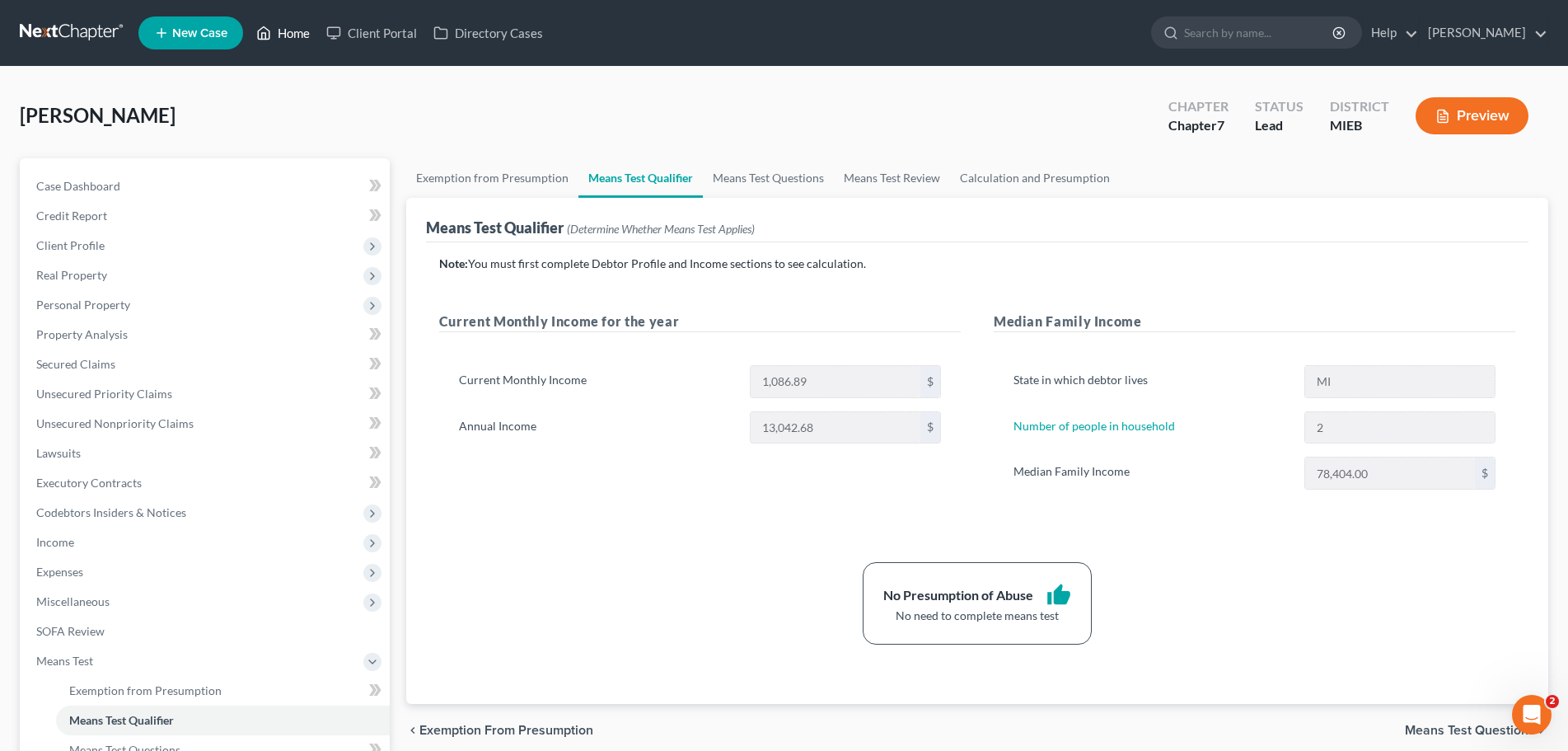
click at [300, 19] on link "Home" at bounding box center [283, 33] width 70 height 30
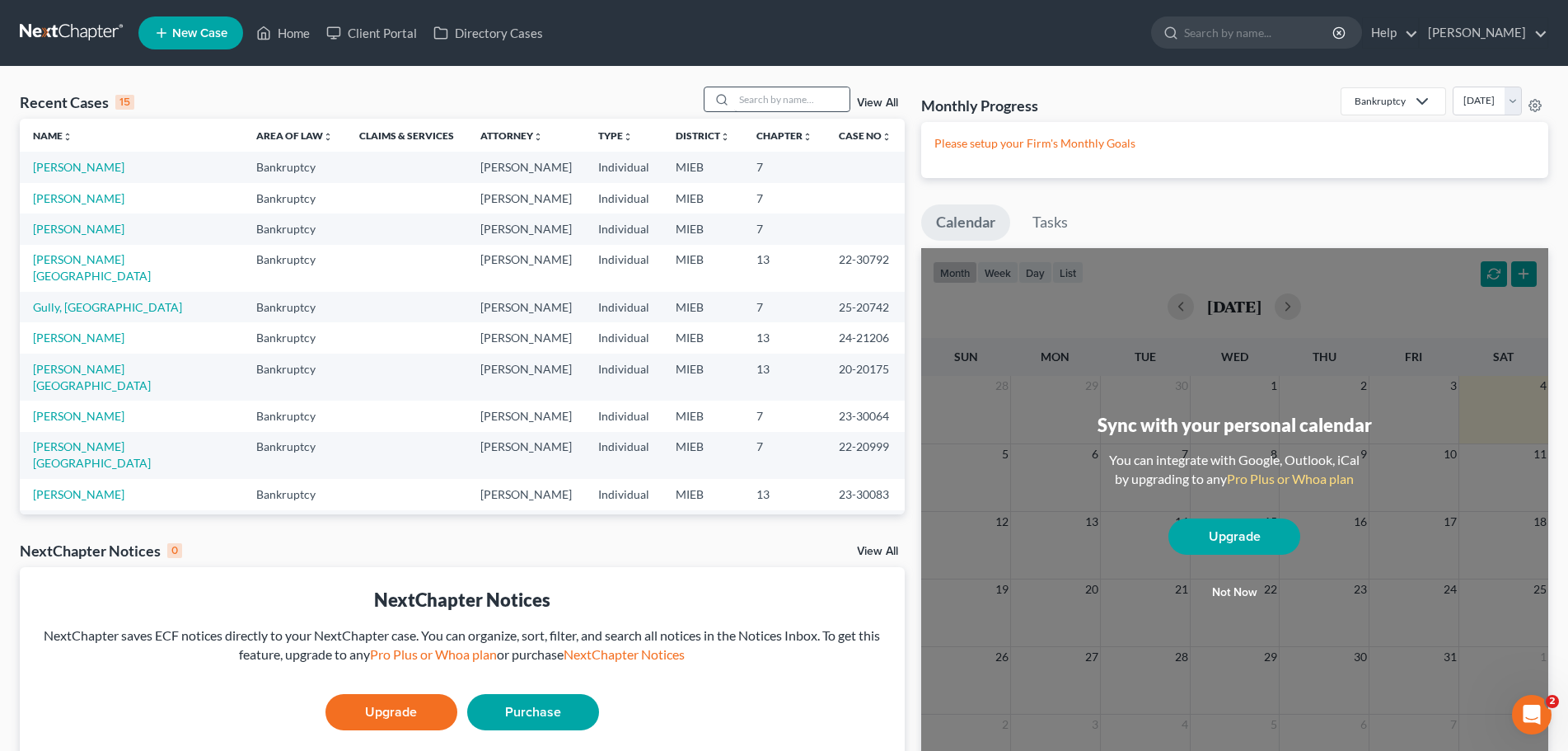
drag, startPoint x: 796, startPoint y: 82, endPoint x: 787, endPoint y: 99, distance: 19.2
click at [794, 82] on div "Recent Cases 15 View All Name unfold_more expand_more expand_less Area of Law u…" at bounding box center [784, 448] width 1568 height 763
click at [787, 99] on input "search" at bounding box center [792, 99] width 116 height 24
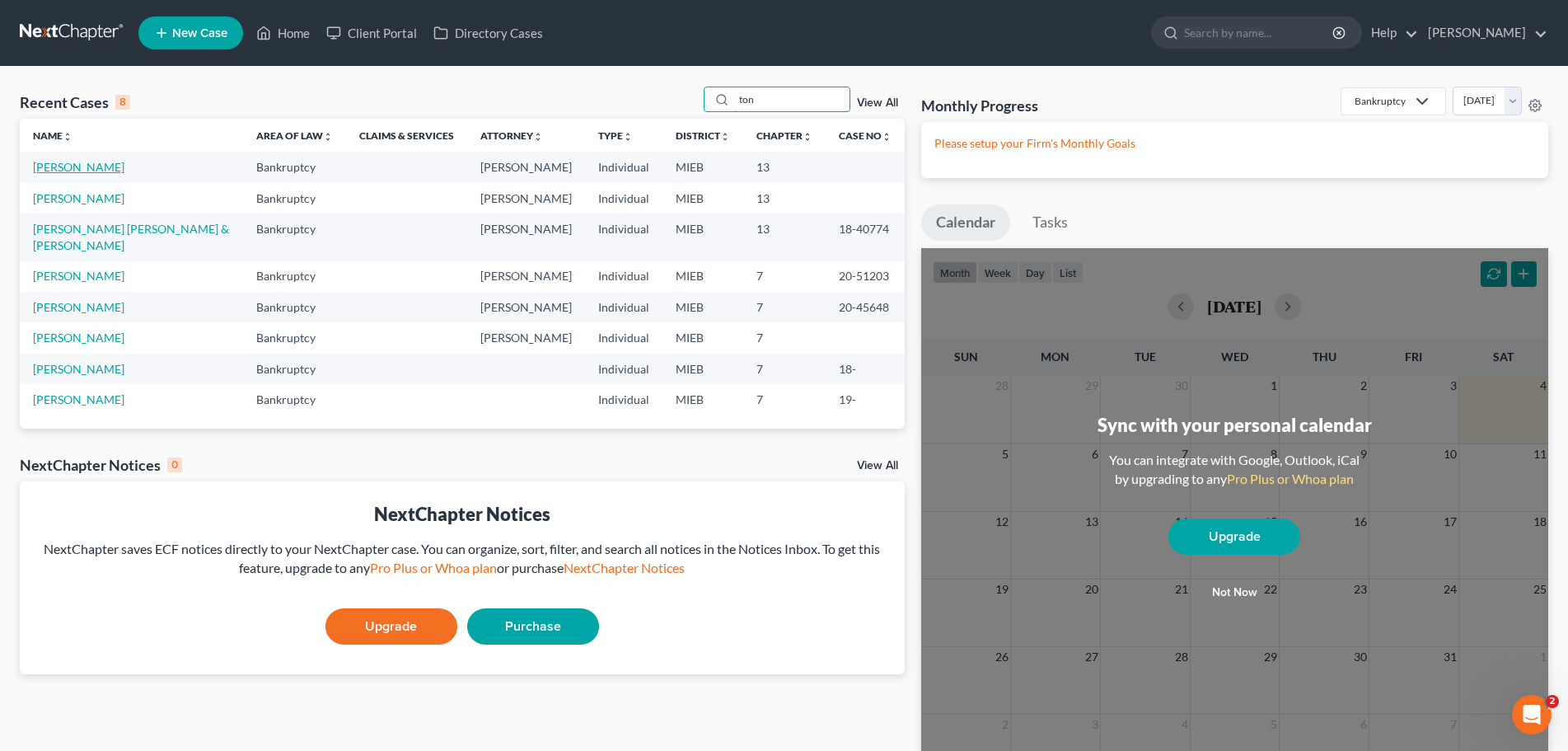
type input "ton"
click at [73, 163] on link "[PERSON_NAME]" at bounding box center [79, 167] width 91 height 14
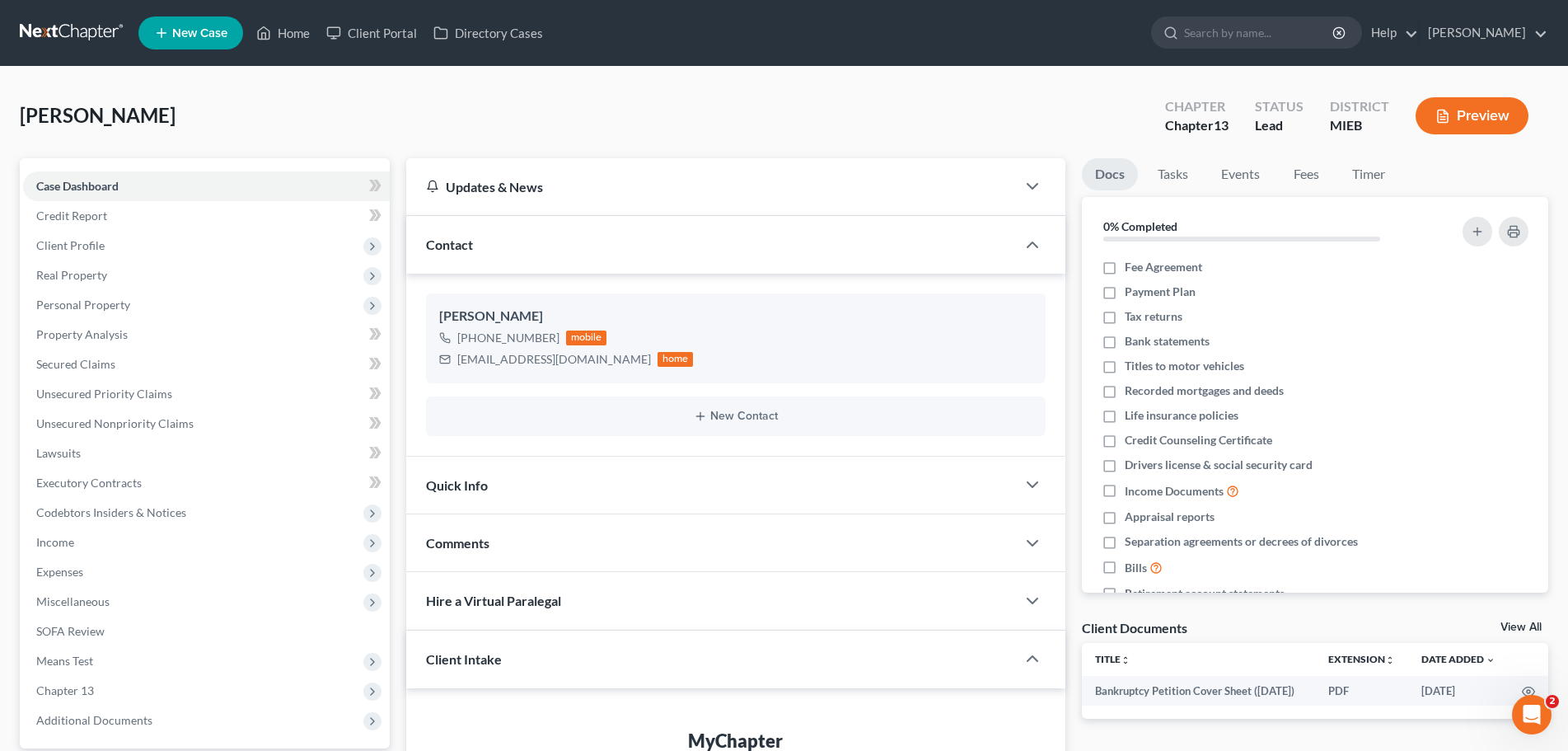
scroll to position [82, 0]
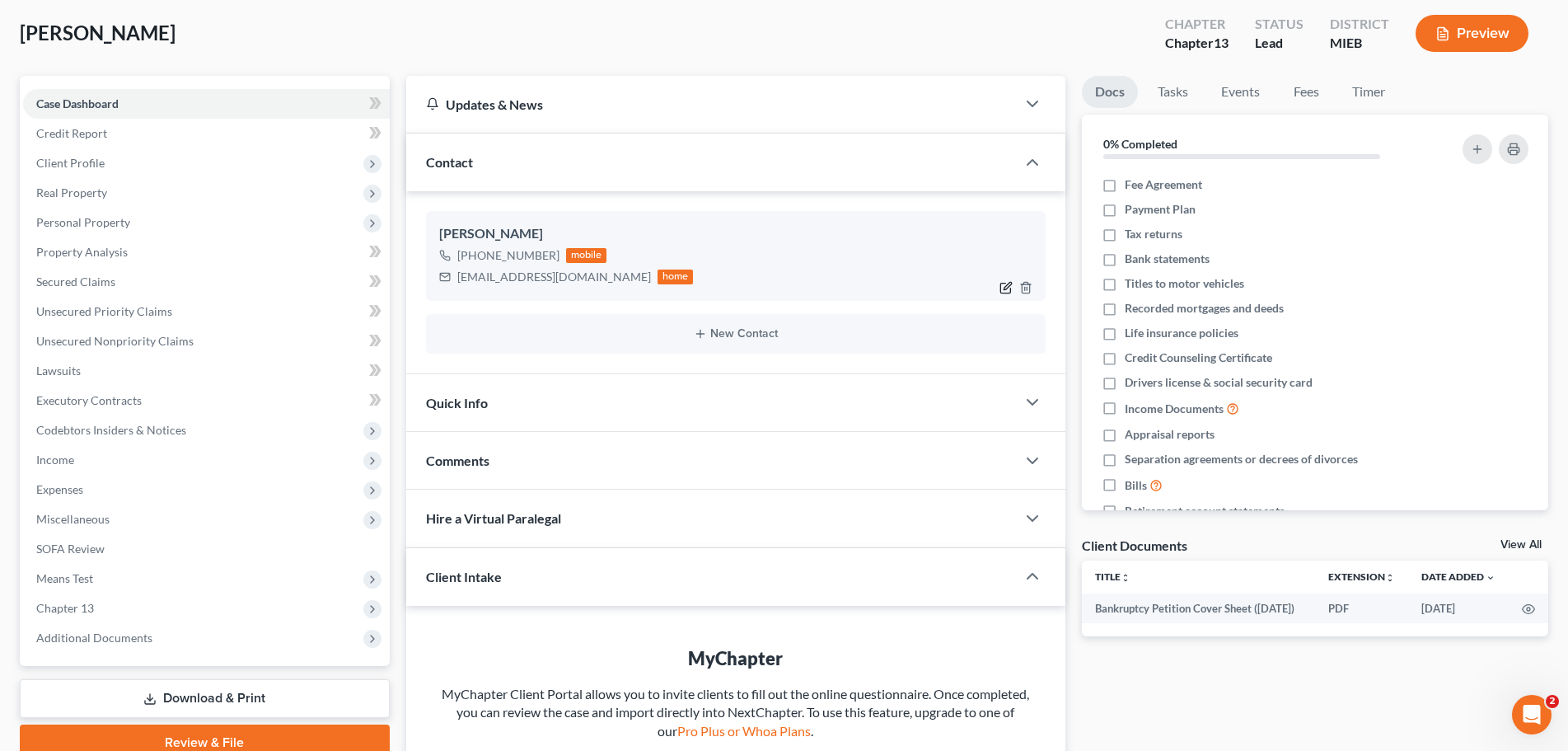
click at [1005, 285] on icon "button" at bounding box center [1006, 287] width 13 height 13
select select "0"
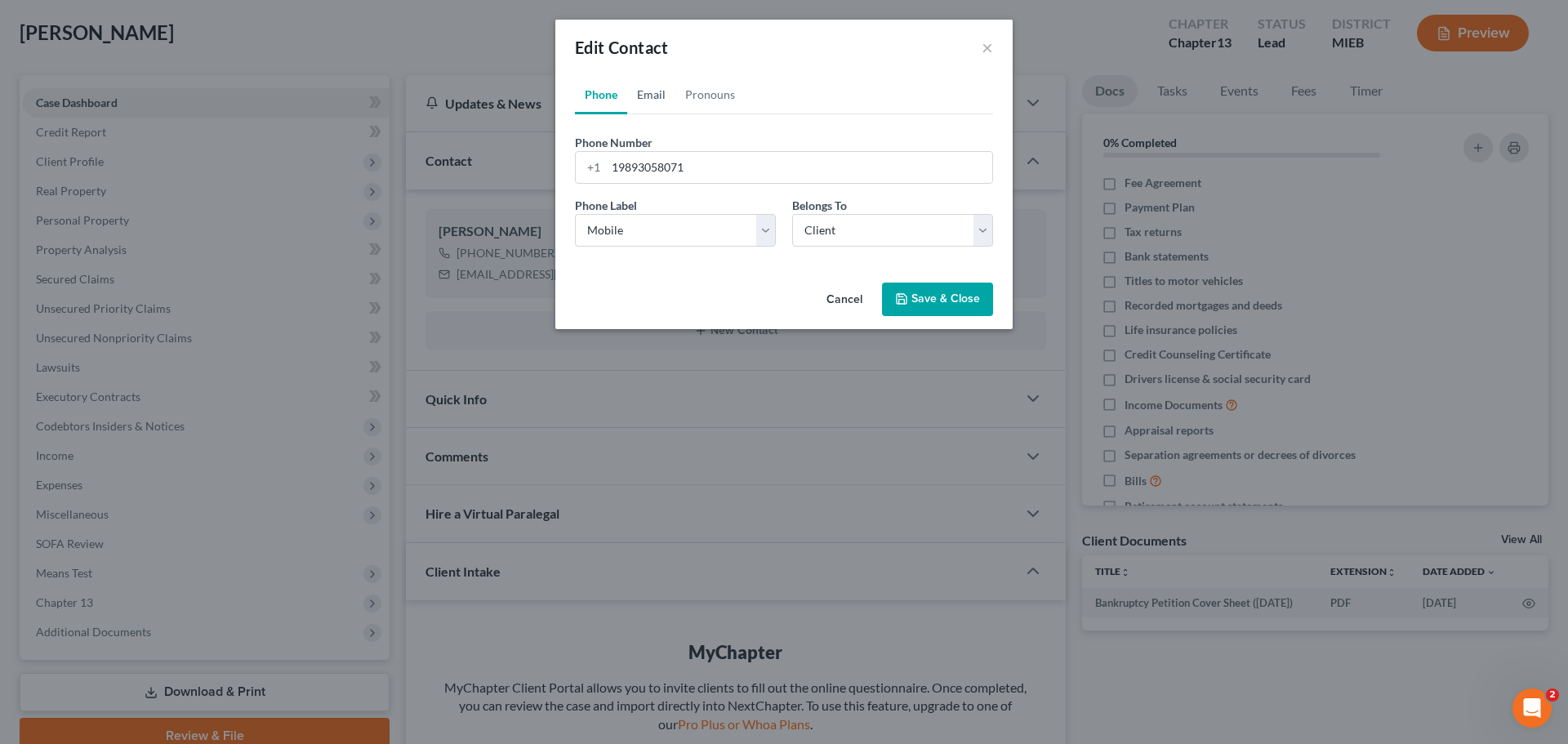
click at [656, 90] on link "Email" at bounding box center [651, 94] width 48 height 39
drag, startPoint x: 759, startPoint y: 163, endPoint x: 591, endPoint y: 159, distance: 168.0
click at [591, 159] on div "[EMAIL_ADDRESS][DOMAIN_NAME]" at bounding box center [784, 168] width 418 height 33
type input "[EMAIL_ADDRESS][DOMAIN_NAME]"
click at [703, 97] on link "Pronouns" at bounding box center [711, 94] width 70 height 39
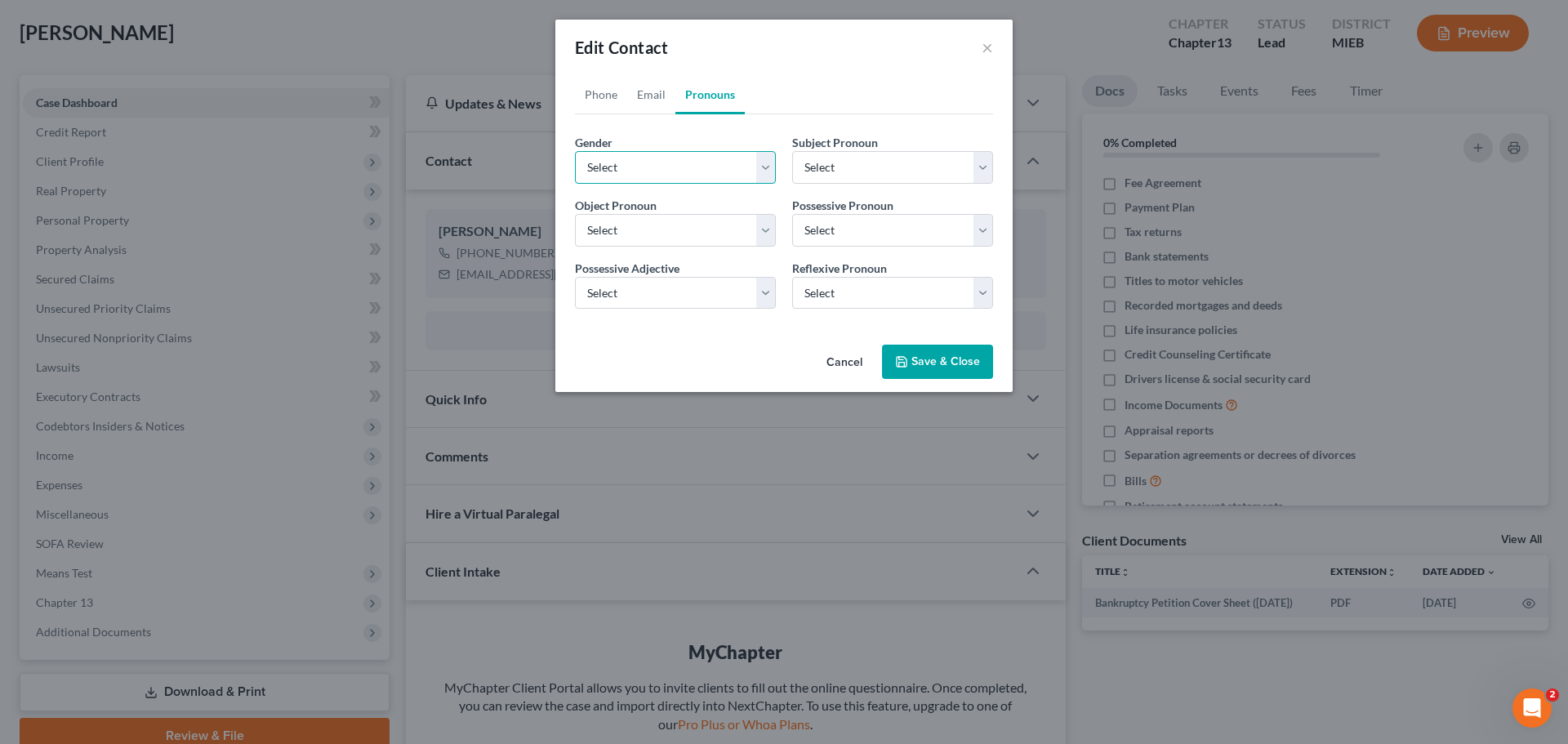
click at [757, 168] on select "Select [DEMOGRAPHIC_DATA] [DEMOGRAPHIC_DATA] [DEMOGRAPHIC_DATA] More Than One P…" at bounding box center [675, 168] width 201 height 33
select select "1"
click at [575, 151] on select "Select [DEMOGRAPHIC_DATA] [DEMOGRAPHIC_DATA] [DEMOGRAPHIC_DATA] More Than One P…" at bounding box center [675, 168] width 201 height 33
select select "1"
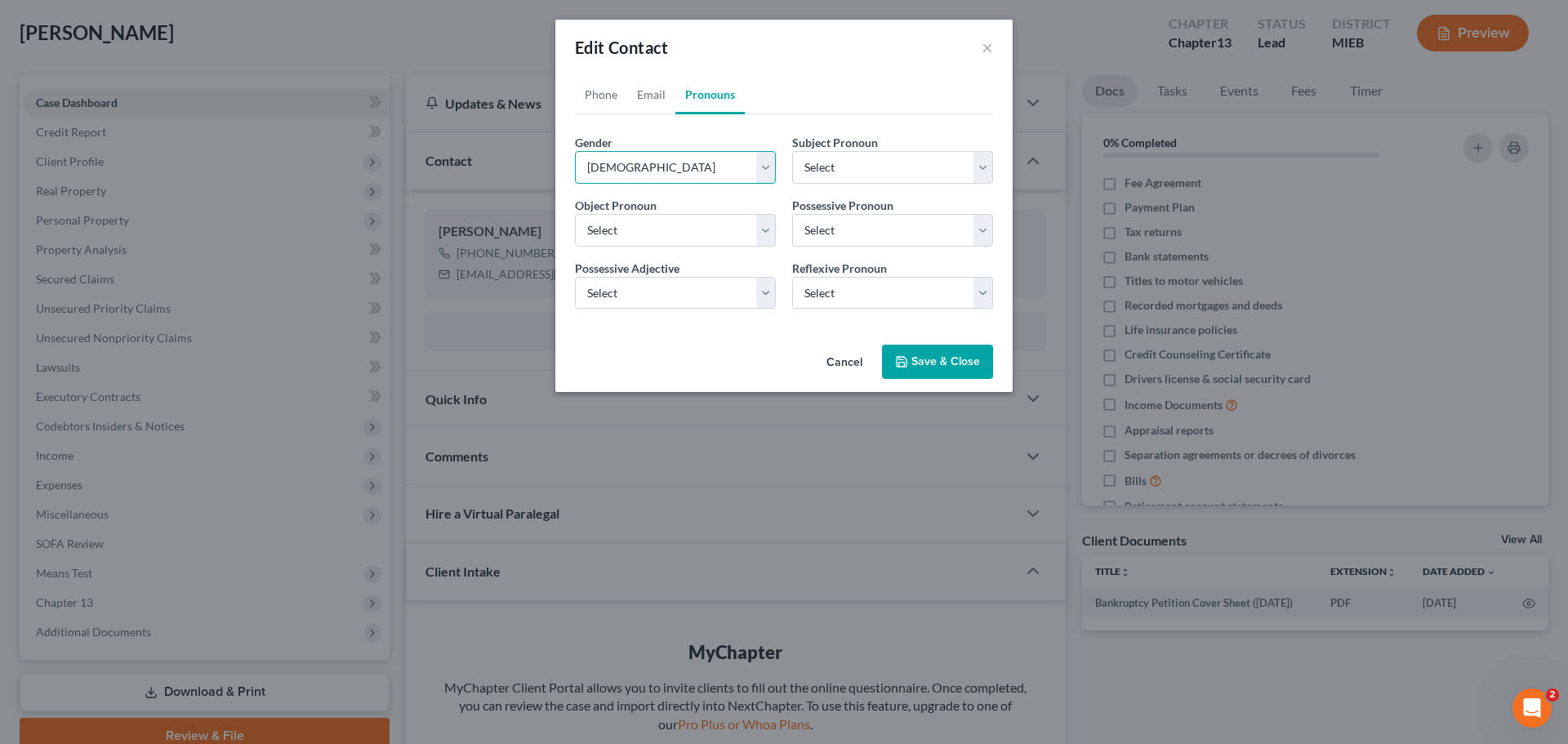
select select "1"
click at [930, 360] on button "Save & Close" at bounding box center [937, 361] width 111 height 34
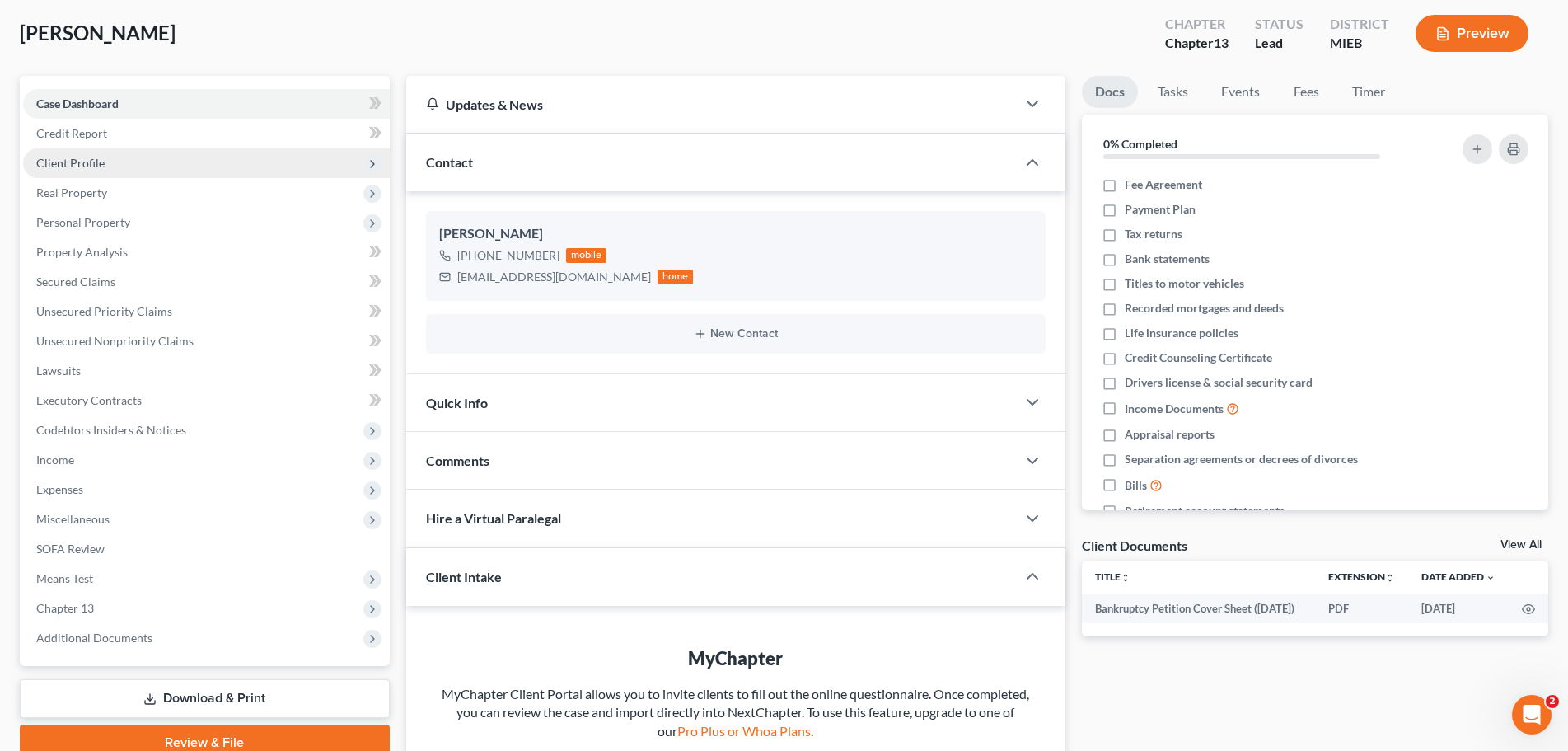
click at [88, 165] on span "Client Profile" at bounding box center [70, 163] width 68 height 14
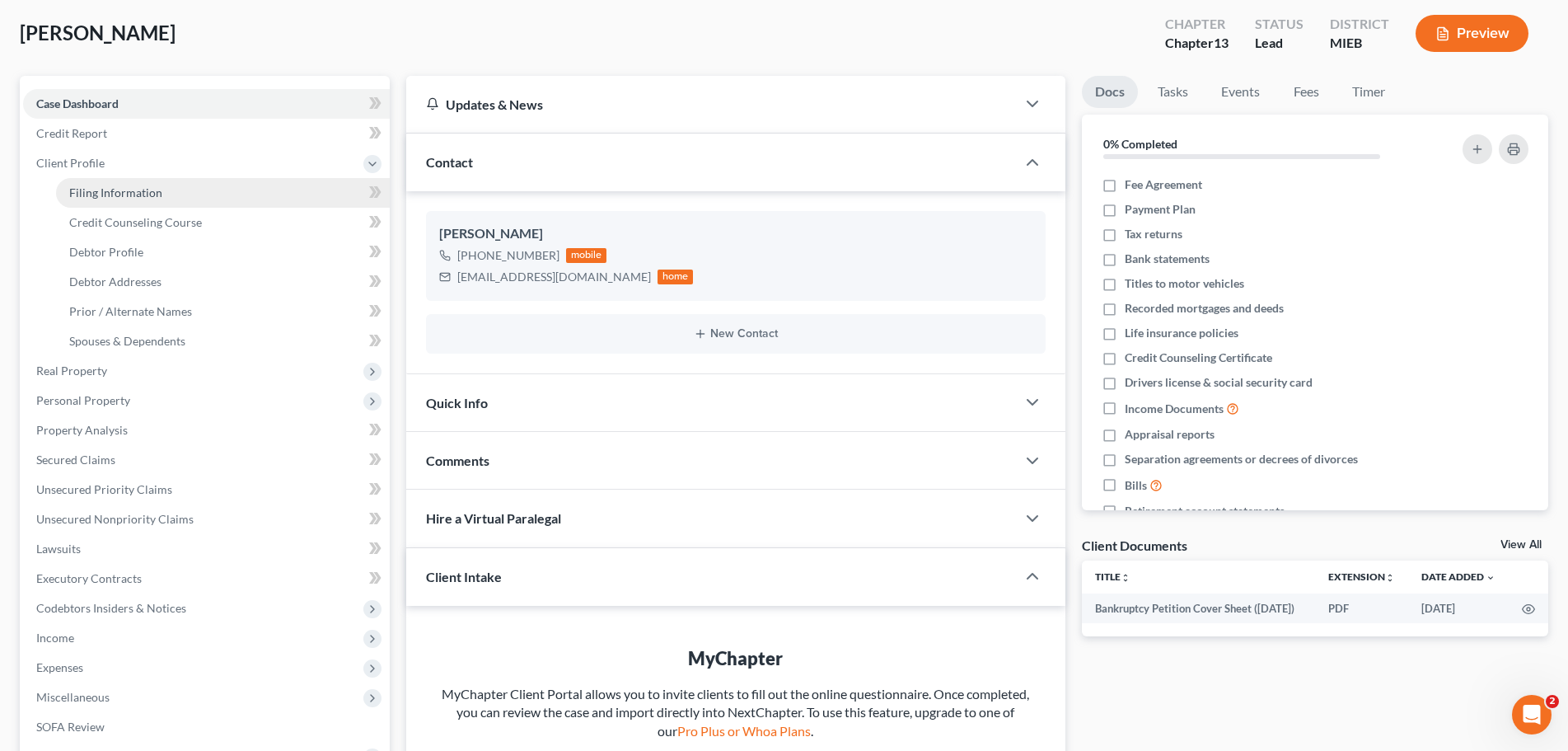
click at [119, 183] on link "Filing Information" at bounding box center [223, 193] width 333 height 30
select select "1"
select select "0"
select select "3"
select select "40"
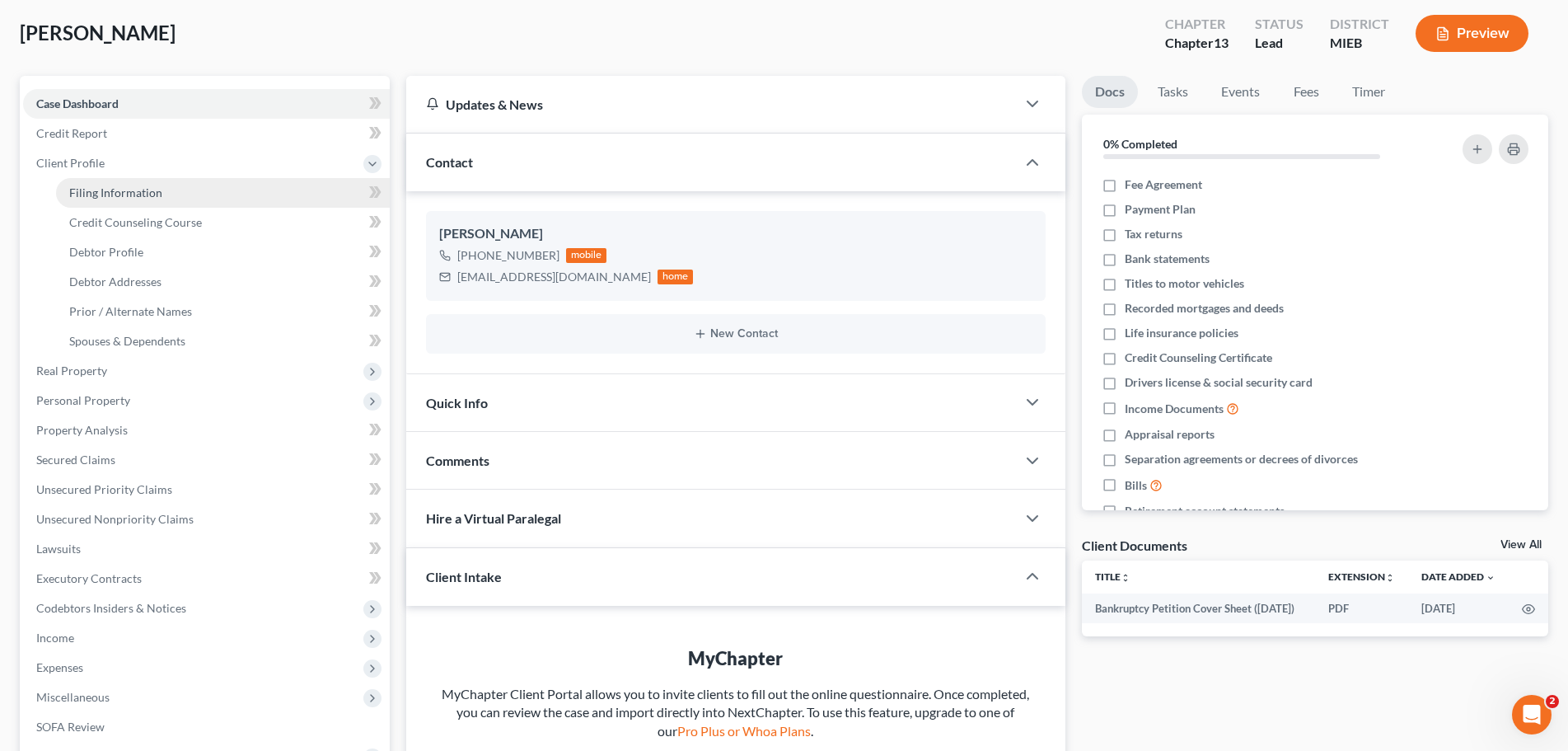
select select "0"
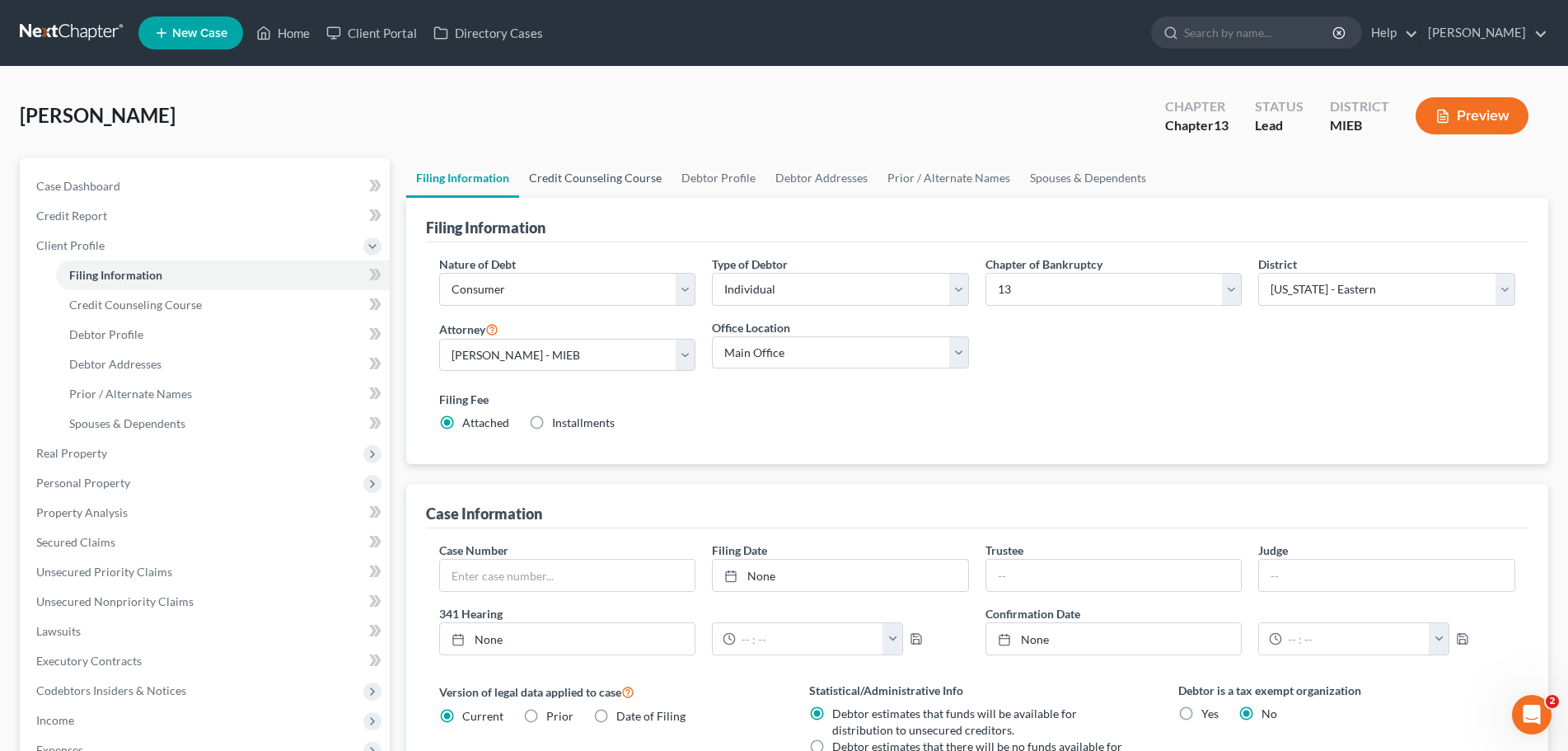
click at [568, 178] on link "Credit Counseling Course" at bounding box center [596, 177] width 153 height 39
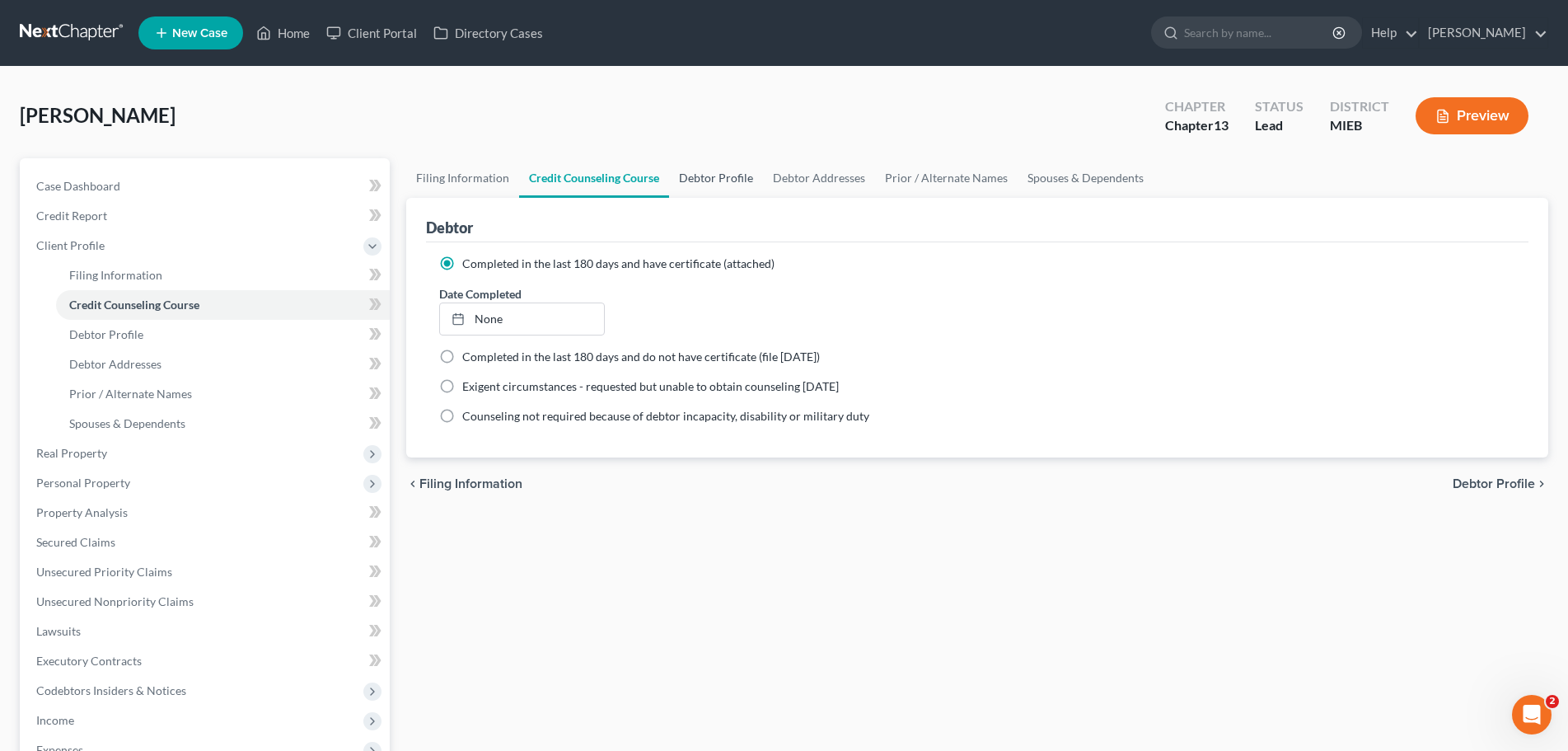
click at [698, 171] on link "Debtor Profile" at bounding box center [716, 177] width 94 height 39
select select "3"
select select "0"
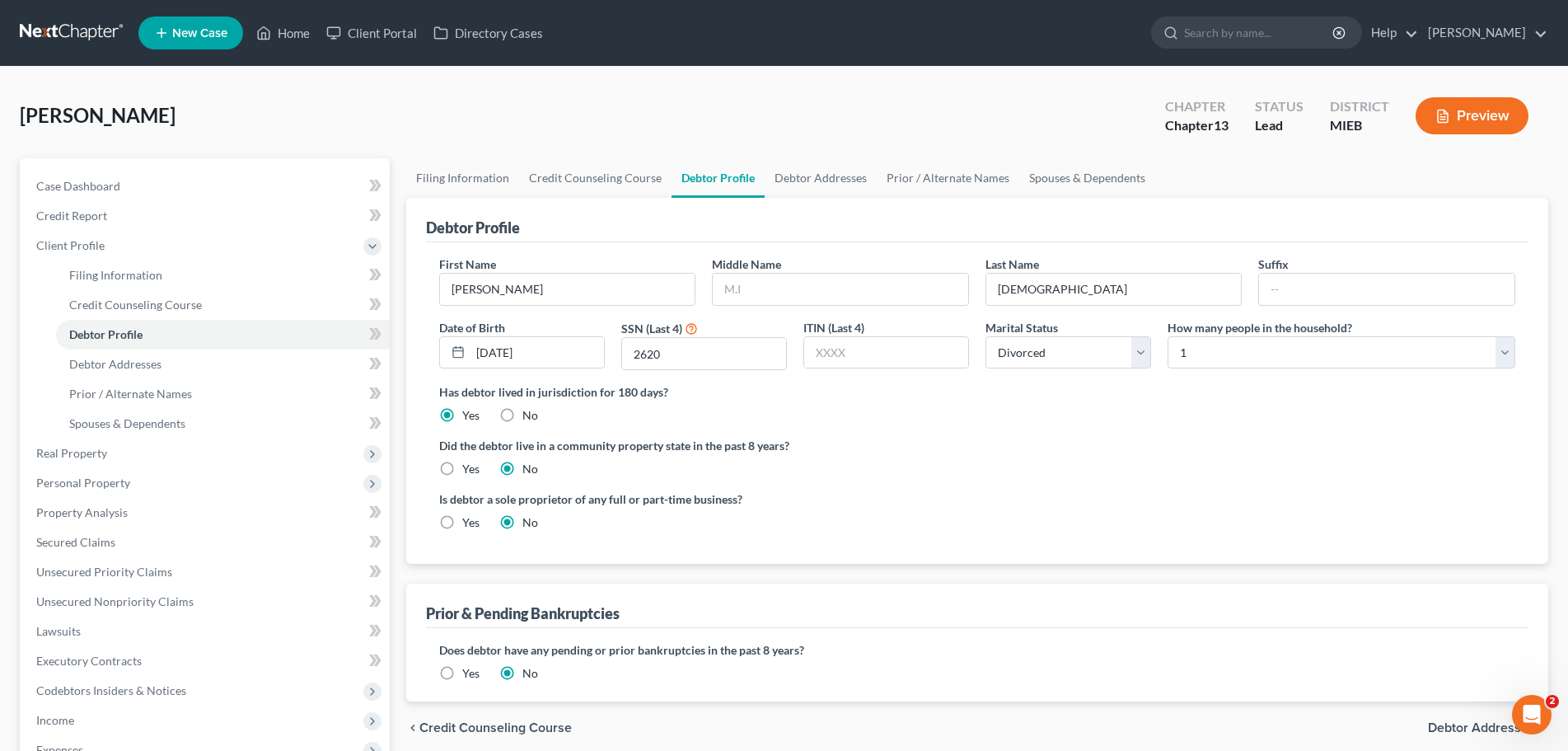
radio input "true"
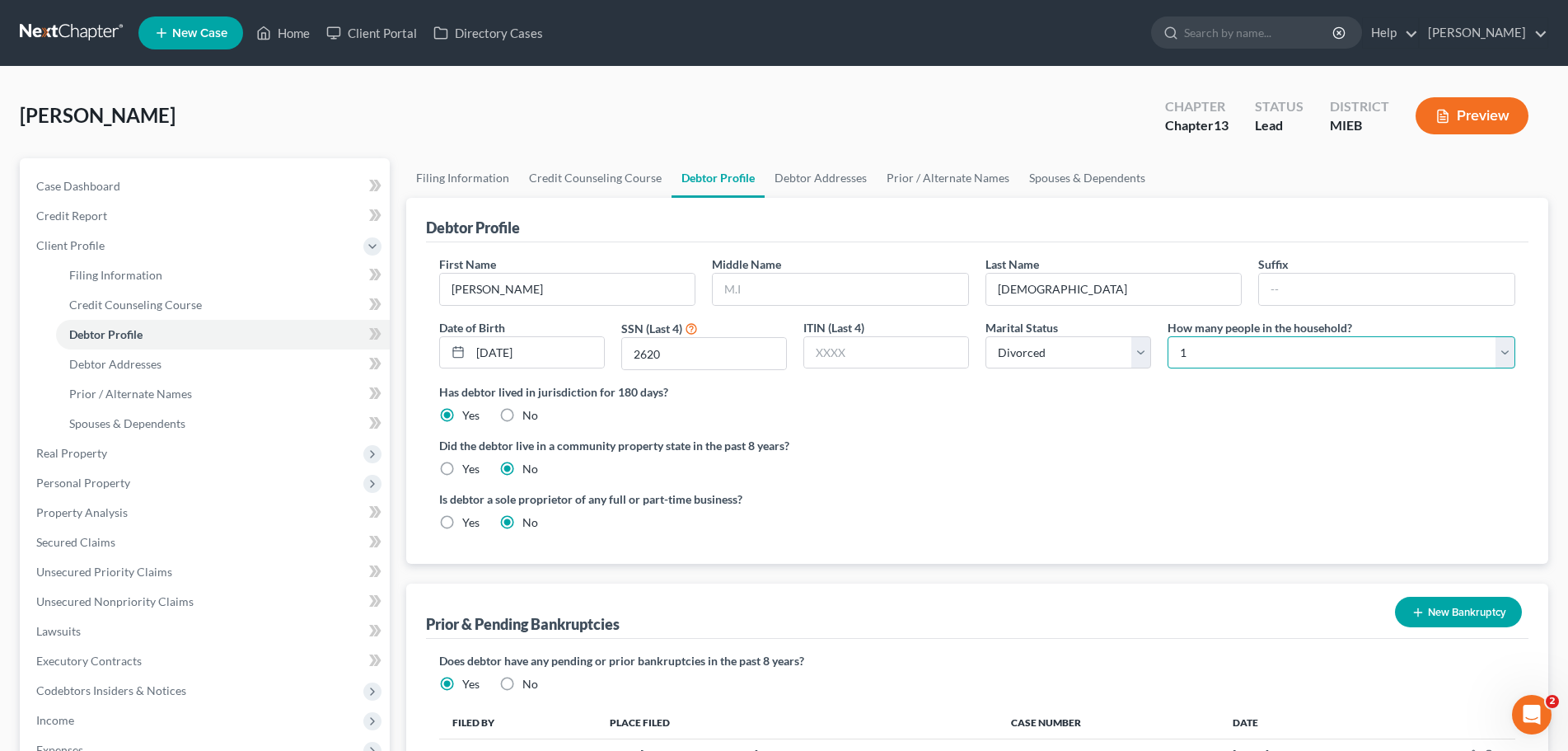
click at [1220, 347] on select "Select 1 2 3 4 5 6 7 8 9 10 11 12 13 14 15 16 17 18 19 20" at bounding box center [1342, 353] width 347 height 33
select select "1"
click at [1168, 336] on select "Select 1 2 3 4 5 6 7 8 9 10 11 12 13 14 15 16 17 18 19 20" at bounding box center [1342, 353] width 347 height 33
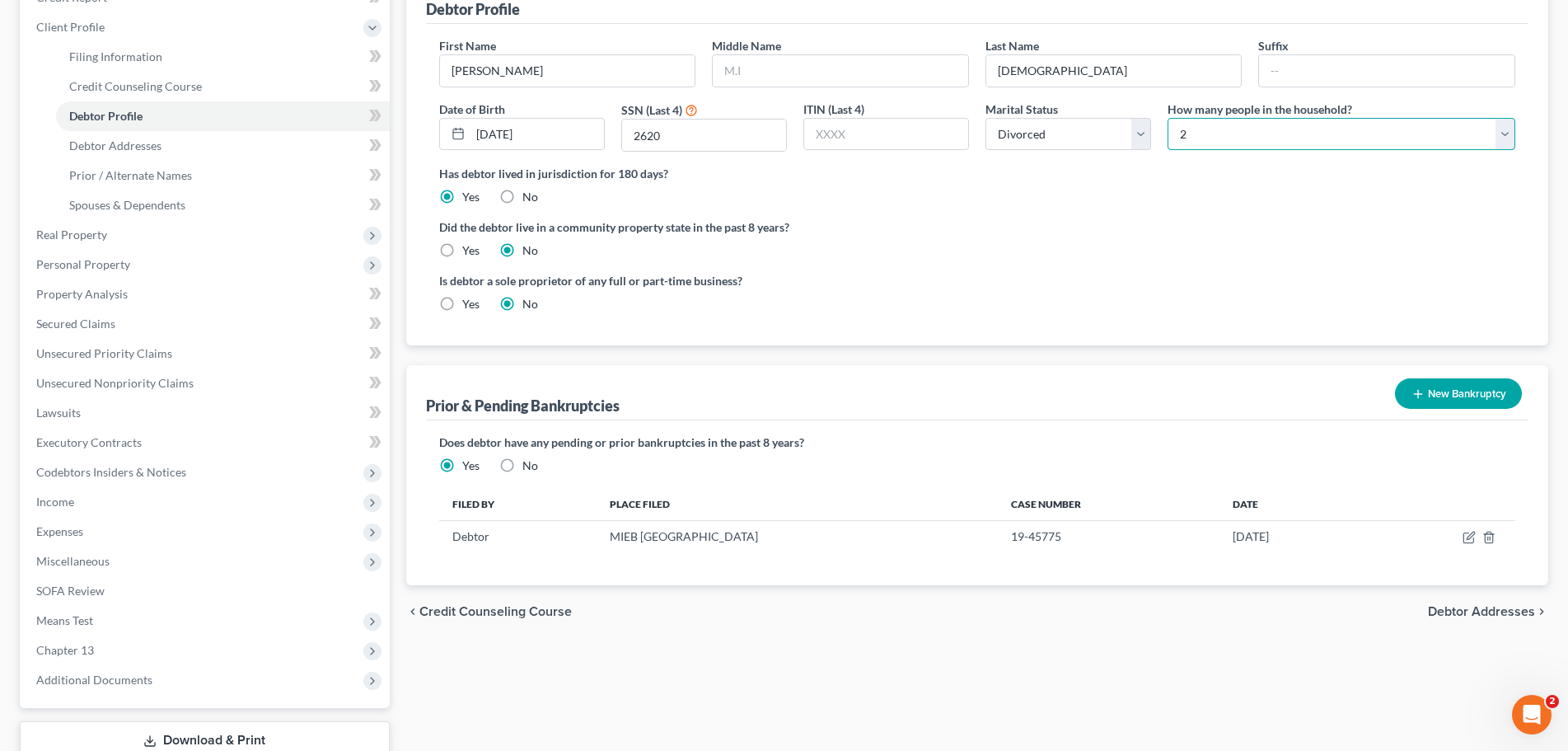
scroll to position [247, 0]
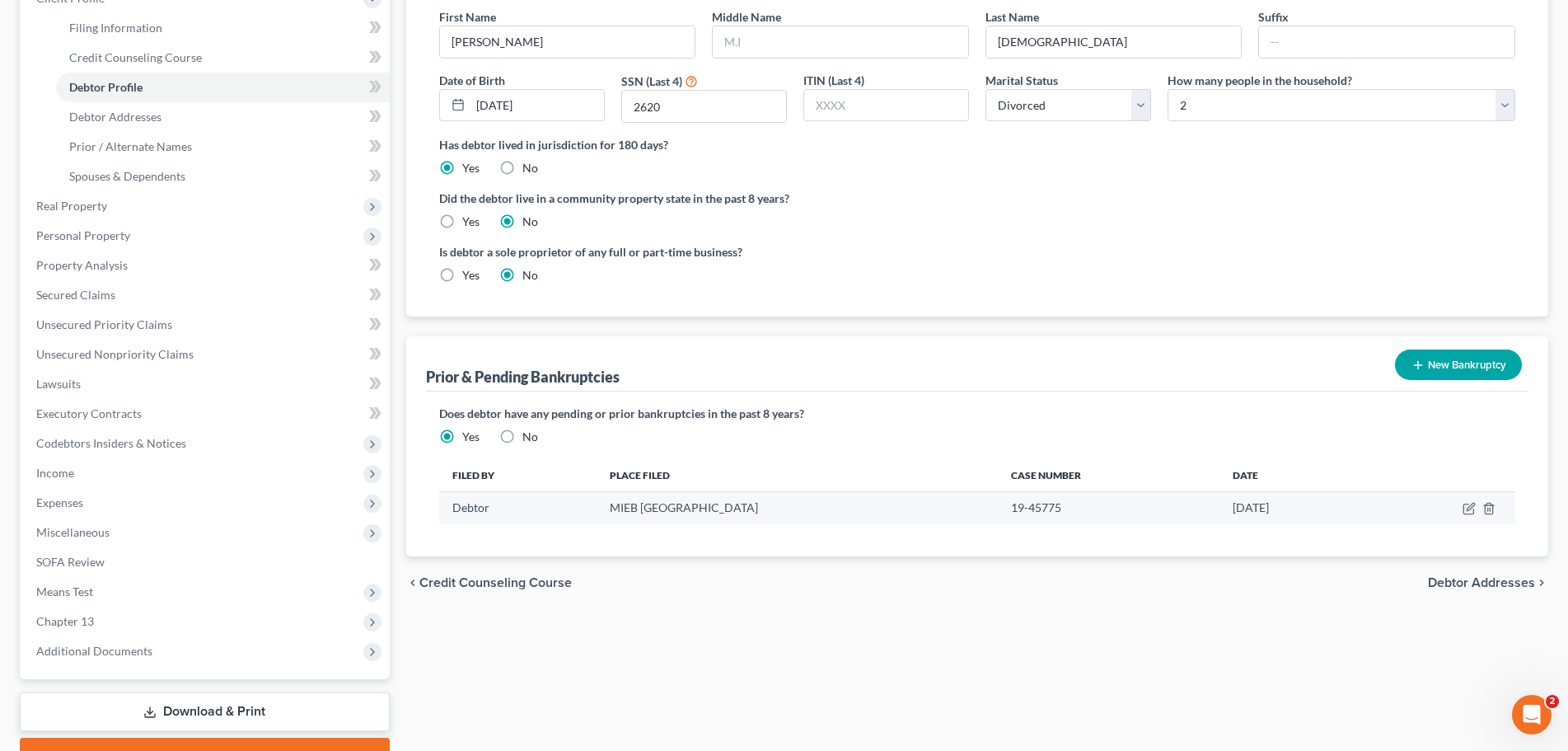
click at [998, 502] on td "19-45775" at bounding box center [1108, 508] width 222 height 32
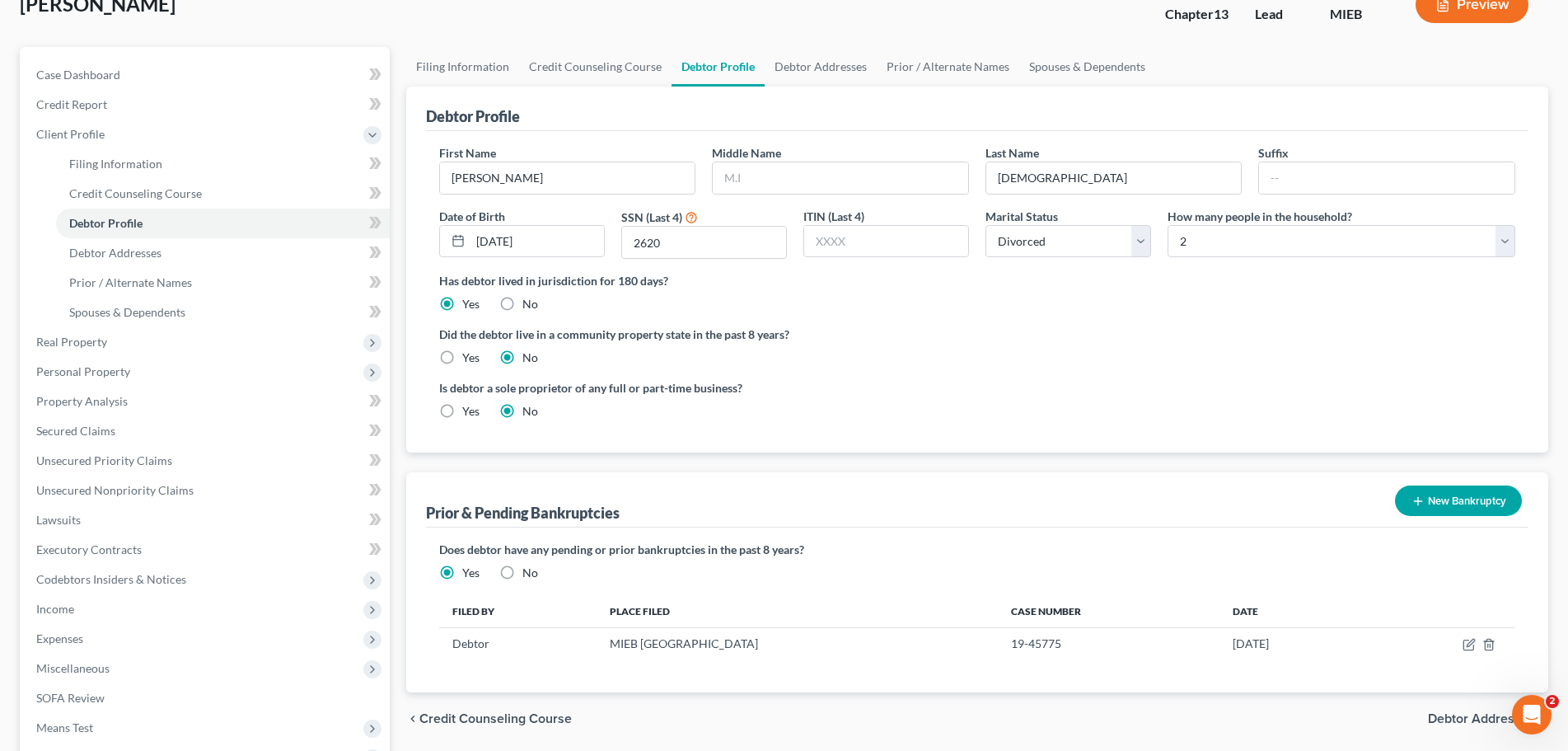
scroll to position [82, 0]
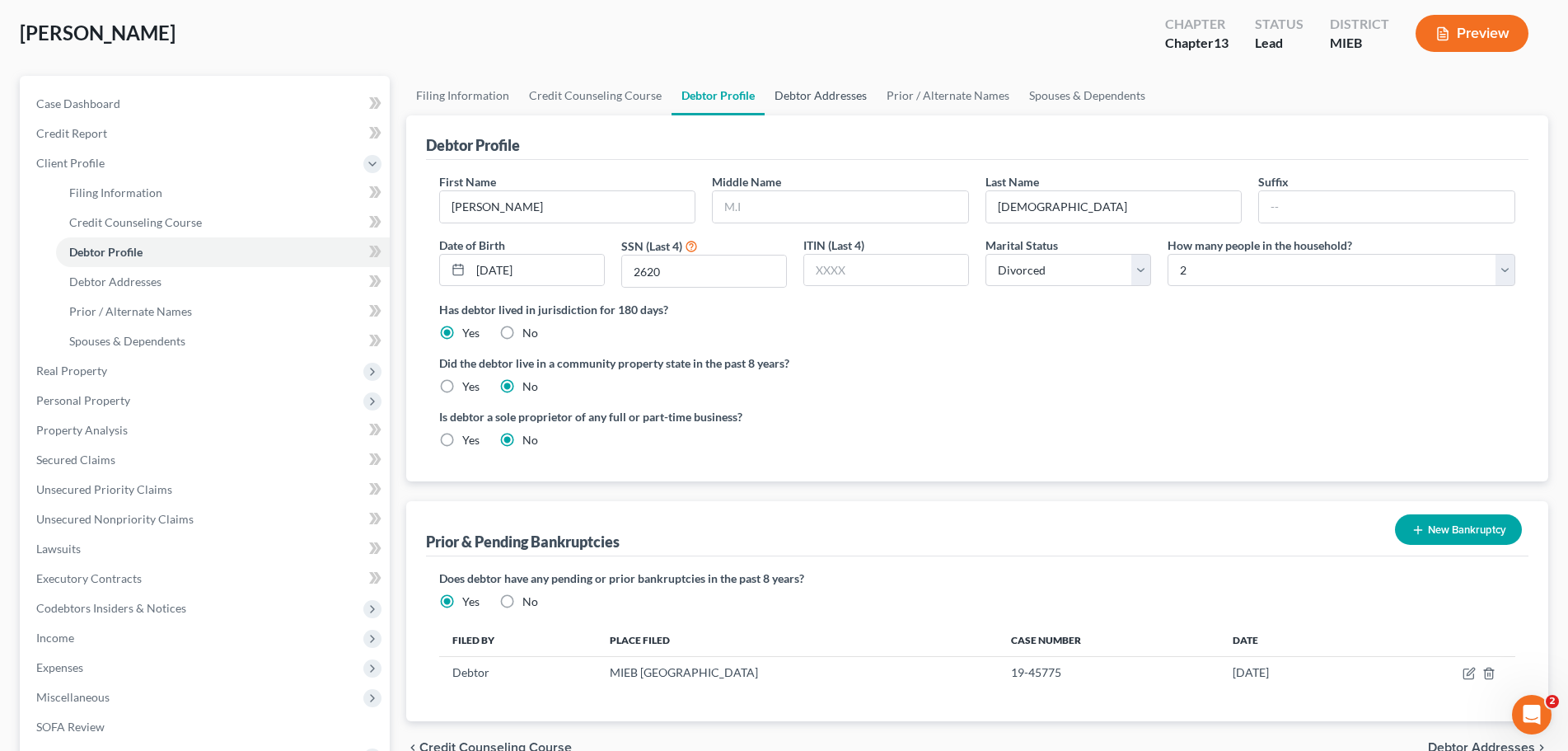
click at [808, 90] on link "Debtor Addresses" at bounding box center [821, 95] width 112 height 39
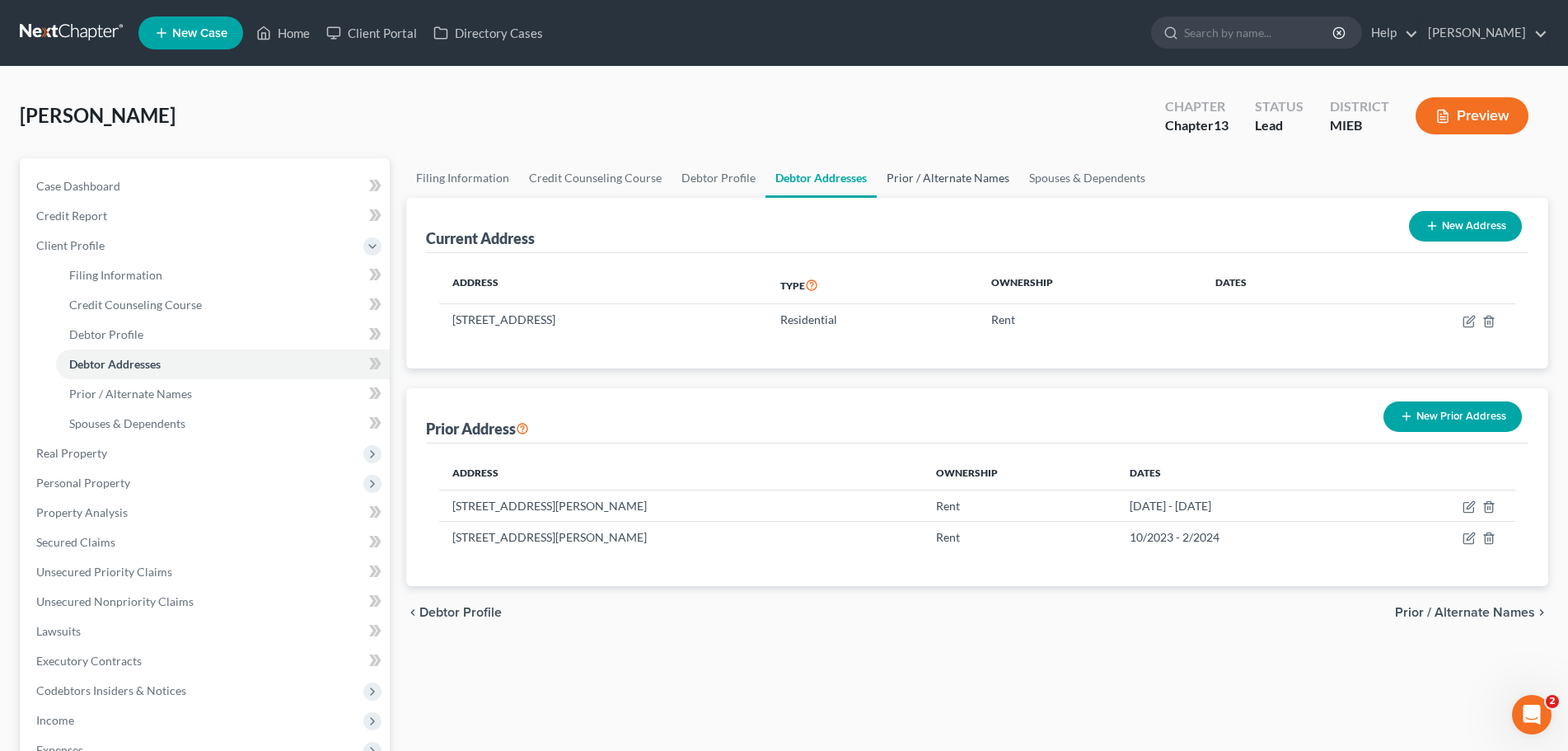
click at [936, 170] on link "Prior / Alternate Names" at bounding box center [948, 177] width 142 height 39
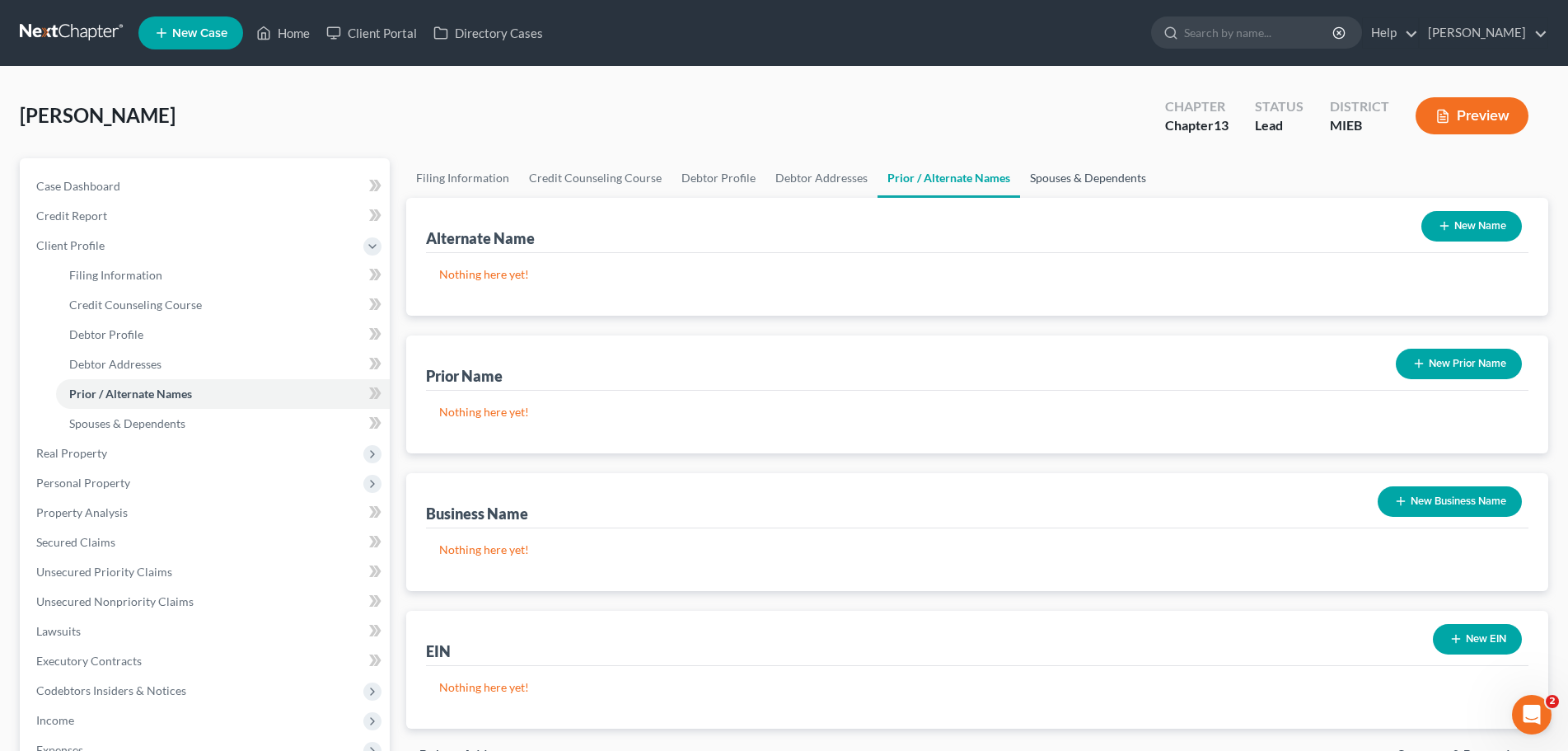
click at [1081, 168] on link "Spouses & Dependents" at bounding box center [1088, 177] width 136 height 39
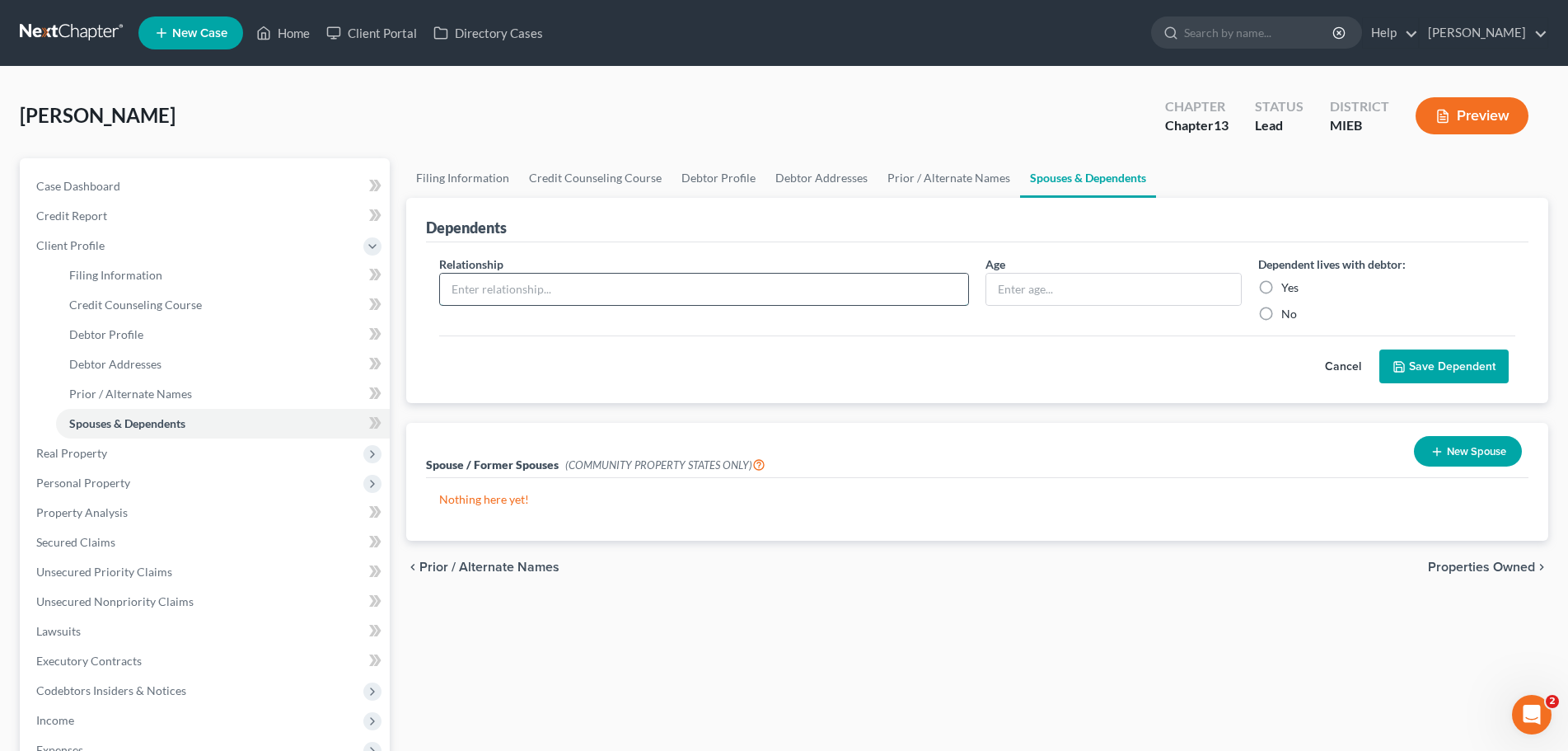
click at [546, 304] on input "text" at bounding box center [705, 290] width 528 height 32
type input "mother on SSDI"
type input "full"
click at [1282, 287] on label "Yes" at bounding box center [1291, 287] width 18 height 17
click at [1288, 287] on input "Yes" at bounding box center [1293, 284] width 11 height 11
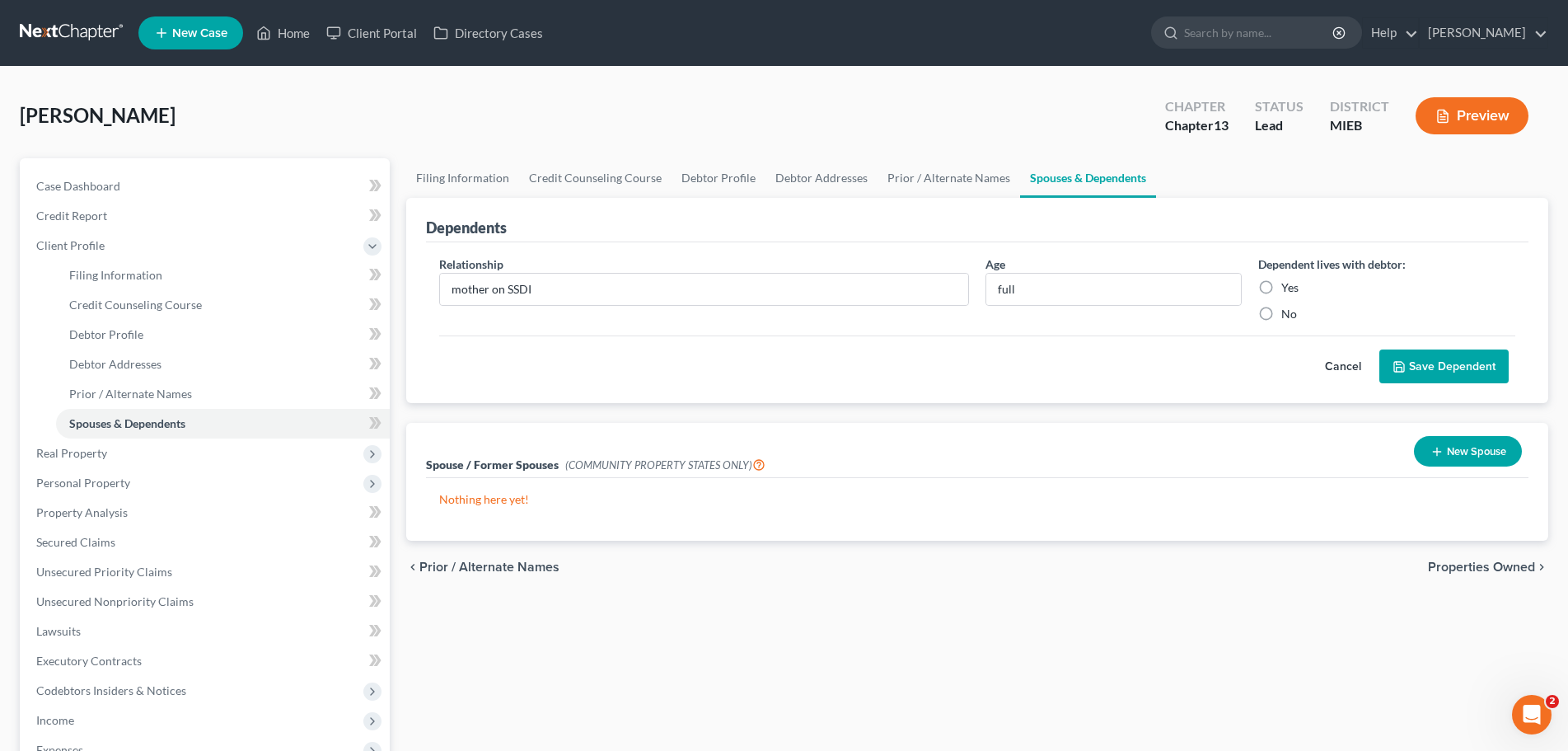
radio input "true"
click at [86, 451] on span "Real Property" at bounding box center [71, 453] width 71 height 14
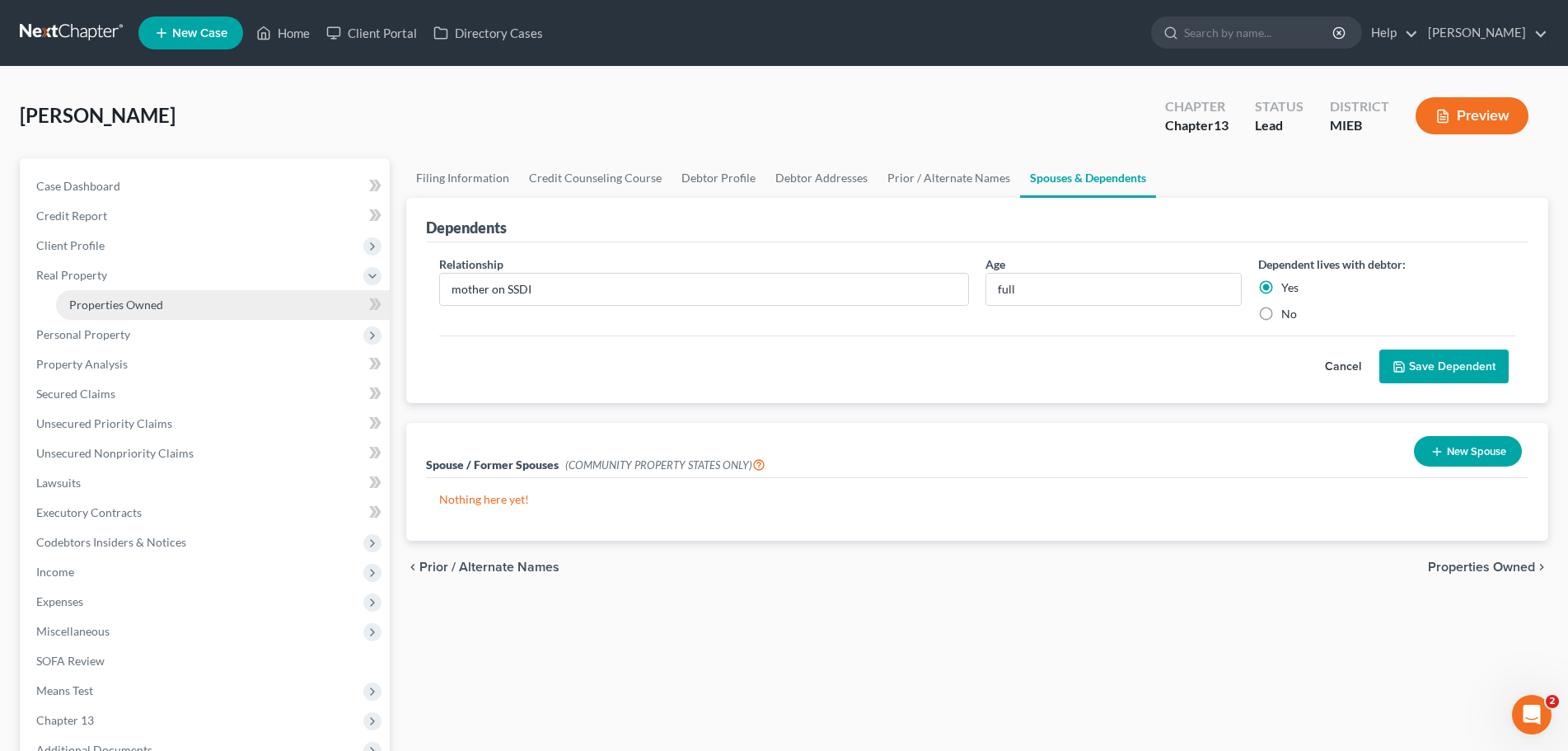
click at [87, 297] on span "Properties Owned" at bounding box center [116, 304] width 94 height 14
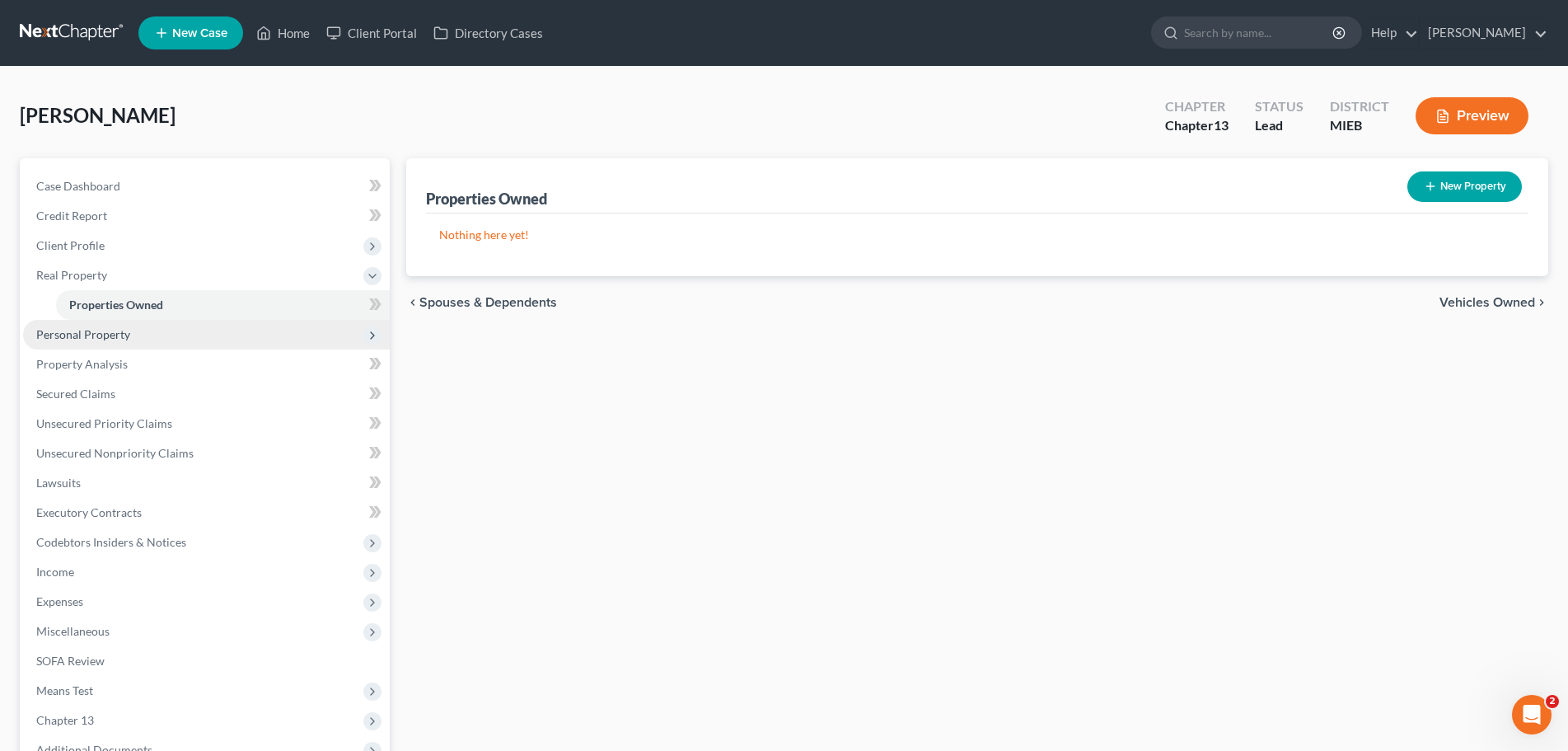
click at [78, 331] on span "Personal Property" at bounding box center [82, 334] width 94 height 14
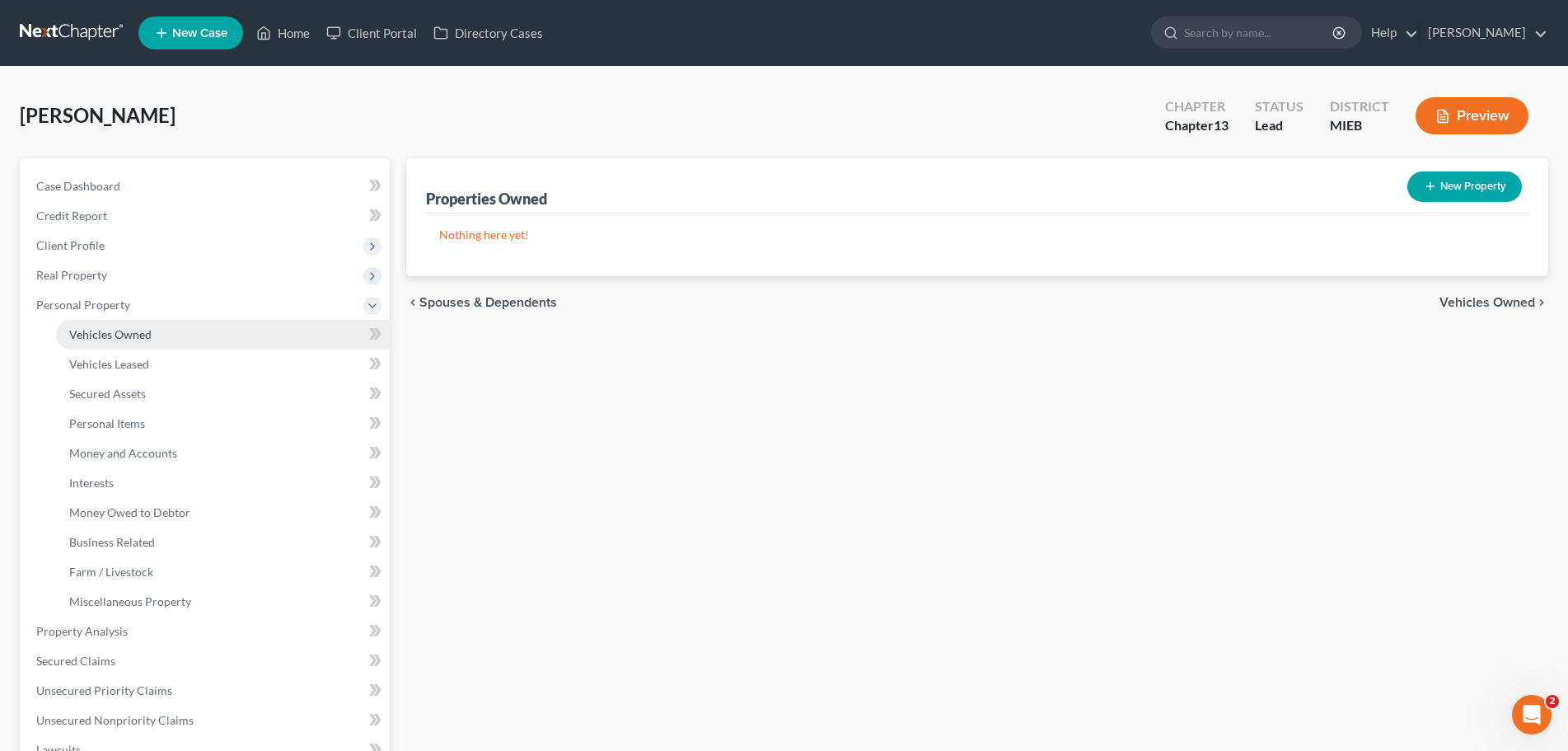
click at [80, 333] on span "Vehicles Owned" at bounding box center [111, 334] width 82 height 14
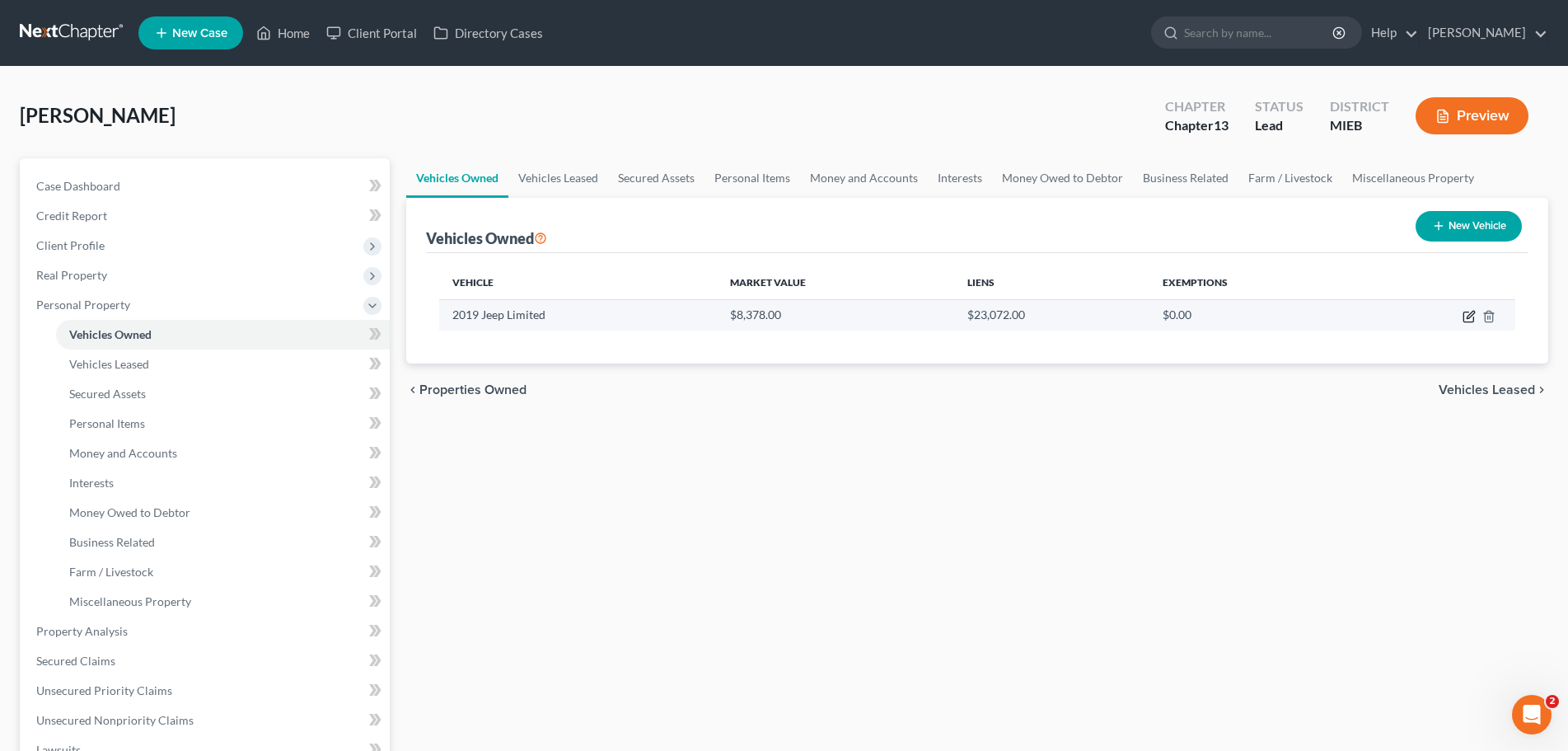
click at [1474, 314] on icon "button" at bounding box center [1469, 316] width 13 height 13
select select "0"
select select "7"
select select "3"
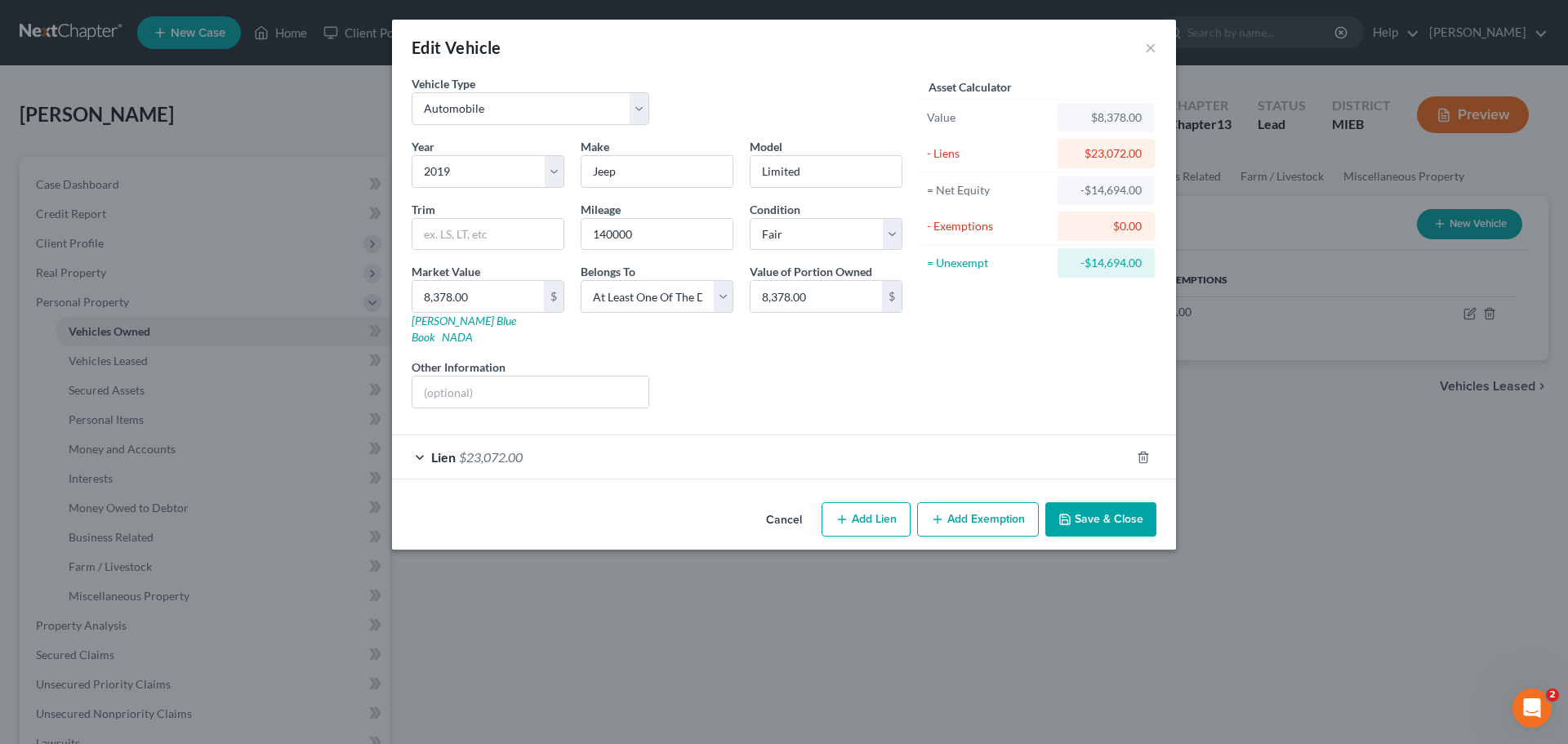
click at [1110, 502] on button "Save & Close" at bounding box center [1101, 519] width 111 height 34
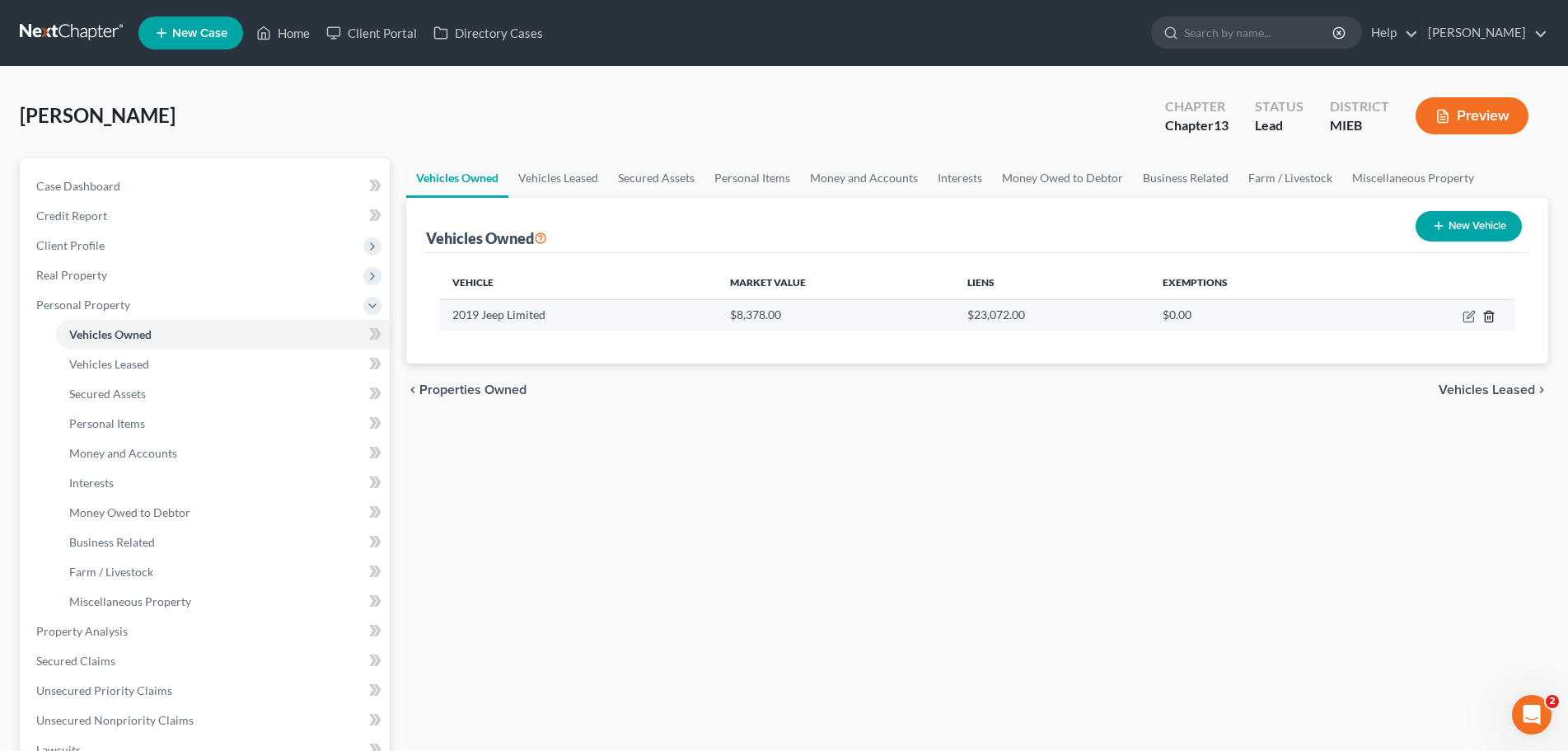
click at [1489, 315] on icon "button" at bounding box center [1489, 316] width 13 height 13
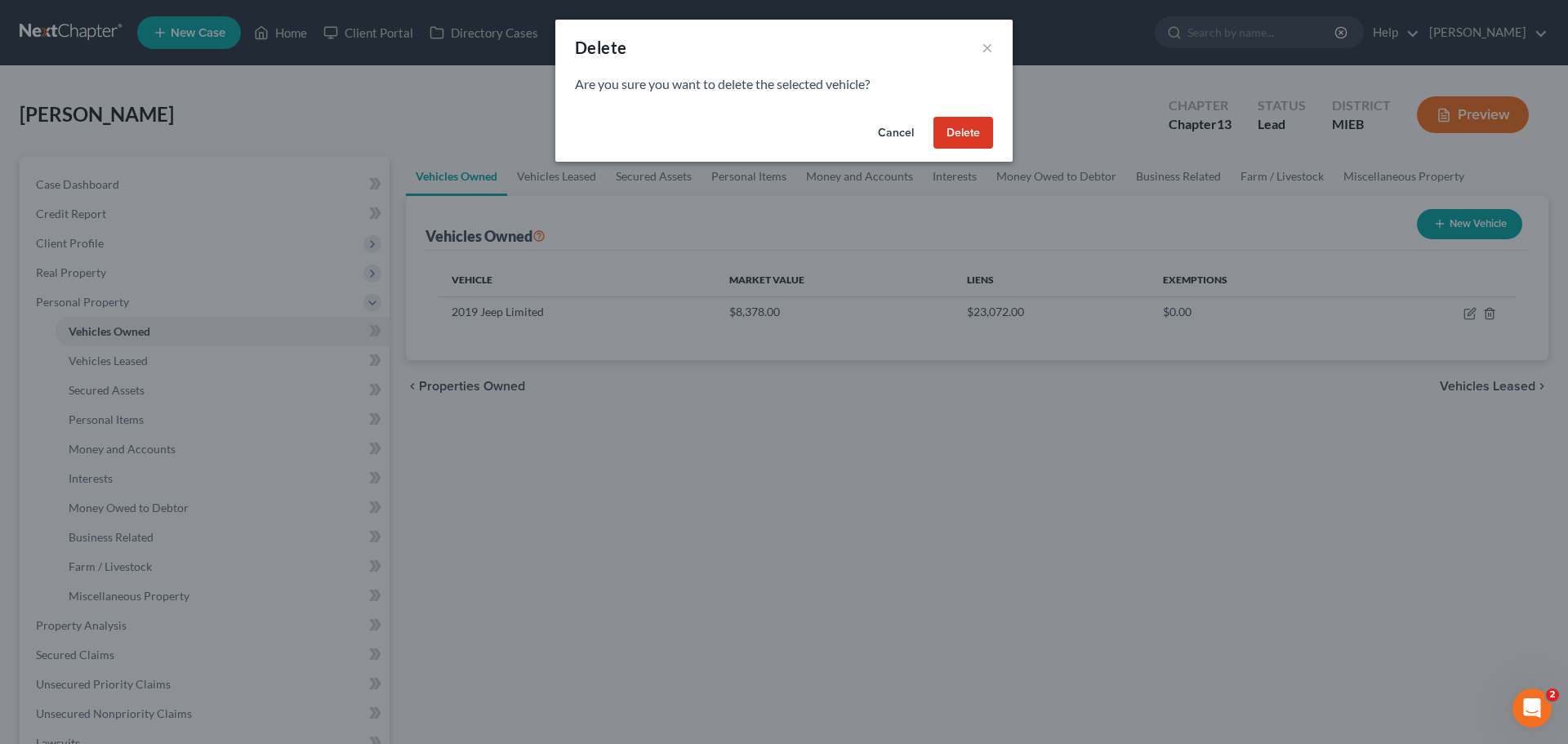
click at [976, 122] on button "Delete" at bounding box center [964, 133] width 60 height 33
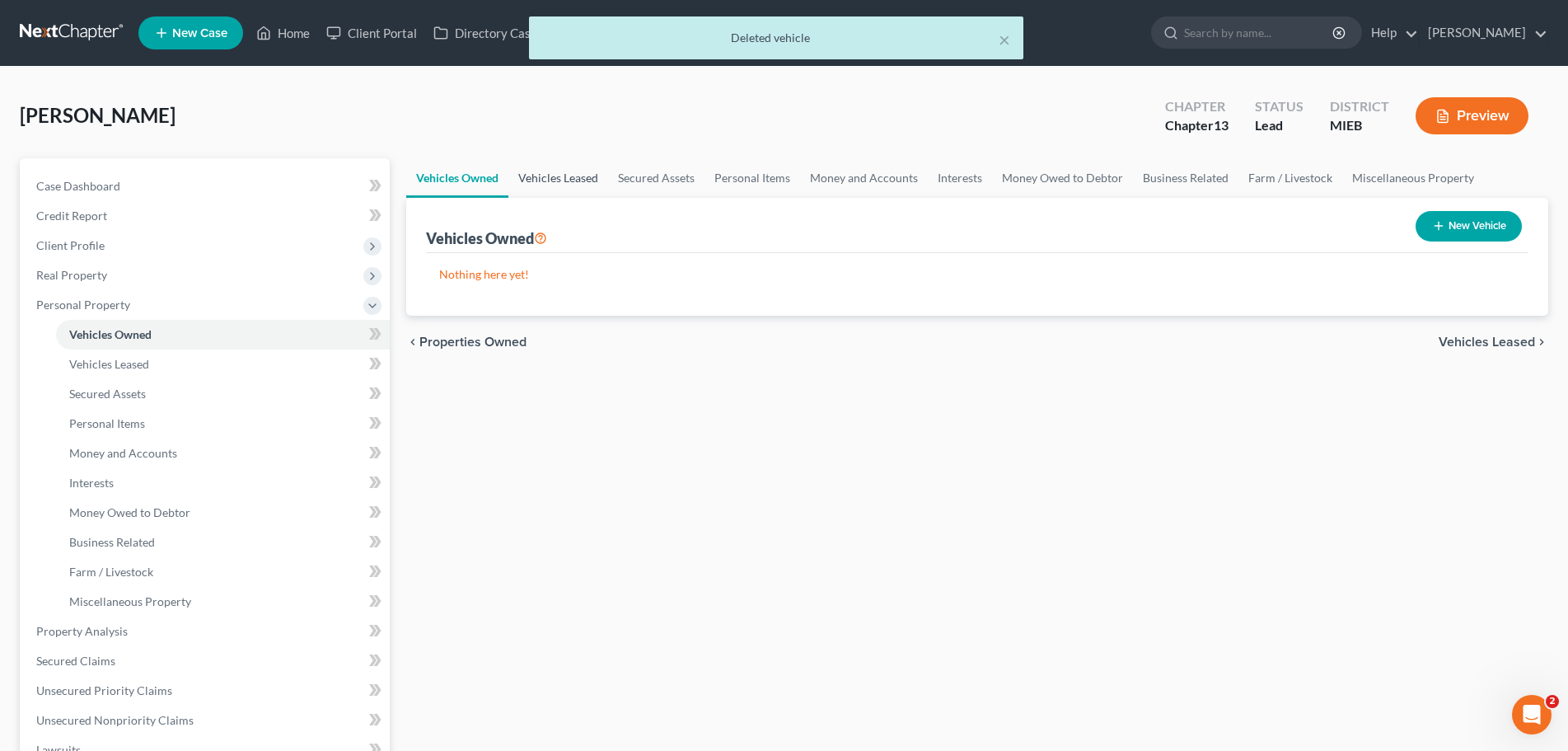
click at [545, 171] on link "Vehicles Leased" at bounding box center [559, 177] width 100 height 39
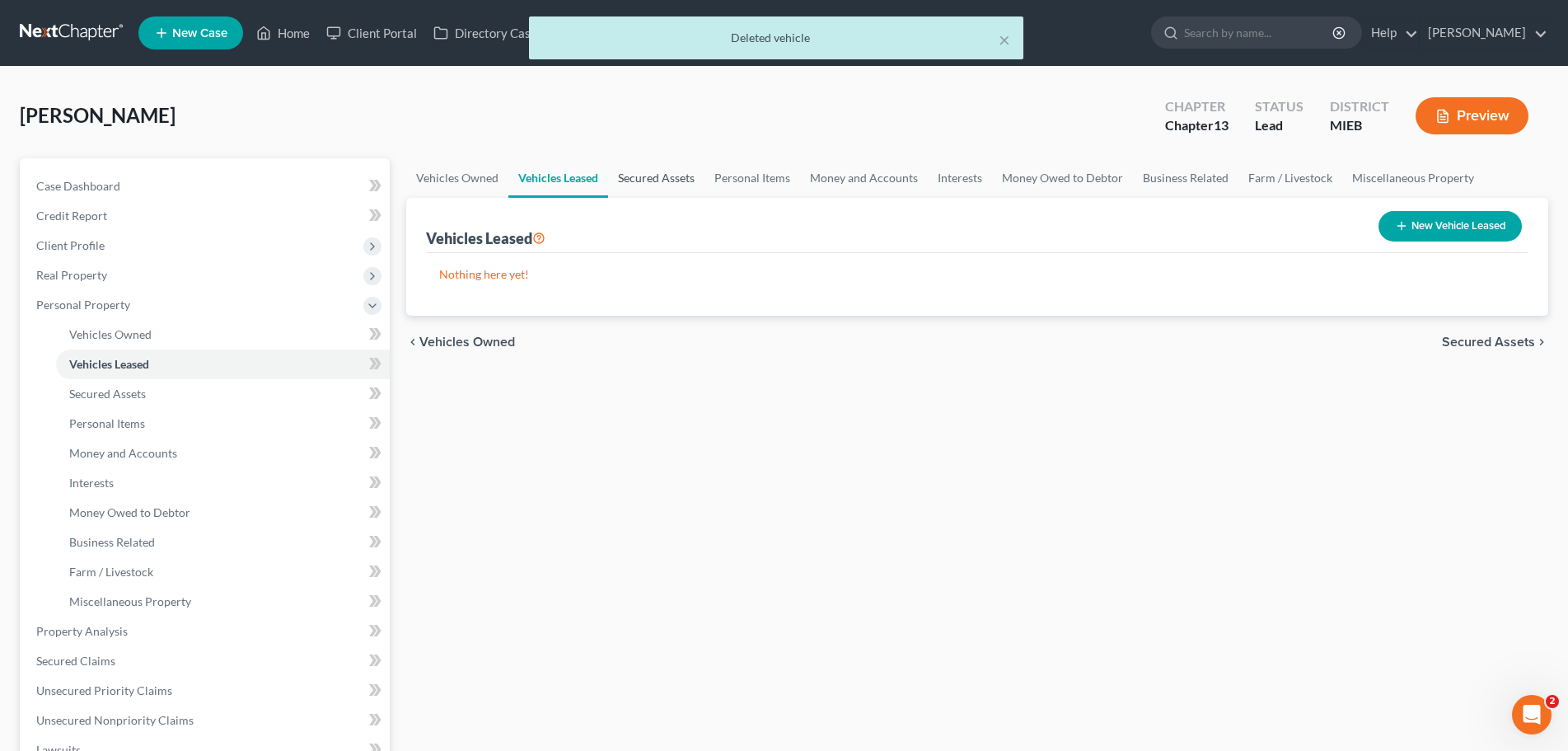
click at [670, 182] on link "Secured Assets" at bounding box center [656, 177] width 97 height 39
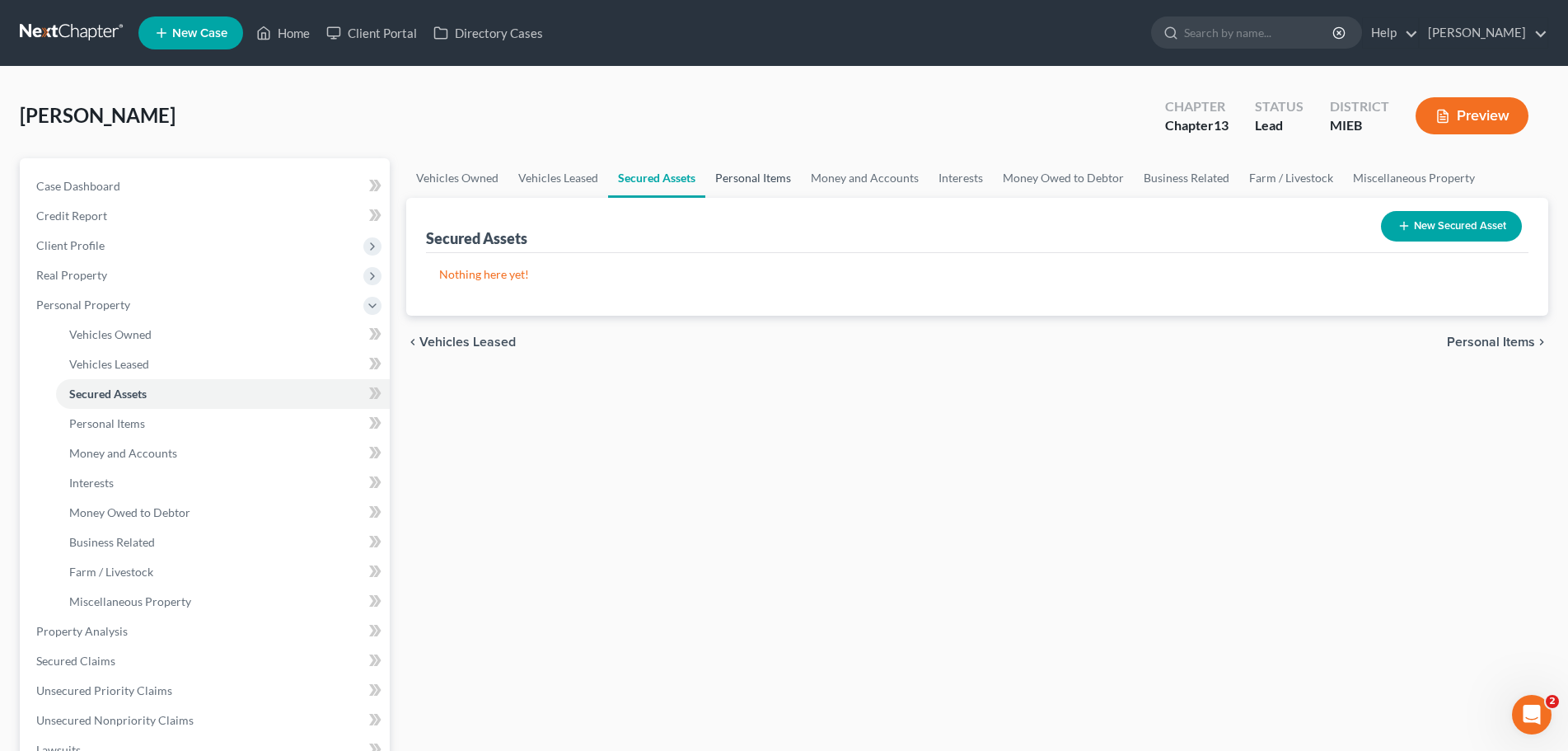
click at [759, 173] on link "Personal Items" at bounding box center [753, 177] width 96 height 39
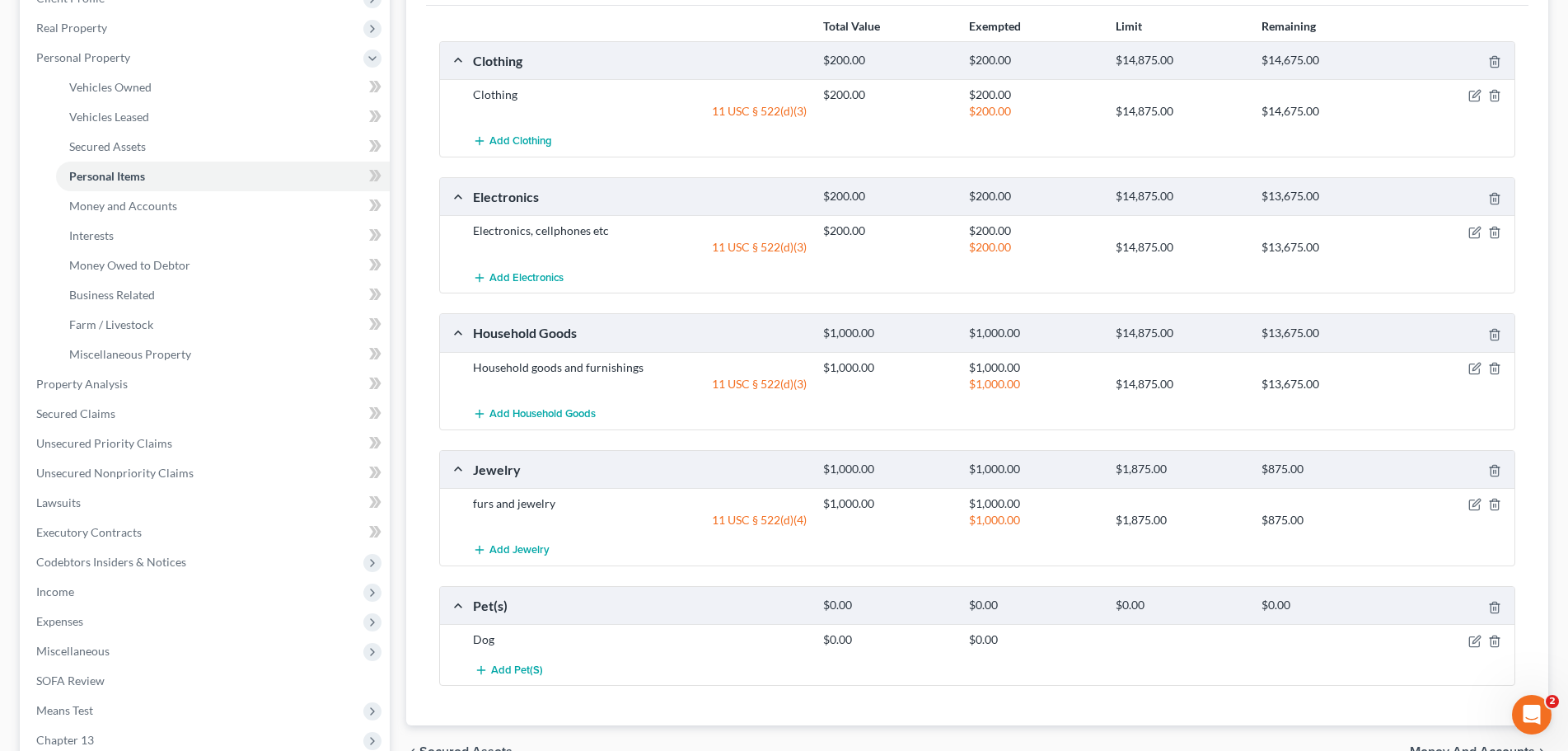
scroll to position [330, 0]
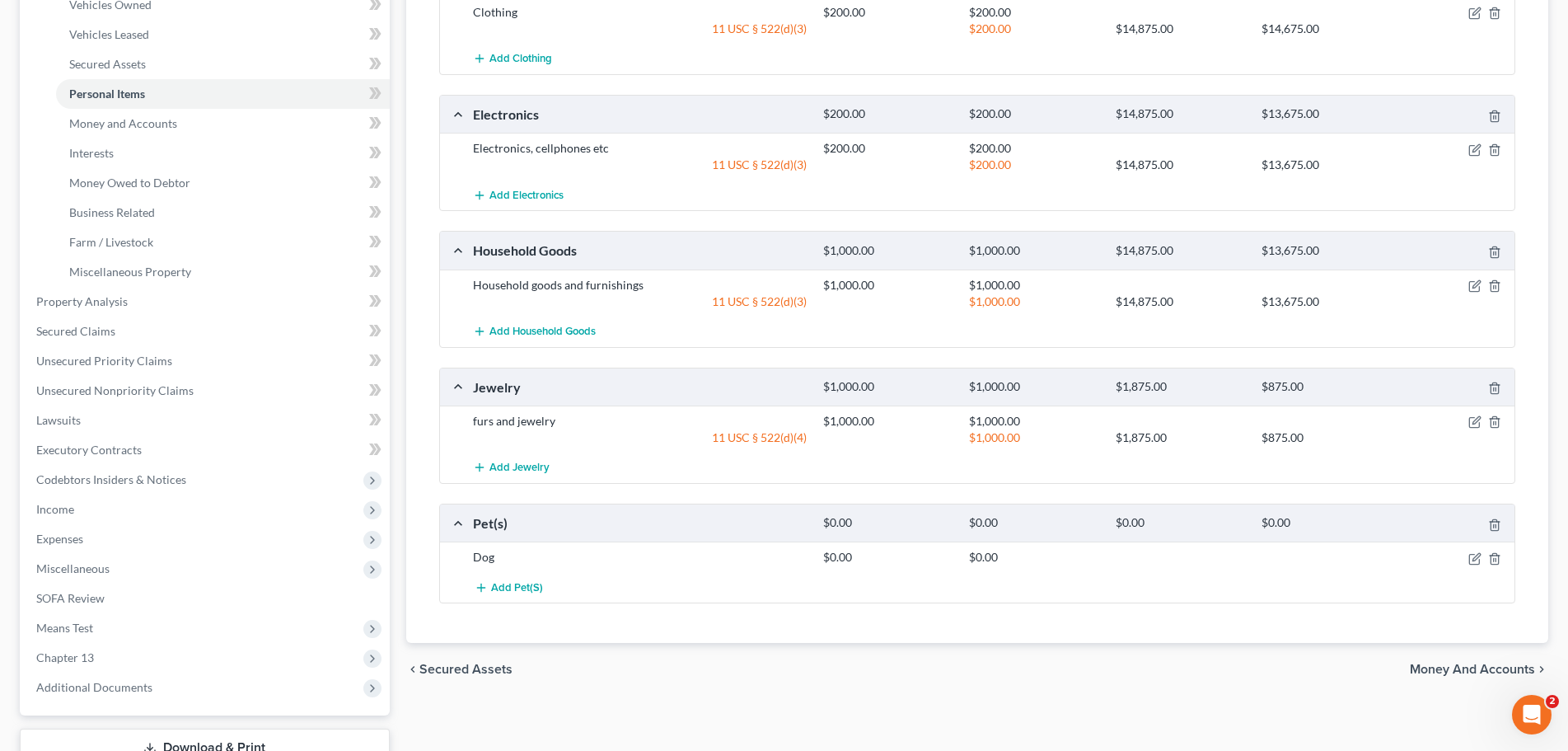
click at [484, 558] on div "Dog" at bounding box center [640, 557] width 350 height 17
click at [1478, 558] on icon "button" at bounding box center [1475, 558] width 13 height 13
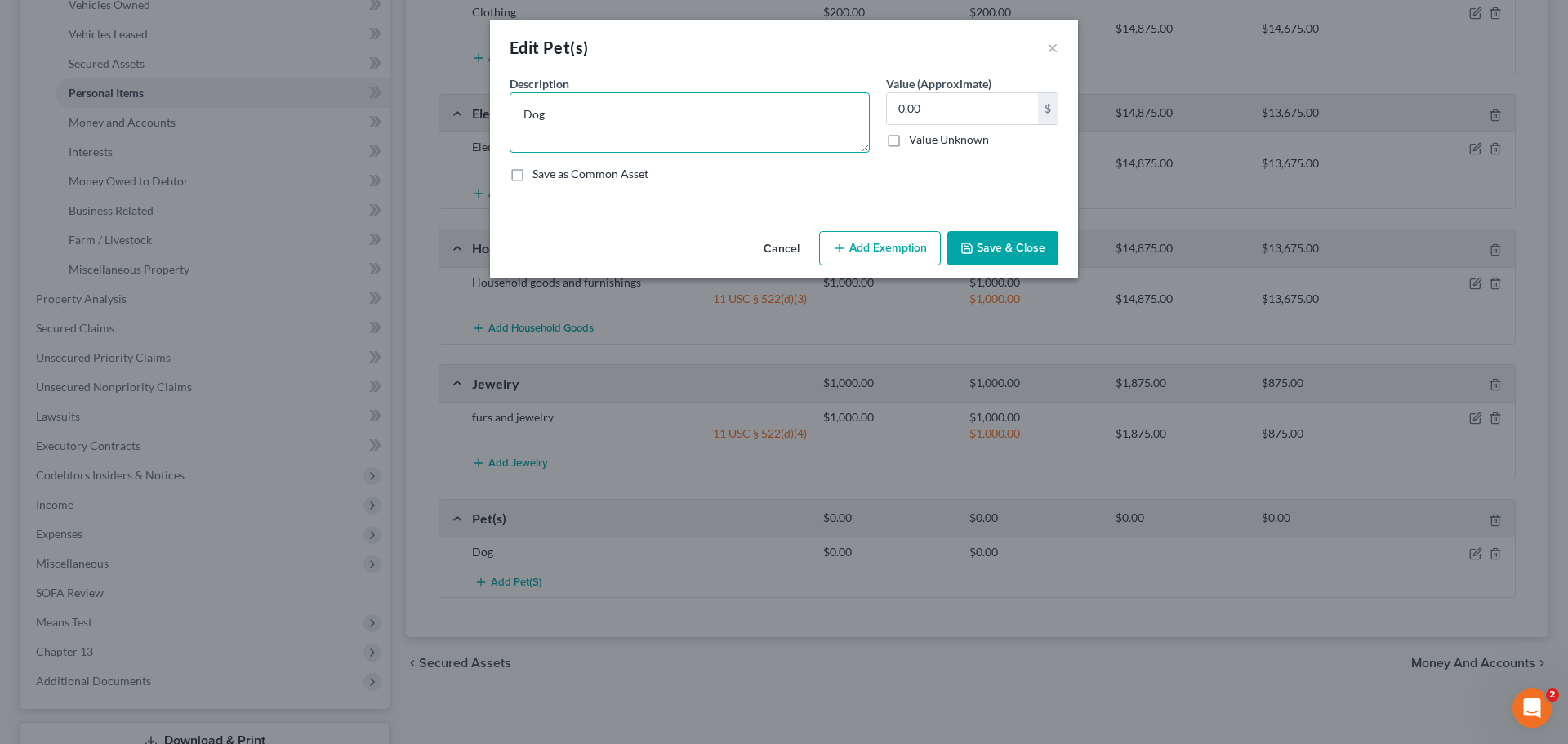
drag, startPoint x: 523, startPoint y: 115, endPoint x: 559, endPoint y: 121, distance: 36.5
click at [543, 118] on textarea "Dog" at bounding box center [690, 123] width 360 height 61
type textarea "7 dogs"
click at [997, 248] on button "Save & Close" at bounding box center [1004, 248] width 111 height 34
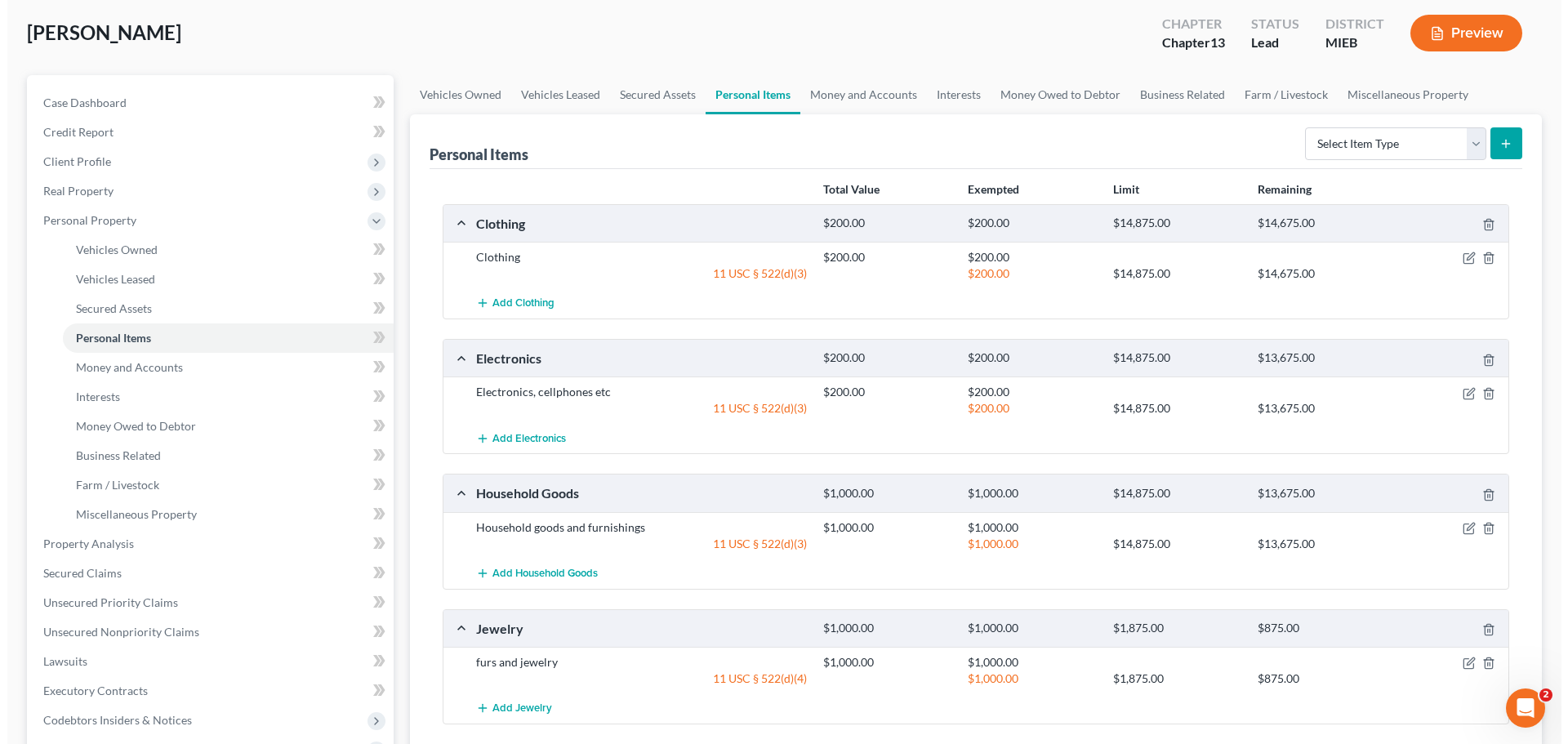
scroll to position [0, 0]
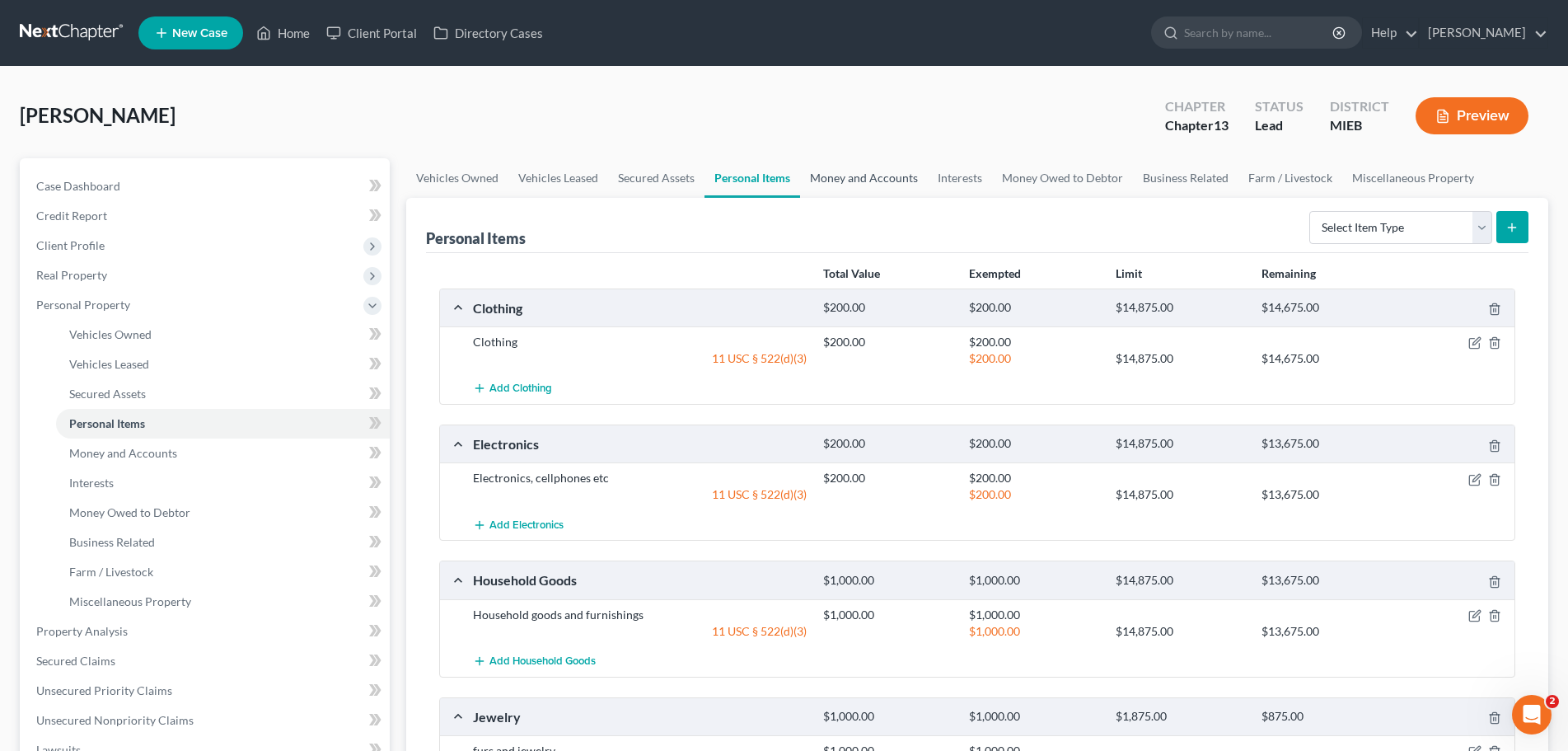
drag, startPoint x: 783, startPoint y: 233, endPoint x: 868, endPoint y: 182, distance: 99.1
click at [868, 182] on link "Money and Accounts" at bounding box center [864, 177] width 128 height 39
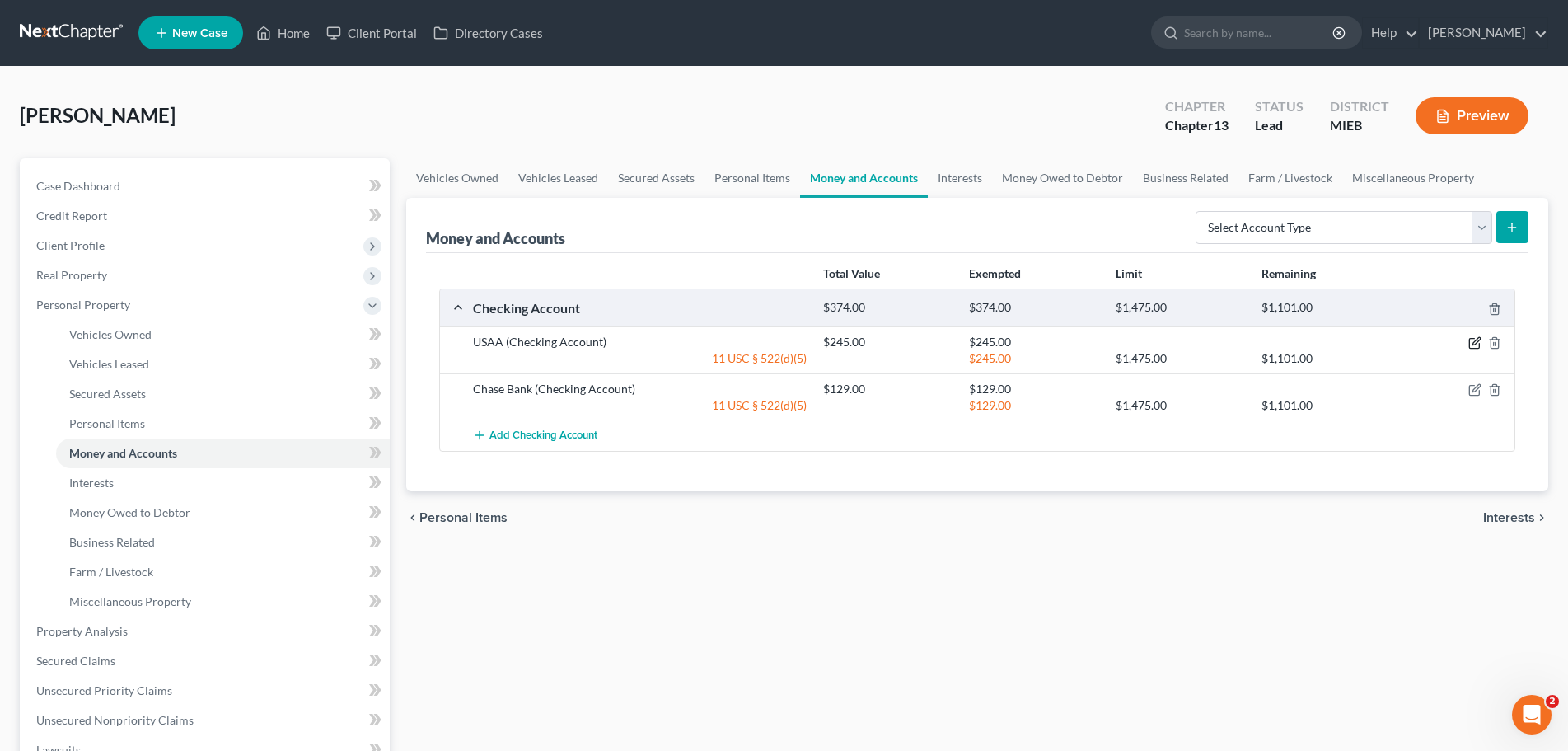
click at [1479, 339] on icon "button" at bounding box center [1475, 342] width 13 height 13
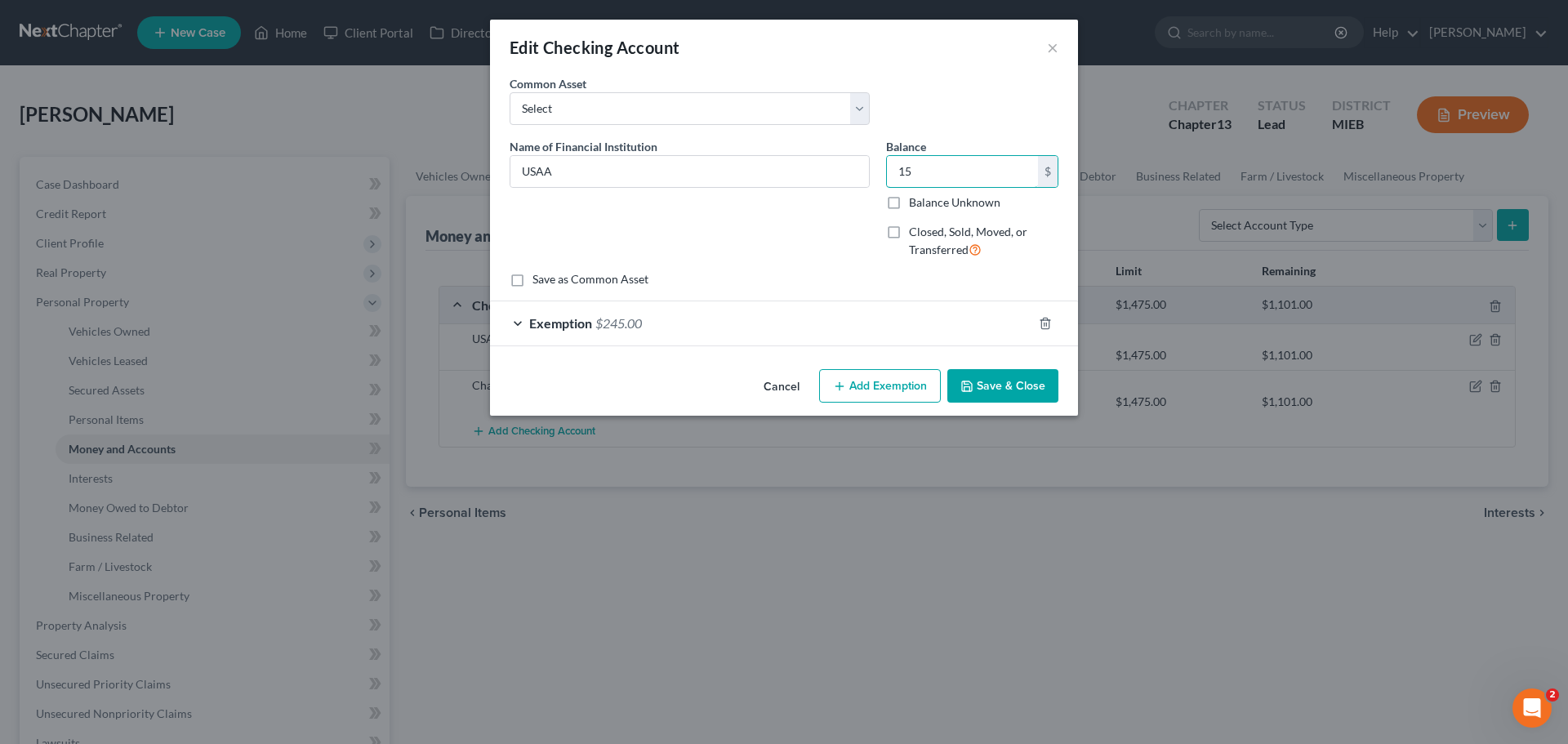
type input "15"
click at [621, 319] on span "$245.00" at bounding box center [619, 323] width 47 height 16
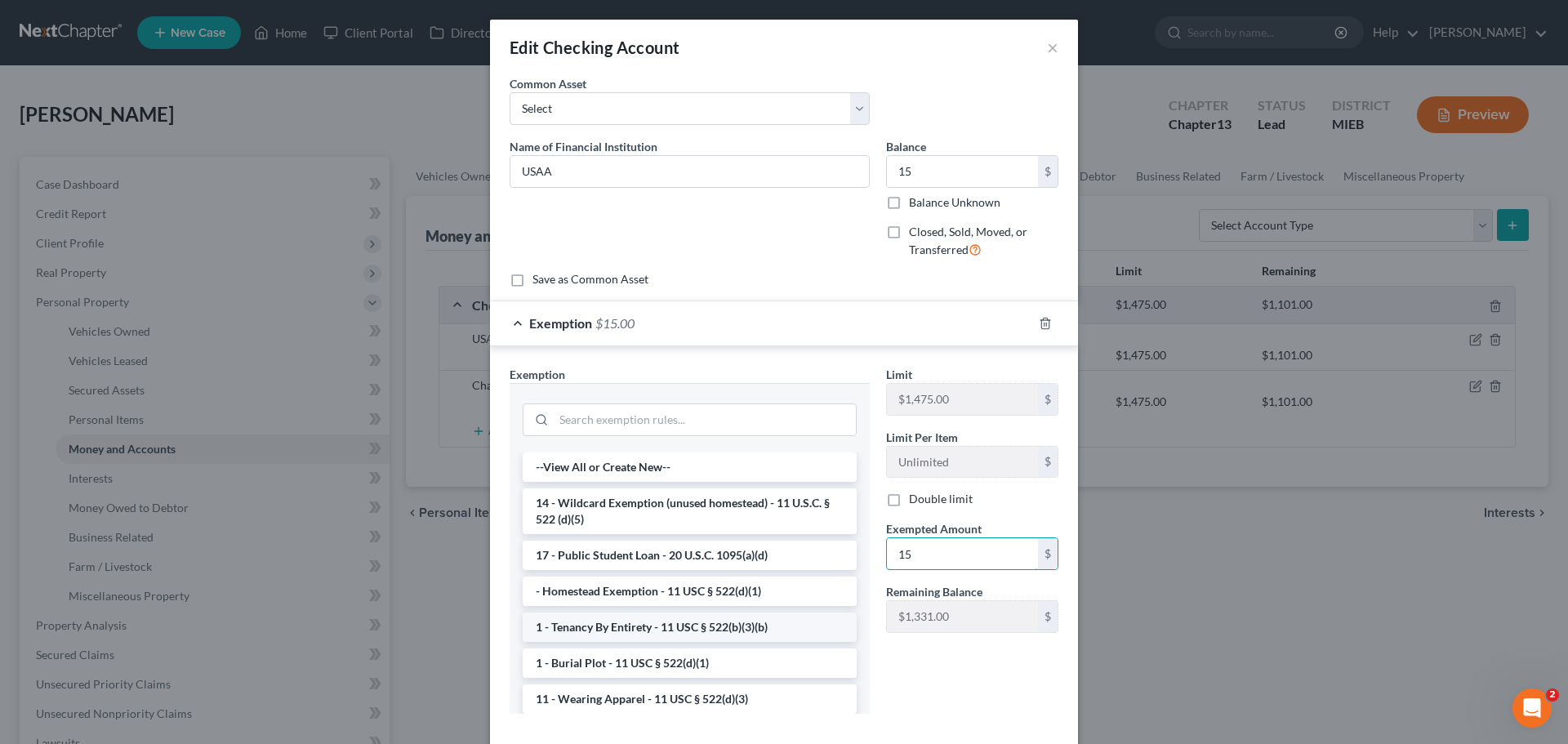
type input "15"
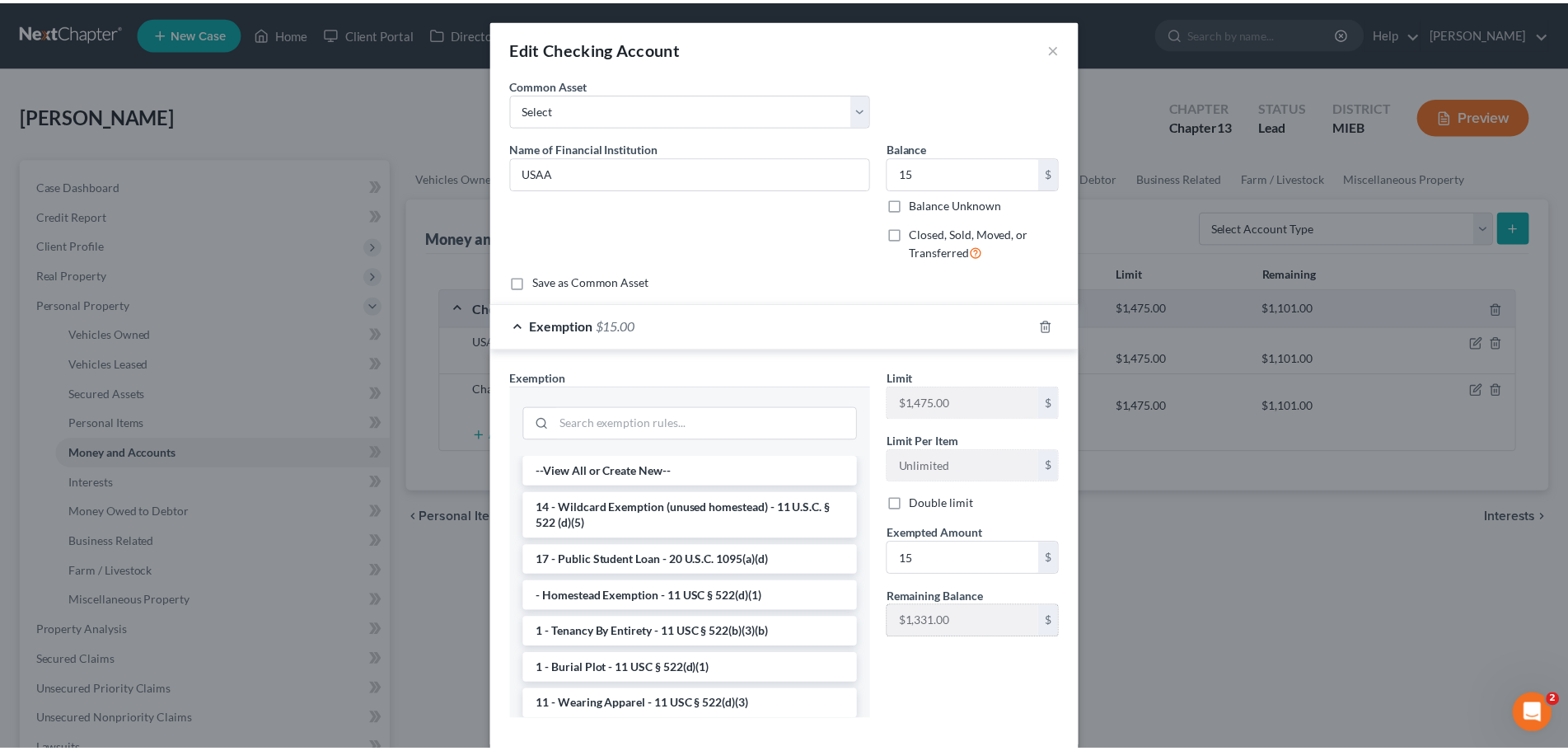
scroll to position [87, 0]
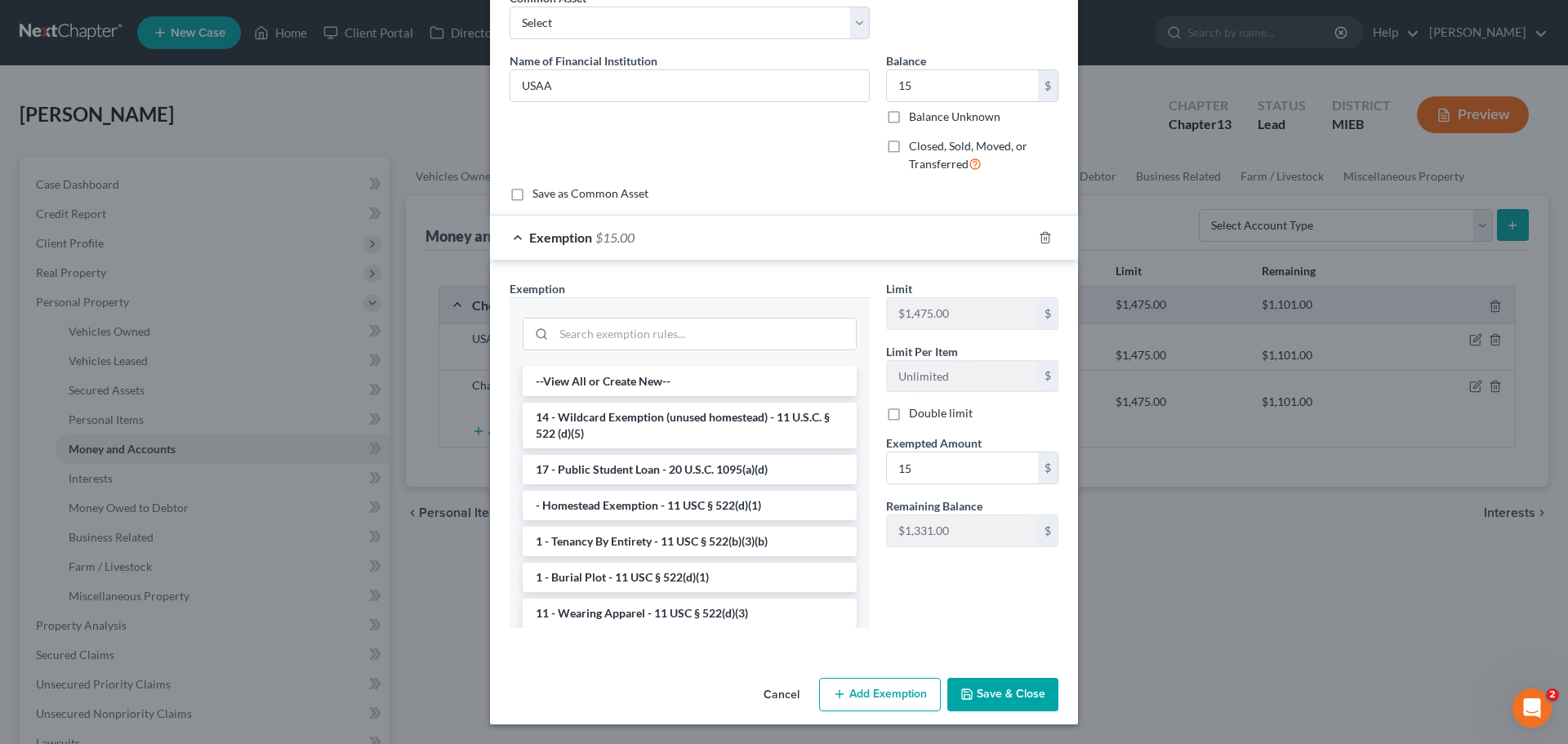
click at [1019, 694] on button "Save & Close" at bounding box center [1004, 694] width 111 height 34
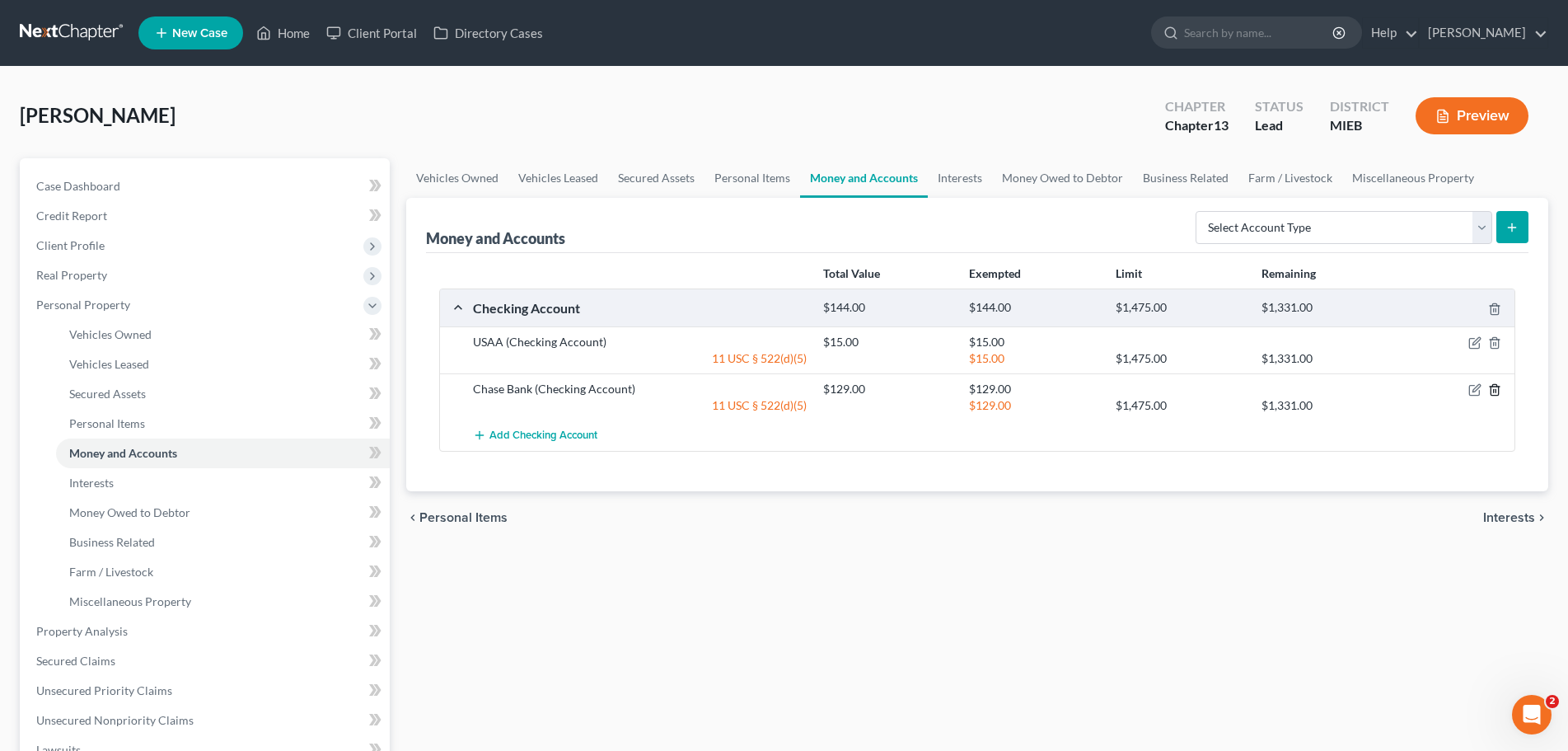
click at [1499, 387] on icon "button" at bounding box center [1494, 390] width 7 height 11
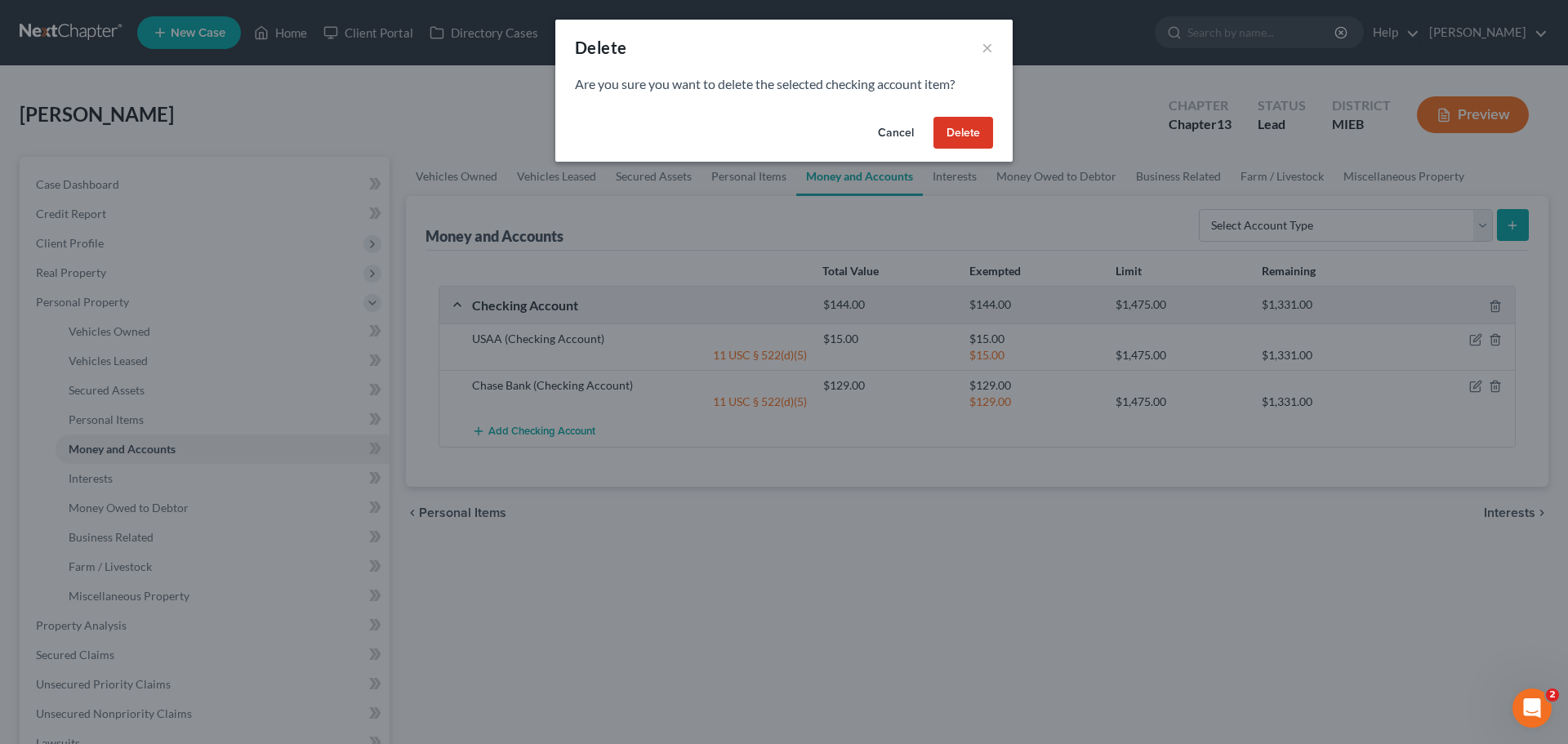
click at [954, 123] on button "Delete" at bounding box center [964, 133] width 60 height 33
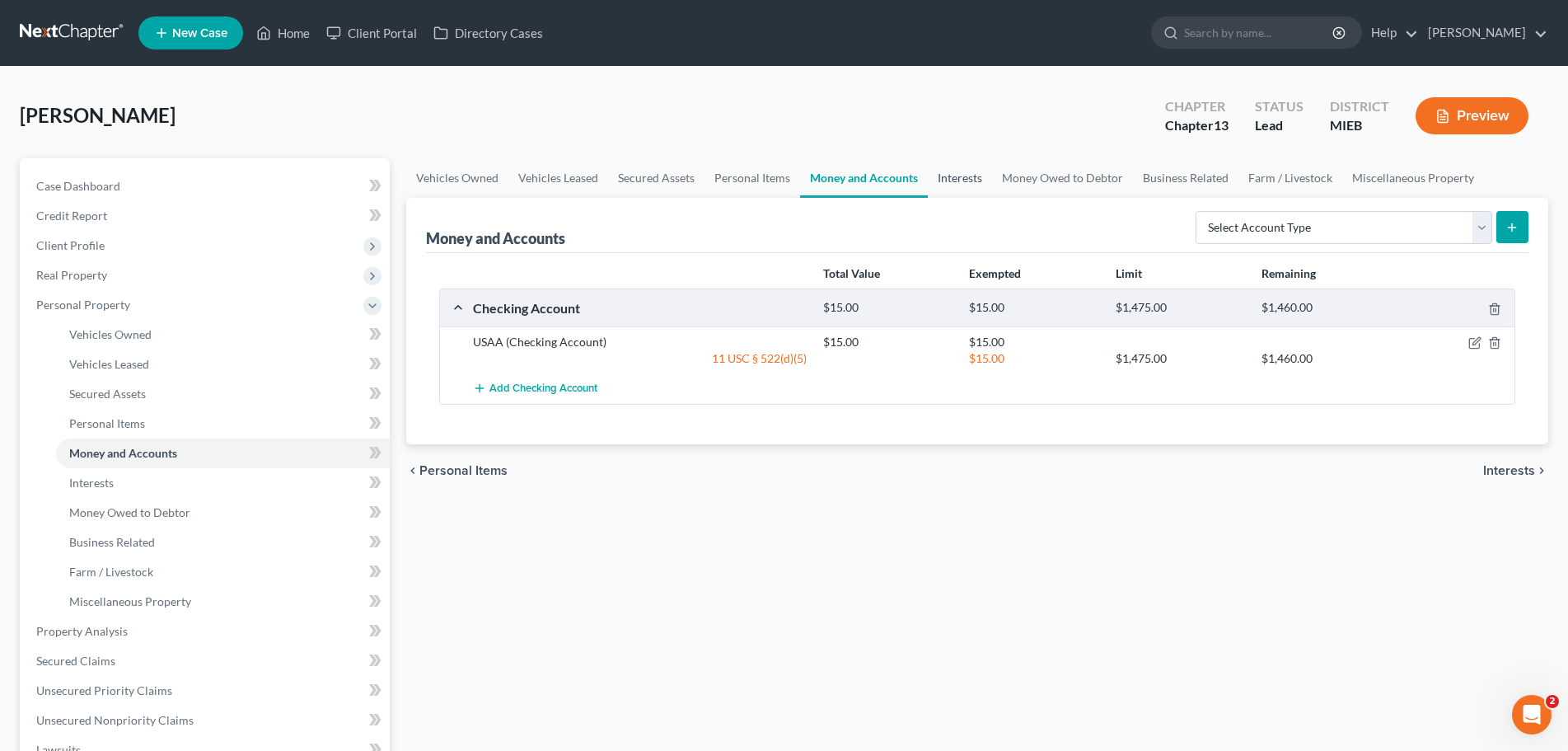
click at [967, 175] on link "Interests" at bounding box center [960, 177] width 64 height 39
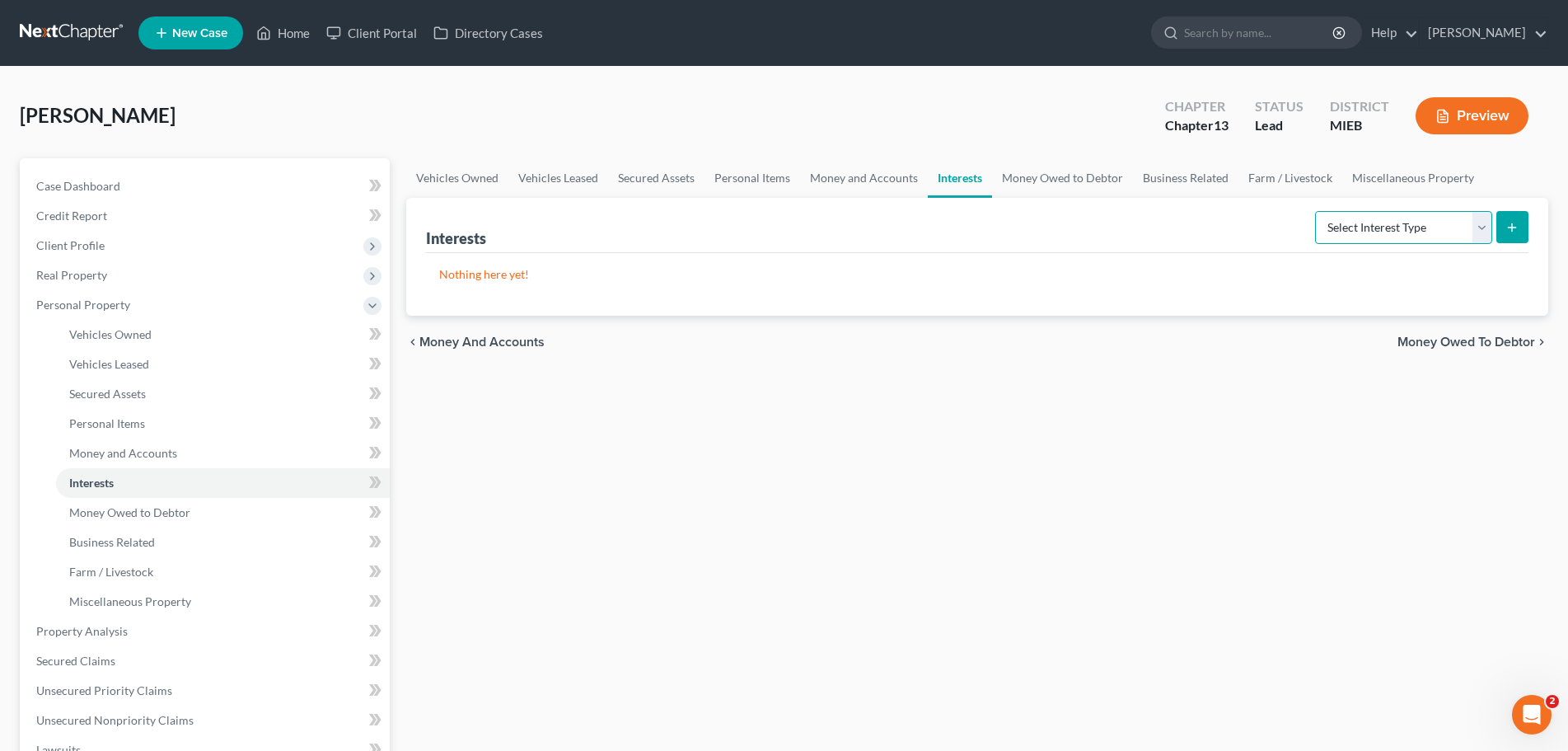
click at [1489, 238] on select "Select Interest Type 401K Annuity Bond Education IRA Government Bond Government…" at bounding box center [1404, 227] width 177 height 33
click at [1047, 169] on link "Money Owed to Debtor" at bounding box center [1063, 177] width 141 height 39
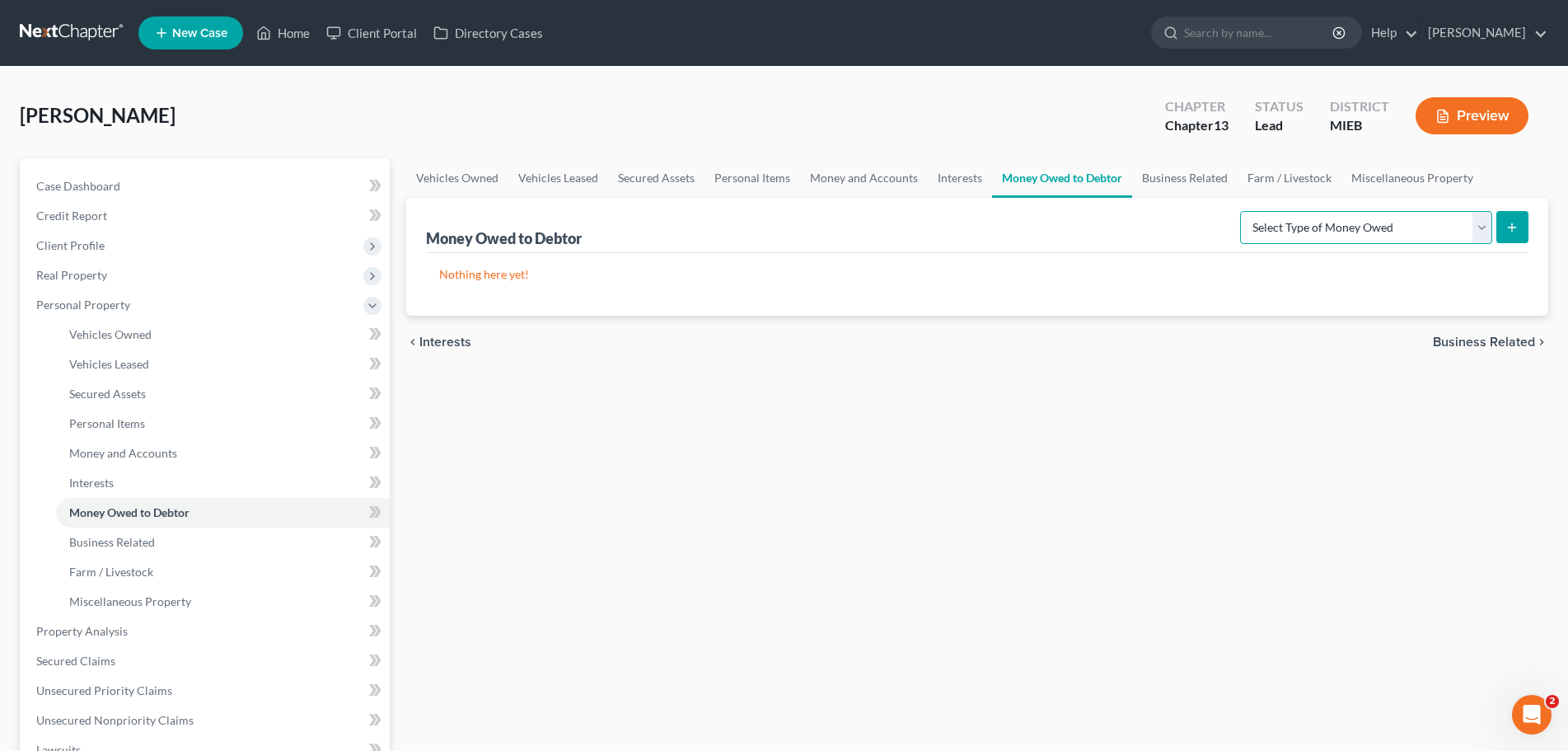
click at [1484, 224] on select "Select Type of Money Owed Accounts Receivable Alimony Child Support Claims Agai…" at bounding box center [1366, 227] width 252 height 33
select select "expected_tax_refund"
click at [1242, 211] on select "Select Type of Money Owed Accounts Receivable Alimony Child Support Claims Agai…" at bounding box center [1366, 227] width 252 height 33
click at [1514, 224] on icon "submit" at bounding box center [1512, 227] width 13 height 13
select select "0"
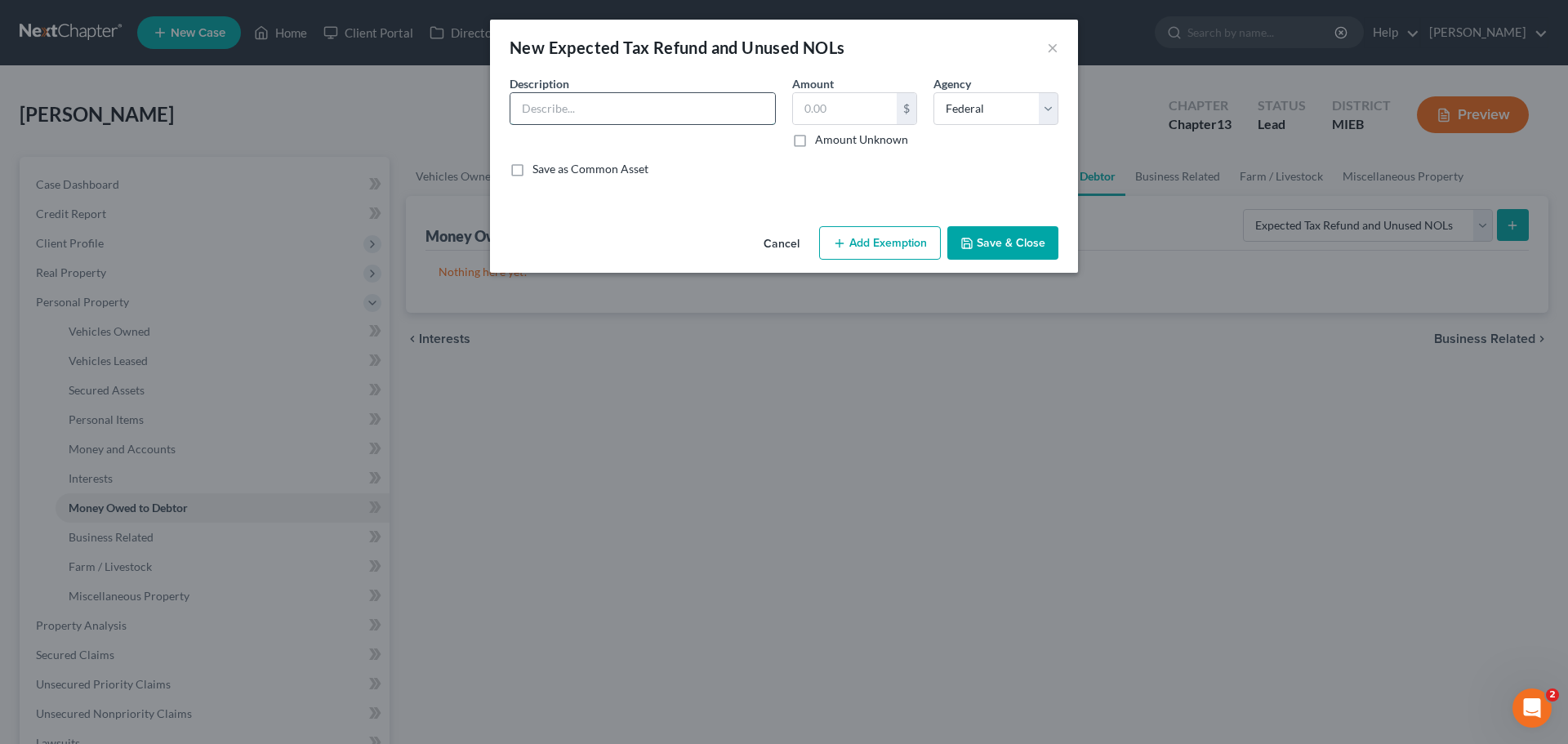
click at [662, 105] on input "text" at bounding box center [643, 109] width 264 height 31
click at [579, 101] on input "state of [US_STATE] refund 2024 tax year" at bounding box center [643, 109] width 264 height 31
click at [584, 112] on input "state of [US_STATE] refund 2024 tax year" at bounding box center [643, 109] width 264 height 31
type input "state of [US_STATE] refund 2024 tax year"
click at [806, 112] on input "text" at bounding box center [844, 109] width 103 height 31
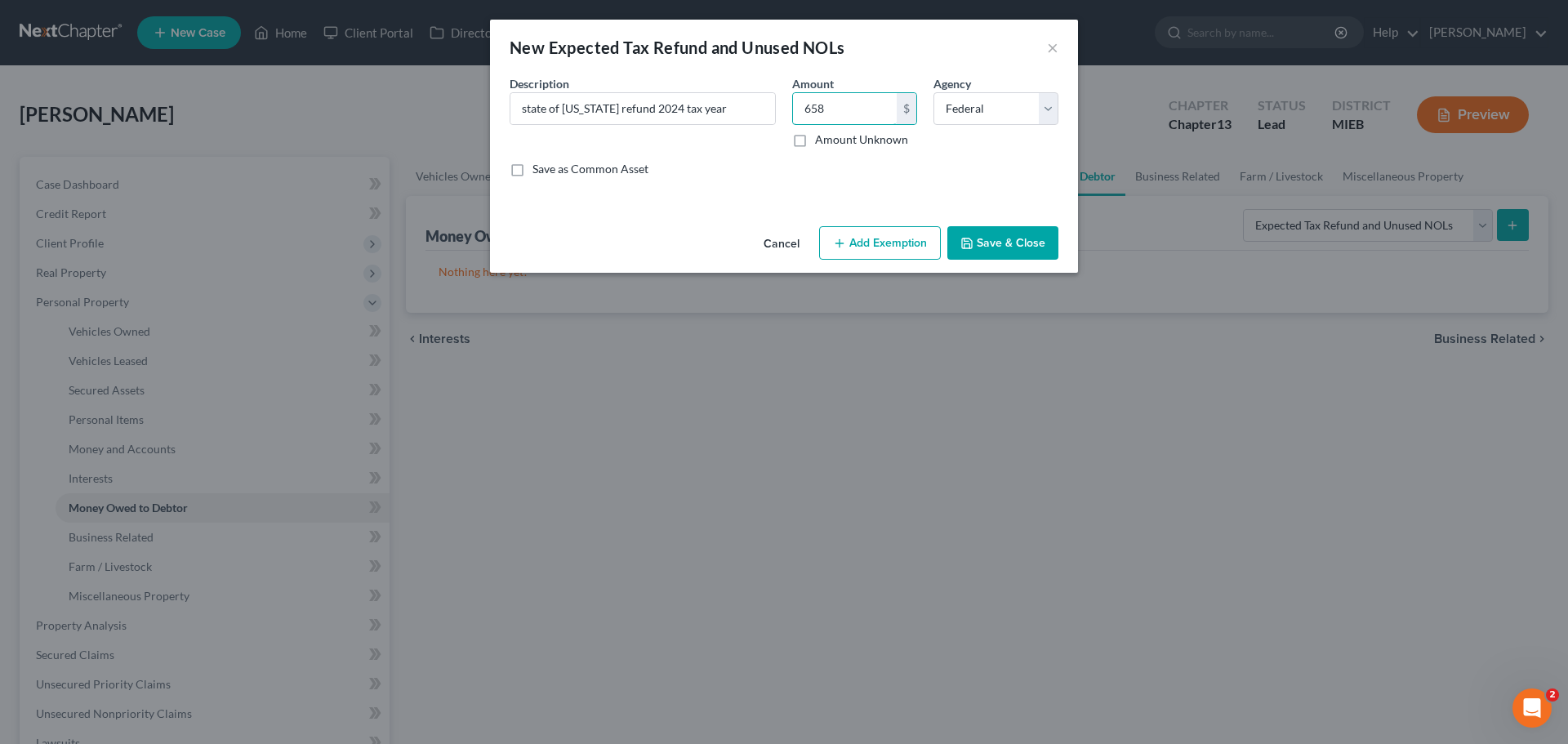
type input "658"
click at [989, 106] on select "Select Federal State Local" at bounding box center [997, 109] width 125 height 33
select select "1"
click at [934, 92] on select "Select Federal State Local" at bounding box center [997, 109] width 125 height 33
click at [877, 236] on button "Add Exemption" at bounding box center [880, 242] width 122 height 34
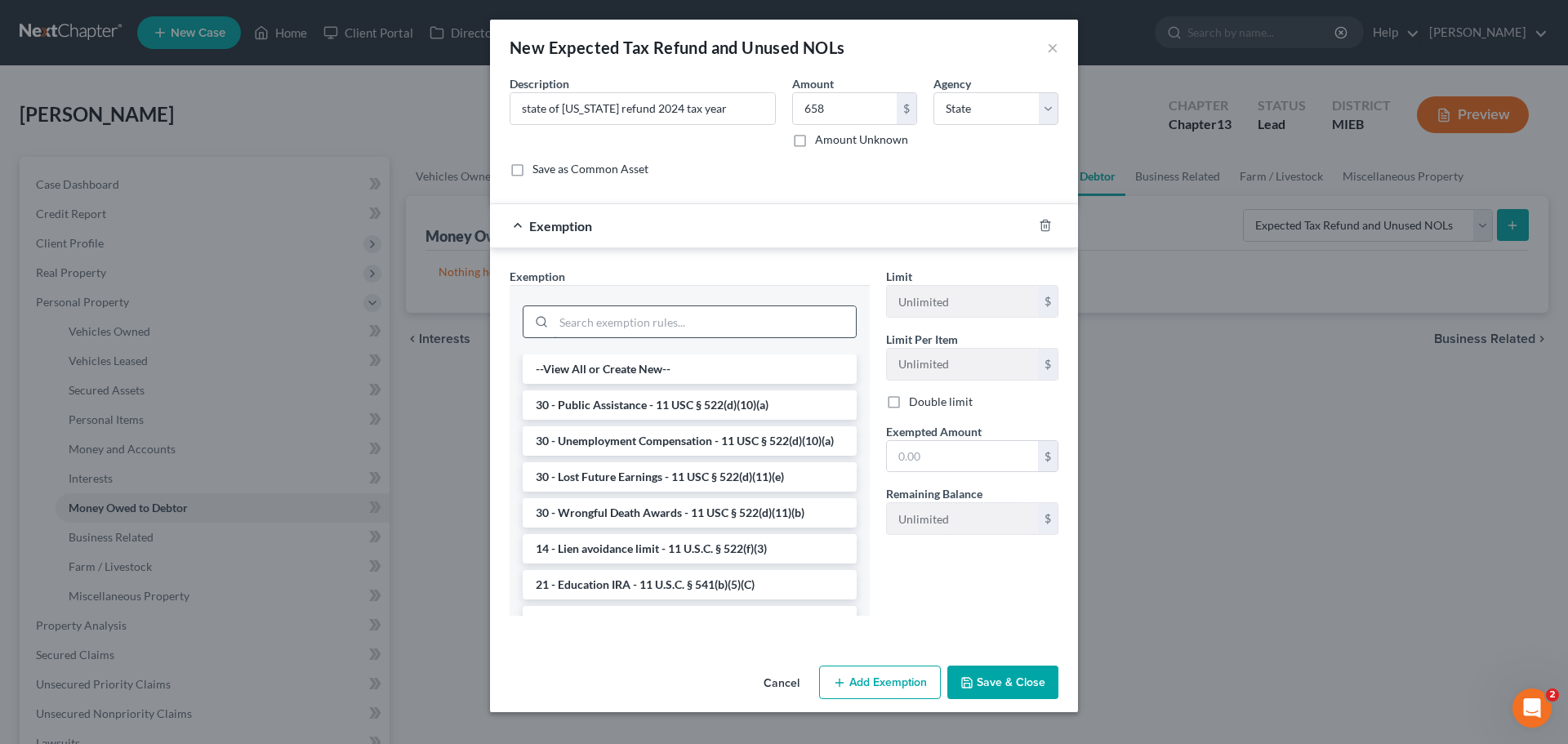
click at [637, 325] on input "search" at bounding box center [705, 322] width 303 height 31
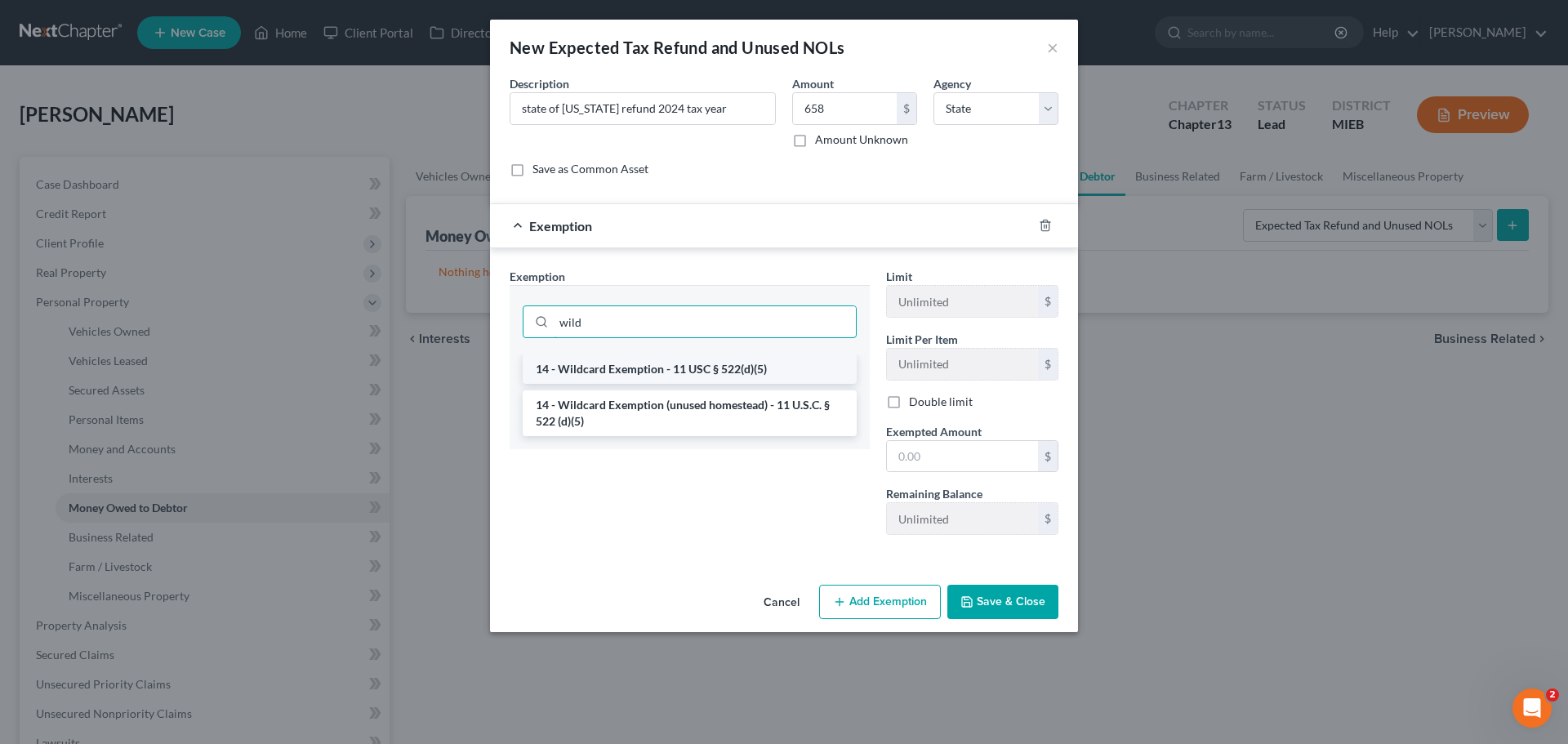
type input "wild"
click at [570, 363] on li "14 - Wildcard Exemption - 11 USC § 522(d)(5)" at bounding box center [690, 369] width 334 height 30
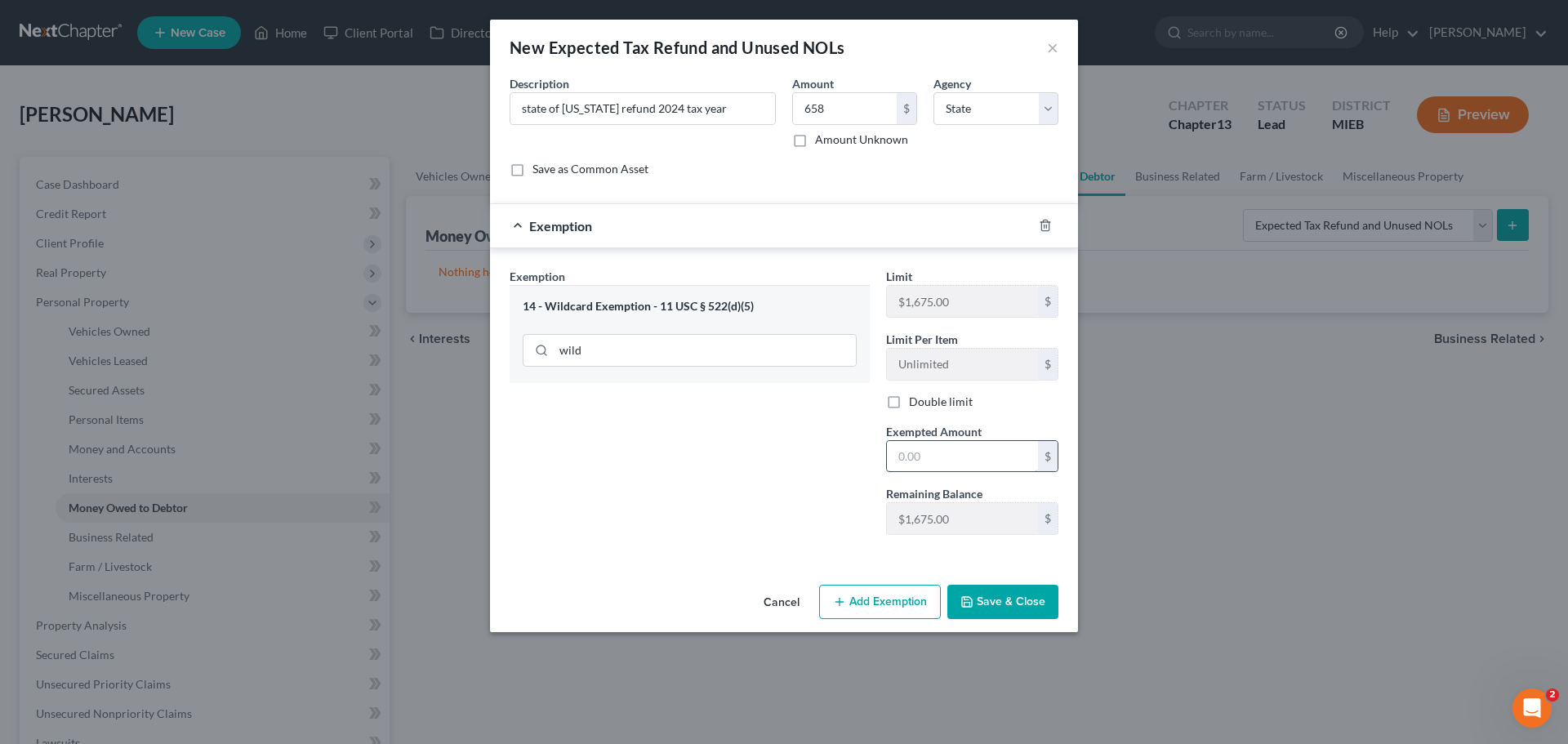
click at [959, 466] on input "text" at bounding box center [963, 456] width 151 height 31
type input "658"
click at [1003, 599] on button "Save & Close" at bounding box center [1004, 601] width 111 height 34
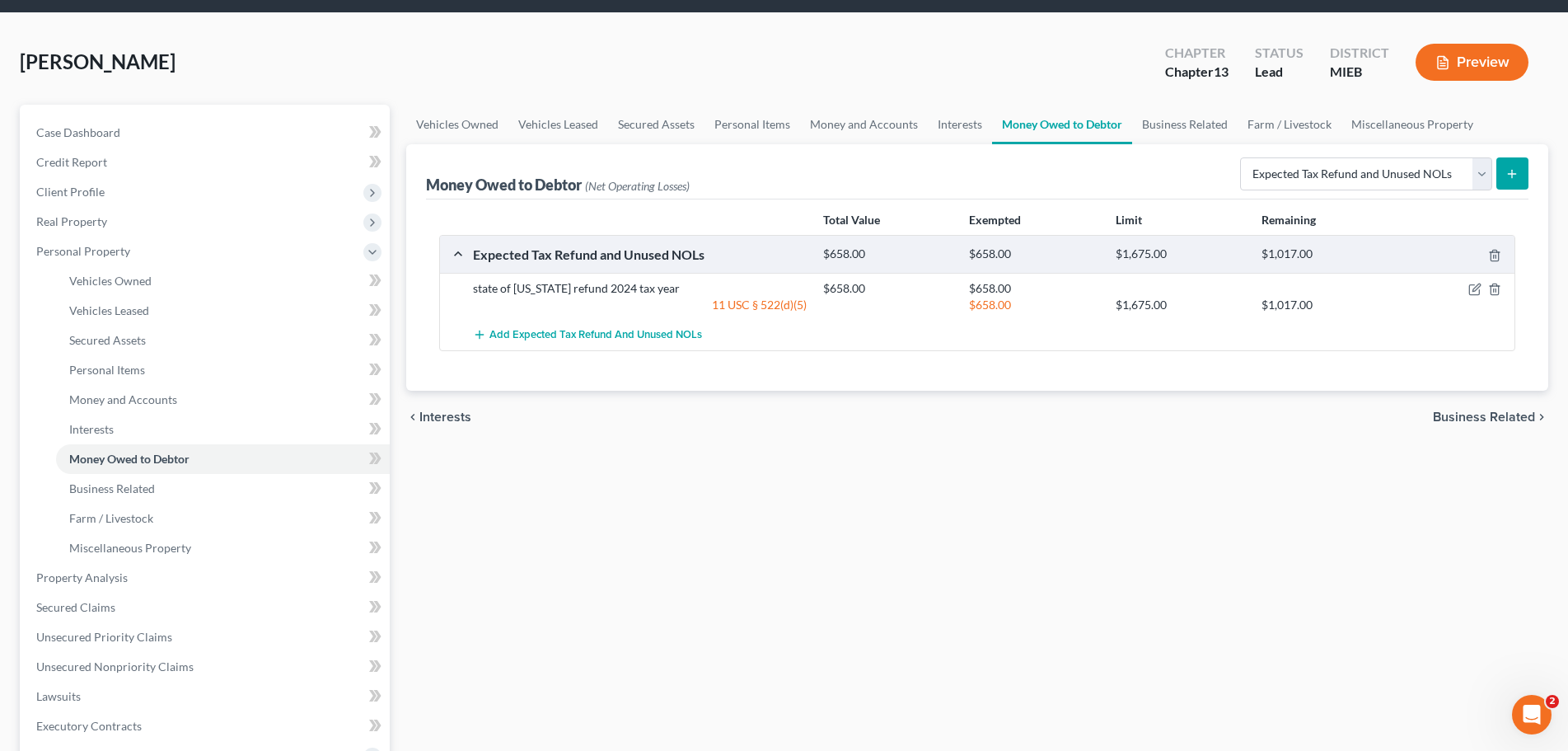
scroll to position [82, 0]
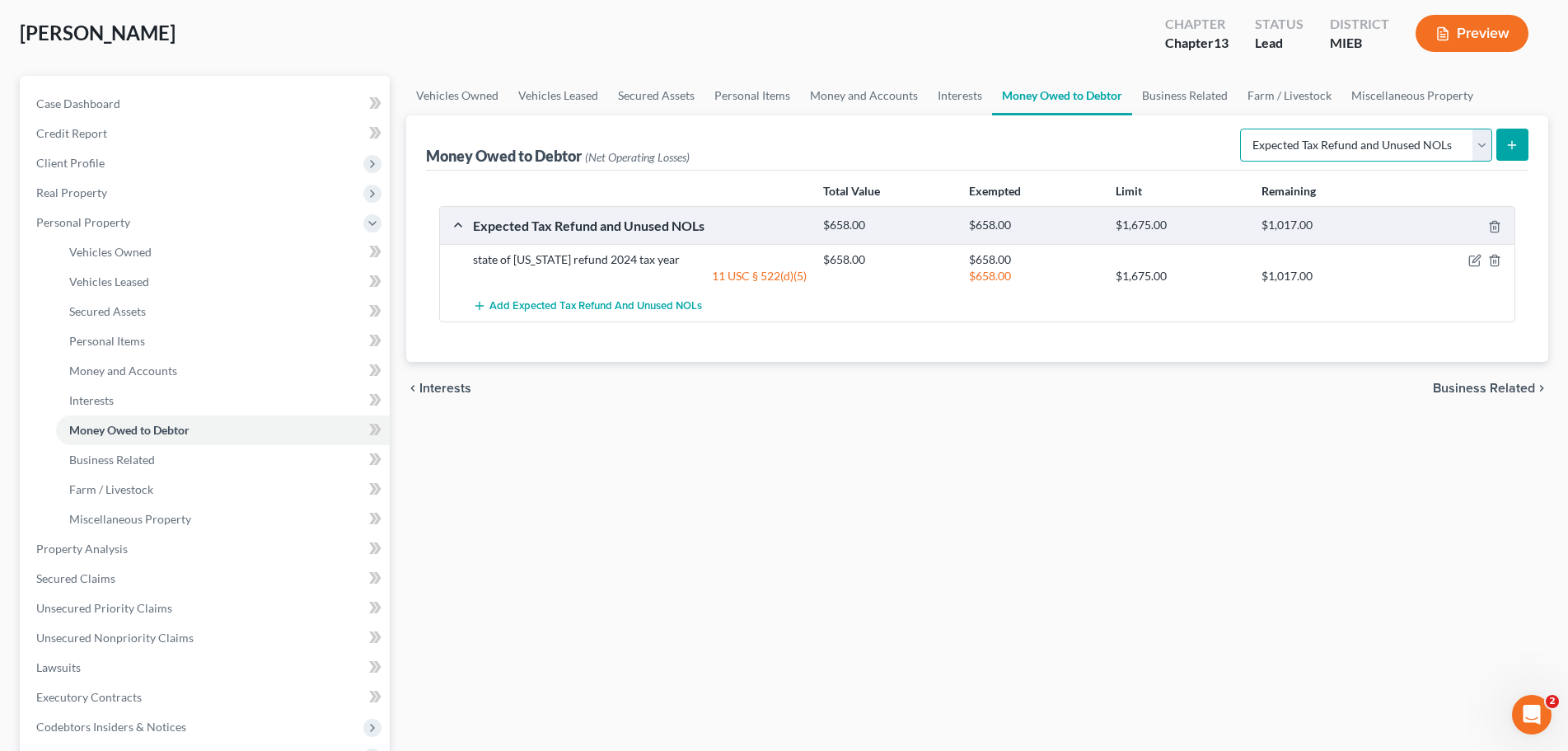
click at [1486, 140] on select "Select Type of Money Owed Accounts Receivable Alimony Child Support Claims Agai…" at bounding box center [1366, 146] width 252 height 33
click at [1208, 98] on link "Business Related" at bounding box center [1185, 95] width 105 height 39
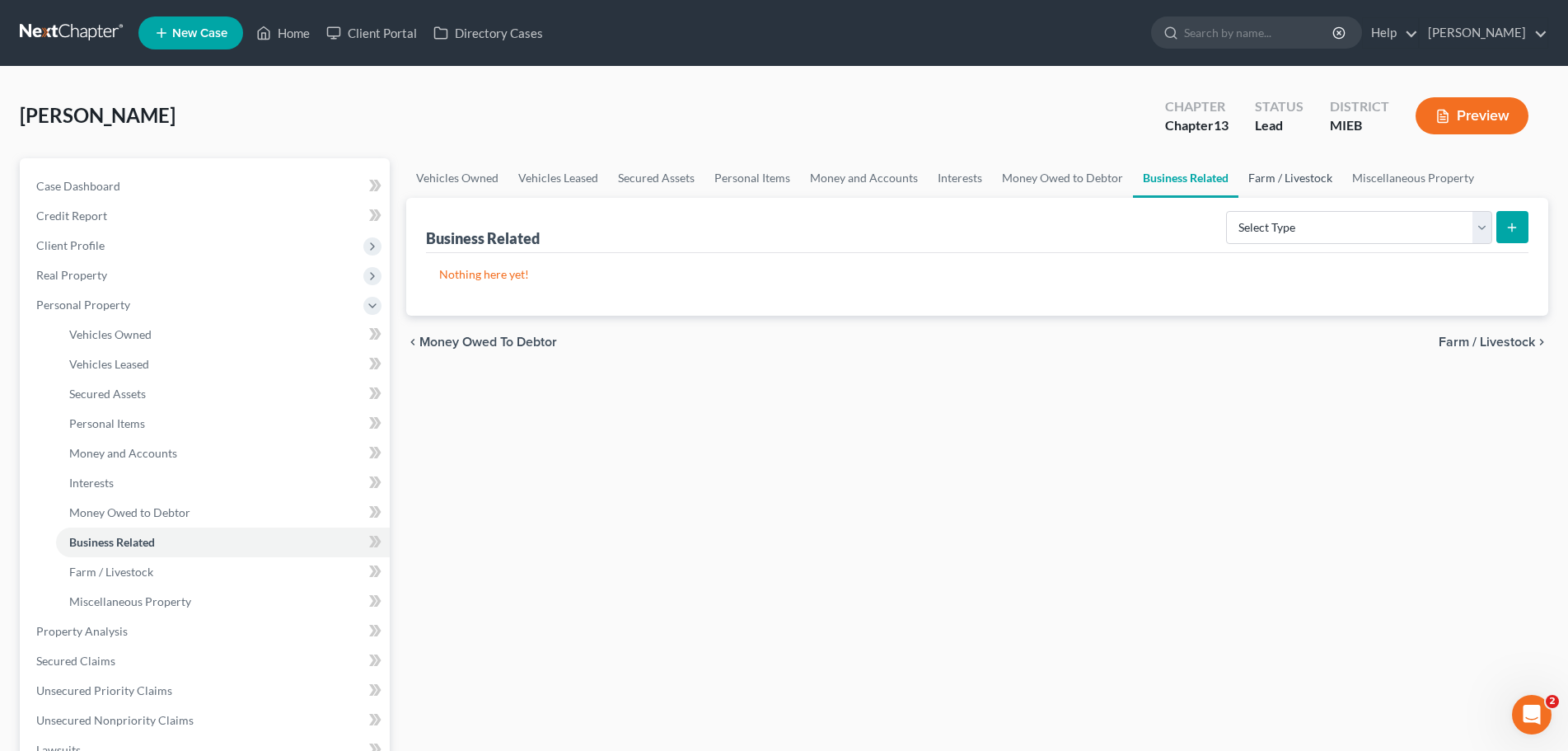
click at [1259, 171] on link "Farm / Livestock" at bounding box center [1291, 177] width 104 height 39
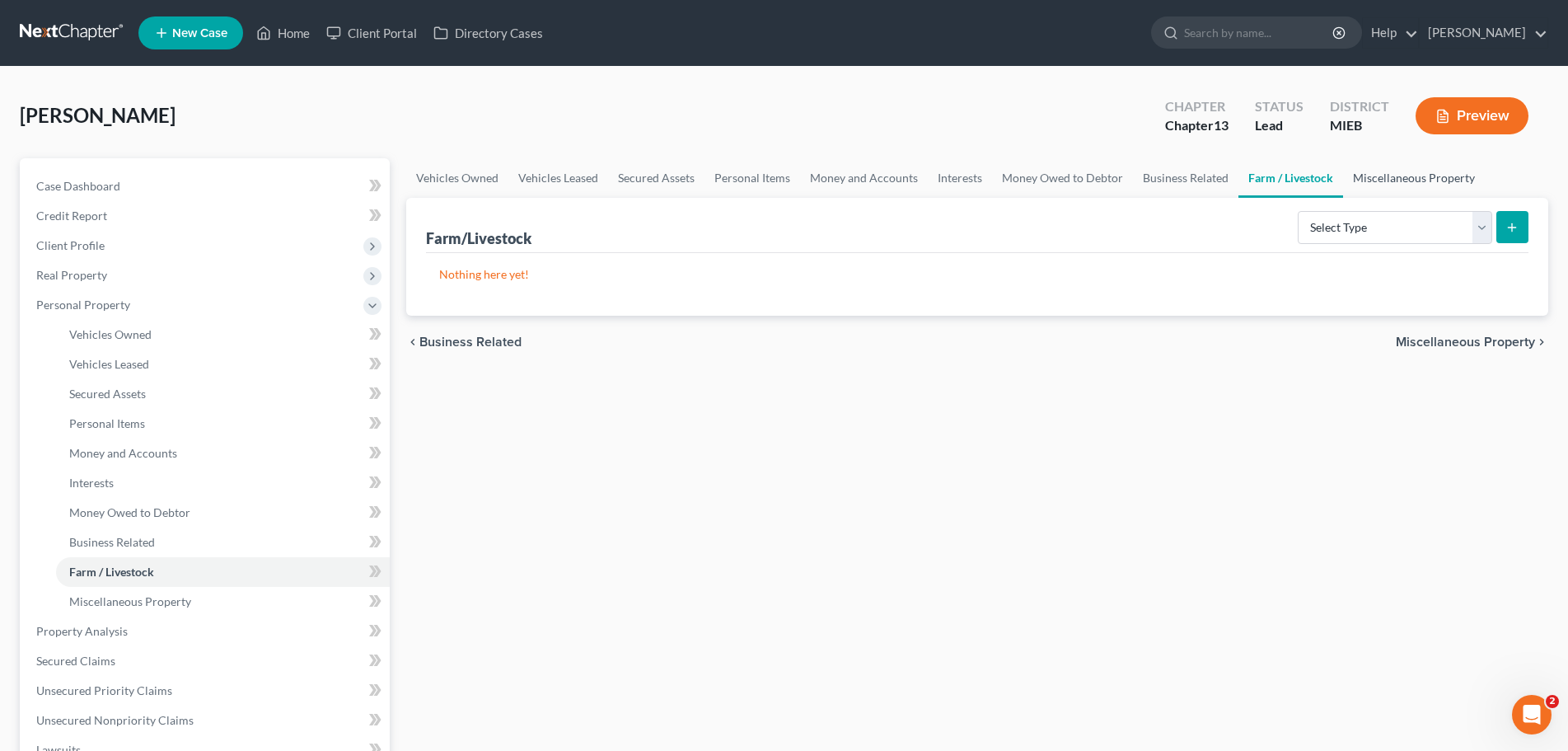
click at [1399, 175] on link "Miscellaneous Property" at bounding box center [1414, 177] width 142 height 39
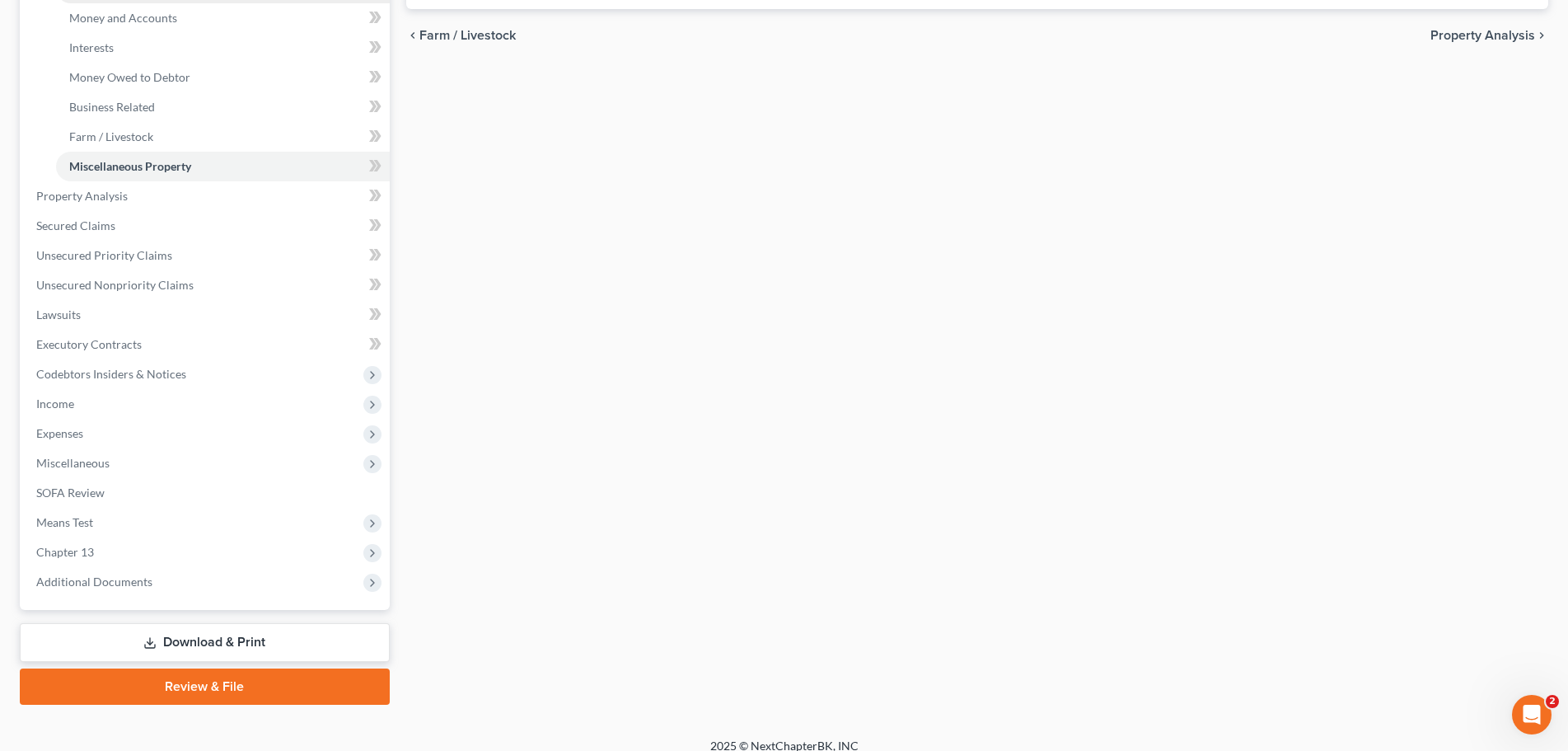
scroll to position [452, 0]
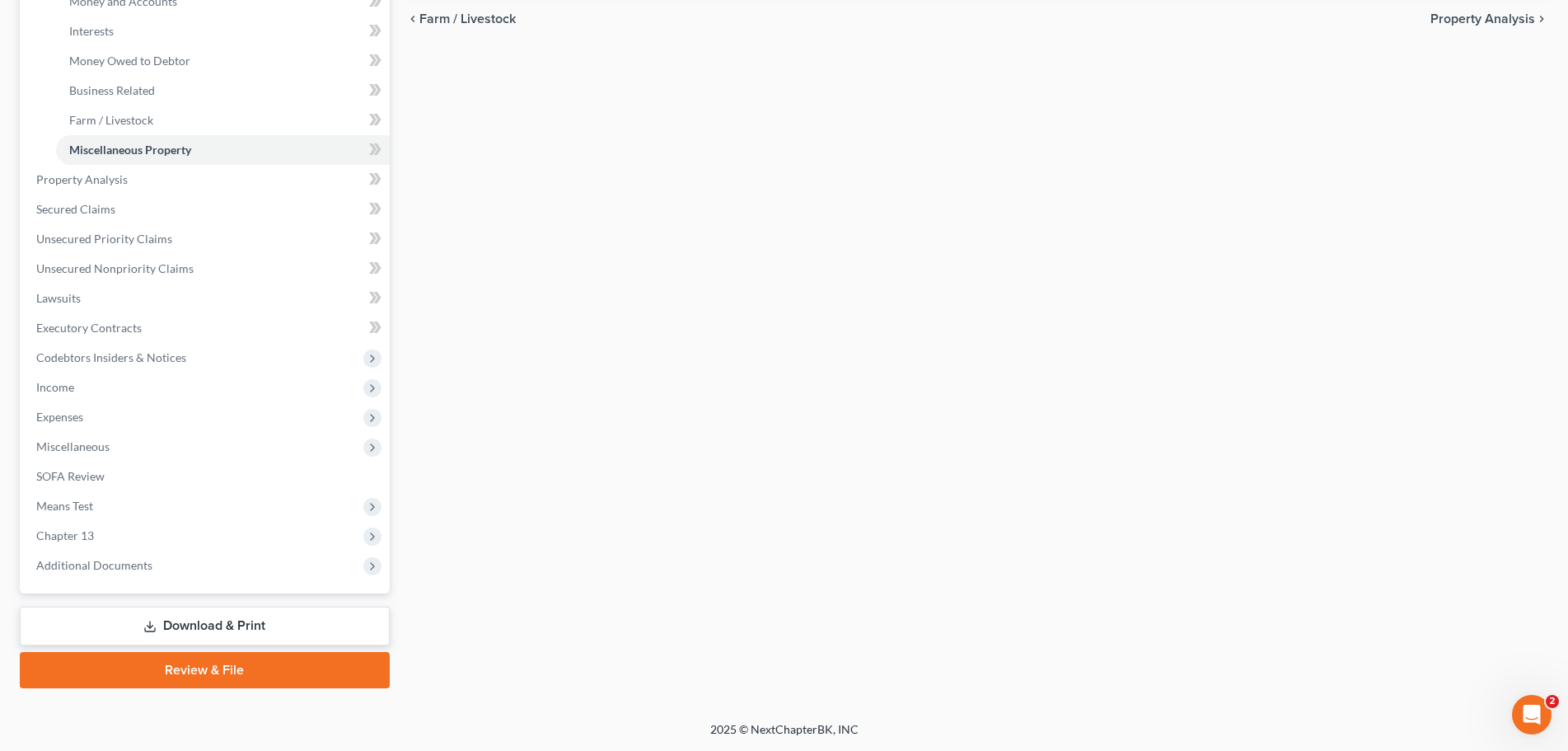
click at [226, 617] on link "Download & Print" at bounding box center [205, 626] width 370 height 39
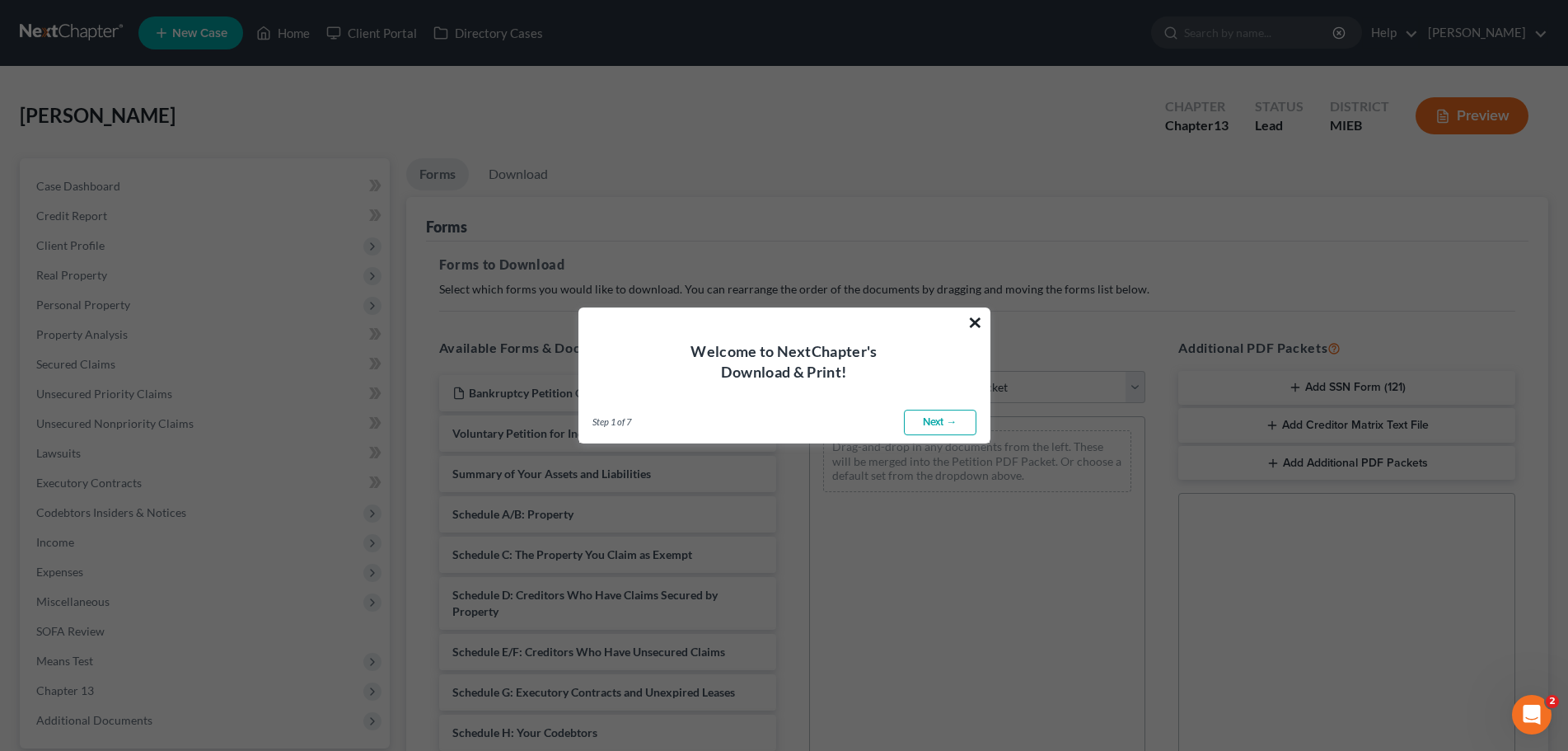
click at [977, 316] on button "×" at bounding box center [976, 322] width 16 height 26
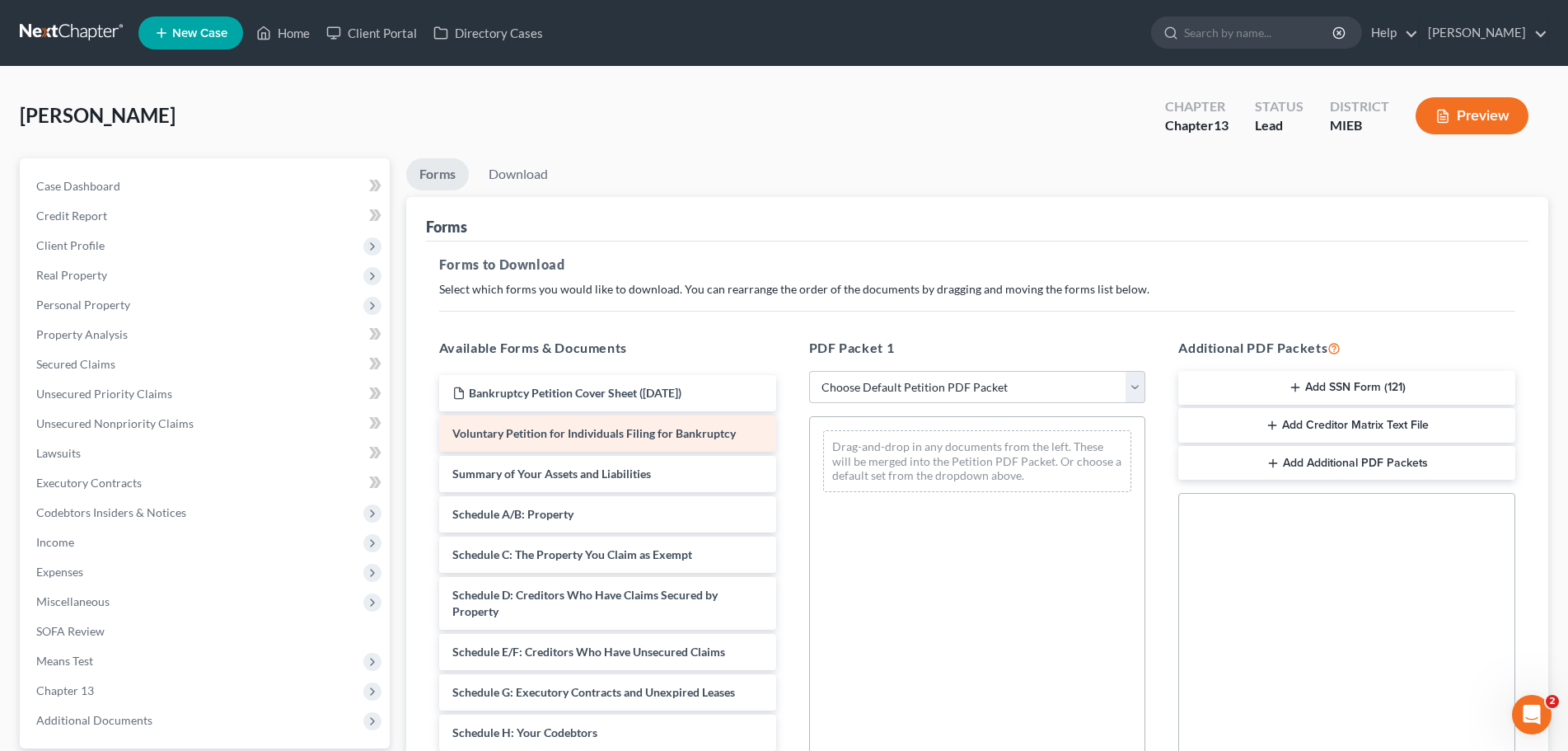
click at [519, 438] on span "Voluntary Petition for Individuals Filing for Bankruptcy" at bounding box center [594, 433] width 283 height 14
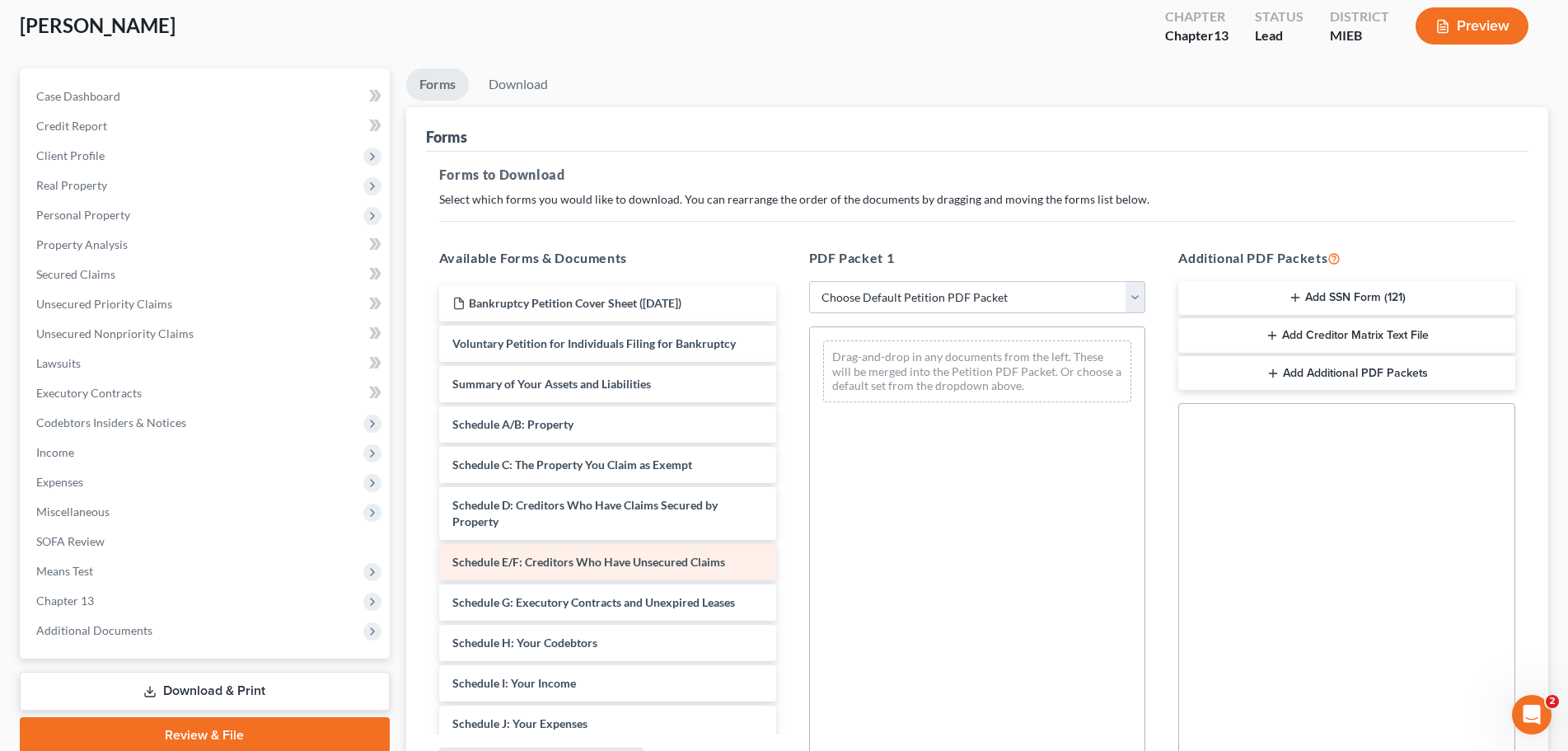
scroll to position [267, 0]
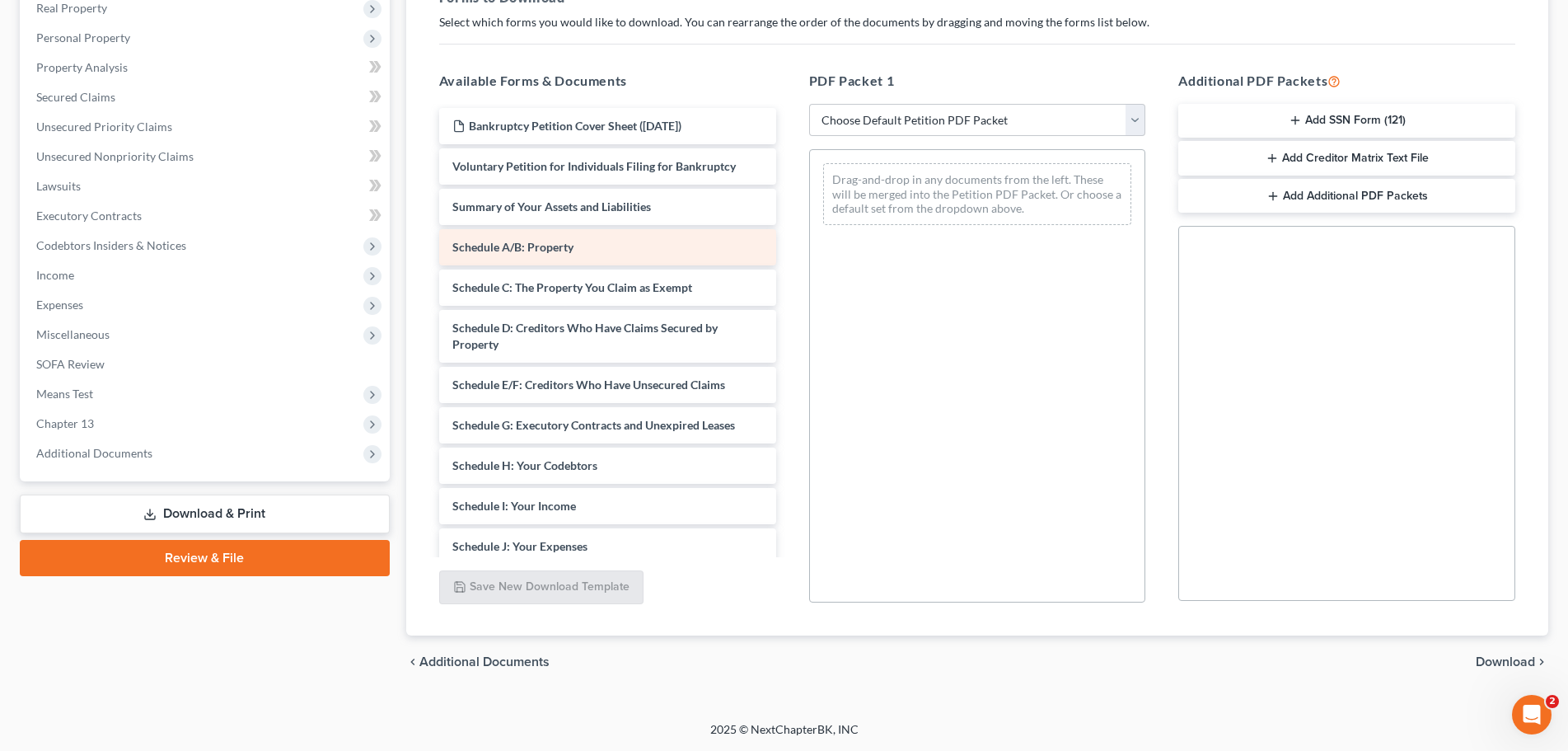
click at [505, 240] on span "Schedule A/B: Property" at bounding box center [513, 247] width 121 height 14
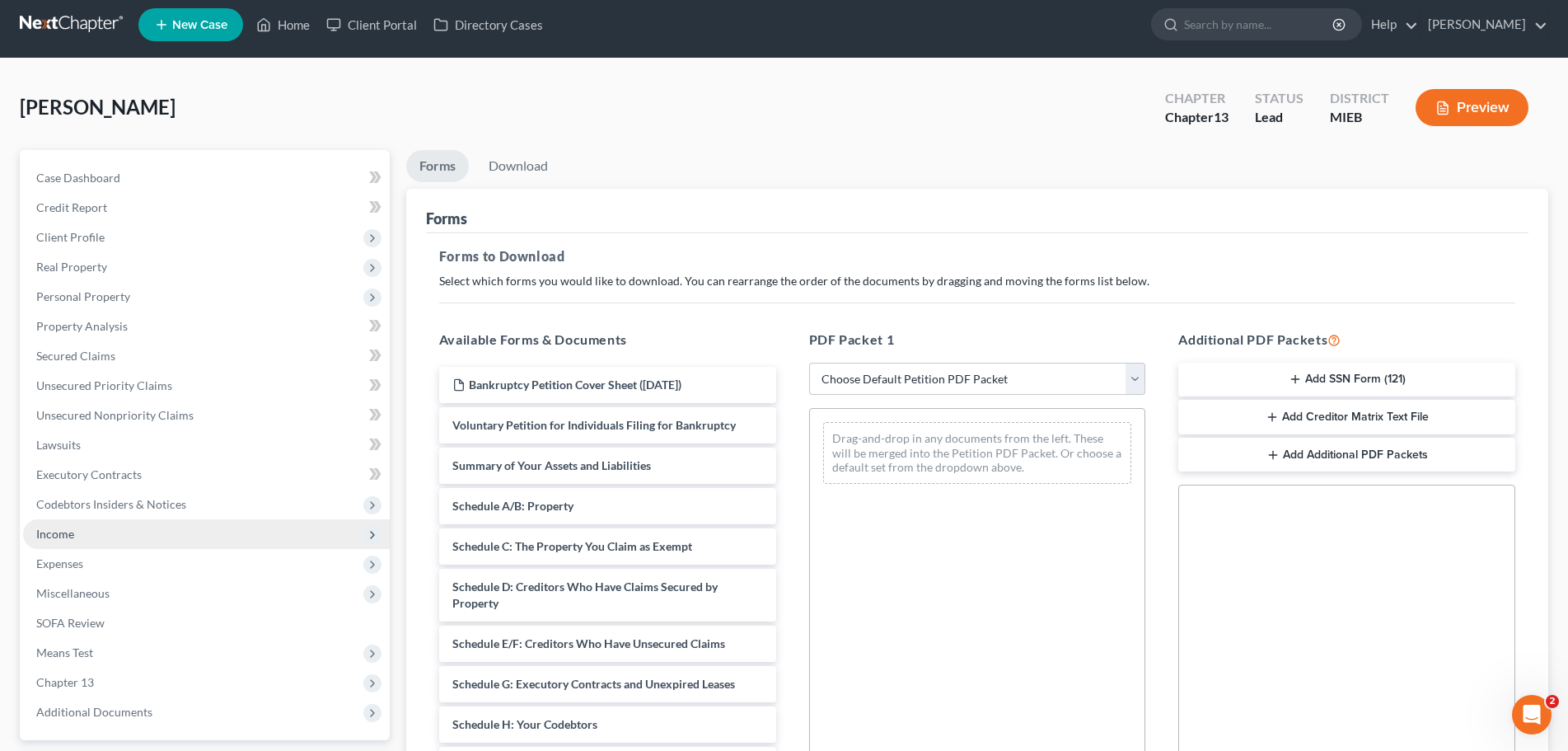
scroll to position [0, 0]
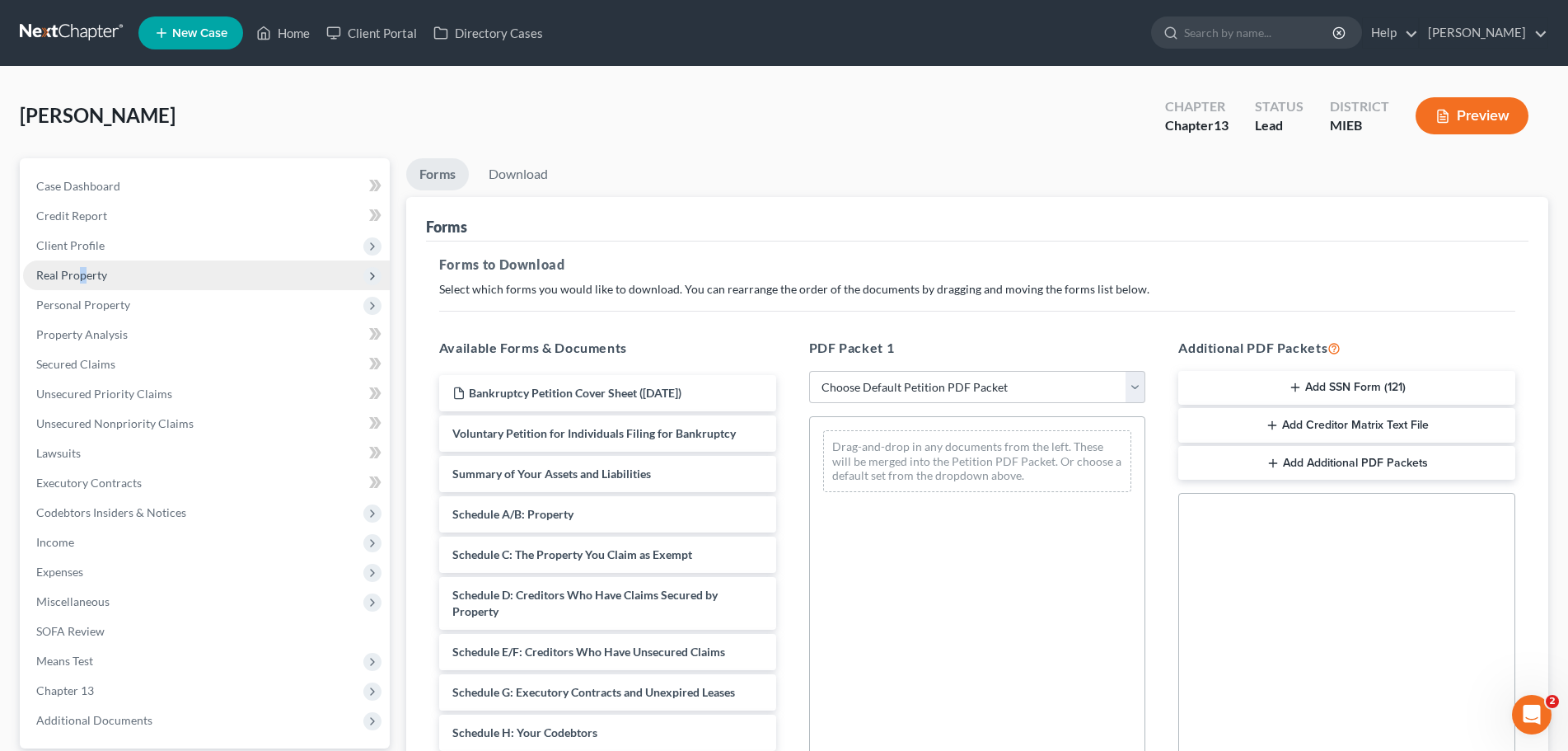
click at [82, 282] on span "Real Property" at bounding box center [206, 275] width 367 height 30
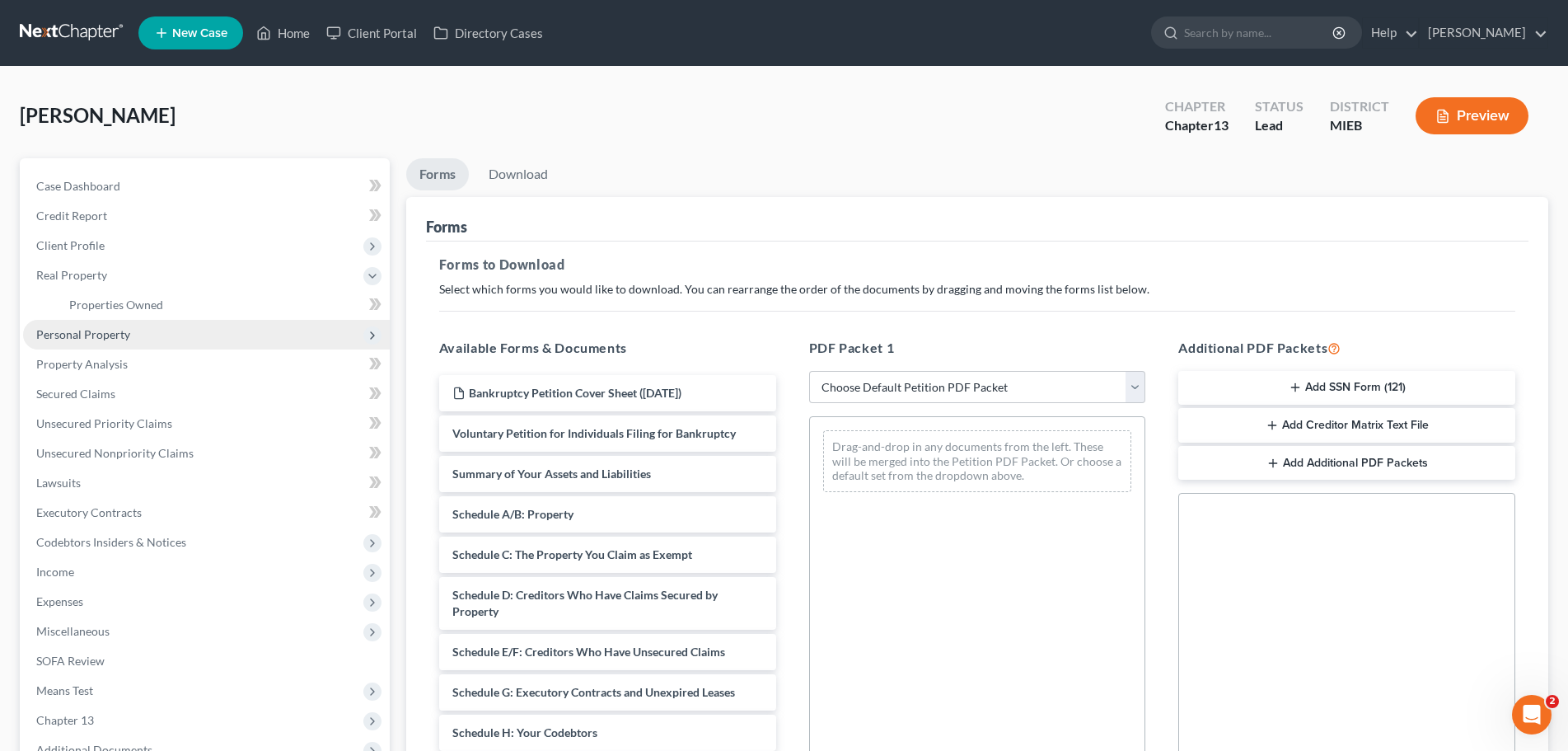
click at [90, 330] on span "Personal Property" at bounding box center [82, 334] width 94 height 14
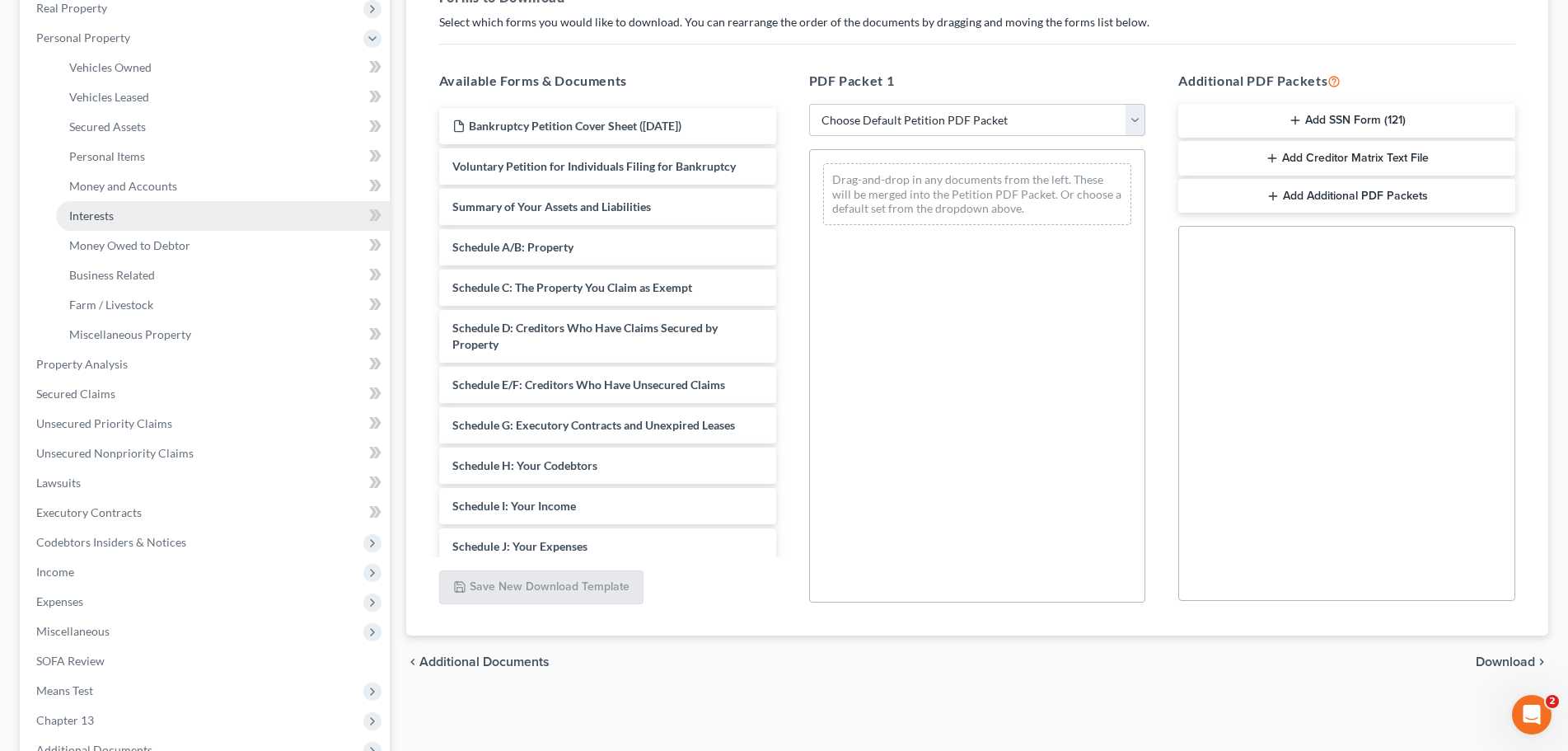
scroll to position [330, 0]
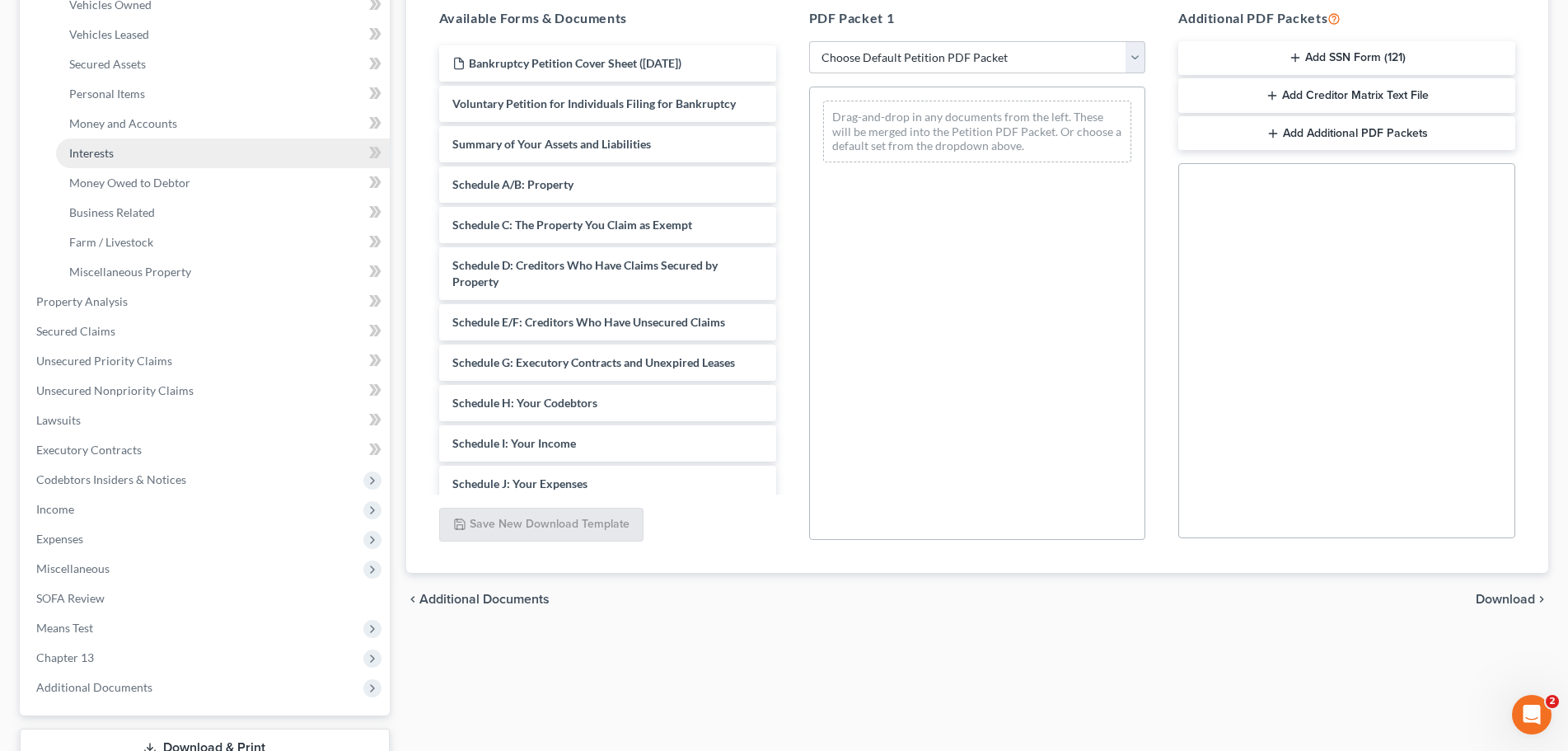
click at [105, 142] on link "Interests" at bounding box center [223, 154] width 333 height 30
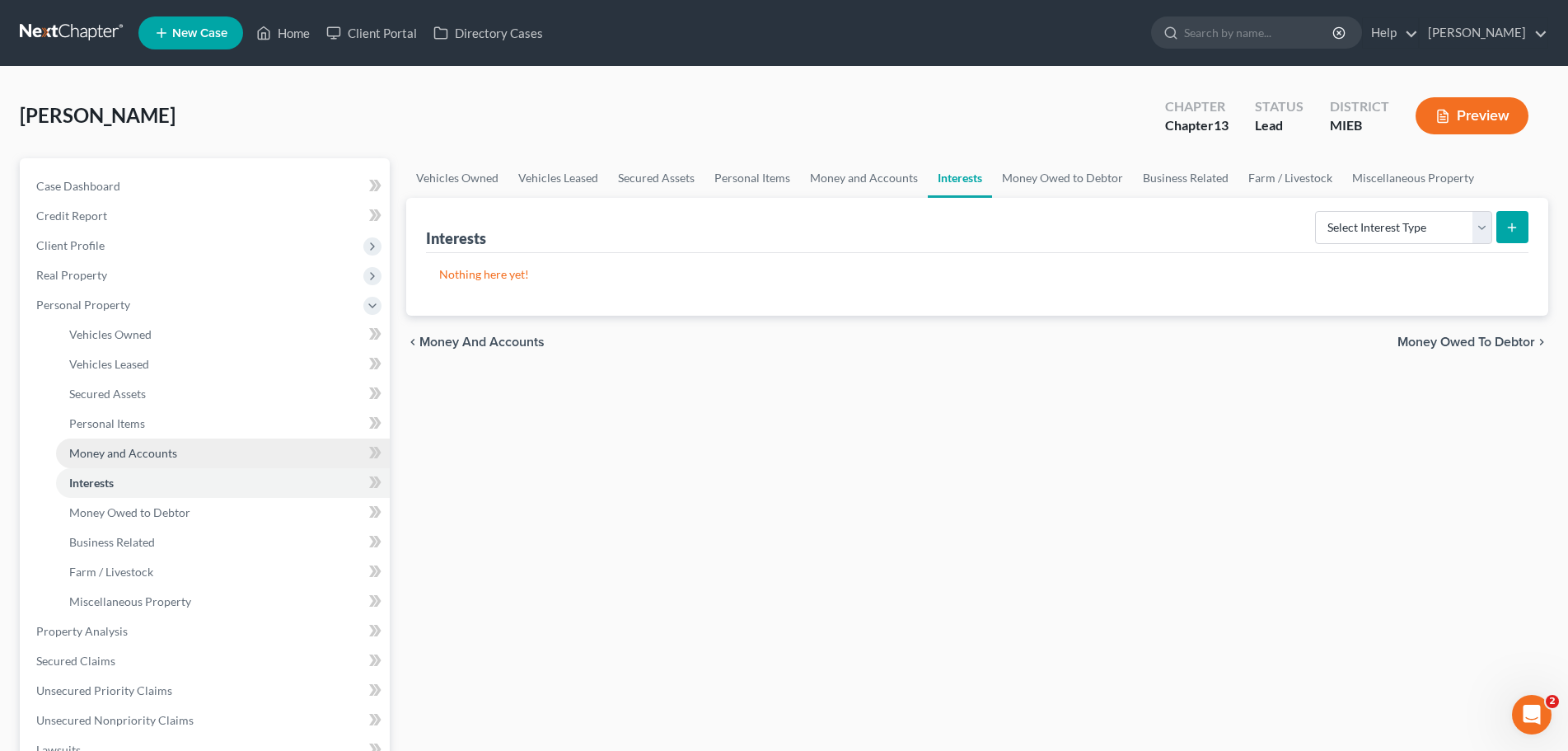
click at [111, 446] on span "Money and Accounts" at bounding box center [123, 453] width 108 height 14
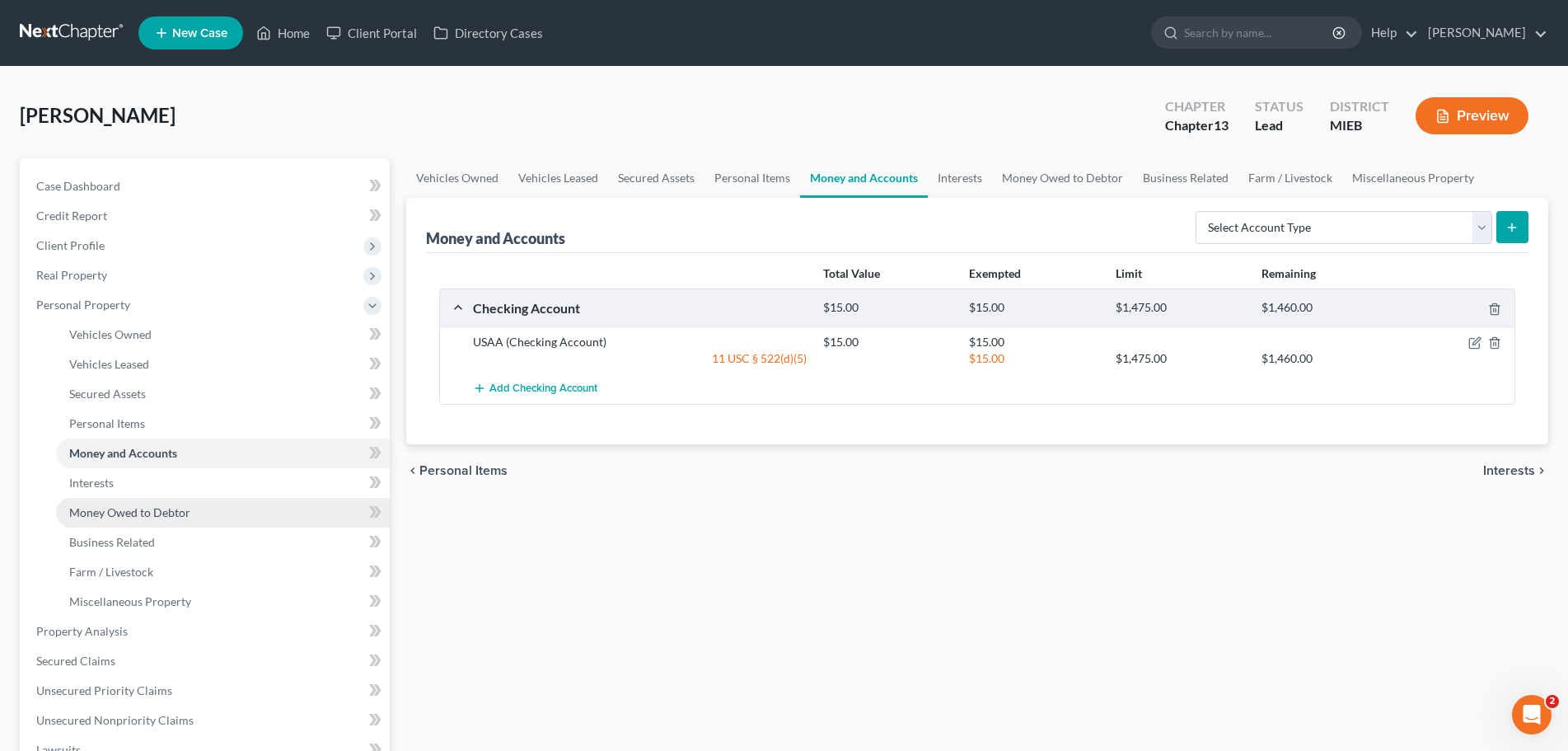
click at [137, 511] on span "Money Owed to Debtor" at bounding box center [130, 512] width 121 height 14
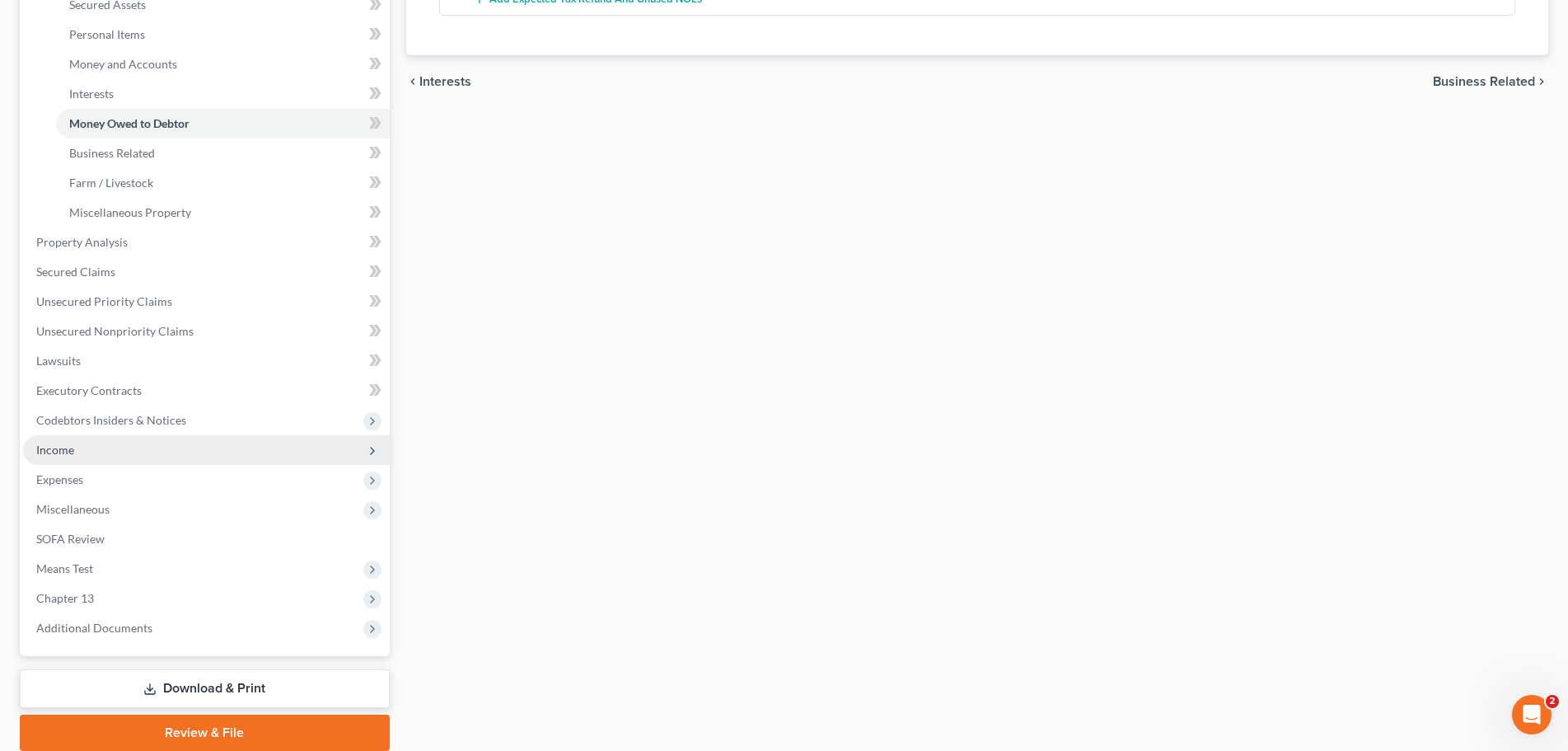
scroll to position [452, 0]
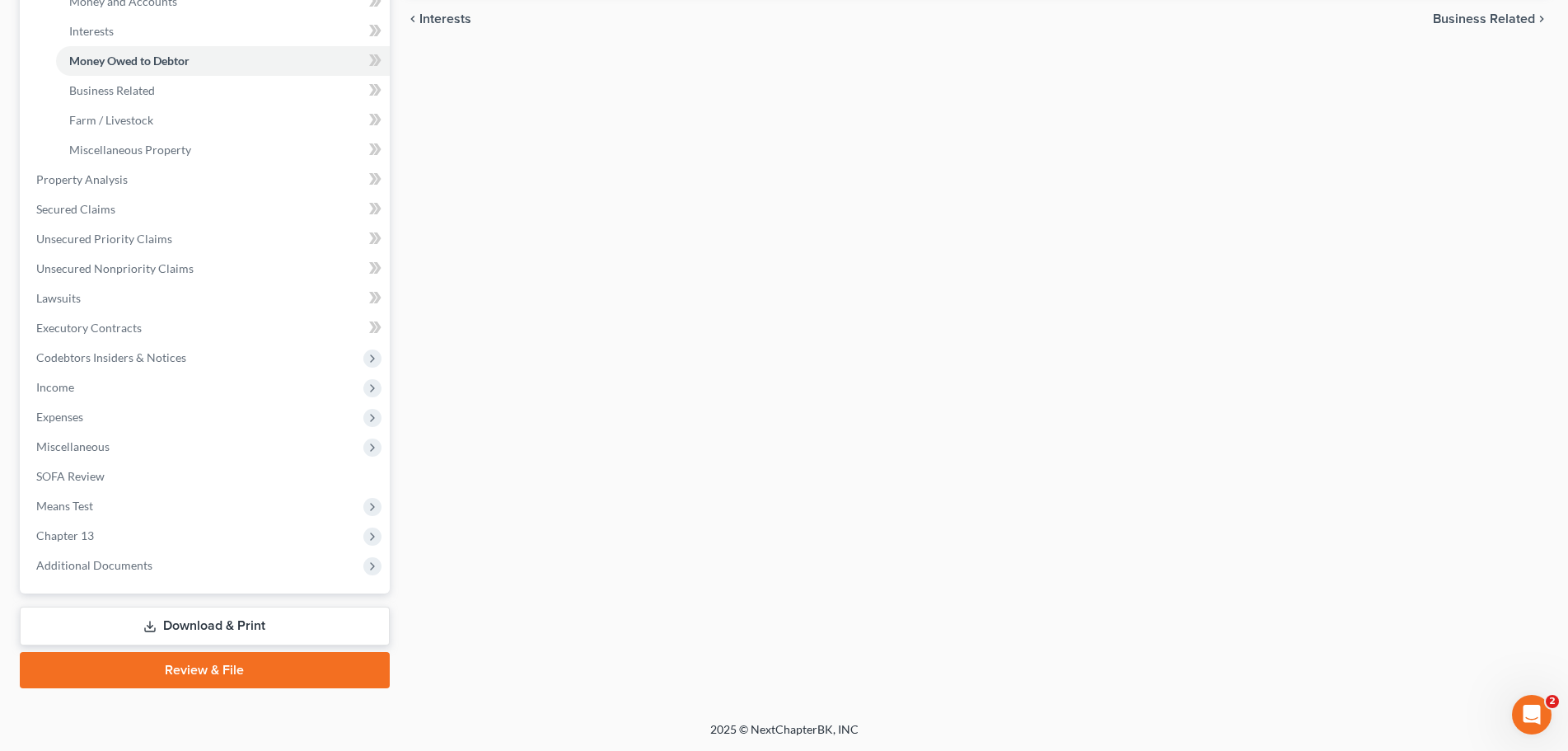
click at [197, 624] on link "Download & Print" at bounding box center [205, 626] width 370 height 39
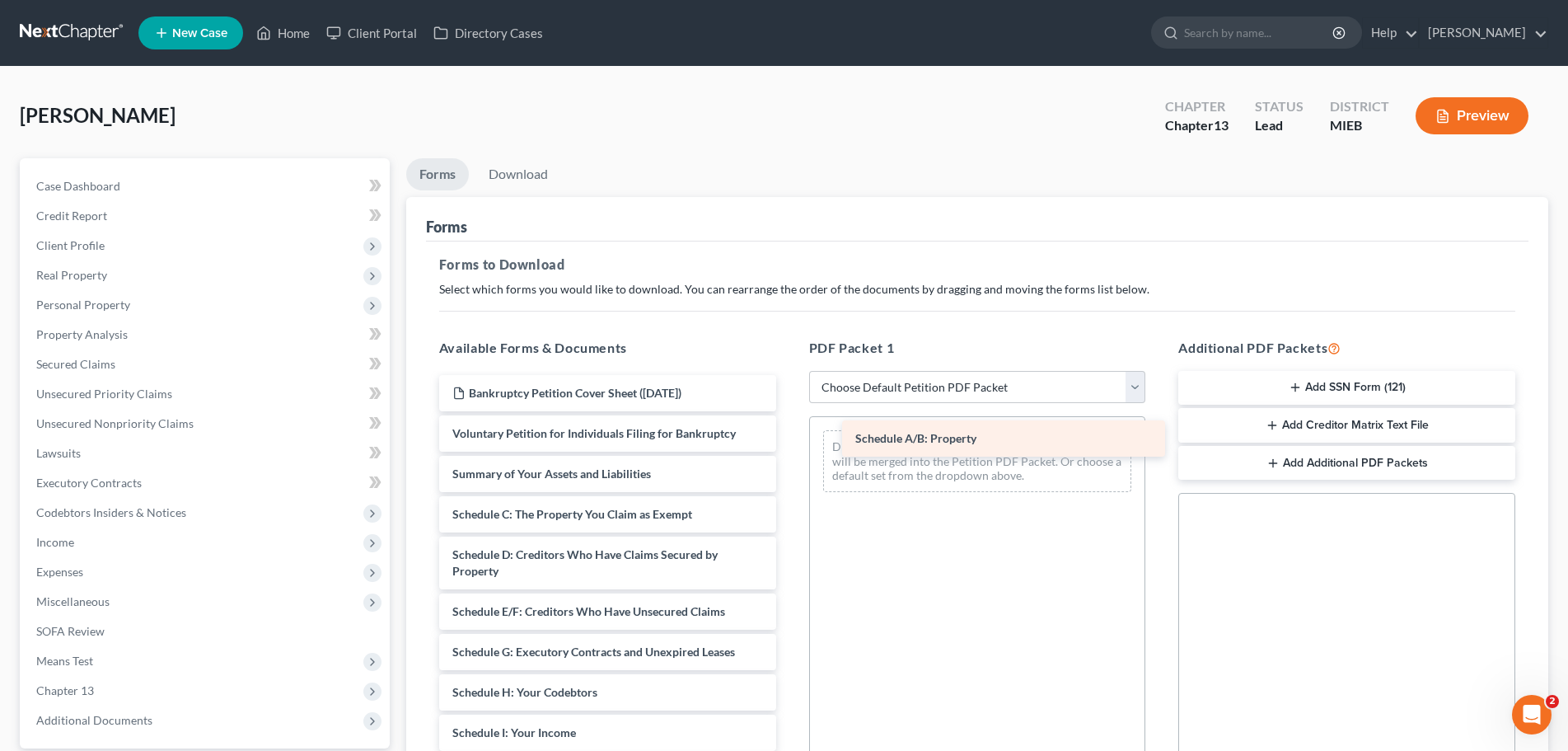
drag, startPoint x: 516, startPoint y: 510, endPoint x: 919, endPoint y: 434, distance: 410.1
click at [790, 434] on div "Schedule A/B: Property Bankruptcy Petition Cover Sheet ([DATE]) Voluntary Petit…" at bounding box center [608, 740] width 363 height 732
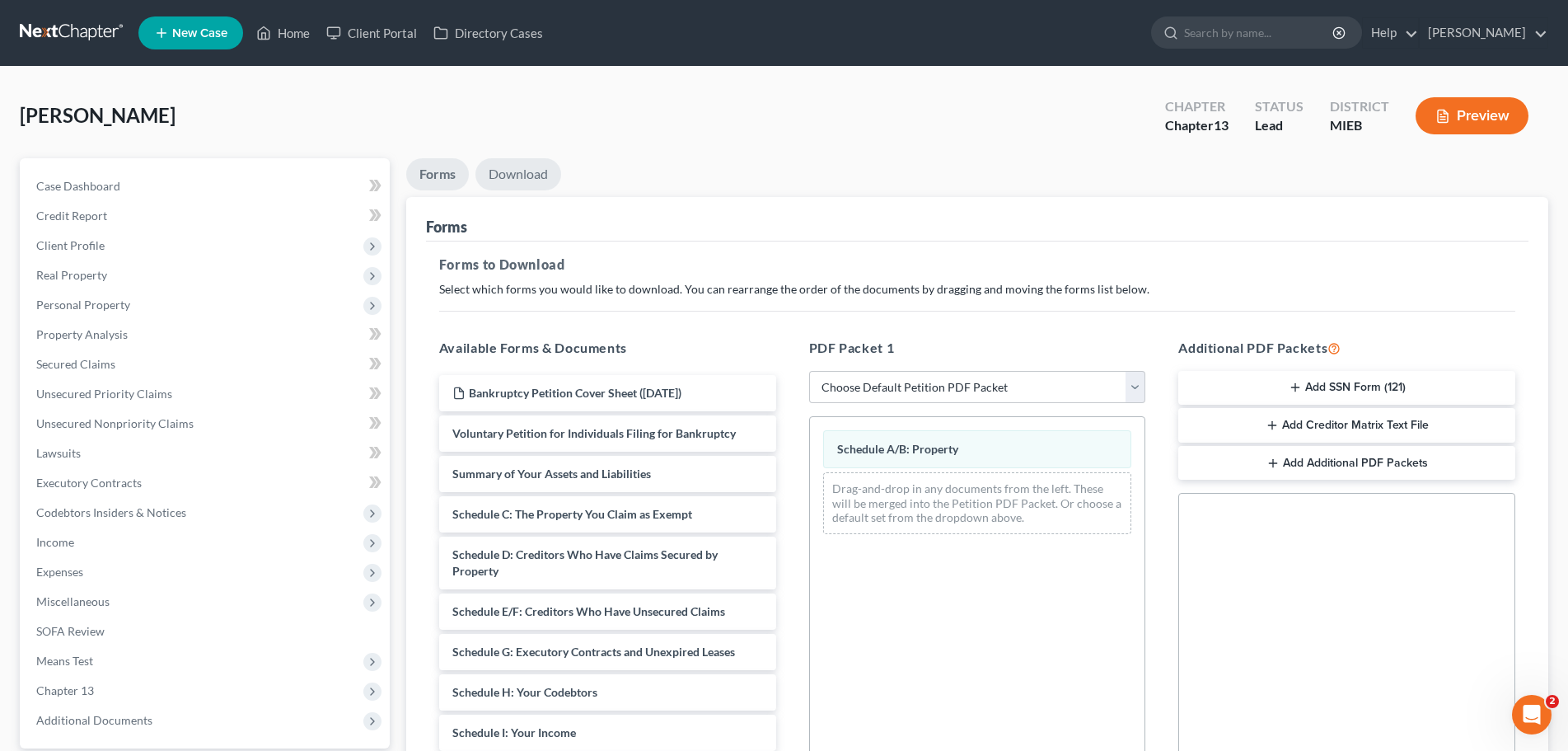
click at [519, 167] on link "Download" at bounding box center [519, 174] width 86 height 32
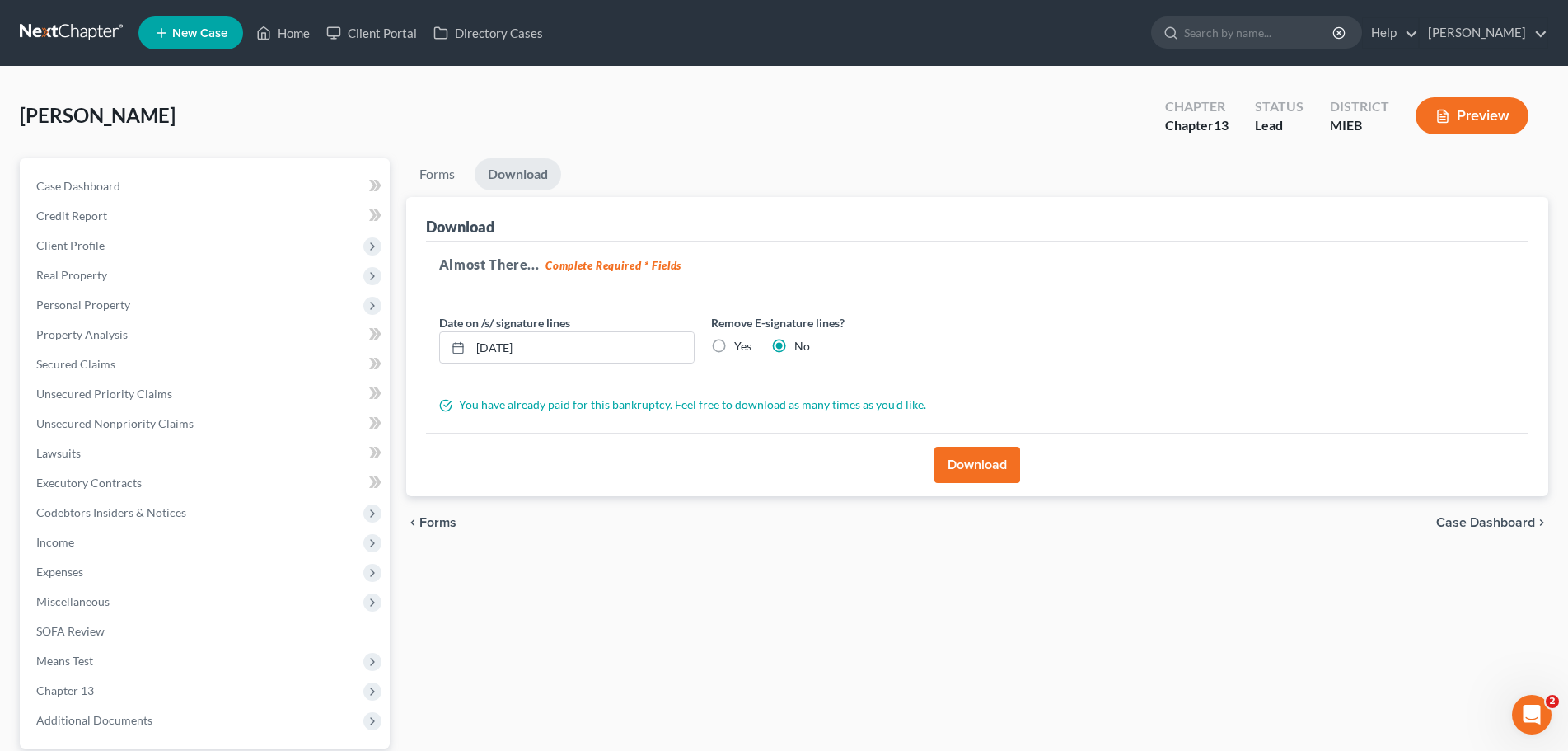
click at [975, 458] on button "Download" at bounding box center [977, 464] width 86 height 36
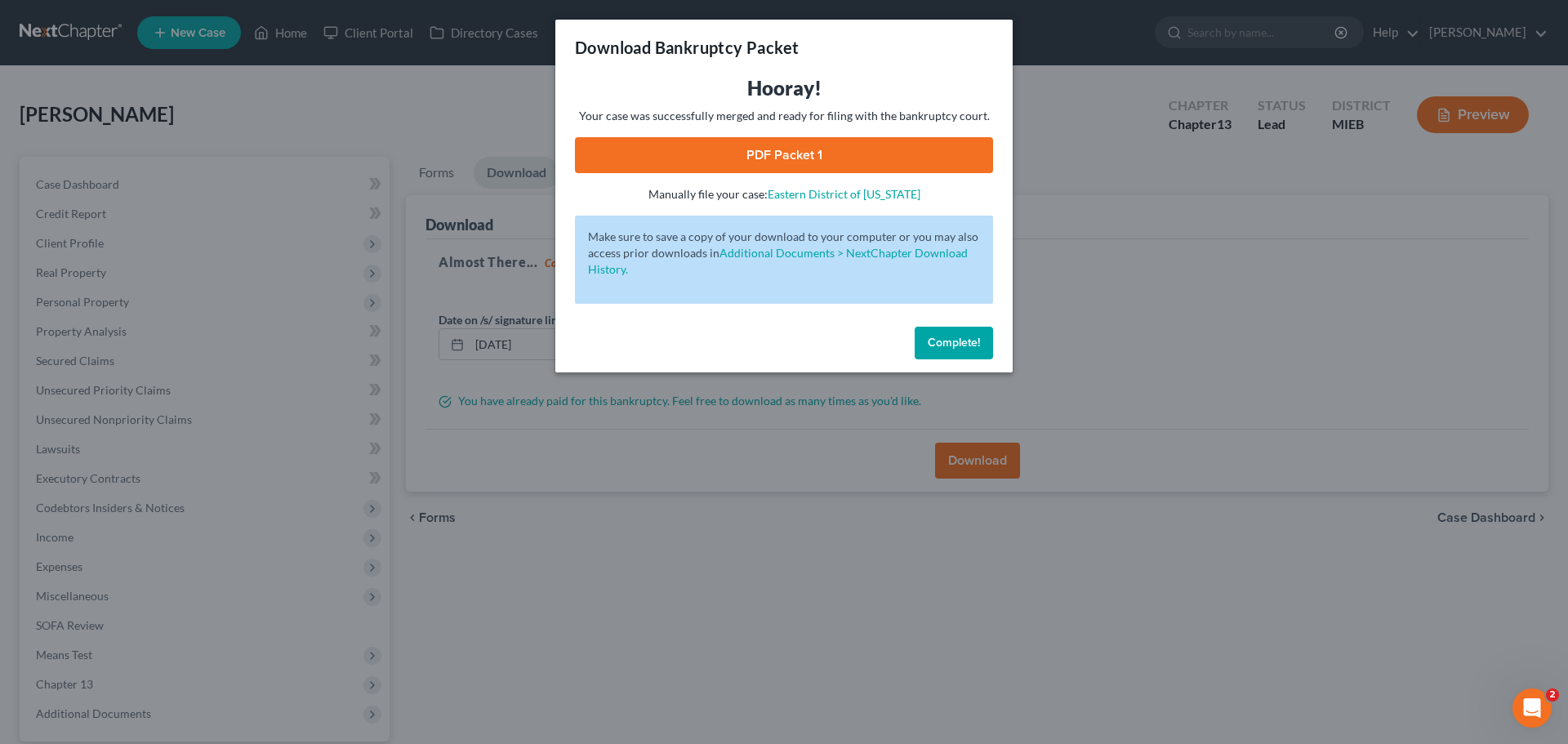
click at [949, 340] on span "Complete!" at bounding box center [954, 342] width 52 height 14
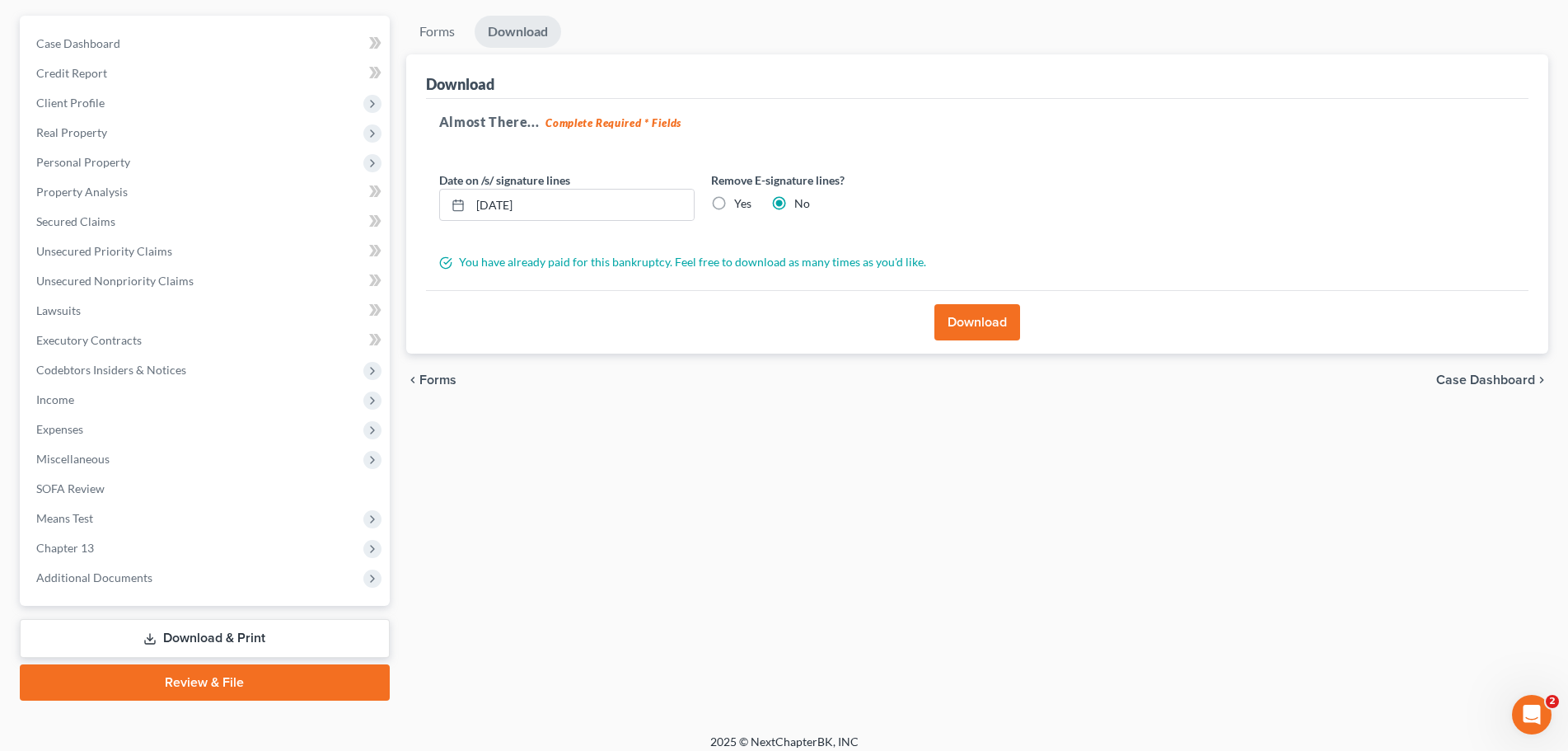
scroll to position [155, 0]
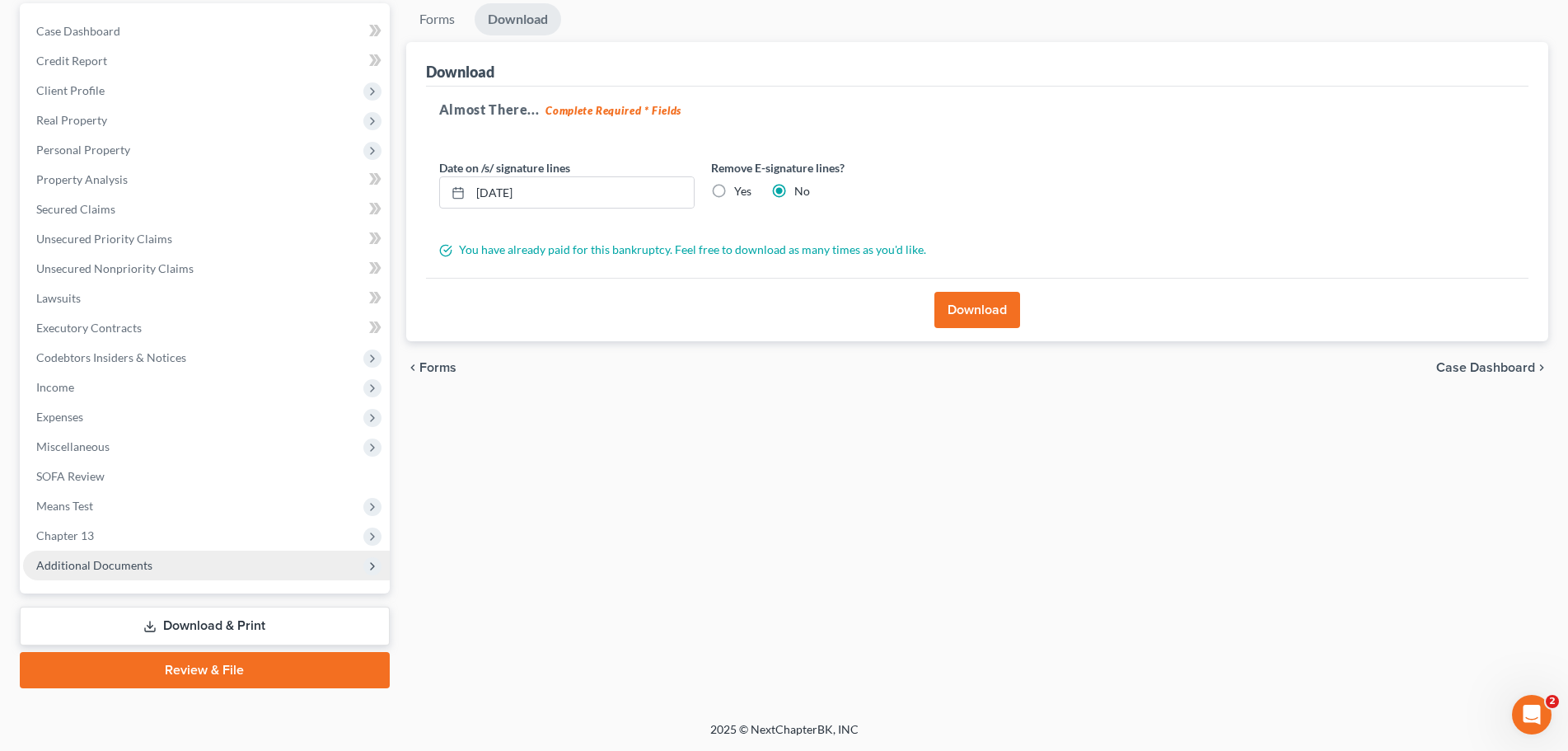
click at [76, 561] on span "Additional Documents" at bounding box center [94, 565] width 116 height 14
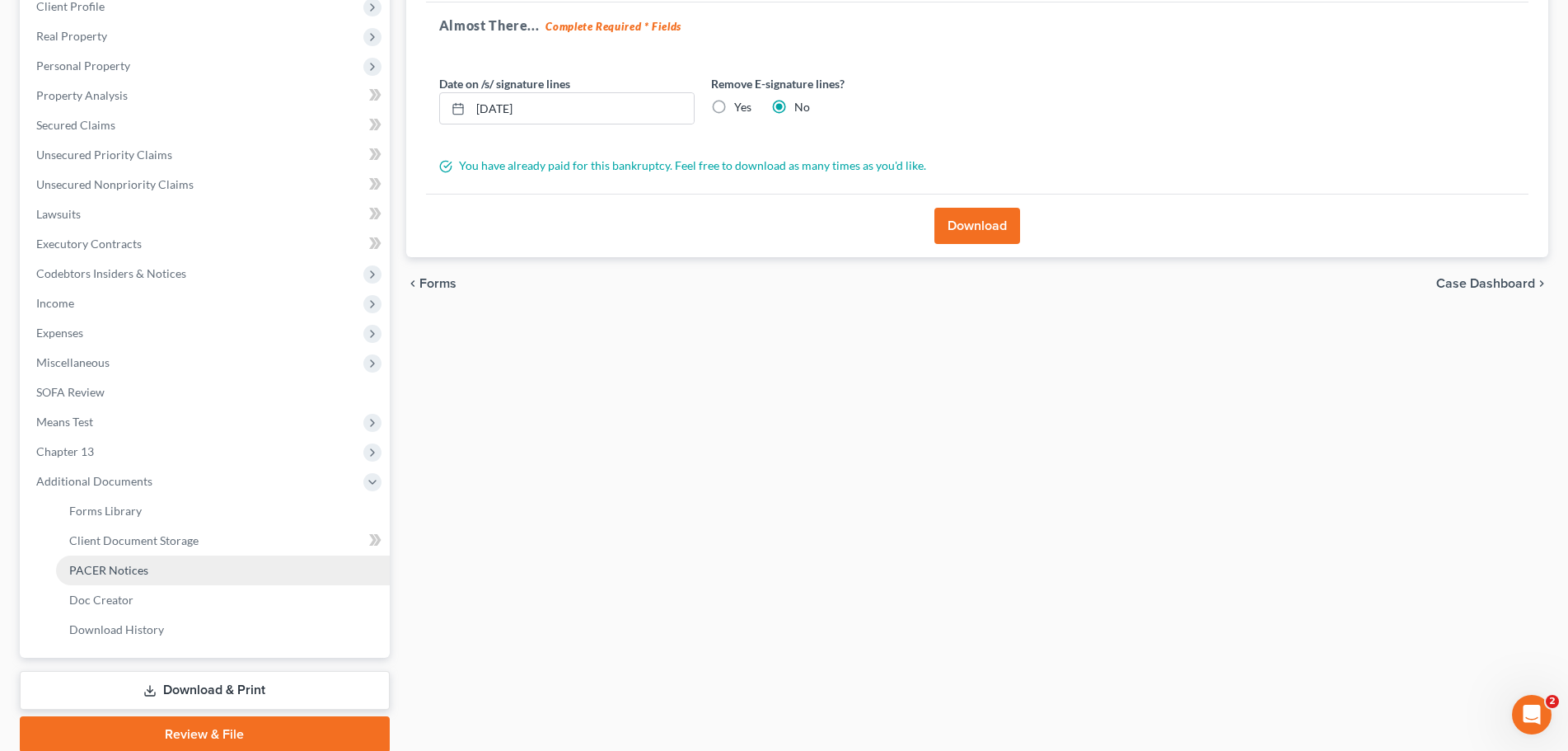
scroll to position [304, 0]
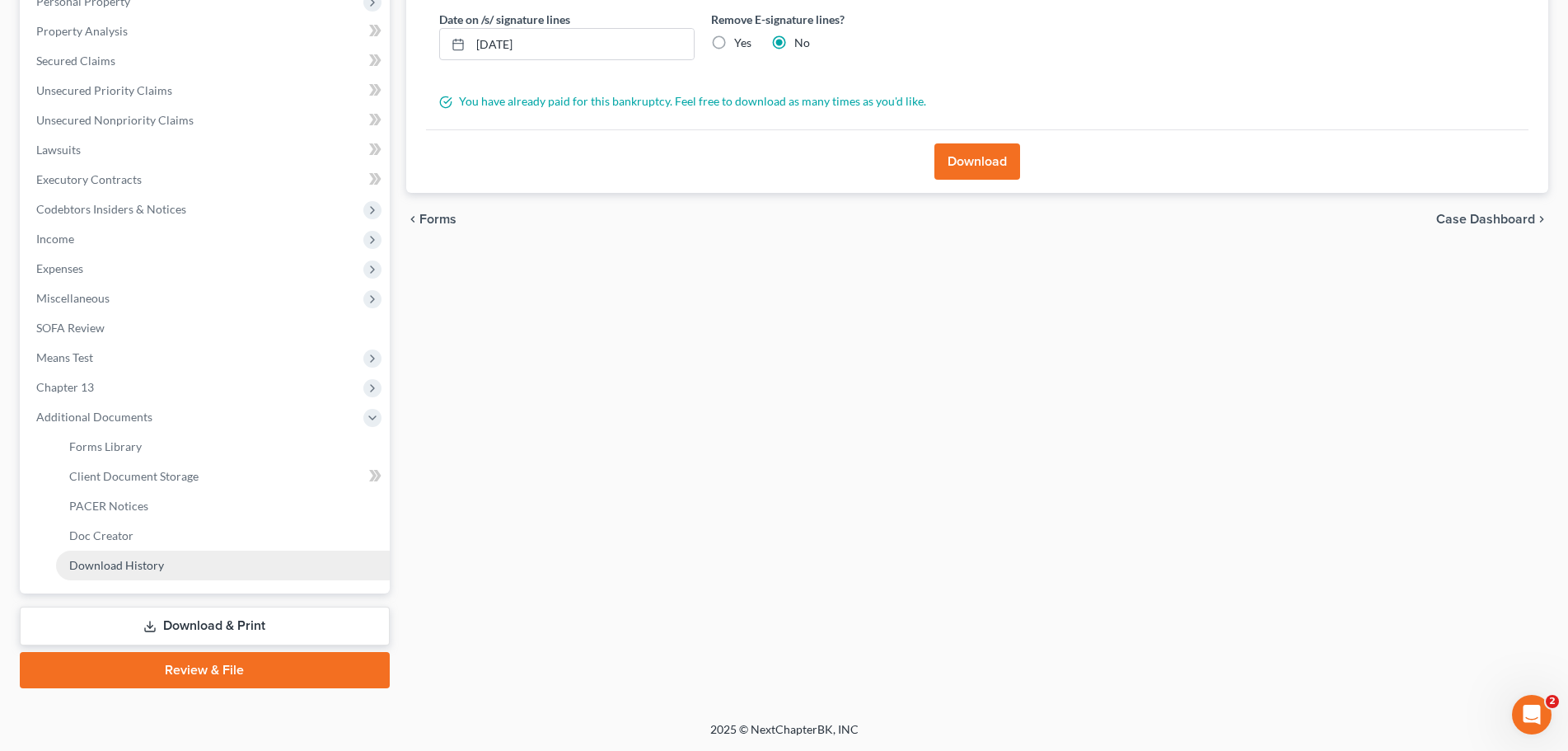
click at [106, 570] on span "Download History" at bounding box center [117, 565] width 95 height 14
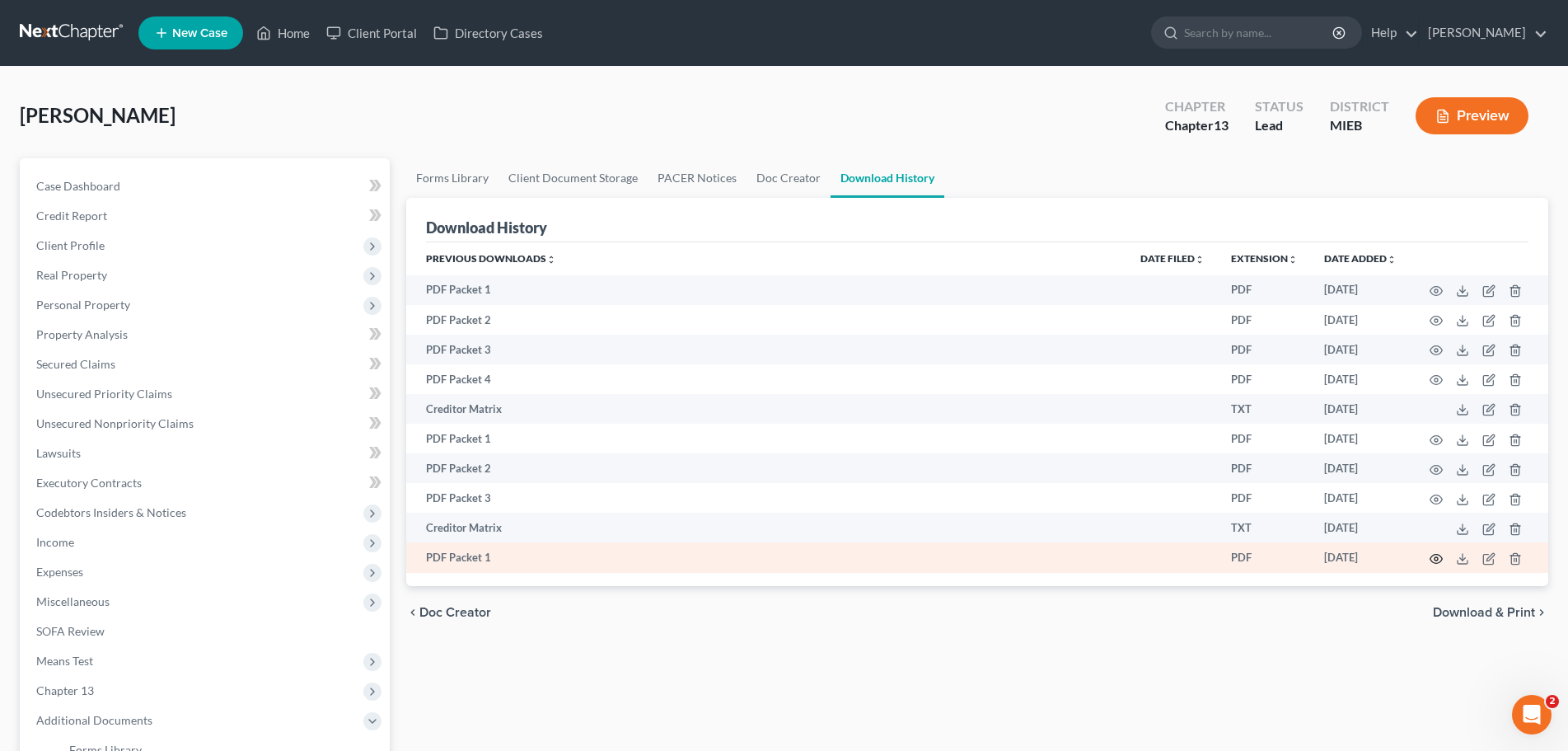
click at [1436, 561] on icon "button" at bounding box center [1436, 558] width 13 height 13
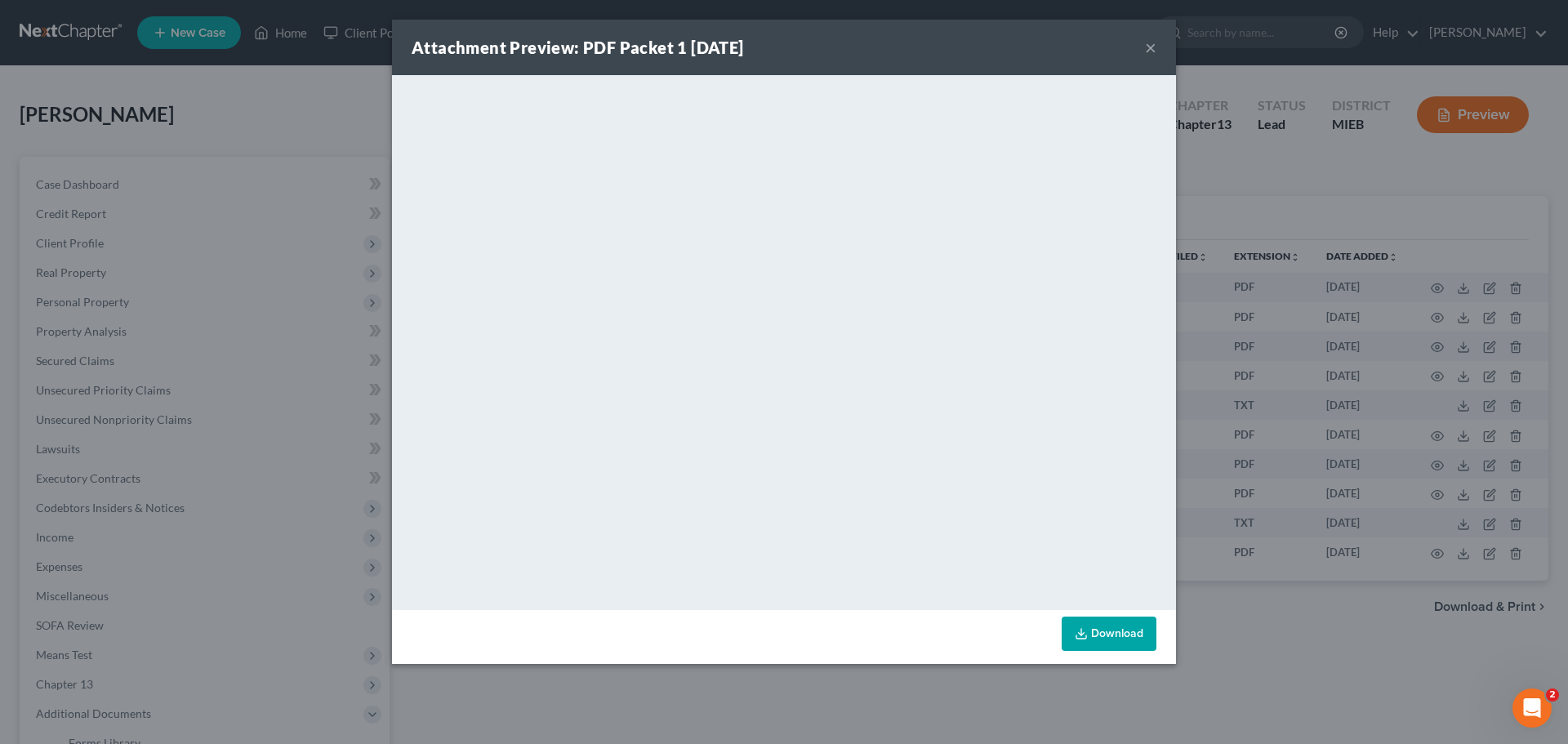
click at [276, 242] on div "Attachment Preview: PDF Packet 1 [DATE] × <object ng-attr-data='[URL][DOMAIN_NA…" at bounding box center [784, 372] width 1568 height 744
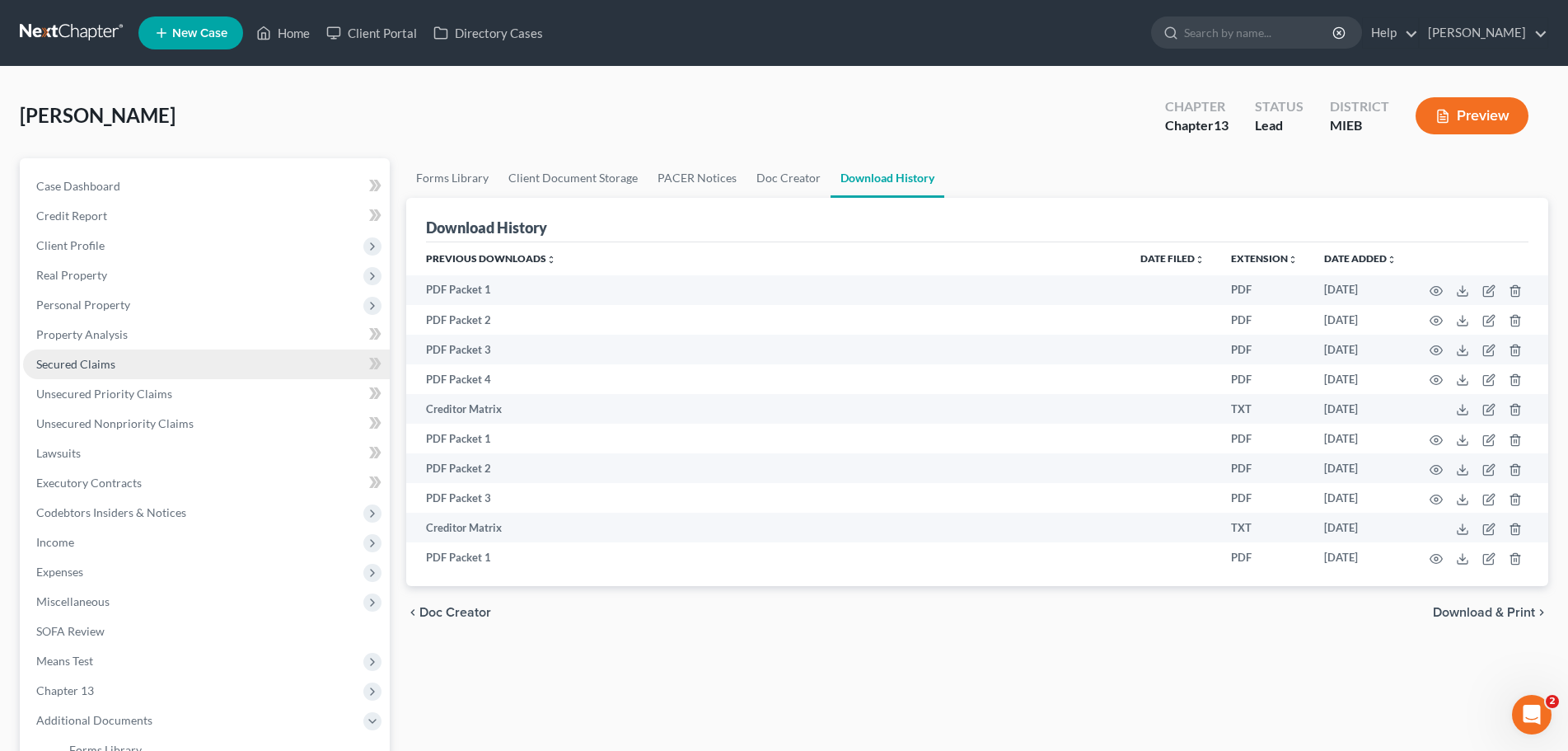
click at [88, 353] on link "Secured Claims" at bounding box center [206, 364] width 367 height 30
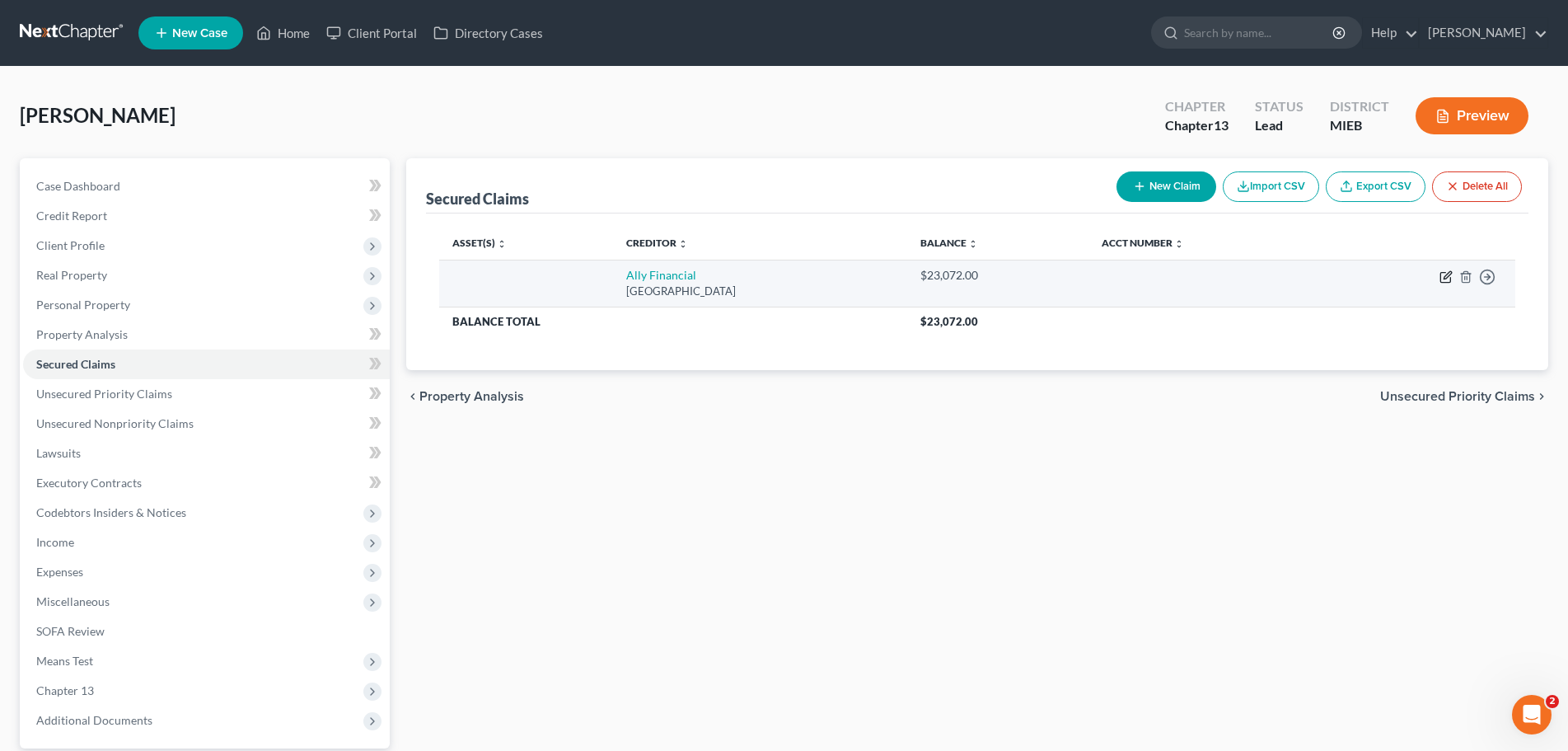
click at [1450, 276] on icon "button" at bounding box center [1446, 276] width 13 height 13
select select "24"
select select "0"
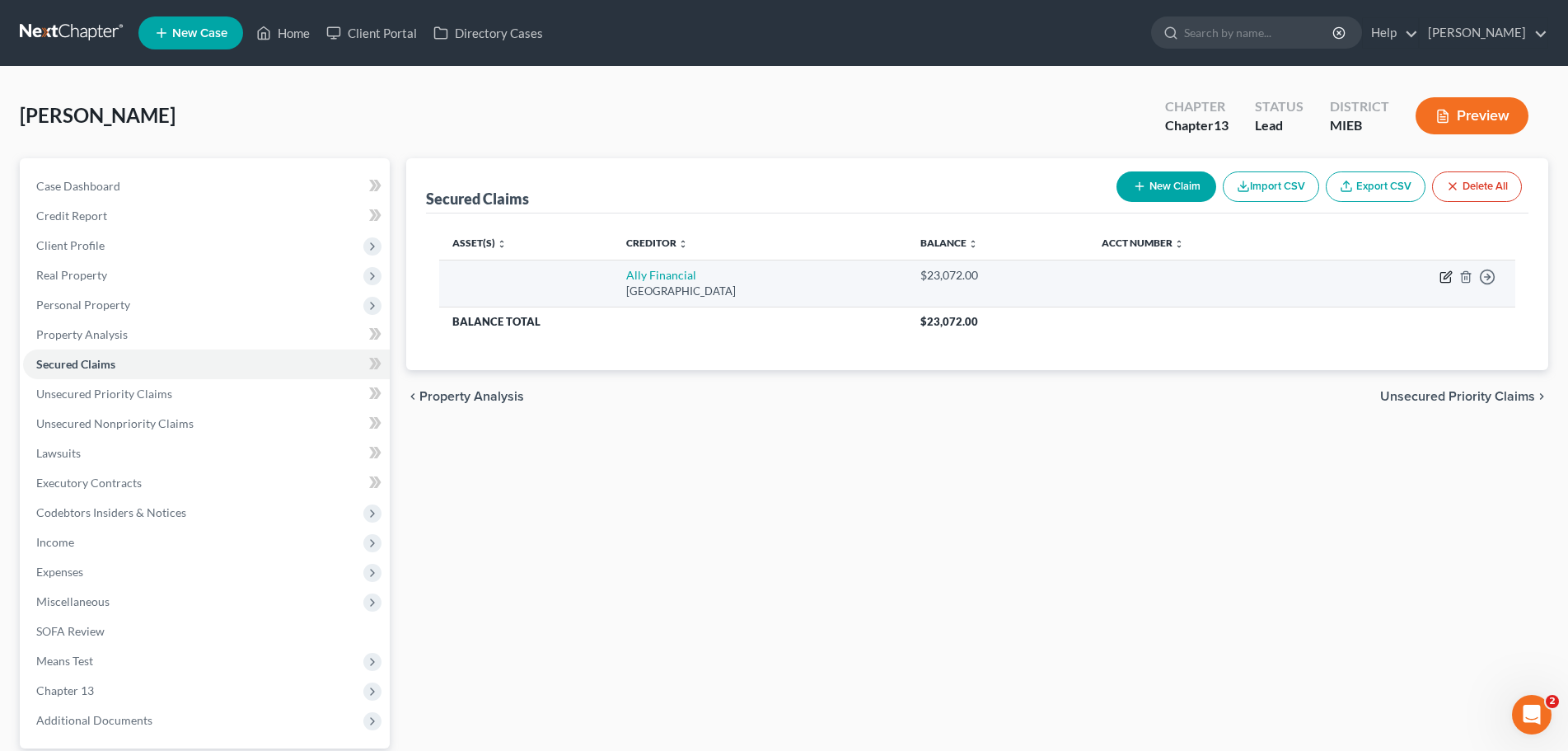
select select "3"
select select "0"
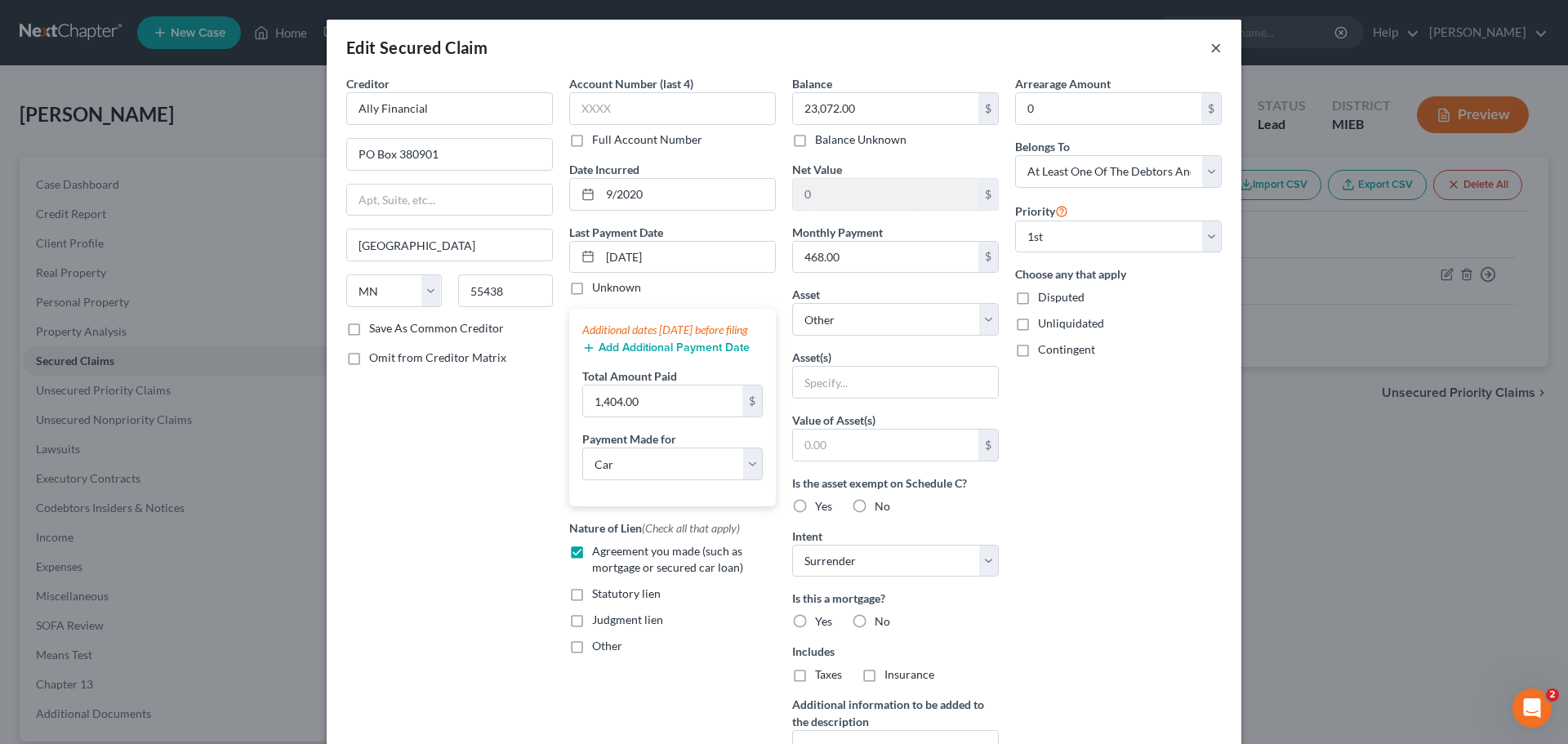
click at [1211, 49] on button "×" at bounding box center [1216, 47] width 11 height 20
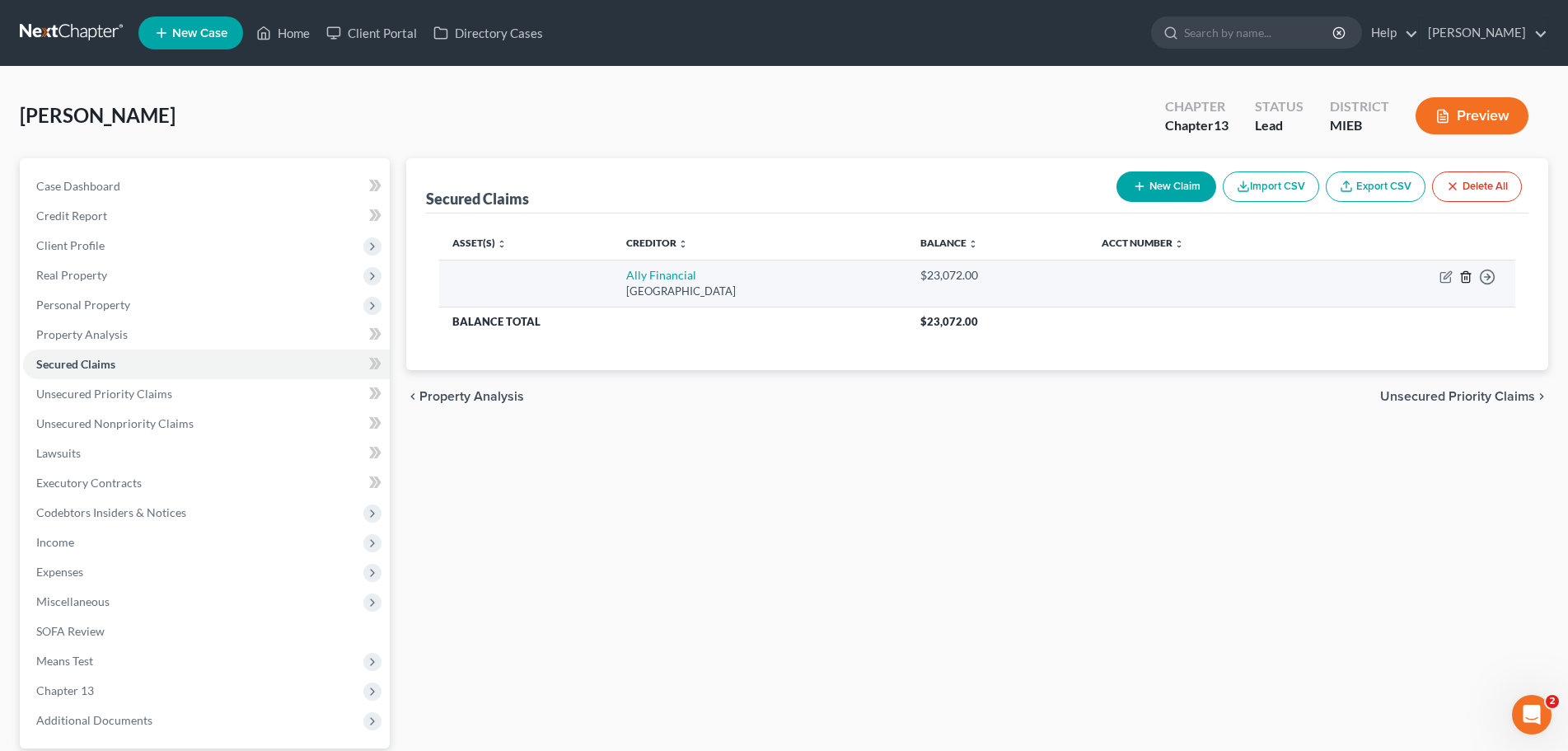
click at [1465, 278] on line "button" at bounding box center [1465, 278] width 0 height 4
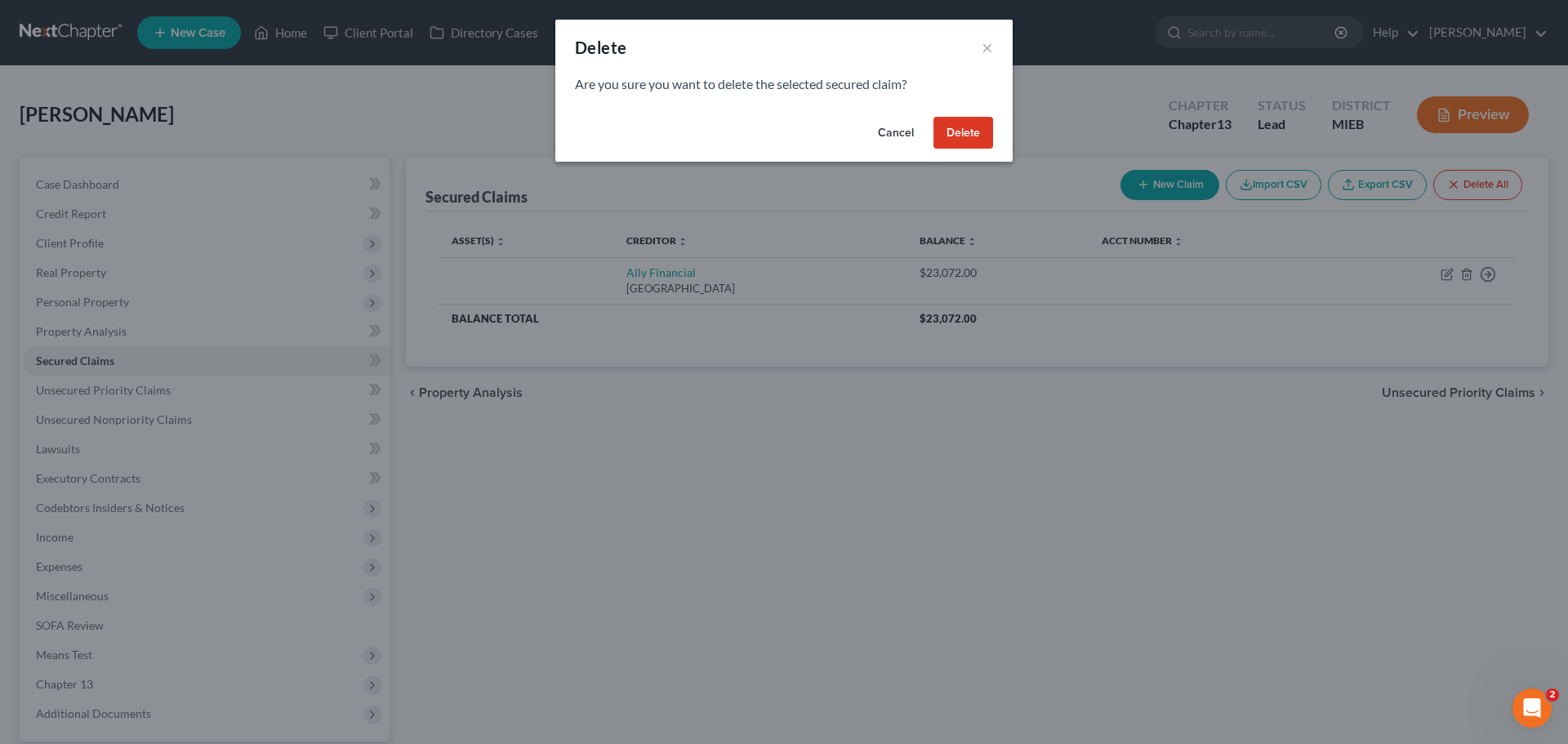
click at [966, 131] on button "Delete" at bounding box center [964, 133] width 60 height 33
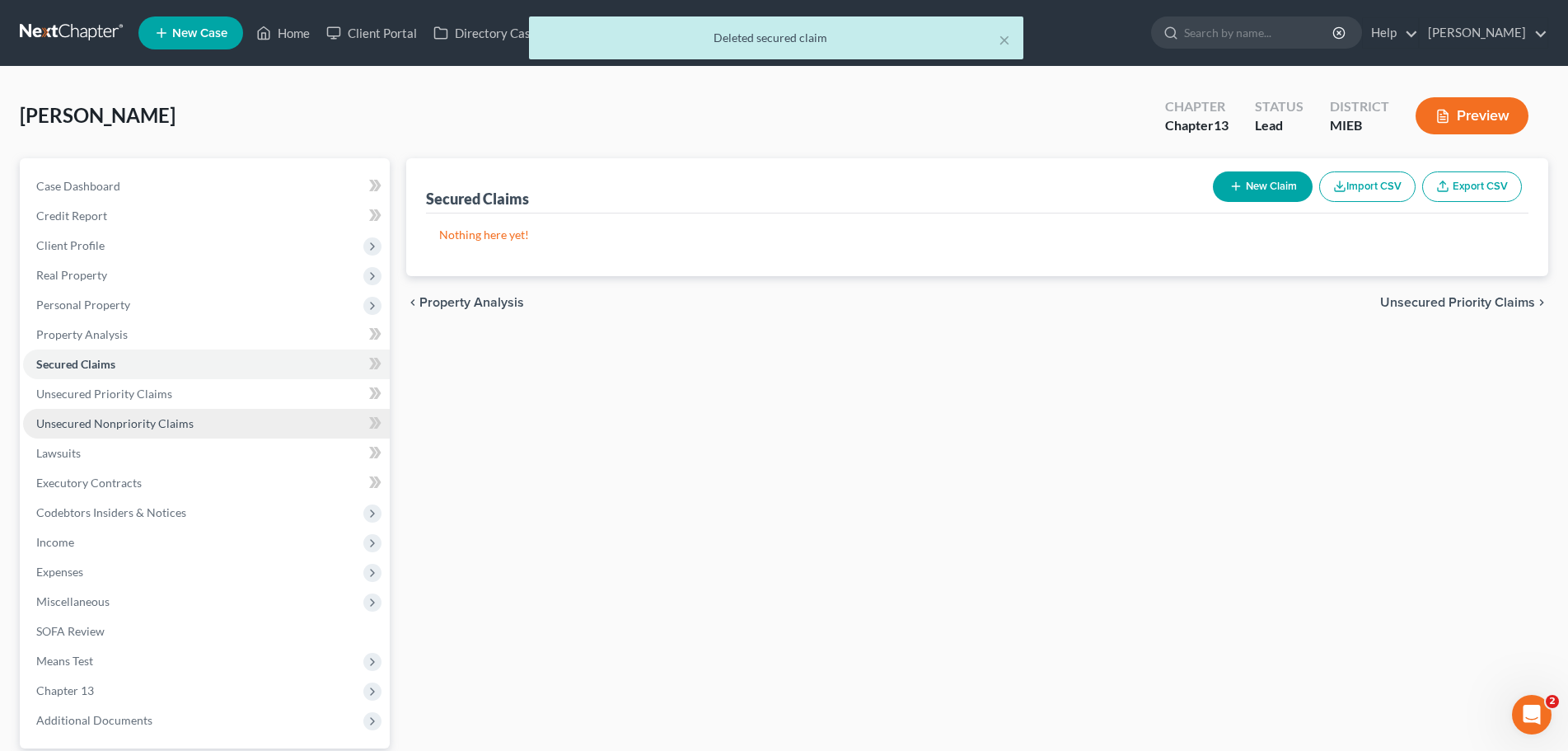
click at [129, 420] on span "Unsecured Nonpriority Claims" at bounding box center [114, 423] width 157 height 14
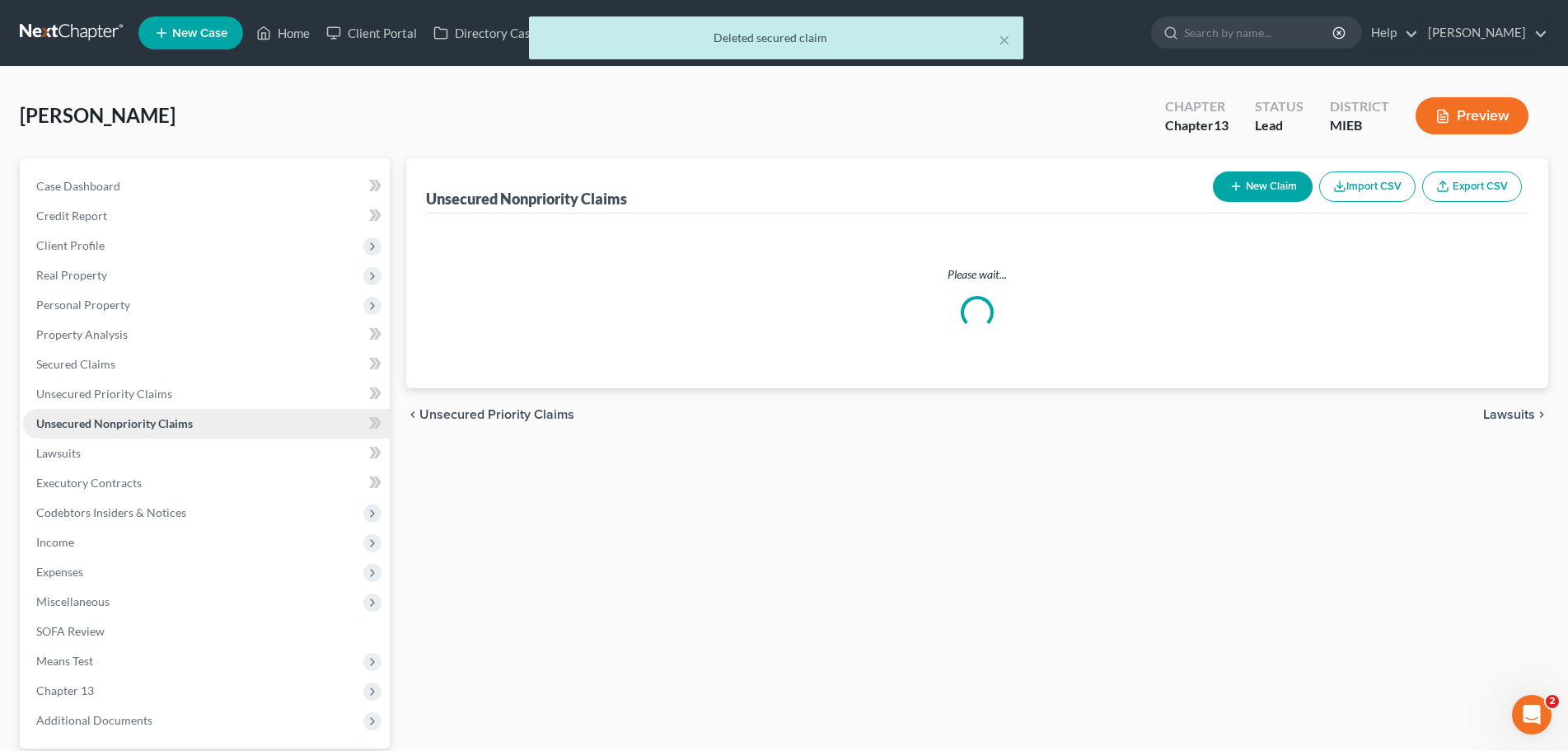
click at [130, 420] on span "Unsecured Nonpriority Claims" at bounding box center [114, 423] width 156 height 14
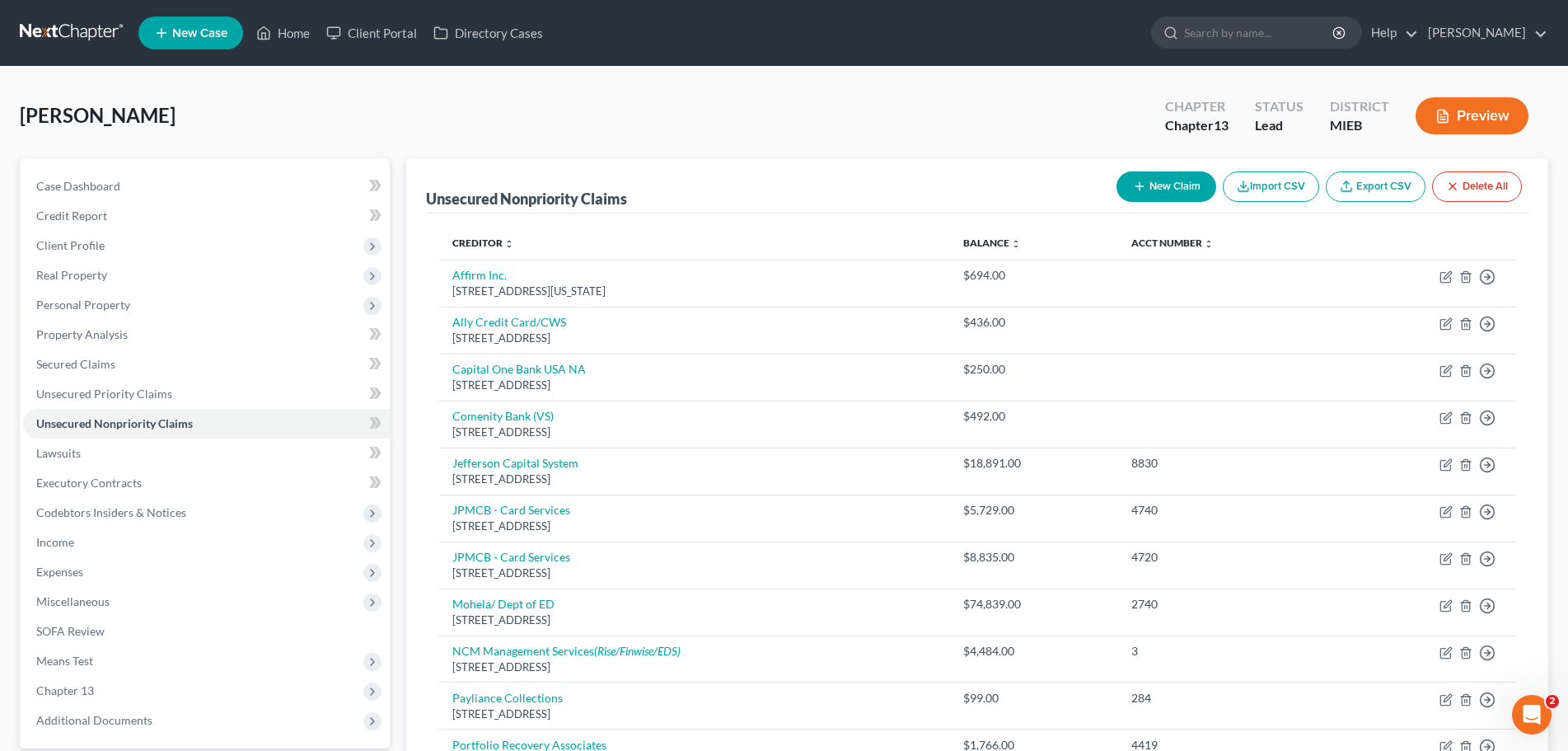
click at [1165, 185] on button "New Claim" at bounding box center [1167, 186] width 100 height 31
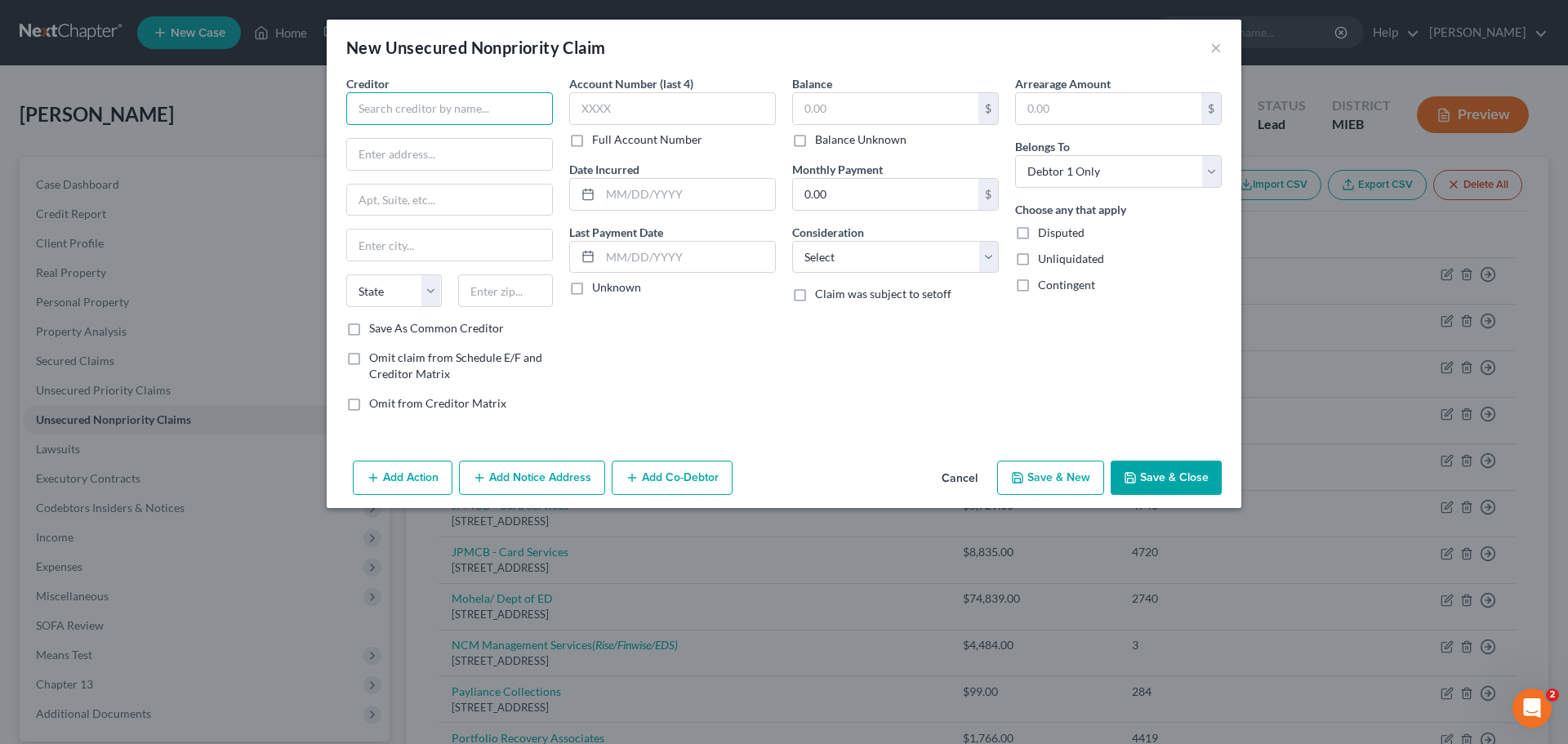
click at [462, 111] on input "text" at bounding box center [450, 109] width 207 height 33
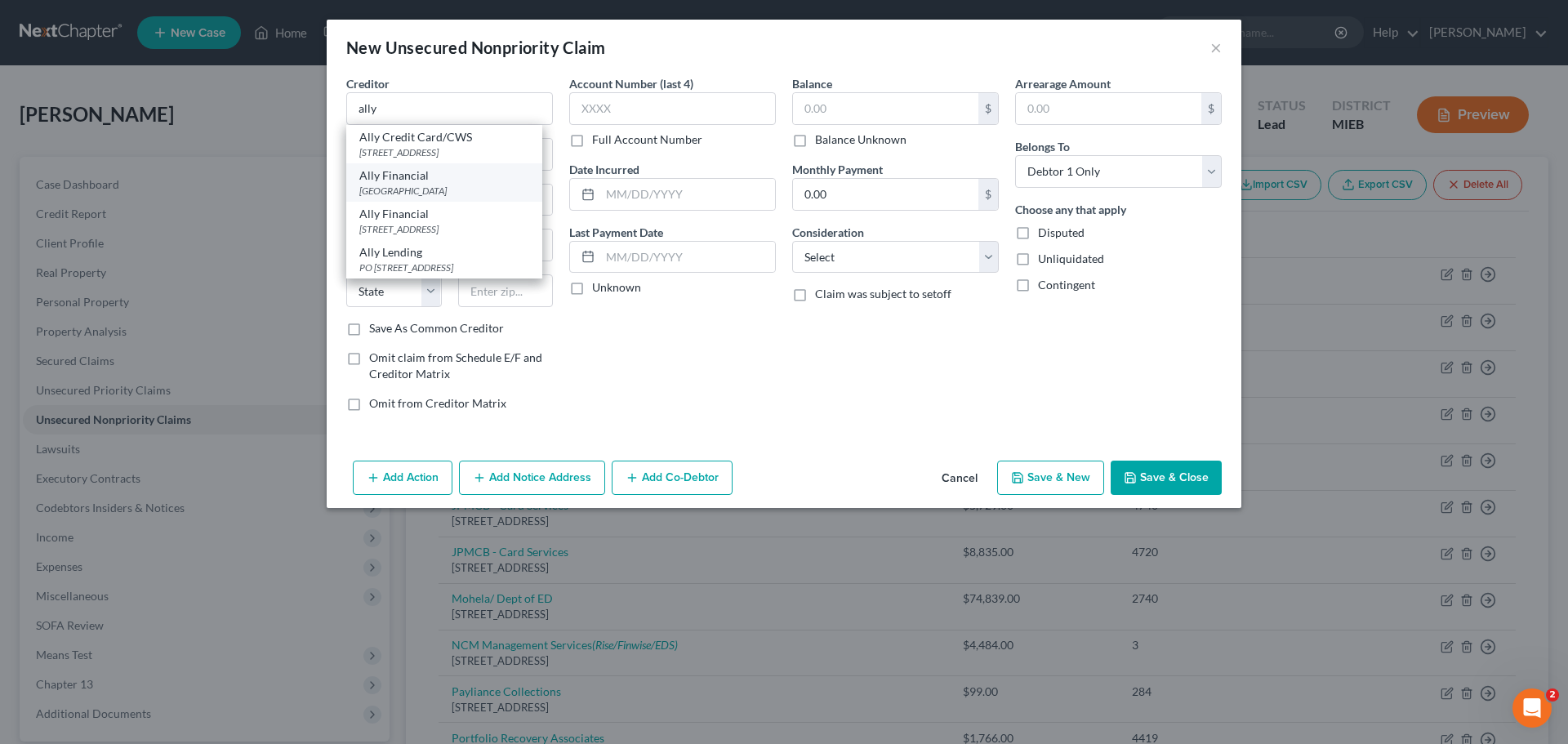
click at [415, 197] on div "[GEOGRAPHIC_DATA]" at bounding box center [444, 190] width 170 height 14
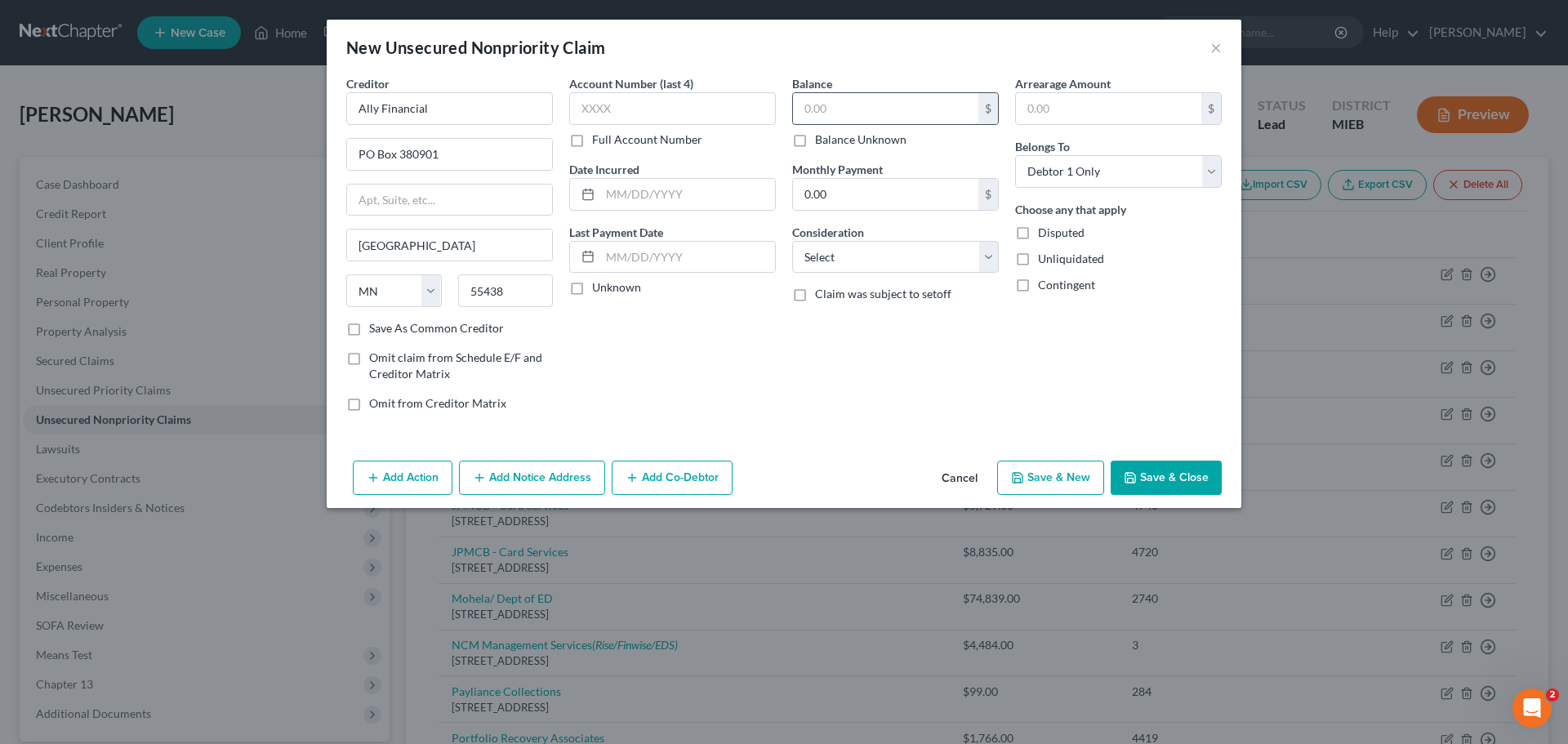
click at [850, 103] on input "text" at bounding box center [885, 109] width 185 height 31
click at [815, 141] on label "Balance Unknown" at bounding box center [860, 139] width 91 height 17
click at [822, 141] on input "Balance Unknown" at bounding box center [827, 136] width 10 height 10
click at [1218, 113] on div "$" at bounding box center [1211, 109] width 20 height 31
click at [1212, 115] on div "$" at bounding box center [1211, 109] width 20 height 31
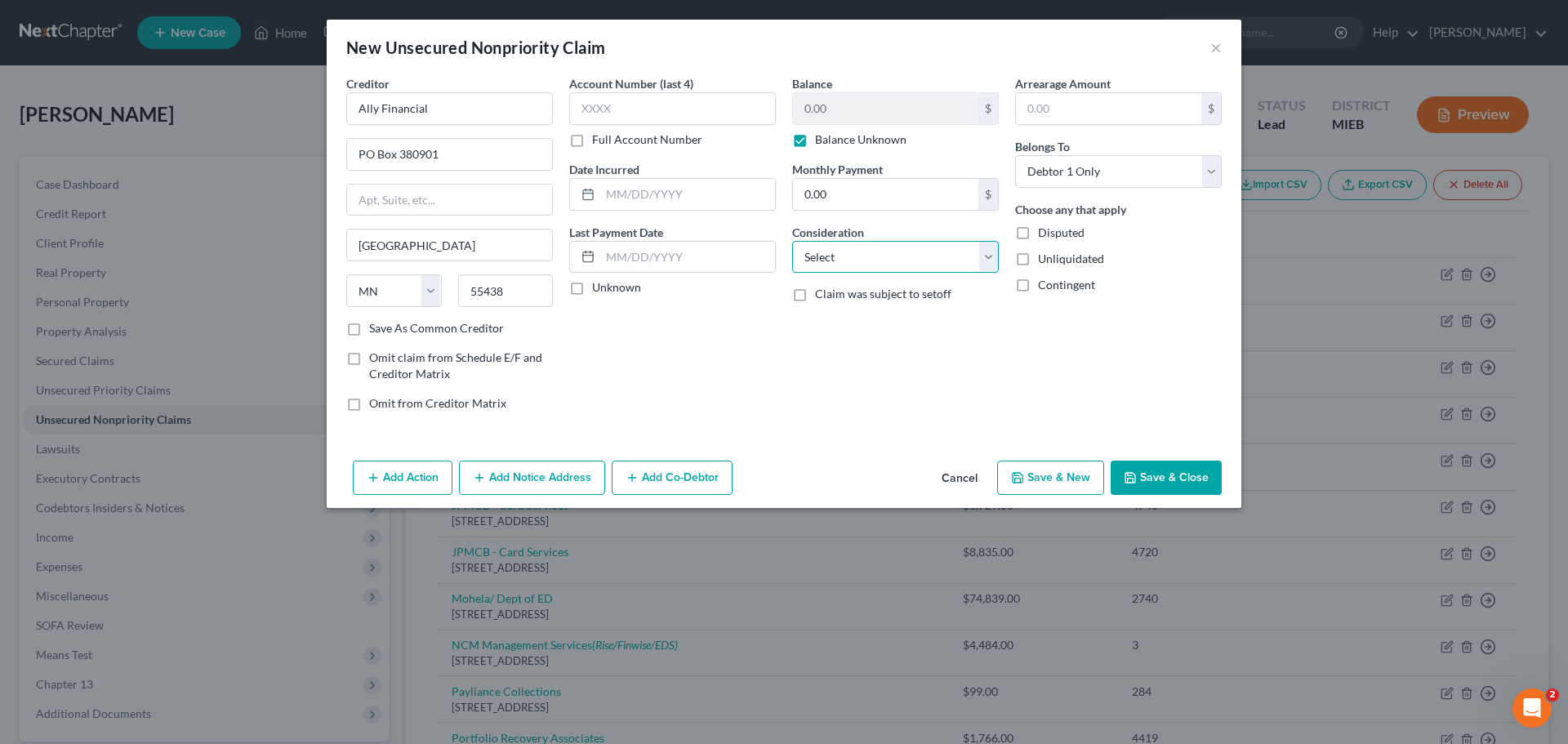
click at [840, 261] on select "Select Cable / Satellite Services Collection Agency Credit Card Debt Debt Couns…" at bounding box center [896, 257] width 207 height 33
click at [792, 241] on select "Select Cable / Satellite Services Collection Agency Credit Card Debt Debt Couns…" at bounding box center [896, 257] width 207 height 33
click at [845, 309] on input "text" at bounding box center [896, 319] width 205 height 31
click at [1167, 477] on button "Save & Close" at bounding box center [1166, 477] width 111 height 34
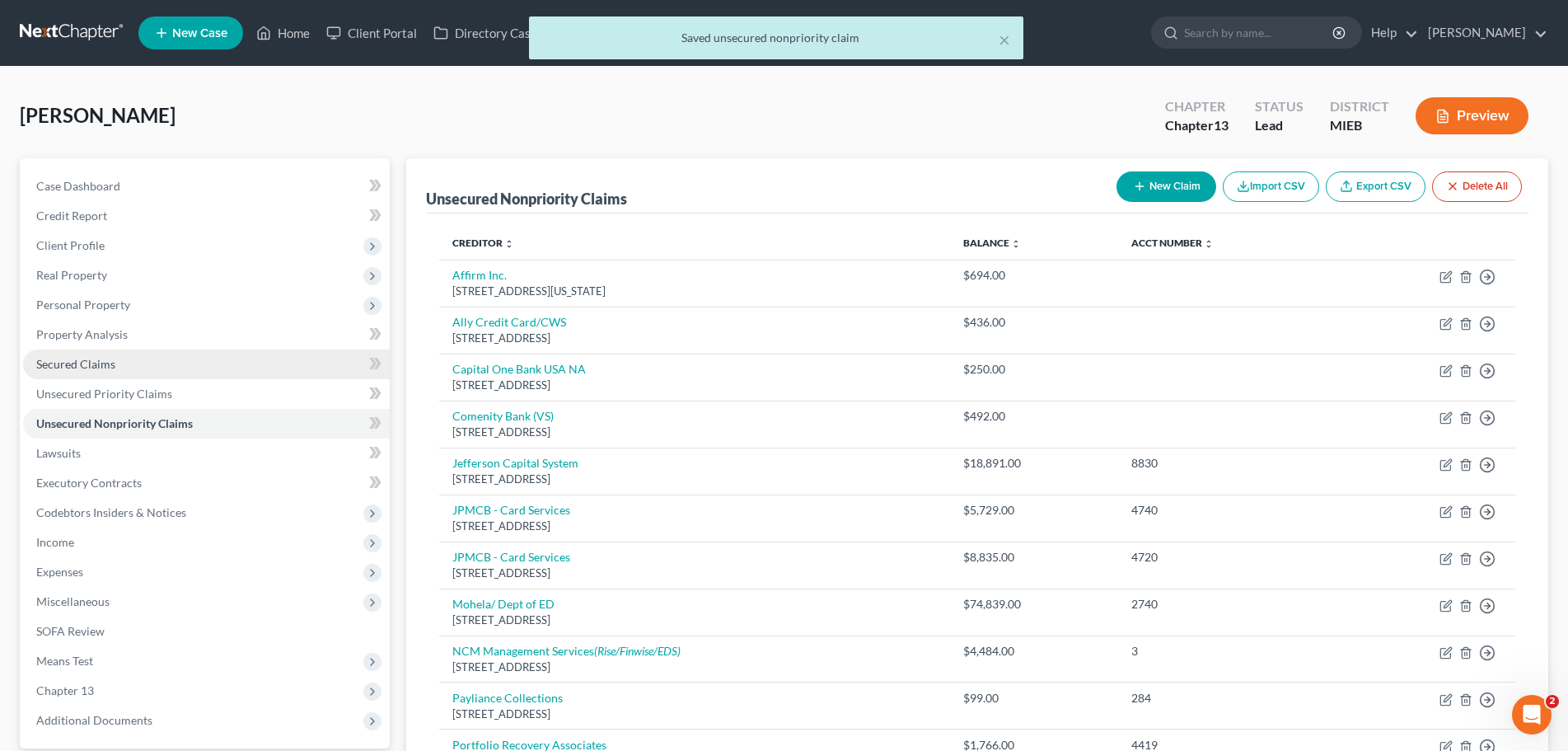
click at [68, 360] on span "Secured Claims" at bounding box center [75, 364] width 79 height 14
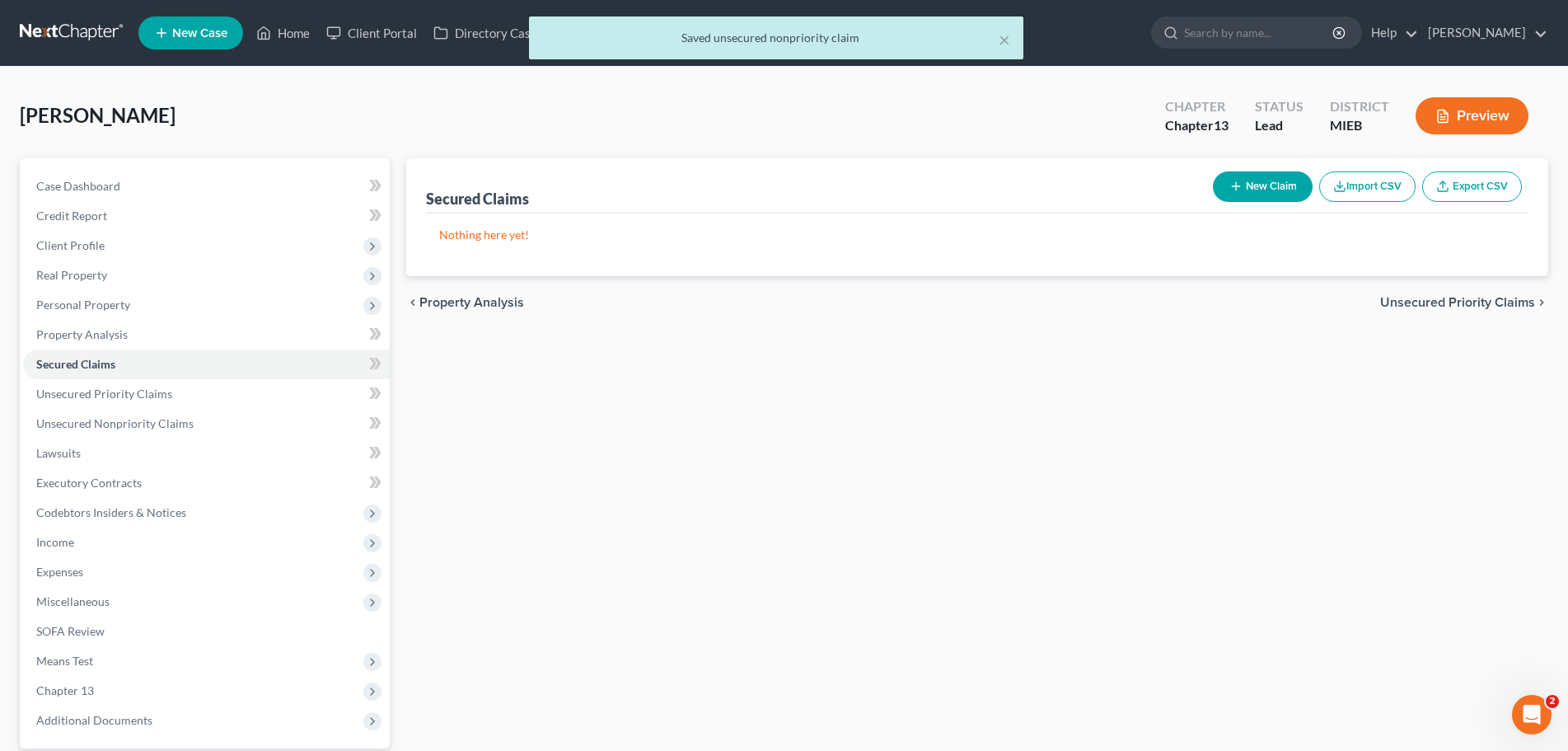
click at [1292, 187] on button "New Claim" at bounding box center [1264, 186] width 100 height 31
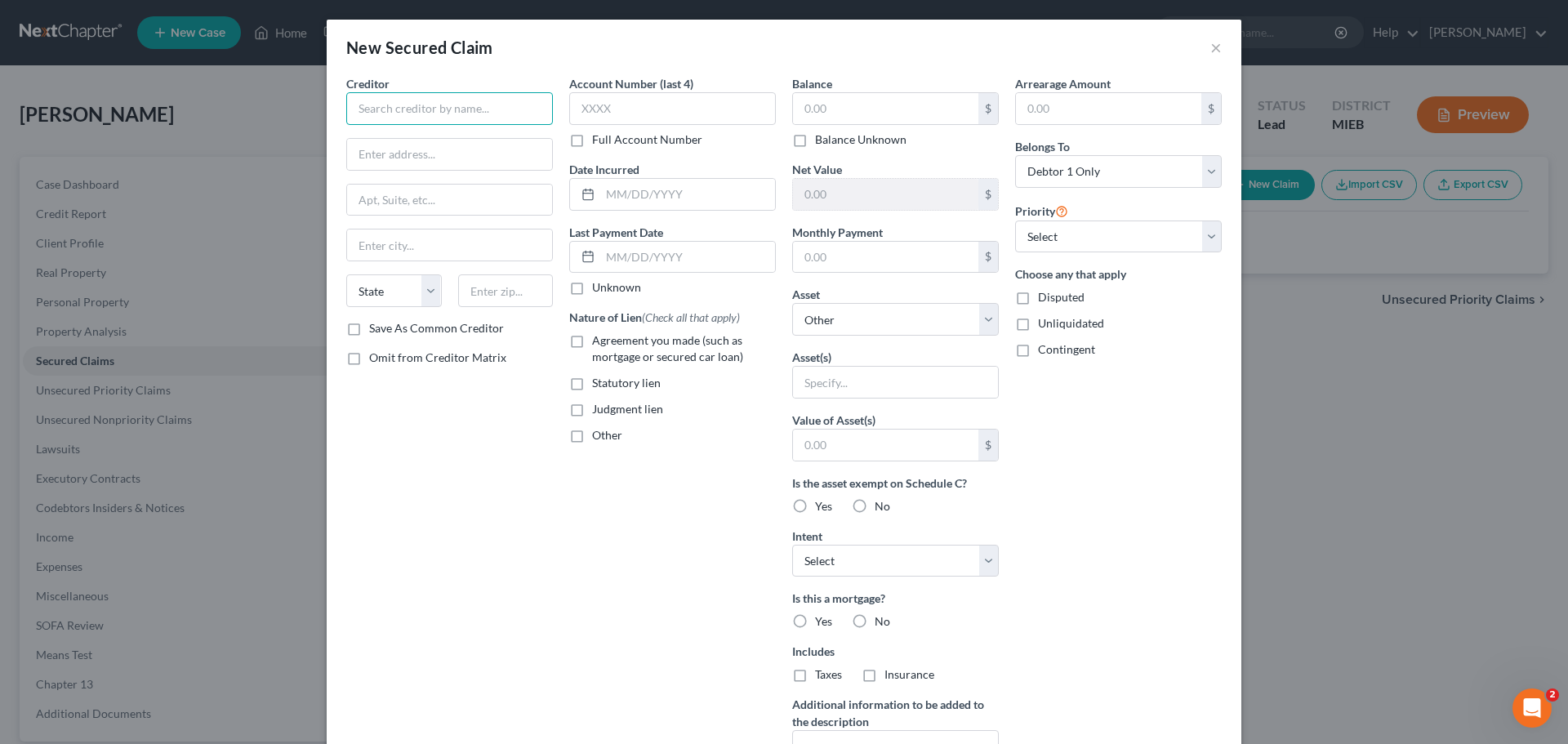
click at [408, 104] on input "text" at bounding box center [450, 109] width 207 height 33
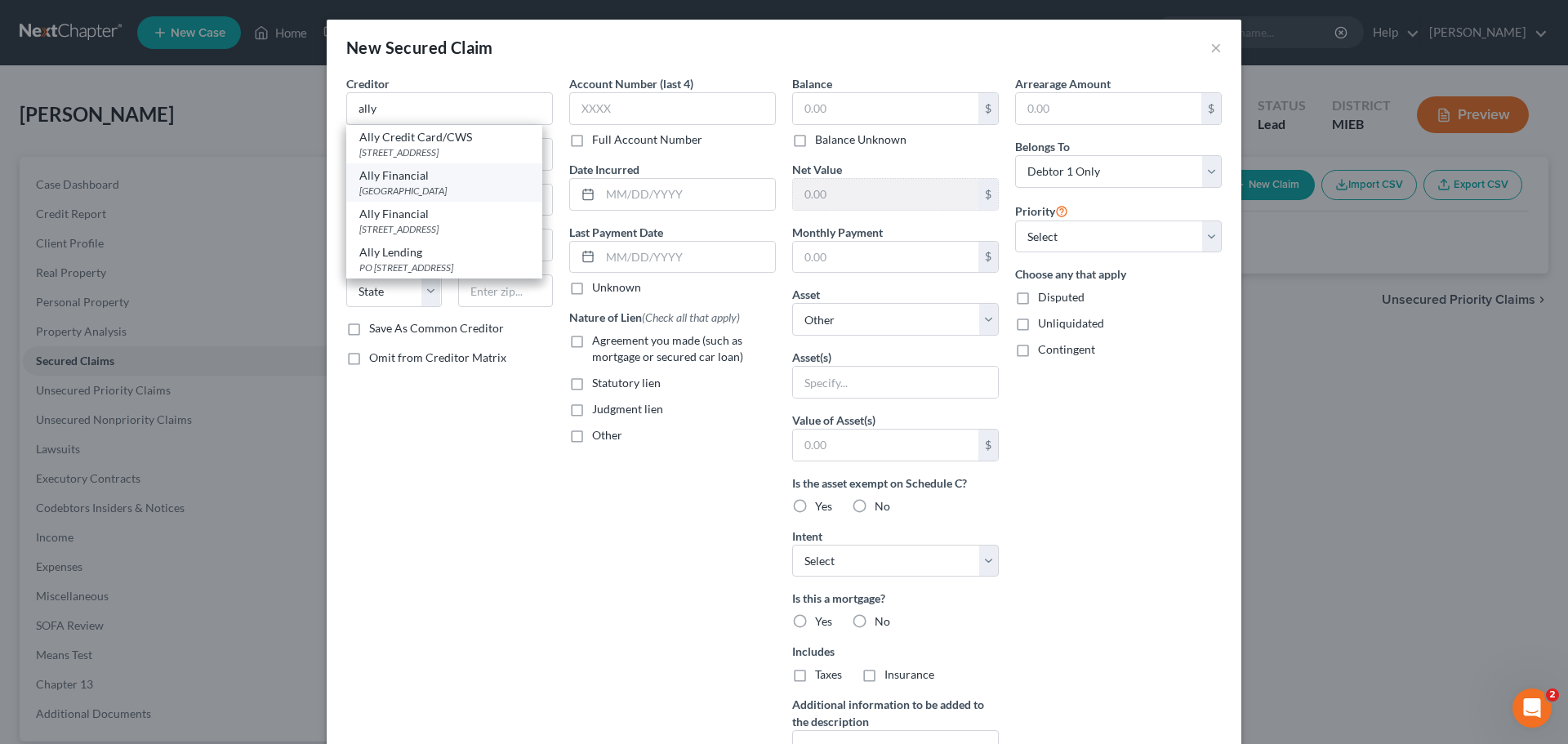
click at [420, 197] on div "[GEOGRAPHIC_DATA]" at bounding box center [444, 190] width 170 height 14
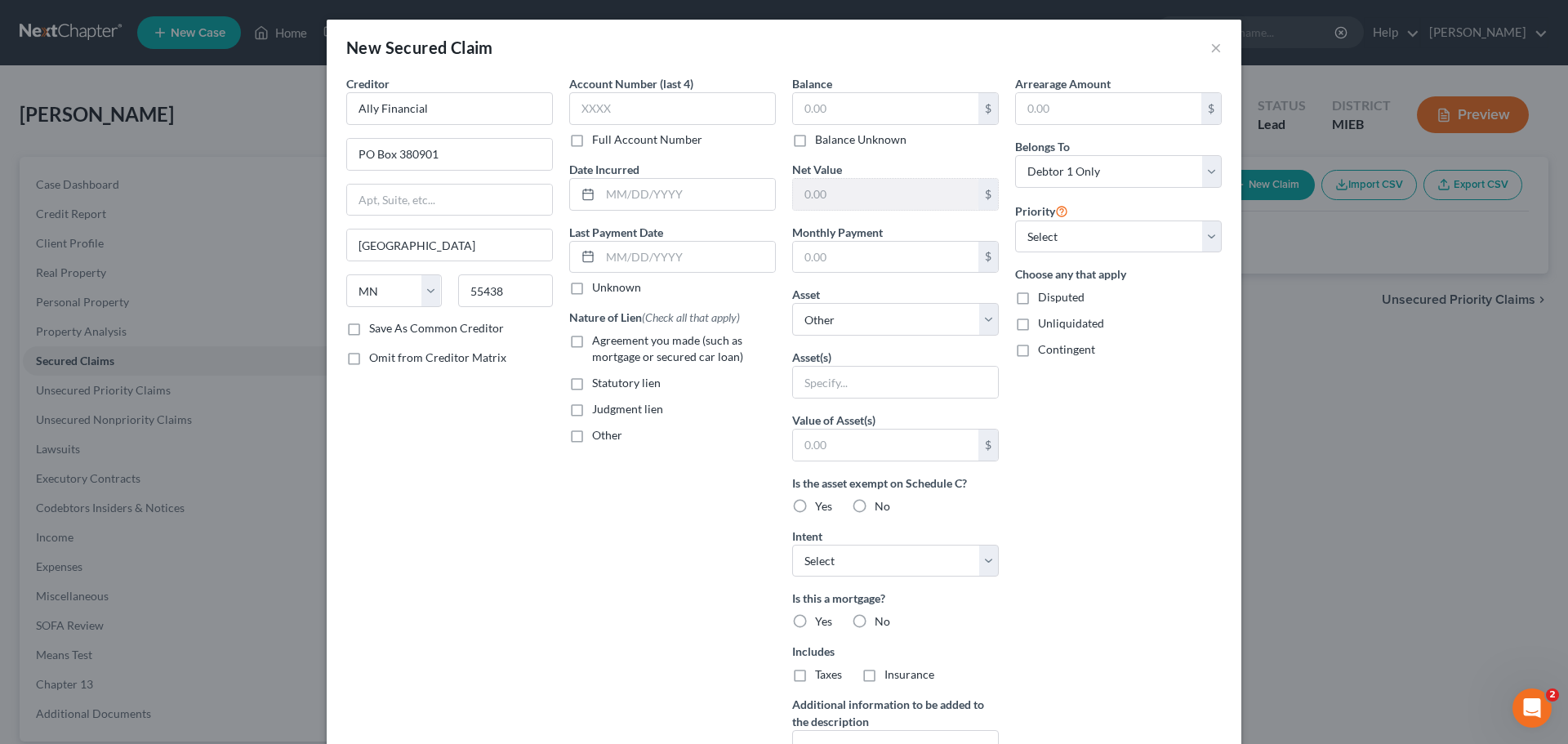
click at [592, 435] on label "Other" at bounding box center [607, 435] width 30 height 17
click at [599, 435] on input "Other" at bounding box center [604, 432] width 10 height 10
click at [600, 468] on input "text" at bounding box center [673, 473] width 205 height 31
click at [611, 468] on input "notice for formerly securd vehicle now repossesed" at bounding box center [673, 473] width 205 height 31
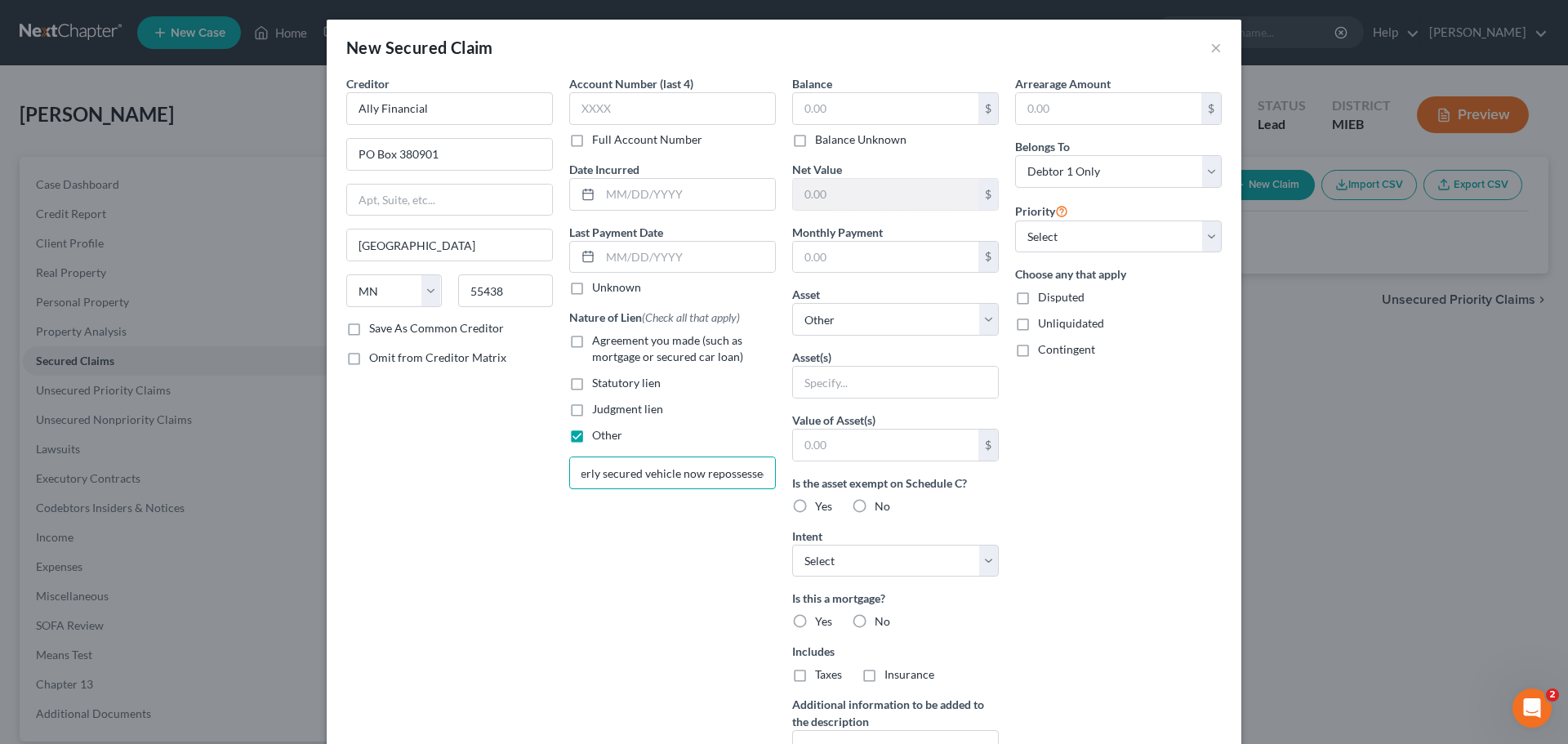
scroll to position [0, 0]
drag, startPoint x: 633, startPoint y: 478, endPoint x: 491, endPoint y: 475, distance: 142.0
click at [491, 475] on div "Creditor * Ally Financial [GEOGRAPHIC_DATA][US_STATE] [GEOGRAPHIC_DATA] CA CO […" at bounding box center [784, 439] width 892 height 728
click at [815, 140] on label "Balance Unknown" at bounding box center [860, 139] width 91 height 17
click at [822, 140] on input "Balance Unknown" at bounding box center [827, 136] width 10 height 10
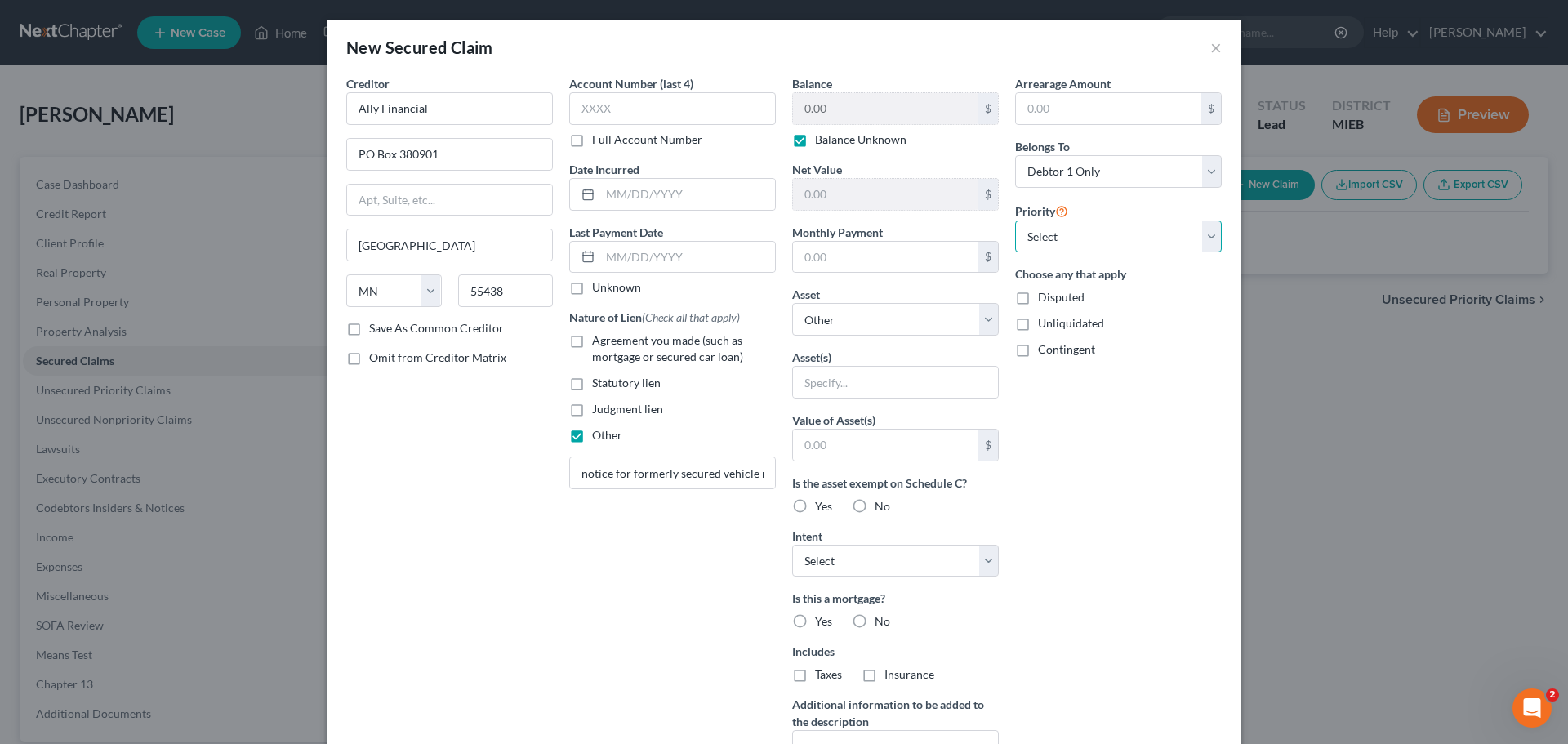
click at [1050, 227] on select "Select 1st 2nd 3rd 4th 5th 6th 7th 8th 9th 10th 11th 12th 13th 14th 15th 16th 1…" at bounding box center [1119, 237] width 207 height 33
click at [1048, 227] on select "Select 1st 2nd 3rd 4th 5th 6th 7th 8th 9th 10th 11th 12th 13th 14th 15th 16th 1…" at bounding box center [1119, 237] width 207 height 33
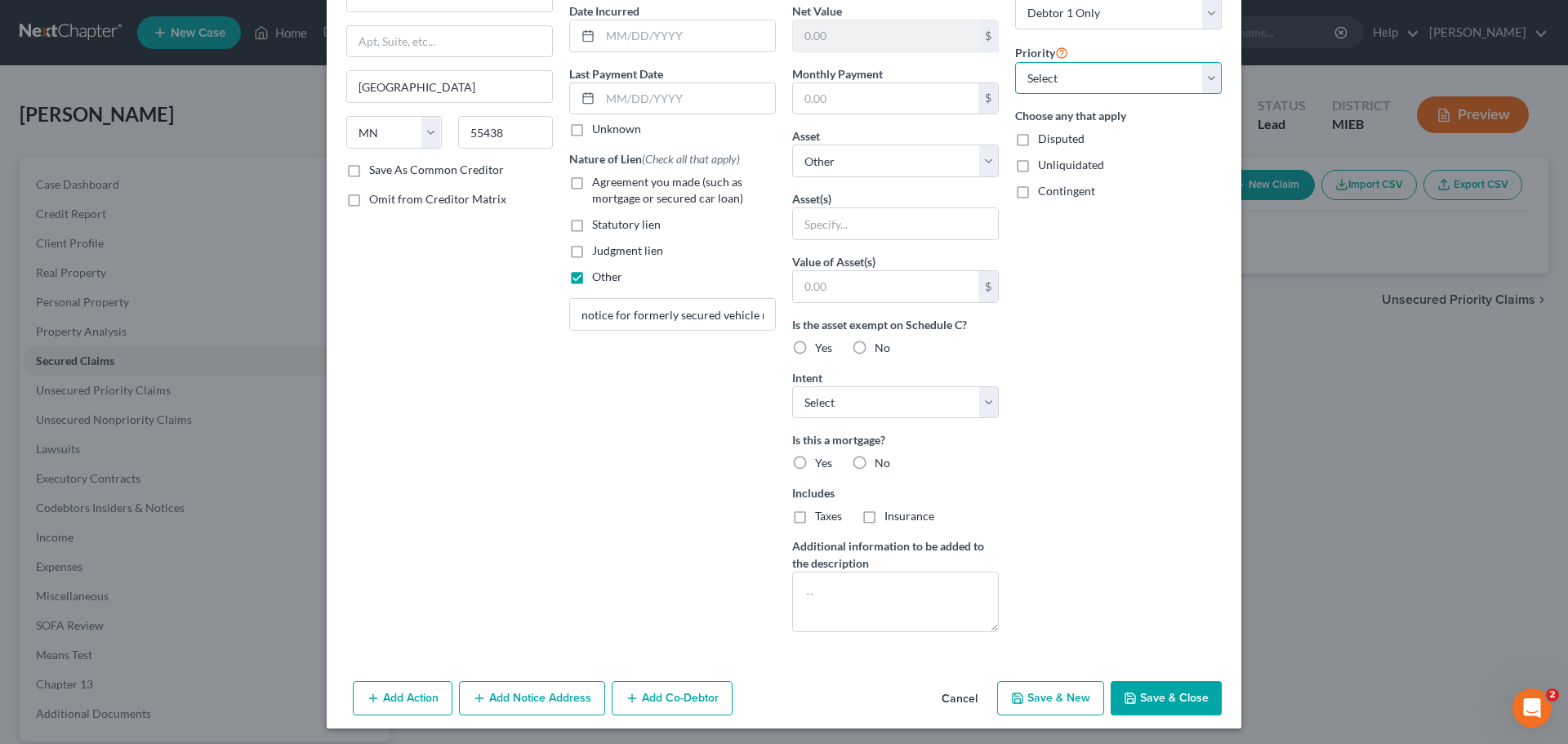
scroll to position [163, 0]
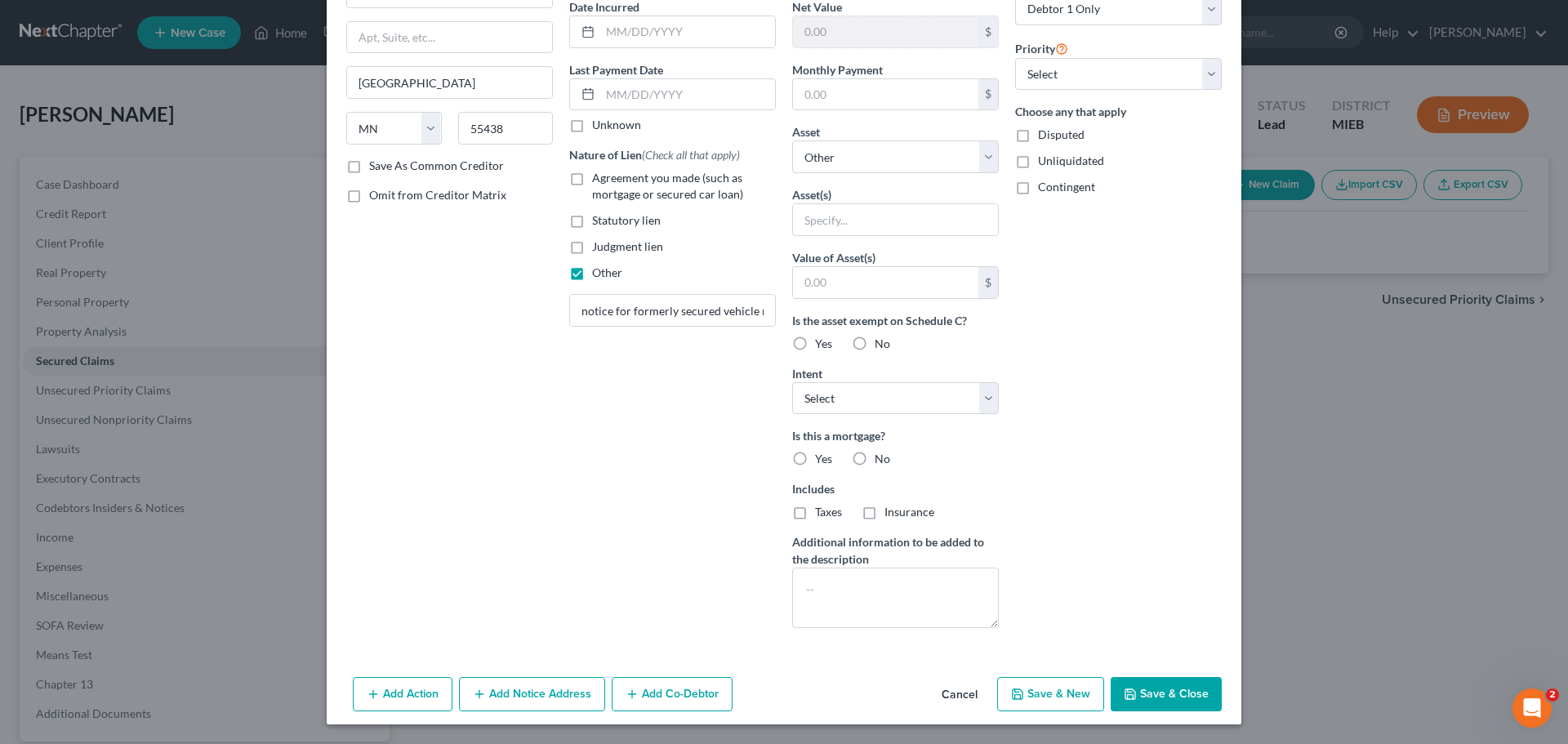
click at [1150, 679] on button "Save & Close" at bounding box center [1166, 694] width 111 height 34
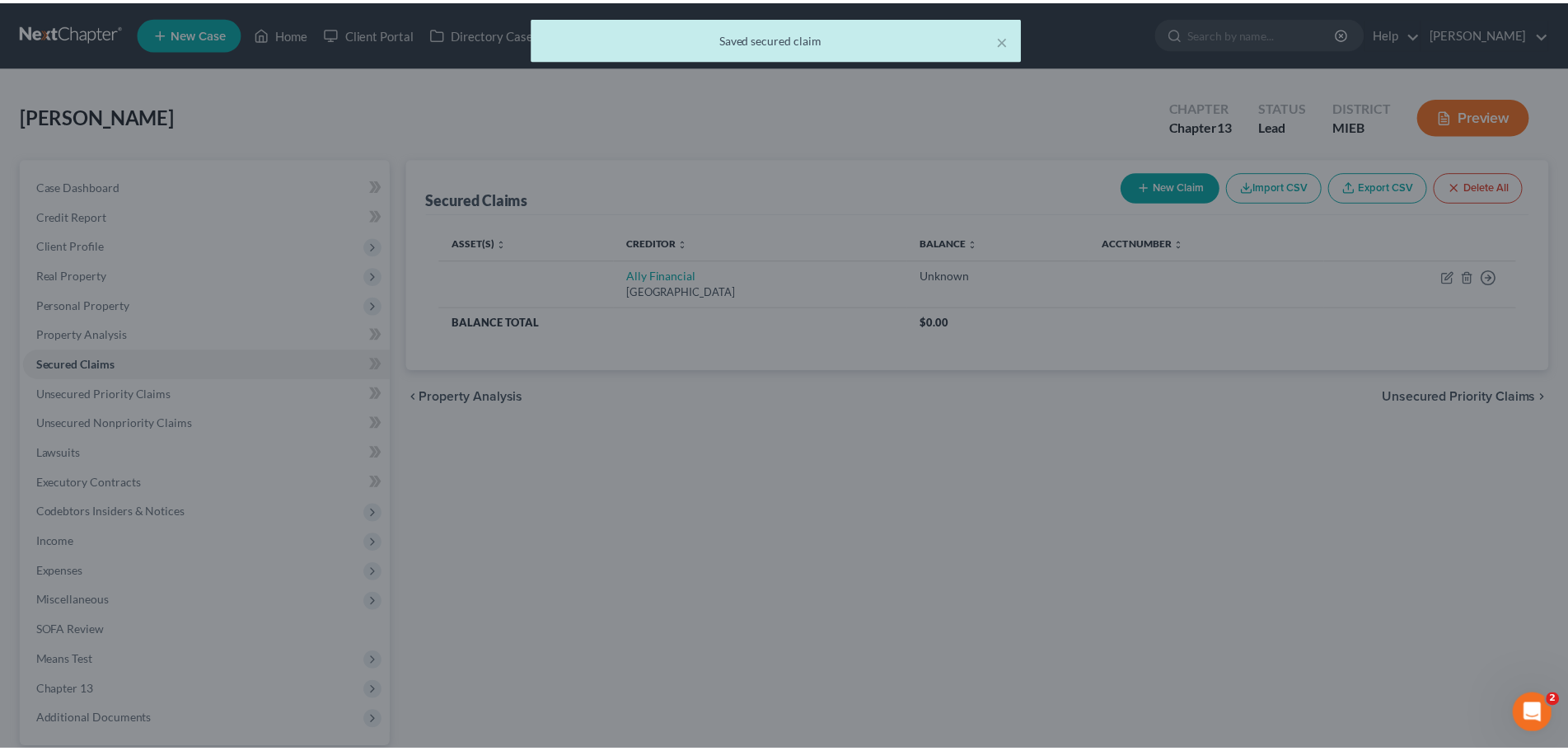
scroll to position [0, 0]
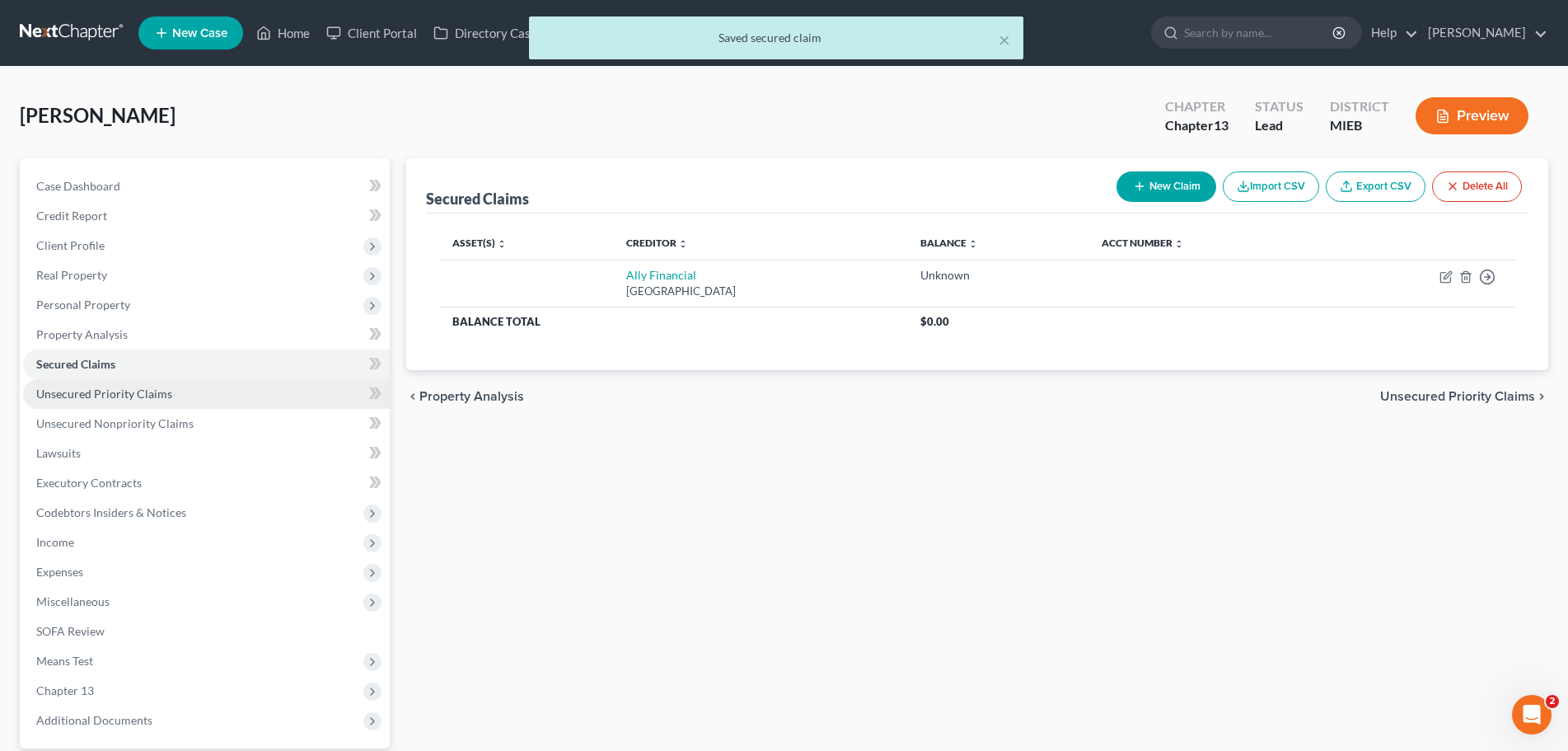
click at [129, 390] on span "Unsecured Priority Claims" at bounding box center [104, 394] width 136 height 14
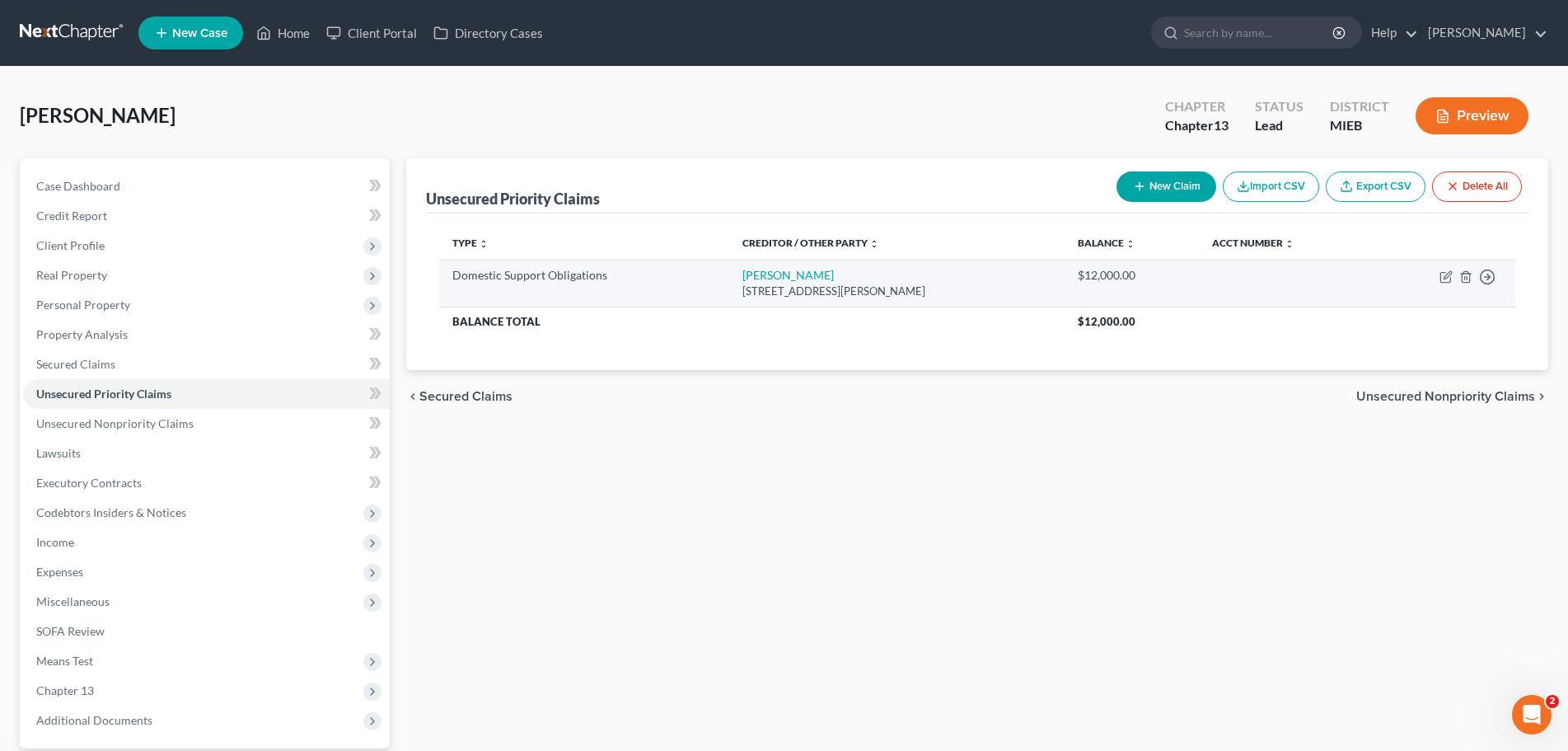
click at [1106, 281] on div "$12,000.00" at bounding box center [1132, 275] width 108 height 17
click at [527, 274] on div "Domestic Support Obligations" at bounding box center [584, 275] width 264 height 17
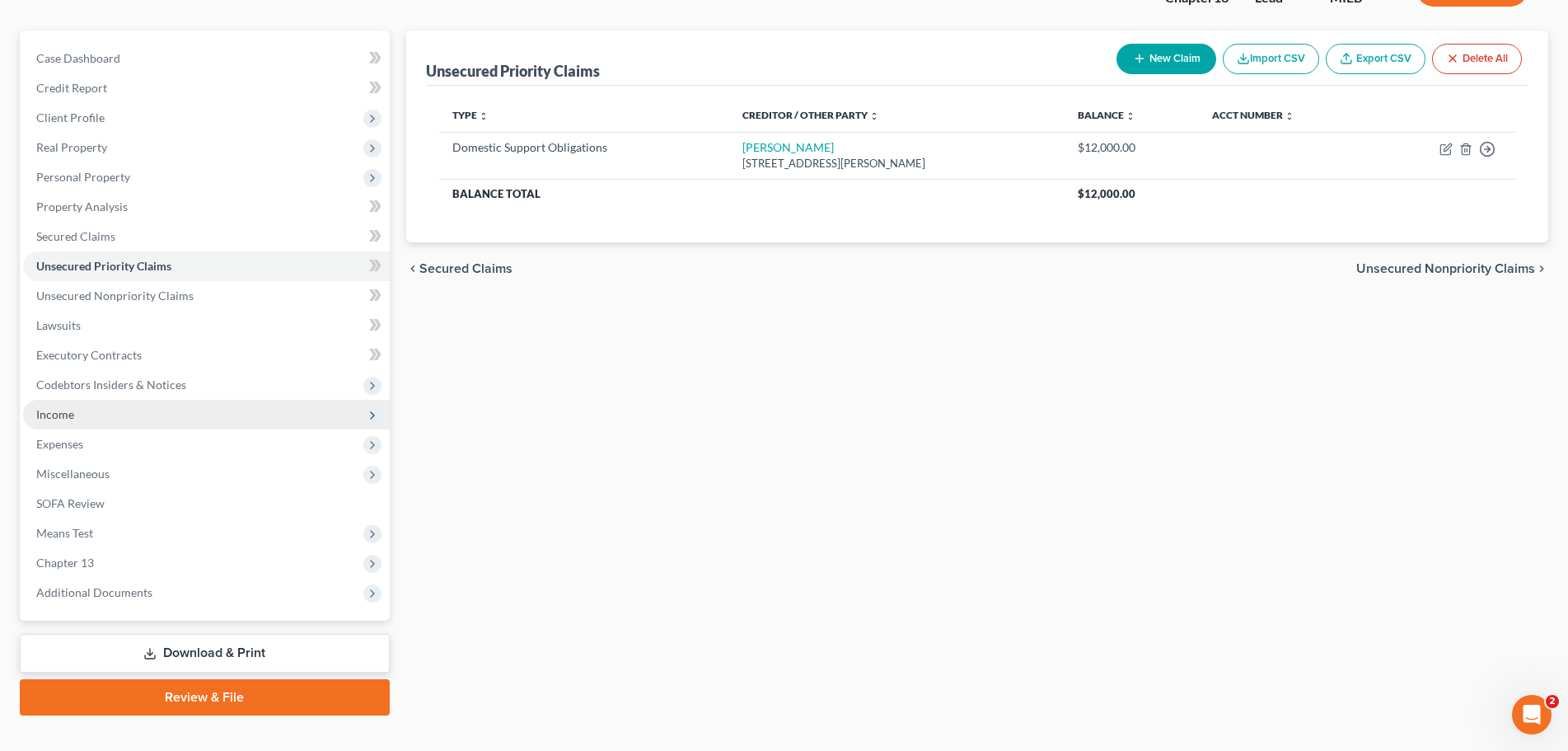
scroll to position [155, 0]
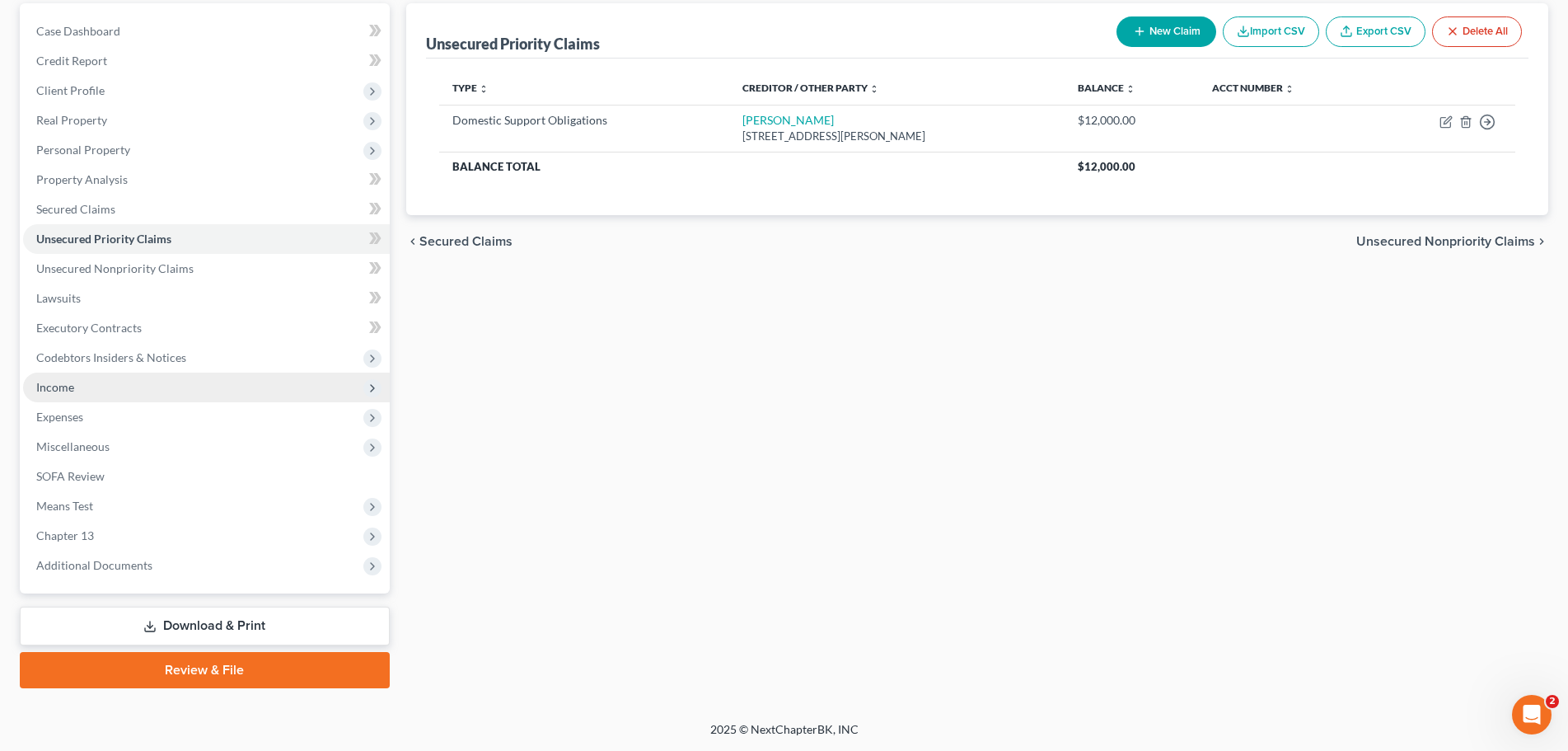
click at [61, 383] on span "Income" at bounding box center [54, 387] width 38 height 14
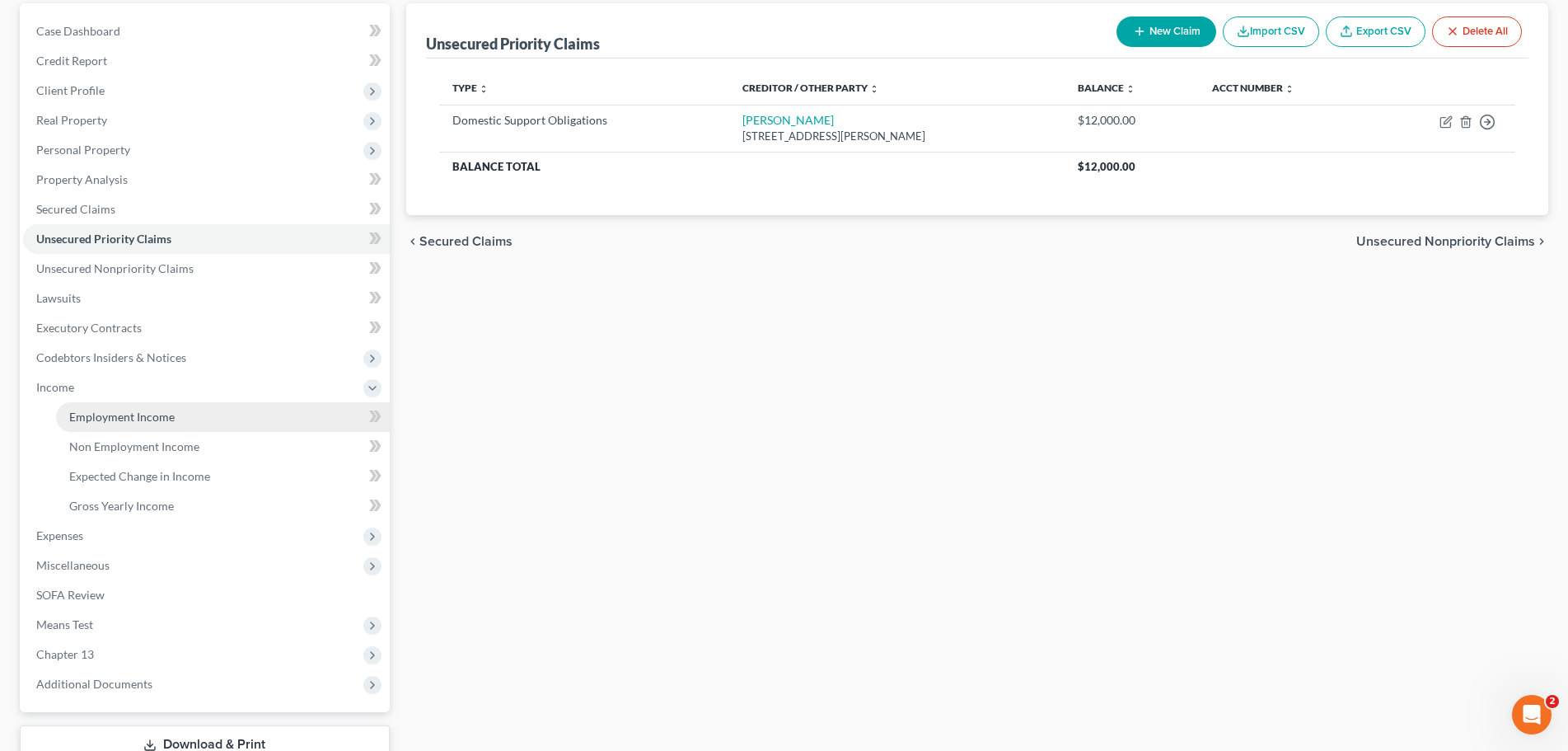
click at [114, 410] on span "Employment Income" at bounding box center [122, 417] width 105 height 14
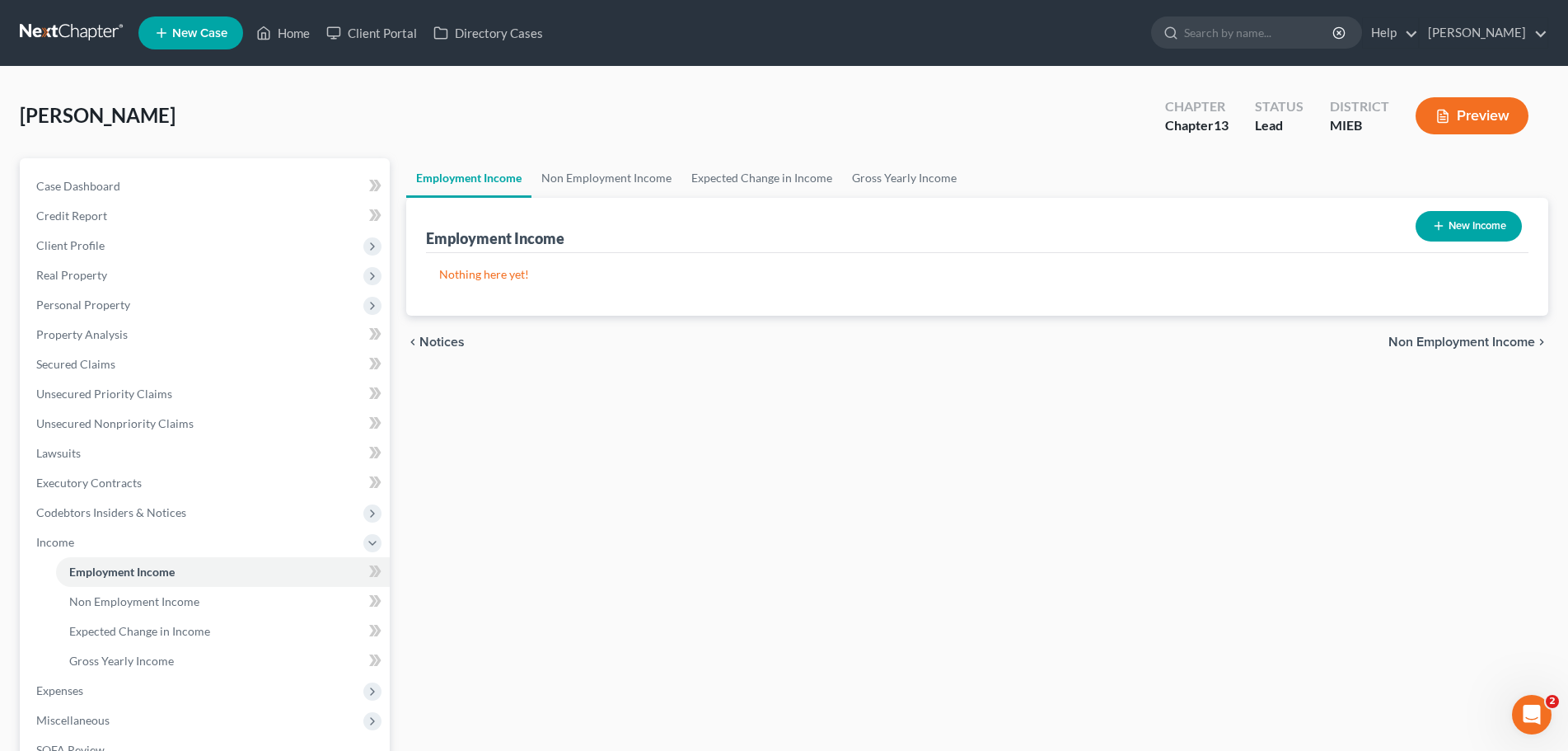
click at [1472, 218] on button "New Income" at bounding box center [1469, 225] width 106 height 31
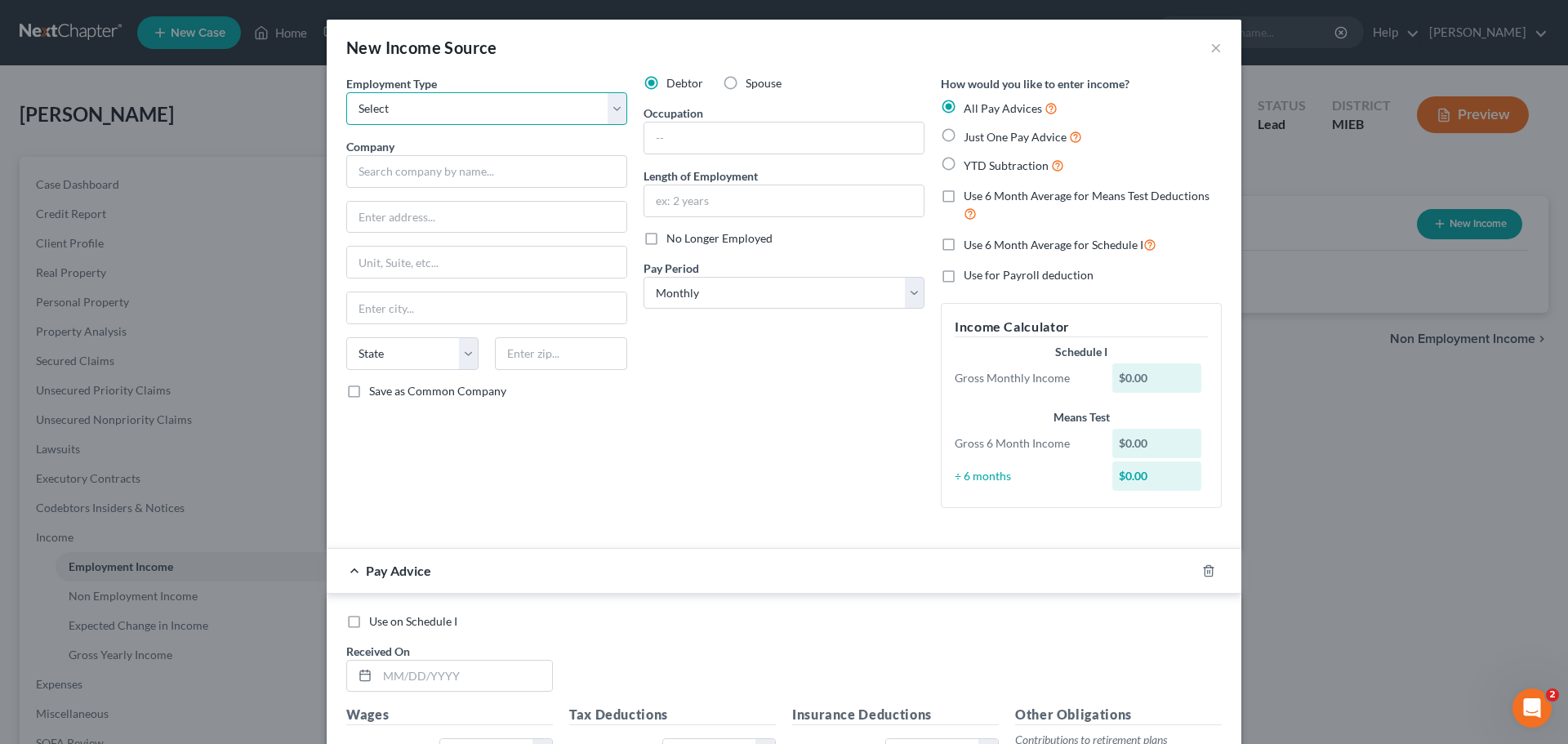
click at [490, 105] on select "Select Full or [DEMOGRAPHIC_DATA] Employment Self Employment" at bounding box center [486, 109] width 281 height 33
click at [491, 105] on select "Select Full or [DEMOGRAPHIC_DATA] Employment Self Employment" at bounding box center [486, 109] width 281 height 33
click at [1211, 43] on button "×" at bounding box center [1216, 47] width 11 height 20
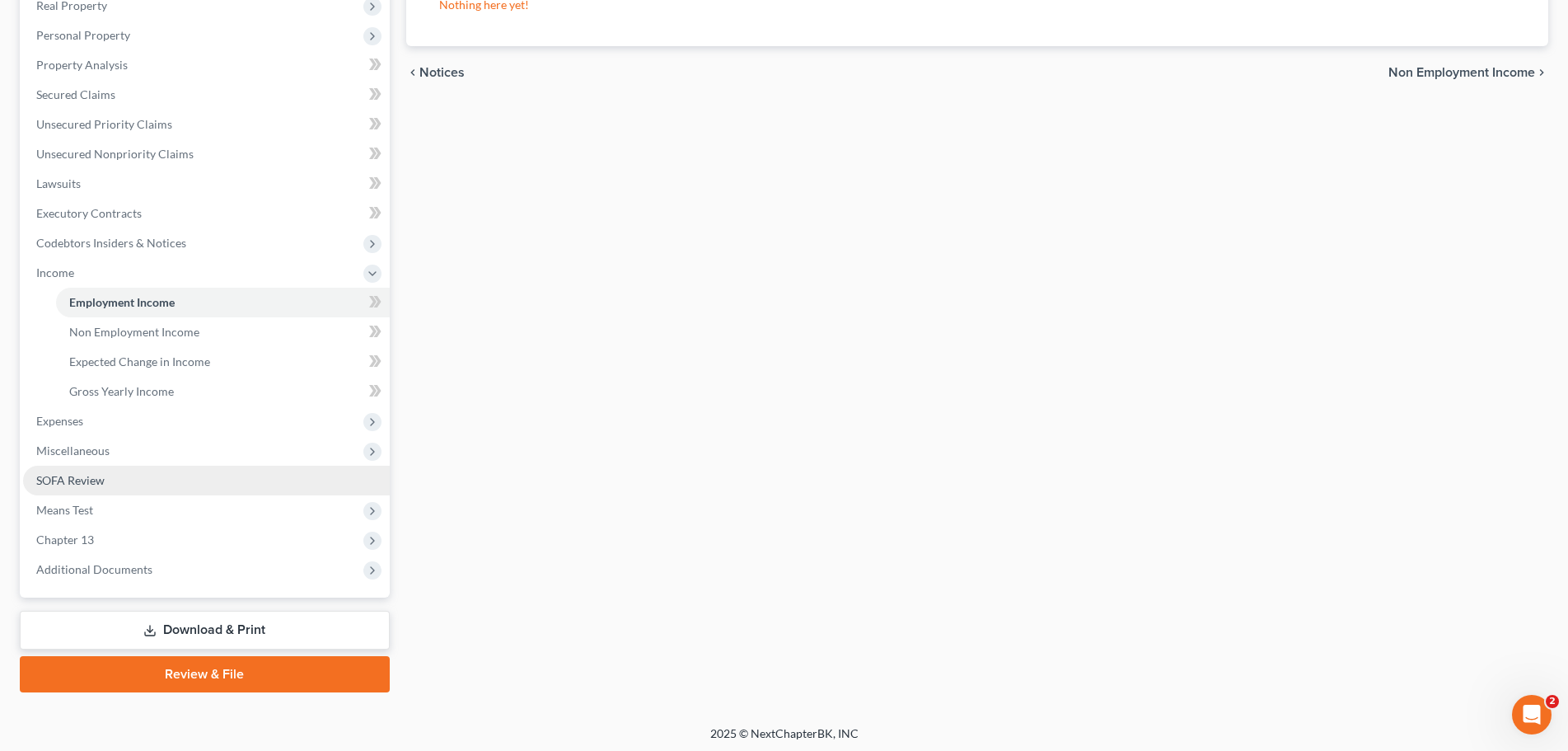
scroll to position [274, 0]
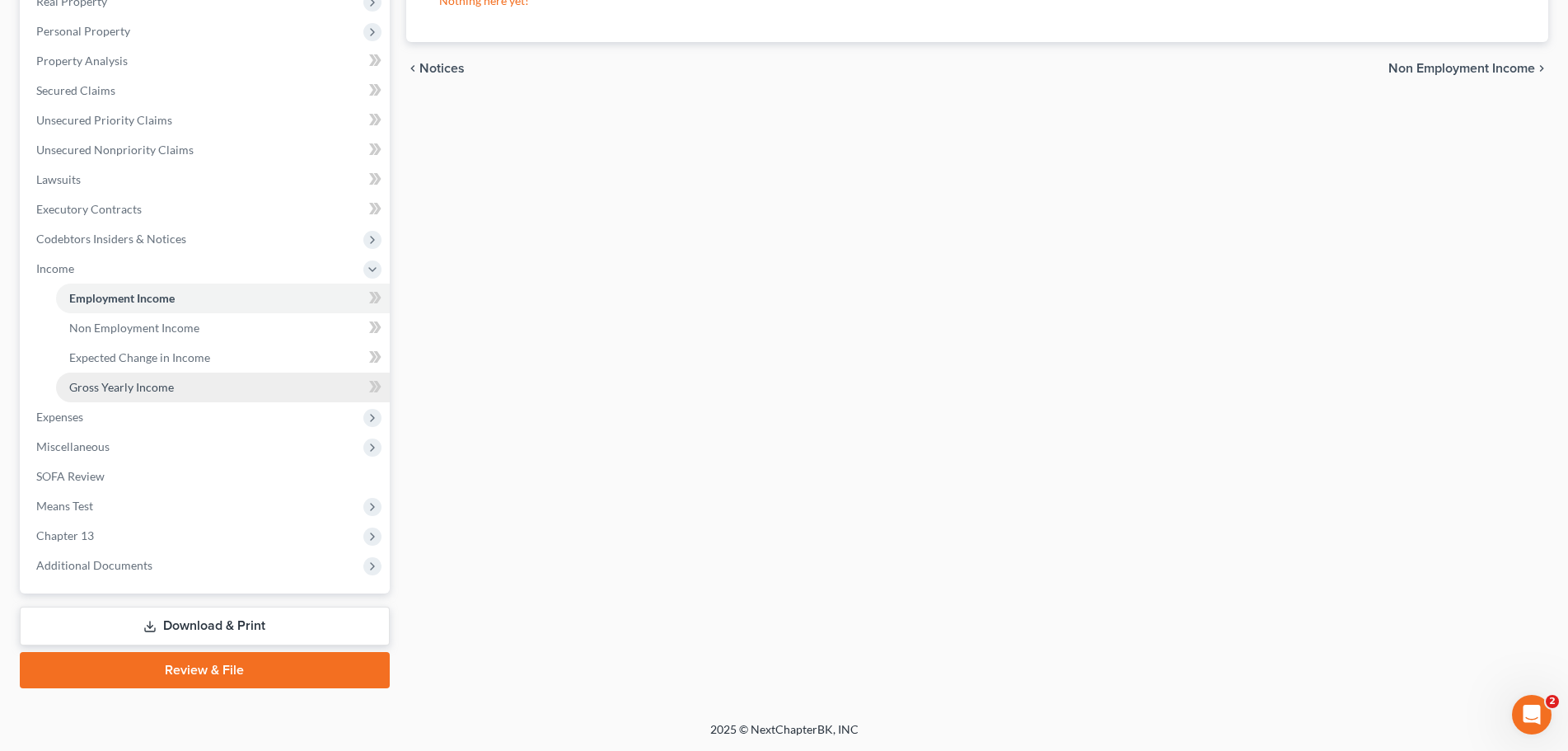
click at [146, 383] on span "Gross Yearly Income" at bounding box center [121, 387] width 104 height 14
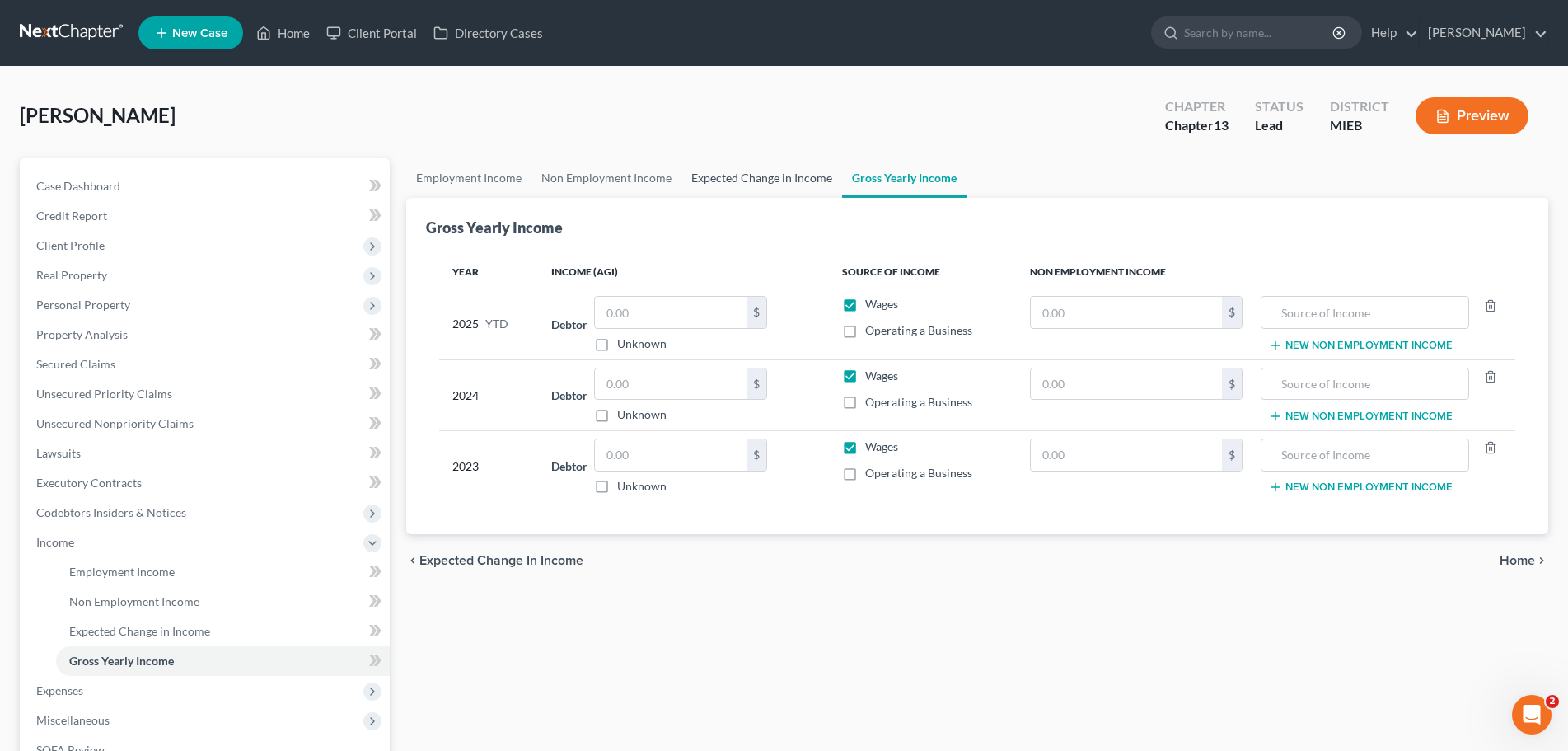
click at [757, 168] on link "Expected Change in Income" at bounding box center [762, 177] width 161 height 39
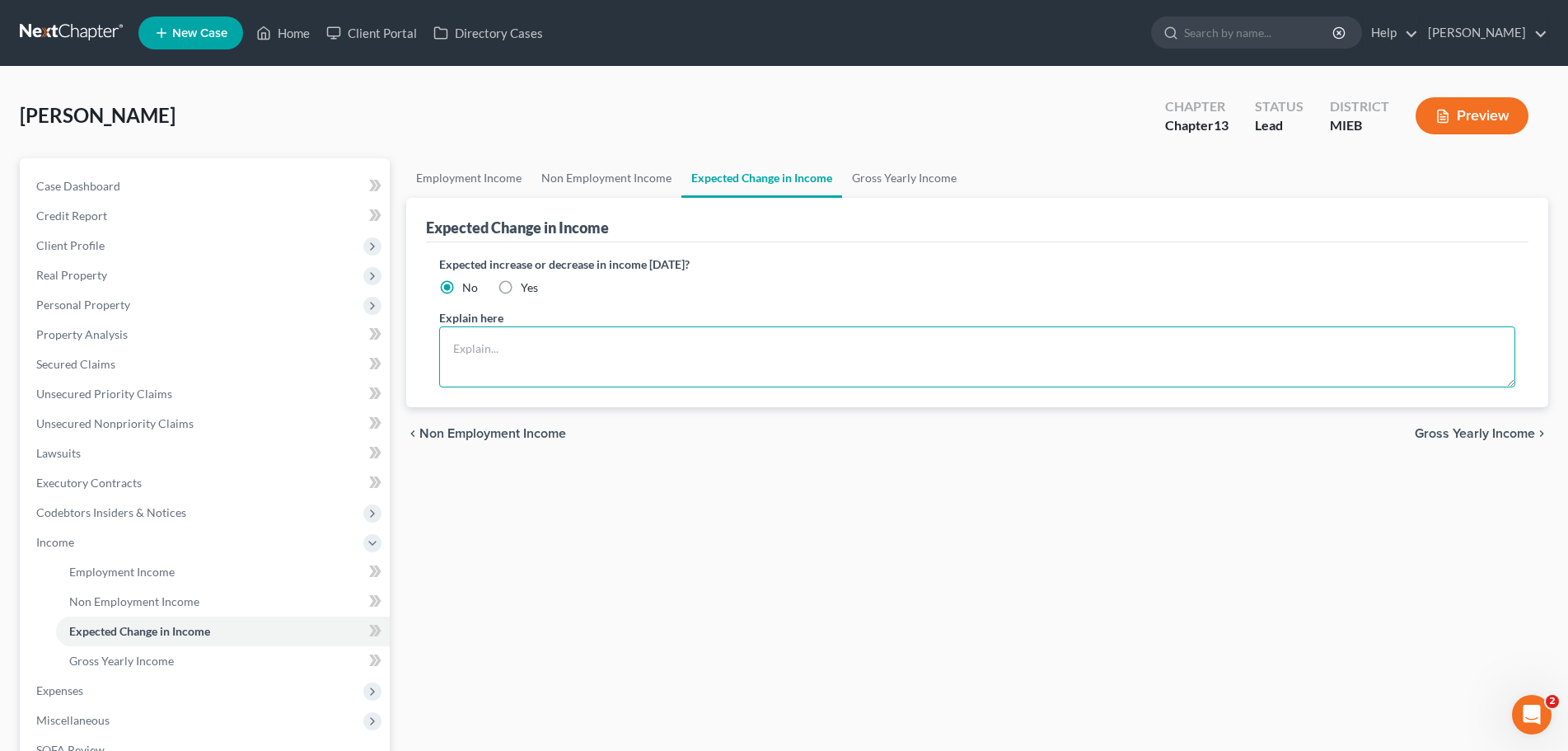
click at [531, 343] on textarea at bounding box center [977, 357] width 1077 height 61
click at [623, 349] on textarea "being supported by her uncle" at bounding box center [977, 357] width 1077 height 61
click at [614, 349] on textarea "being supported by her uncle" at bounding box center [977, 357] width 1077 height 61
drag, startPoint x: 621, startPoint y: 347, endPoint x: 552, endPoint y: 360, distance: 70.2
click at [552, 360] on textarea "being supported by her uncle" at bounding box center [977, 357] width 1077 height 61
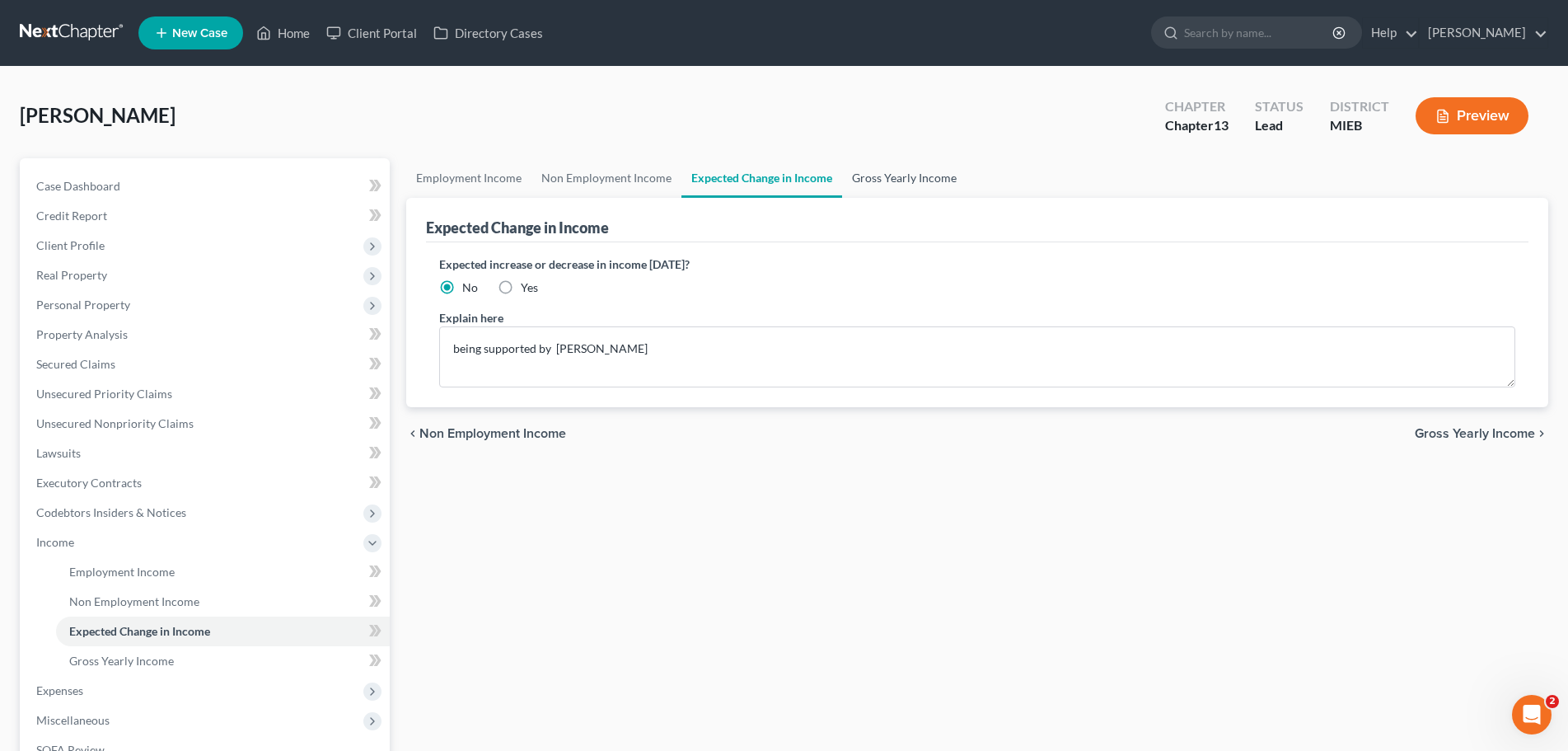
click at [891, 171] on link "Gross Yearly Income" at bounding box center [905, 177] width 125 height 39
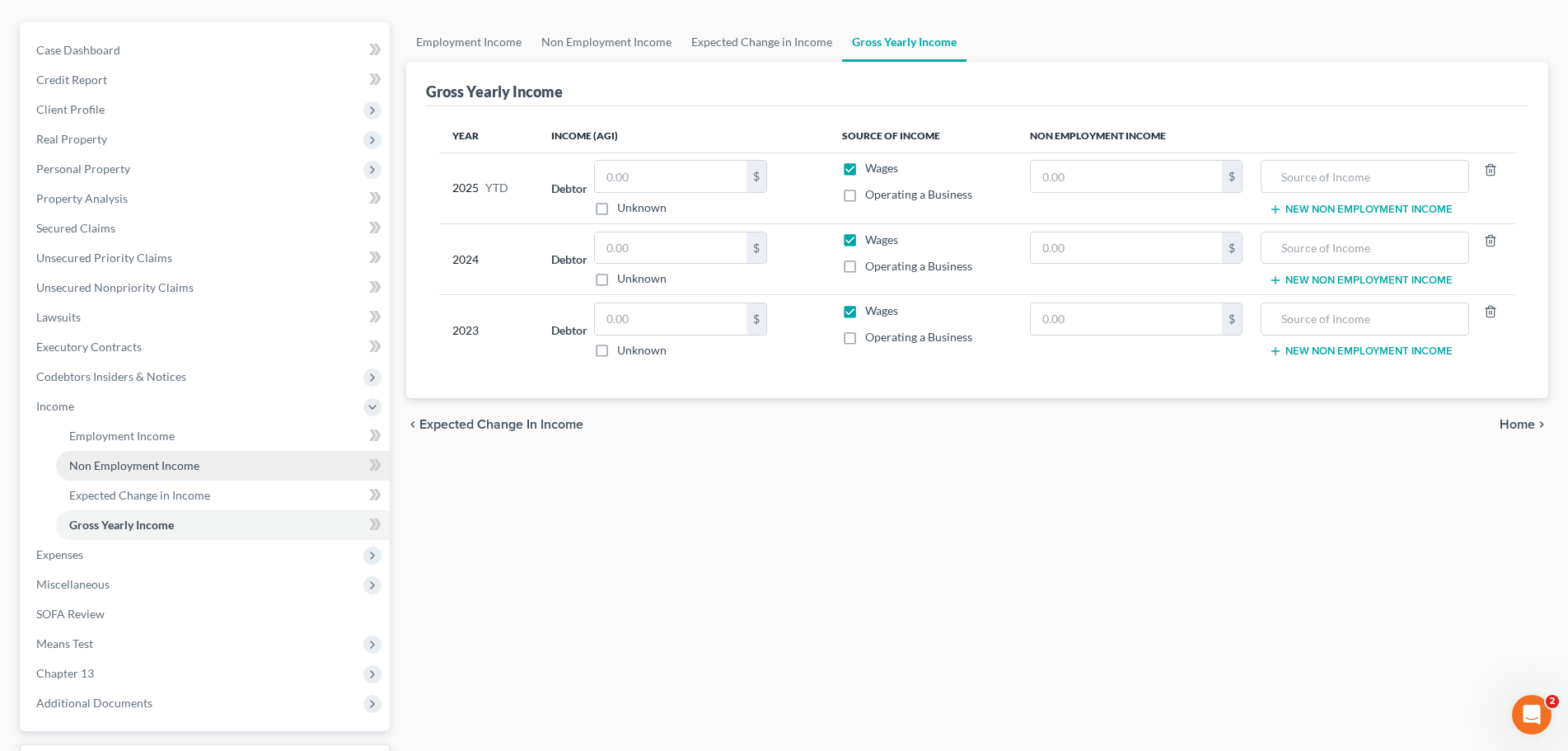
scroll to position [165, 0]
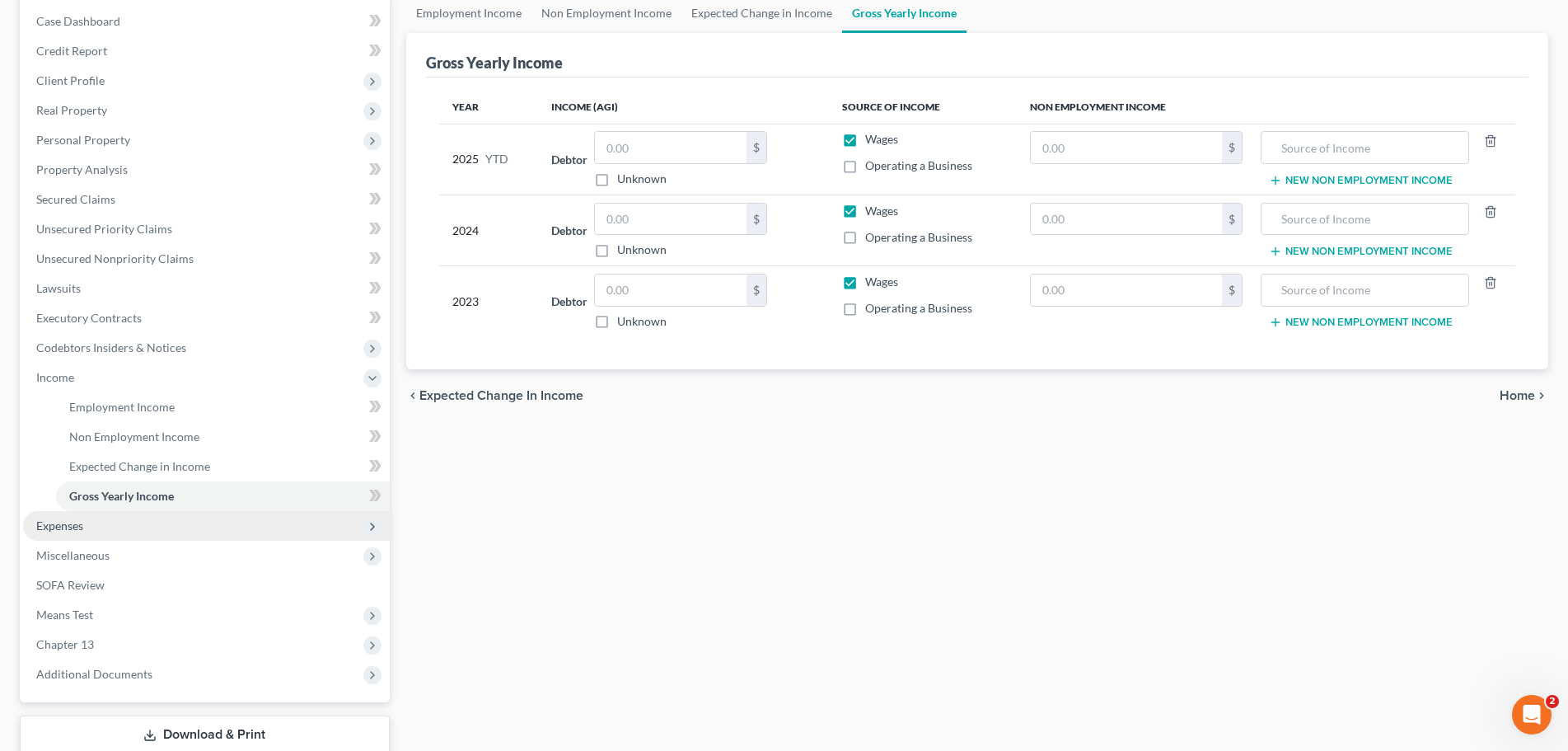
click at [70, 519] on span "Expenses" at bounding box center [60, 526] width 47 height 14
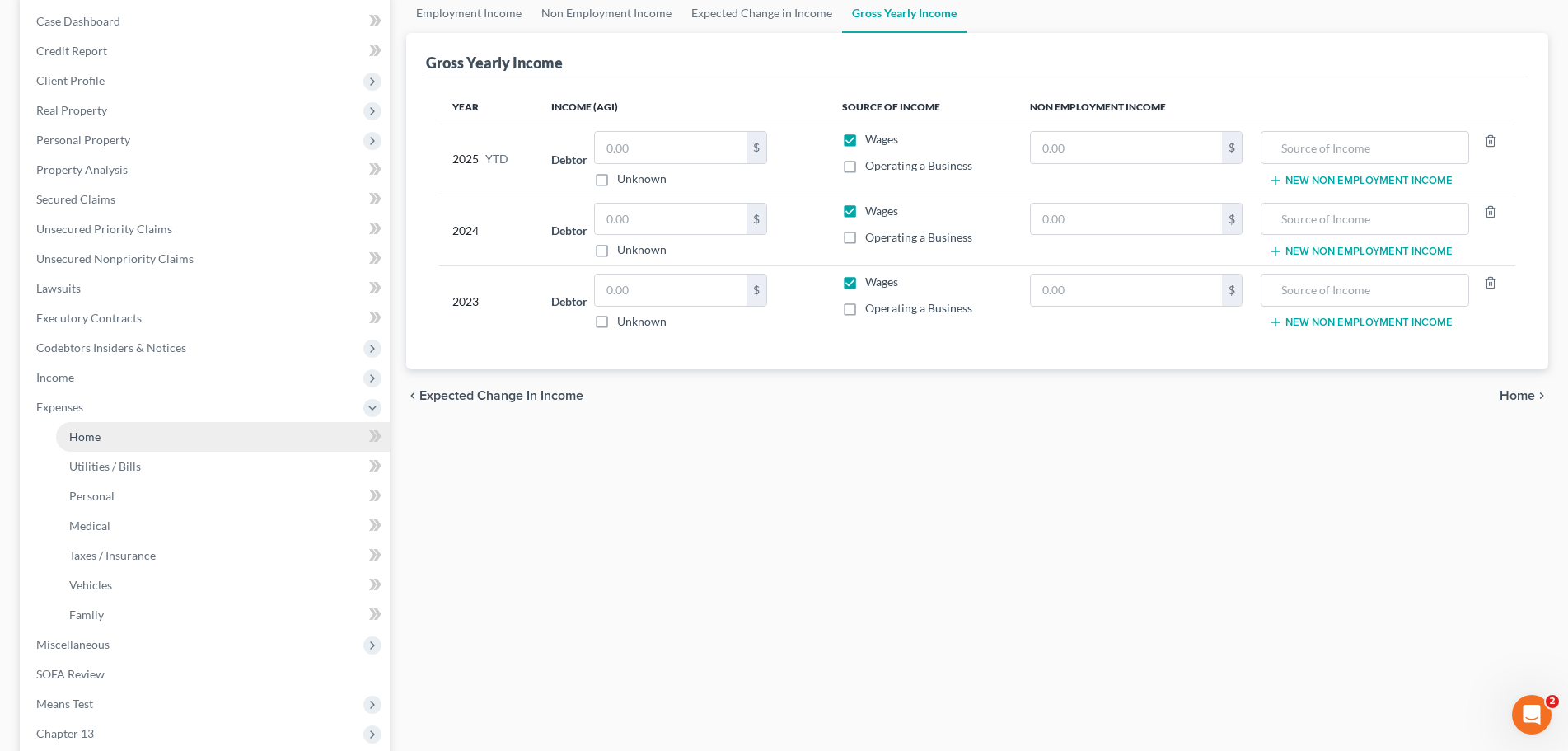
click at [85, 422] on link "Home" at bounding box center [223, 437] width 333 height 30
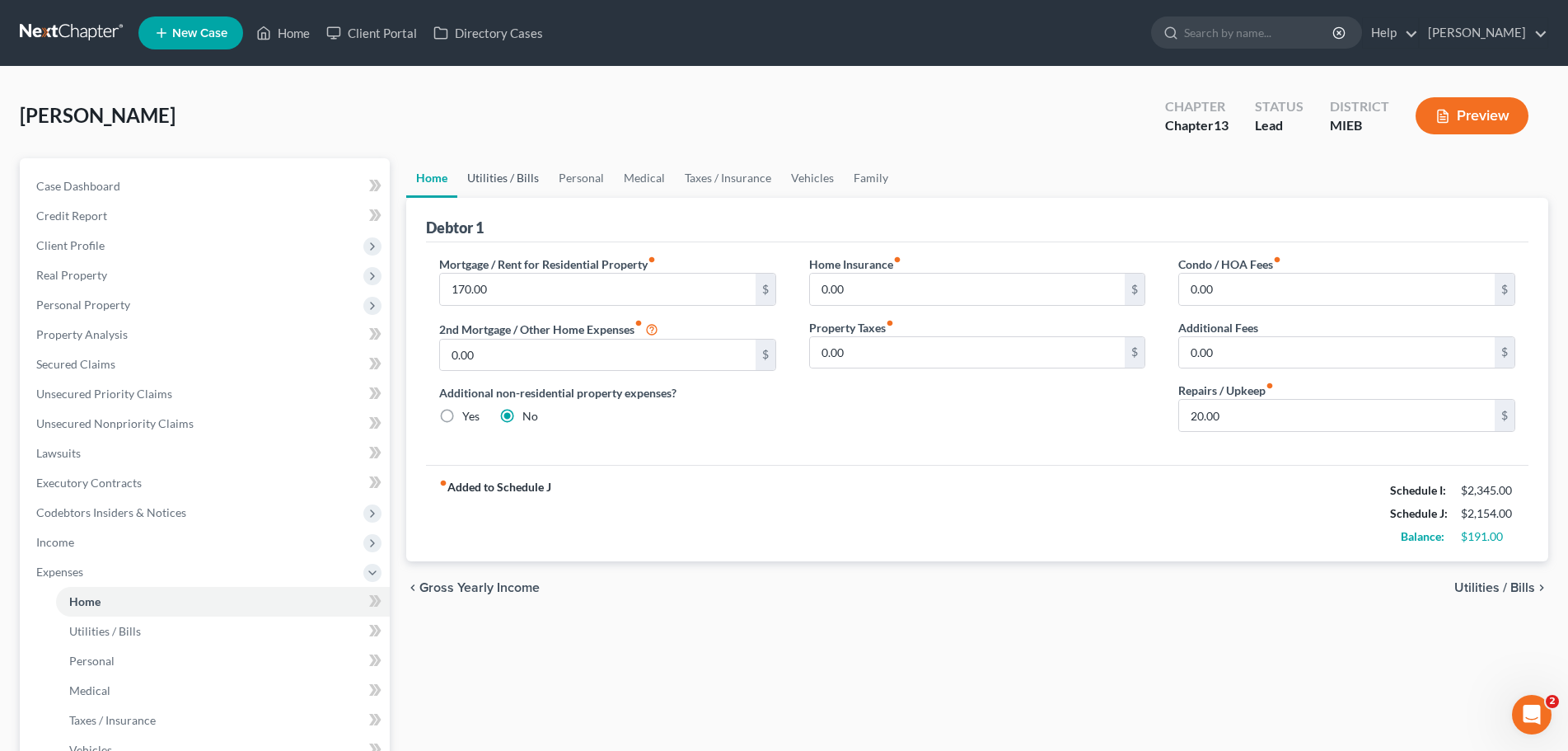
click at [511, 177] on link "Utilities / Bills" at bounding box center [503, 177] width 91 height 39
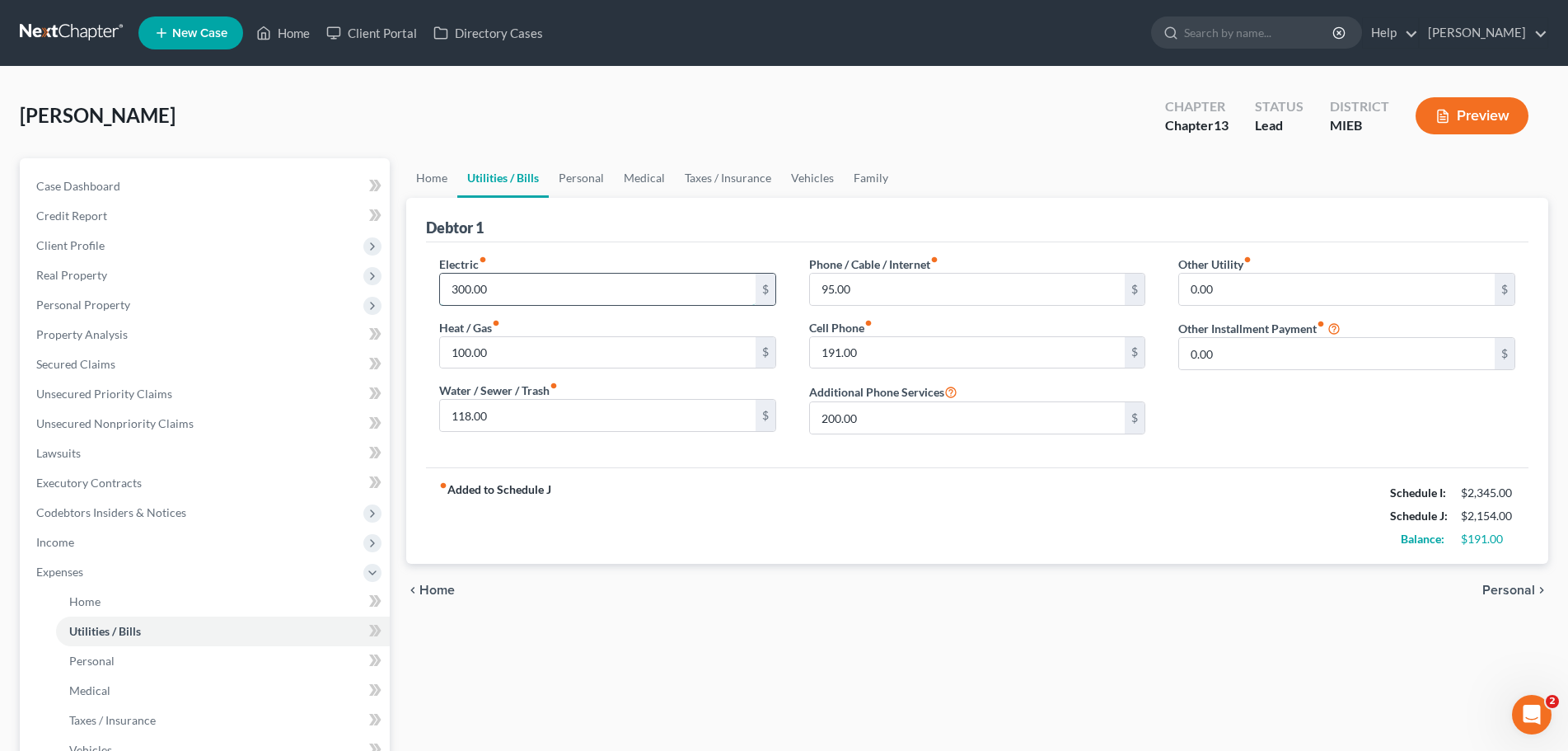
click at [505, 278] on input "300.00" at bounding box center [598, 290] width 316 height 32
click at [568, 177] on link "Personal" at bounding box center [582, 177] width 65 height 39
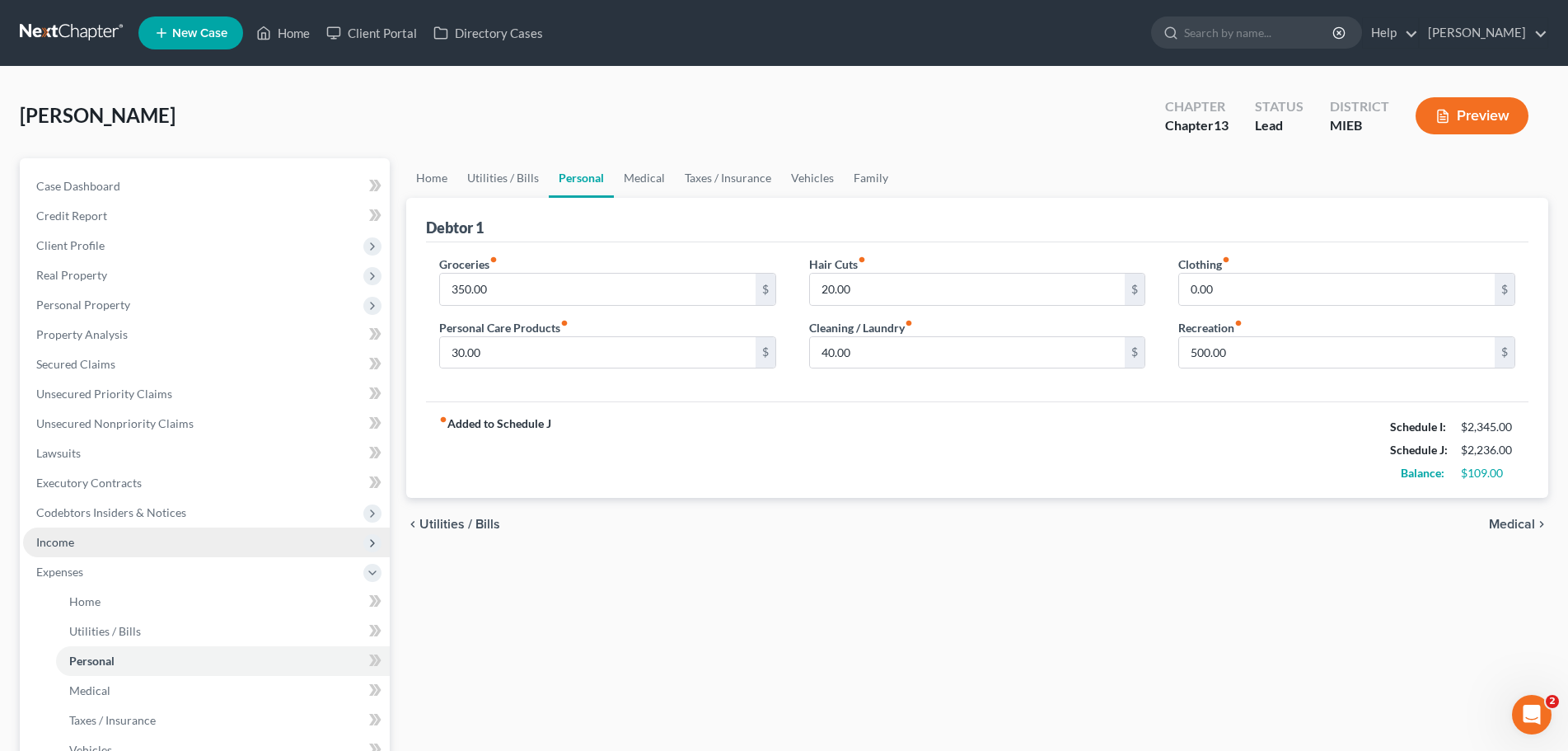
click at [54, 535] on span "Income" at bounding box center [54, 542] width 38 height 14
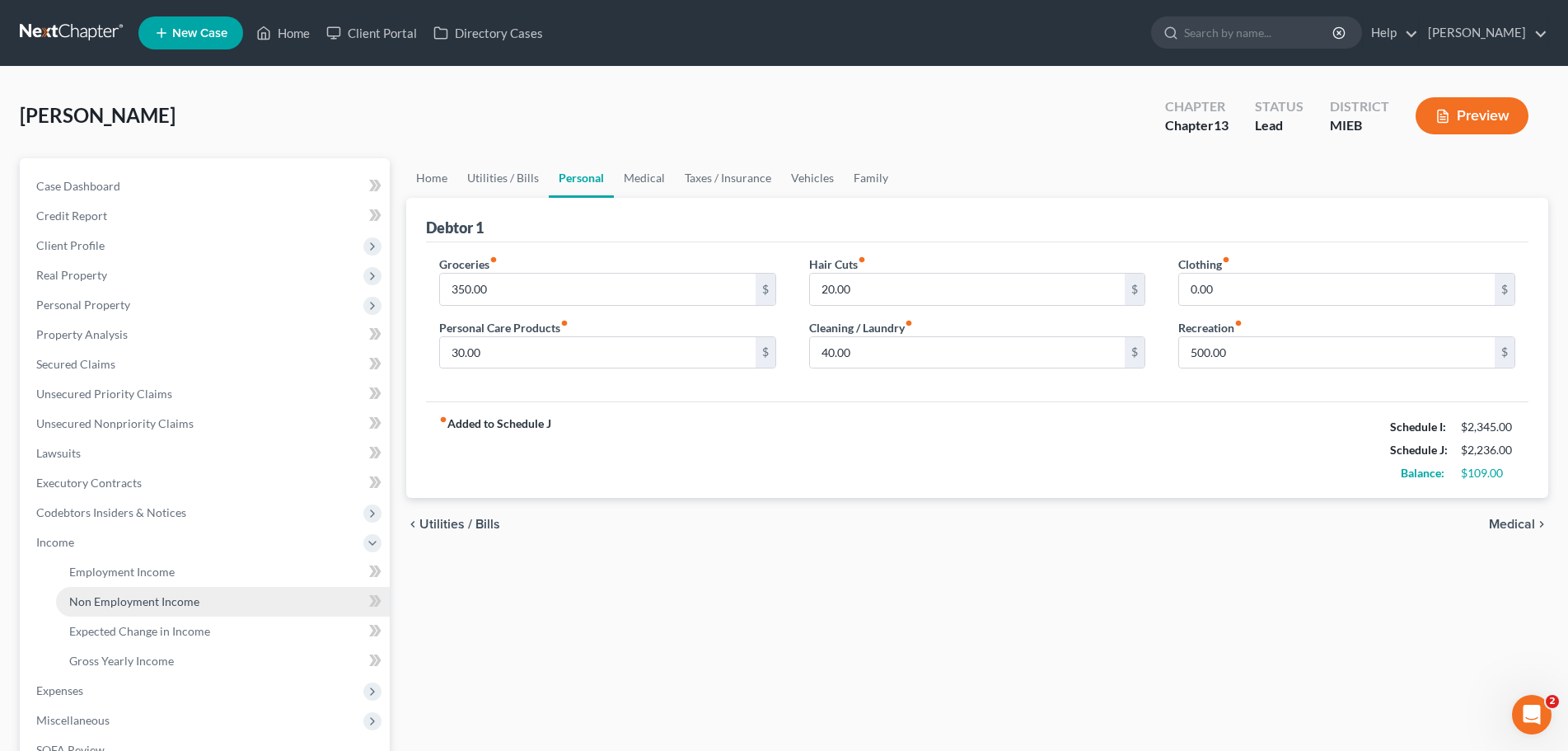
click at [112, 596] on span "Non Employment Income" at bounding box center [134, 601] width 130 height 14
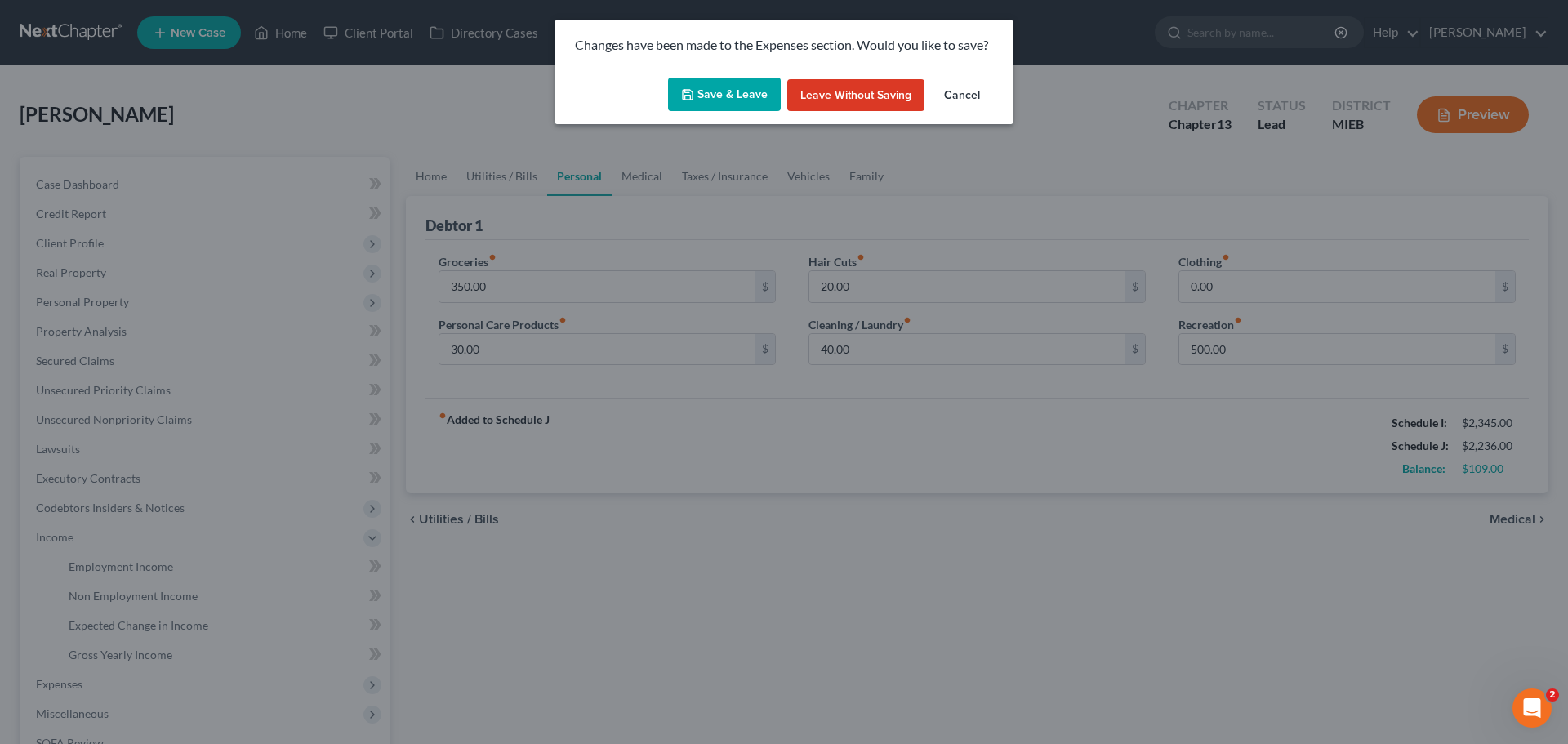
drag, startPoint x: 737, startPoint y: 81, endPoint x: 729, endPoint y: 87, distance: 10.0
click at [737, 80] on button "Save & Leave" at bounding box center [724, 94] width 113 height 34
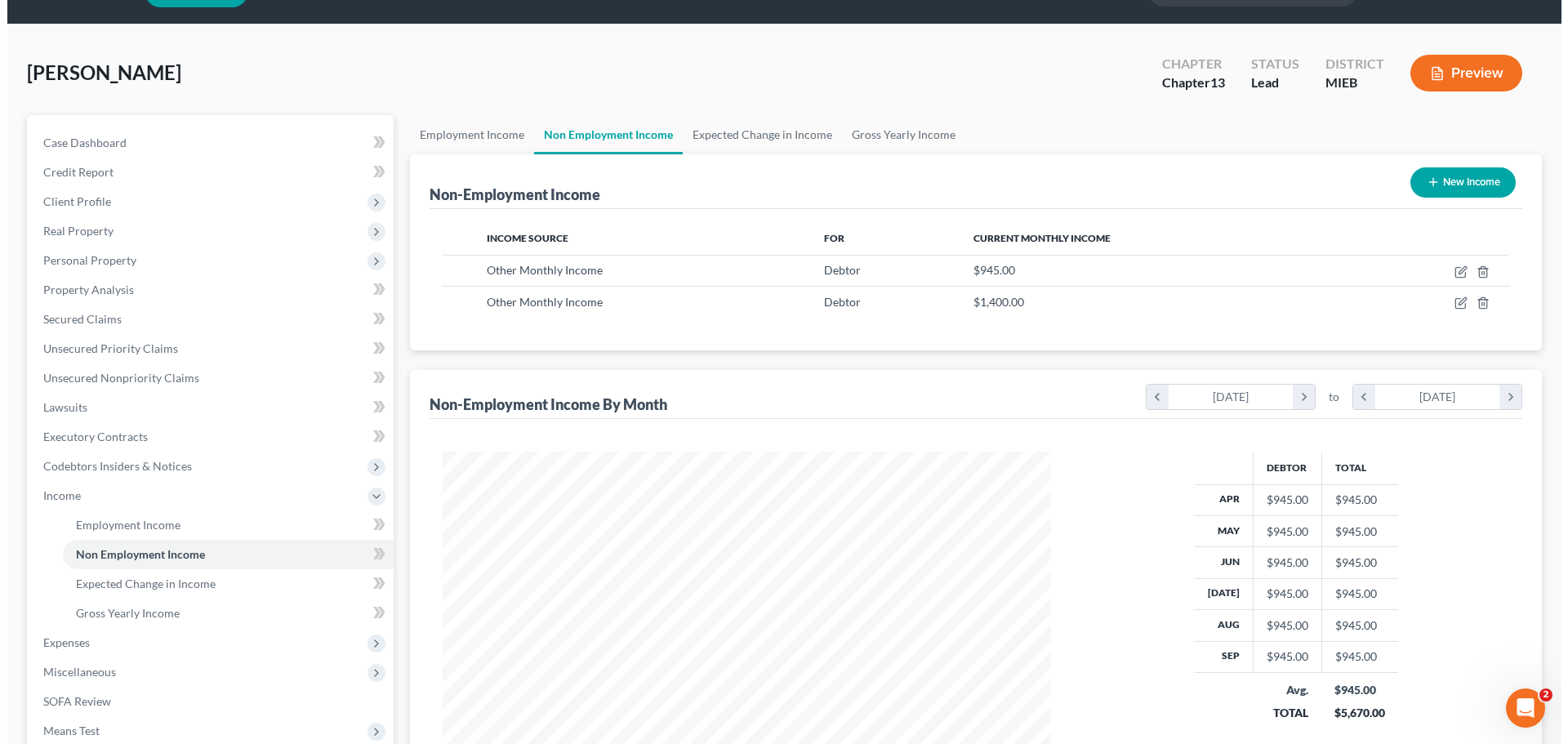
scroll to position [82, 0]
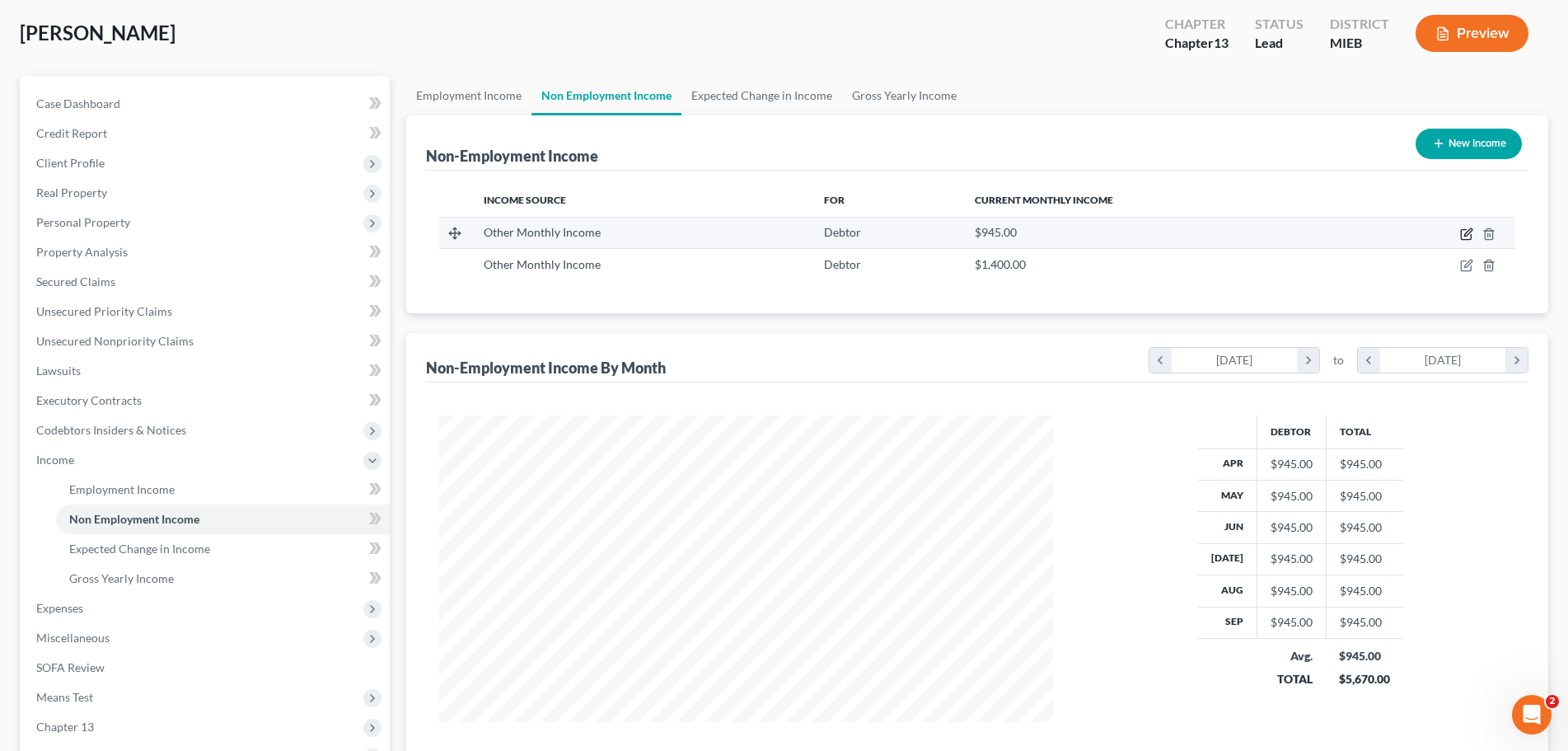
click at [1471, 232] on icon "button" at bounding box center [1468, 232] width 7 height 7
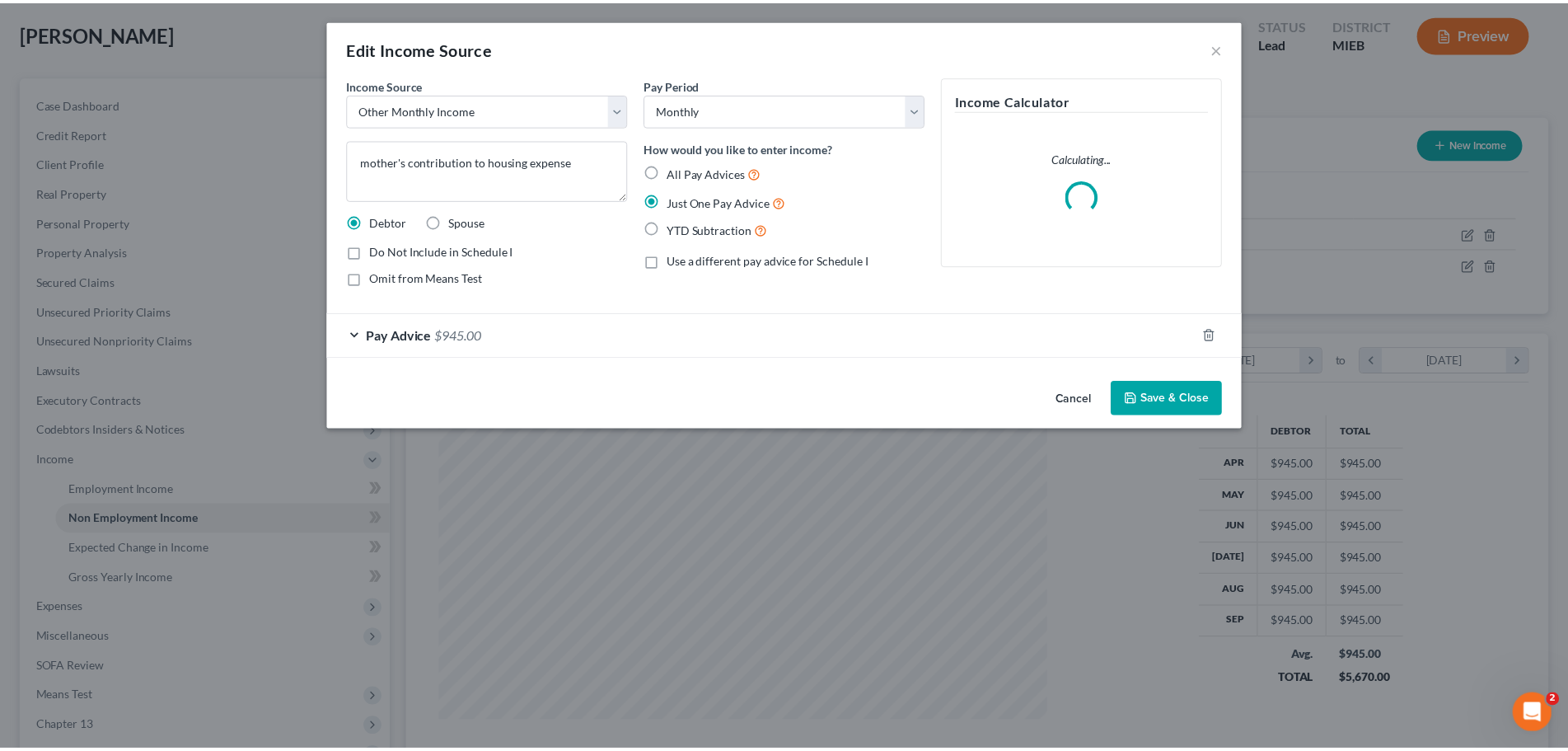
scroll to position [310, 654]
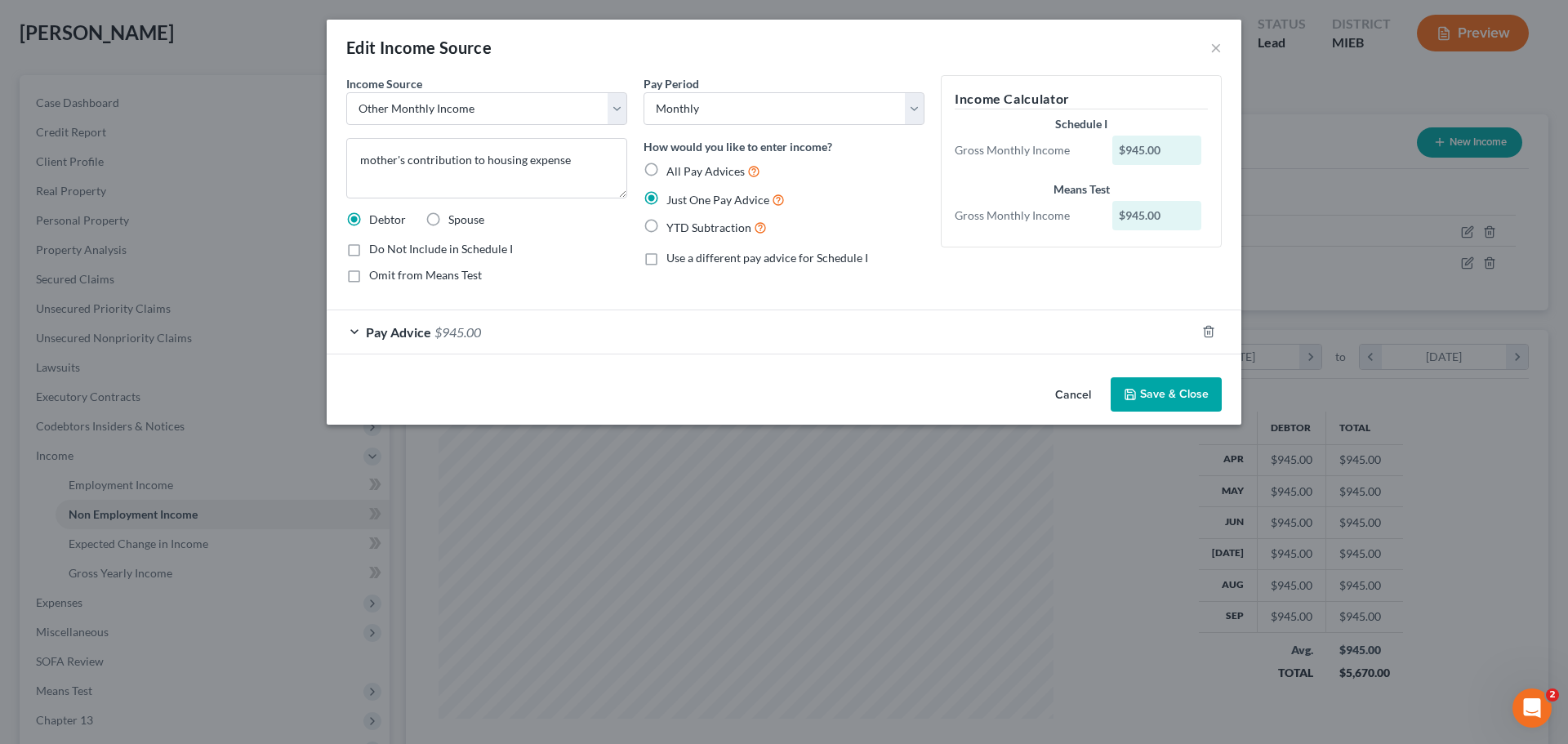
click at [1171, 383] on button "Save & Close" at bounding box center [1166, 394] width 111 height 34
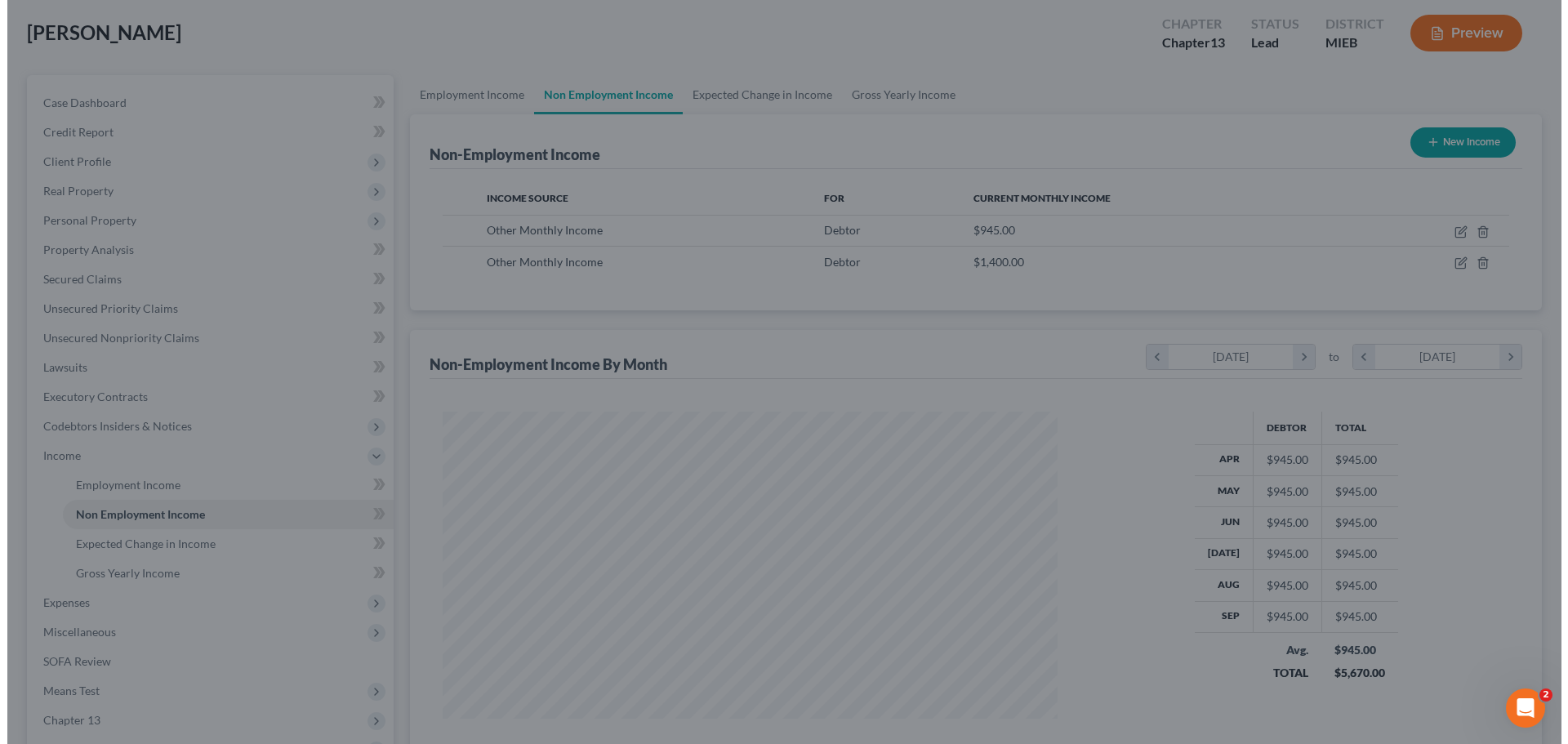
scroll to position [816092, 816226]
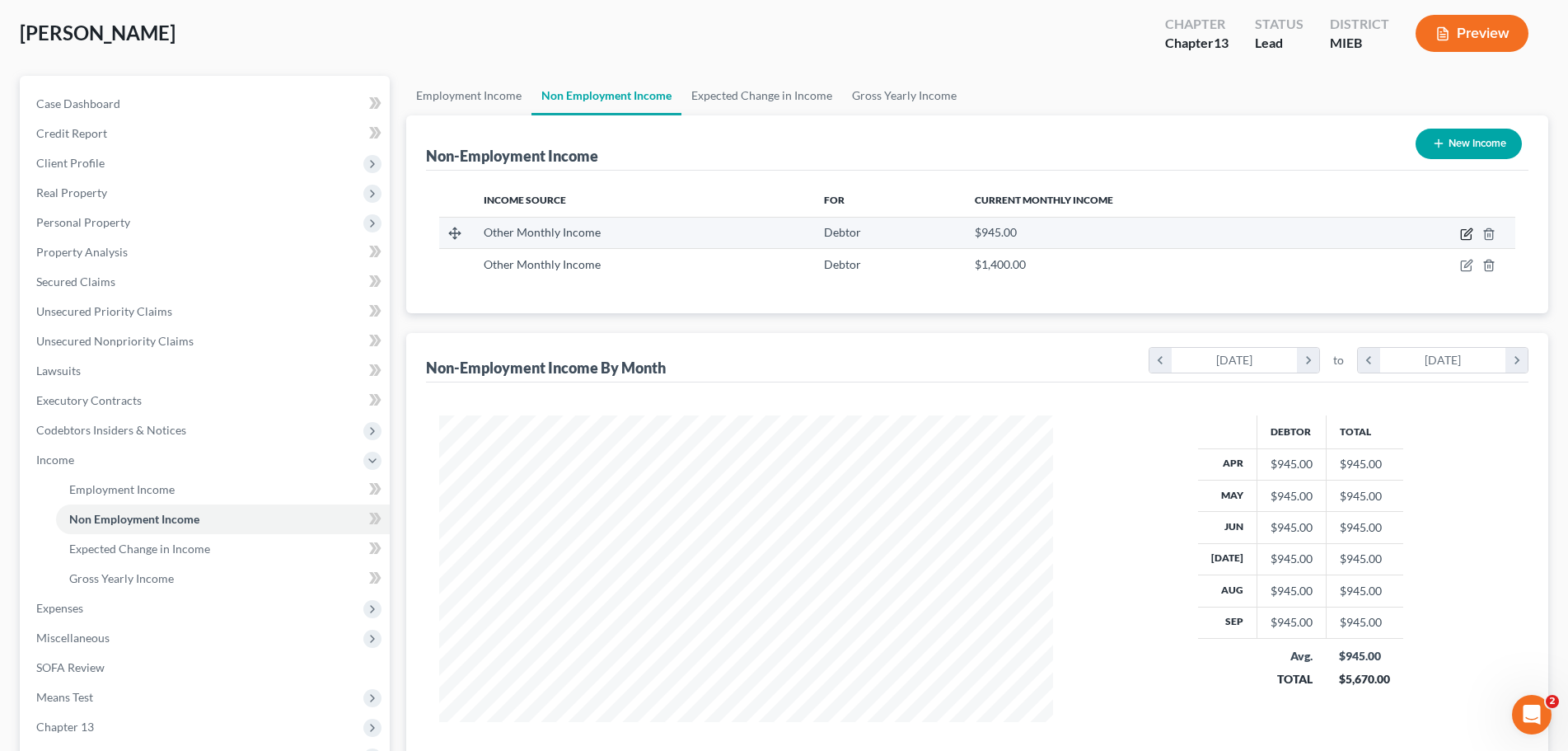
click at [1471, 234] on icon "button" at bounding box center [1466, 233] width 13 height 13
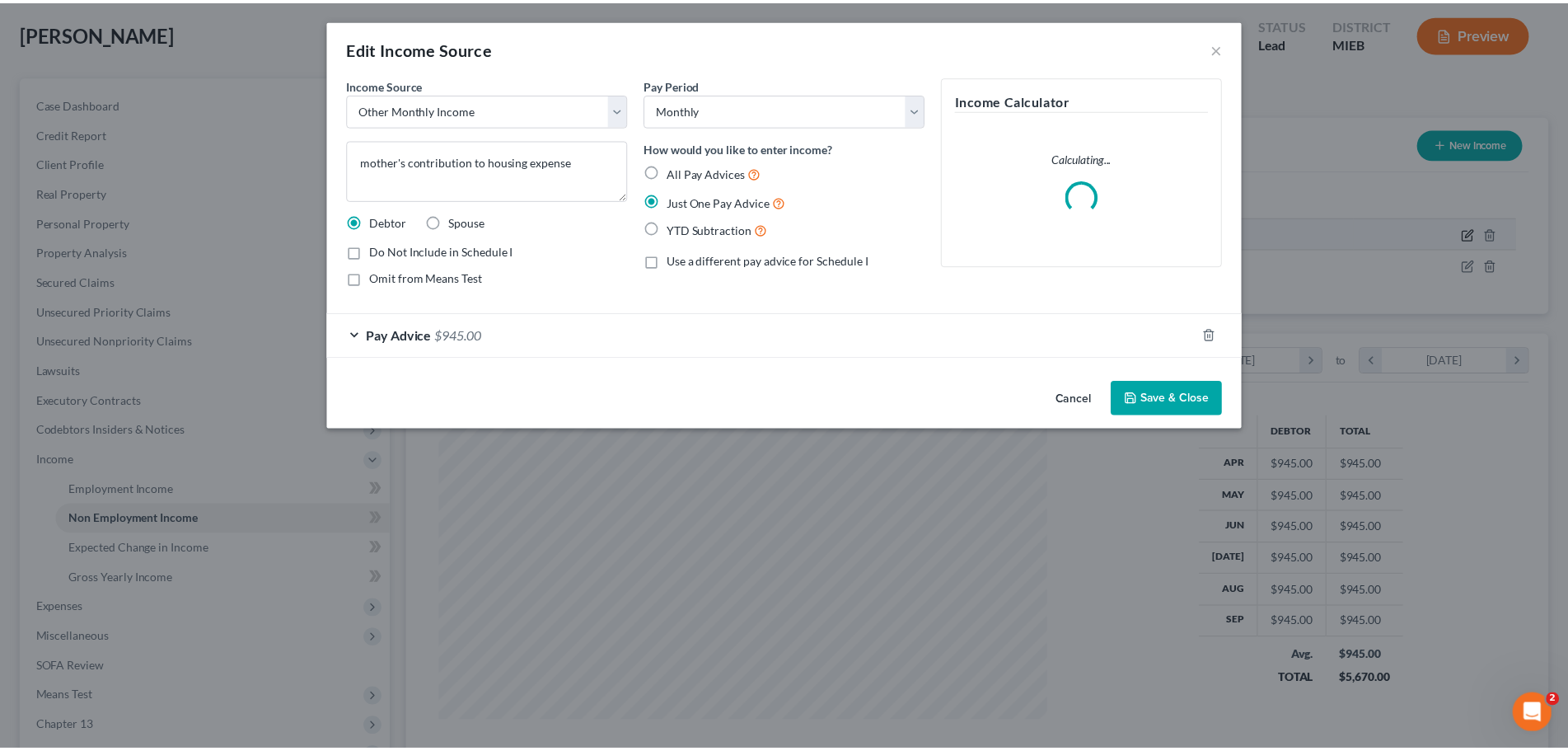
scroll to position [310, 654]
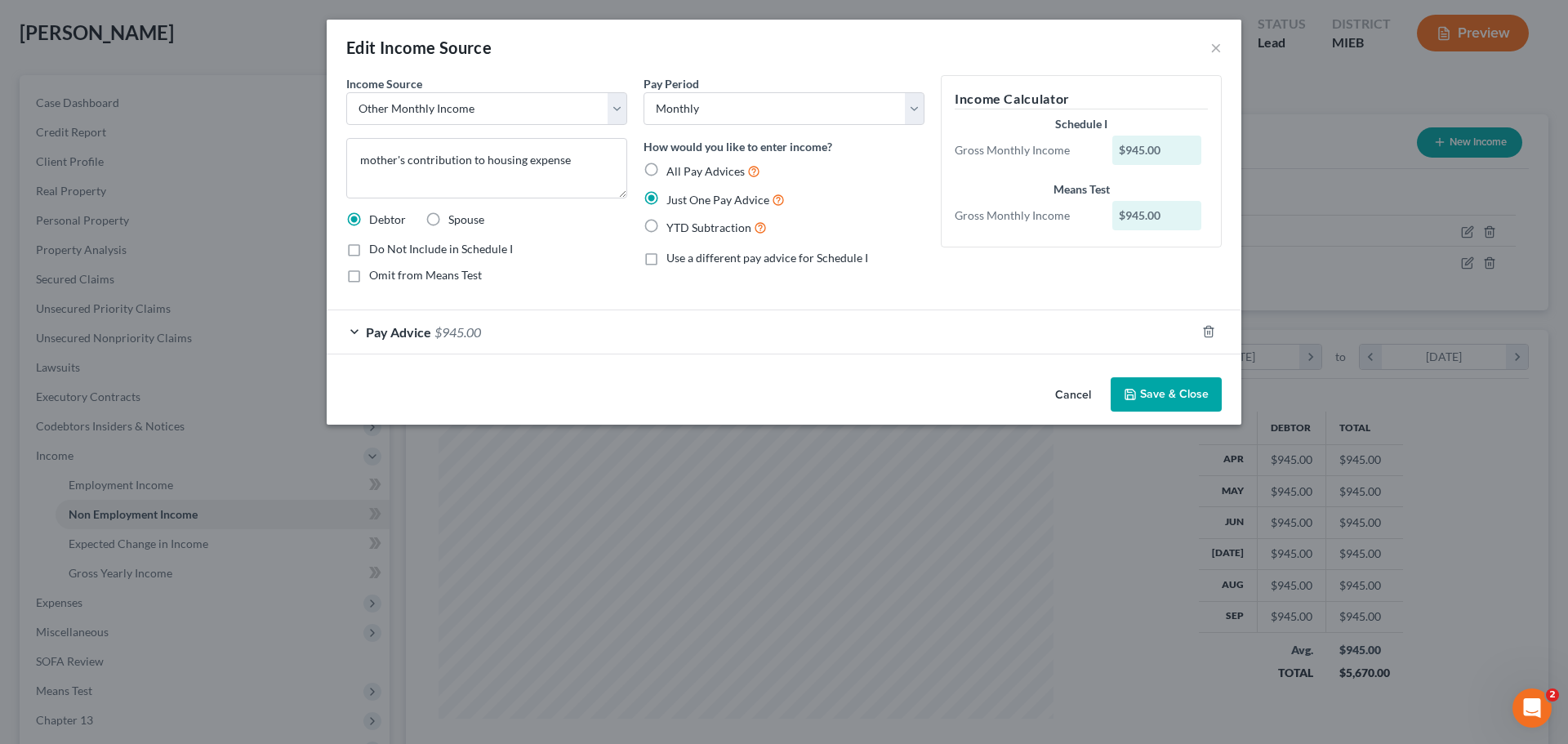
click at [470, 338] on span "$945.00" at bounding box center [458, 332] width 47 height 16
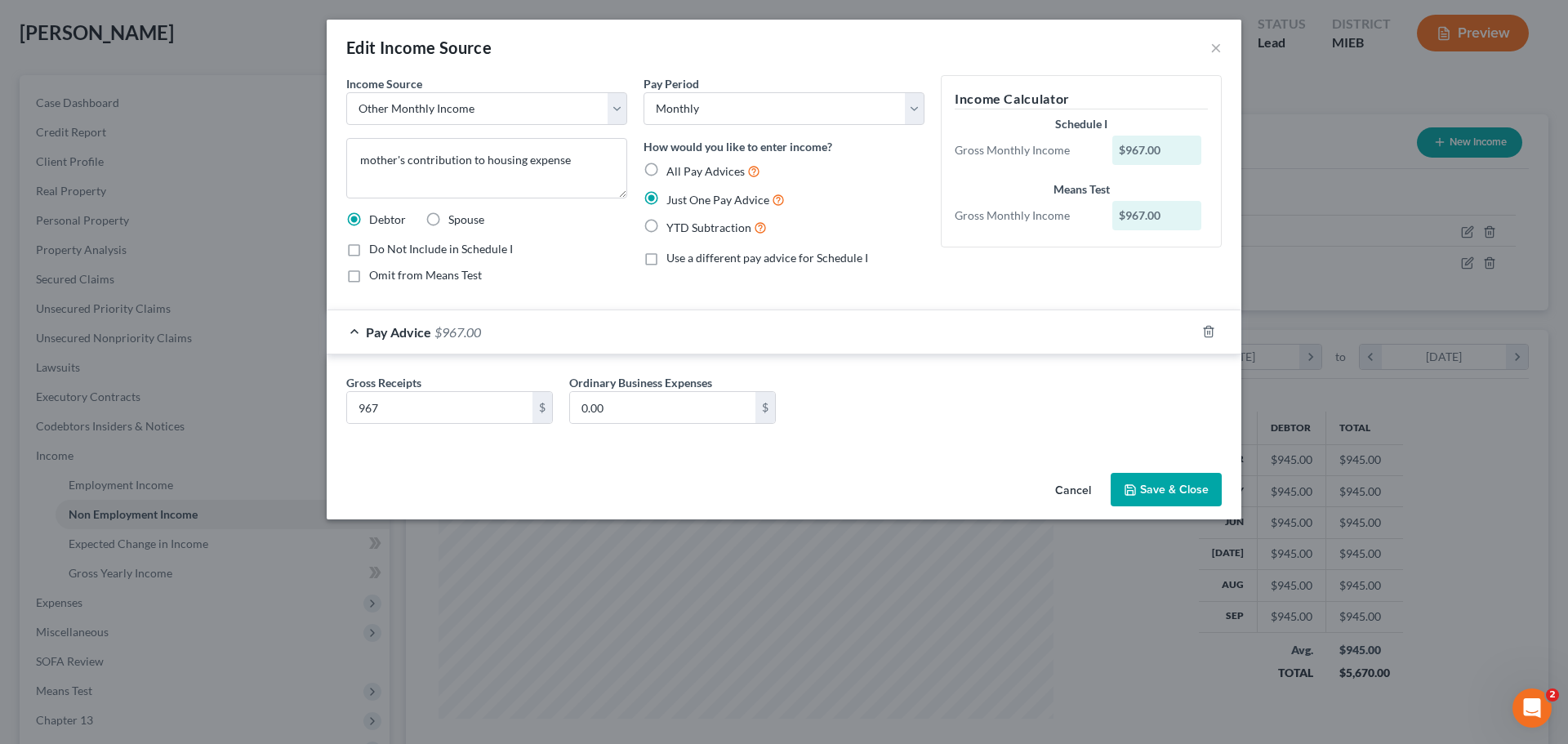
click at [1169, 489] on button "Save & Close" at bounding box center [1166, 489] width 111 height 34
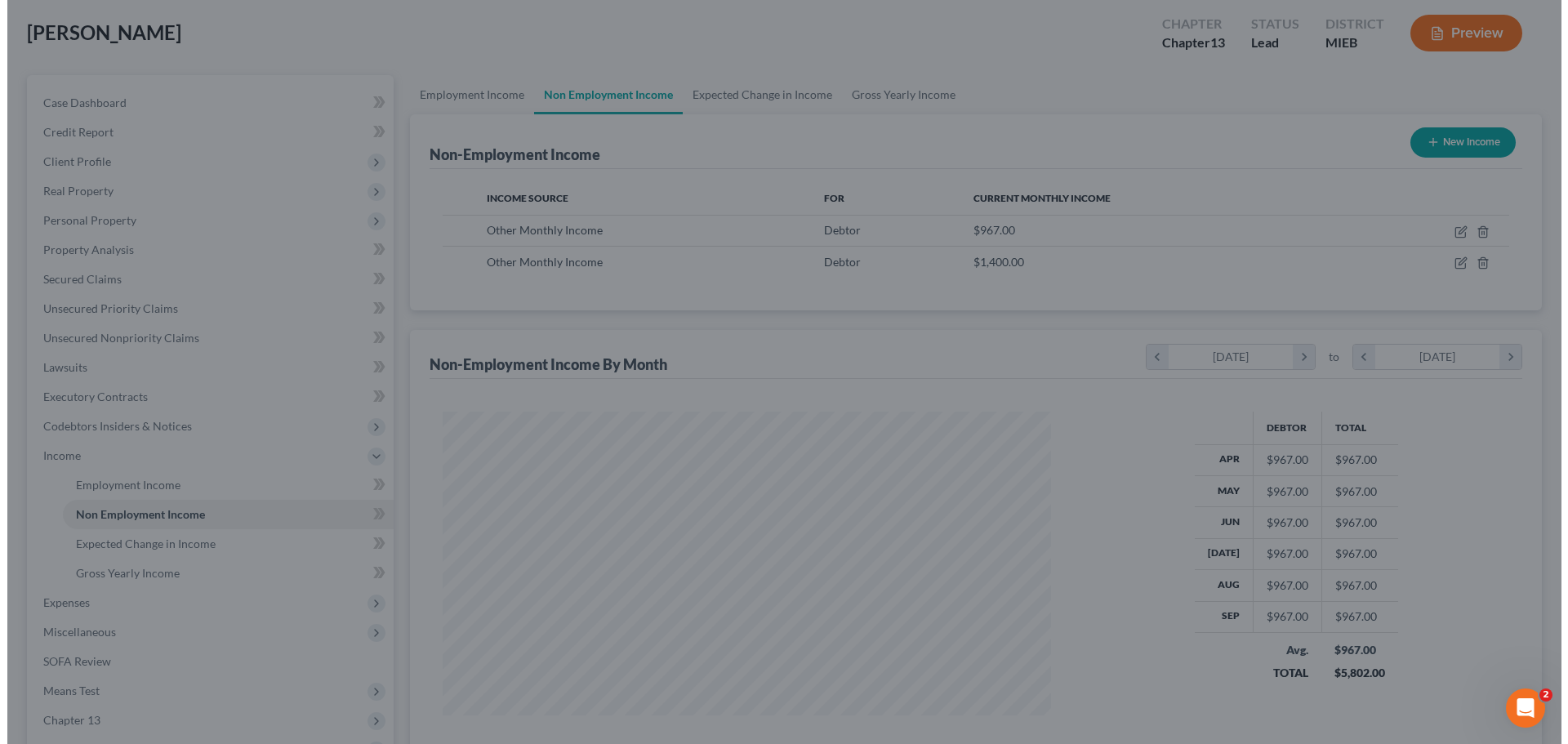
scroll to position [816092, 816226]
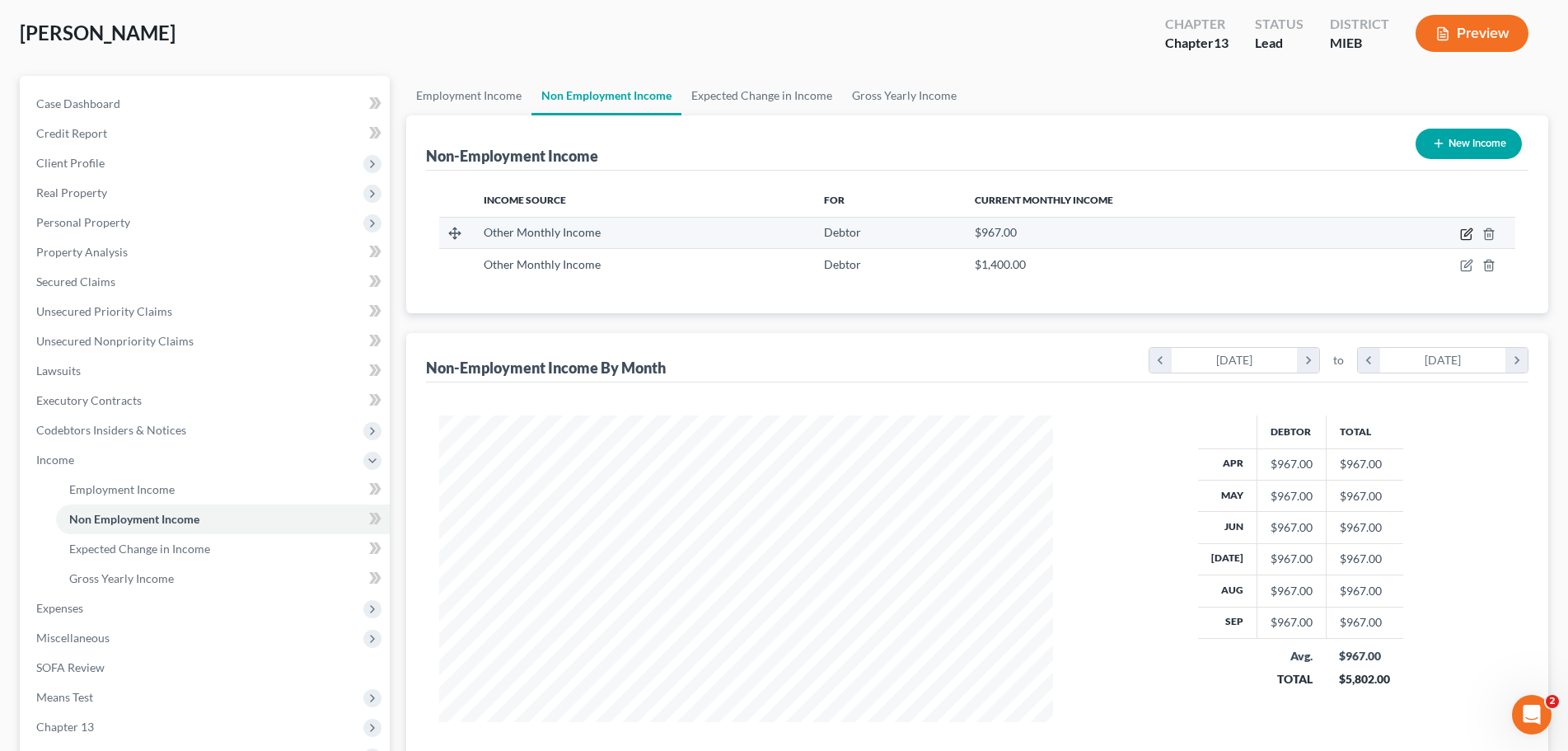
click at [1469, 232] on icon "button" at bounding box center [1466, 233] width 13 height 13
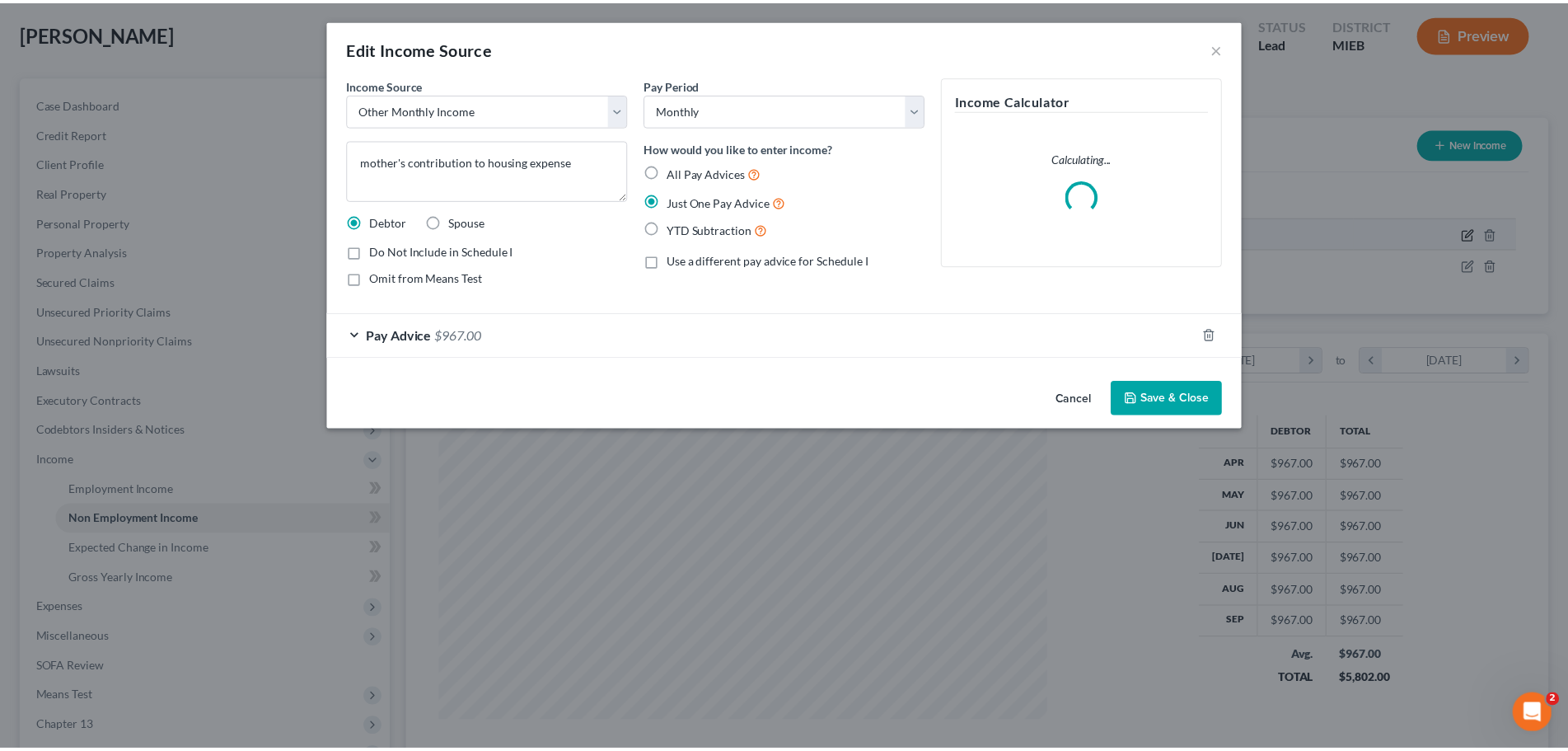
scroll to position [310, 654]
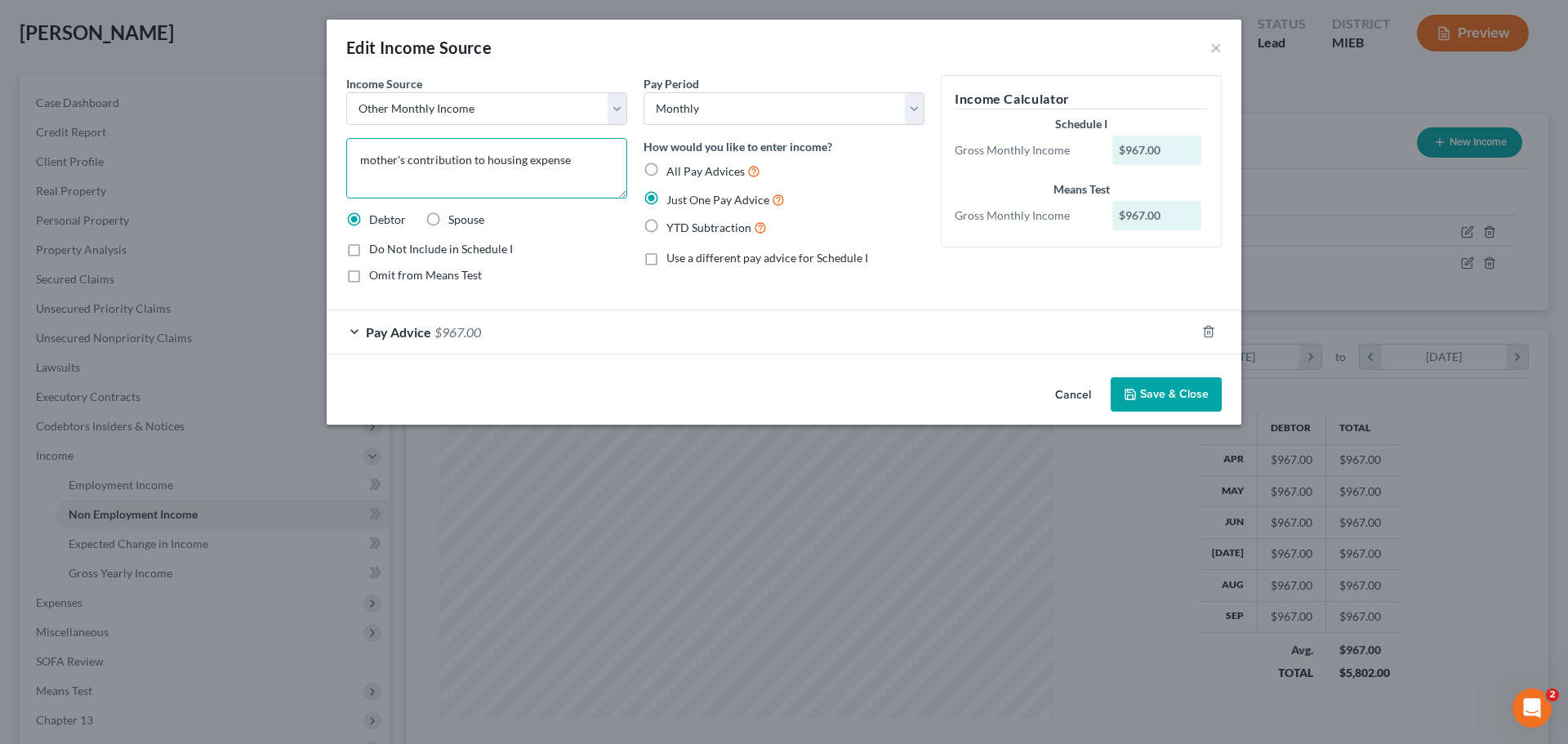
click at [596, 163] on textarea "mother's contribution to housing expense" at bounding box center [486, 169] width 281 height 61
click at [1160, 388] on button "Save & Close" at bounding box center [1166, 394] width 111 height 34
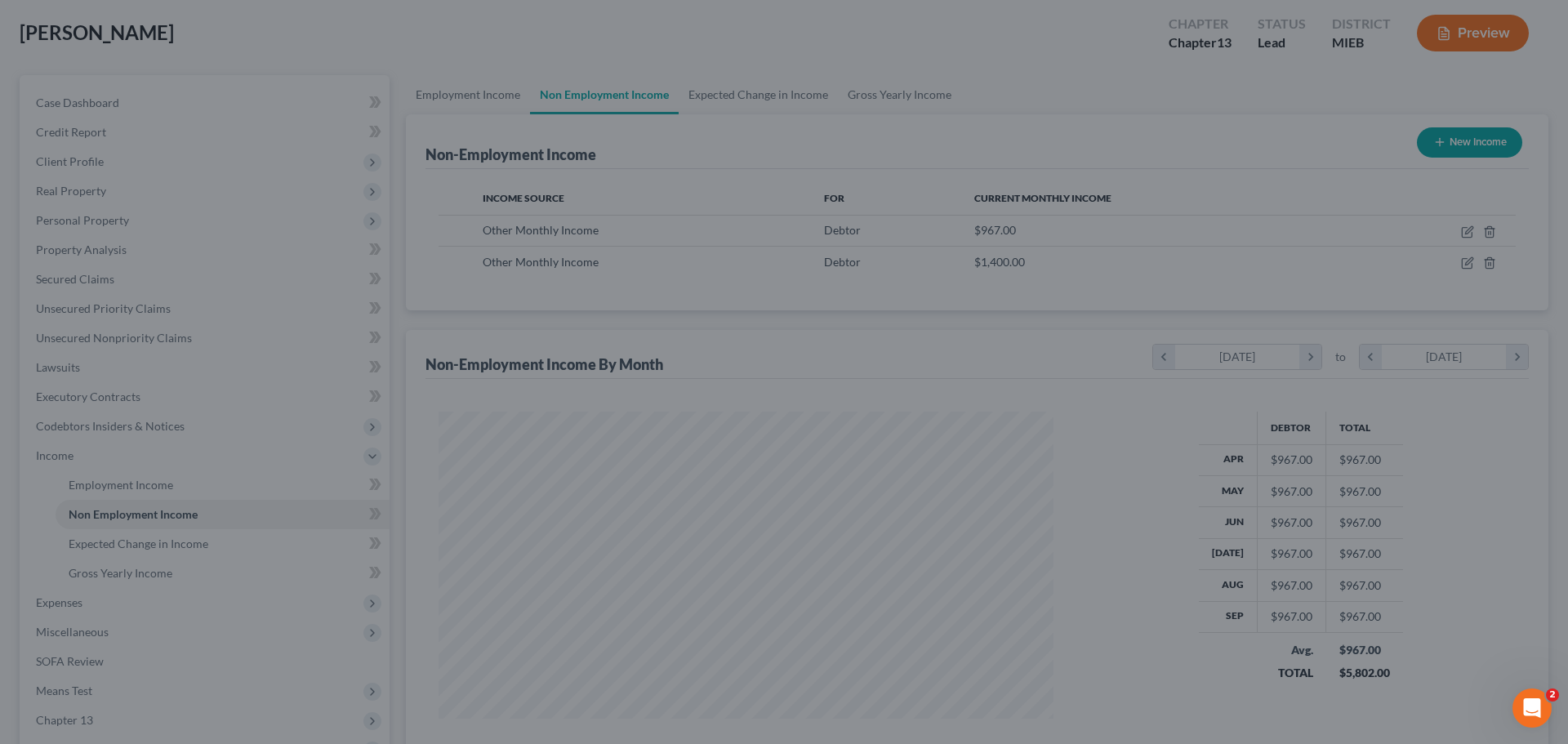
scroll to position [816092, 816226]
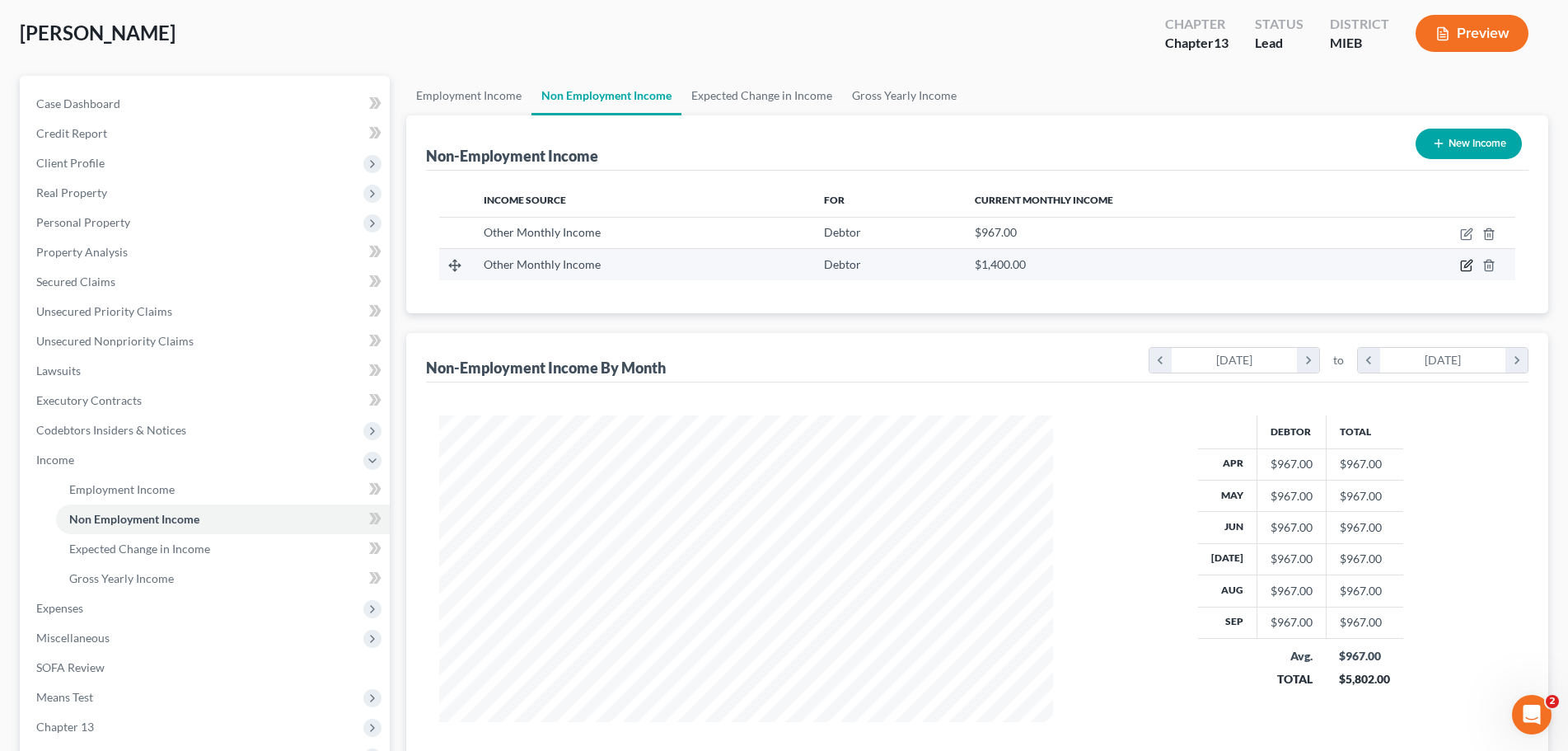
click at [1464, 266] on icon "button" at bounding box center [1466, 265] width 13 height 13
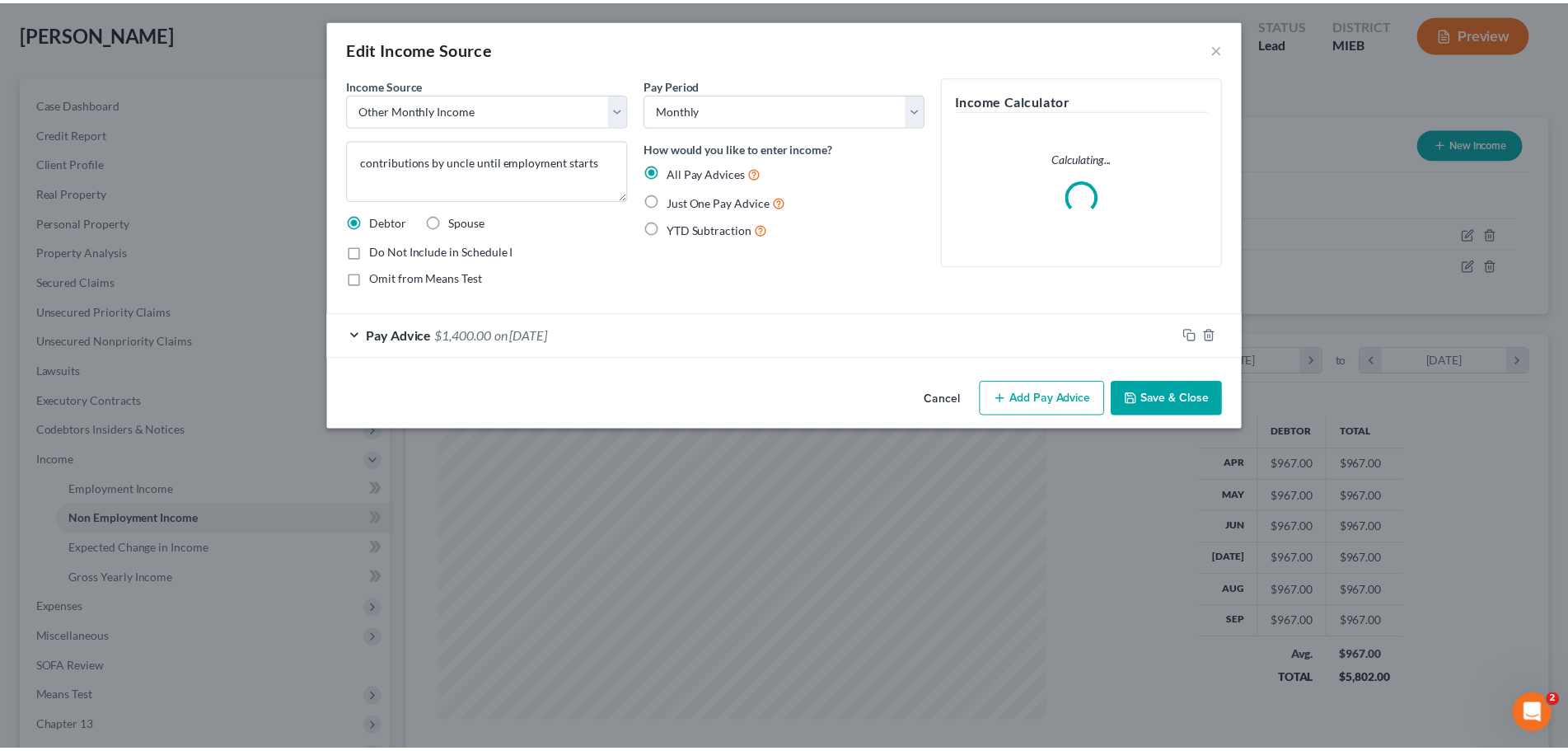
scroll to position [310, 654]
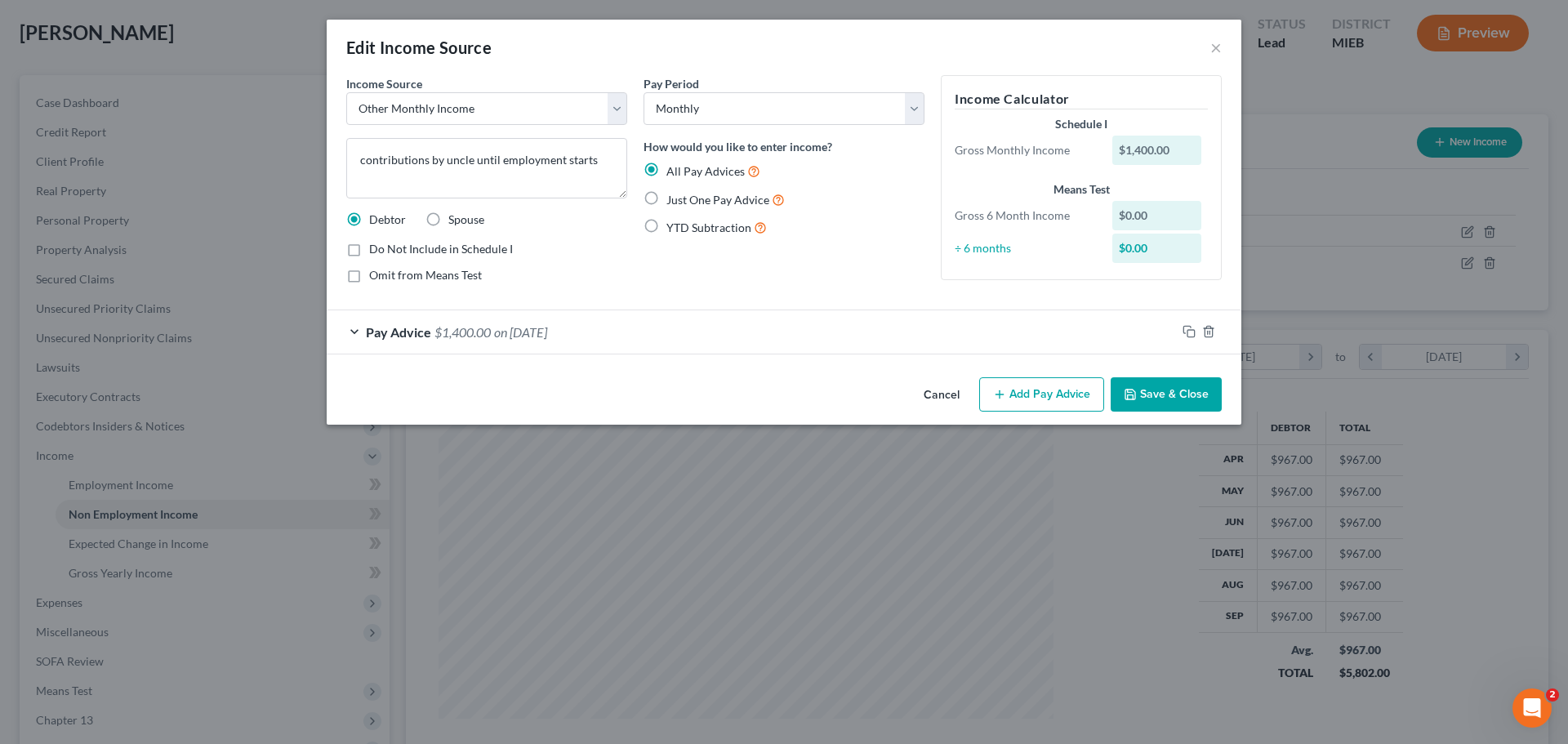
click at [1178, 383] on button "Save & Close" at bounding box center [1166, 394] width 111 height 34
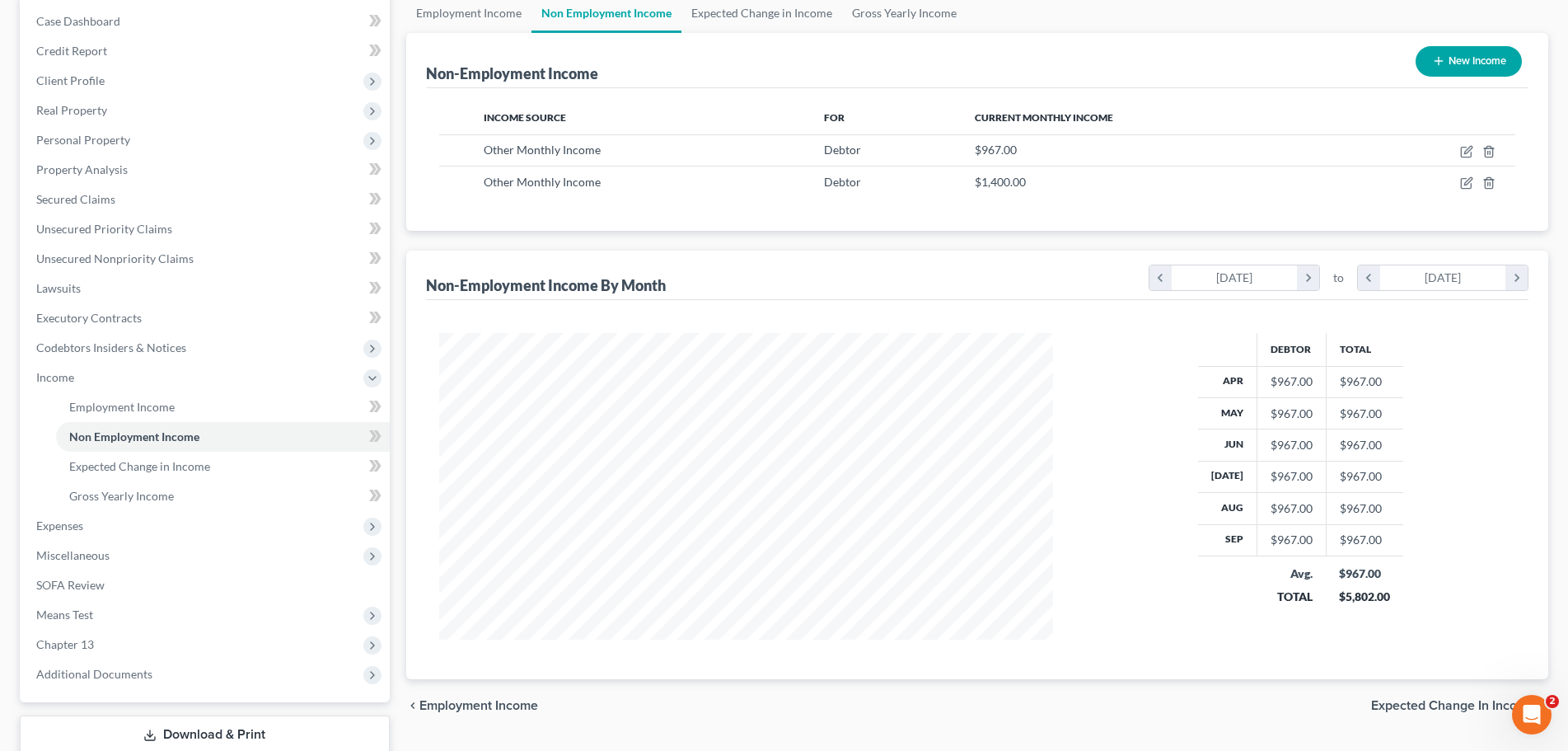
scroll to position [82, 0]
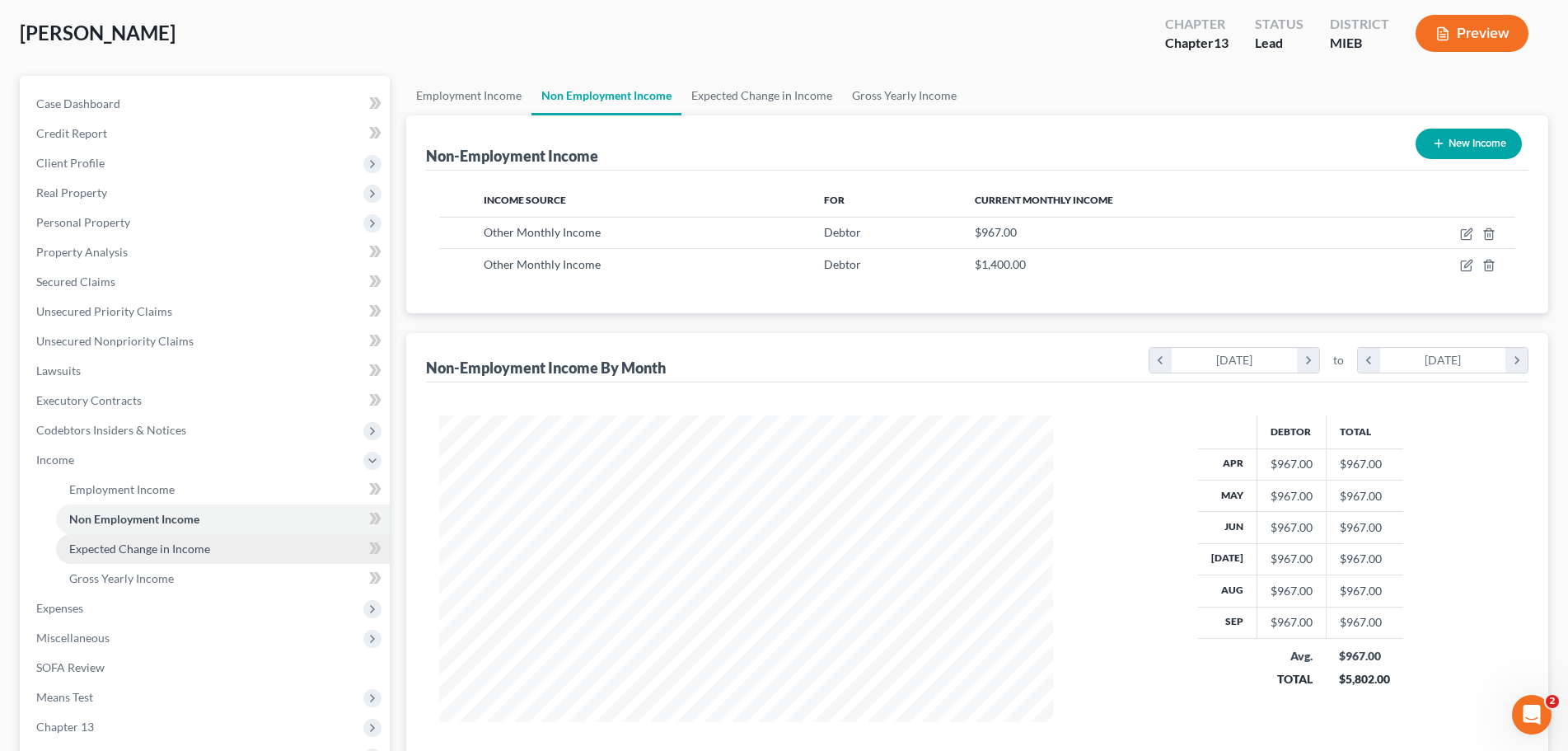
click at [169, 540] on link "Expected Change in Income" at bounding box center [223, 549] width 333 height 30
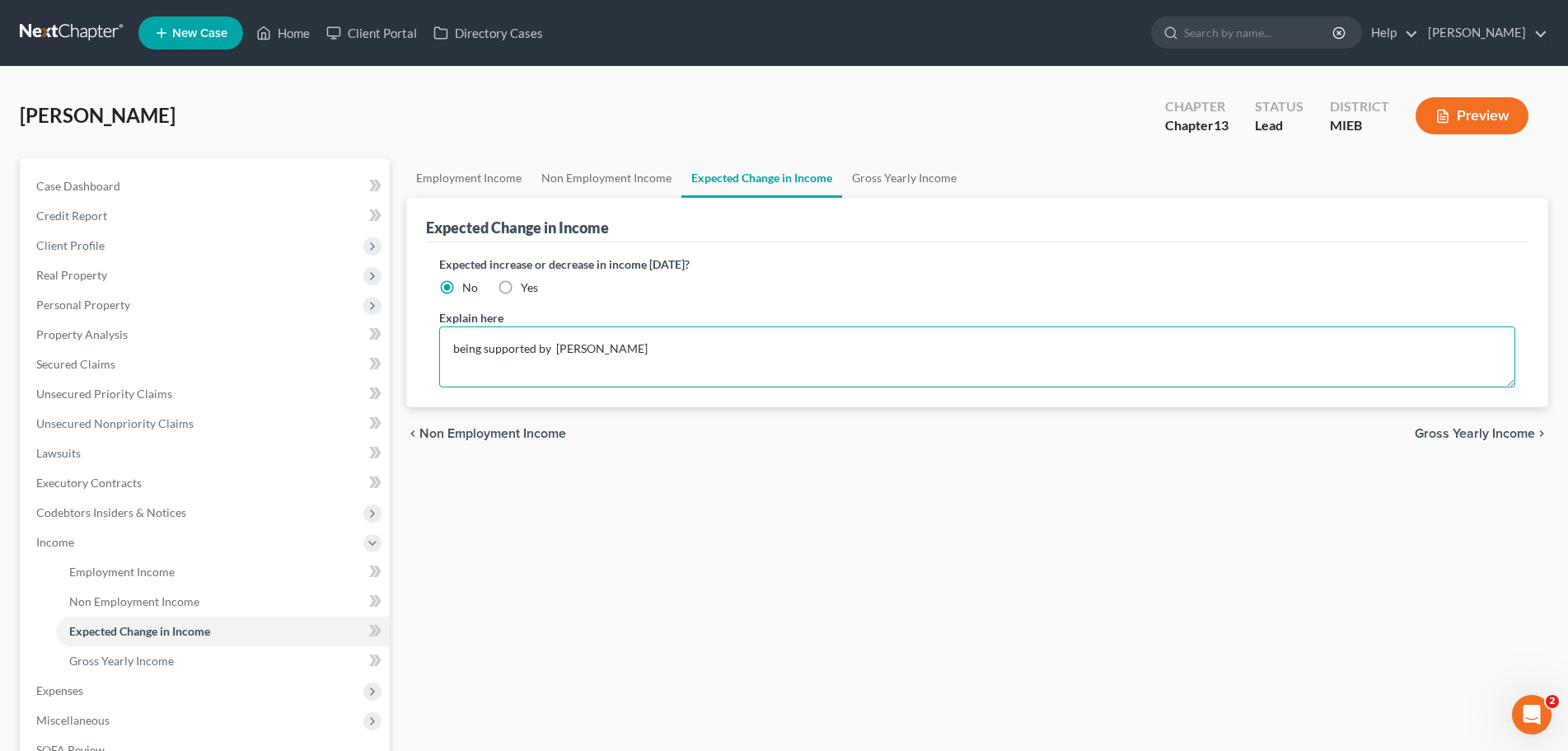
click at [623, 351] on textarea "being supported by [PERSON_NAME]" at bounding box center [977, 357] width 1077 height 61
click at [726, 347] on textarea "being supported by [PERSON_NAME] until surgical tech certifiation received by d…" at bounding box center [977, 357] width 1077 height 61
click at [521, 289] on label "Yes" at bounding box center [530, 287] width 18 height 17
click at [527, 289] on input "Yes" at bounding box center [533, 284] width 11 height 11
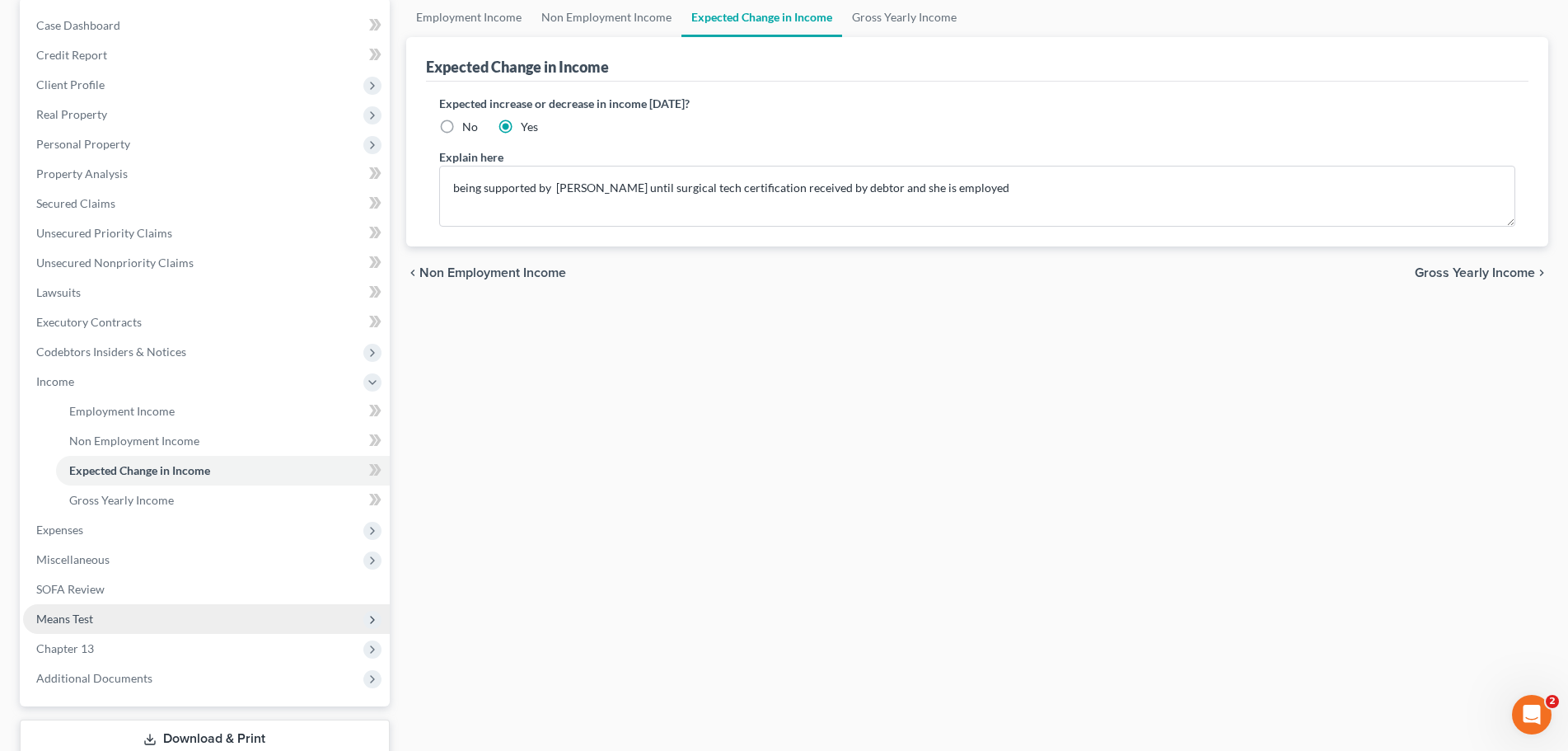
scroll to position [165, 0]
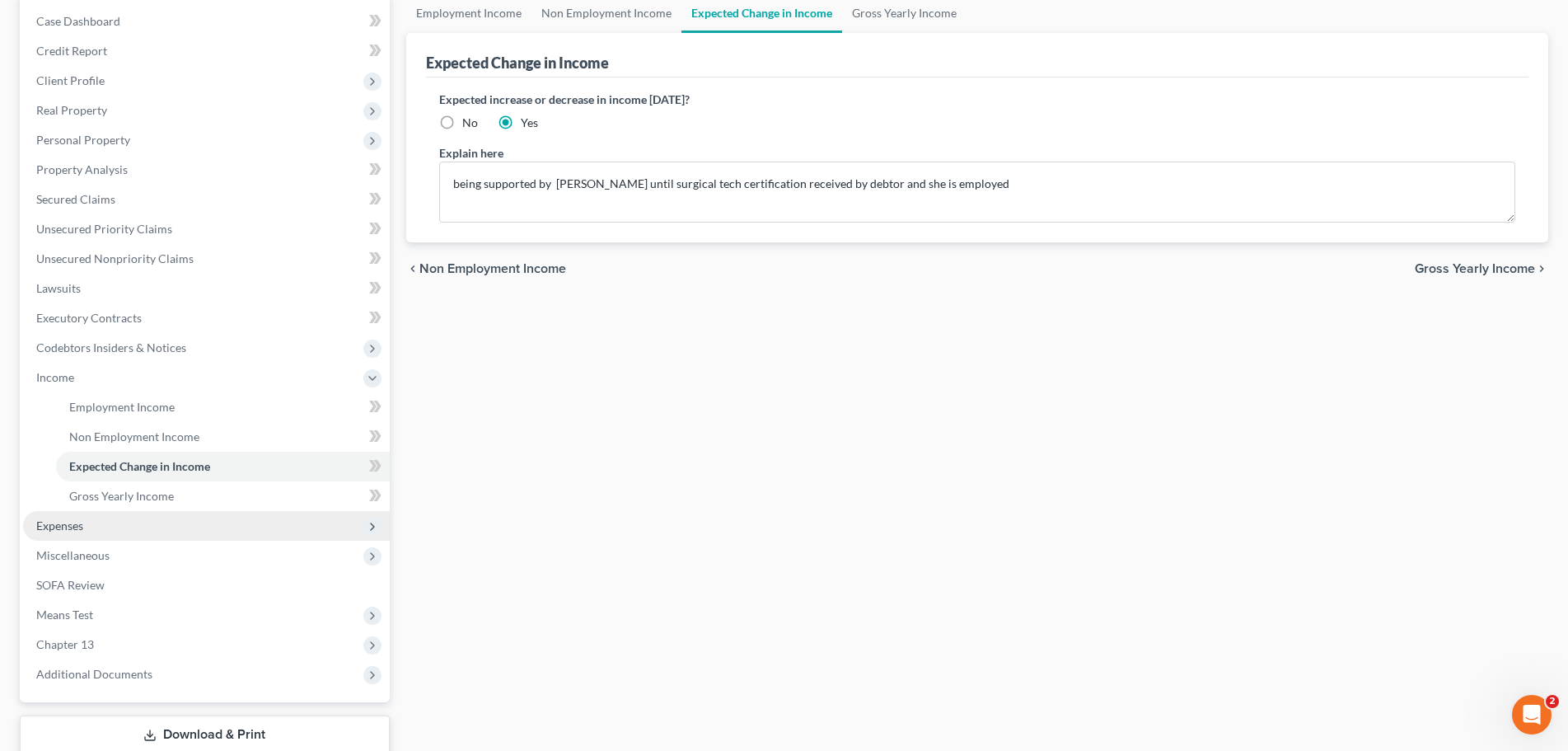
click at [61, 525] on span "Expenses" at bounding box center [60, 526] width 47 height 14
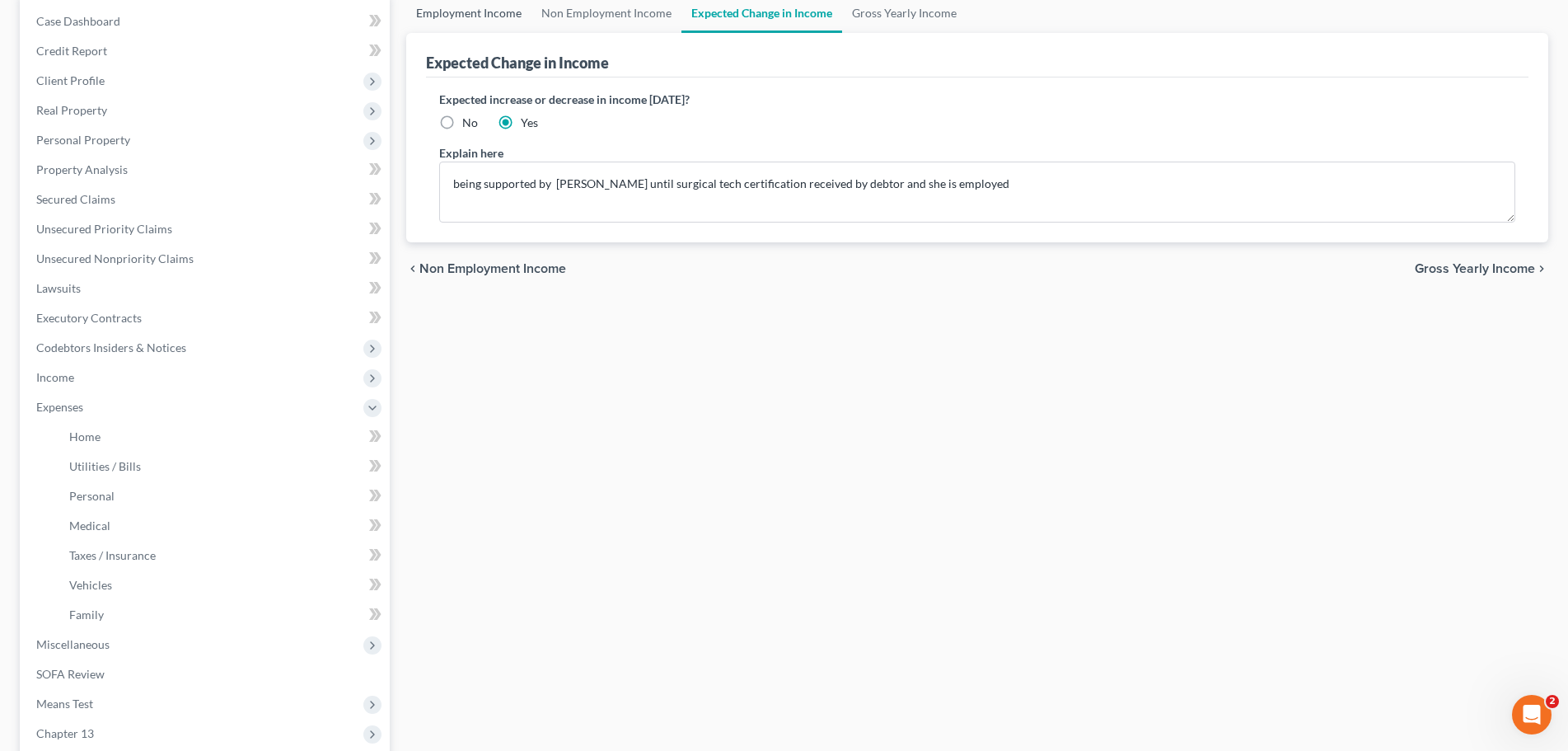
click at [478, 16] on link "Employment Income" at bounding box center [469, 12] width 125 height 39
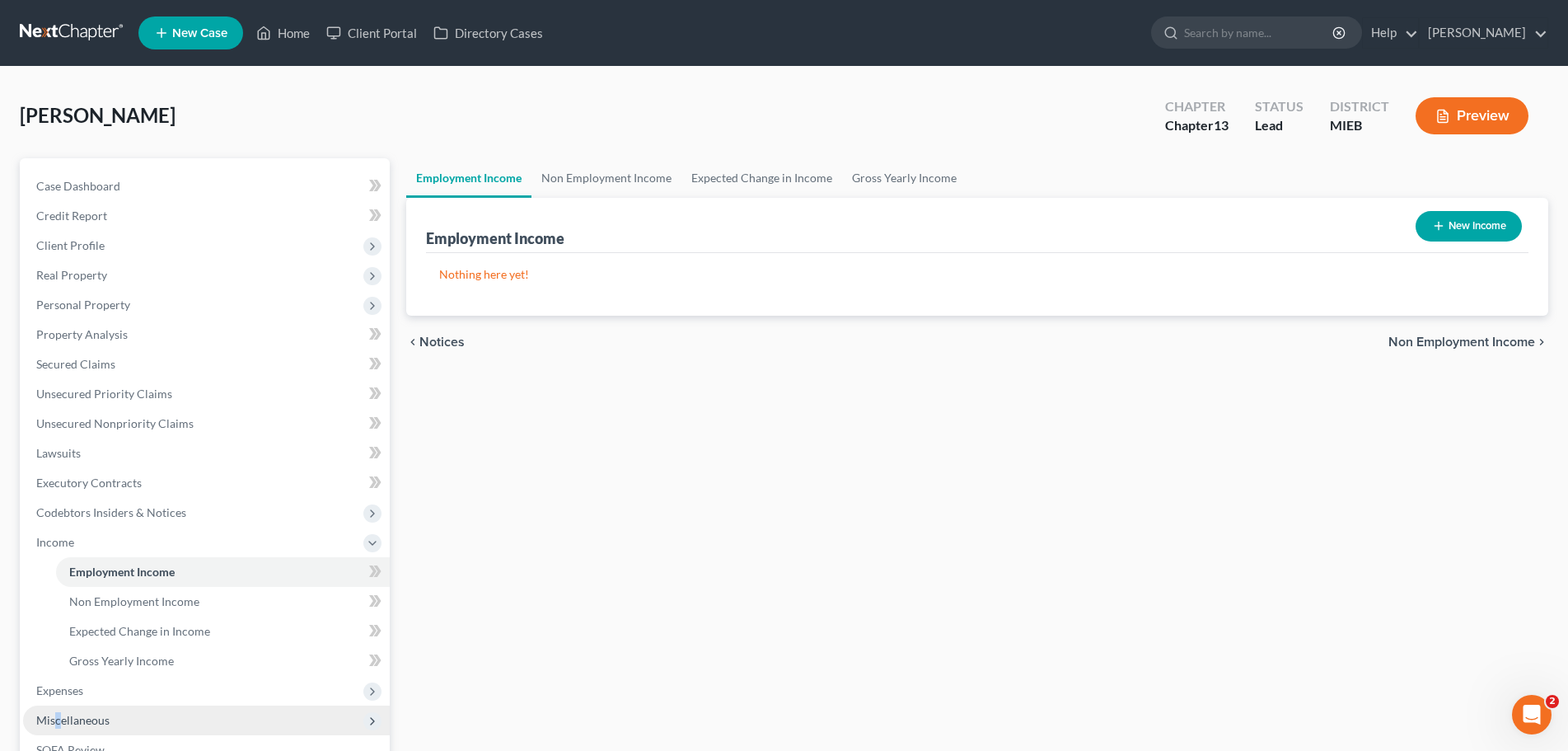
click at [60, 719] on span "Miscellaneous" at bounding box center [73, 719] width 74 height 14
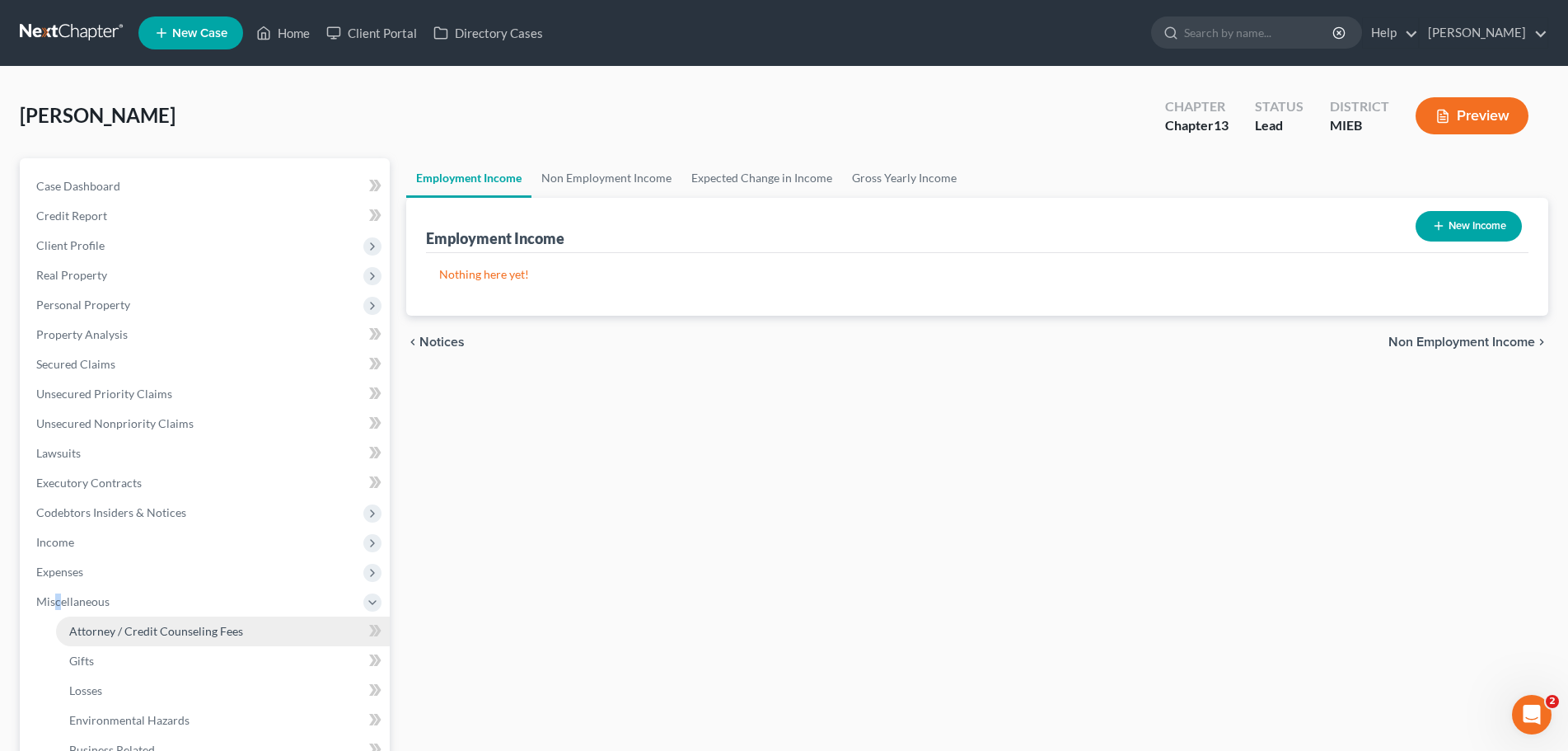
click at [120, 618] on link "Attorney / Credit Counseling Fees" at bounding box center [223, 632] width 333 height 30
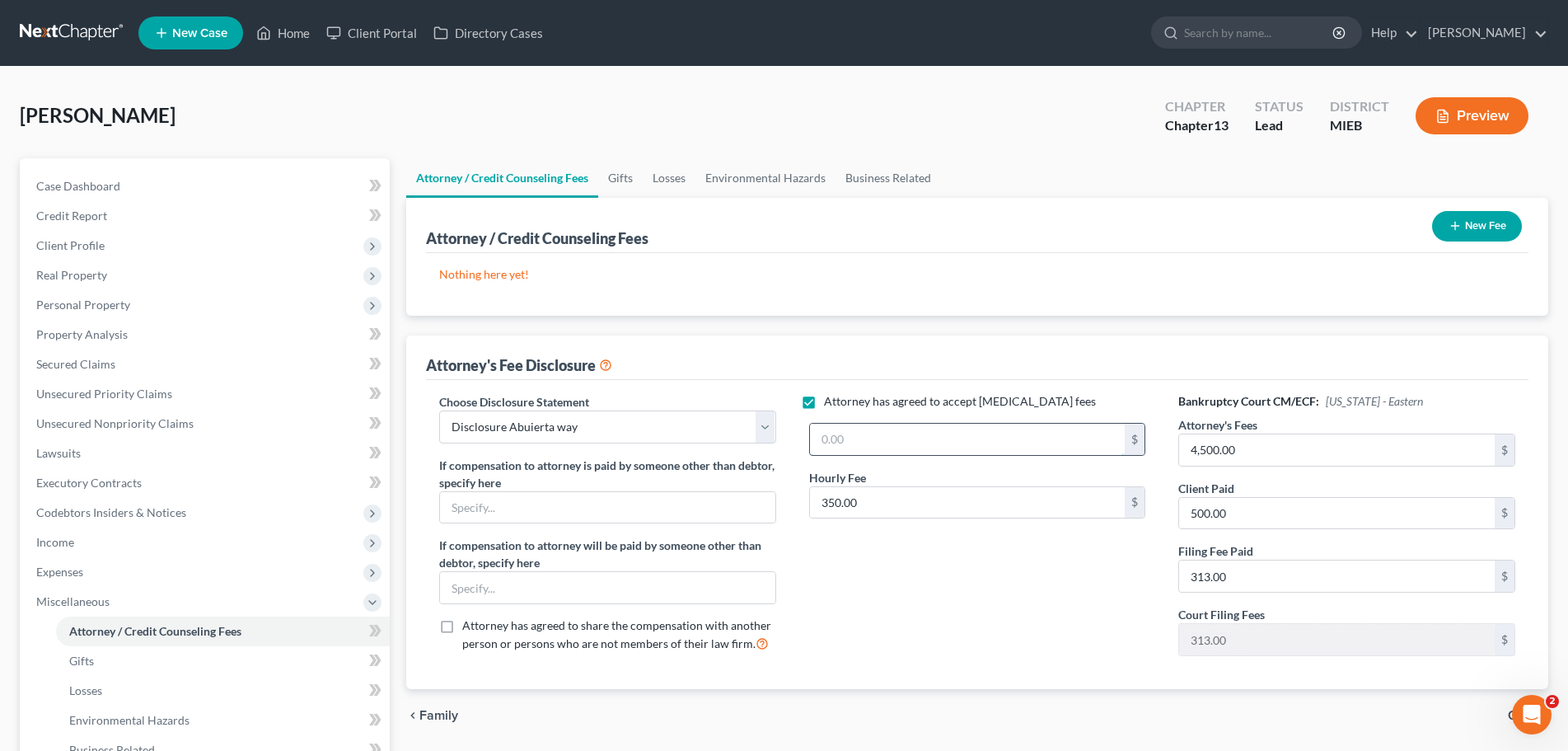
click at [887, 426] on input "text" at bounding box center [968, 440] width 316 height 32
click at [866, 504] on input "350.00" at bounding box center [968, 503] width 316 height 32
click at [848, 433] on input "text" at bounding box center [968, 440] width 316 height 32
click at [1274, 445] on input "4,500.00" at bounding box center [1337, 450] width 316 height 32
click at [1269, 574] on input "313.00" at bounding box center [1337, 576] width 316 height 32
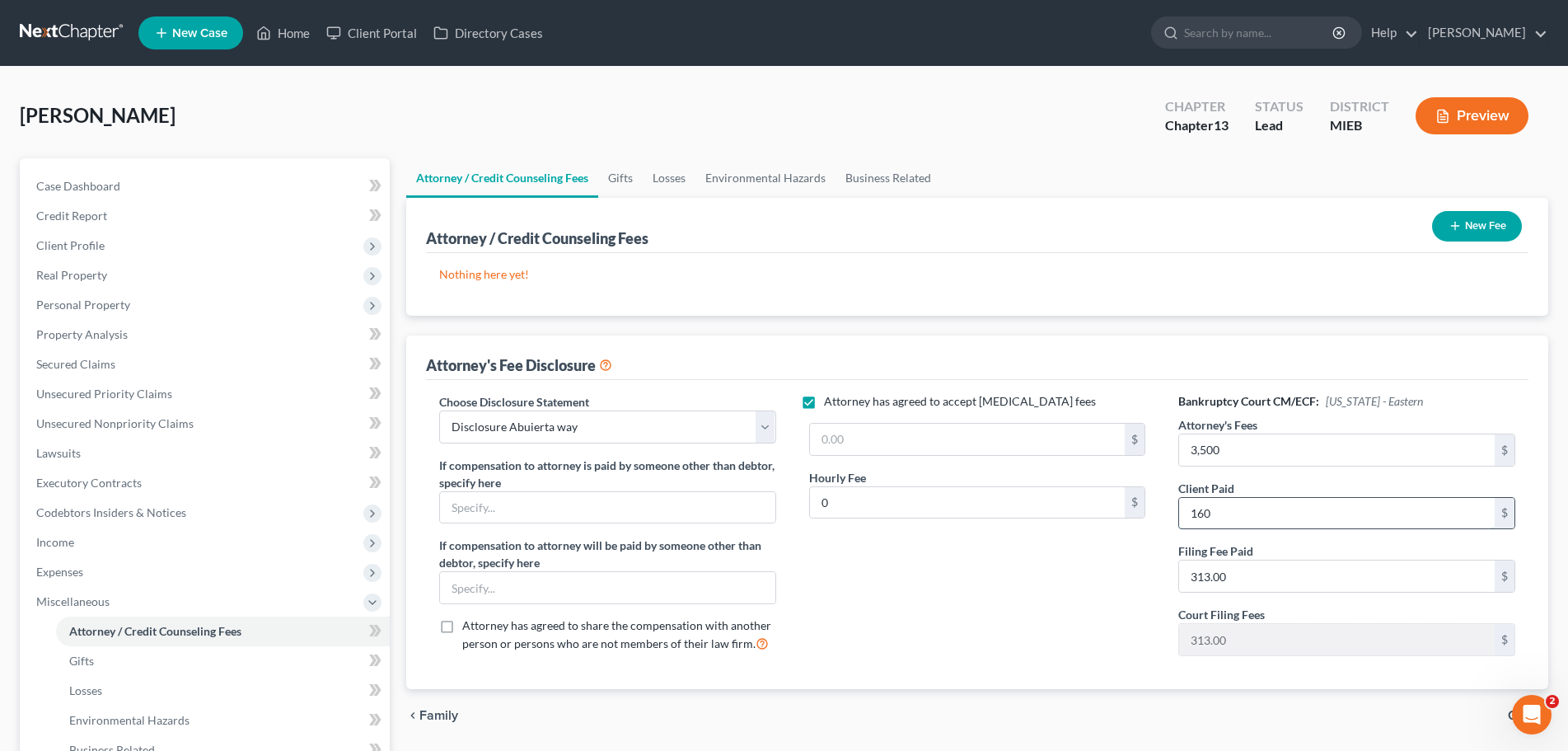
click at [1244, 507] on input "160" at bounding box center [1337, 513] width 316 height 32
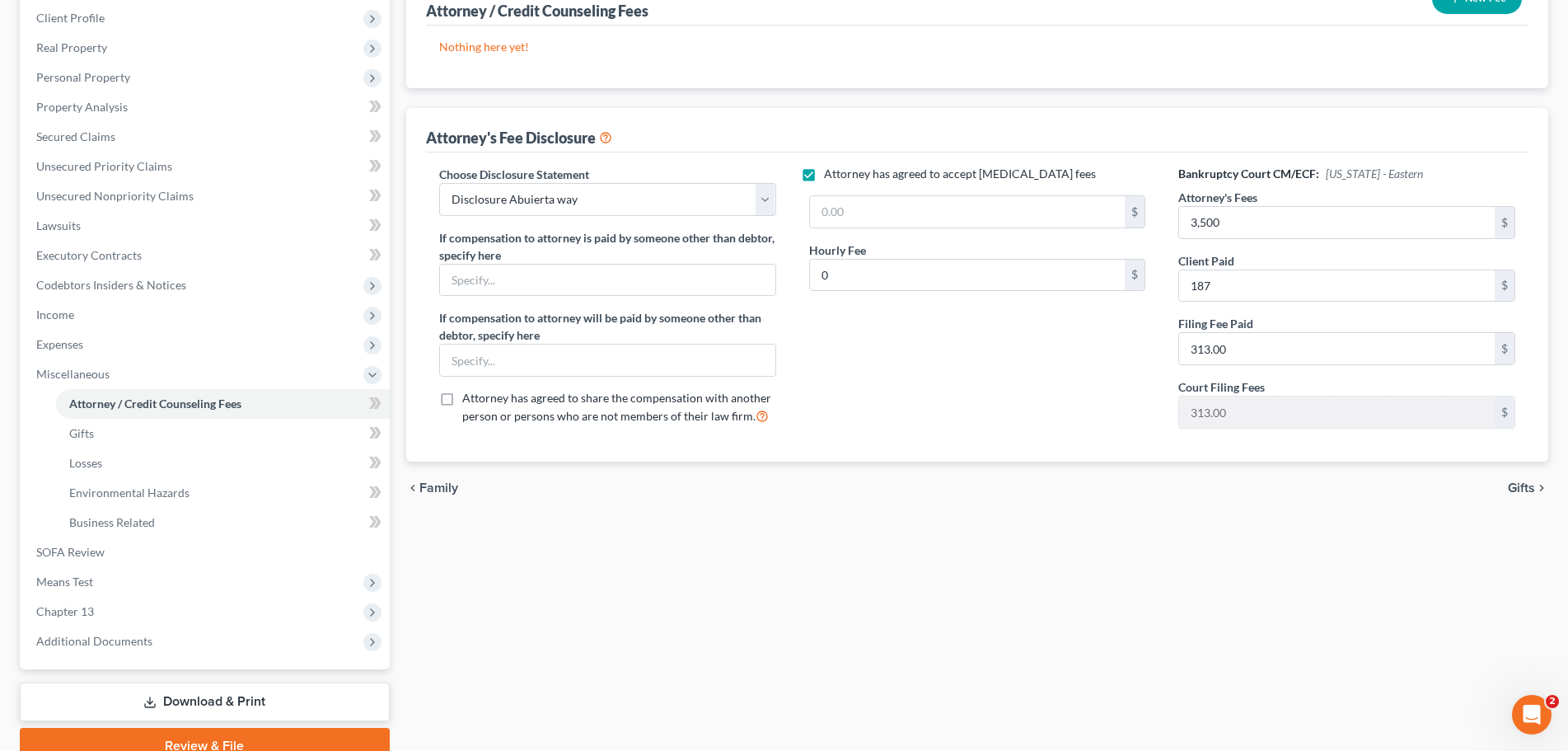
scroll to position [304, 0]
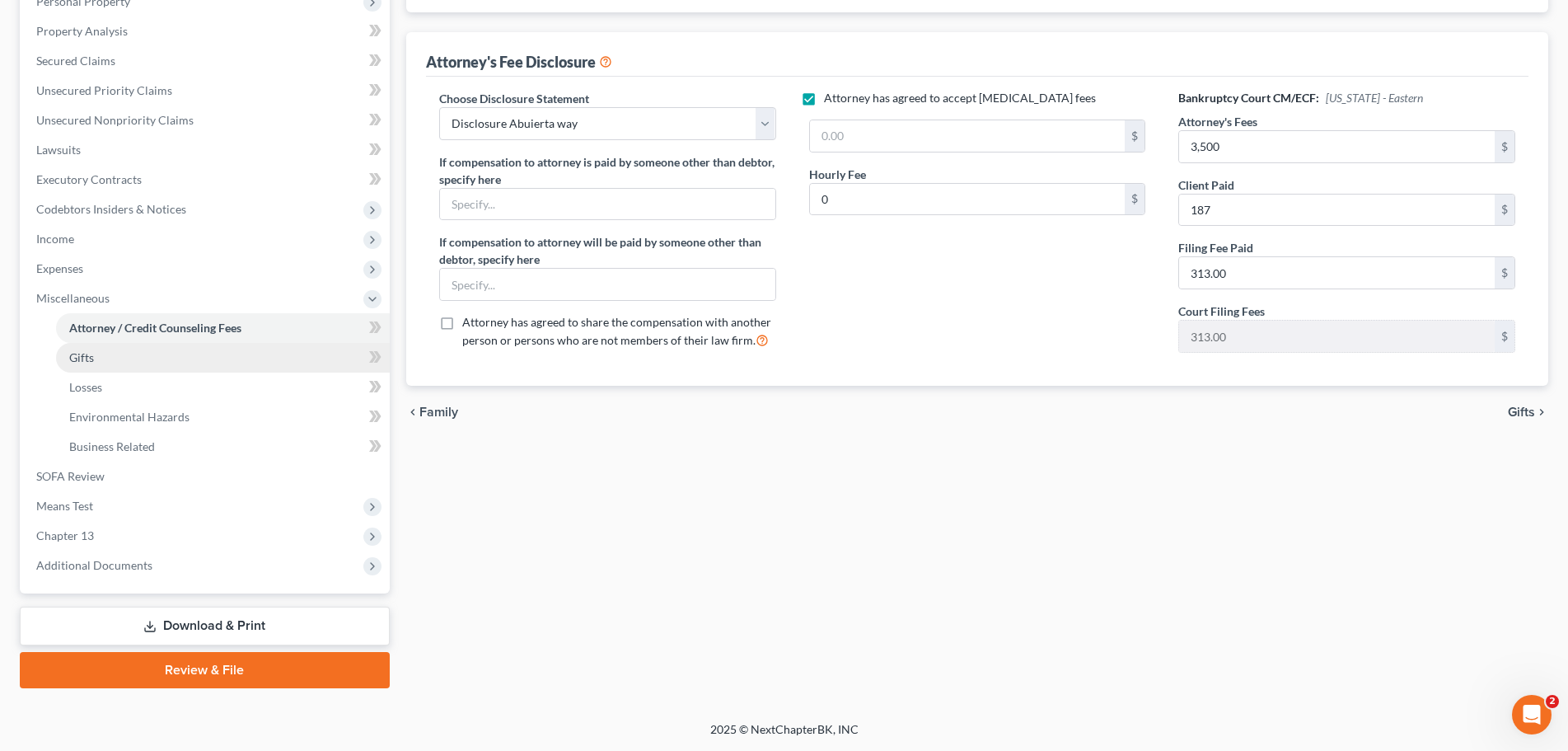
click at [75, 359] on span "Gifts" at bounding box center [82, 357] width 25 height 14
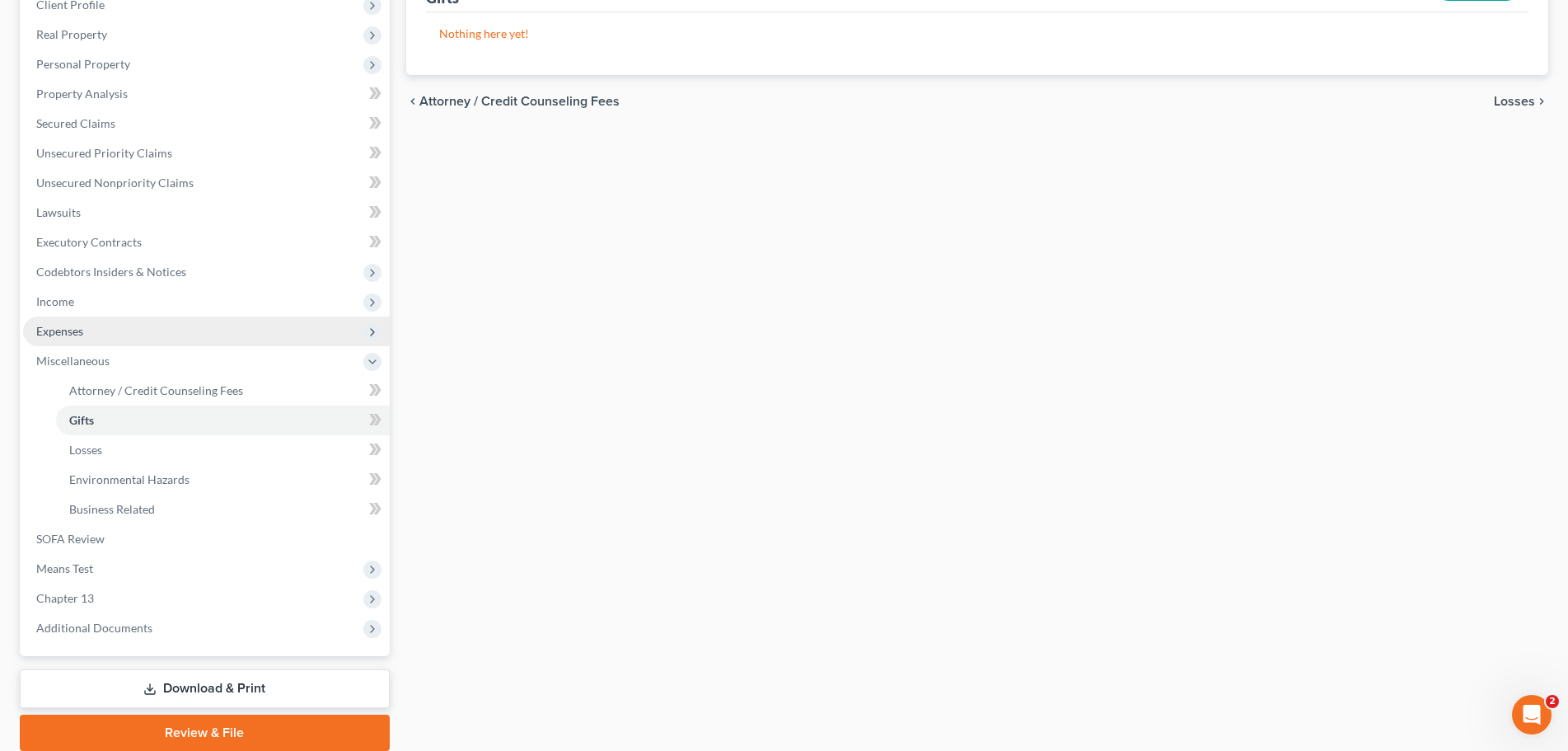
scroll to position [247, 0]
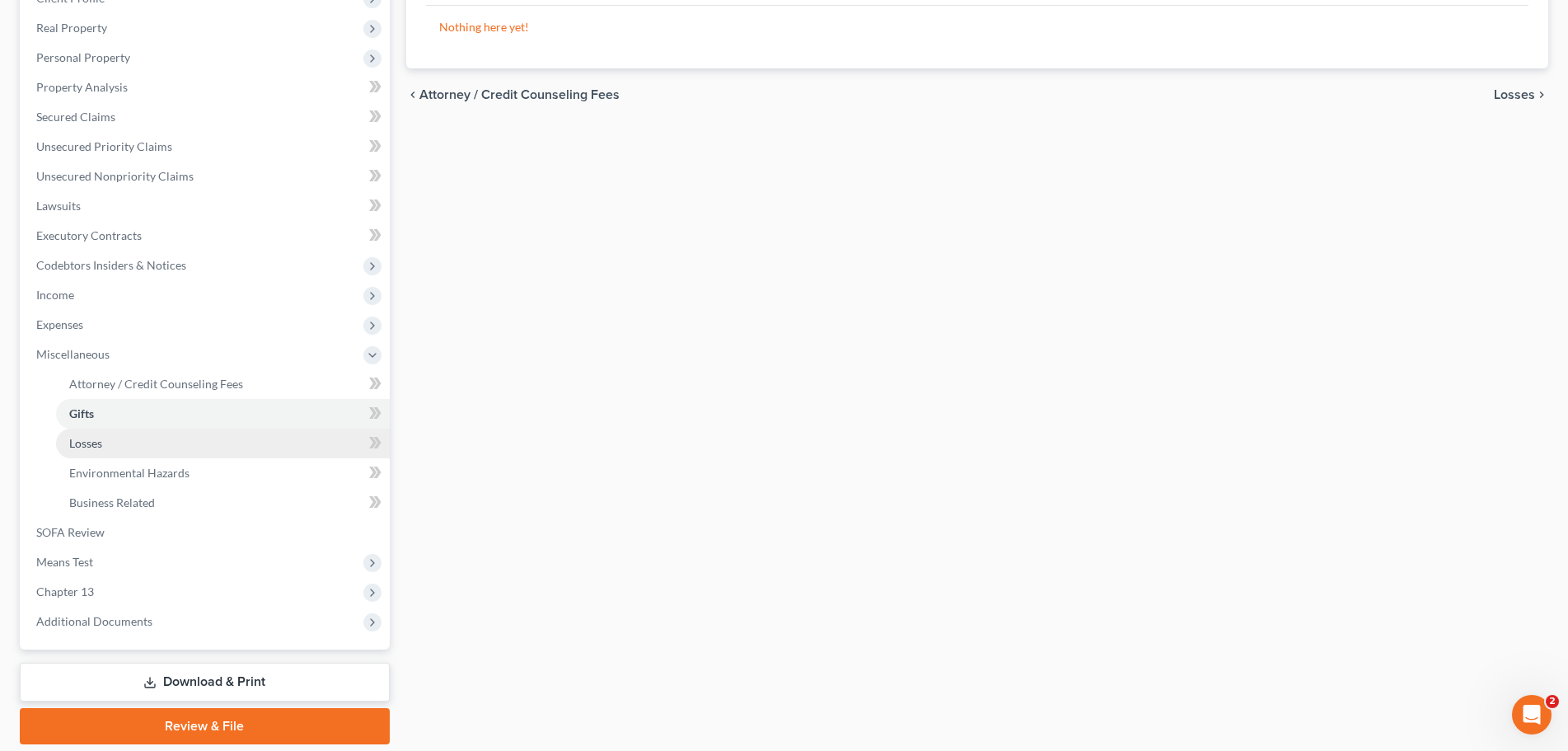
click at [76, 441] on span "Losses" at bounding box center [86, 443] width 33 height 14
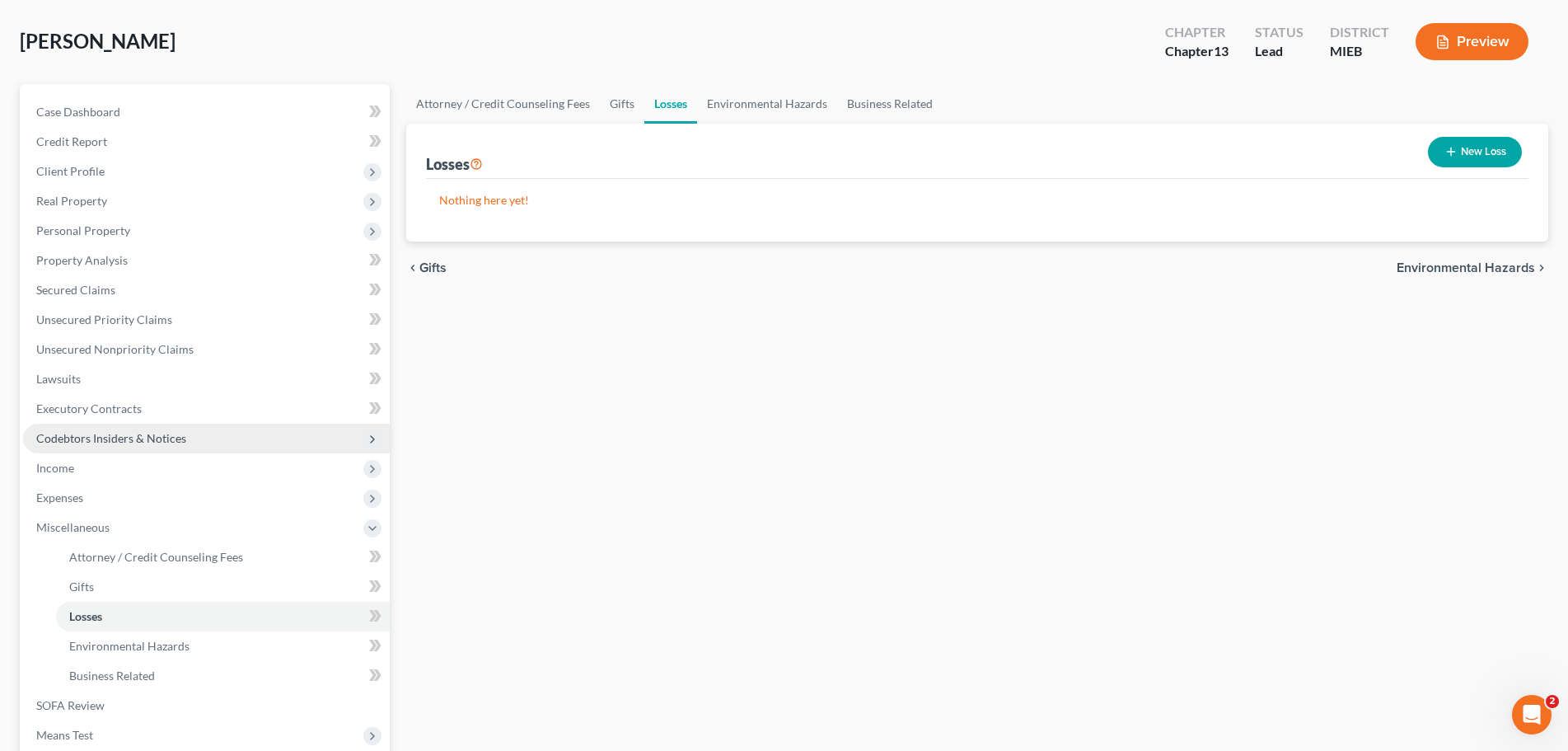
scroll to position [304, 0]
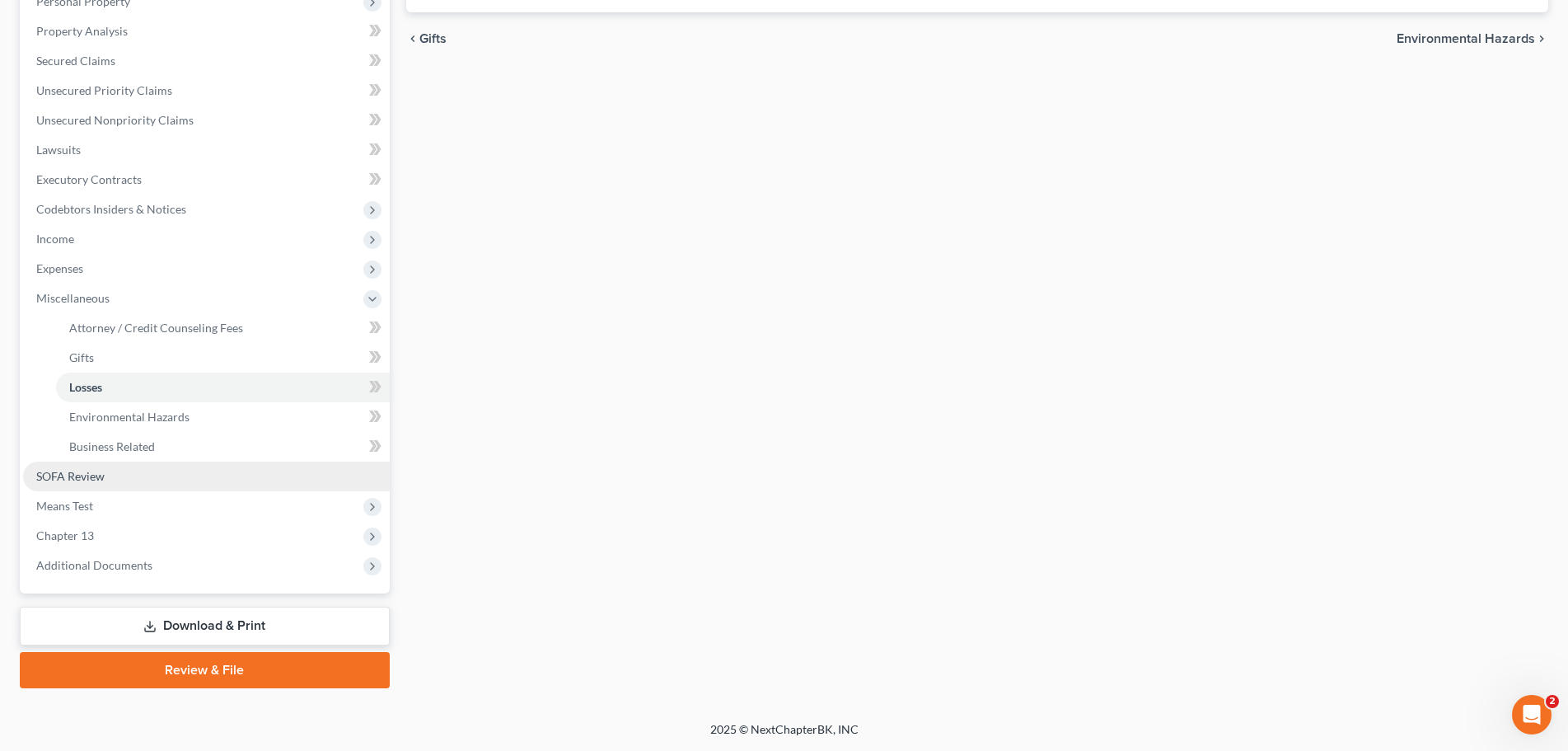
click at [82, 464] on link "SOFA Review" at bounding box center [206, 476] width 367 height 30
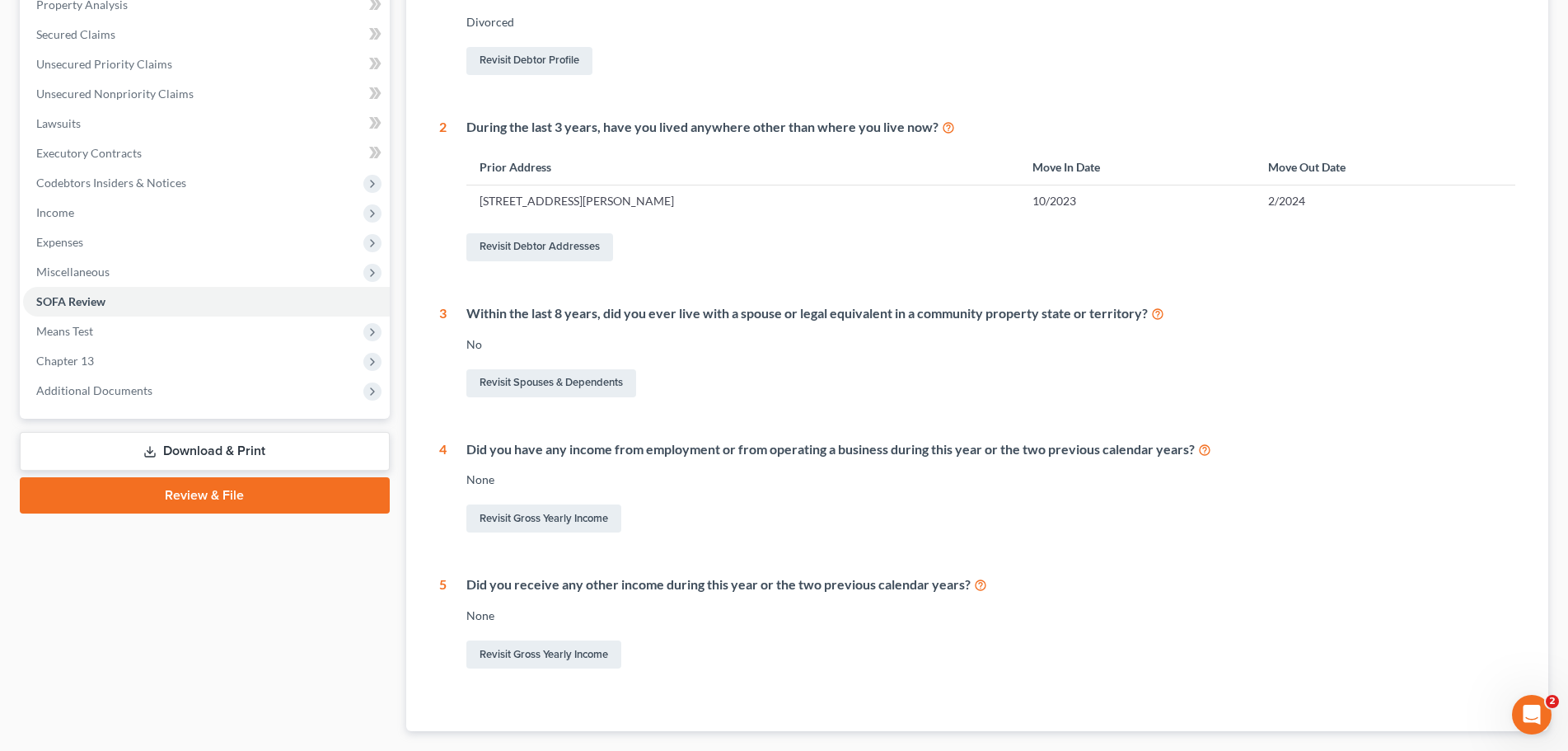
scroll to position [412, 0]
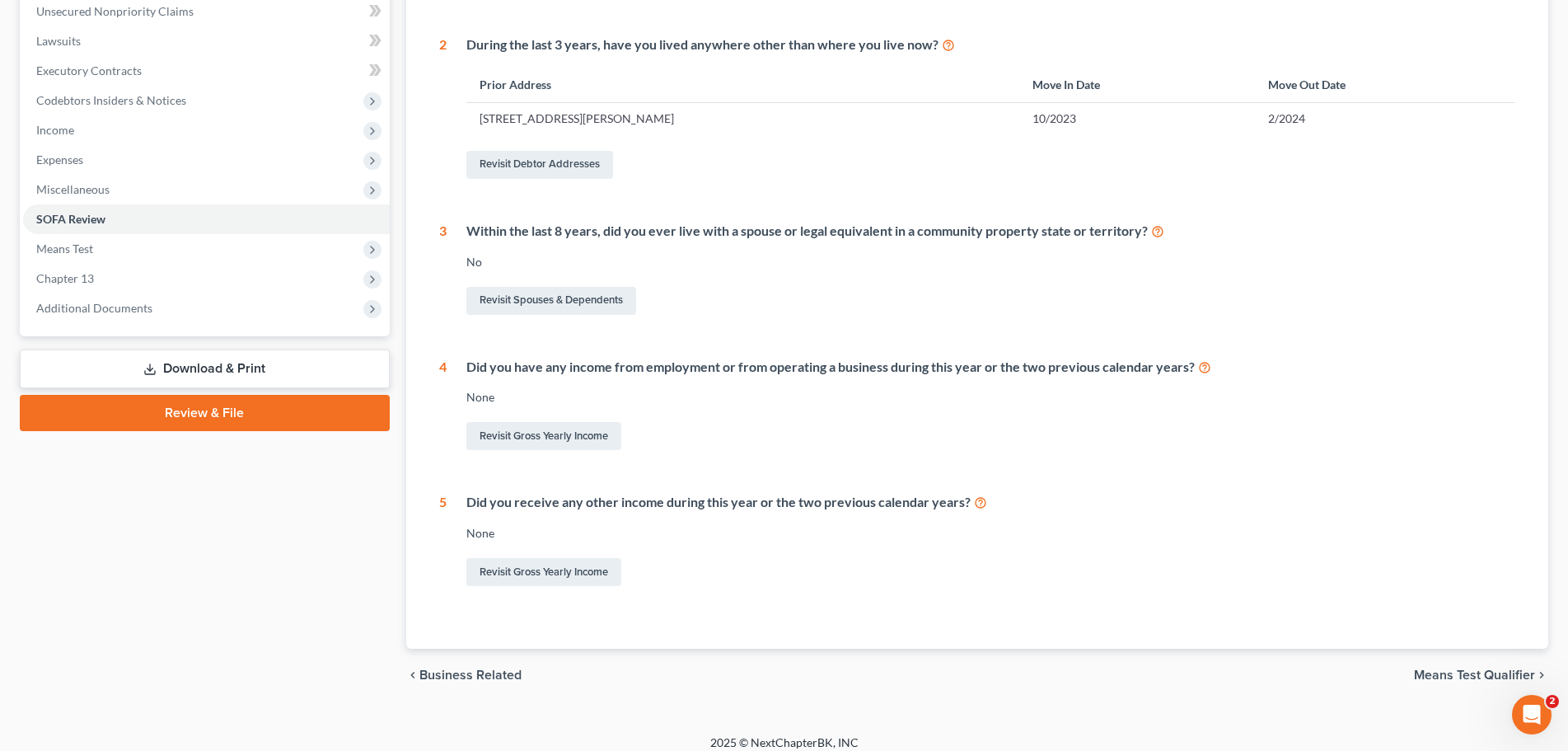
click at [582, 360] on div "Did you have any income from employment or from operating a business during thi…" at bounding box center [992, 368] width 1049 height 19
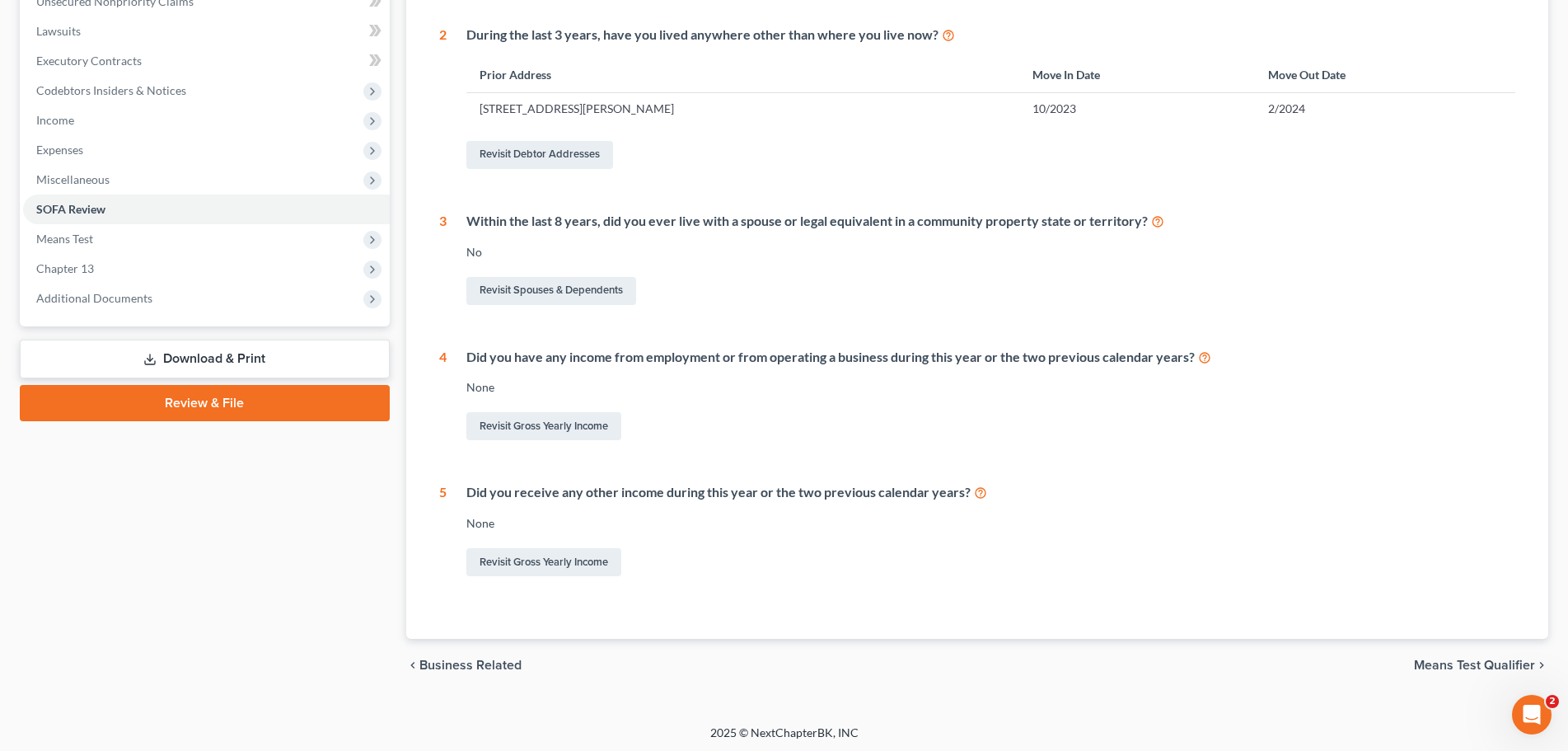
scroll to position [426, 0]
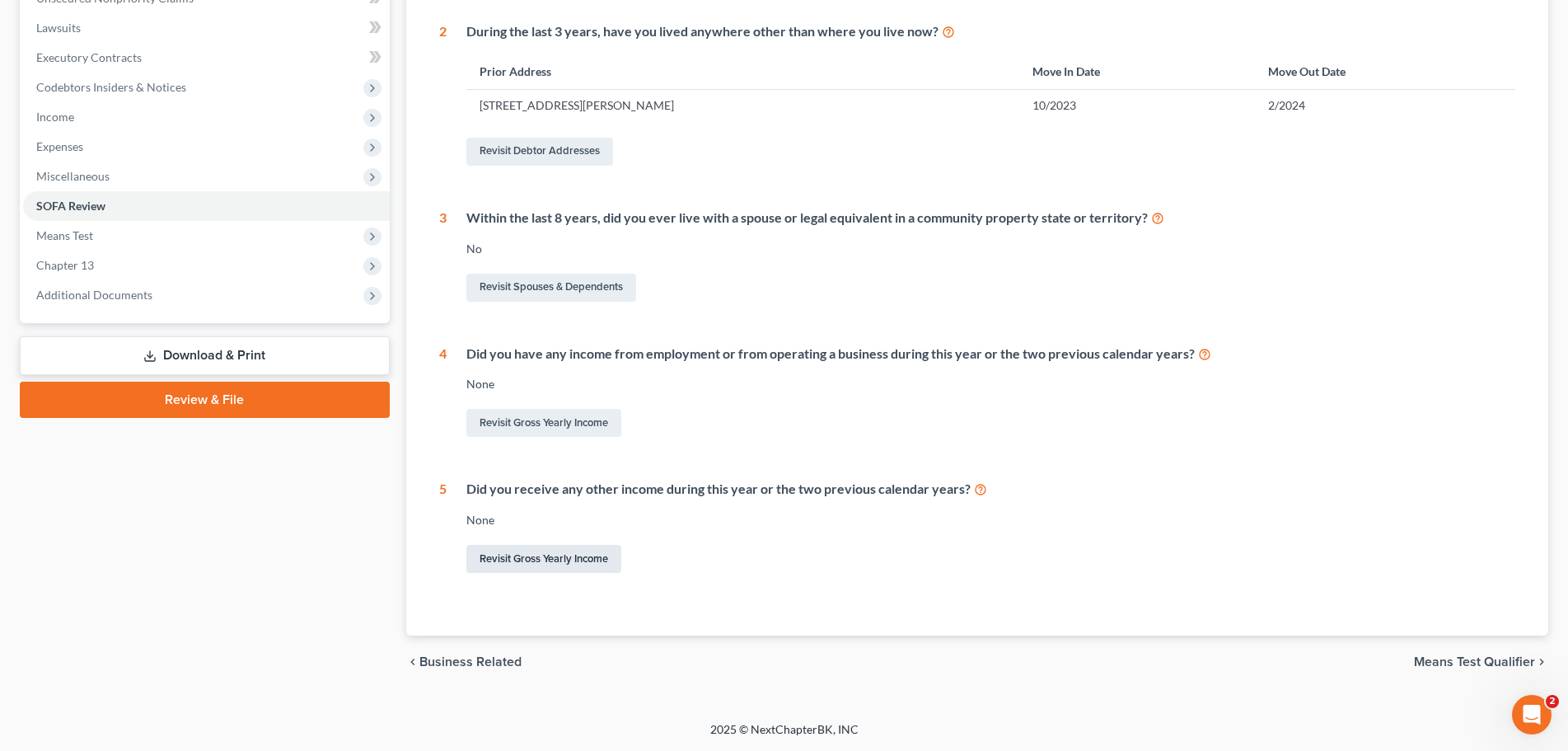
click at [510, 554] on link "Revisit Gross Yearly Income" at bounding box center [544, 559] width 155 height 28
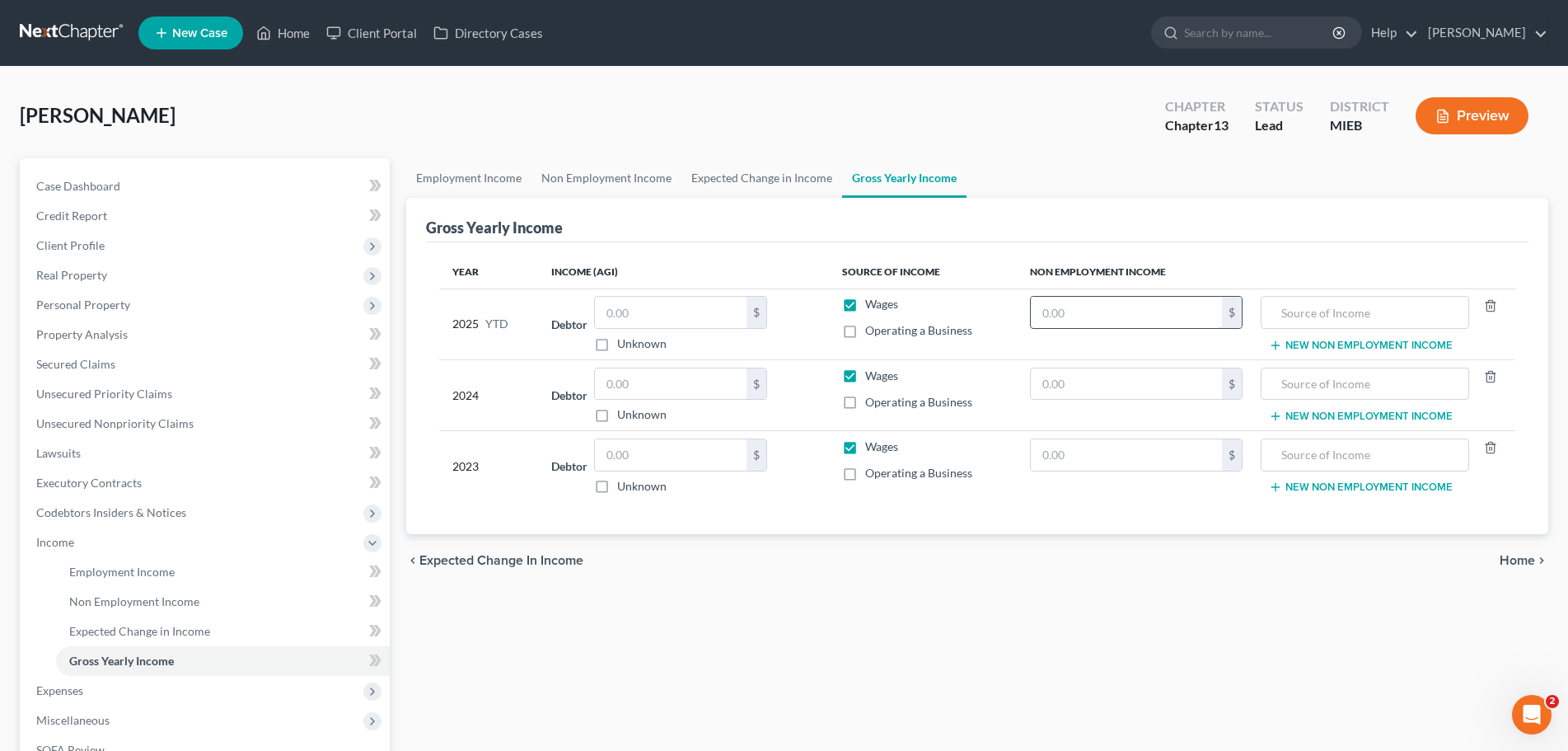
click at [1049, 300] on input "text" at bounding box center [1127, 312] width 192 height 32
click at [1326, 313] on input "text" at bounding box center [1364, 312] width 190 height 32
click at [1067, 305] on input "967" at bounding box center [1127, 312] width 192 height 32
click at [1077, 305] on input "967" at bounding box center [1127, 312] width 192 height 32
click at [1065, 376] on input "text" at bounding box center [1127, 384] width 192 height 32
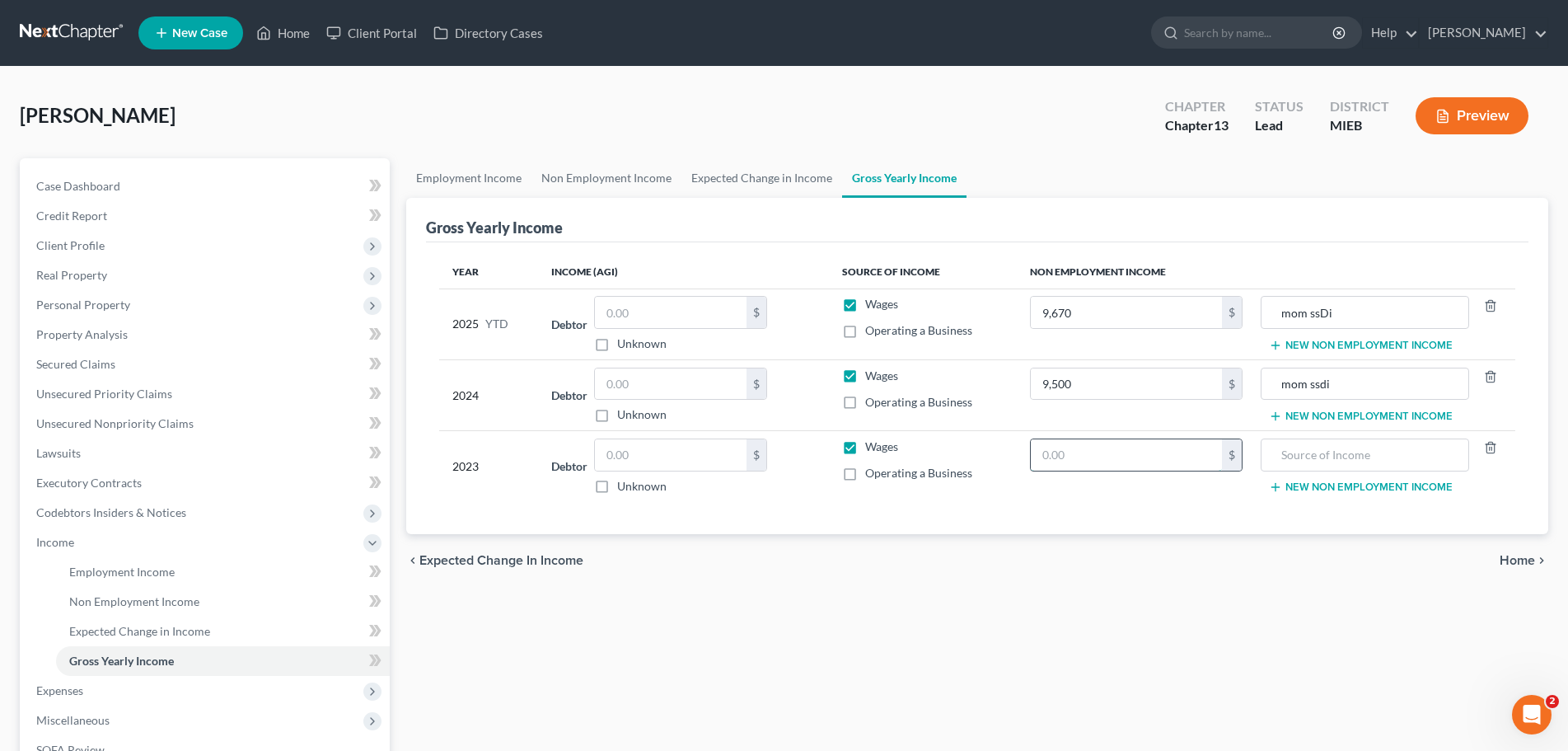
click at [1081, 454] on input "text" at bounding box center [1127, 455] width 192 height 32
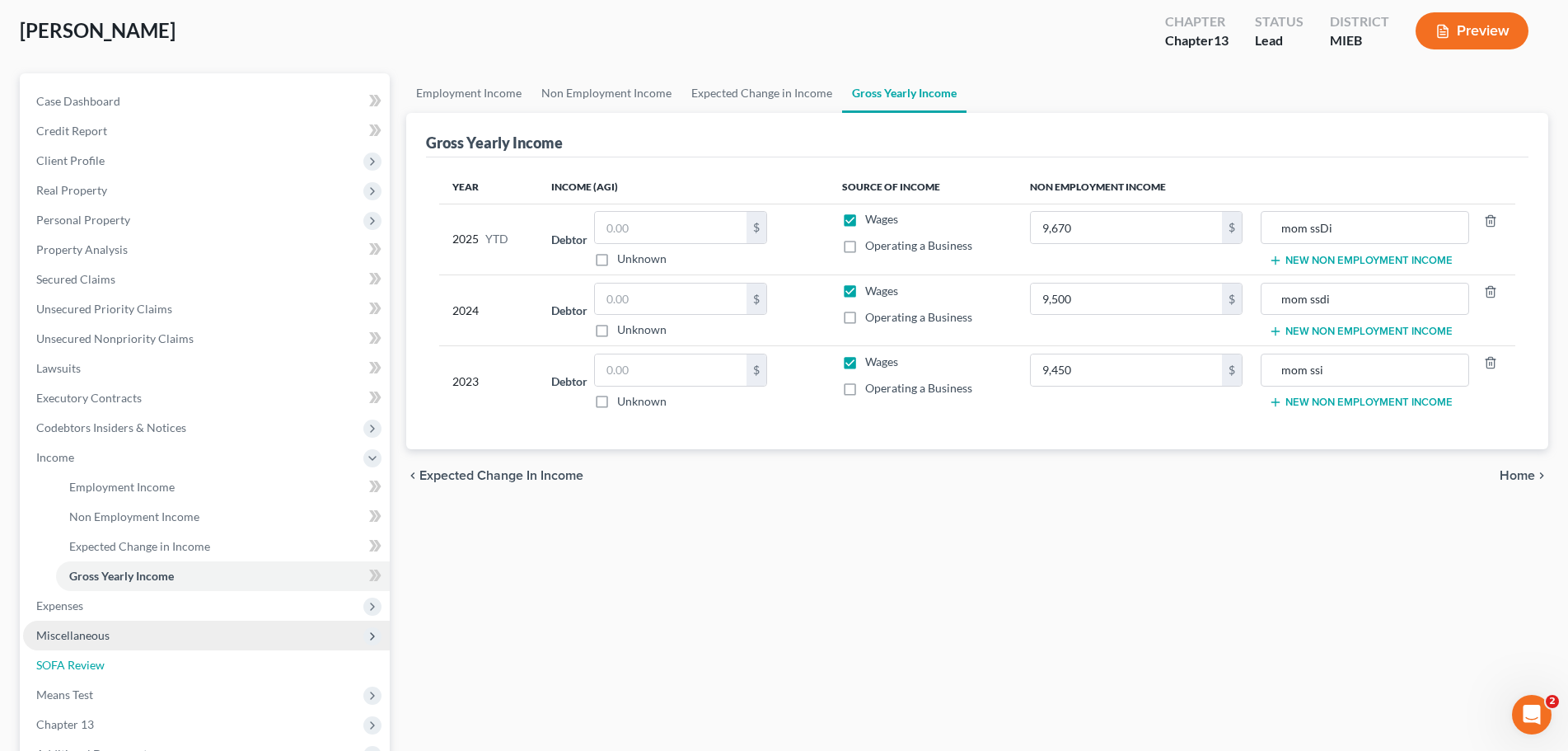
scroll to position [165, 0]
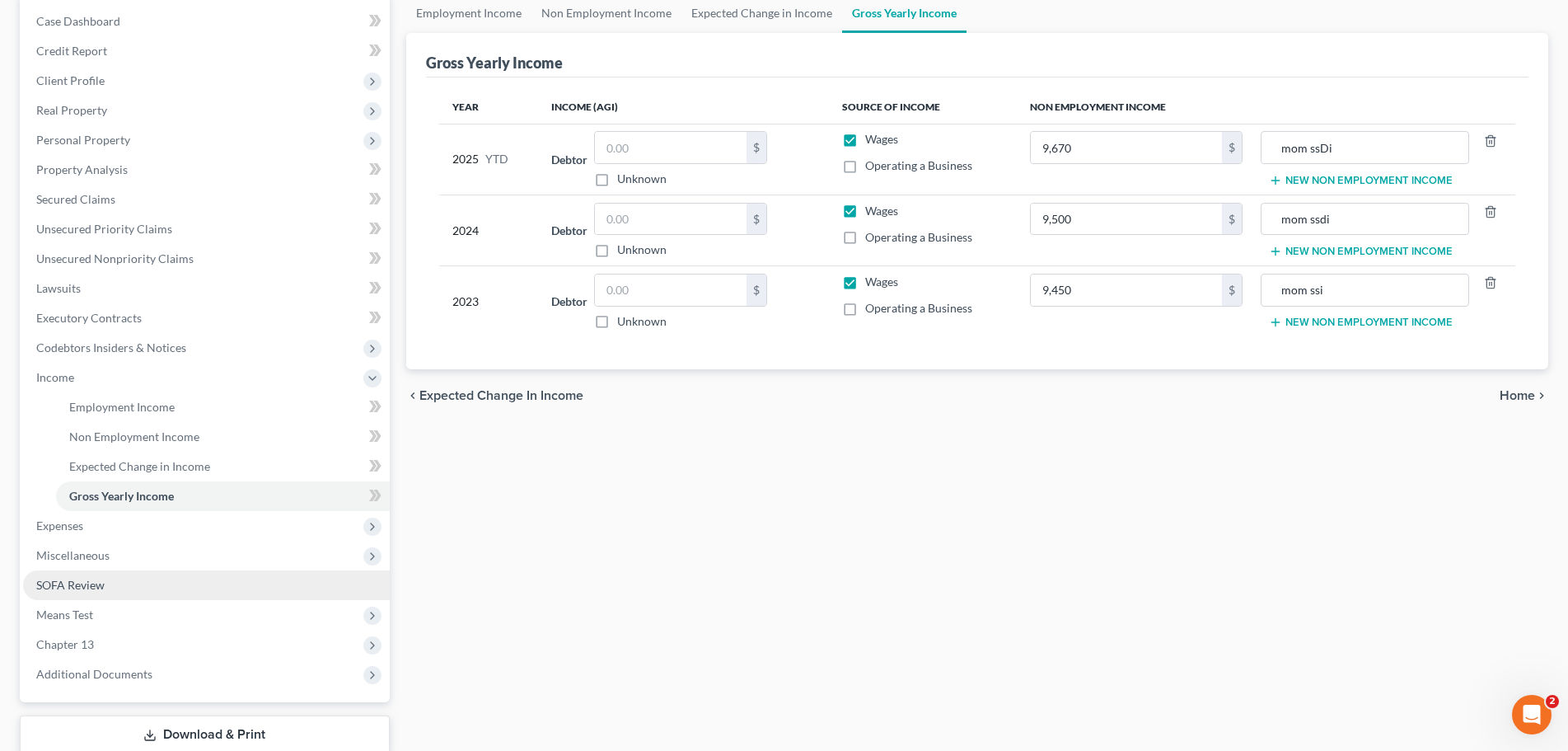
click at [65, 584] on span "SOFA Review" at bounding box center [70, 584] width 68 height 14
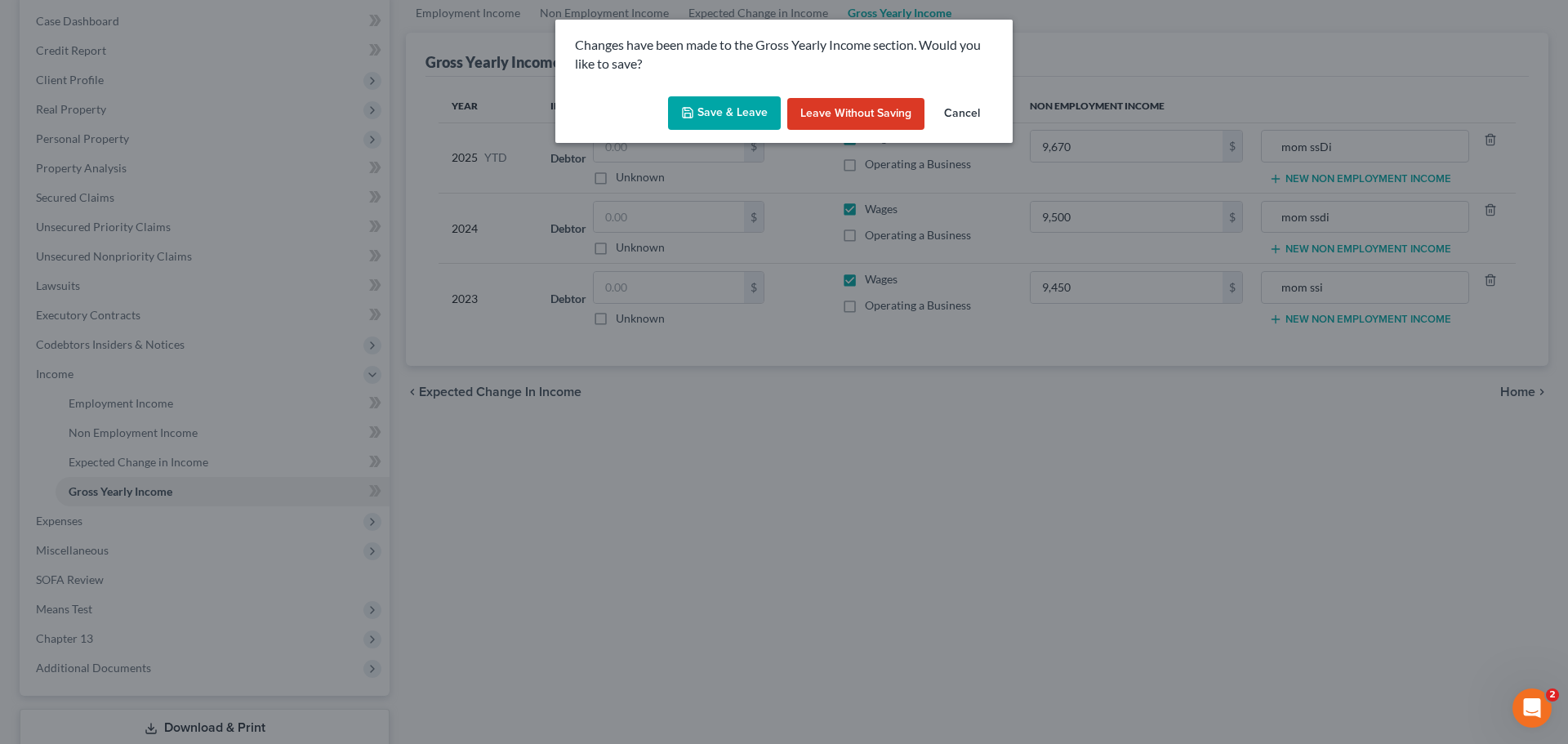
click at [747, 114] on button "Save & Leave" at bounding box center [724, 113] width 113 height 34
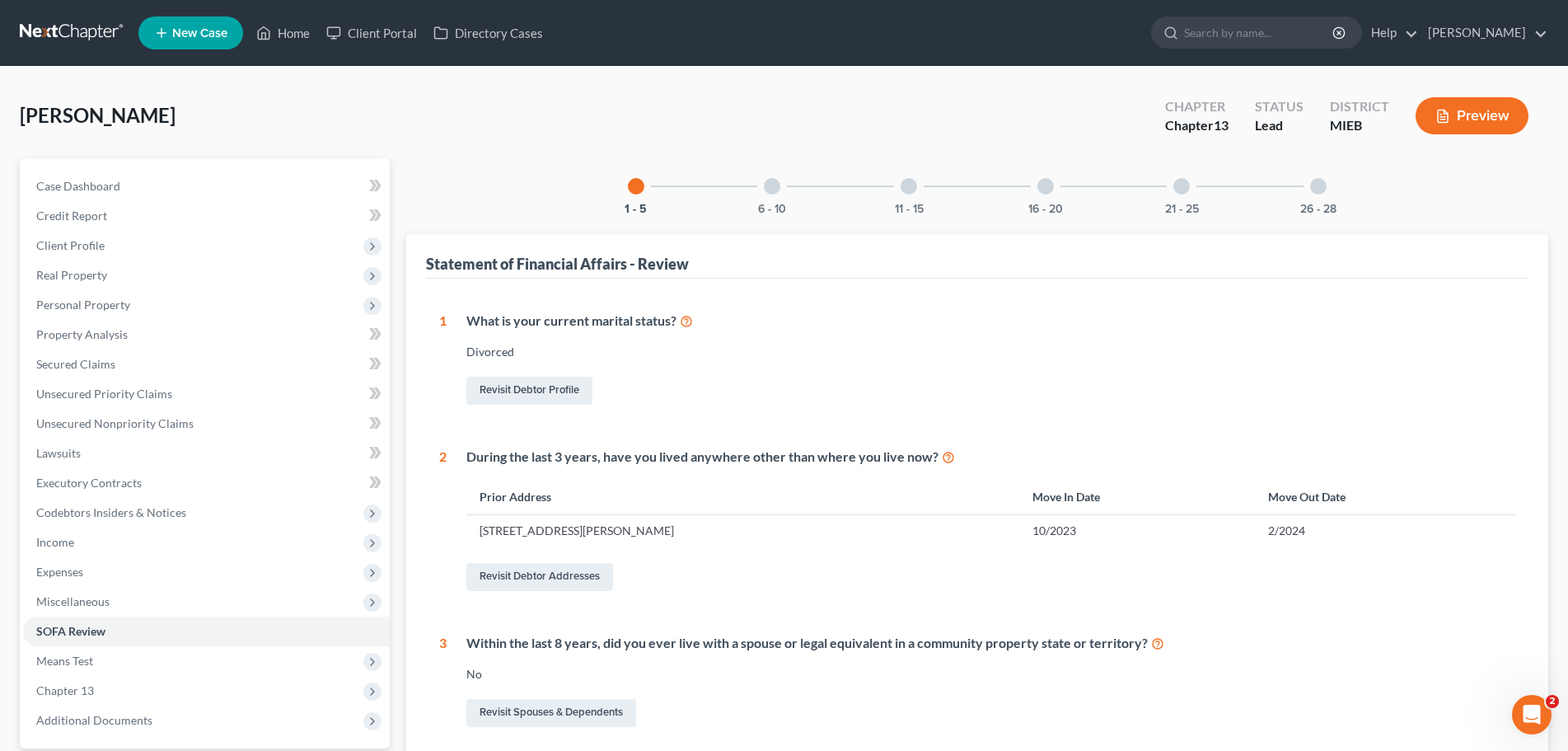
click at [767, 196] on div "6 - 10" at bounding box center [772, 186] width 56 height 56
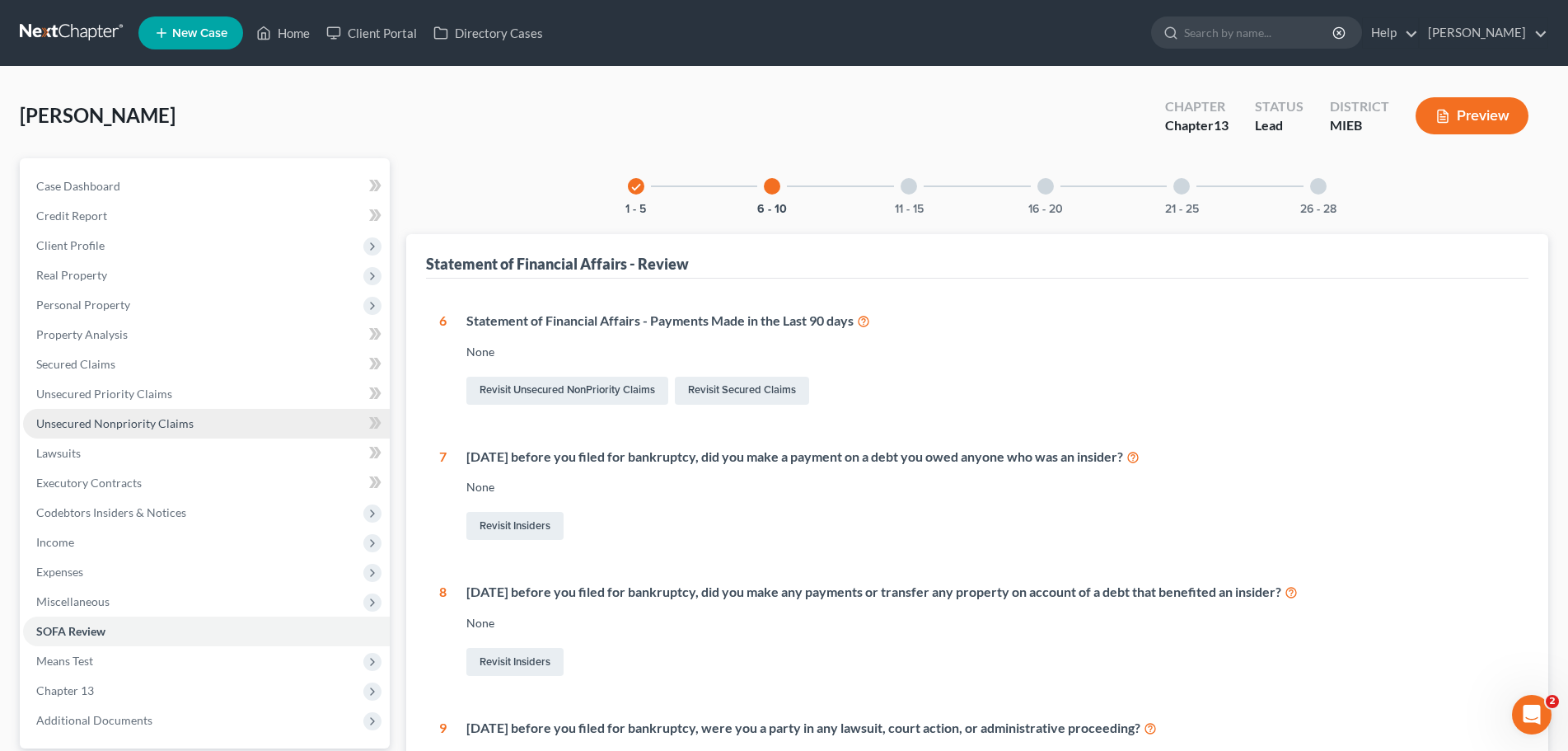
click at [74, 414] on link "Unsecured Nonpriority Claims" at bounding box center [206, 424] width 367 height 30
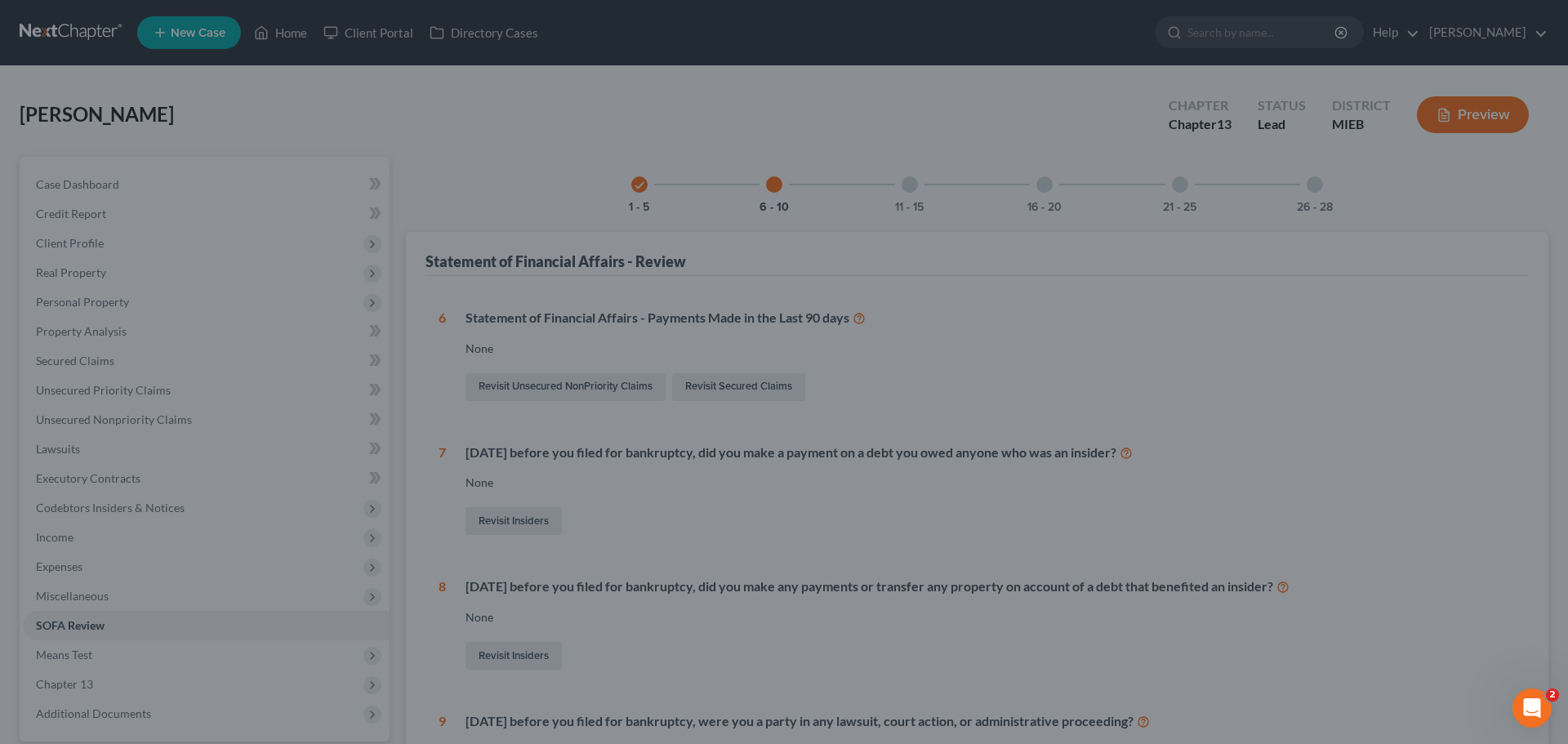
click at [77, 411] on div at bounding box center [784, 372] width 1568 height 744
click at [83, 370] on div at bounding box center [784, 372] width 1568 height 744
click at [257, 139] on div at bounding box center [784, 372] width 1568 height 744
click at [464, 75] on div at bounding box center [784, 372] width 1568 height 744
click at [467, 103] on div at bounding box center [784, 372] width 1568 height 744
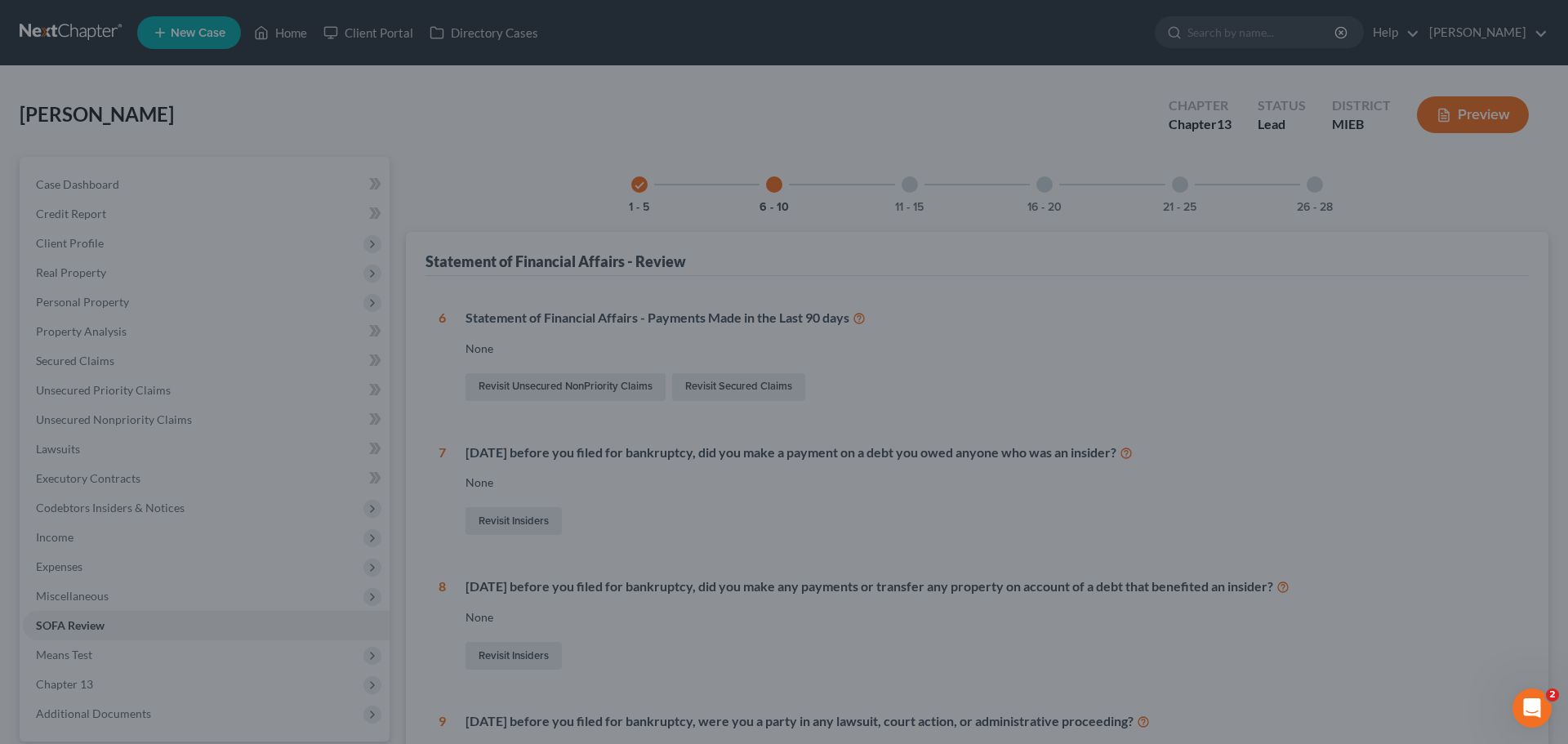
click at [62, 240] on div at bounding box center [784, 372] width 1568 height 744
drag, startPoint x: 160, startPoint y: 338, endPoint x: 238, endPoint y: 338, distance: 78.0
click at [163, 338] on div at bounding box center [784, 372] width 1568 height 744
